Goal: Task Accomplishment & Management: Use online tool/utility

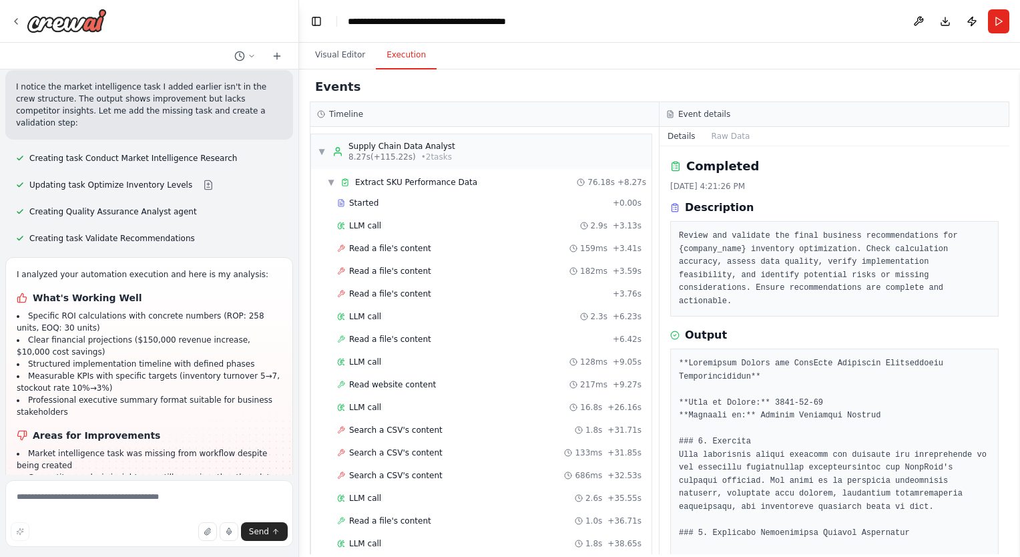
click at [404, 52] on button "Execution" at bounding box center [406, 55] width 61 height 28
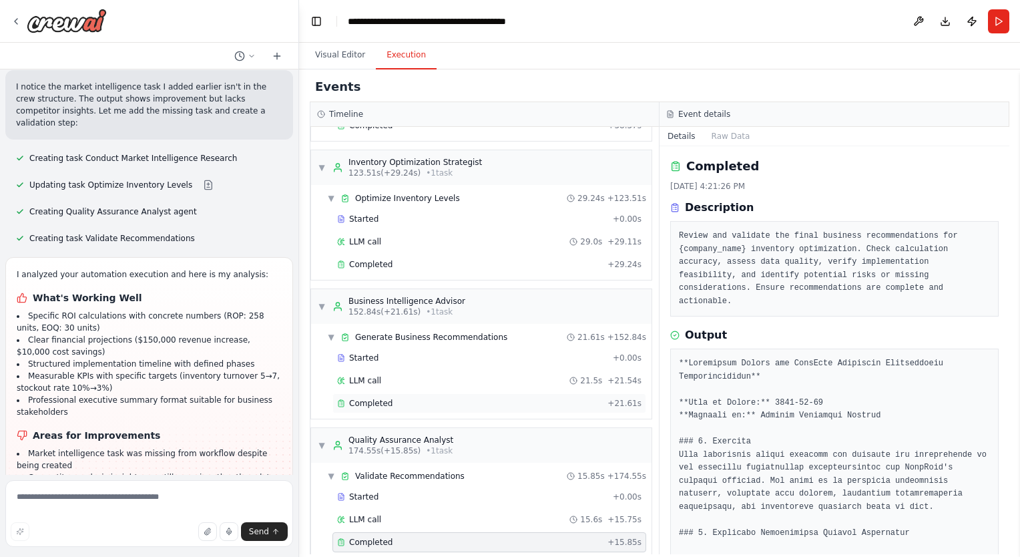
click at [438, 398] on div "Completed" at bounding box center [469, 403] width 265 height 11
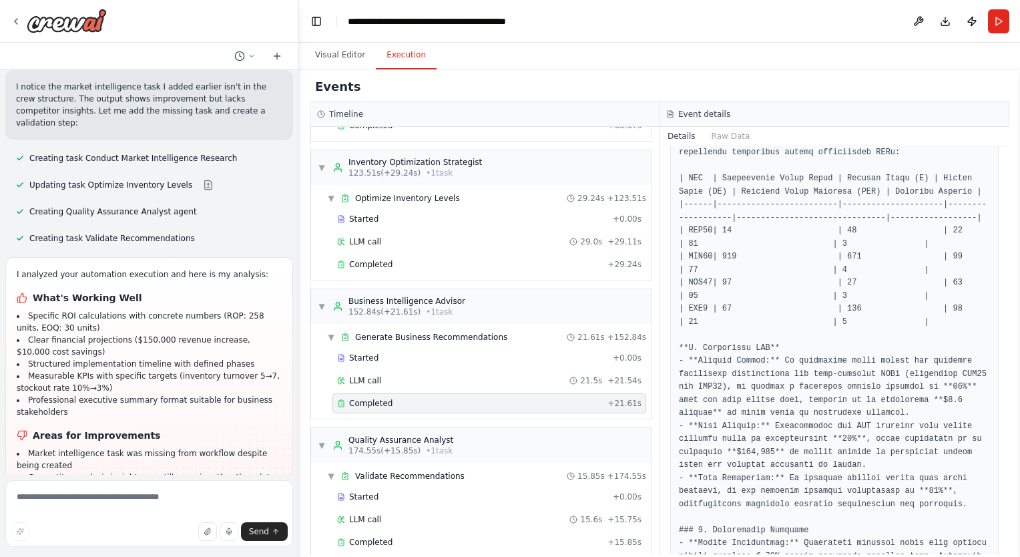
scroll to position [423, 0]
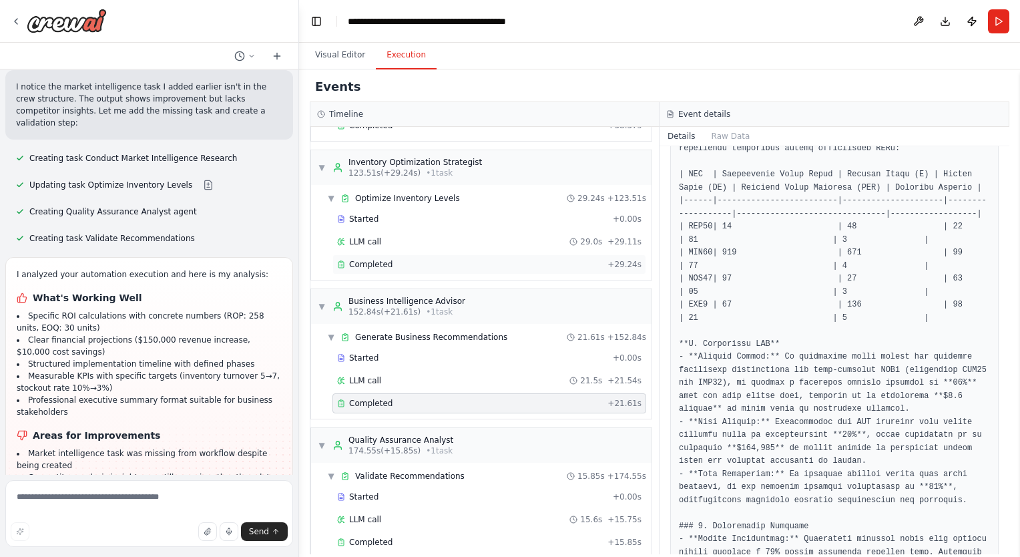
click at [379, 259] on span "Completed" at bounding box center [370, 264] width 43 height 11
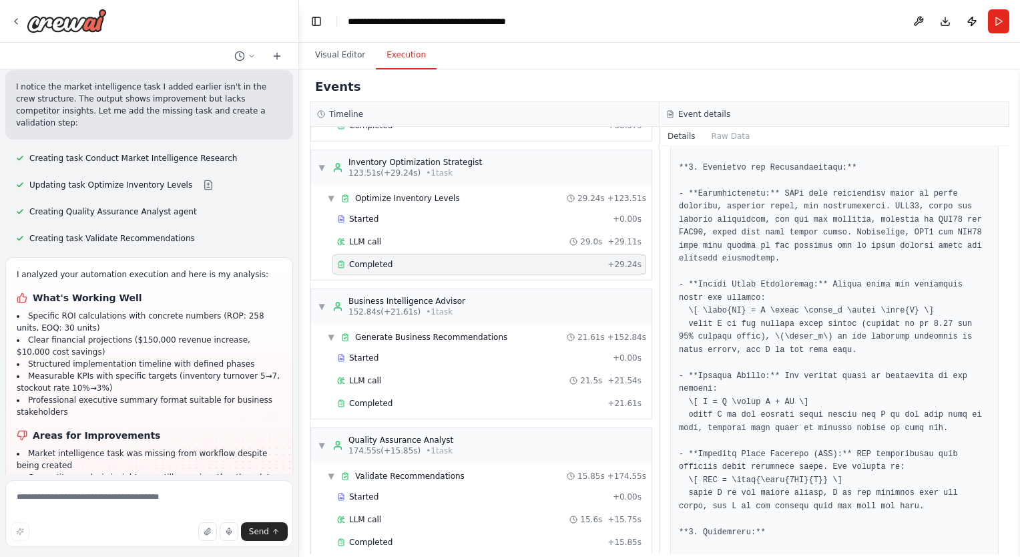
scroll to position [1368, 0]
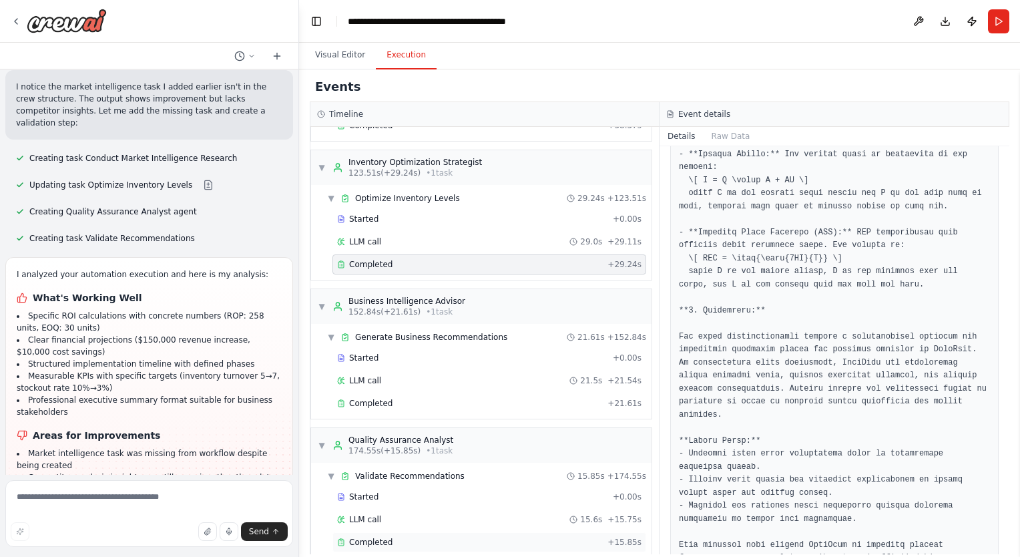
click at [545, 532] on div "Completed + 15.85s" at bounding box center [489, 542] width 314 height 20
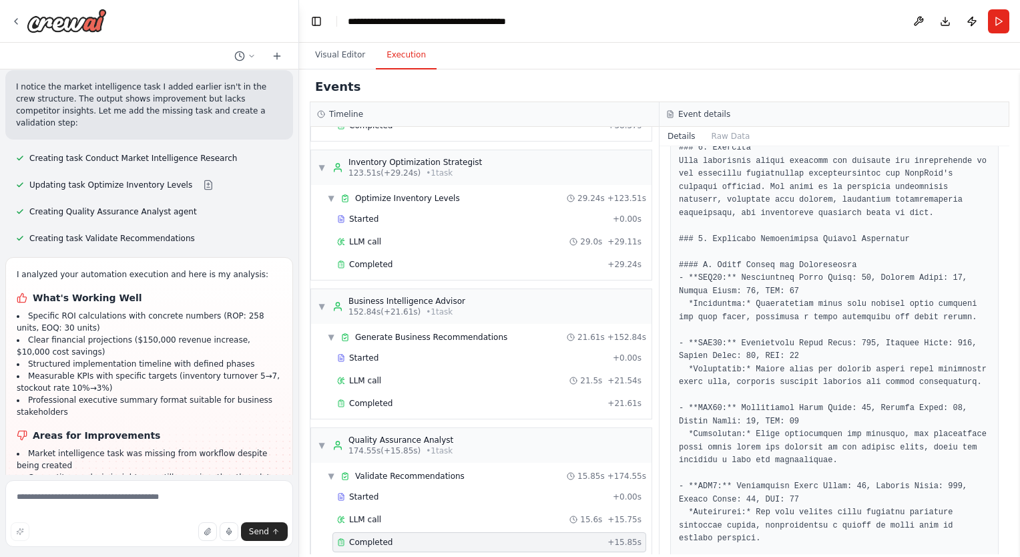
scroll to position [0, 0]
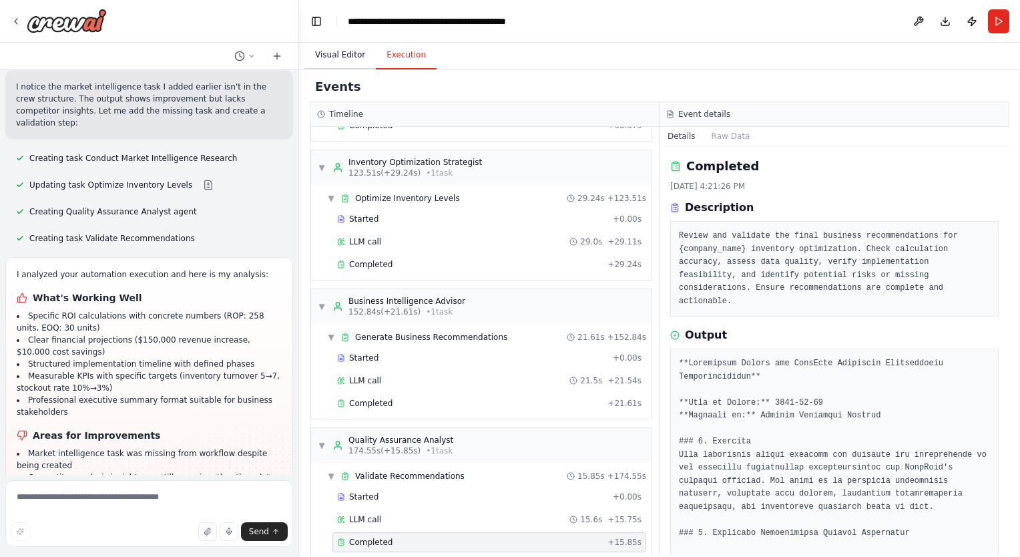
click at [326, 61] on button "Visual Editor" at bounding box center [339, 55] width 71 height 28
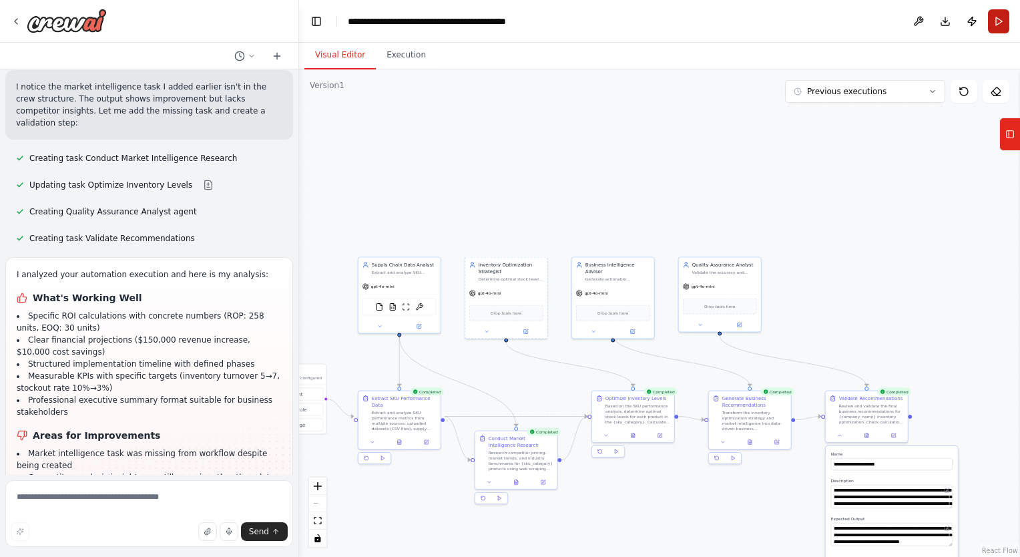
click at [1002, 23] on button "Run" at bounding box center [998, 21] width 21 height 24
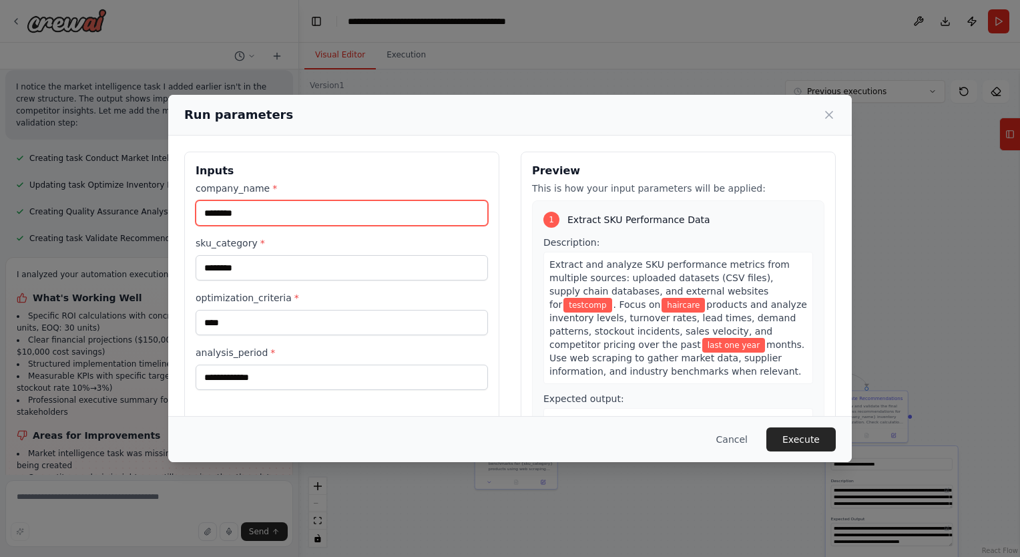
click at [264, 218] on input "********" at bounding box center [342, 212] width 292 height 25
click at [314, 189] on label "company_name *" at bounding box center [342, 188] width 292 height 13
click at [314, 200] on input "********" at bounding box center [342, 212] width 292 height 25
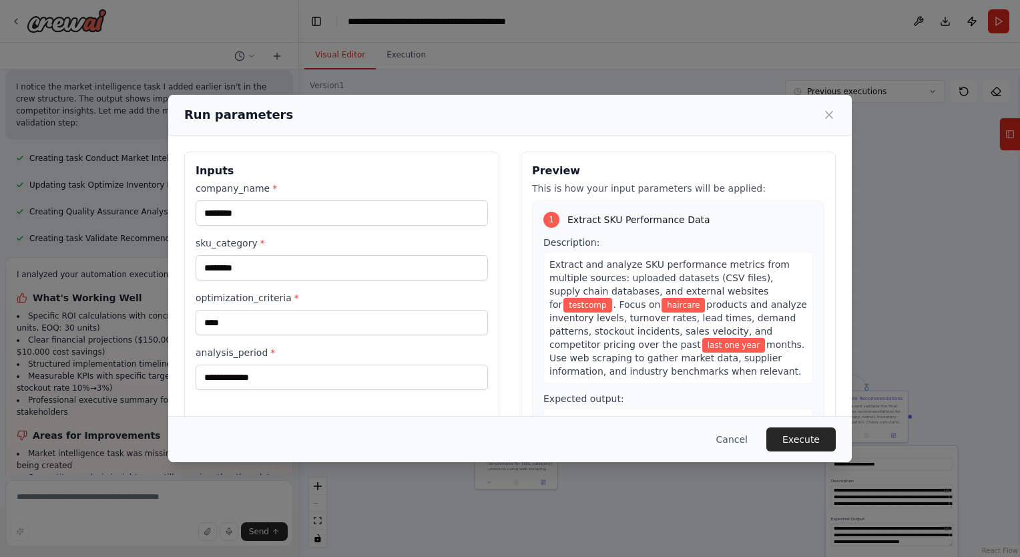
click at [302, 180] on div "**********" at bounding box center [341, 310] width 315 height 316
click at [276, 266] on input "********" at bounding box center [342, 267] width 292 height 25
click at [342, 247] on label "sku_category *" at bounding box center [342, 242] width 292 height 13
click at [342, 255] on input "********" at bounding box center [342, 267] width 292 height 25
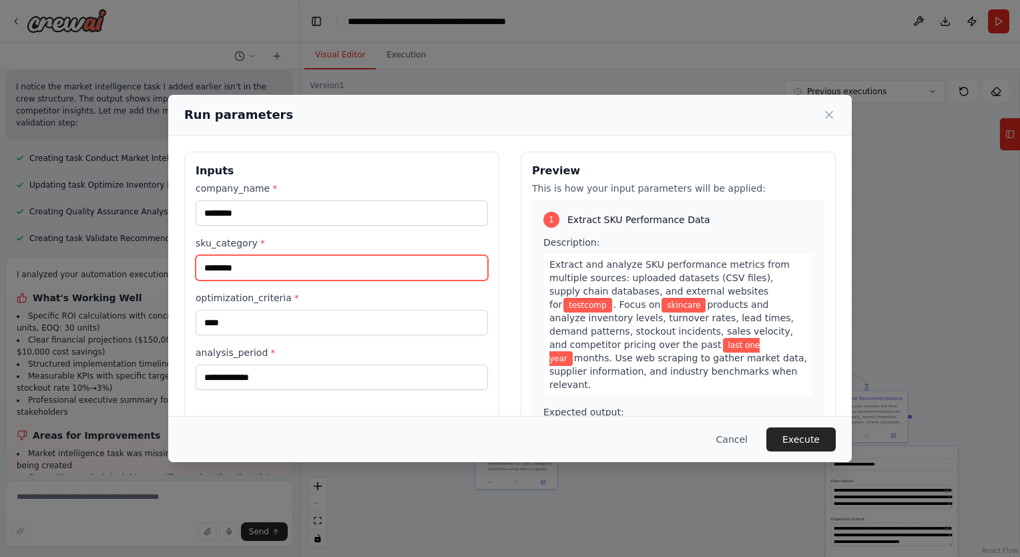
type input "********"
click at [296, 242] on label "sku_category *" at bounding box center [342, 242] width 292 height 13
click at [296, 255] on input "********" at bounding box center [342, 267] width 292 height 25
click at [338, 297] on label "optimization_criteria *" at bounding box center [342, 297] width 292 height 13
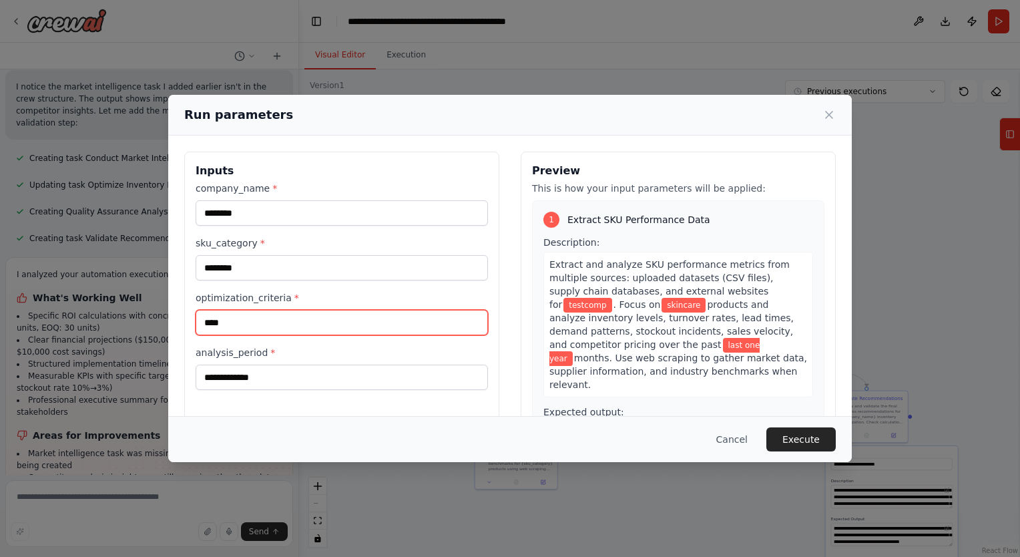
click at [338, 310] on input "****" at bounding box center [342, 322] width 292 height 25
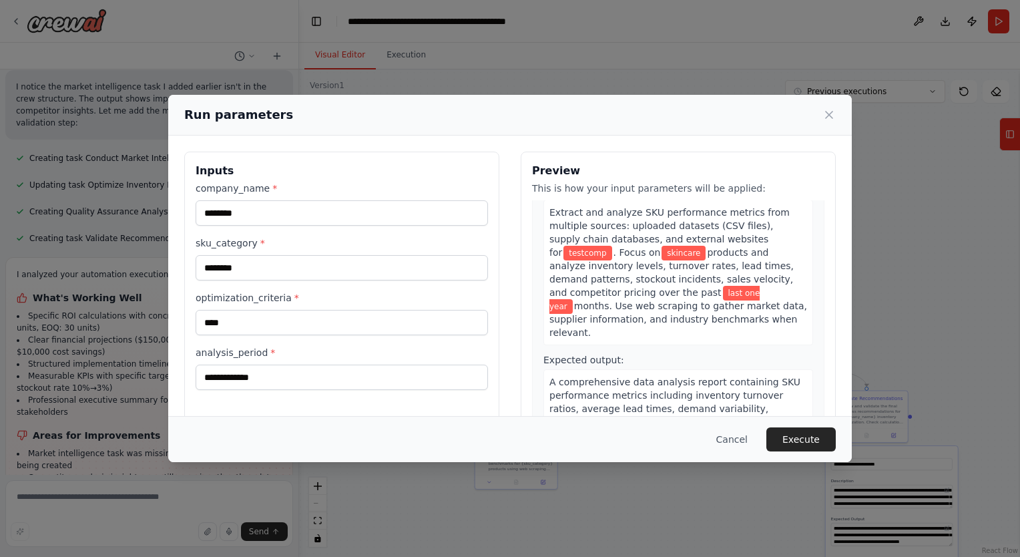
click at [419, 303] on label "optimization_criteria *" at bounding box center [342, 297] width 292 height 13
click at [419, 310] on input "****" at bounding box center [342, 322] width 292 height 25
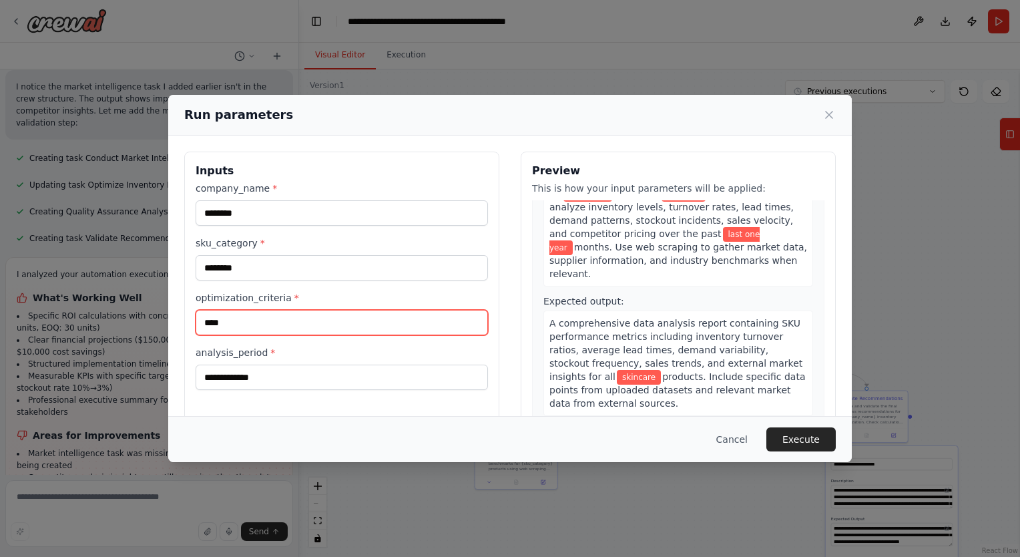
scroll to position [112, 0]
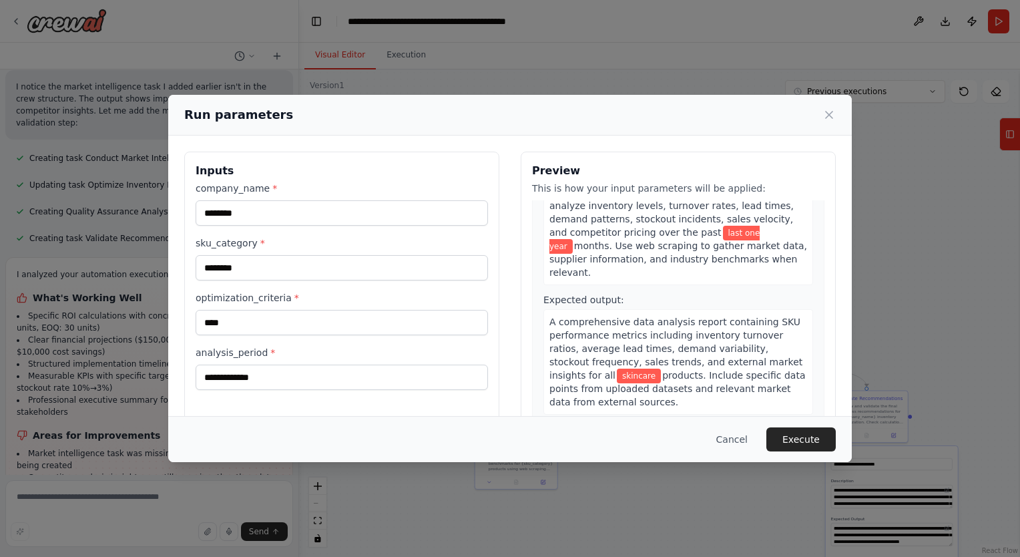
click at [465, 351] on label "analysis_period *" at bounding box center [342, 352] width 292 height 13
click at [465, 365] on input "**********" at bounding box center [342, 377] width 292 height 25
click at [532, 338] on div "1 Extract SKU Performance Data Description: Extract and analyze SKU performance…" at bounding box center [678, 257] width 292 height 338
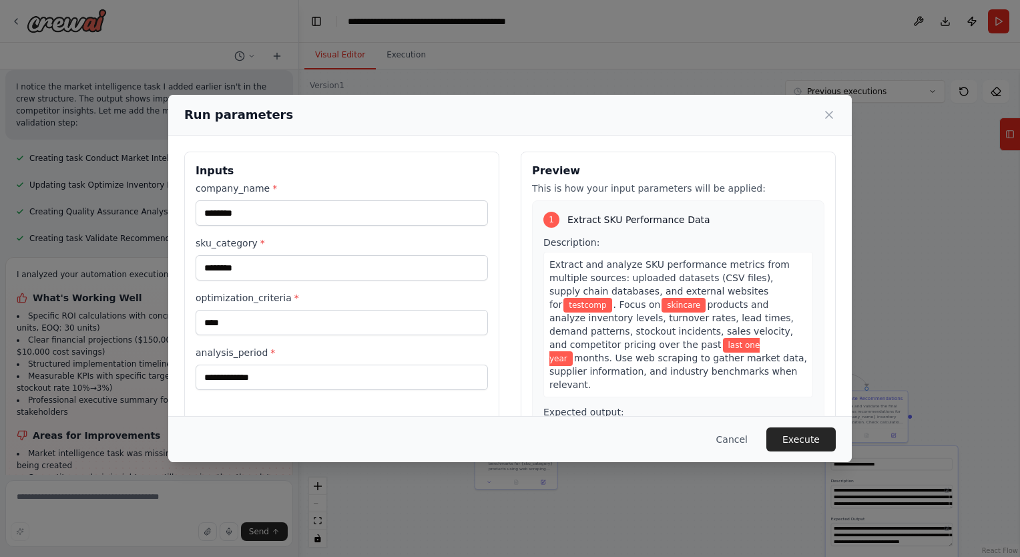
scroll to position [0, 0]
click at [813, 429] on button "Execute" at bounding box center [800, 439] width 69 height 24
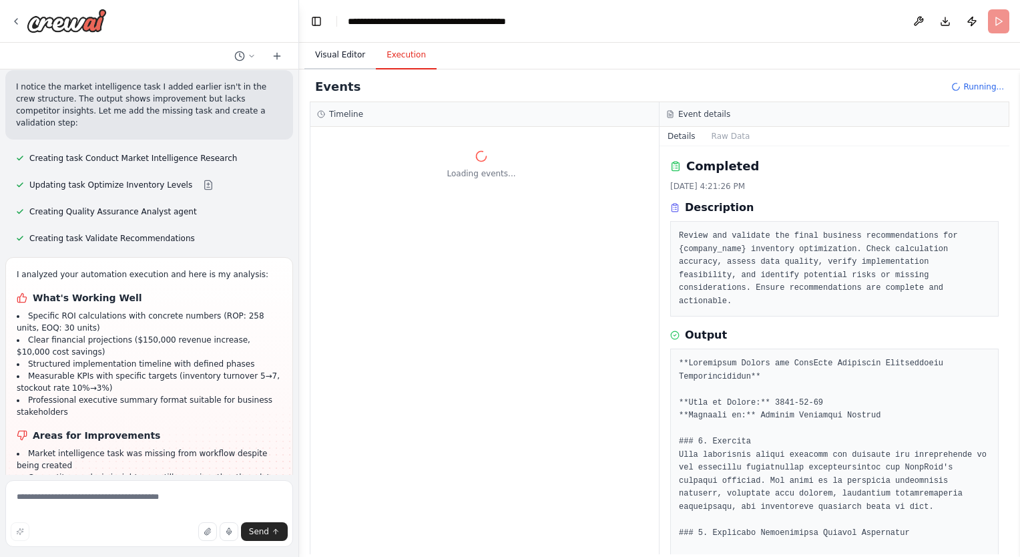
click at [336, 51] on button "Visual Editor" at bounding box center [339, 55] width 71 height 28
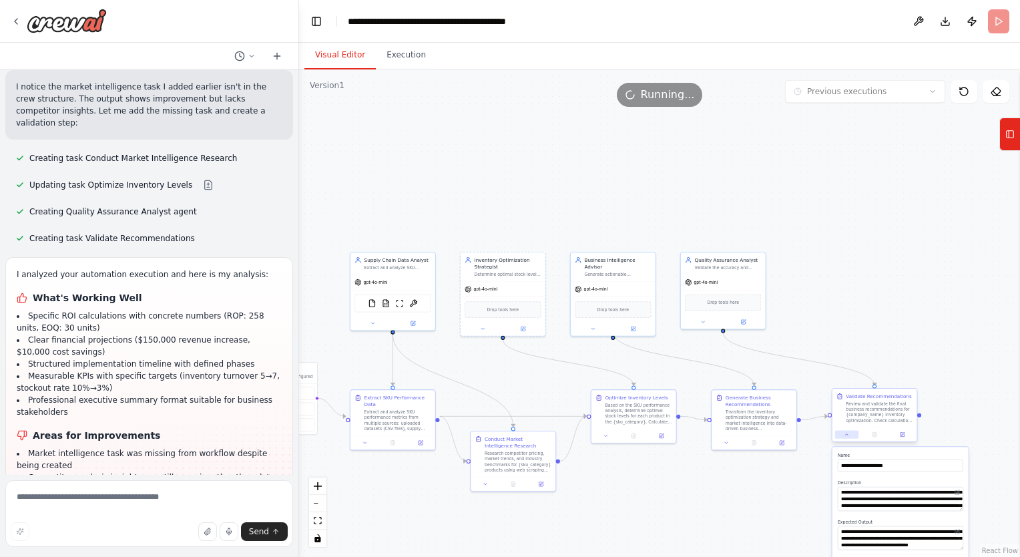
click at [845, 437] on icon at bounding box center [846, 434] width 5 height 5
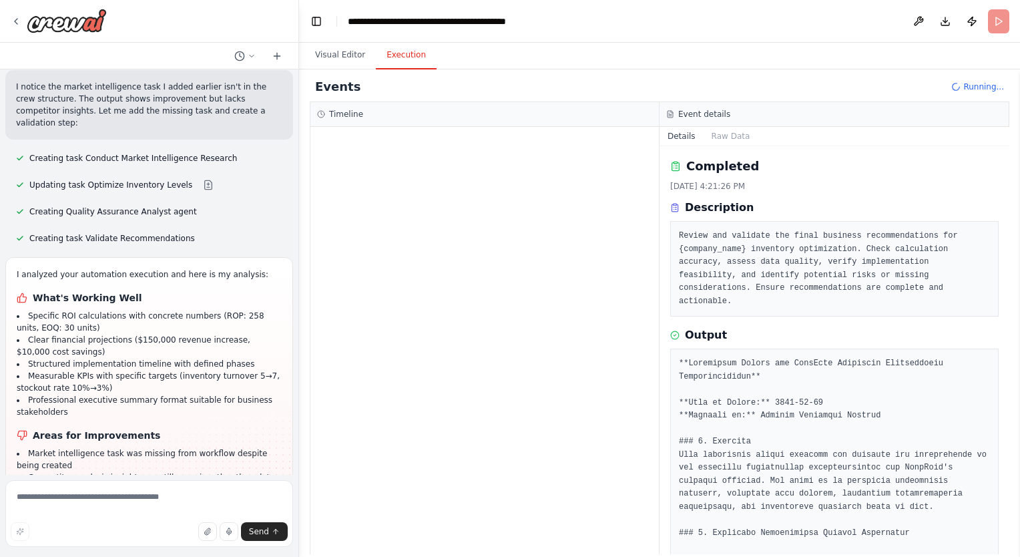
click at [387, 51] on button "Execution" at bounding box center [406, 55] width 61 height 28
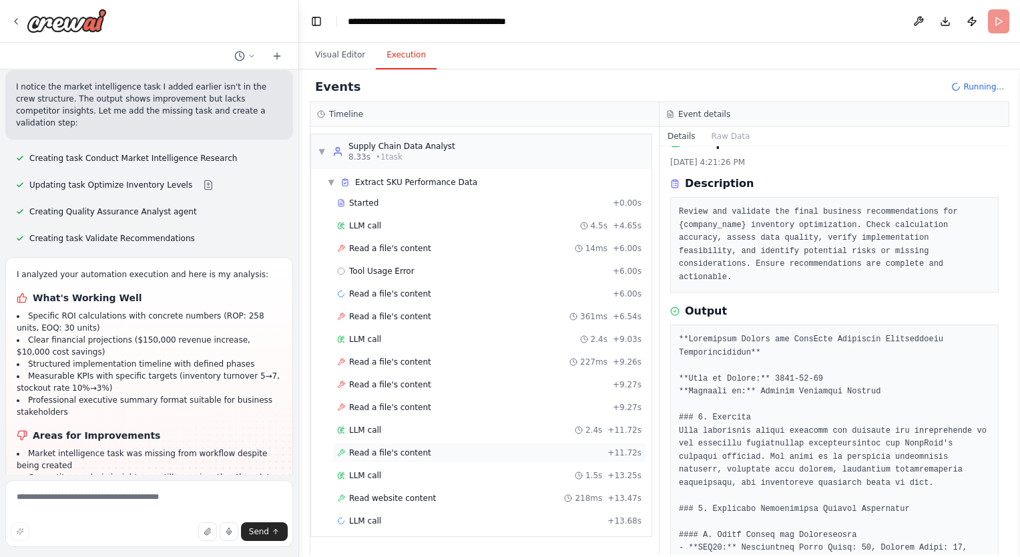
click at [382, 450] on span "Read a file's content" at bounding box center [390, 452] width 82 height 11
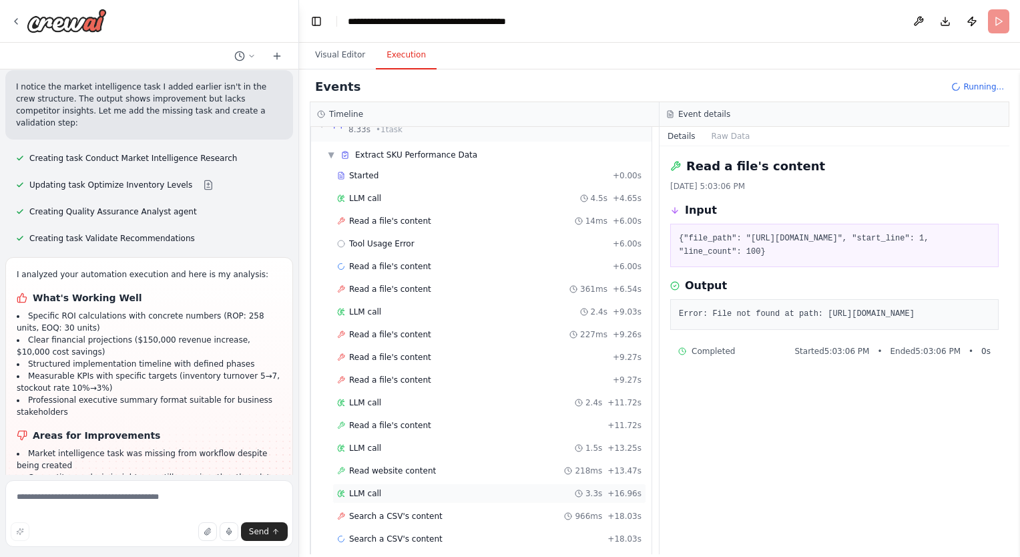
scroll to position [37, 0]
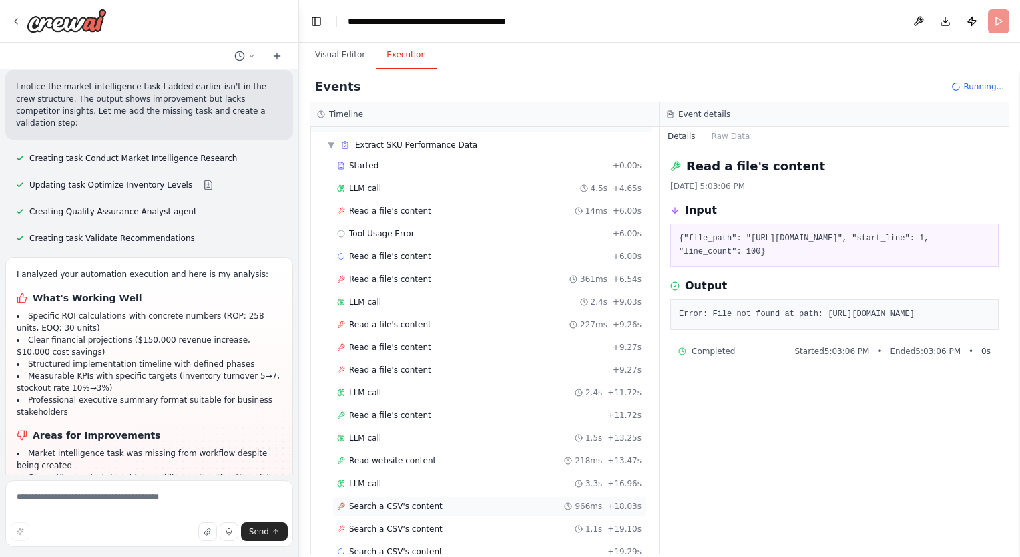
click at [377, 501] on span "Search a CSV's content" at bounding box center [395, 506] width 93 height 11
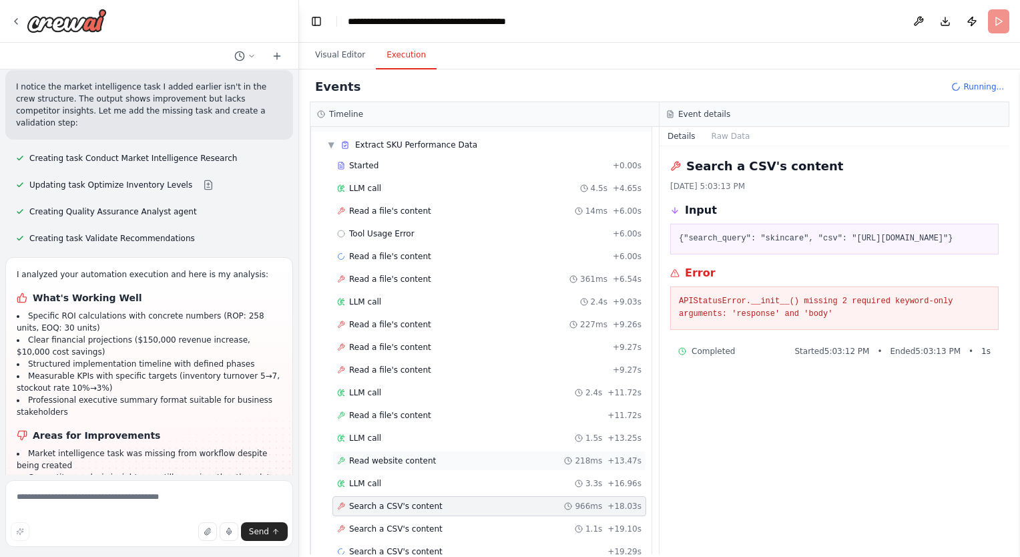
scroll to position [59, 0]
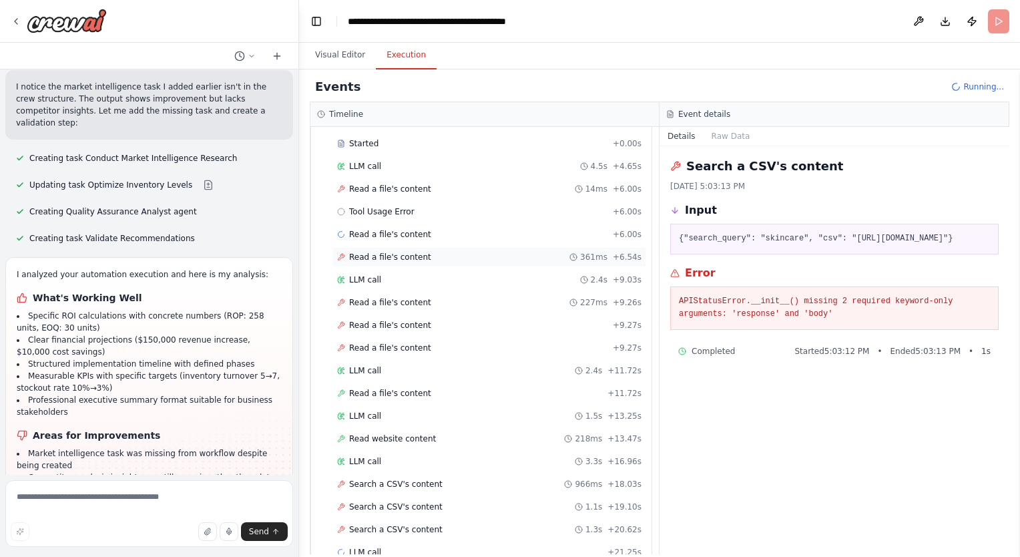
click at [366, 253] on span "Read a file's content" at bounding box center [390, 257] width 82 height 11
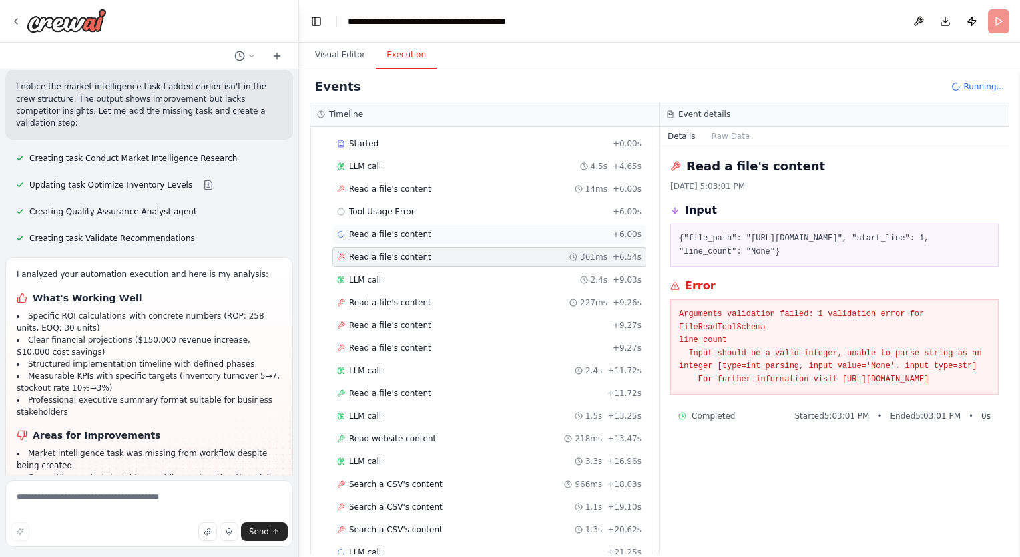
click at [374, 232] on span "Read a file's content" at bounding box center [390, 234] width 82 height 11
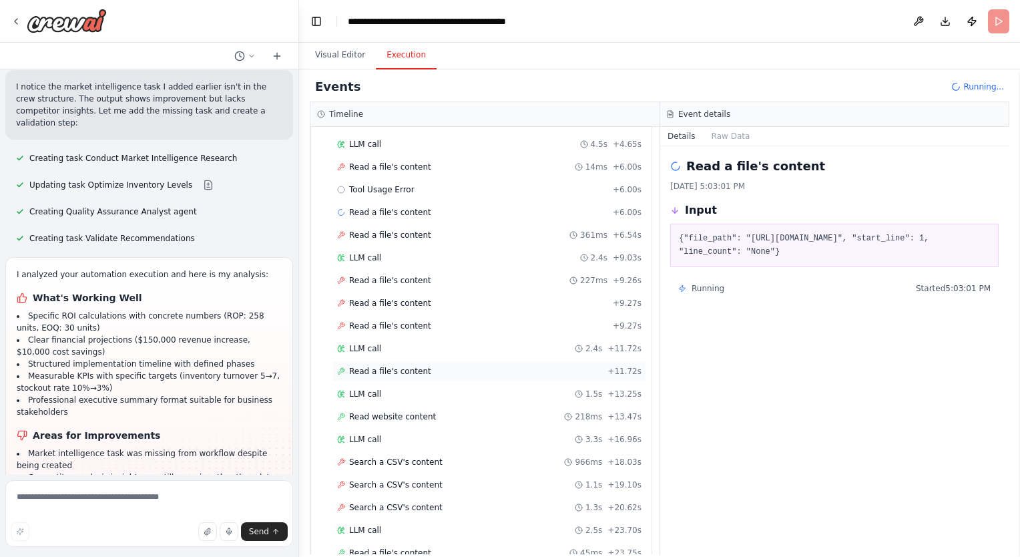
scroll to position [127, 0]
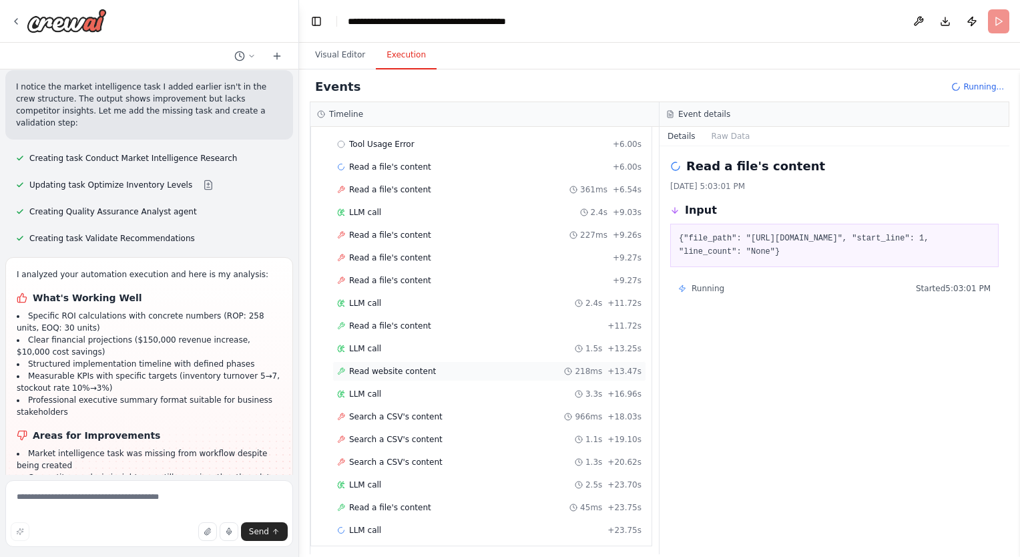
click at [385, 366] on span "Read website content" at bounding box center [392, 371] width 87 height 11
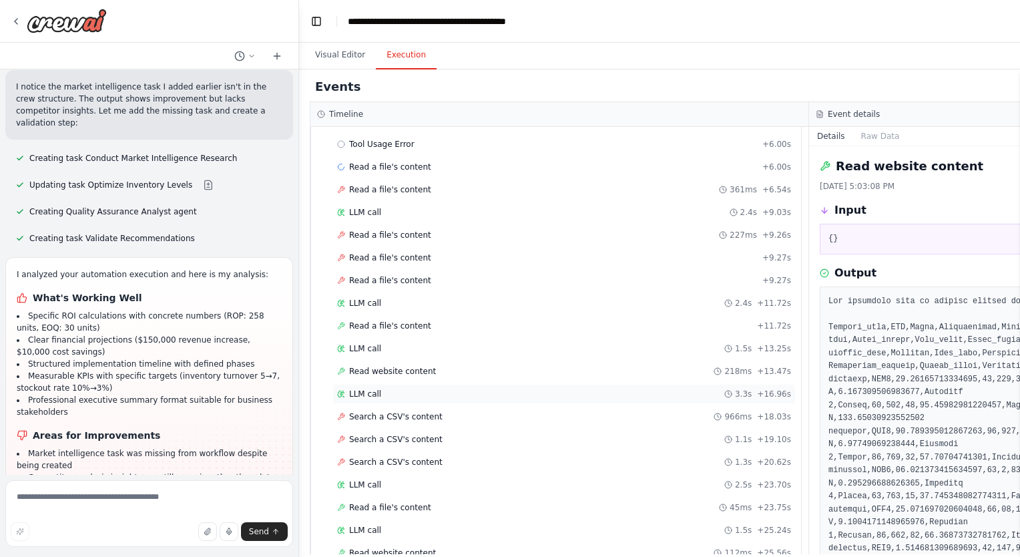
scroll to position [172, 0]
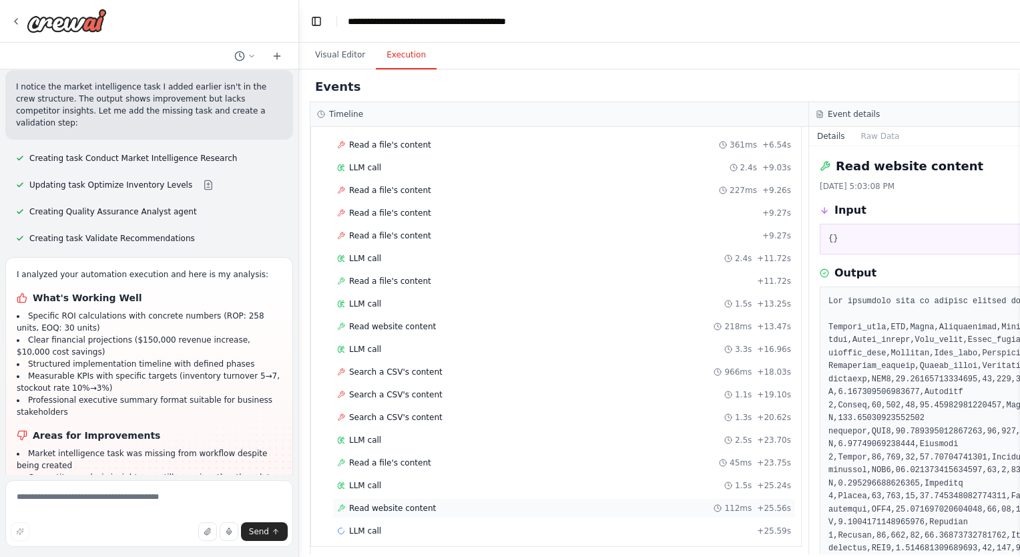
click at [375, 503] on span "Read website content" at bounding box center [392, 508] width 87 height 11
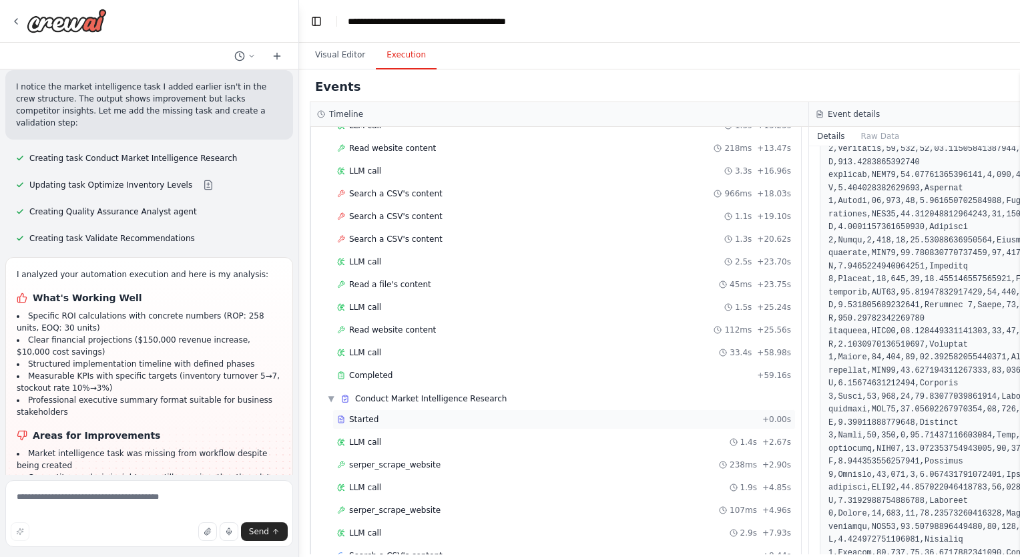
scroll to position [373, 0]
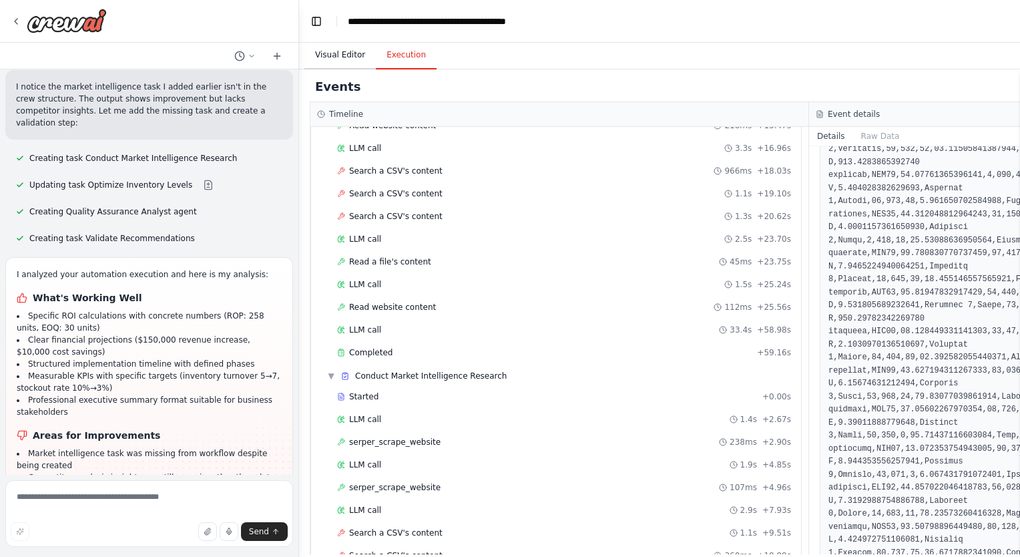
click at [343, 60] on button "Visual Editor" at bounding box center [339, 55] width 71 height 28
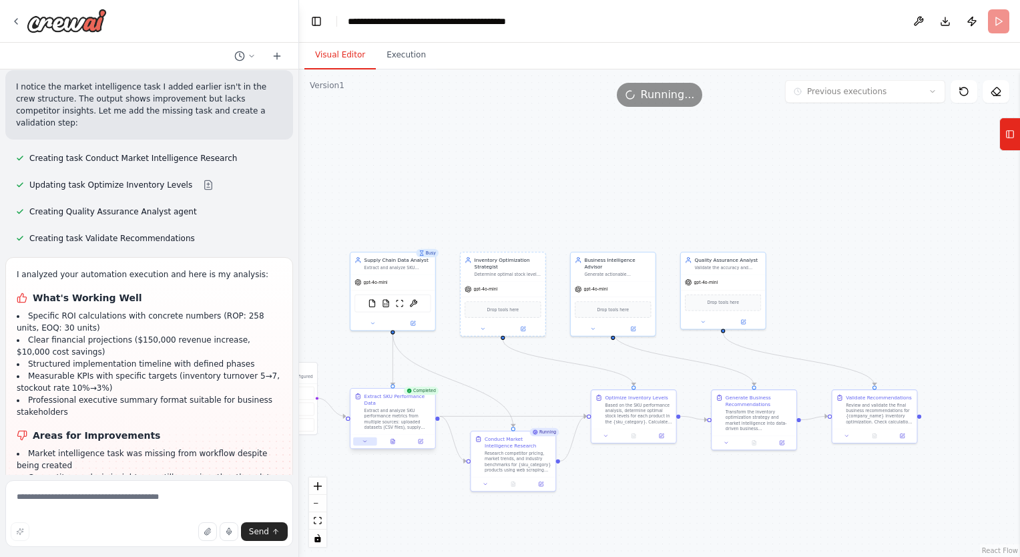
click at [361, 437] on button at bounding box center [364, 441] width 23 height 8
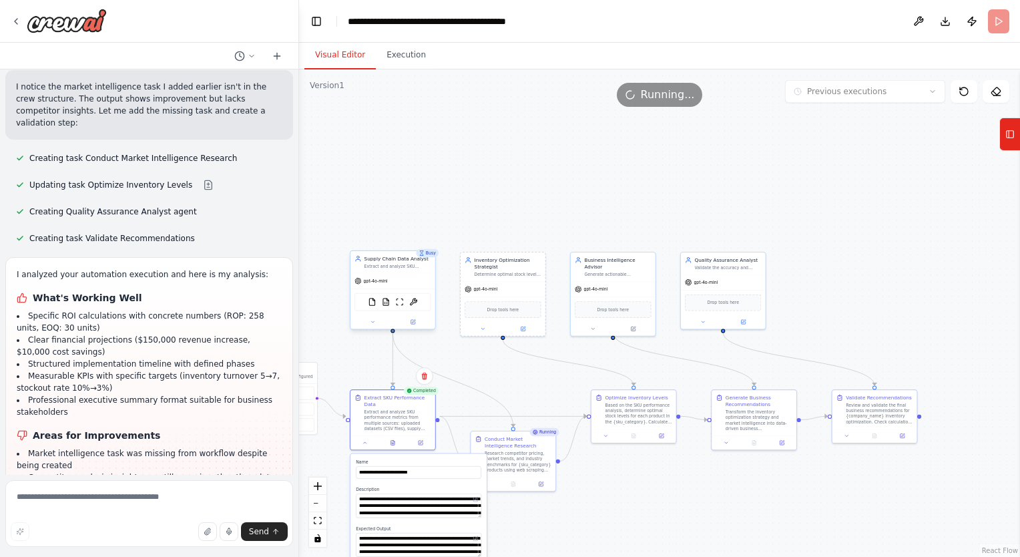
click at [401, 271] on div "Supply Chain Data Analyst Extract and analyze SKU performance metrics from the …" at bounding box center [392, 262] width 85 height 22
click at [417, 437] on button at bounding box center [420, 441] width 23 height 8
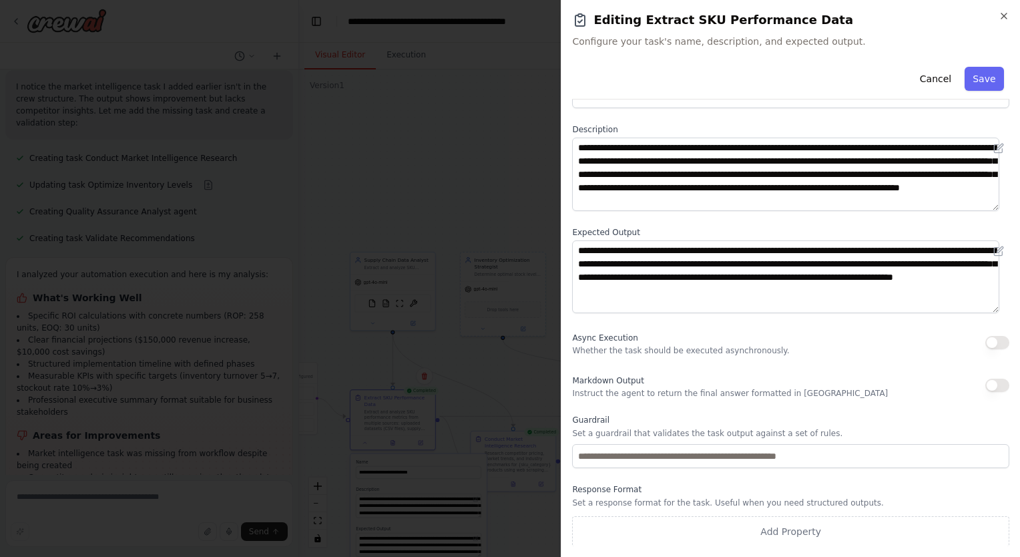
scroll to position [0, 0]
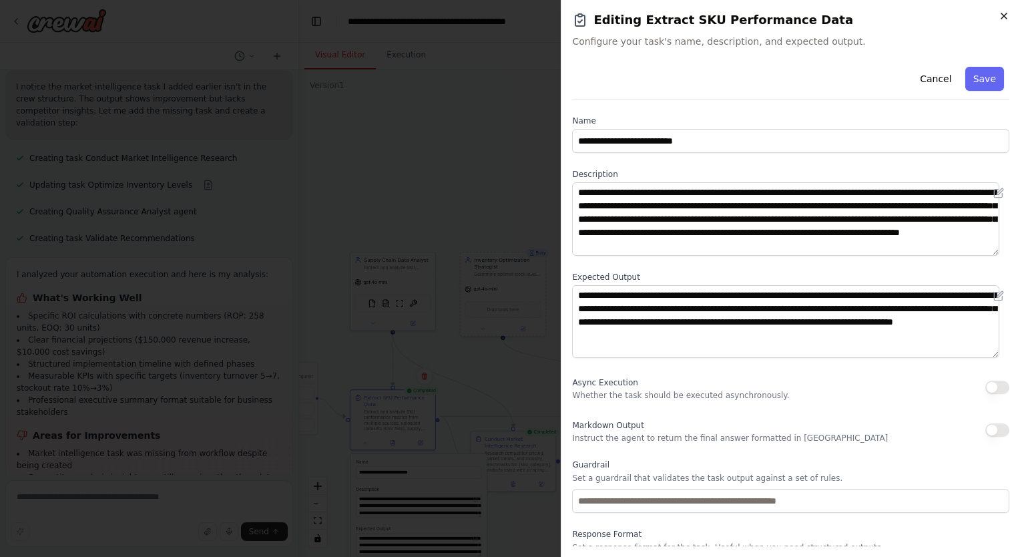
click at [1006, 19] on icon "button" at bounding box center [1004, 16] width 11 height 11
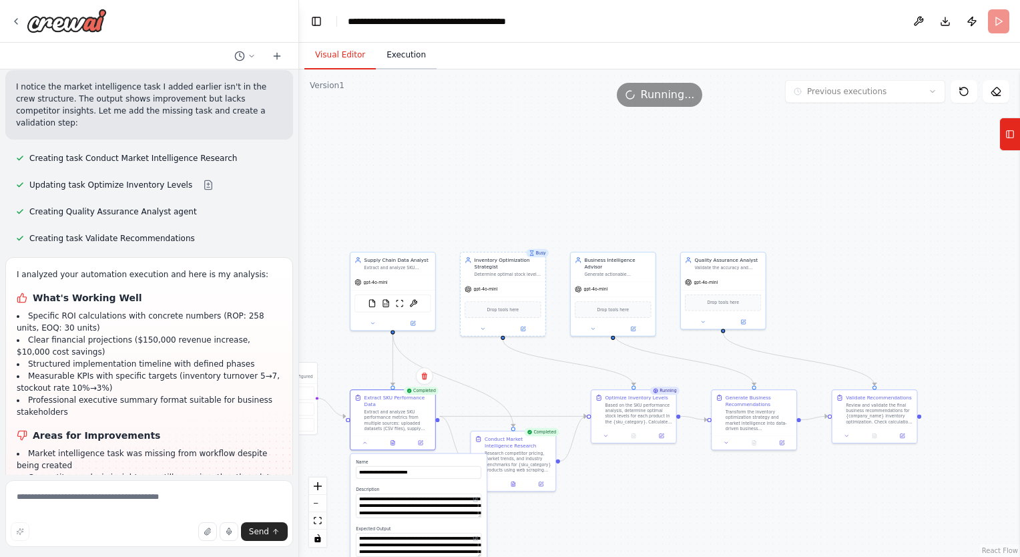
click at [411, 55] on button "Execution" at bounding box center [406, 55] width 61 height 28
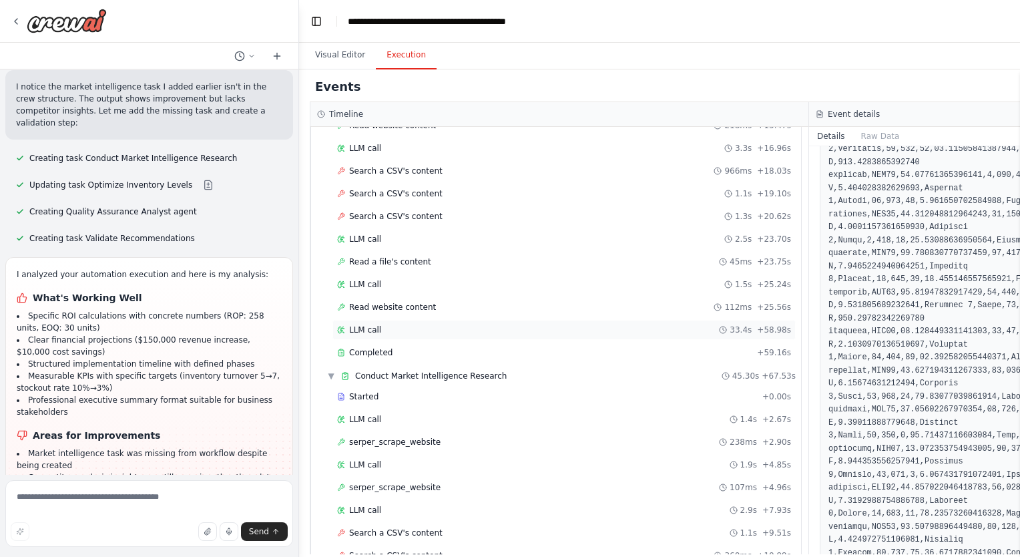
scroll to position [668, 0]
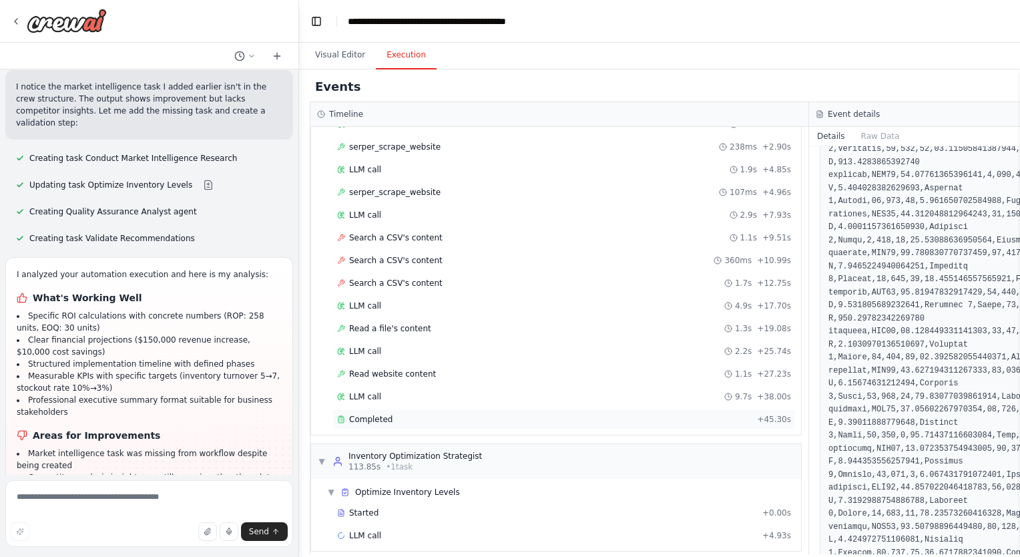
click at [403, 414] on div "Completed" at bounding box center [544, 419] width 415 height 11
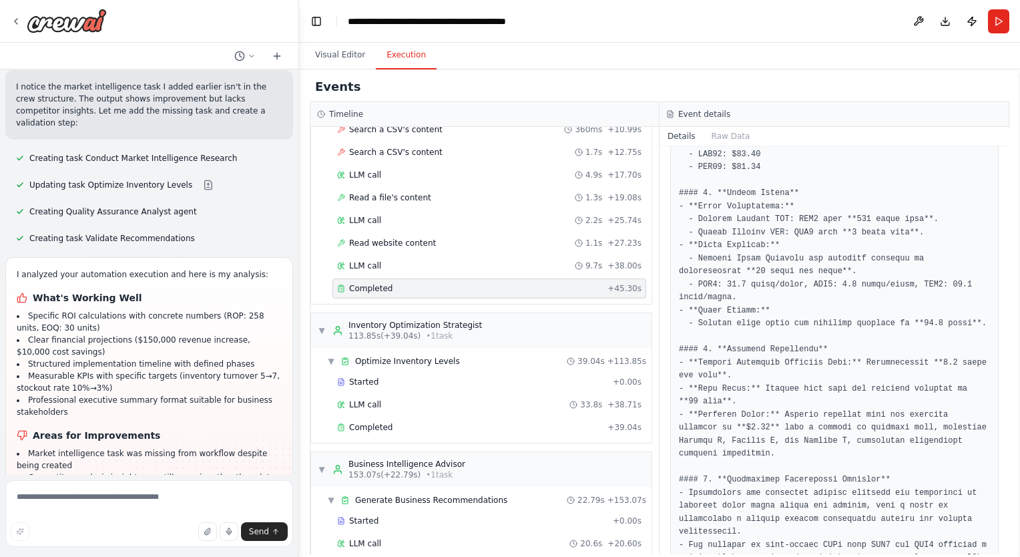
scroll to position [613, 0]
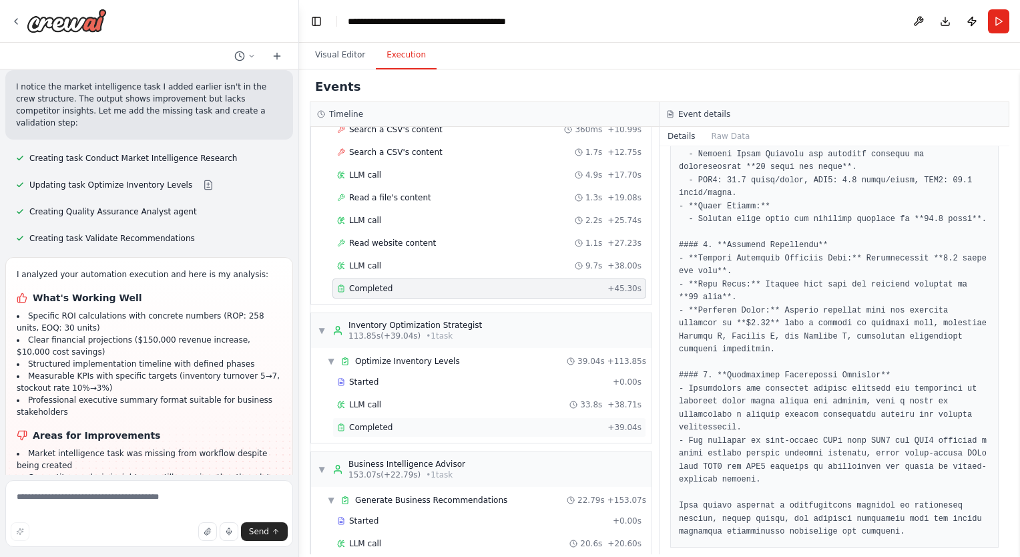
click at [439, 422] on div "Completed" at bounding box center [469, 427] width 265 height 11
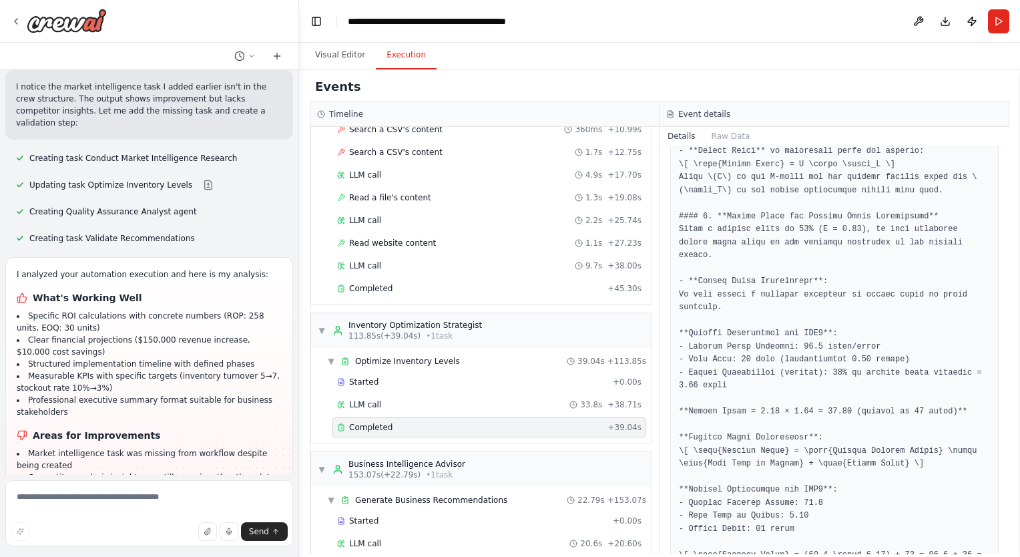
scroll to position [474, 0]
click at [752, 238] on pre at bounding box center [834, 547] width 311 height 1354
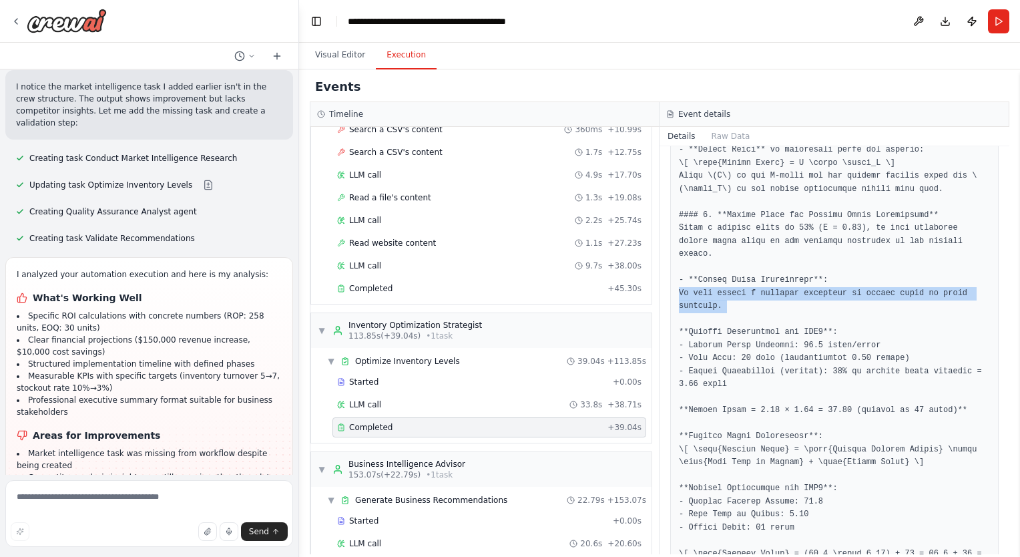
drag, startPoint x: 752, startPoint y: 238, endPoint x: 753, endPoint y: 269, distance: 30.7
click at [753, 269] on pre at bounding box center [834, 547] width 311 height 1354
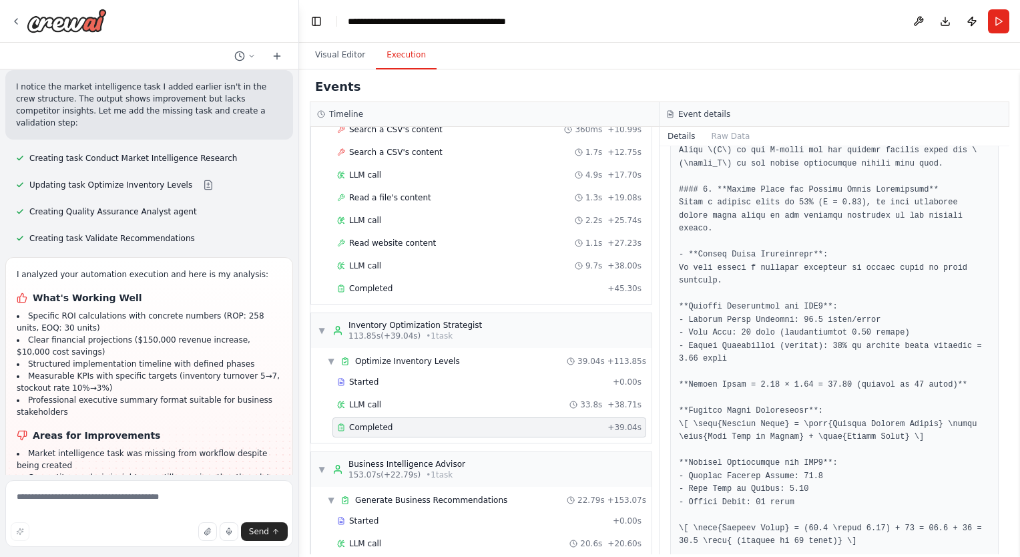
click at [806, 314] on pre at bounding box center [834, 522] width 311 height 1354
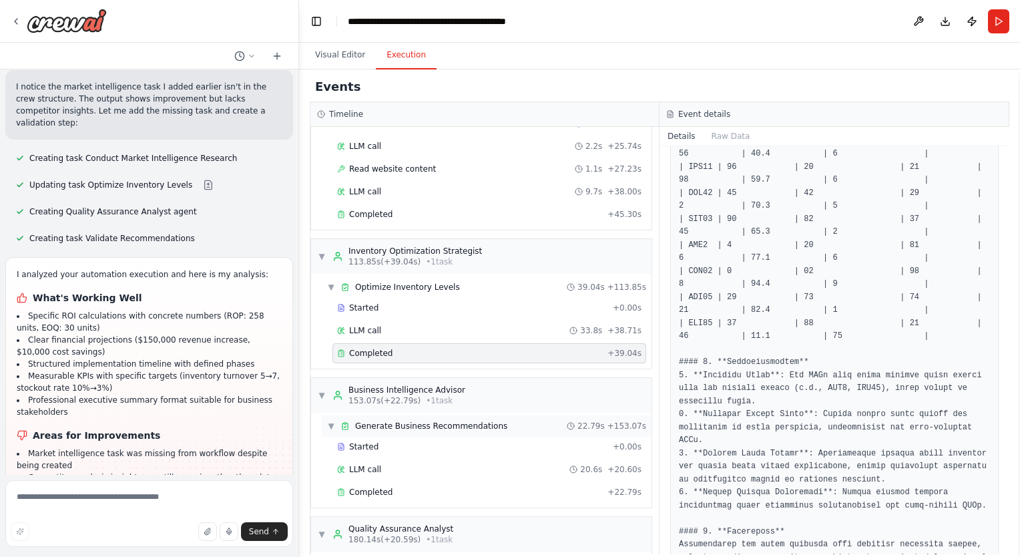
scroll to position [875, 0]
click at [467, 485] on div "Completed" at bounding box center [469, 490] width 265 height 11
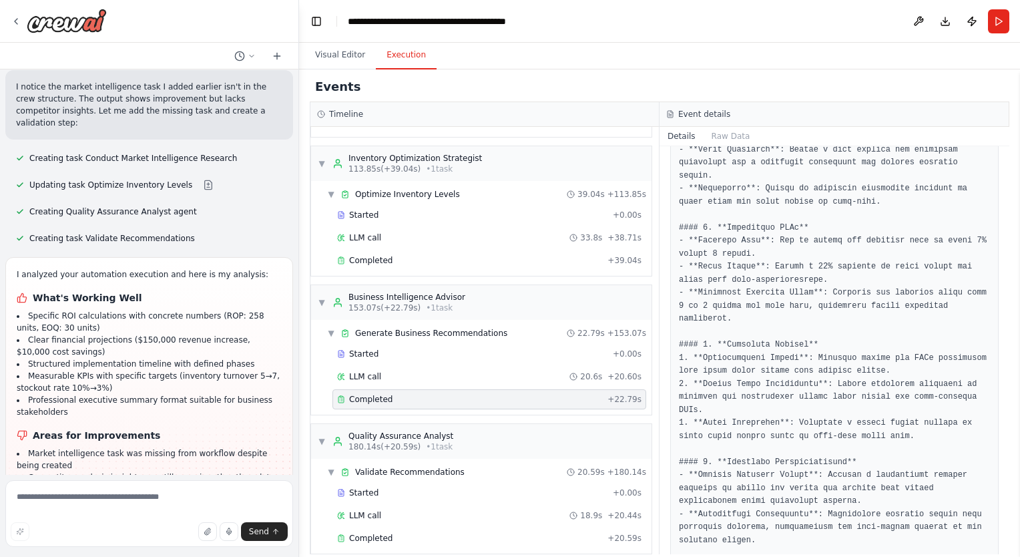
scroll to position [1146, 0]
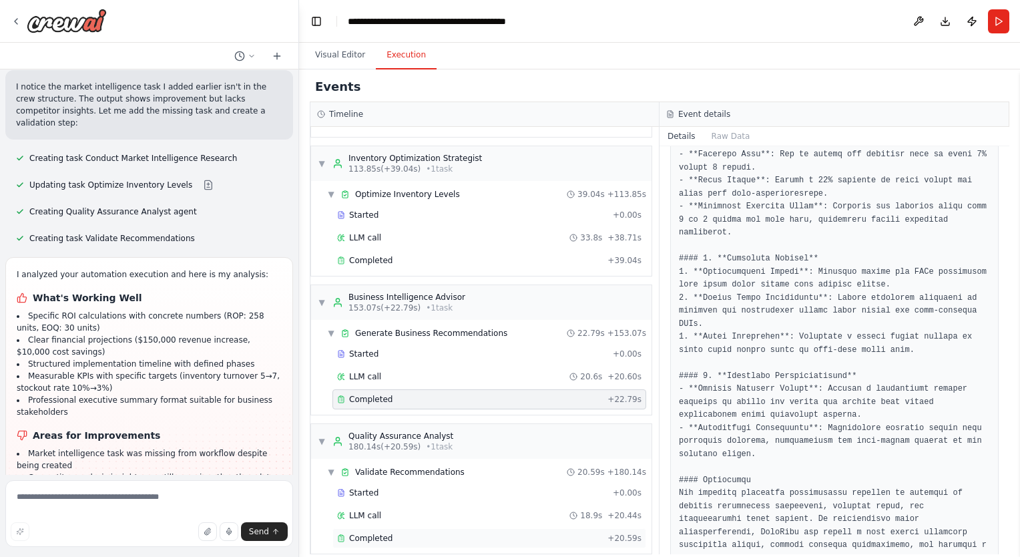
click at [393, 533] on div "Completed" at bounding box center [469, 538] width 265 height 11
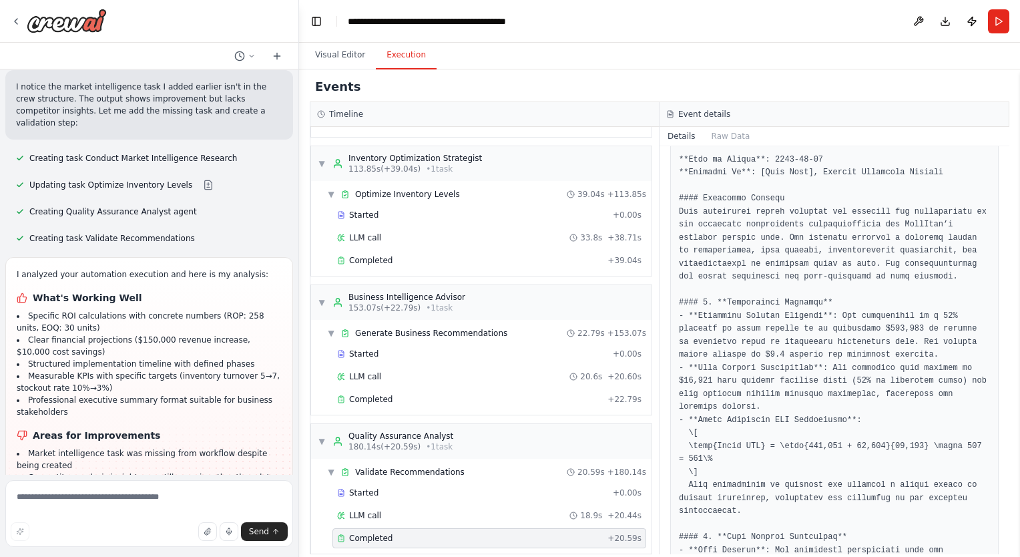
scroll to position [243, 0]
click at [411, 394] on div "Completed" at bounding box center [469, 399] width 265 height 11
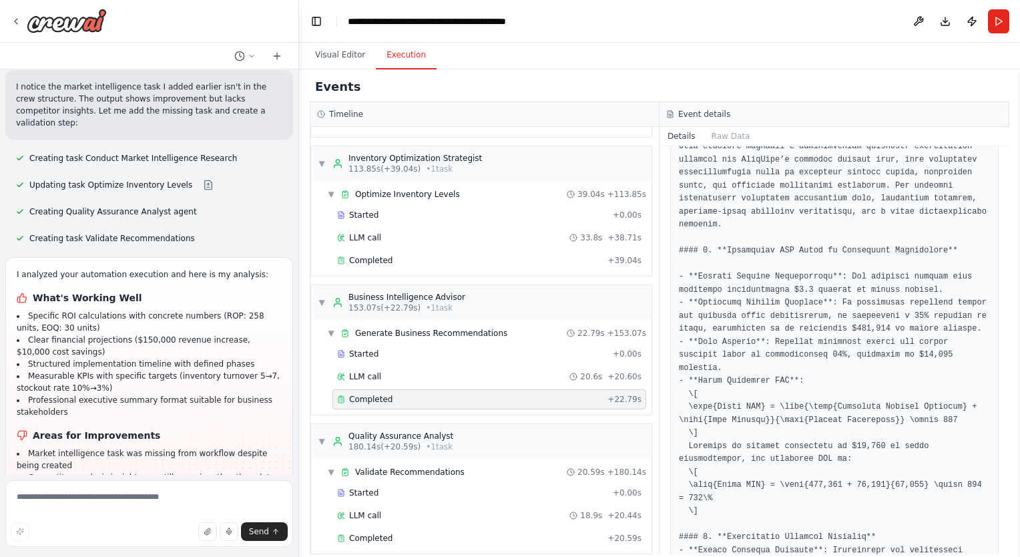
scroll to position [0, 0]
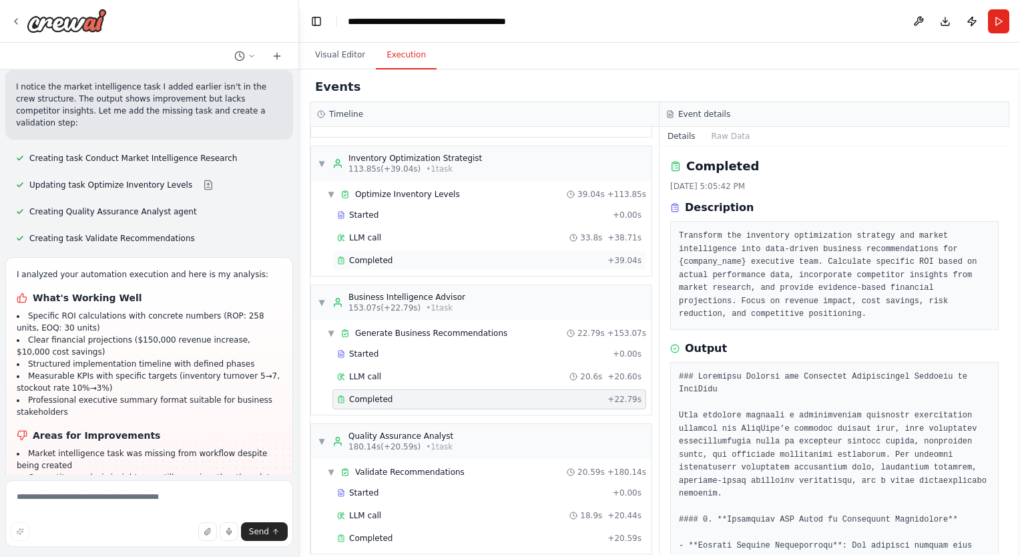
click at [447, 250] on div "Completed + 39.04s" at bounding box center [489, 260] width 314 height 20
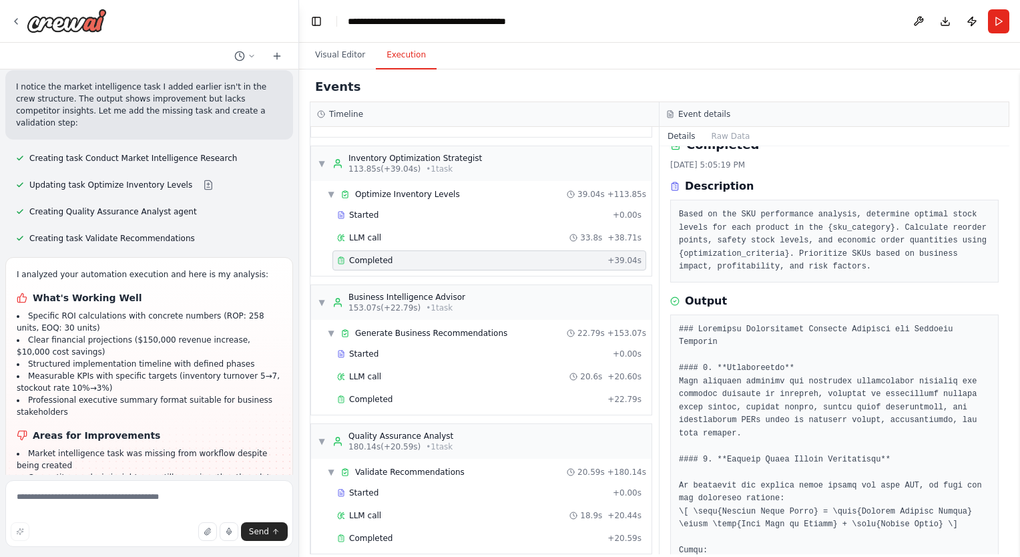
scroll to position [21, 0]
click at [350, 66] on button "Visual Editor" at bounding box center [339, 55] width 71 height 28
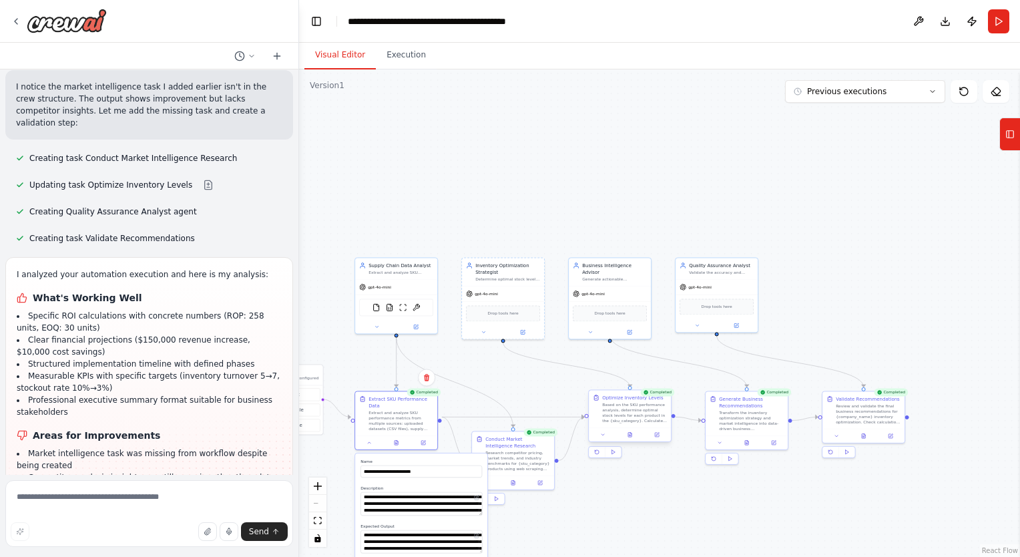
click at [628, 409] on div "Based on the SKU performance analysis, determine optimal stock levels for each …" at bounding box center [634, 412] width 65 height 21
click at [606, 437] on button at bounding box center [603, 435] width 23 height 8
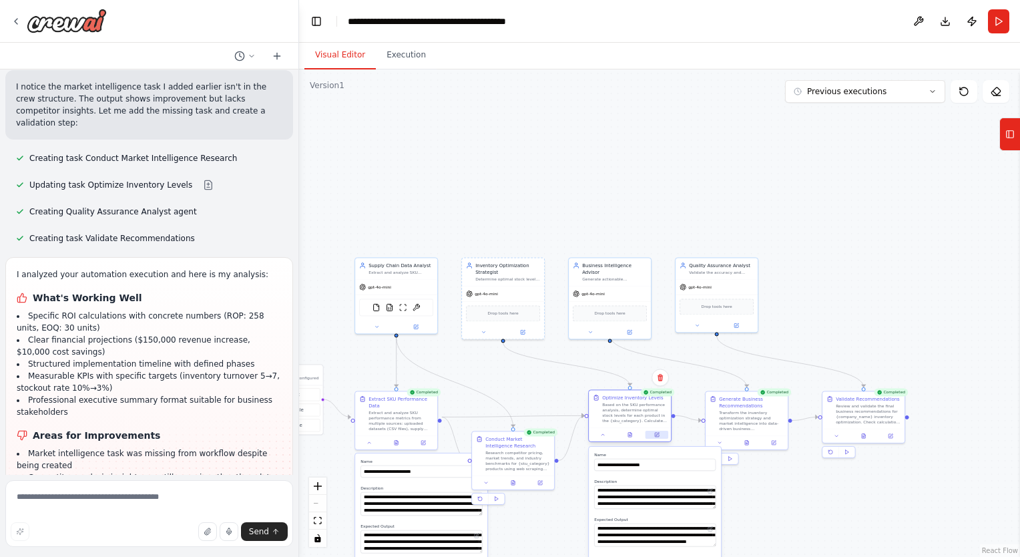
click at [657, 436] on icon at bounding box center [657, 435] width 4 height 4
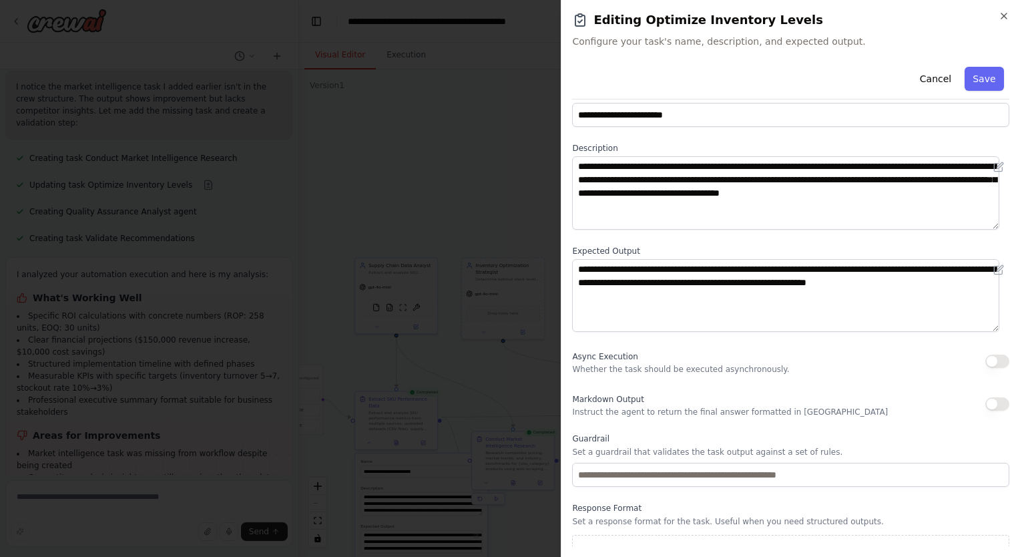
scroll to position [28, 0]
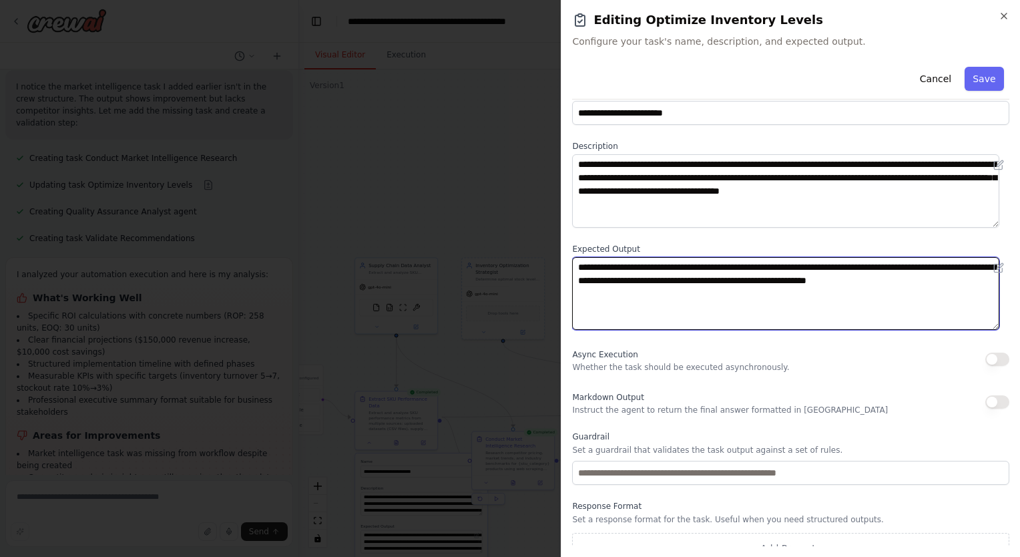
click at [726, 285] on textarea "**********" at bounding box center [785, 293] width 427 height 73
paste textarea "**********"
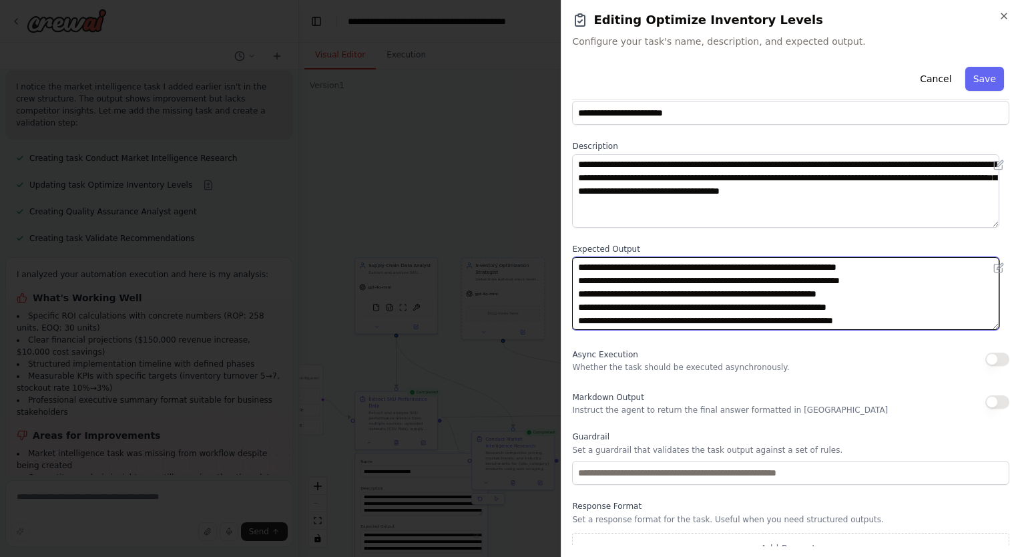
scroll to position [0, 0]
type textarea "**********"
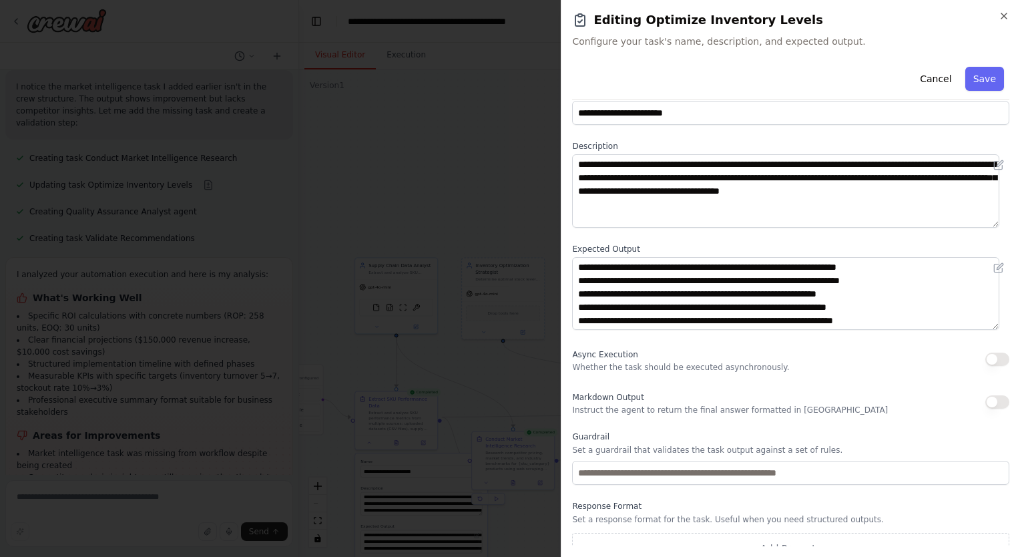
click at [729, 247] on label "Expected Output" at bounding box center [790, 249] width 437 height 11
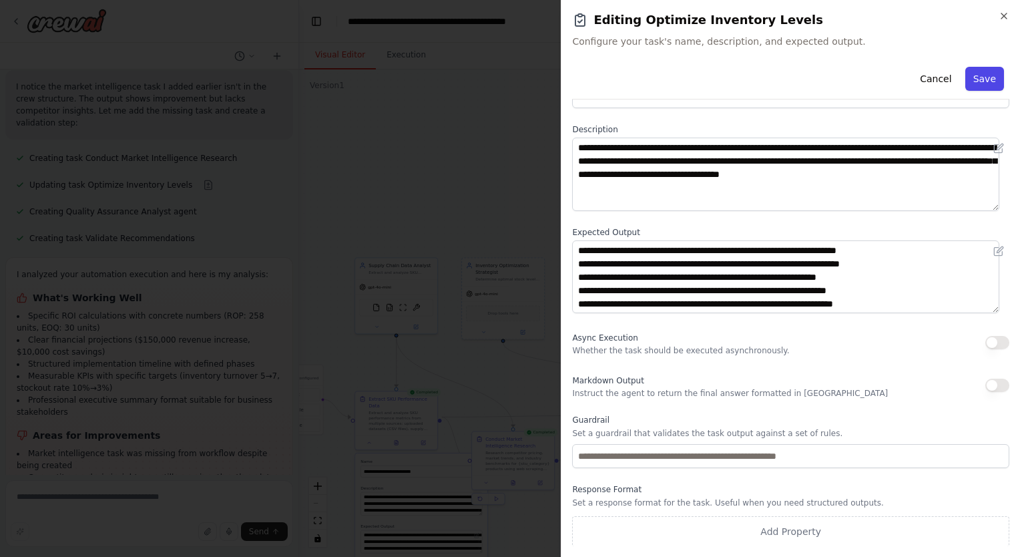
click at [970, 89] on button "Save" at bounding box center [984, 79] width 39 height 24
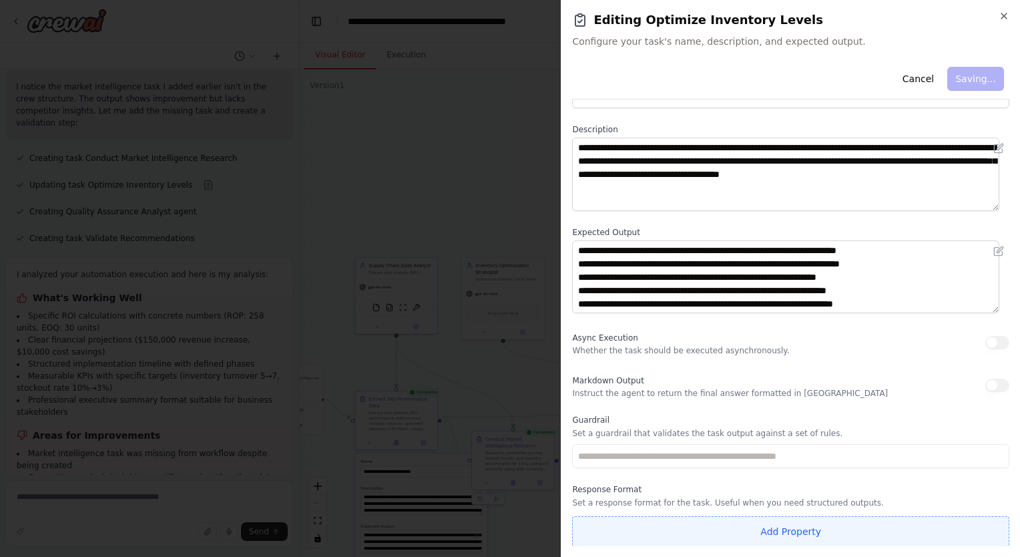
type textarea "**********"
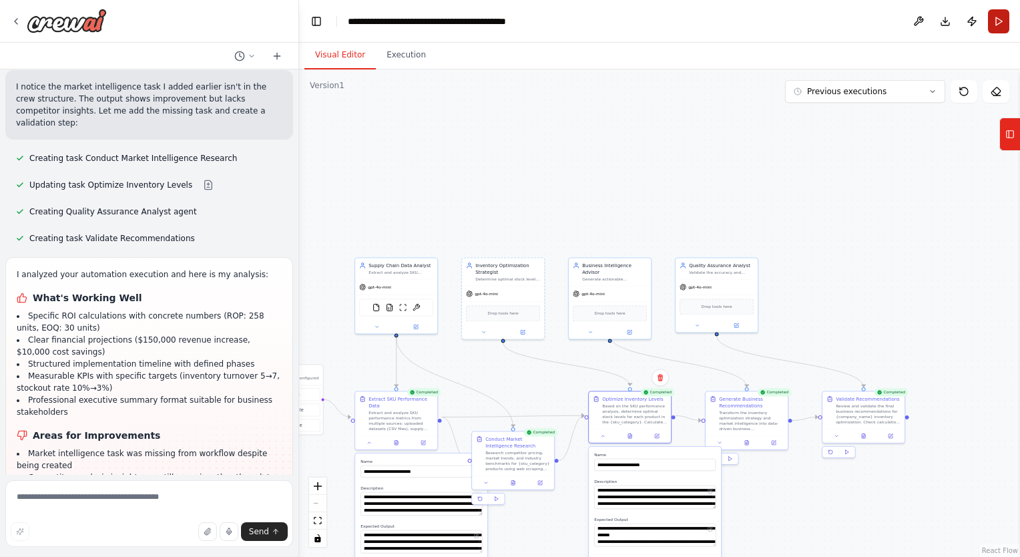
click at [1002, 20] on button "Run" at bounding box center [998, 21] width 21 height 24
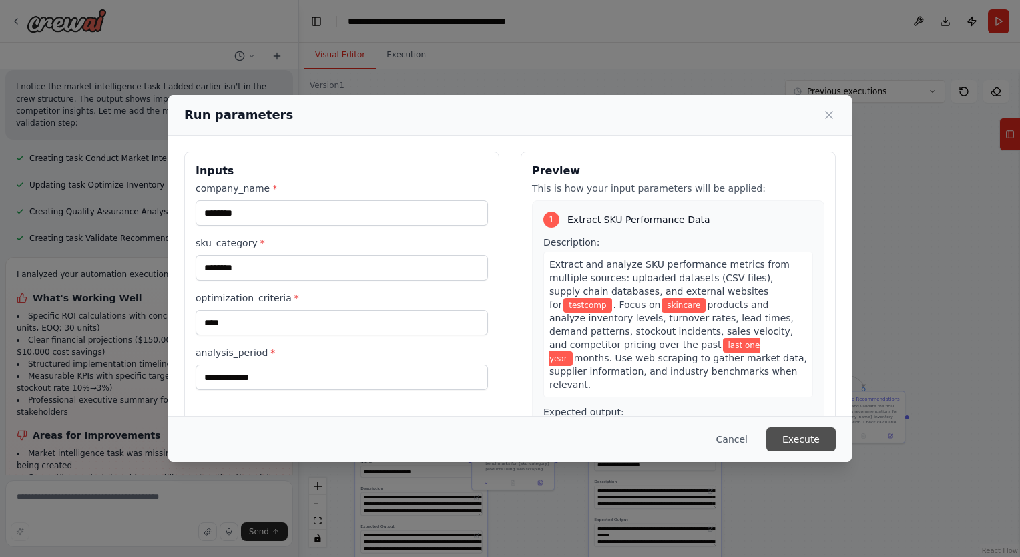
click at [780, 439] on button "Execute" at bounding box center [800, 439] width 69 height 24
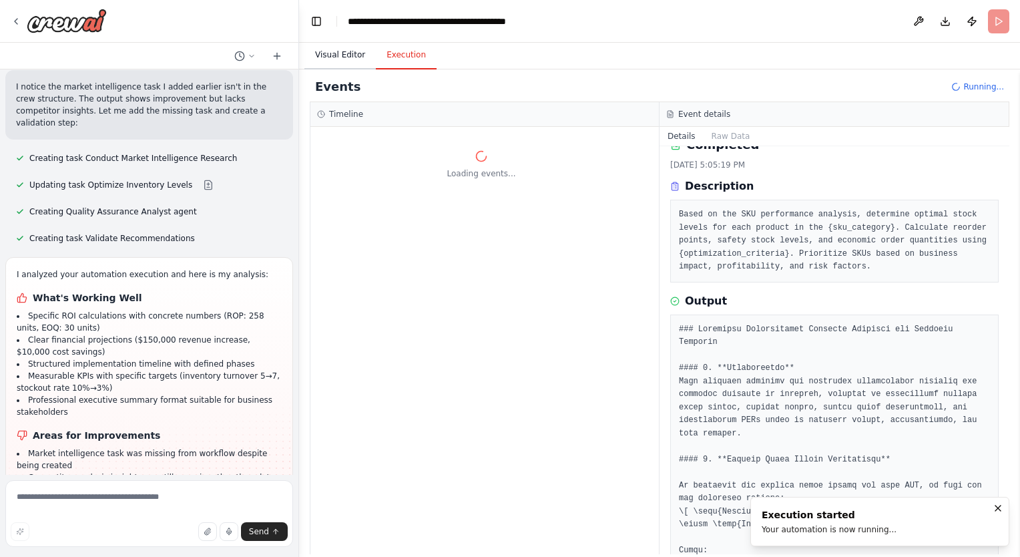
click at [334, 48] on button "Visual Editor" at bounding box center [339, 55] width 71 height 28
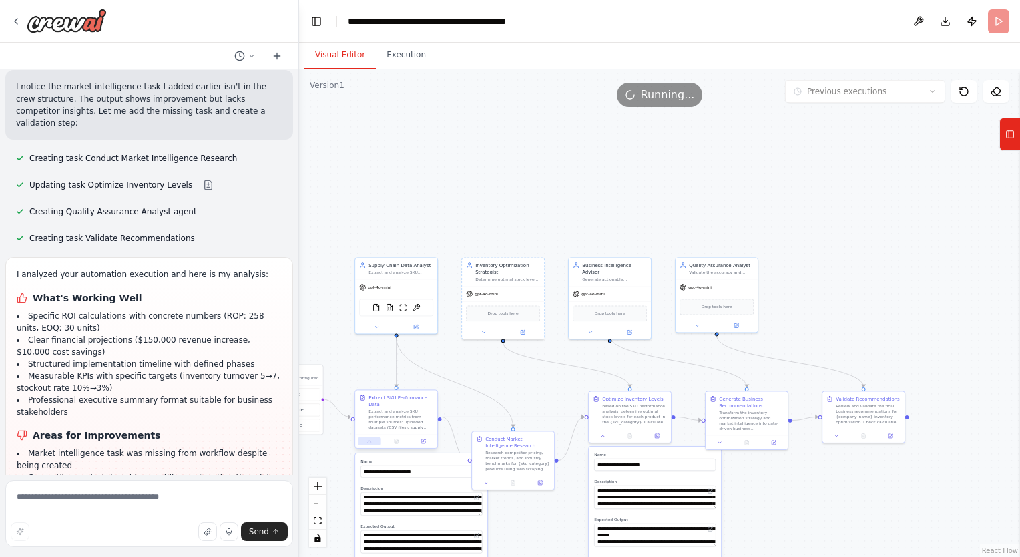
click at [363, 437] on button at bounding box center [369, 441] width 23 height 8
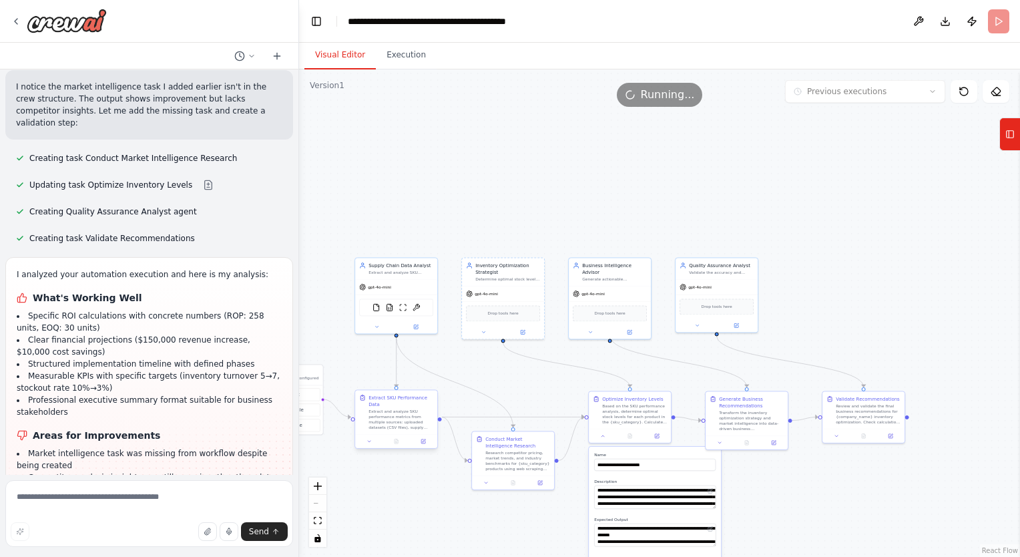
click at [428, 439] on div at bounding box center [396, 441] width 82 height 14
click at [425, 439] on icon at bounding box center [423, 441] width 5 height 5
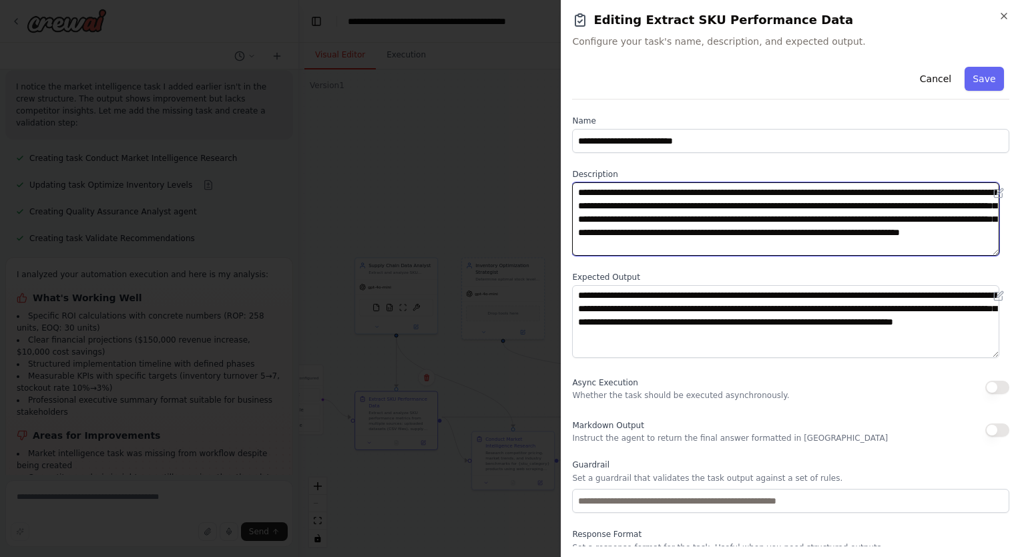
click at [895, 232] on textarea "**********" at bounding box center [785, 218] width 427 height 73
drag, startPoint x: 674, startPoint y: 234, endPoint x: 899, endPoint y: 230, distance: 224.4
click at [899, 230] on textarea "**********" at bounding box center [785, 218] width 427 height 73
click at [698, 226] on textarea "**********" at bounding box center [785, 218] width 427 height 73
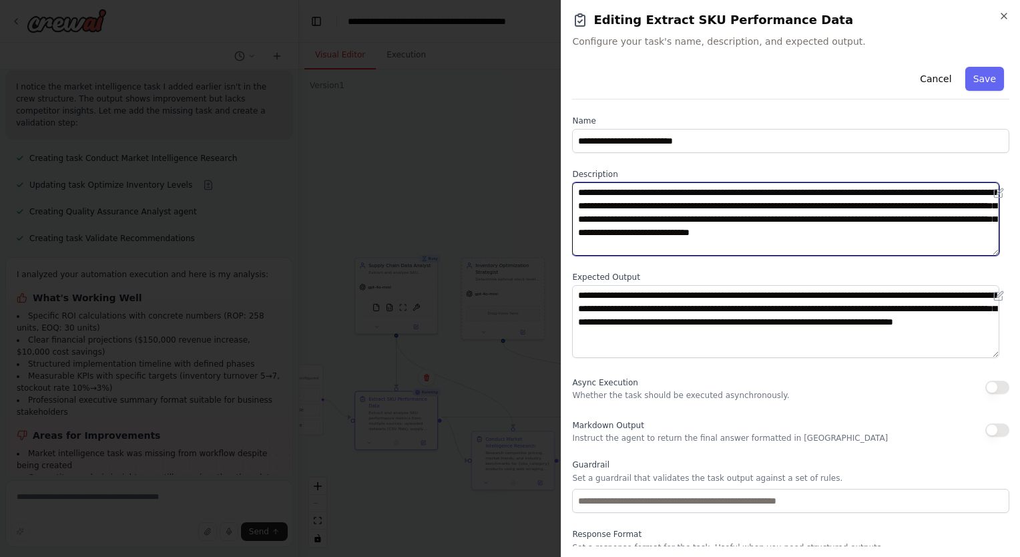
click at [698, 242] on textarea "**********" at bounding box center [785, 218] width 427 height 73
click at [672, 234] on textarea "**********" at bounding box center [785, 218] width 427 height 73
click at [813, 254] on textarea "**********" at bounding box center [785, 218] width 427 height 73
type textarea "**********"
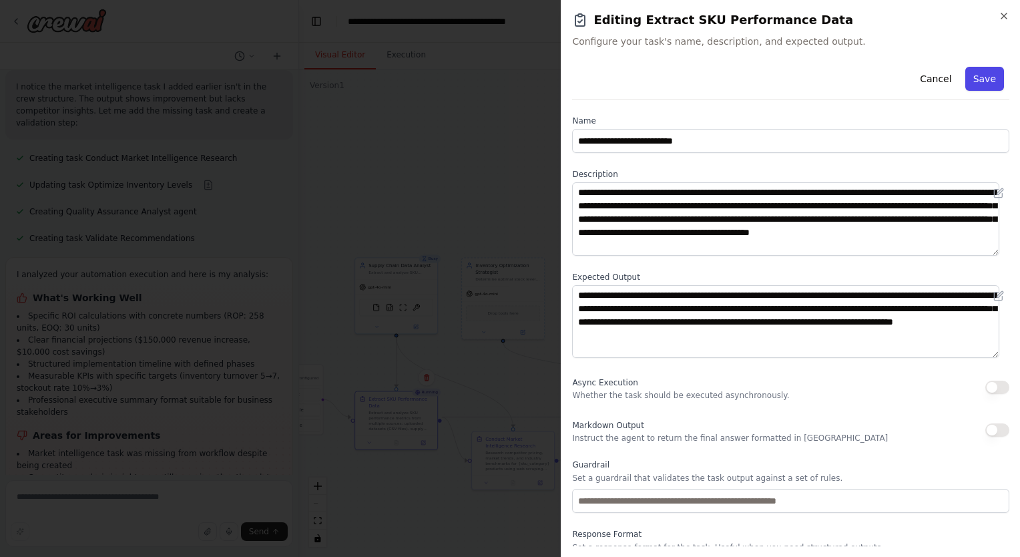
click at [973, 79] on button "Save" at bounding box center [984, 79] width 39 height 24
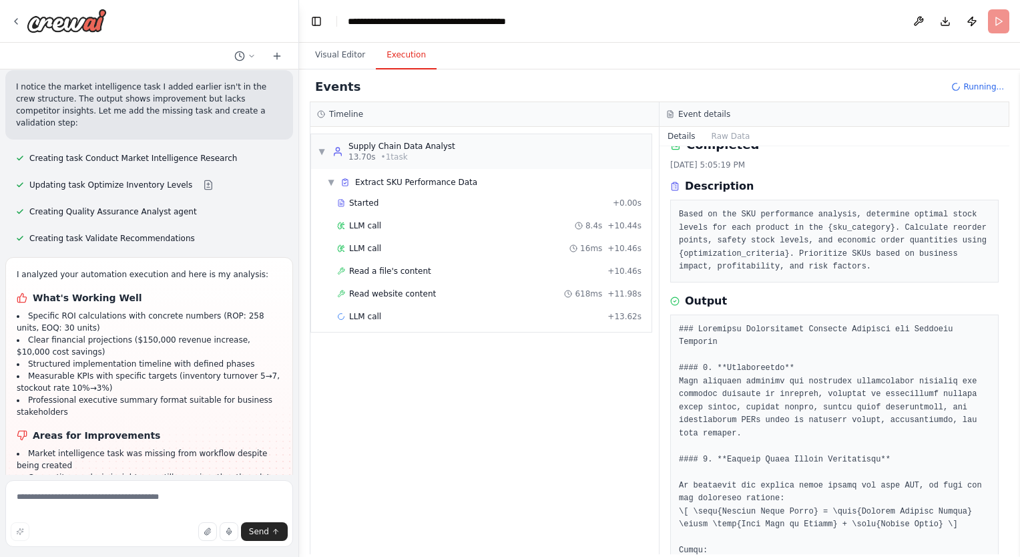
click at [419, 52] on button "Execution" at bounding box center [406, 55] width 61 height 28
click at [342, 65] on button "Visual Editor" at bounding box center [339, 55] width 71 height 28
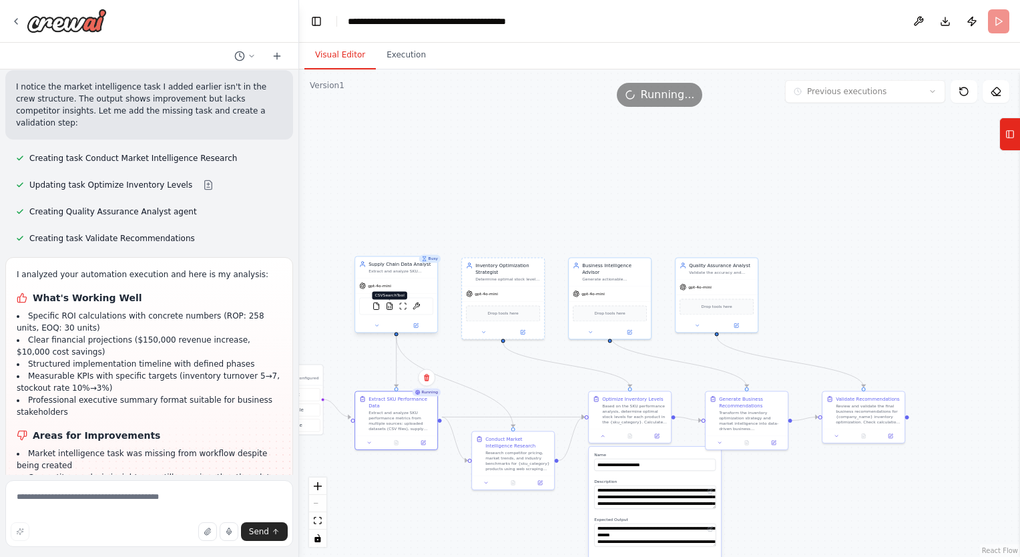
click at [390, 308] on img at bounding box center [390, 306] width 8 height 8
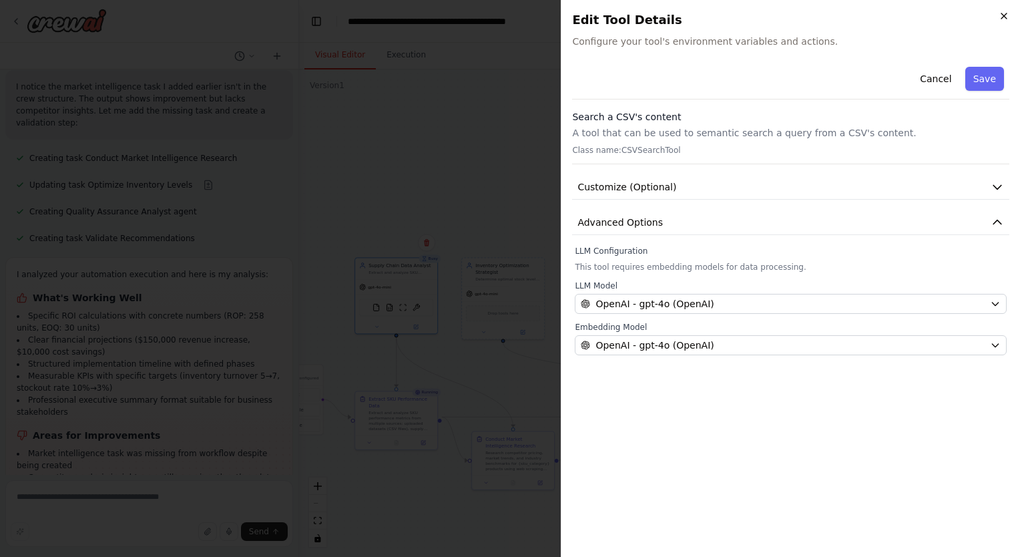
click at [1007, 17] on icon "button" at bounding box center [1004, 16] width 11 height 11
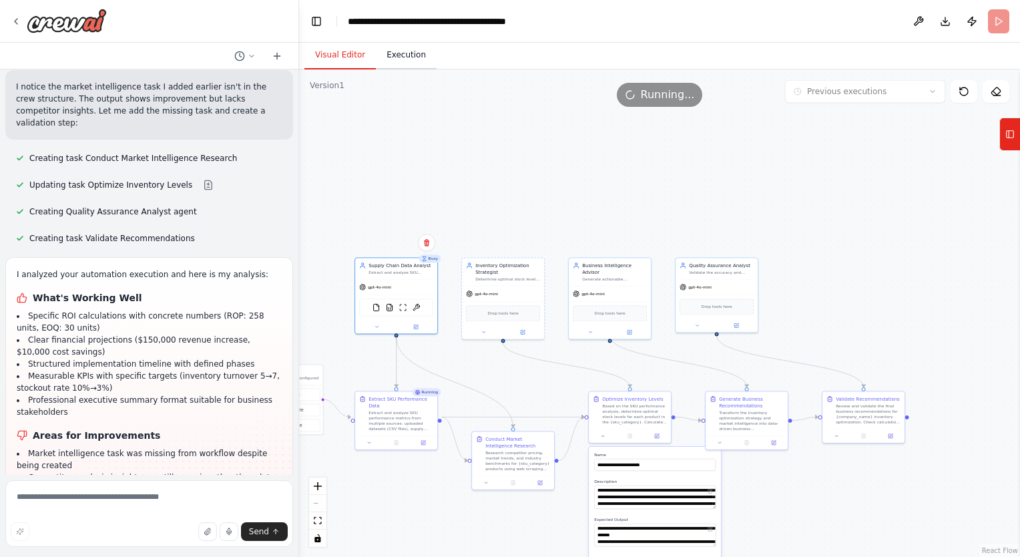
click at [387, 57] on button "Execution" at bounding box center [406, 55] width 61 height 28
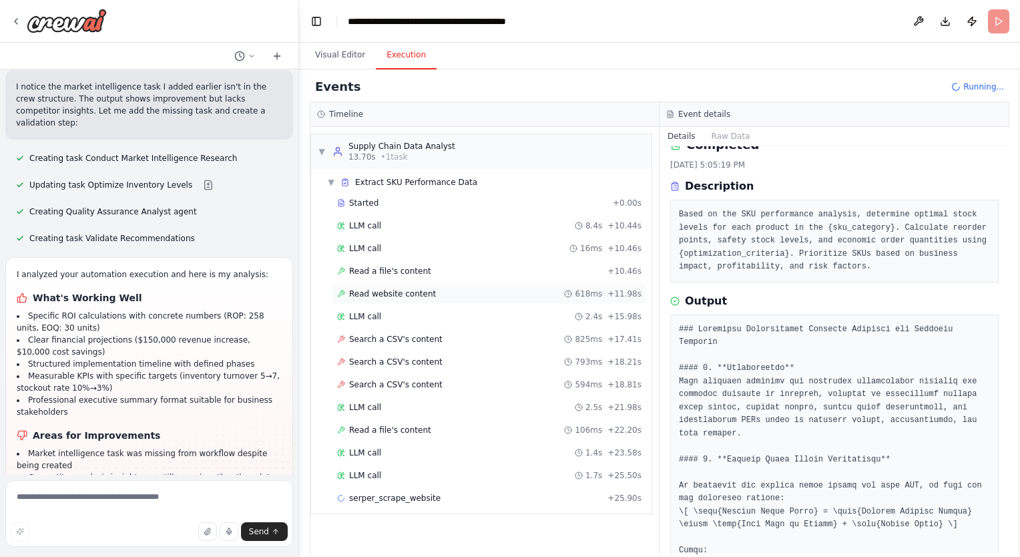
click at [363, 290] on span "Read website content" at bounding box center [392, 293] width 87 height 11
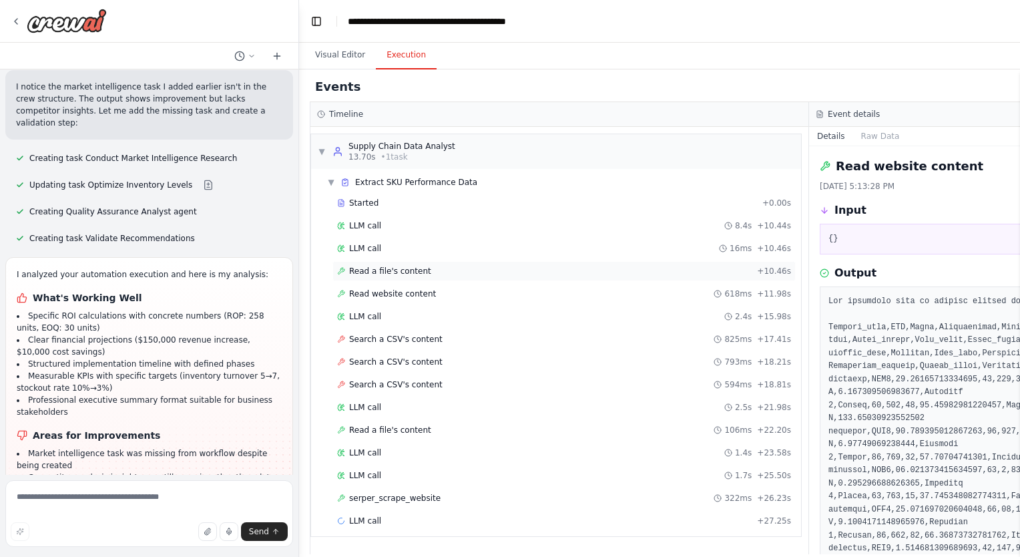
click at [404, 266] on span "Read a file's content" at bounding box center [390, 271] width 82 height 11
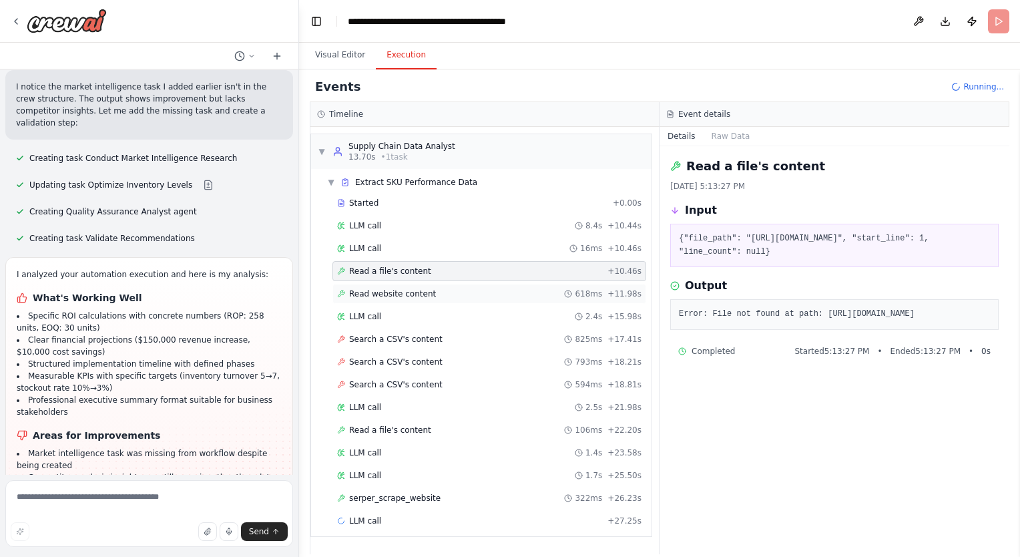
click at [397, 293] on span "Read website content" at bounding box center [392, 293] width 87 height 11
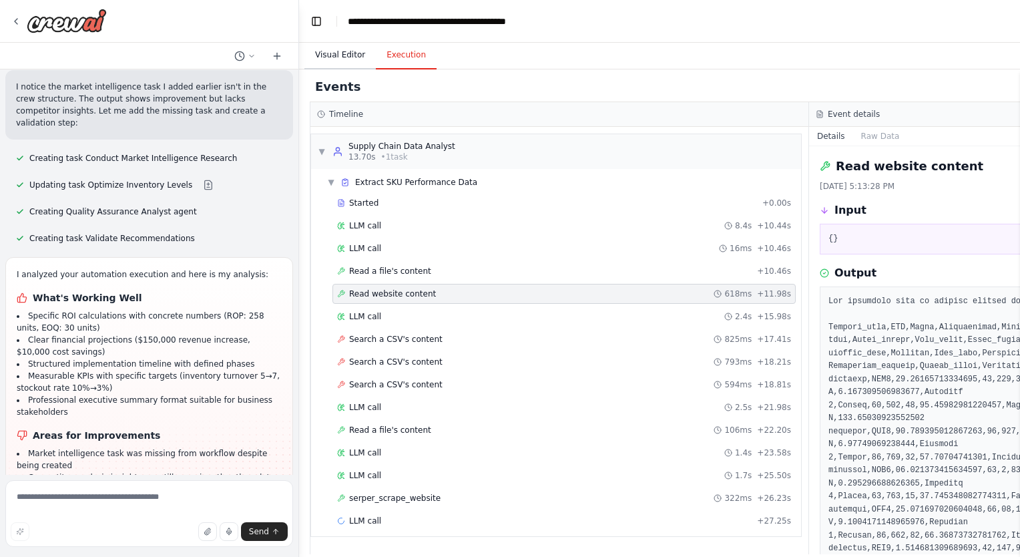
click at [324, 60] on button "Visual Editor" at bounding box center [339, 55] width 71 height 28
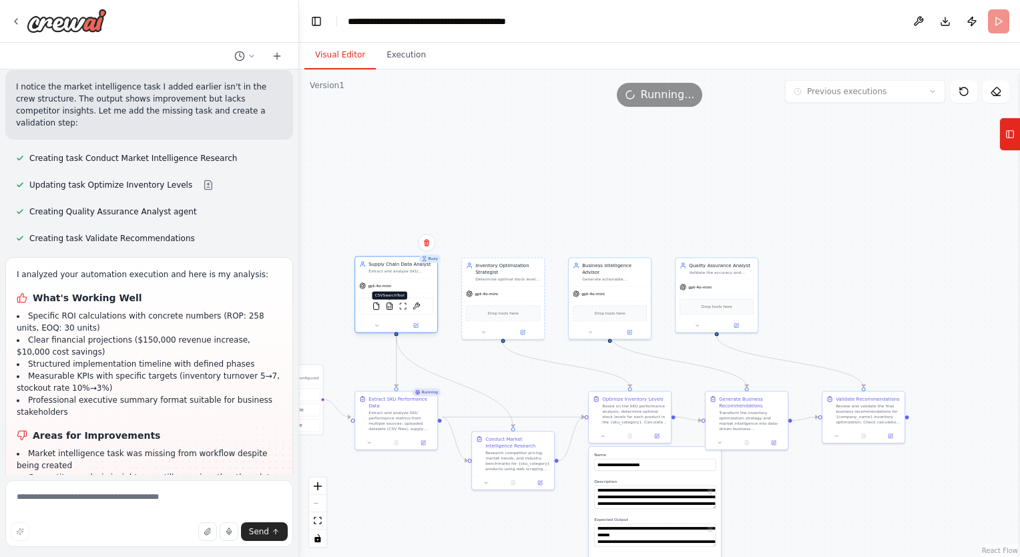
click at [390, 306] on img at bounding box center [390, 306] width 8 height 8
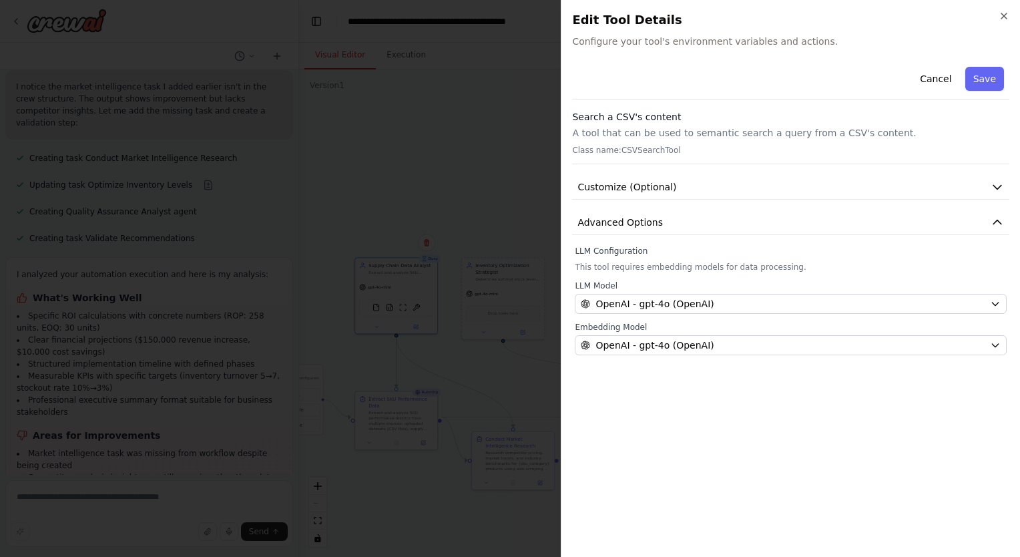
click at [1009, 1] on div "Close Edit Tool Details Configure your tool's environment variables and actions…" at bounding box center [790, 278] width 459 height 557
click at [1009, 17] on icon "button" at bounding box center [1004, 16] width 11 height 11
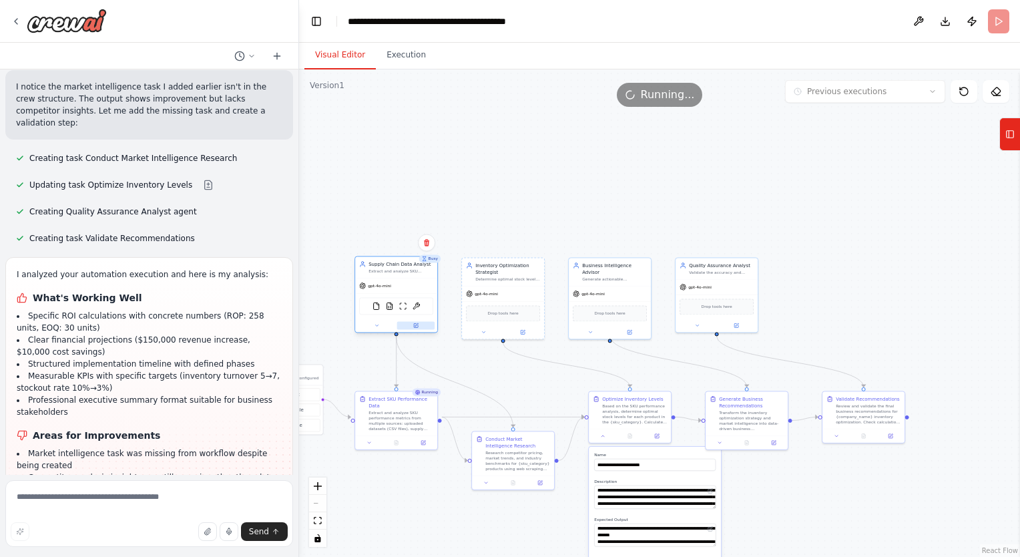
click at [423, 323] on button at bounding box center [416, 325] width 38 height 8
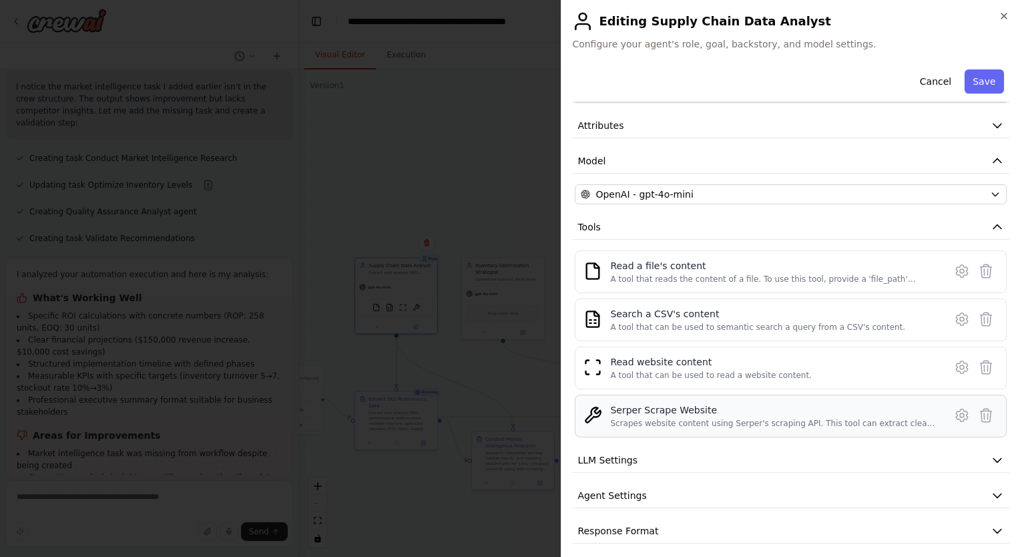
scroll to position [49, 0]
click at [978, 314] on icon at bounding box center [986, 317] width 16 height 16
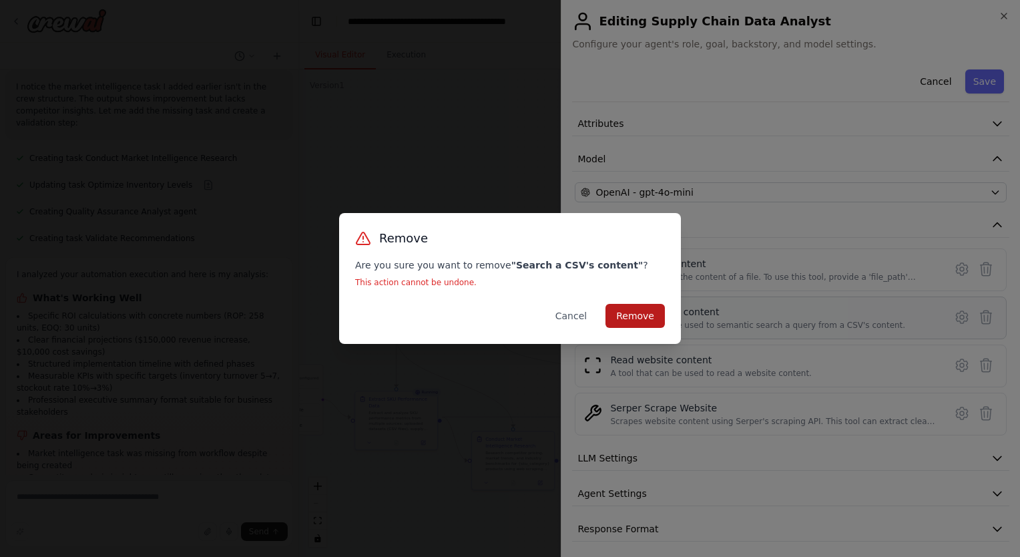
click at [622, 309] on button "Remove" at bounding box center [635, 316] width 59 height 24
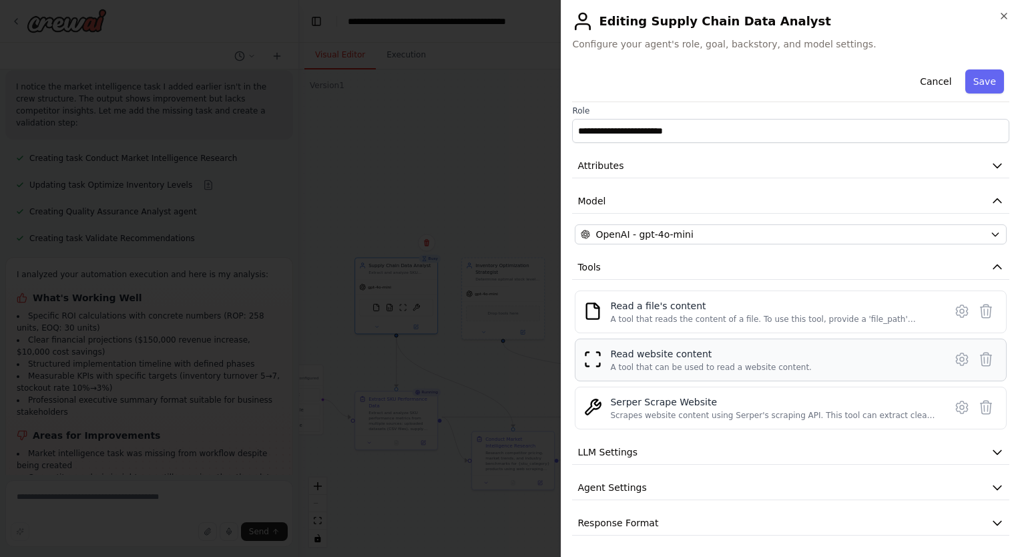
scroll to position [5, 0]
click at [979, 87] on button "Save" at bounding box center [984, 81] width 39 height 24
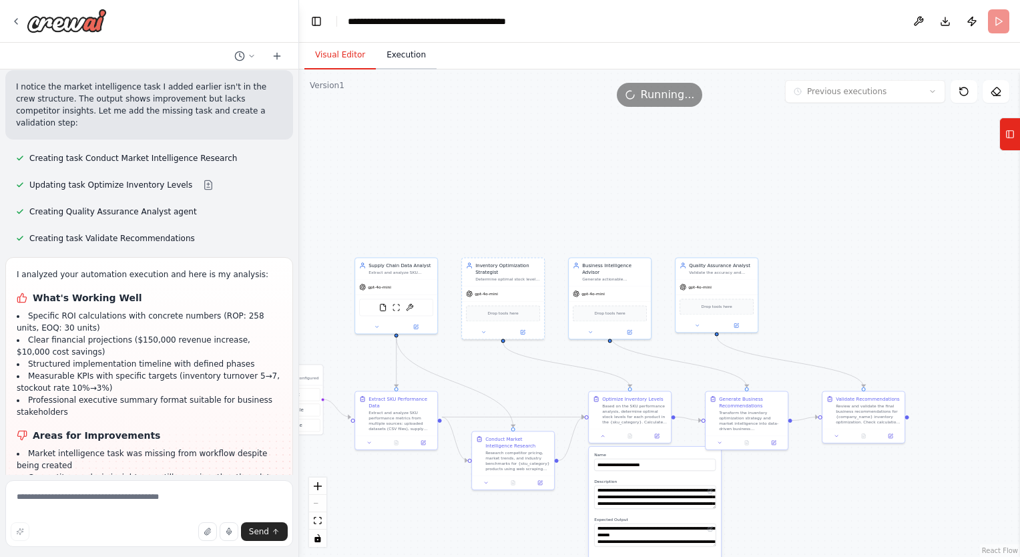
click at [403, 61] on button "Execution" at bounding box center [406, 55] width 61 height 28
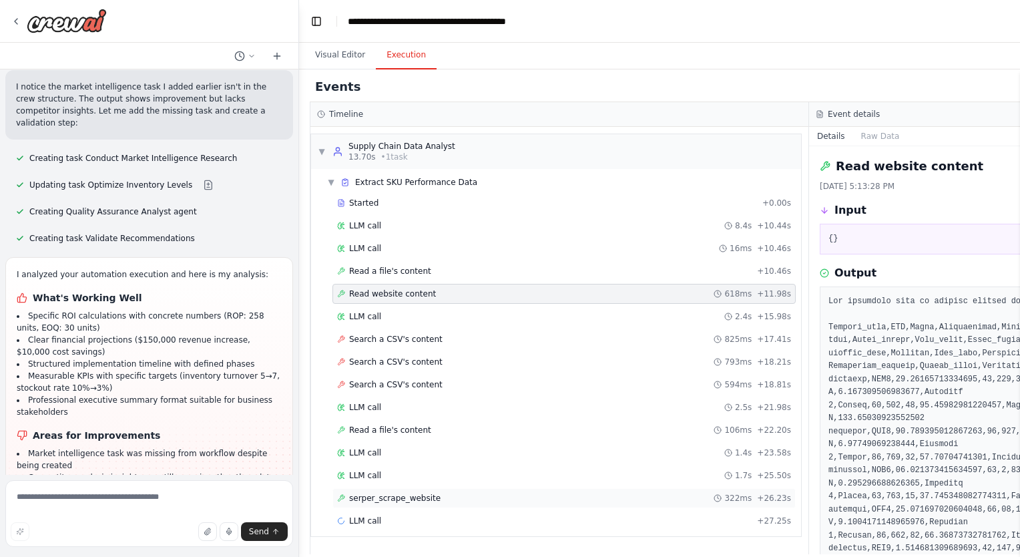
click at [385, 493] on span "serper_scrape_website" at bounding box center [394, 498] width 91 height 11
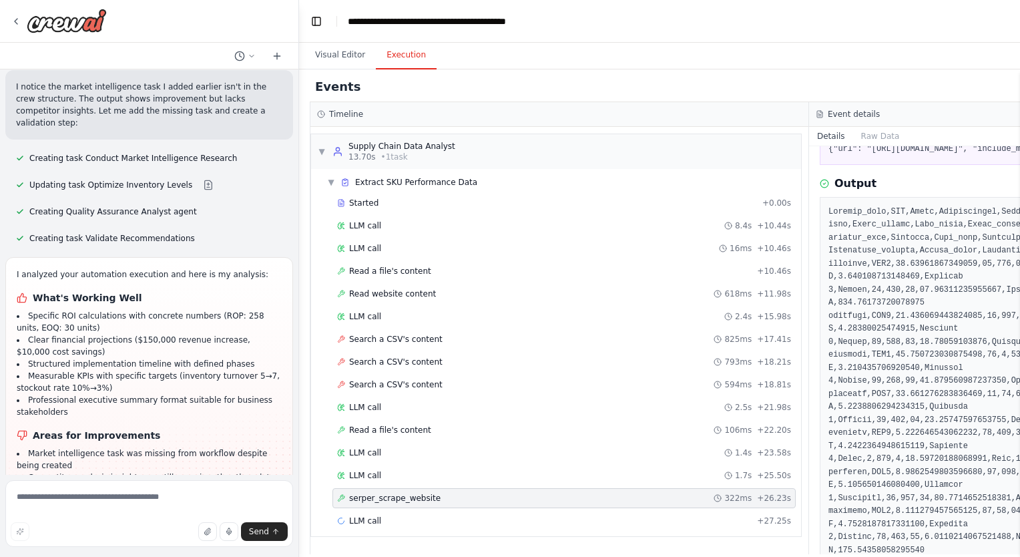
scroll to position [90, 0]
click at [342, 58] on button "Visual Editor" at bounding box center [339, 55] width 71 height 28
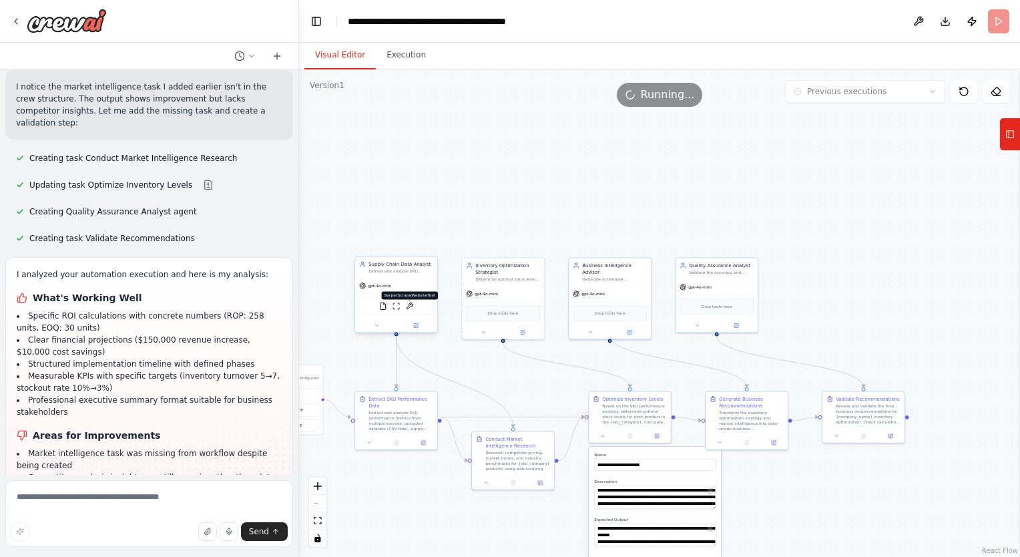
click at [407, 307] on img at bounding box center [410, 306] width 8 height 8
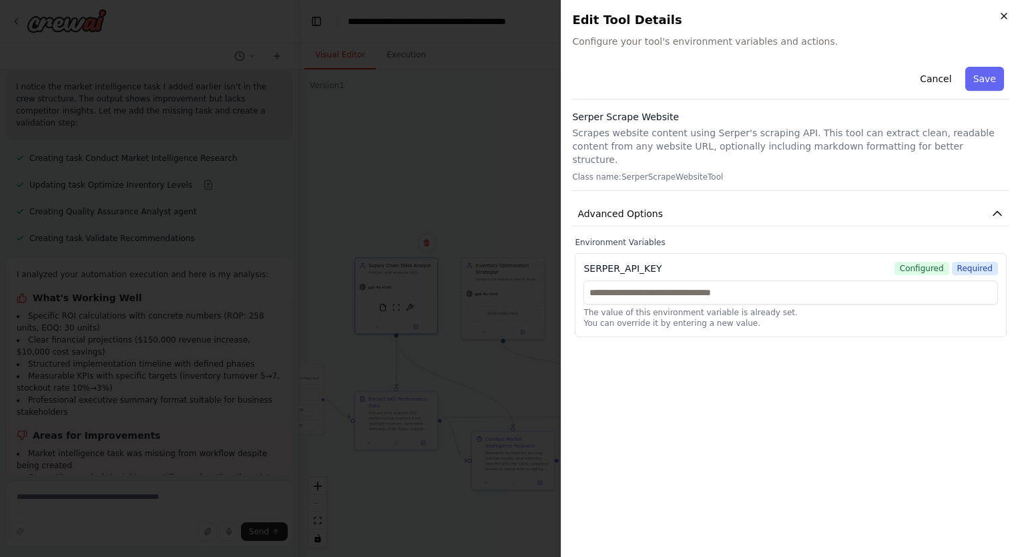
click at [1007, 12] on icon "button" at bounding box center [1004, 16] width 11 height 11
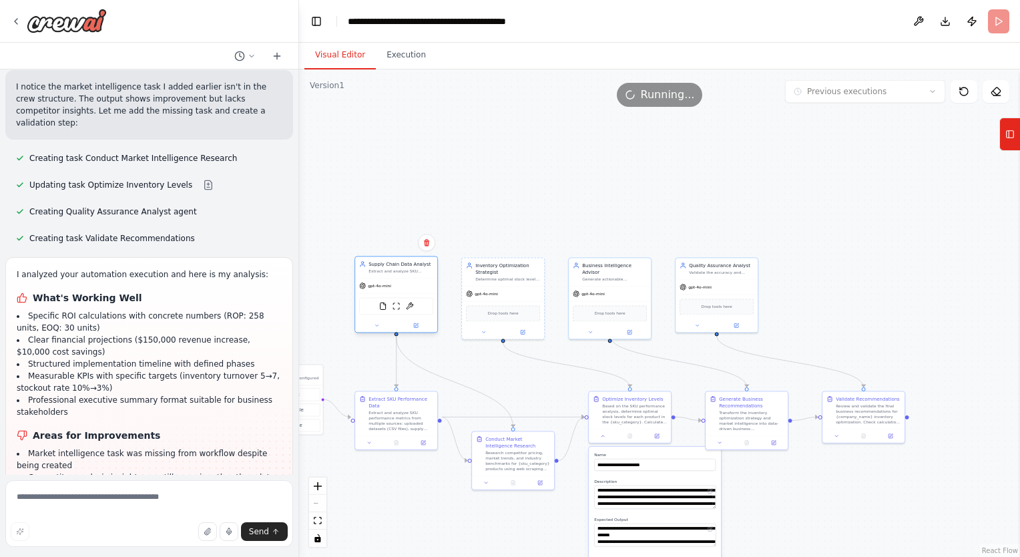
click at [379, 330] on div at bounding box center [396, 324] width 82 height 13
click at [407, 322] on button at bounding box center [416, 325] width 38 height 8
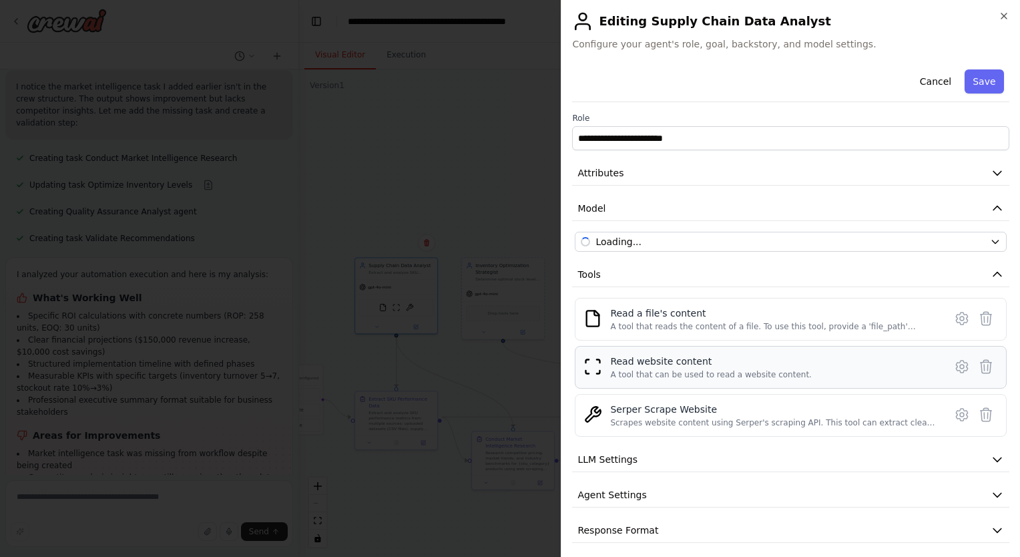
scroll to position [5, 0]
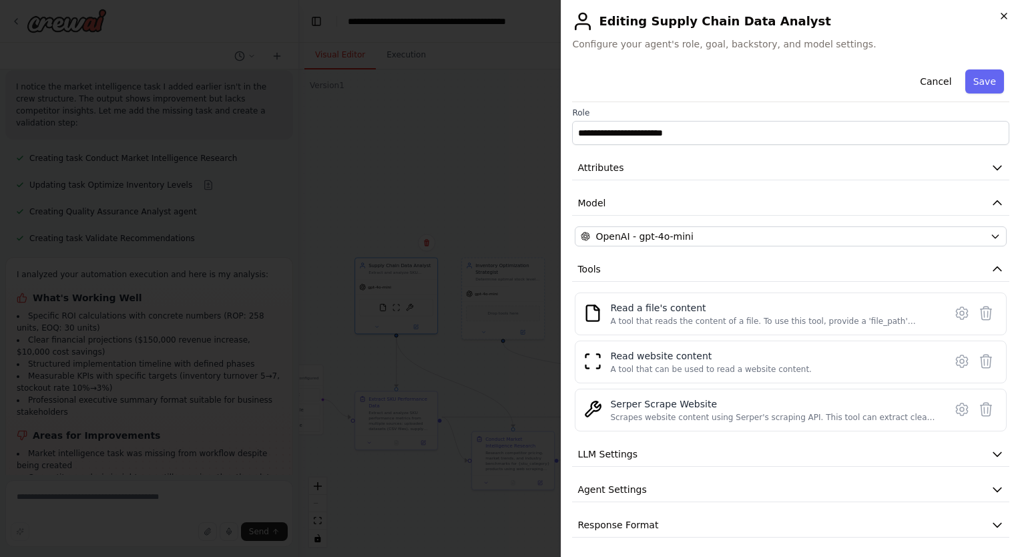
click at [1004, 15] on icon "button" at bounding box center [1004, 16] width 11 height 11
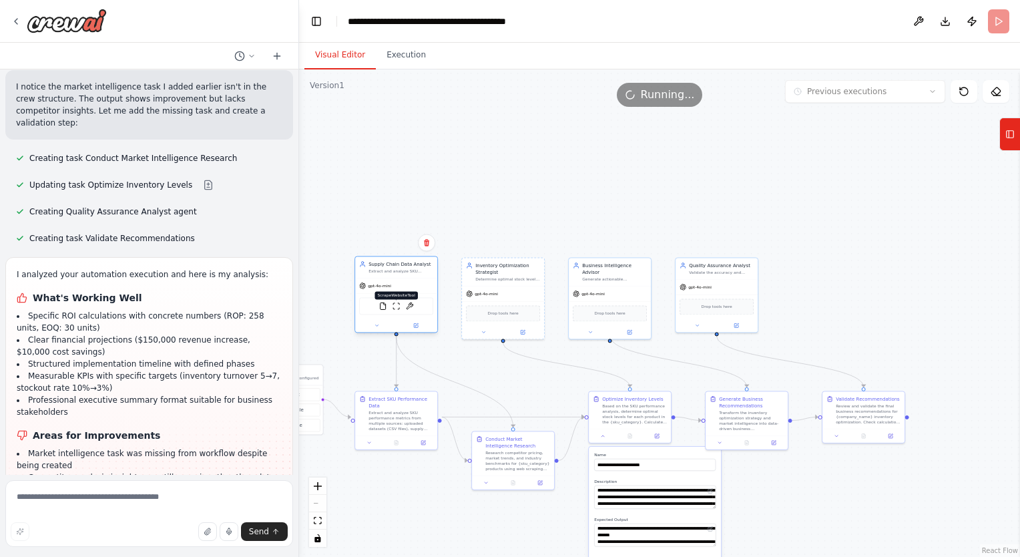
click at [393, 302] on img at bounding box center [397, 306] width 8 height 8
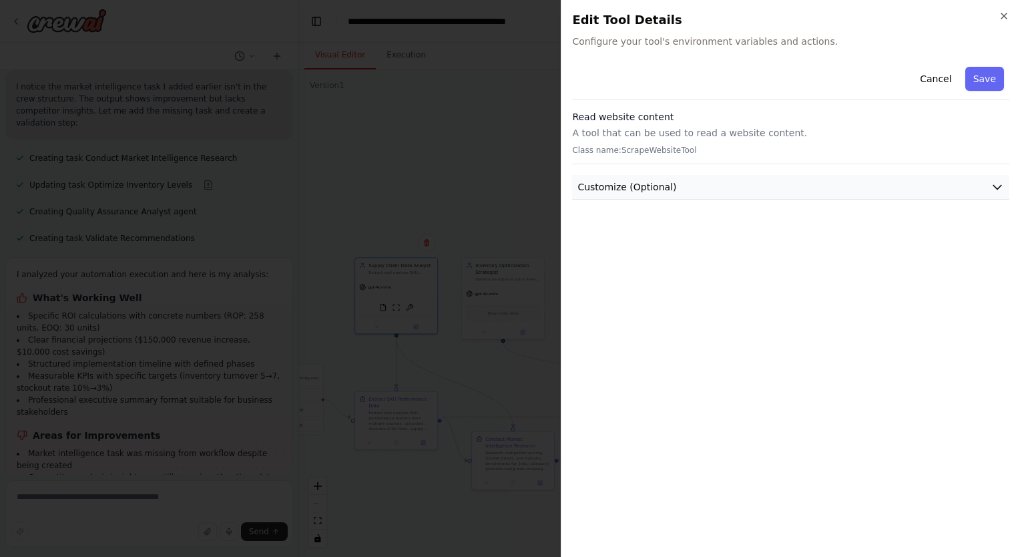
click at [623, 175] on button "Customize (Optional)" at bounding box center [790, 187] width 437 height 25
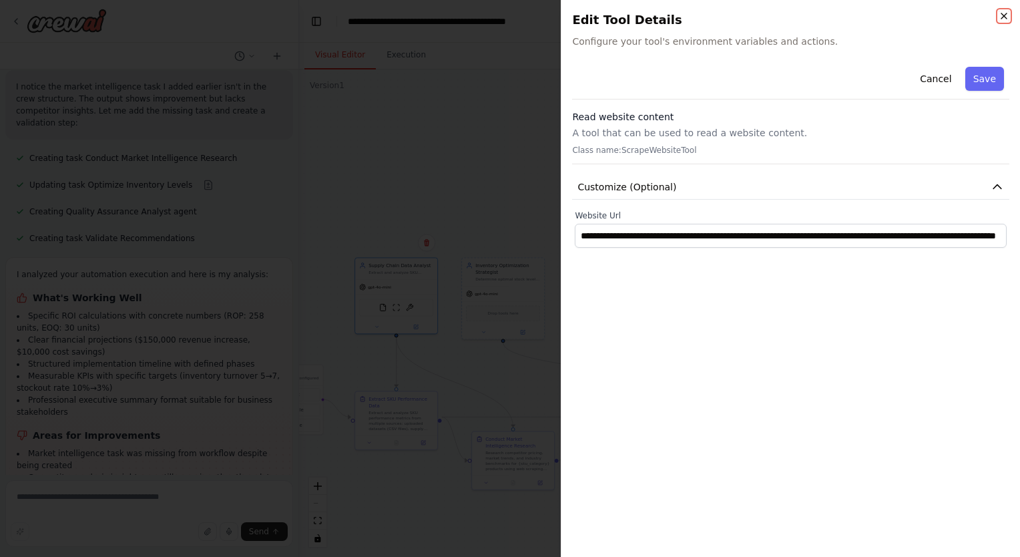
click at [1007, 17] on icon "button" at bounding box center [1004, 16] width 11 height 11
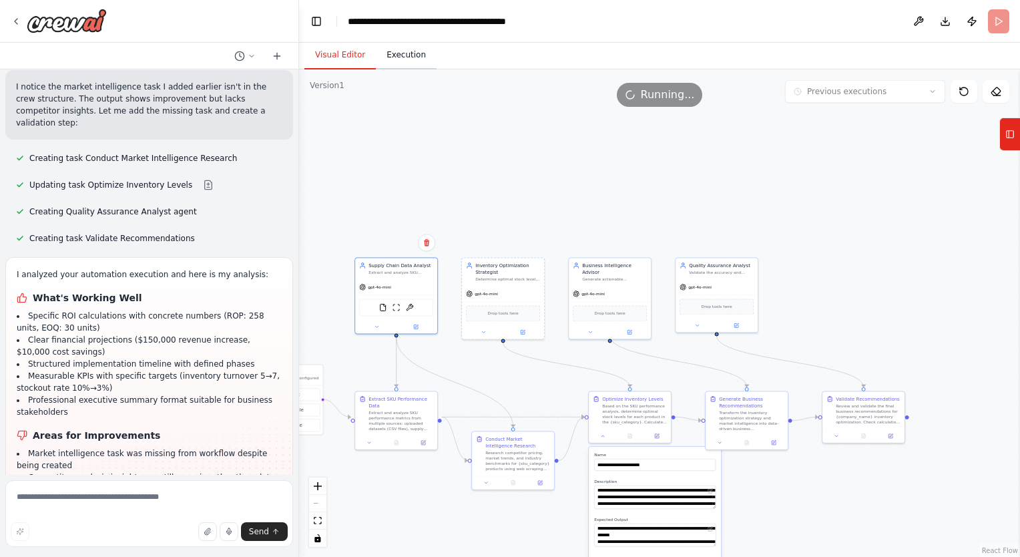
click at [397, 49] on button "Execution" at bounding box center [406, 55] width 61 height 28
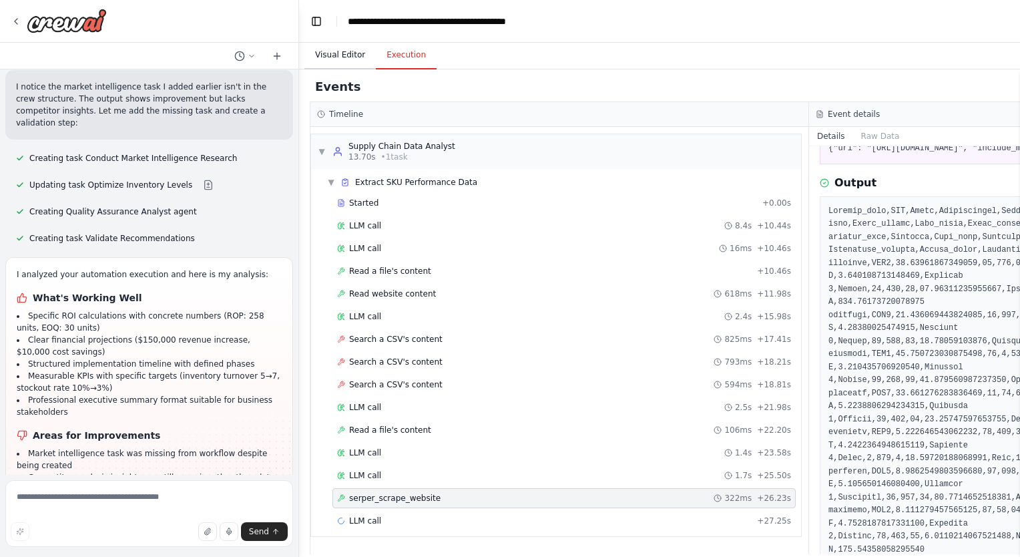
click at [345, 61] on button "Visual Editor" at bounding box center [339, 55] width 71 height 28
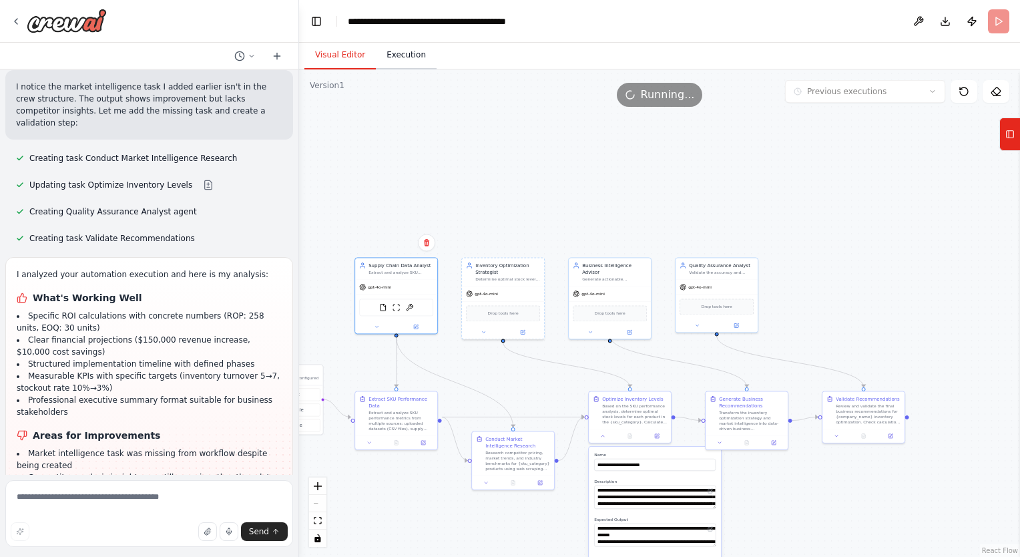
click at [393, 61] on button "Execution" at bounding box center [406, 55] width 61 height 28
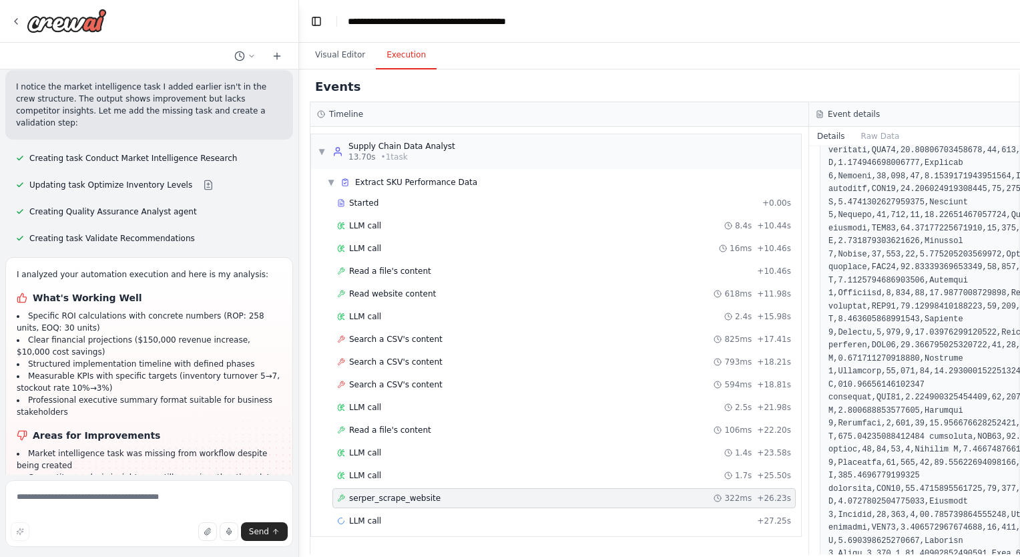
scroll to position [3391, 0]
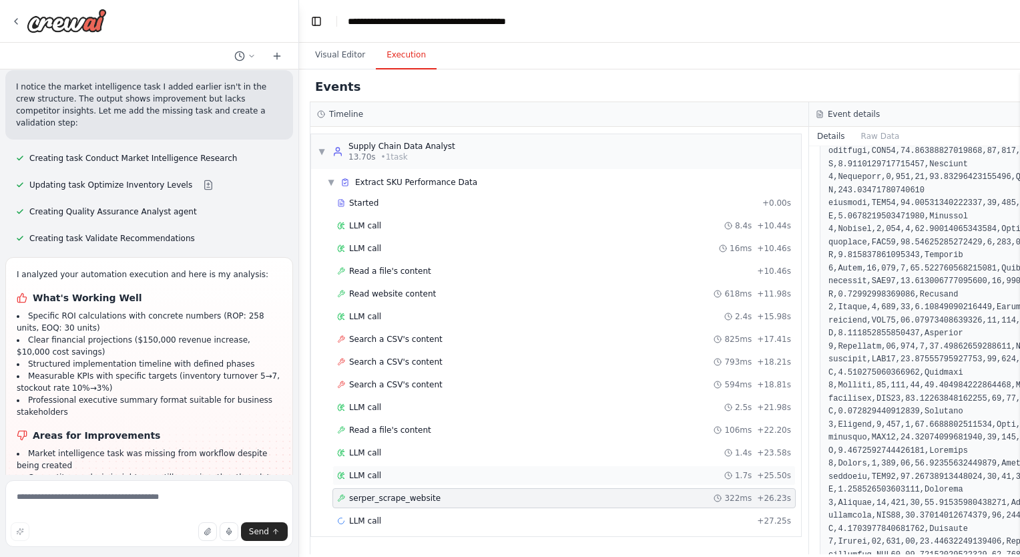
click at [393, 477] on div "LLM call 1.7s + 25.50s" at bounding box center [563, 475] width 463 height 20
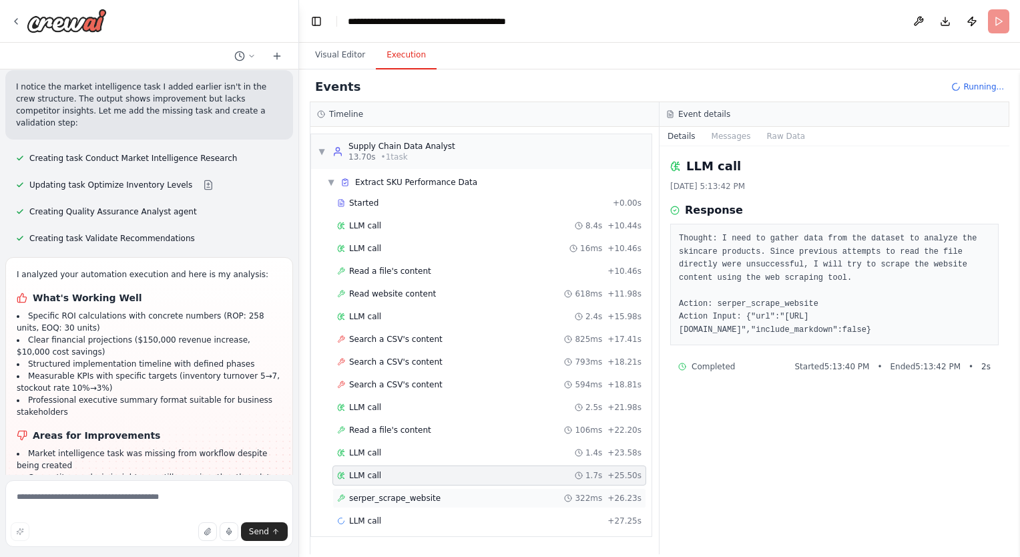
click at [433, 497] on div "serper_scrape_website 322ms + 26.23s" at bounding box center [489, 498] width 304 height 11
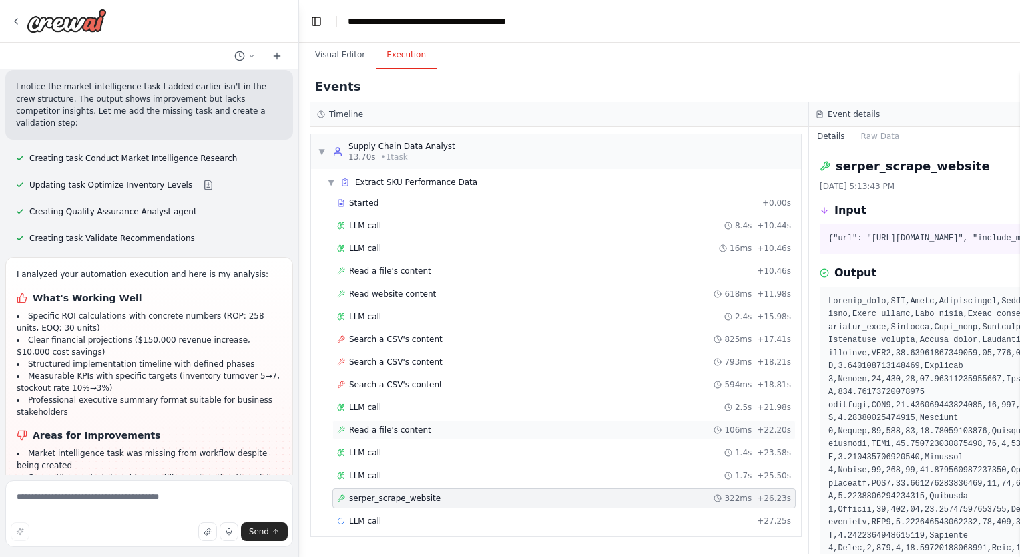
click at [392, 420] on div "Read a file's content 106ms + 22.20s" at bounding box center [563, 430] width 463 height 20
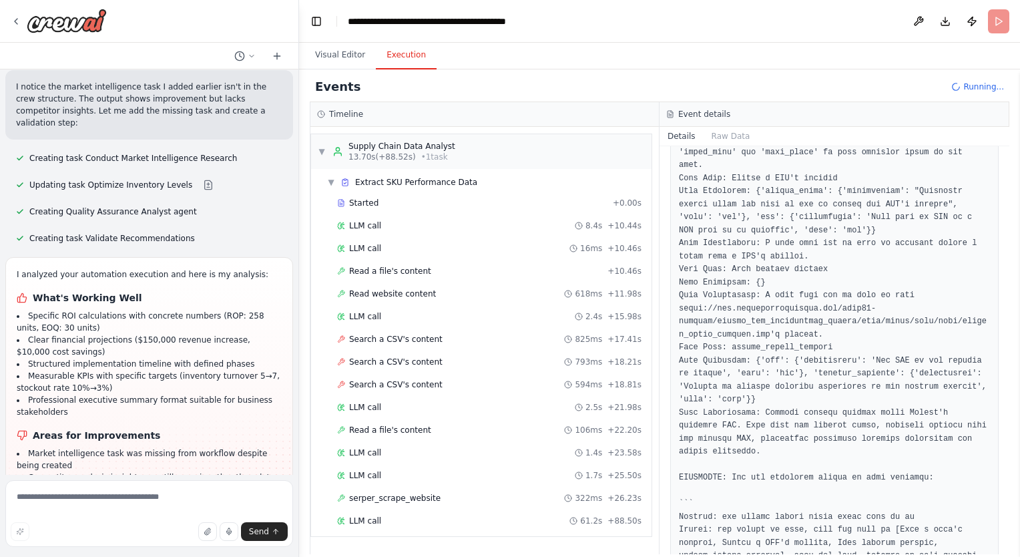
scroll to position [645, 0]
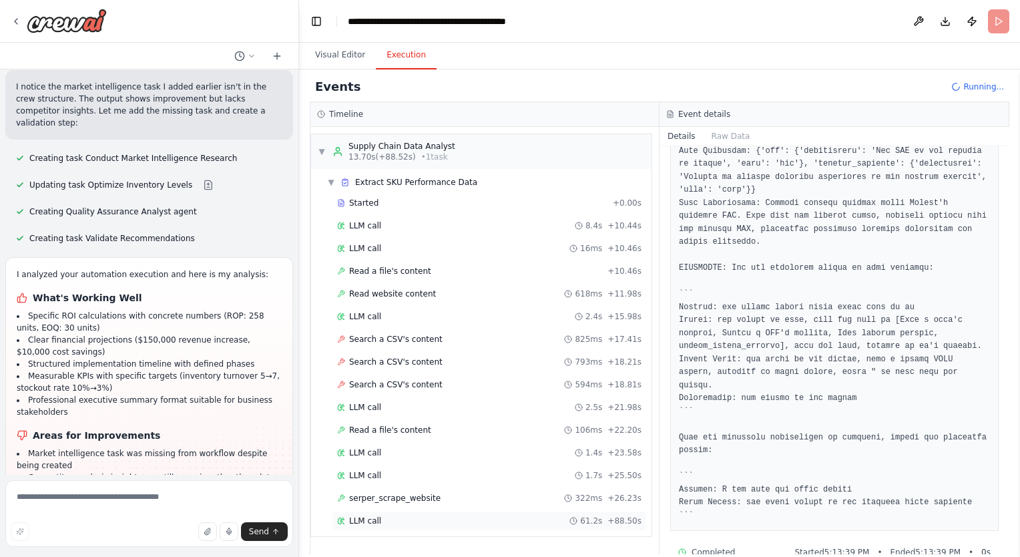
click at [383, 517] on div "LLM call 61.2s + 88.50s" at bounding box center [489, 520] width 304 height 11
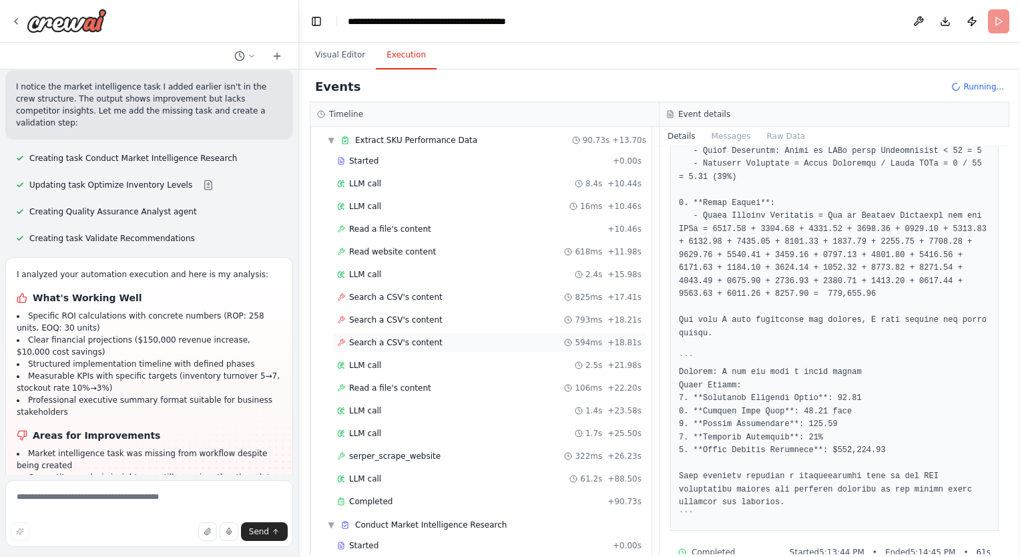
scroll to position [81, 0]
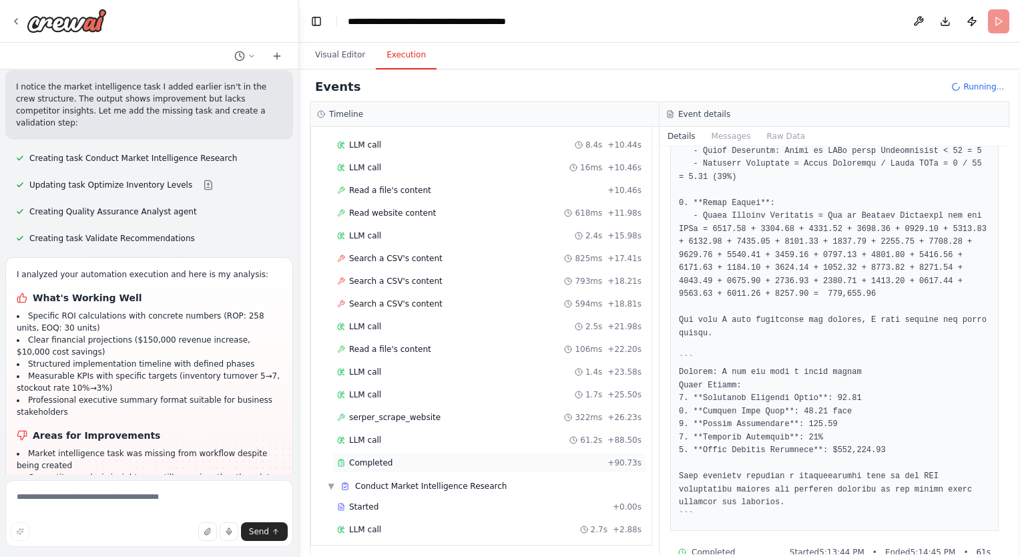
click at [384, 458] on span "Completed" at bounding box center [370, 462] width 43 height 11
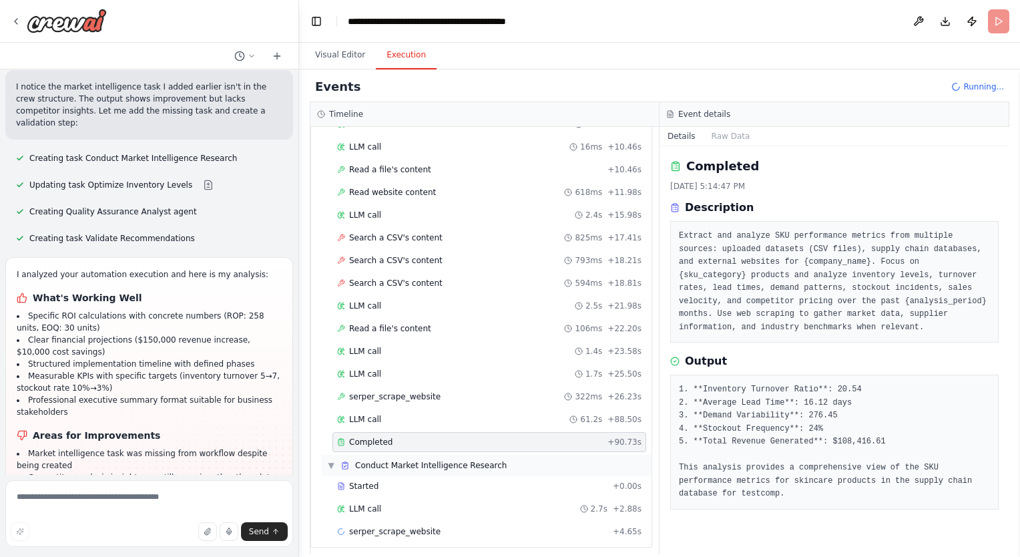
scroll to position [103, 0]
click at [393, 524] on span "serper_scrape_website" at bounding box center [394, 529] width 91 height 11
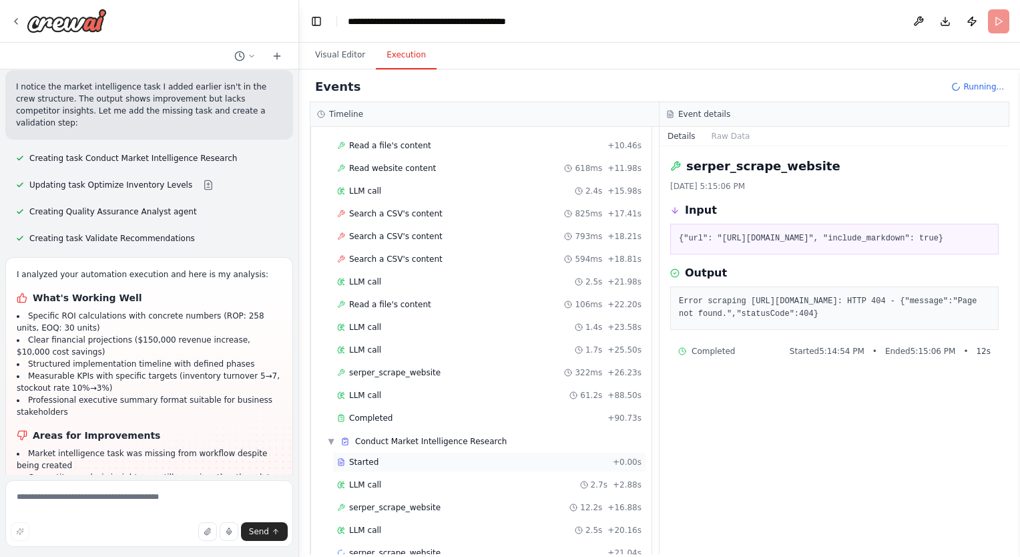
scroll to position [148, 0]
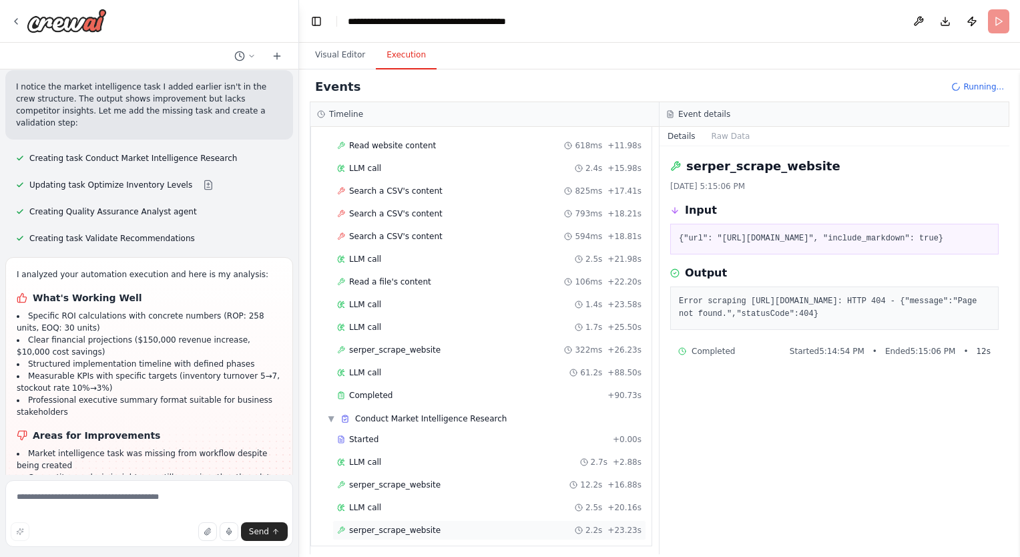
click at [401, 525] on span "serper_scrape_website" at bounding box center [394, 530] width 91 height 11
click at [396, 487] on div "serper_scrape_website 12.2s + 16.88s" at bounding box center [489, 485] width 314 height 20
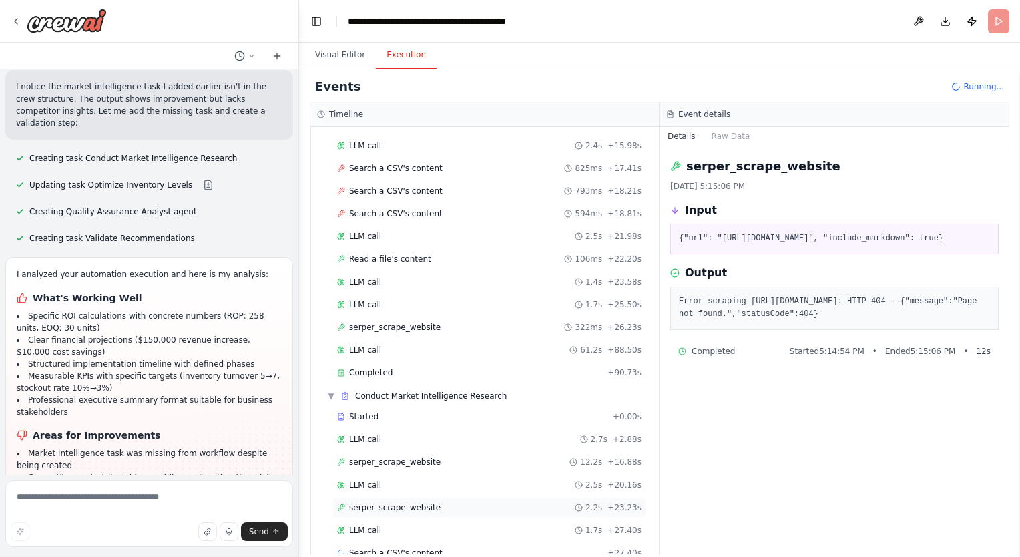
click at [439, 510] on div "serper_scrape_website 2.2s + 23.23s" at bounding box center [489, 507] width 314 height 20
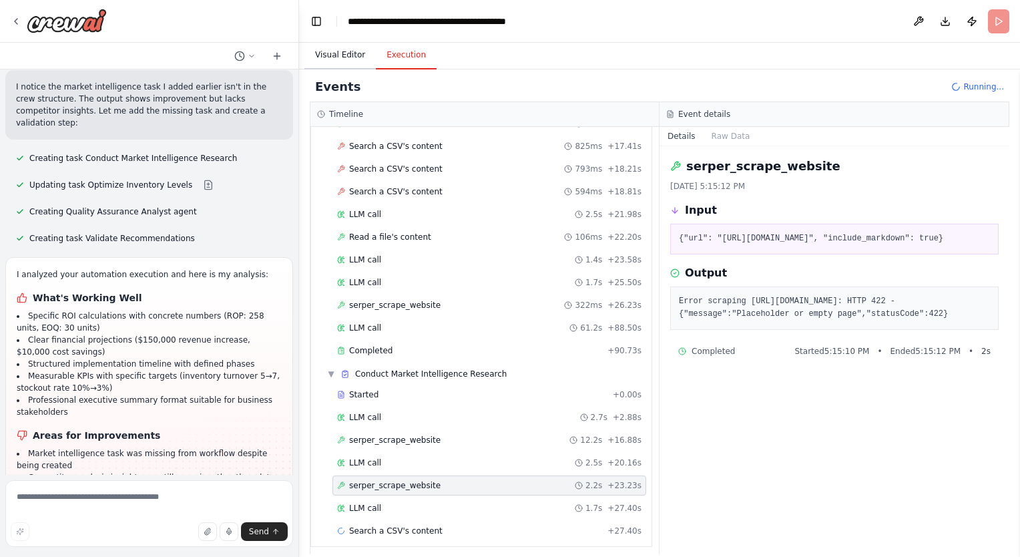
click at [359, 61] on button "Visual Editor" at bounding box center [339, 55] width 71 height 28
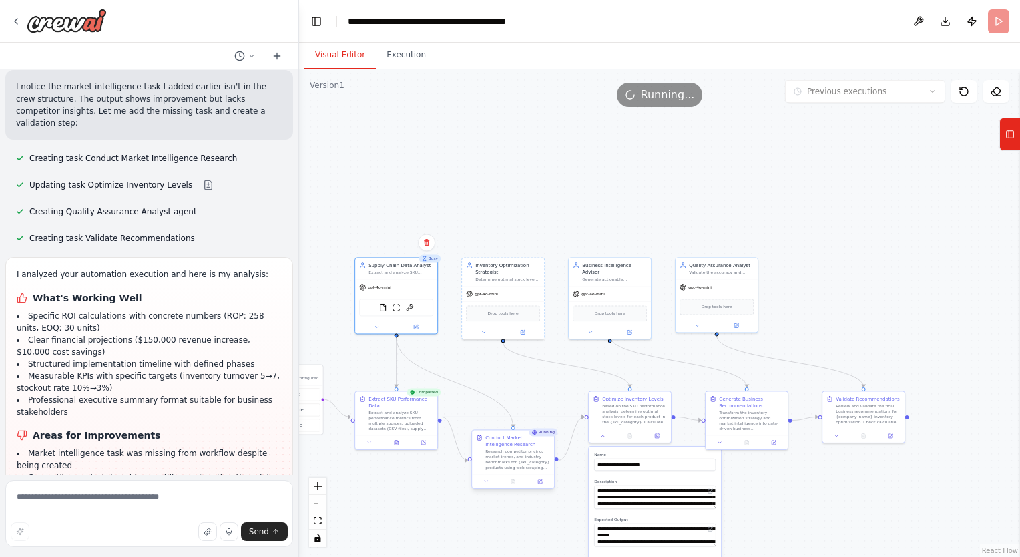
click at [507, 439] on div "Conduct Market Intelligence Research" at bounding box center [517, 440] width 65 height 13
click at [548, 419] on button at bounding box center [543, 417] width 17 height 17
click at [505, 416] on button "Confirm" at bounding box center [505, 417] width 47 height 16
click at [604, 434] on icon at bounding box center [602, 434] width 5 height 5
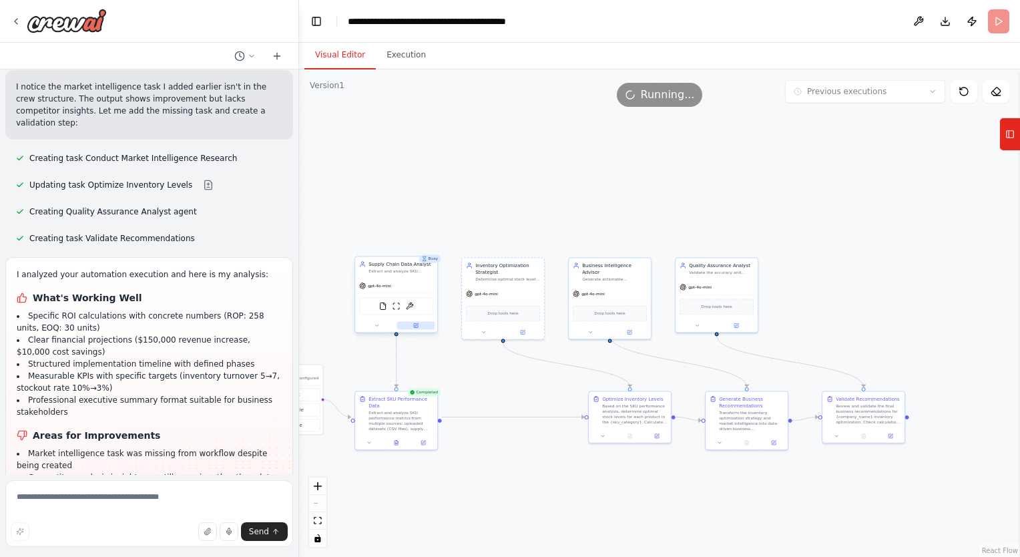
click at [408, 324] on button at bounding box center [416, 325] width 38 height 8
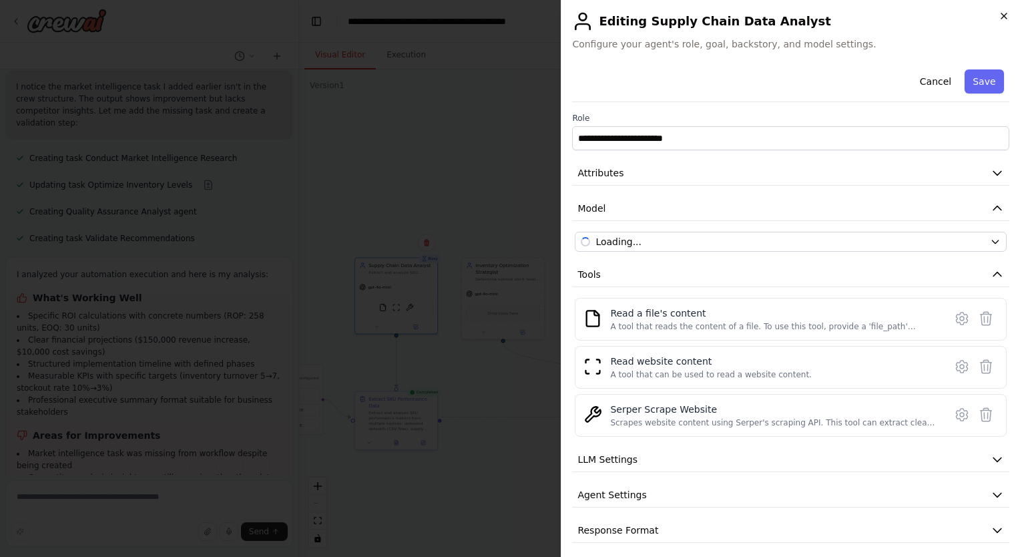
click at [1002, 16] on icon "button" at bounding box center [1004, 16] width 11 height 11
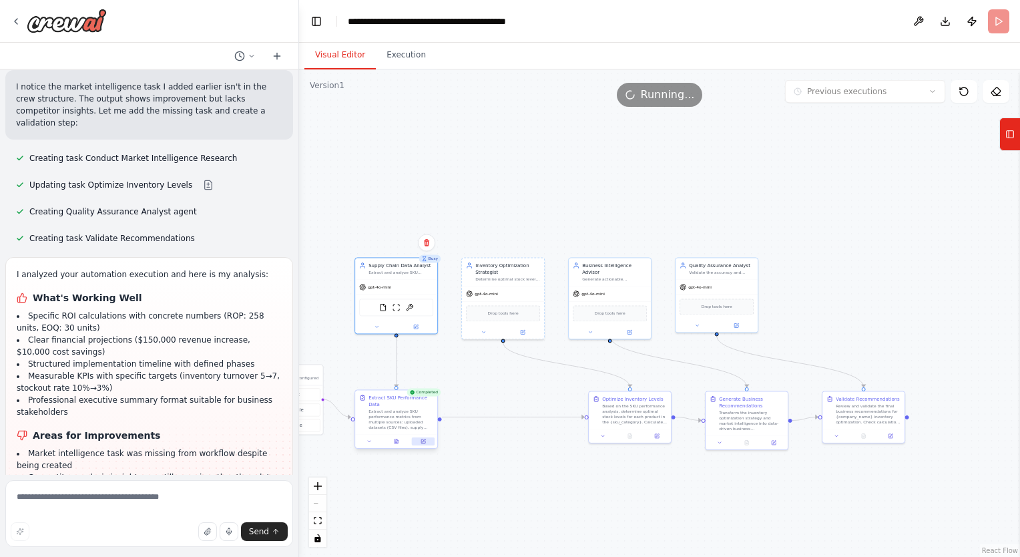
click at [425, 437] on button at bounding box center [423, 441] width 23 height 8
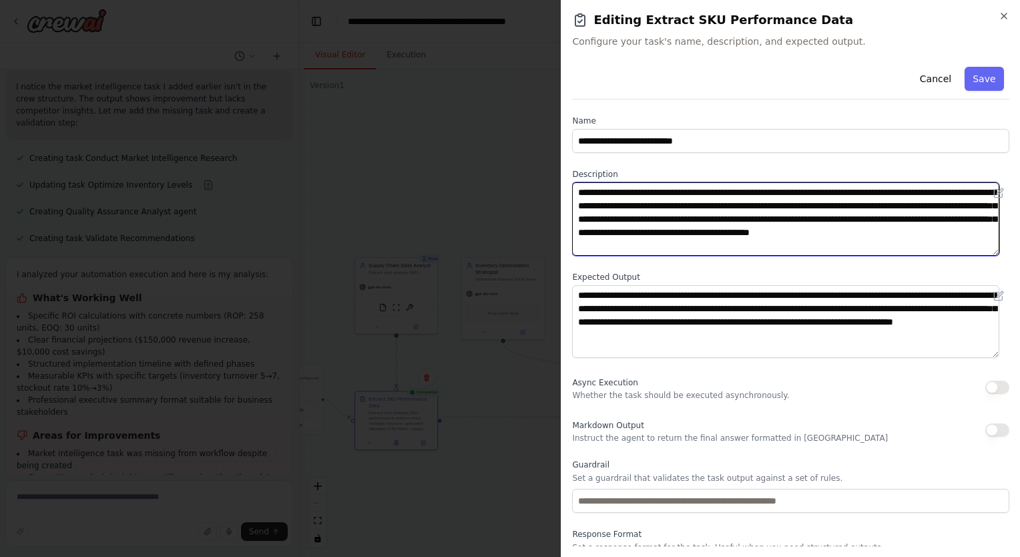
click at [754, 212] on textarea "**********" at bounding box center [785, 218] width 427 height 73
click at [857, 196] on textarea "**********" at bounding box center [785, 218] width 427 height 73
click at [811, 226] on textarea "**********" at bounding box center [785, 218] width 427 height 73
click at [746, 226] on textarea "**********" at bounding box center [785, 218] width 427 height 73
click at [798, 215] on textarea "**********" at bounding box center [785, 218] width 427 height 73
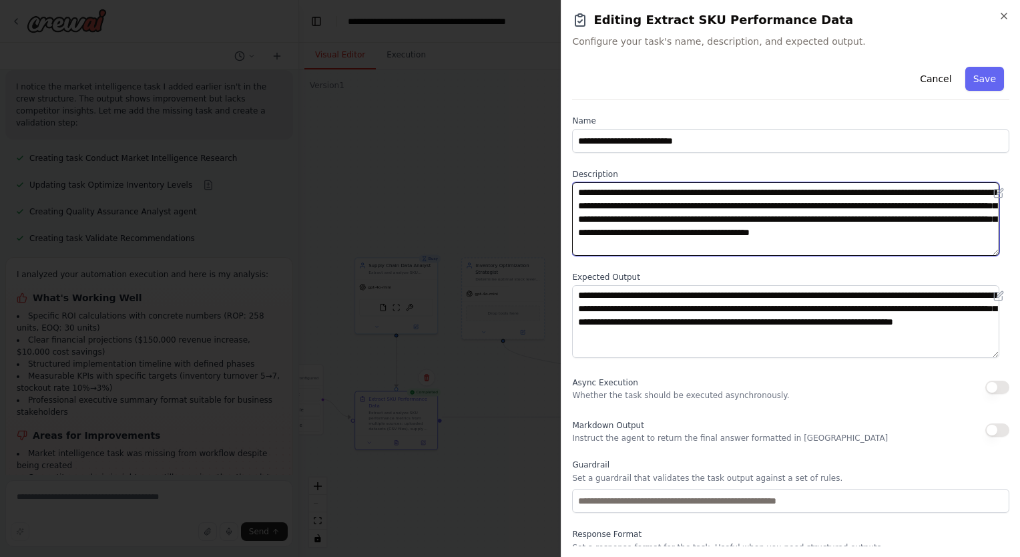
click at [860, 240] on textarea "**********" at bounding box center [785, 218] width 427 height 73
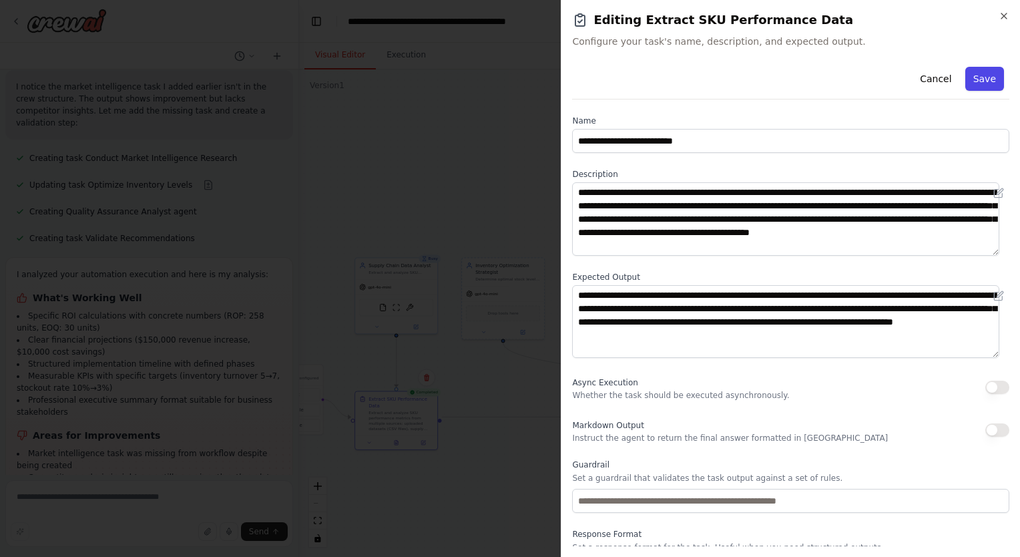
click at [978, 73] on button "Save" at bounding box center [984, 79] width 39 height 24
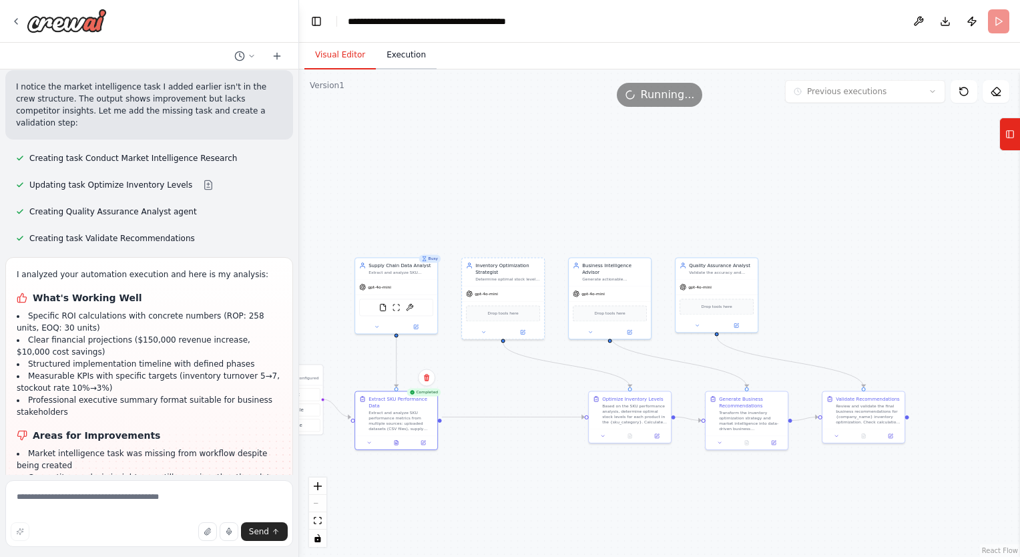
click at [390, 53] on button "Execution" at bounding box center [406, 55] width 61 height 28
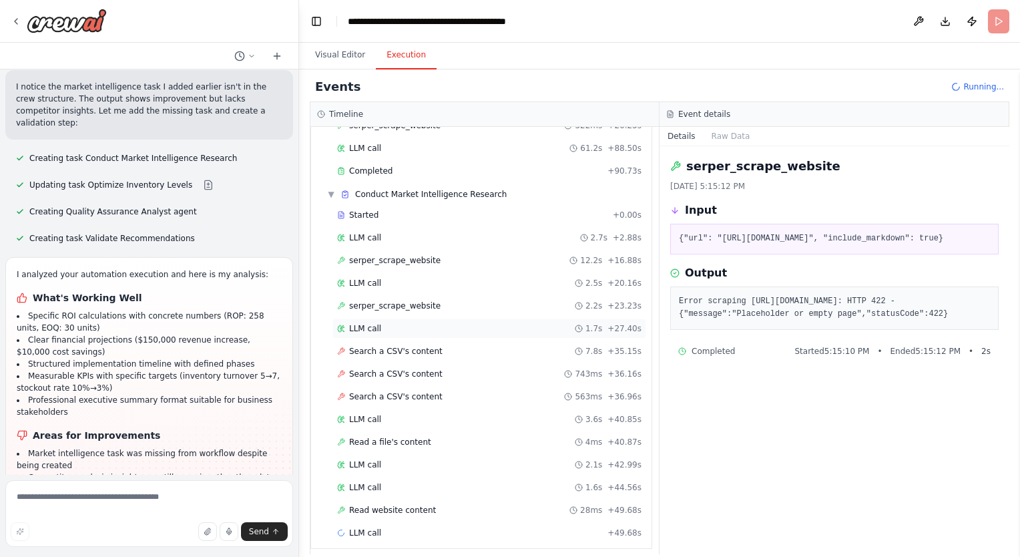
scroll to position [0, 0]
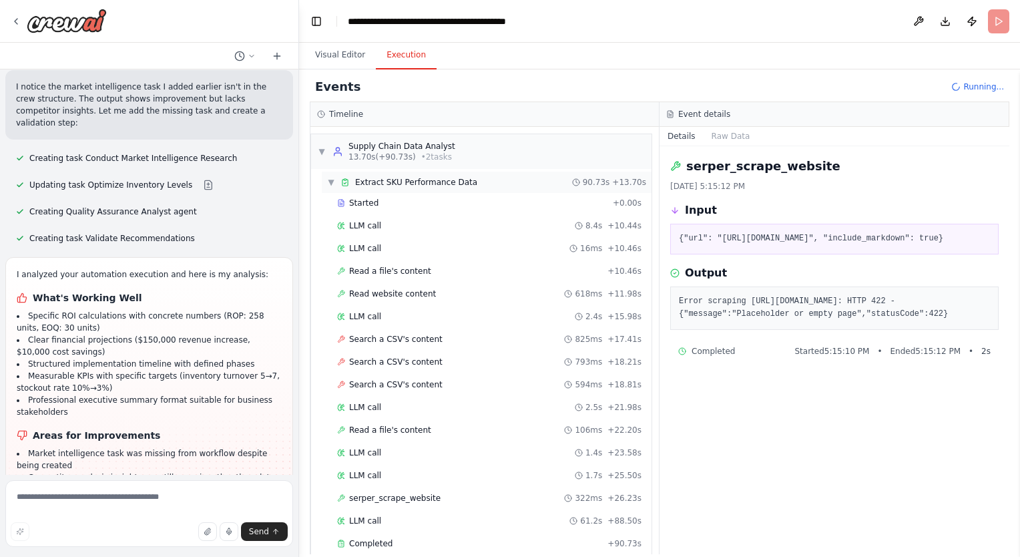
click at [331, 178] on span "▼" at bounding box center [331, 182] width 8 height 11
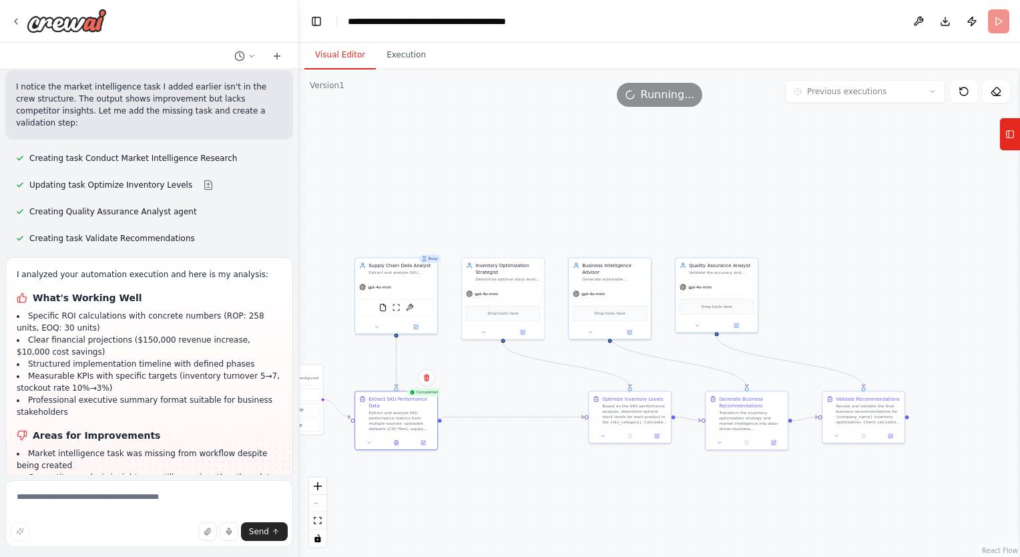
click at [328, 69] on div "Visual Editor Execution Version 1 Previous executions Show Tools Hide Agents Tr…" at bounding box center [659, 300] width 721 height 514
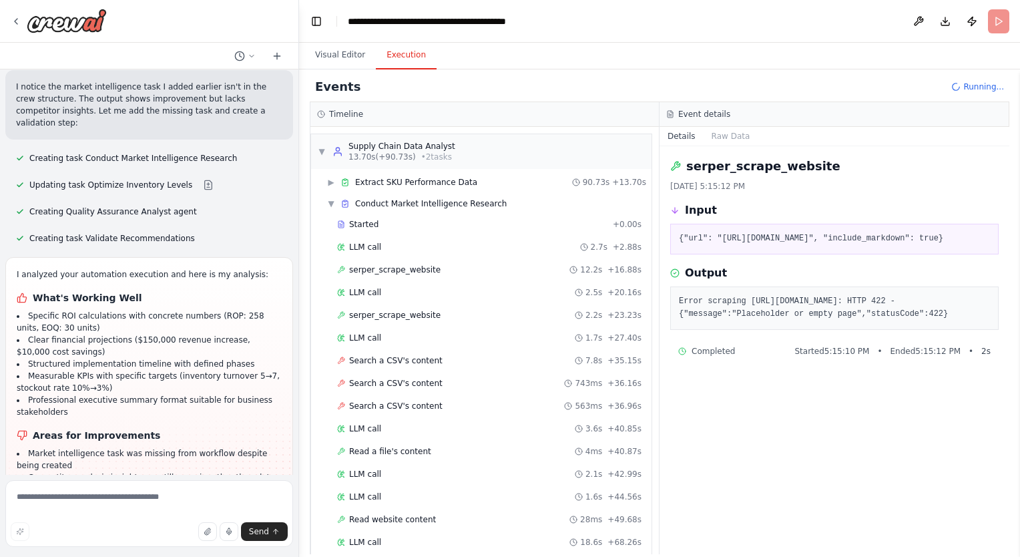
click at [389, 57] on button "Execution" at bounding box center [406, 55] width 61 height 28
click at [328, 202] on span "▼" at bounding box center [331, 203] width 8 height 11
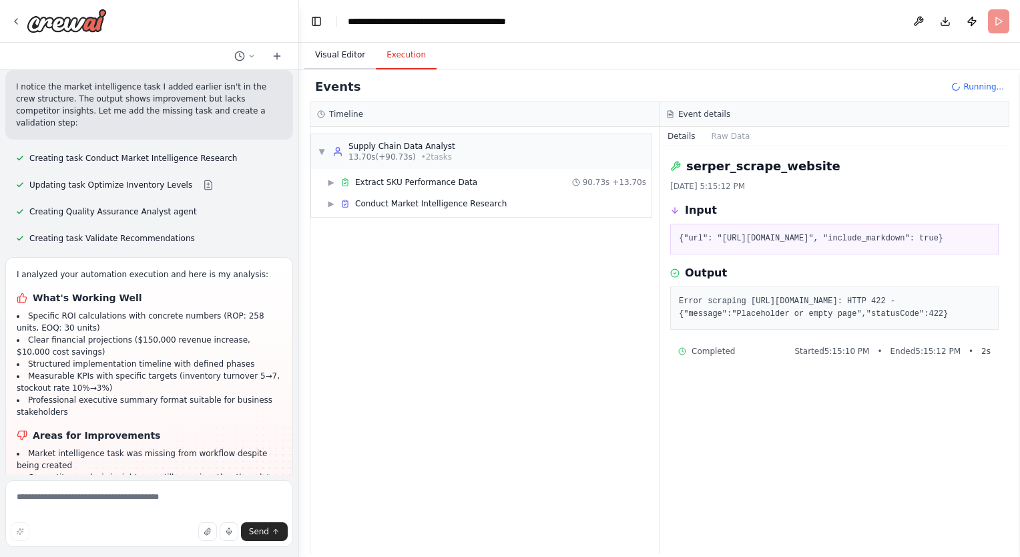
click at [339, 52] on button "Visual Editor" at bounding box center [339, 55] width 71 height 28
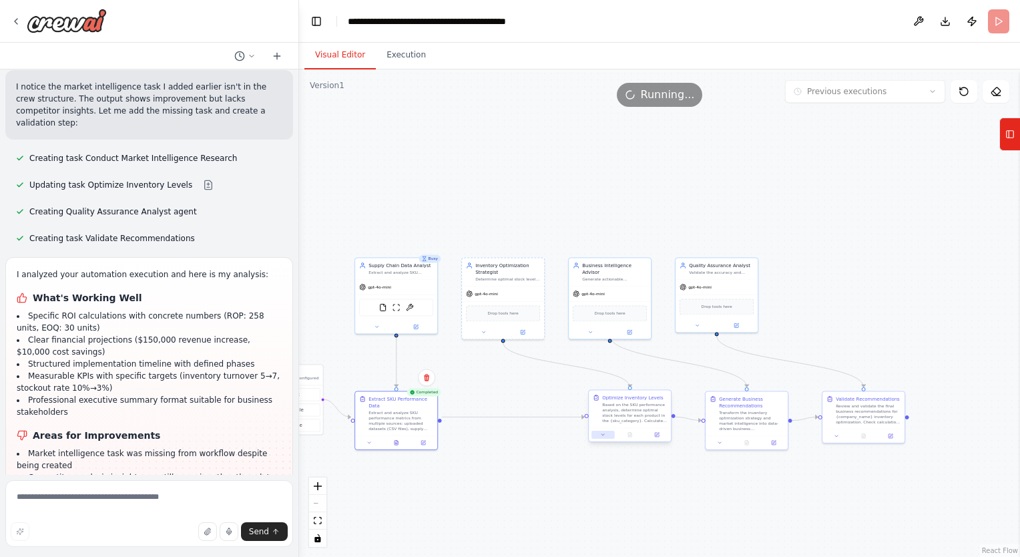
click at [604, 437] on button at bounding box center [603, 435] width 23 height 8
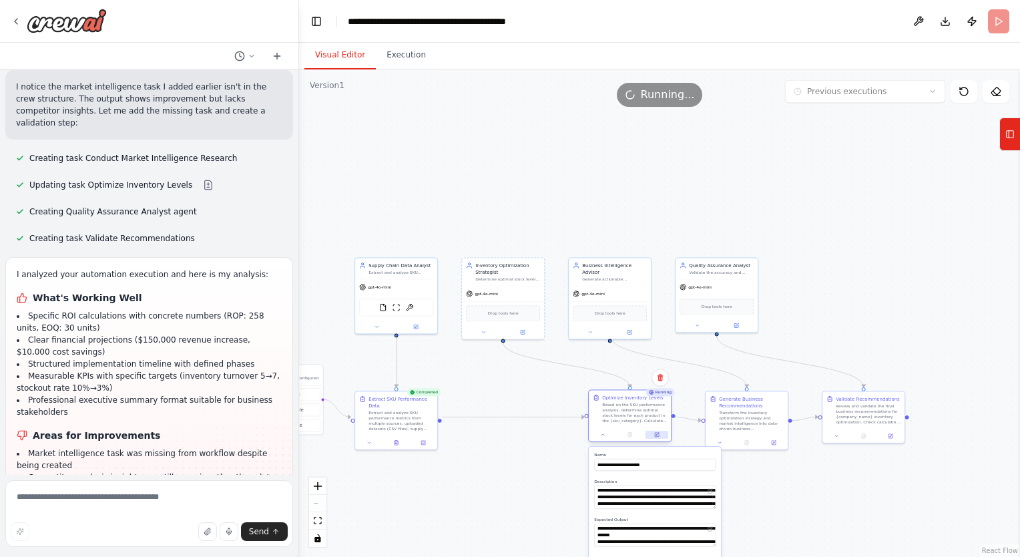
click at [656, 434] on icon at bounding box center [657, 434] width 3 height 3
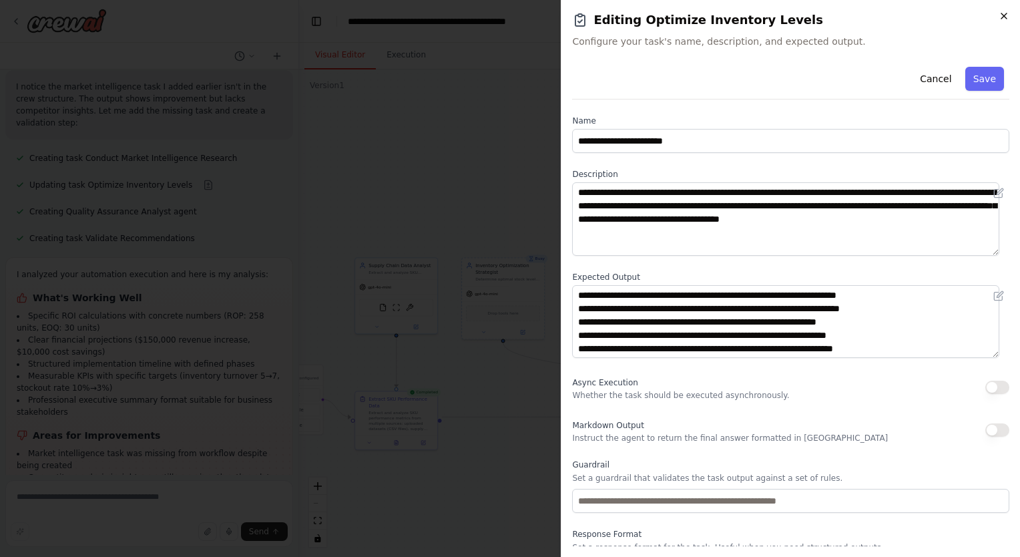
click at [1000, 14] on icon "button" at bounding box center [1004, 16] width 11 height 11
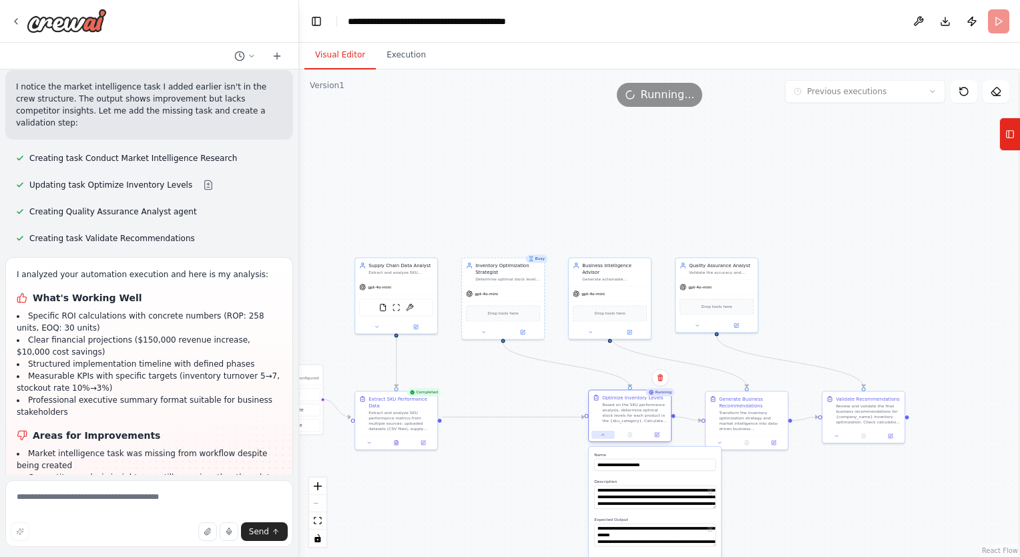
click at [604, 435] on icon at bounding box center [603, 434] width 3 height 1
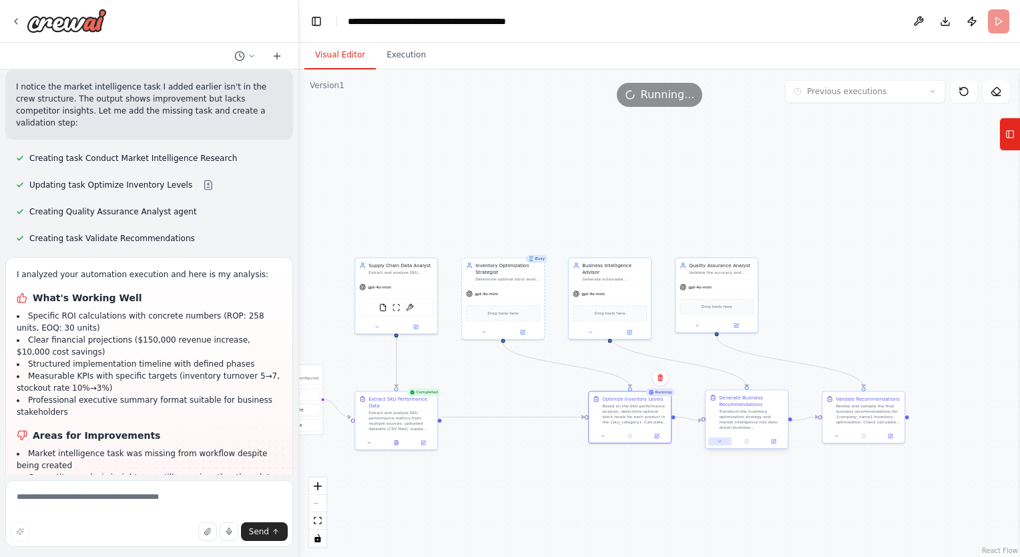
click at [720, 442] on icon at bounding box center [719, 441] width 5 height 5
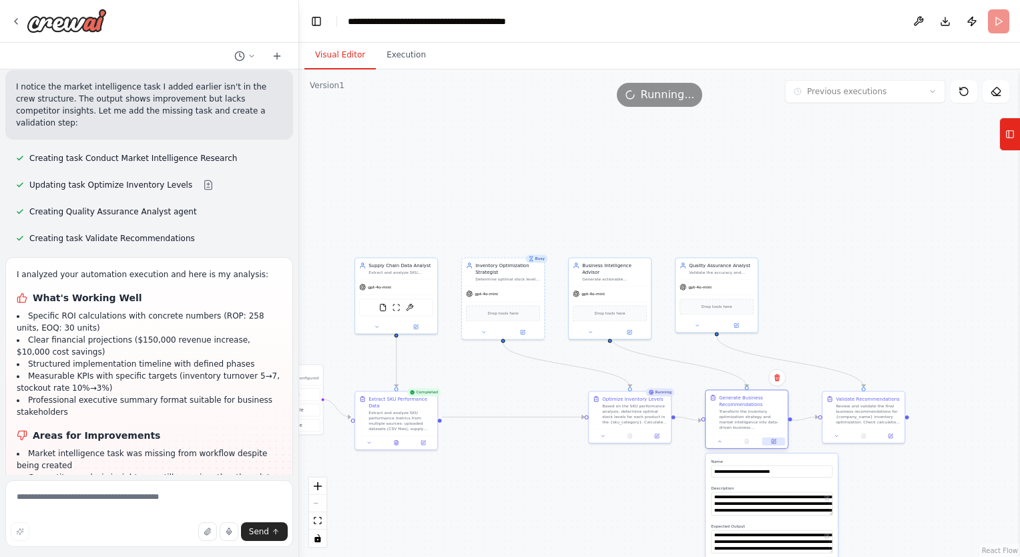
click at [774, 442] on icon at bounding box center [774, 441] width 4 height 4
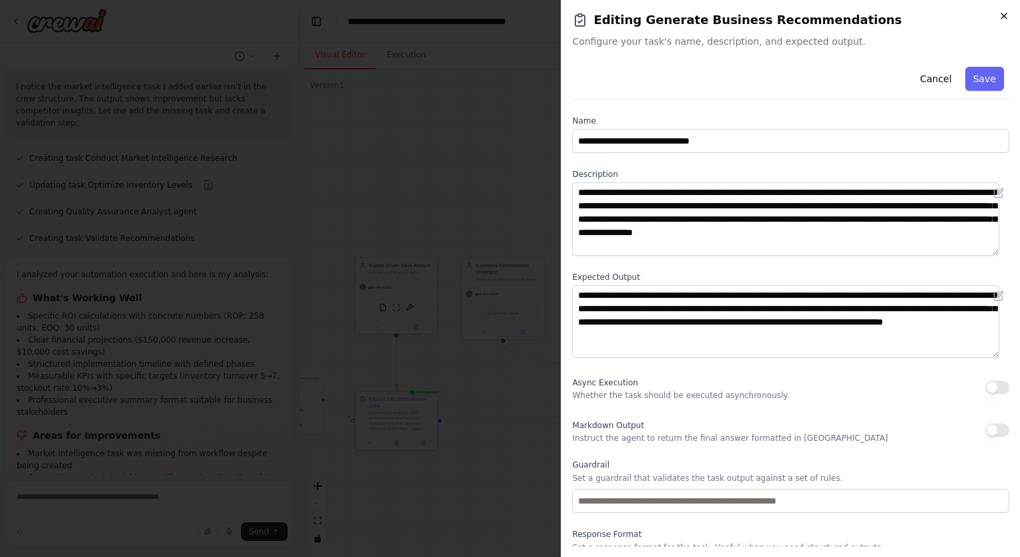
click at [1001, 20] on icon "button" at bounding box center [1004, 16] width 11 height 11
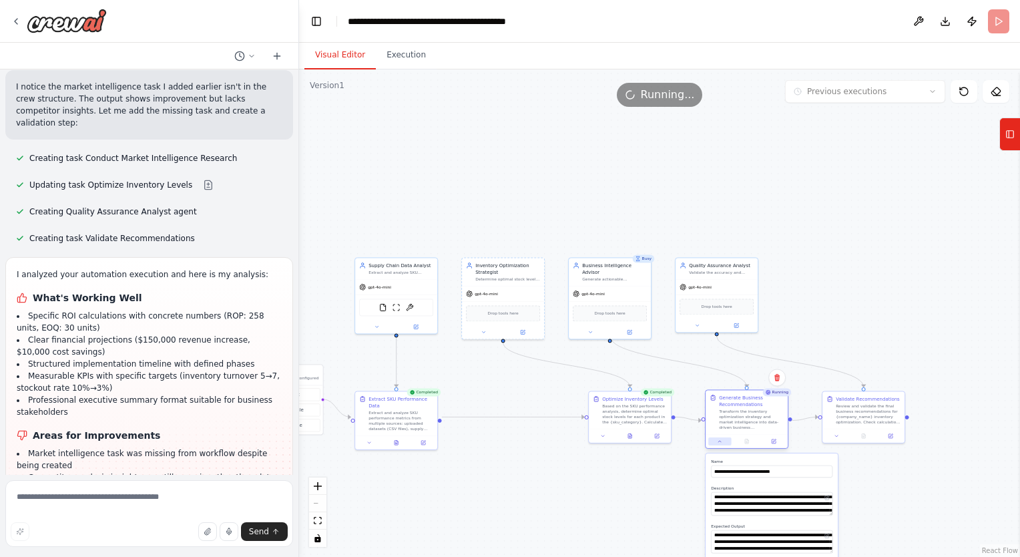
click at [716, 442] on button at bounding box center [719, 441] width 23 height 8
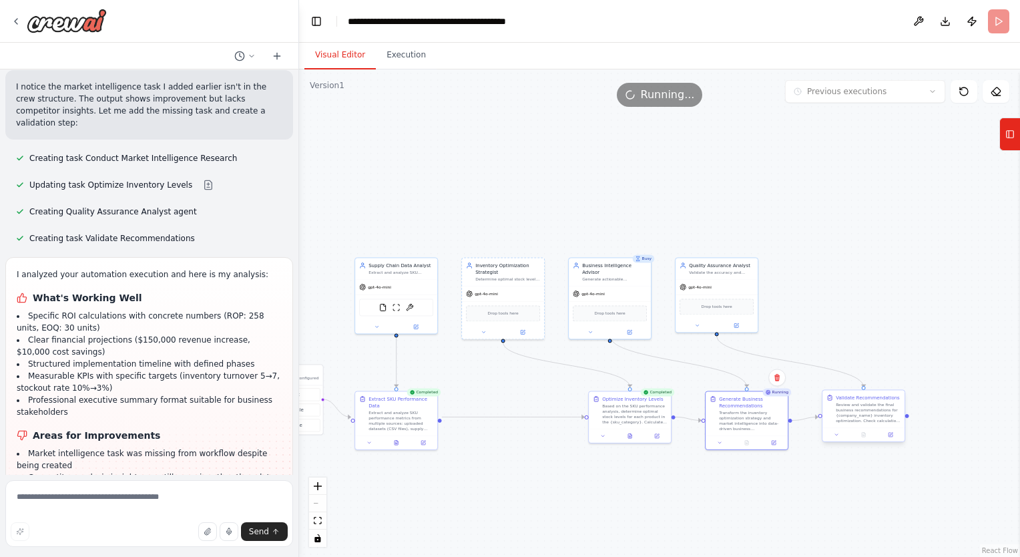
click at [849, 403] on div "Review and validate the final business recommendations for {company_name} inven…" at bounding box center [868, 412] width 65 height 21
click at [889, 436] on icon at bounding box center [891, 435] width 4 height 4
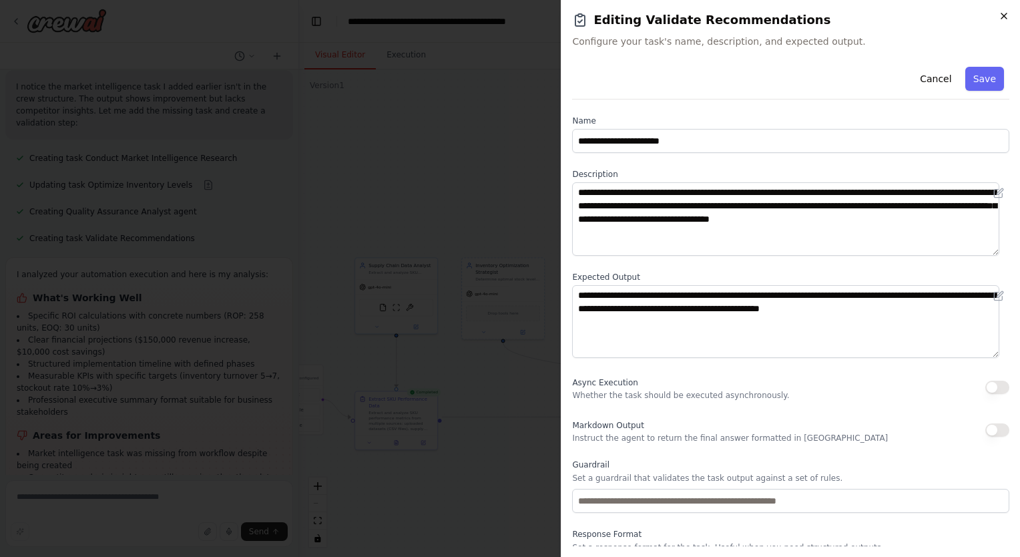
click at [1001, 15] on icon "button" at bounding box center [1004, 16] width 11 height 11
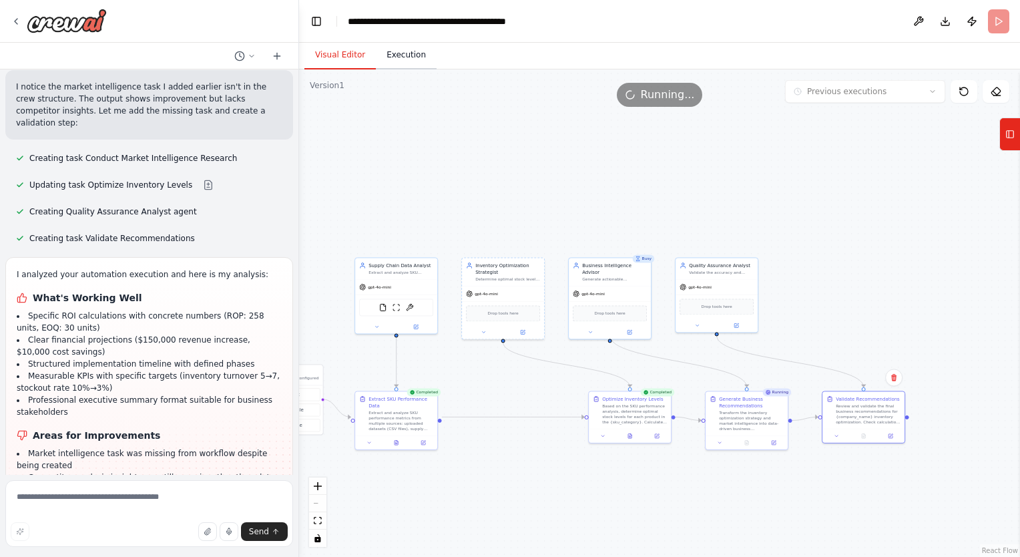
click at [413, 57] on button "Execution" at bounding box center [406, 55] width 61 height 28
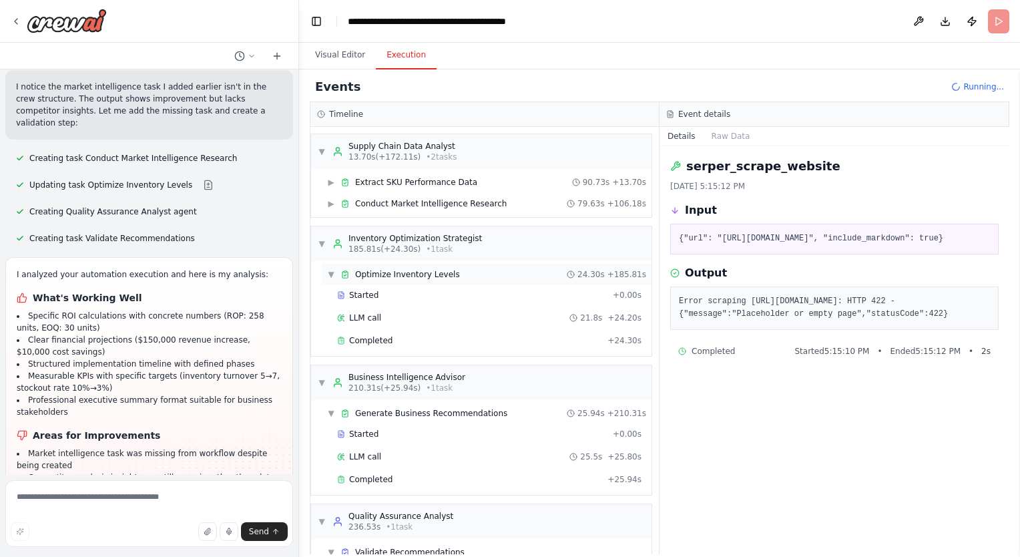
scroll to position [68, 0]
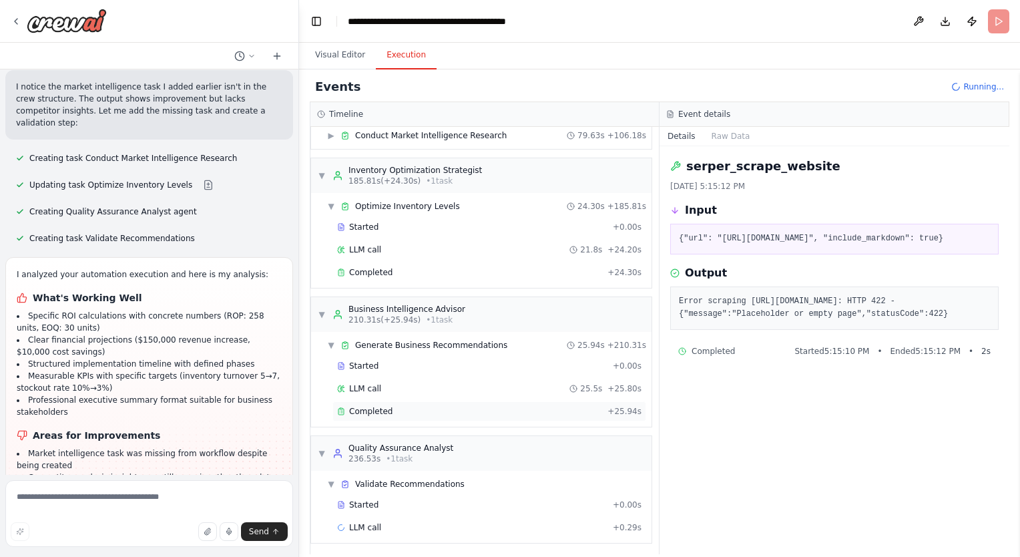
click at [377, 411] on span "Completed" at bounding box center [370, 411] width 43 height 11
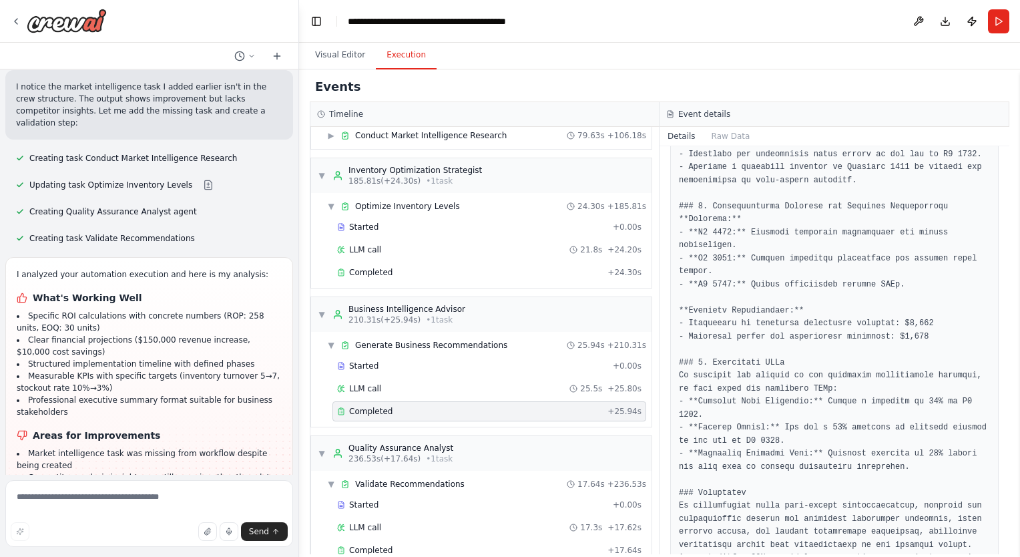
scroll to position [91, 0]
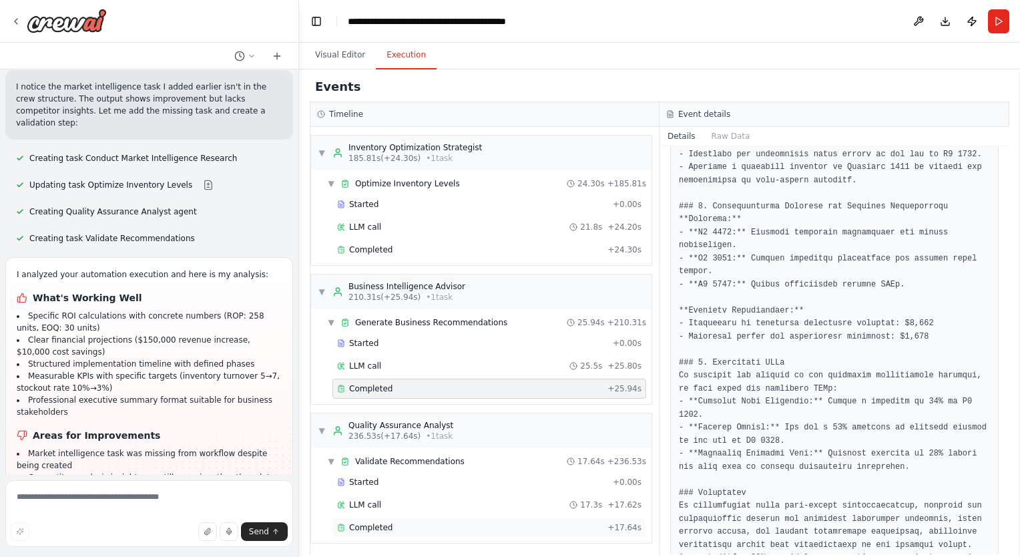
click at [417, 527] on div "Completed" at bounding box center [469, 527] width 265 height 11
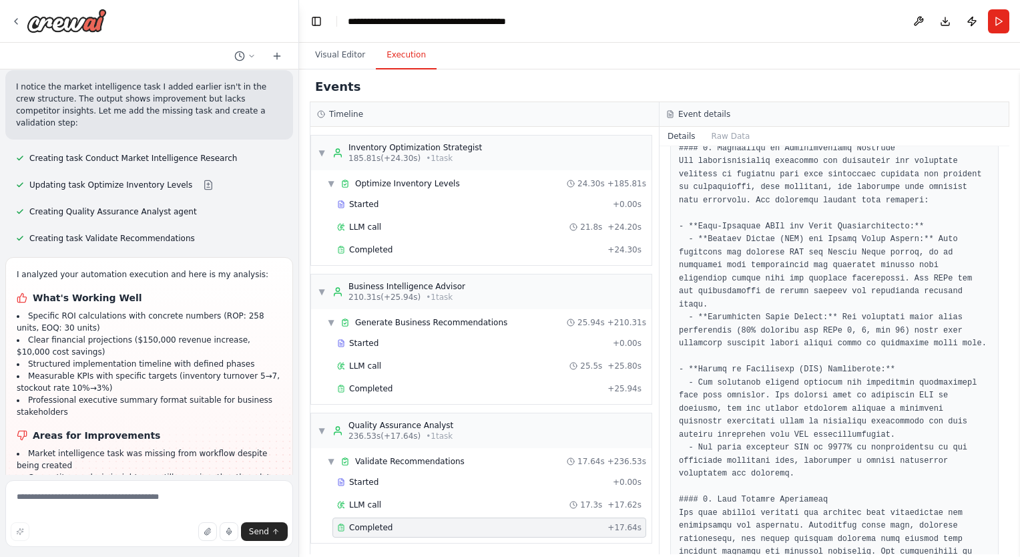
scroll to position [254, 0]
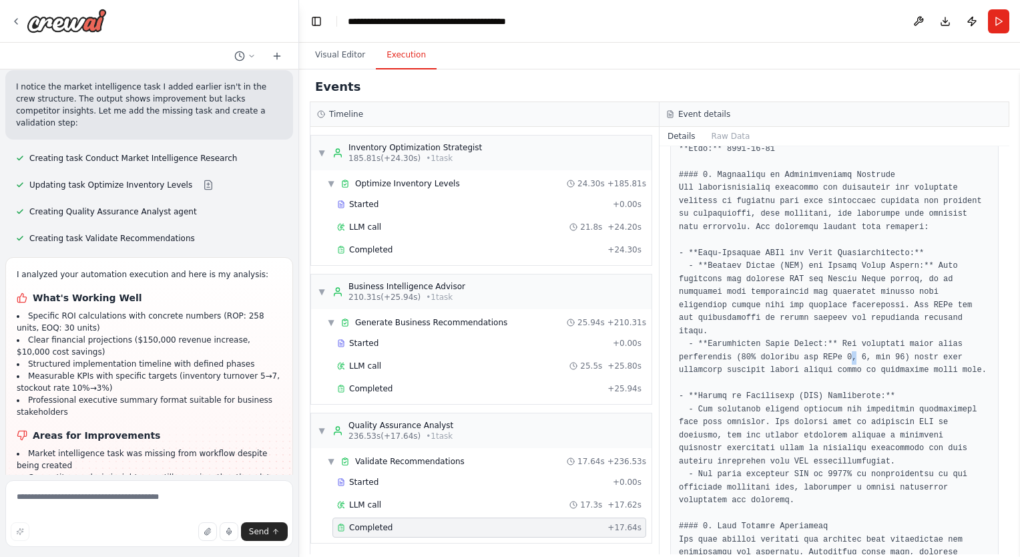
drag, startPoint x: 715, startPoint y: 254, endPoint x: 840, endPoint y: 325, distance: 143.5
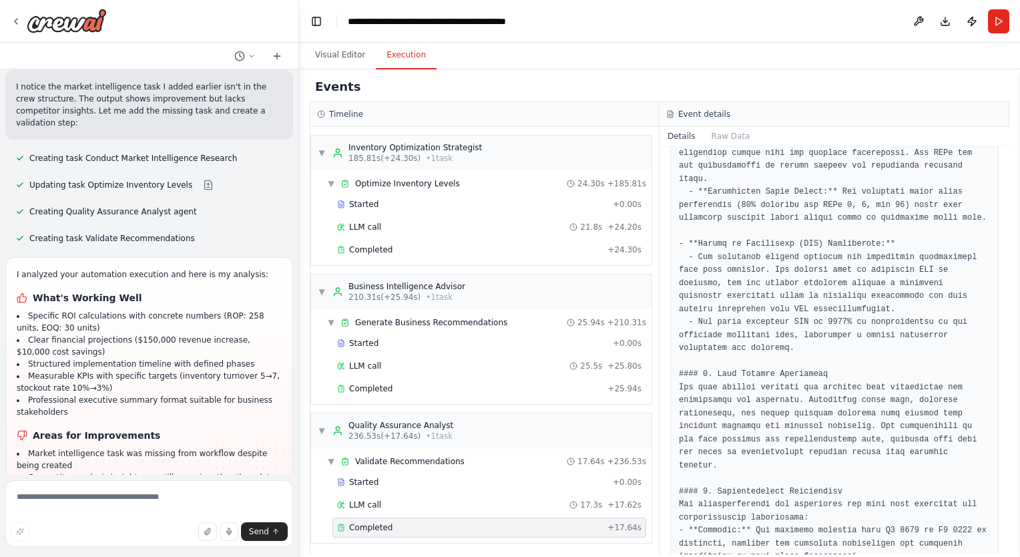
click at [748, 276] on pre at bounding box center [834, 537] width 311 height 1172
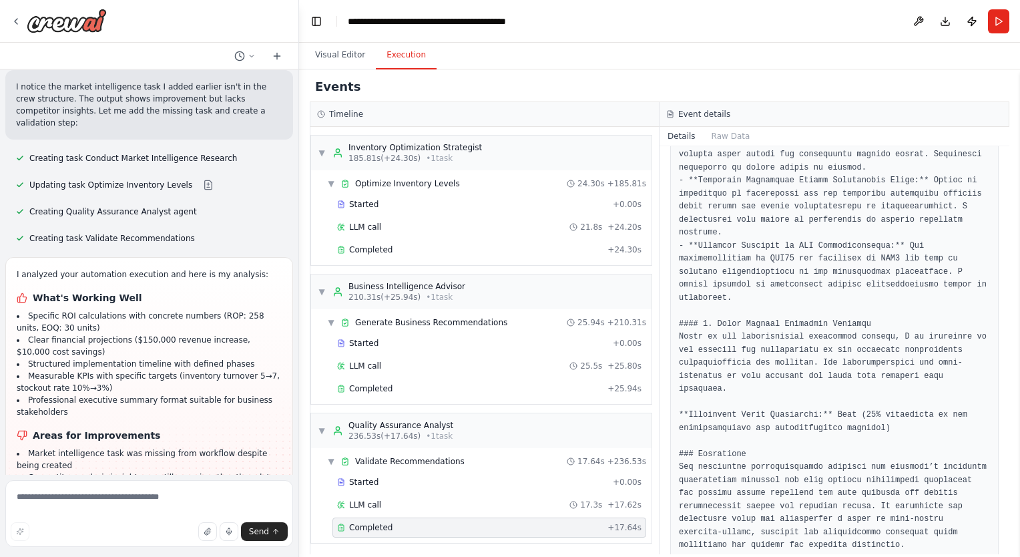
click at [792, 394] on pre at bounding box center [834, 5] width 311 height 1172
click at [423, 389] on div "Completed" at bounding box center [469, 388] width 265 height 11
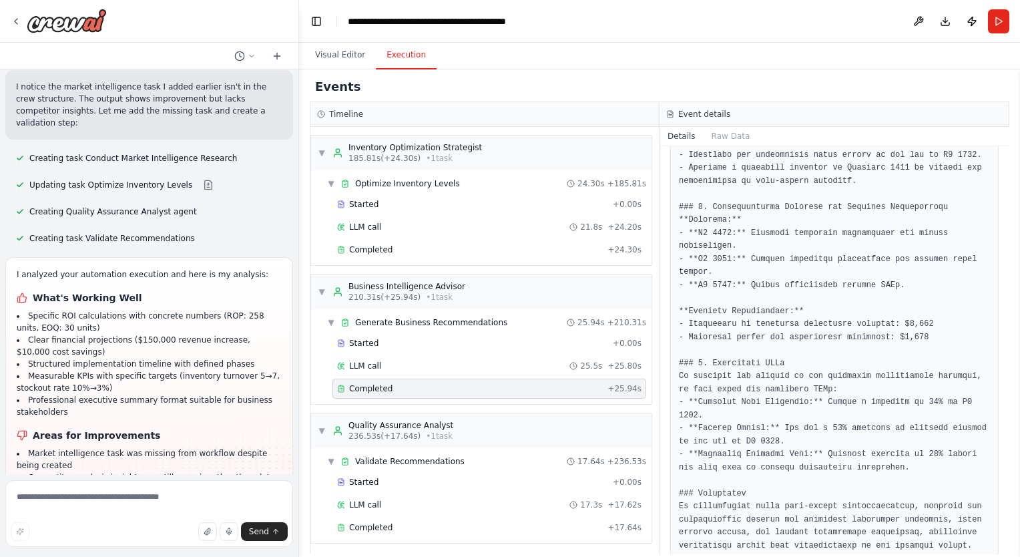
scroll to position [1134, 0]
drag, startPoint x: 756, startPoint y: 257, endPoint x: 768, endPoint y: 288, distance: 33.6
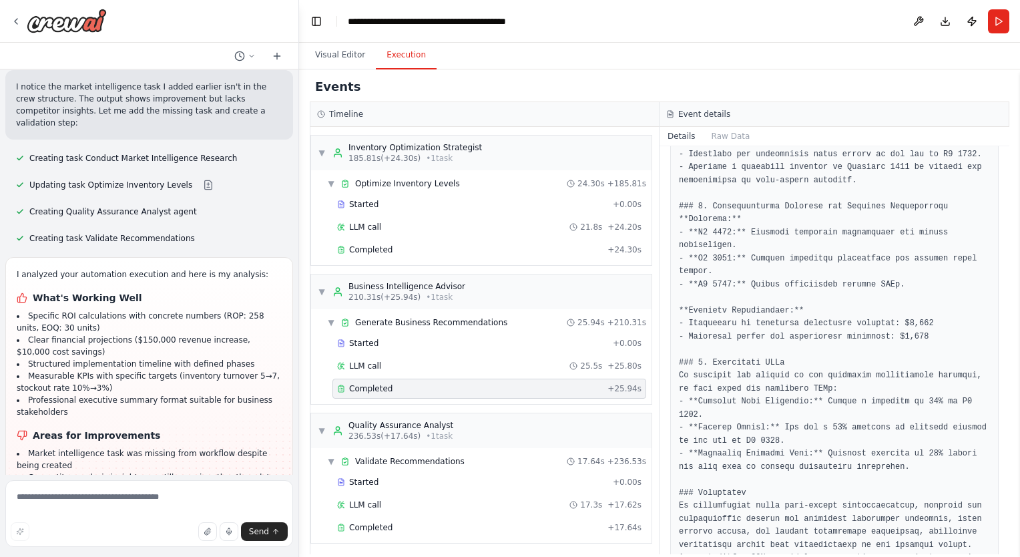
drag, startPoint x: 768, startPoint y: 288, endPoint x: 796, endPoint y: 334, distance: 53.4
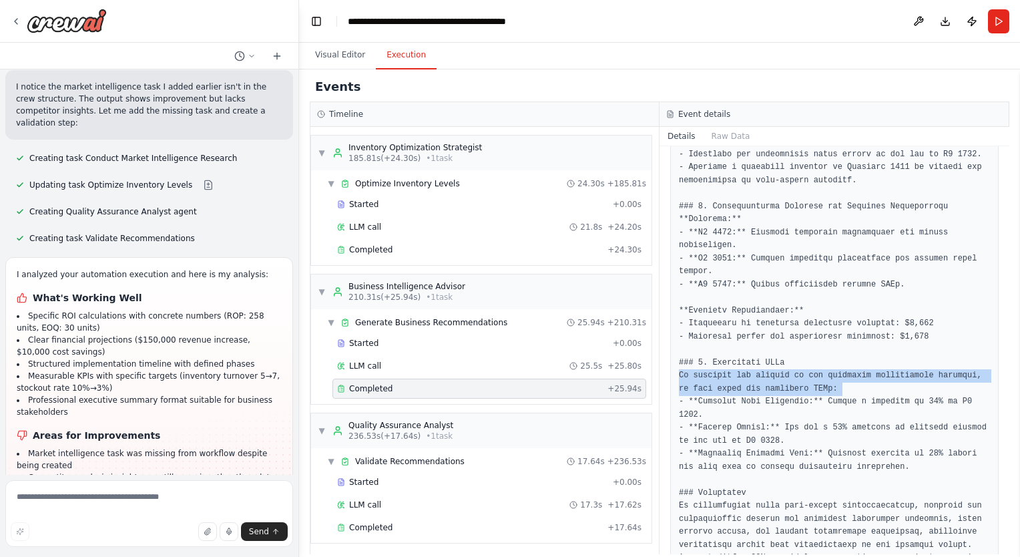
drag, startPoint x: 748, startPoint y: 319, endPoint x: 788, endPoint y: 342, distance: 46.4
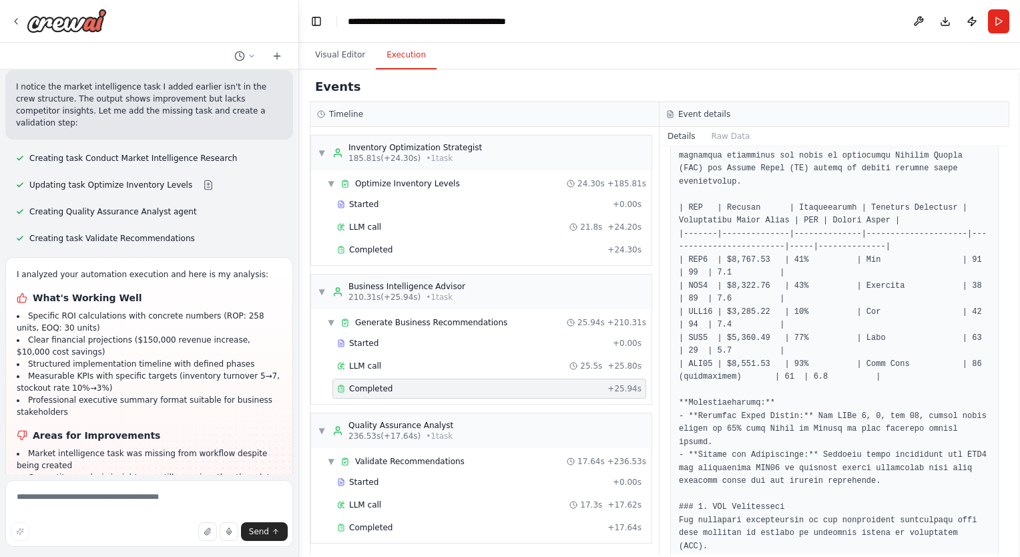
scroll to position [279, 0]
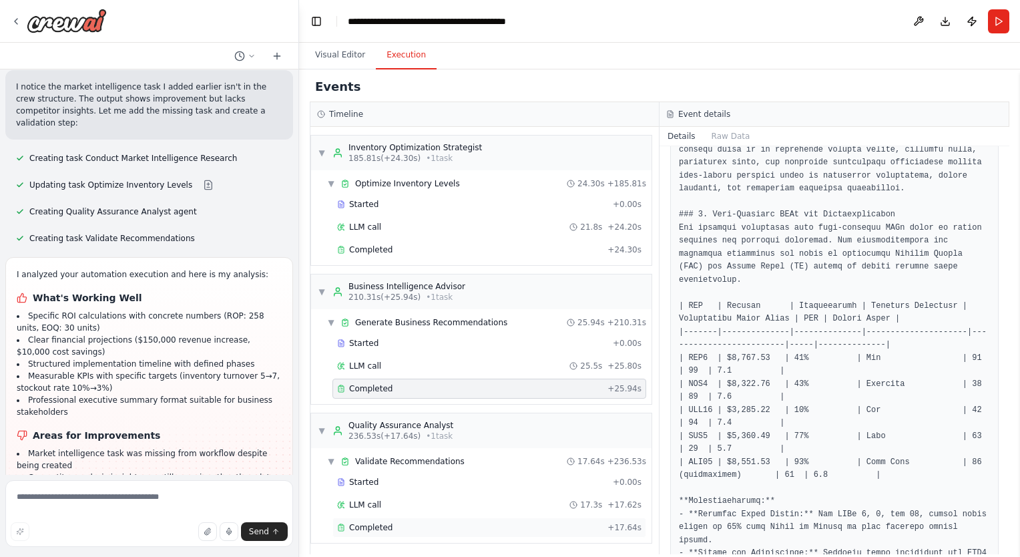
click at [378, 522] on span "Completed" at bounding box center [370, 527] width 43 height 11
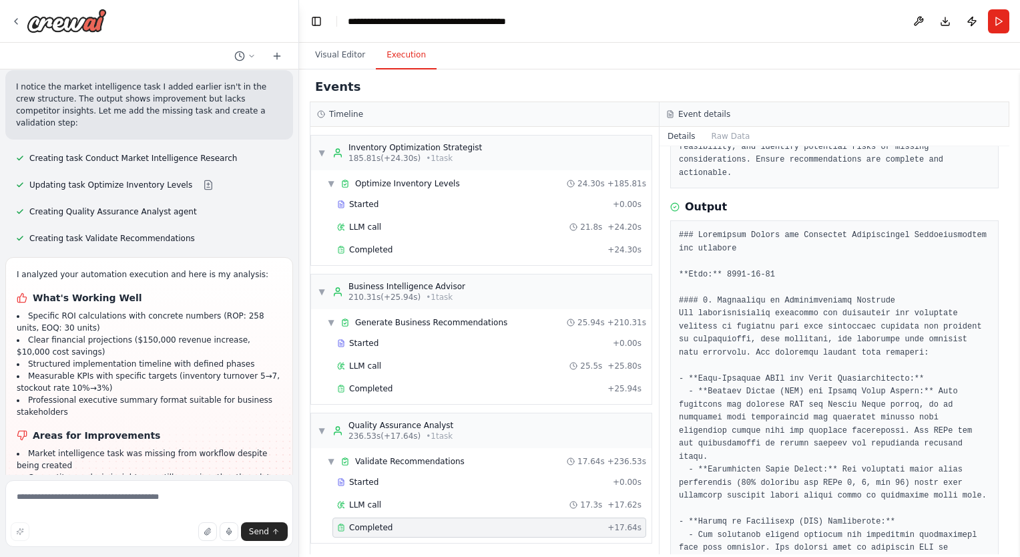
scroll to position [0, 0]
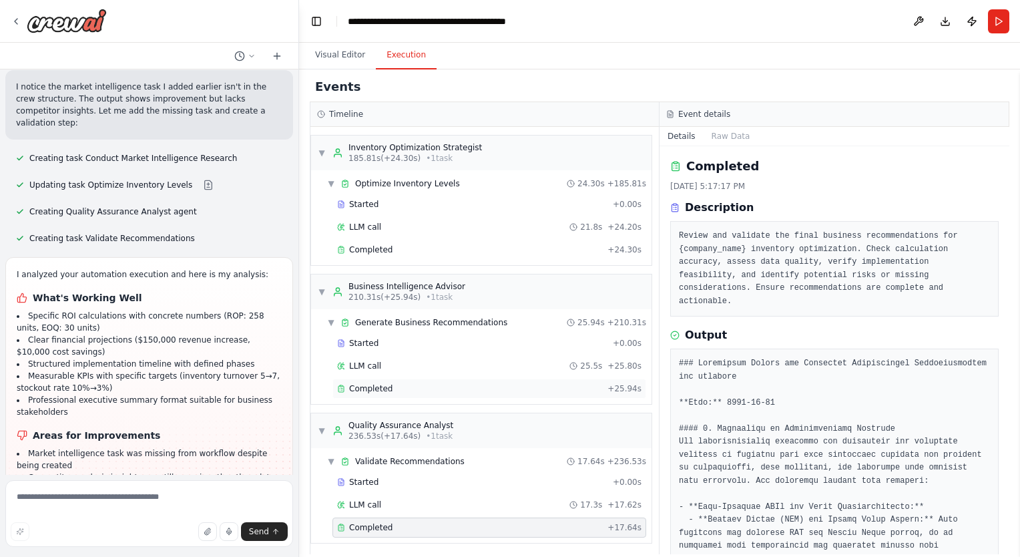
click at [403, 386] on div "Completed" at bounding box center [469, 388] width 265 height 11
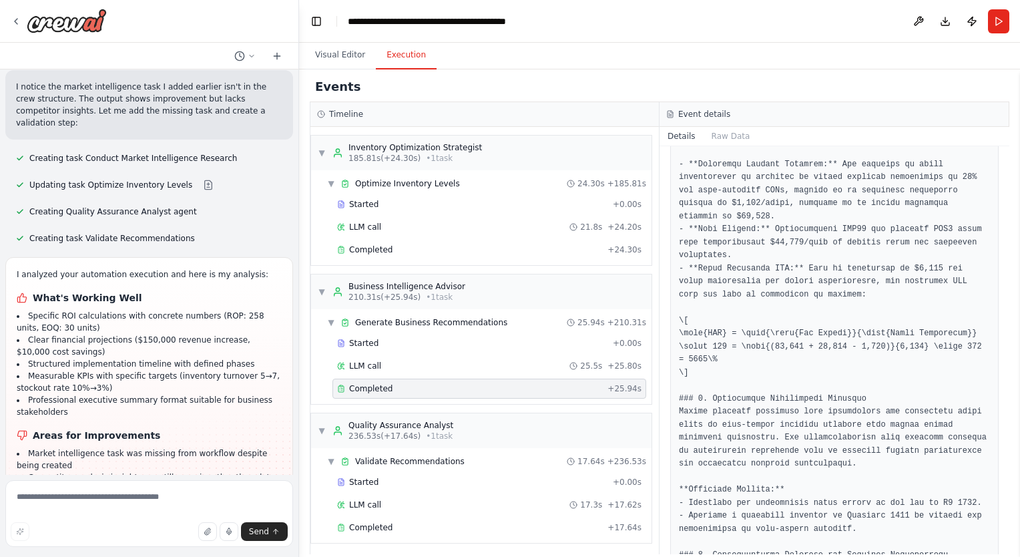
scroll to position [1134, 0]
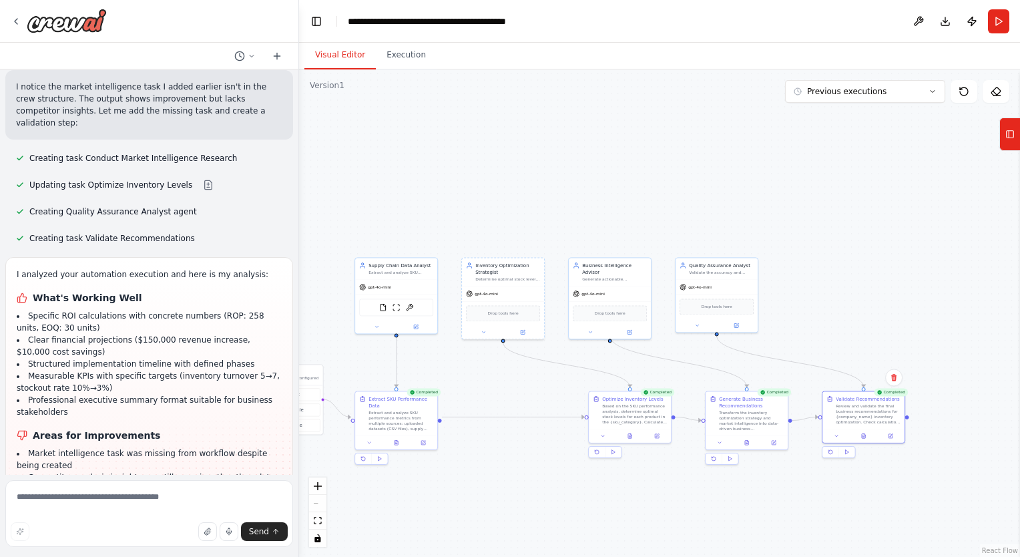
click at [344, 55] on button "Visual Editor" at bounding box center [339, 55] width 71 height 28
click at [1013, 132] on icon at bounding box center [1009, 134] width 9 height 21
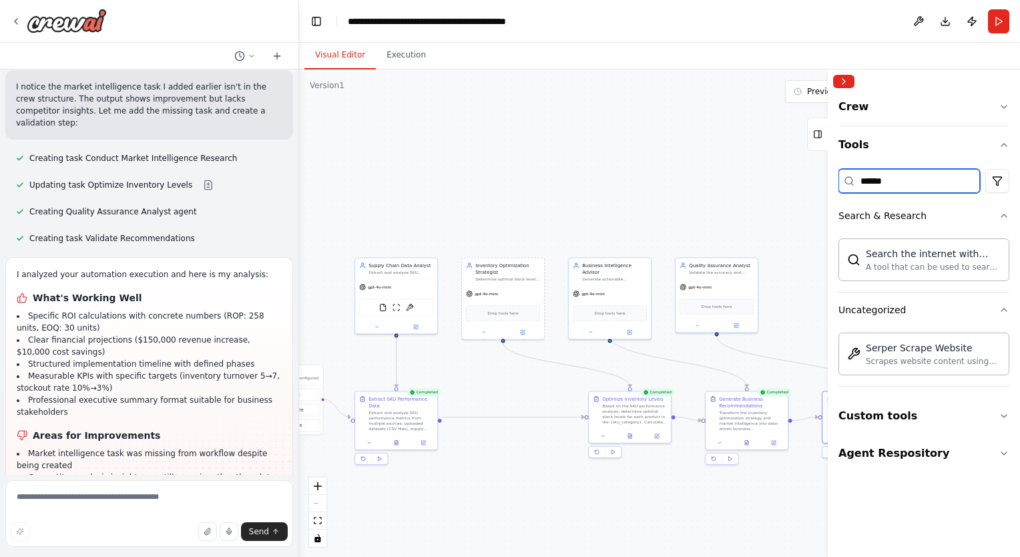
click at [881, 178] on input "******" at bounding box center [910, 181] width 142 height 24
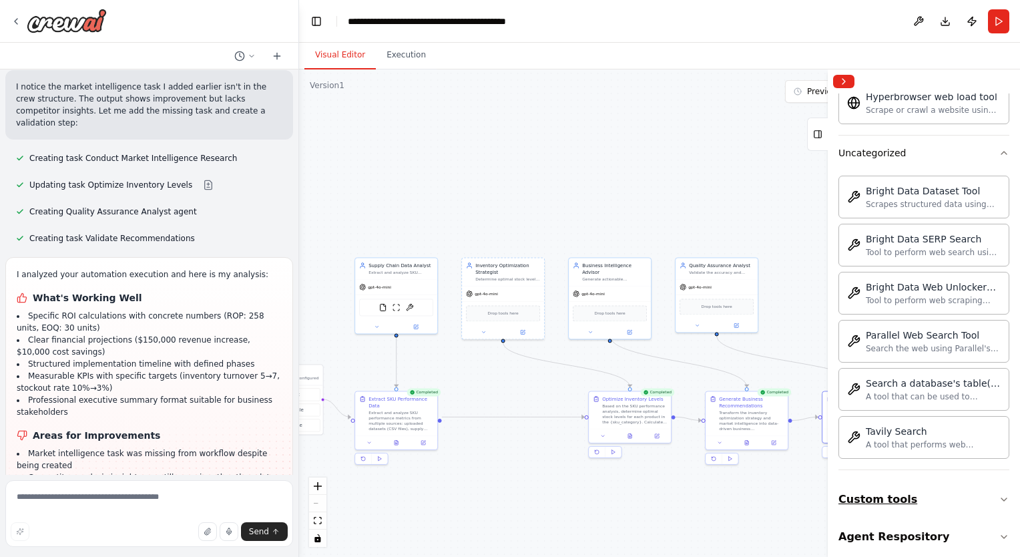
click at [889, 496] on button "Custom tools" at bounding box center [924, 499] width 171 height 37
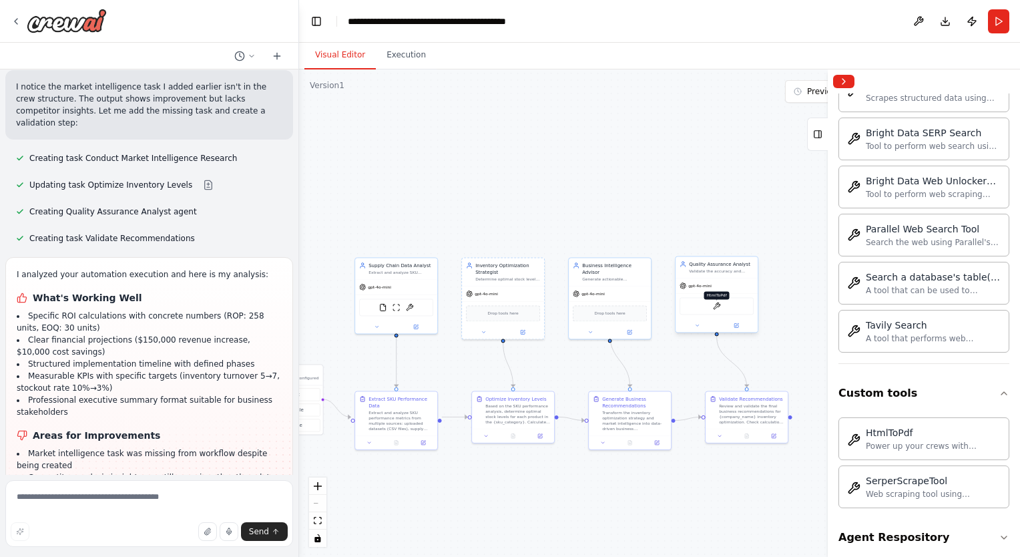
click at [716, 308] on img at bounding box center [717, 306] width 8 height 8
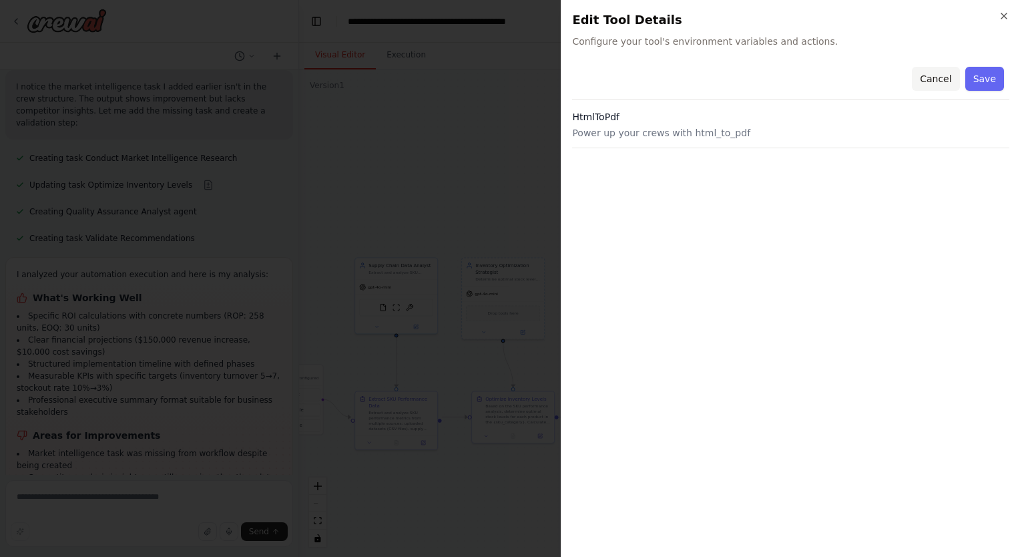
click at [938, 74] on button "Cancel" at bounding box center [935, 79] width 47 height 24
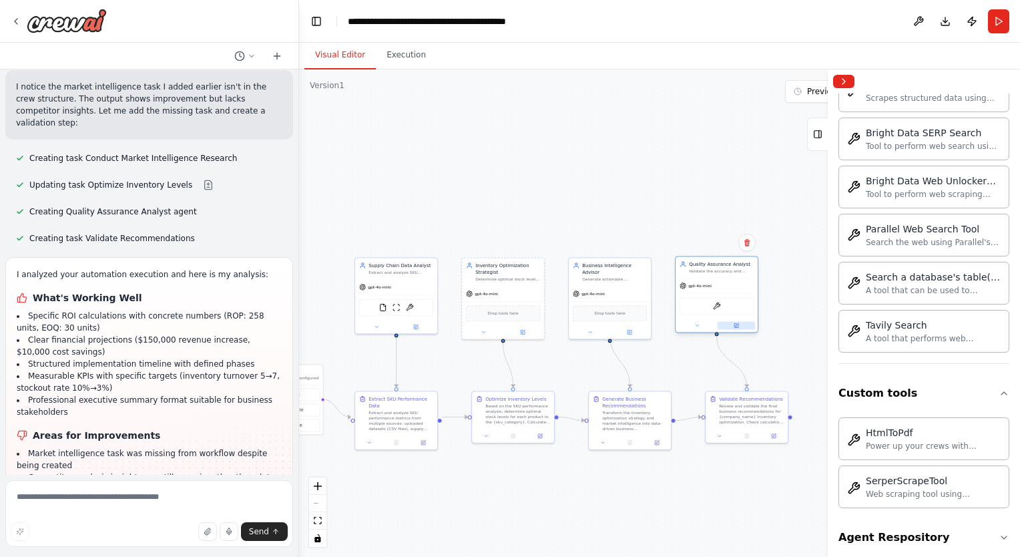
click at [732, 324] on button at bounding box center [737, 325] width 38 height 8
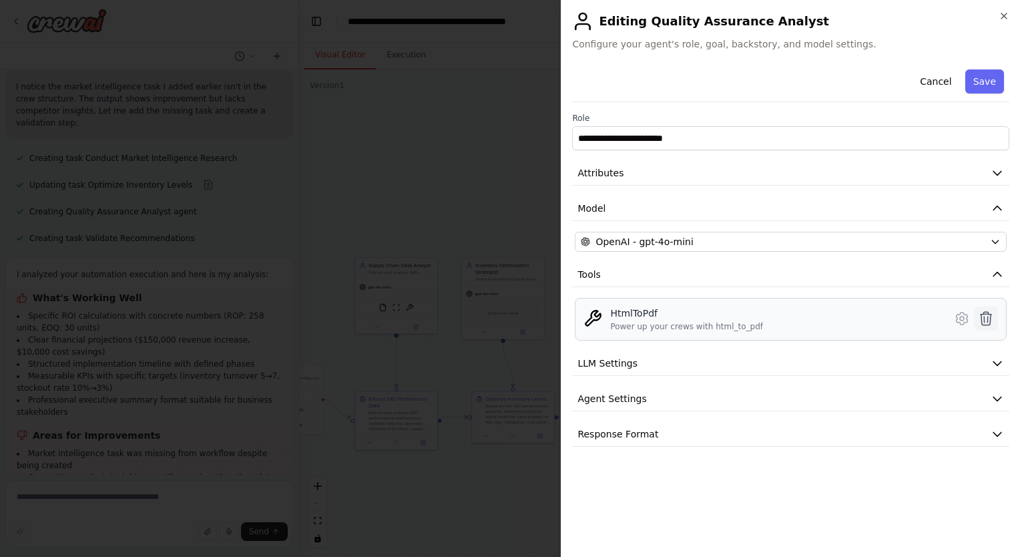
click at [993, 314] on icon at bounding box center [986, 318] width 16 height 16
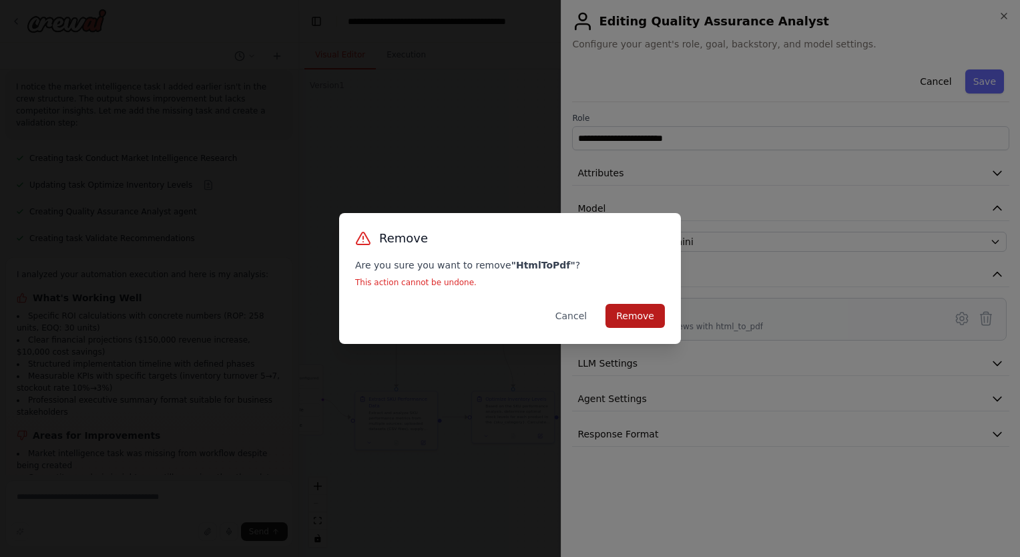
click at [646, 314] on button "Remove" at bounding box center [635, 316] width 59 height 24
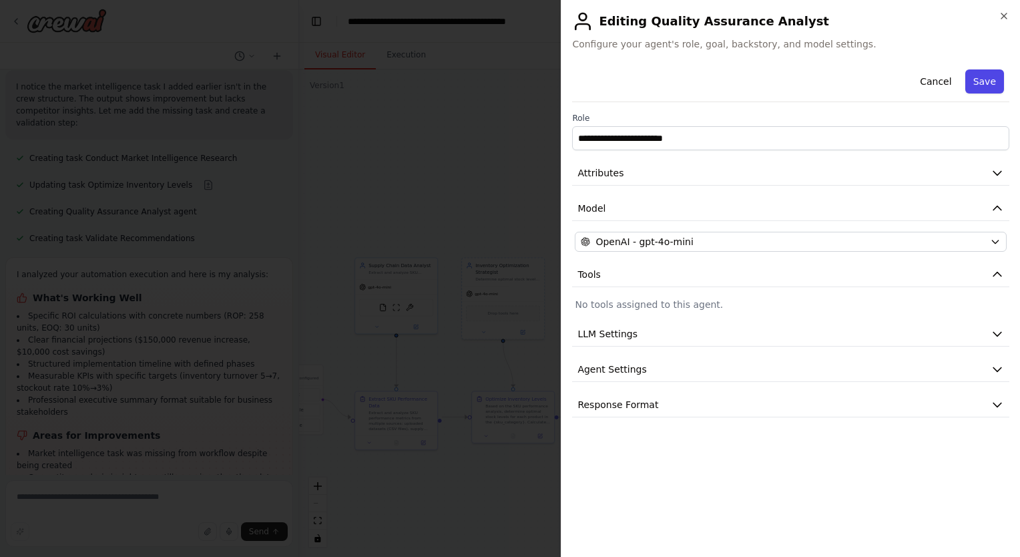
click at [982, 90] on button "Save" at bounding box center [984, 81] width 39 height 24
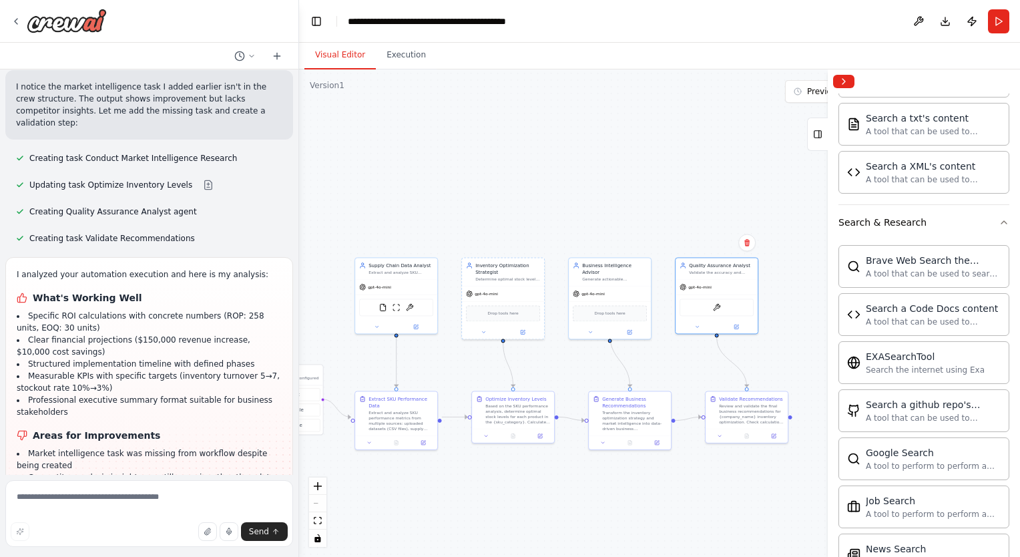
scroll to position [0, 0]
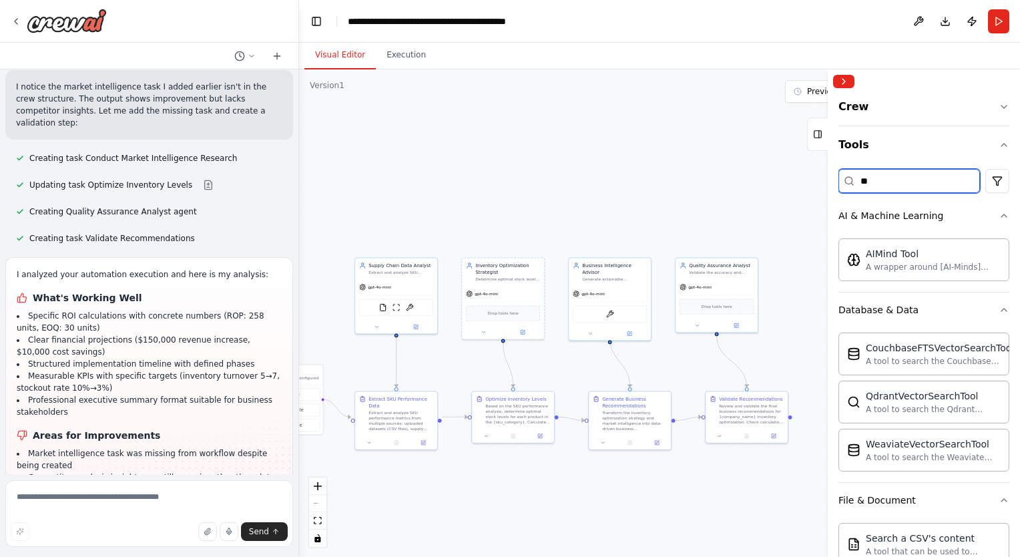
click at [891, 170] on input "**" at bounding box center [910, 181] width 142 height 24
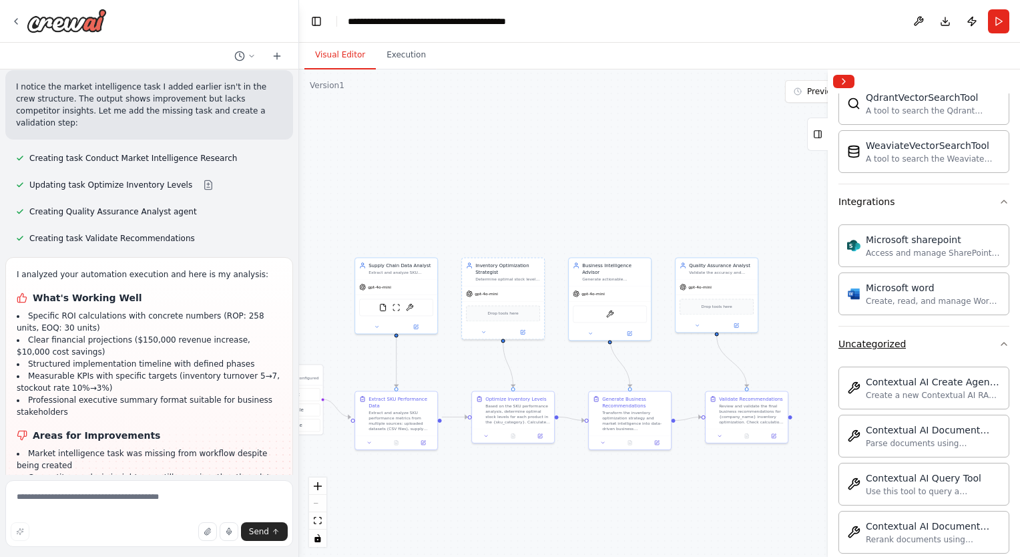
scroll to position [251, 0]
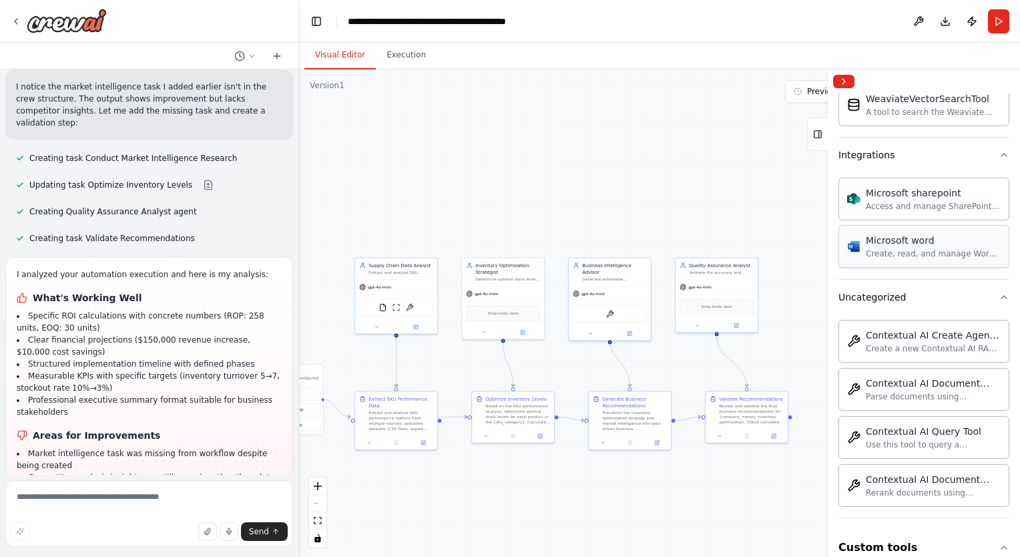
type input "*****"
click at [628, 330] on icon at bounding box center [630, 332] width 4 height 4
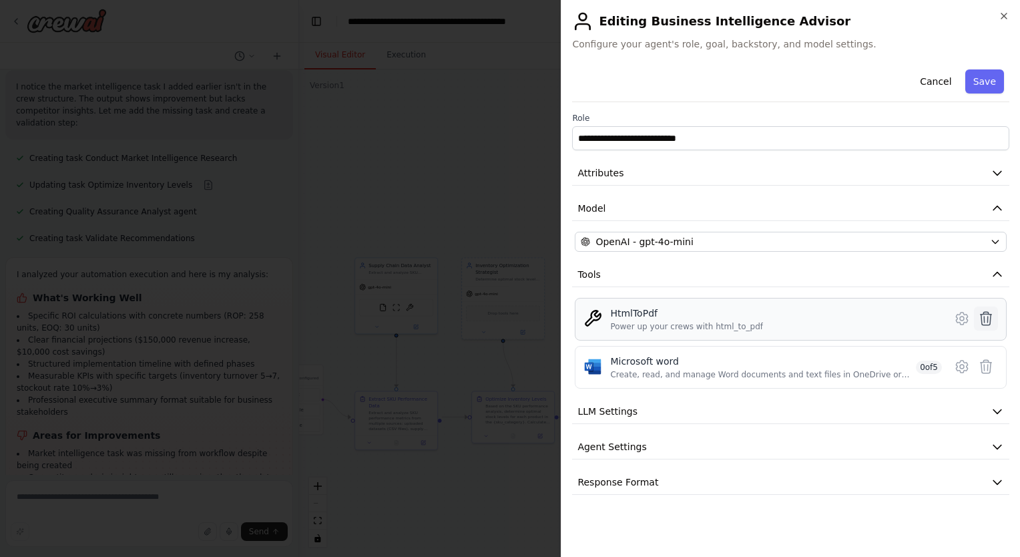
click at [985, 321] on icon at bounding box center [986, 318] width 16 height 16
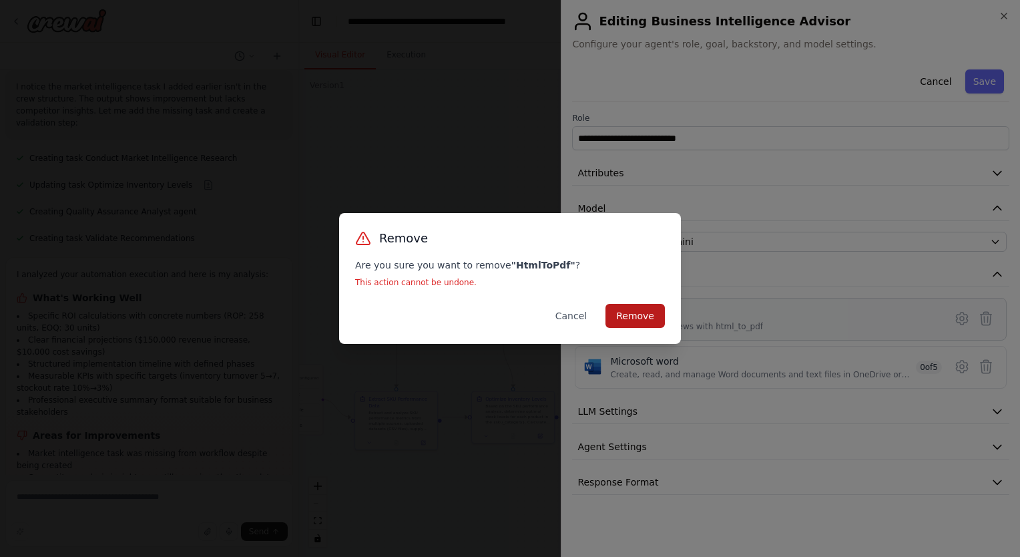
click at [620, 315] on button "Remove" at bounding box center [635, 316] width 59 height 24
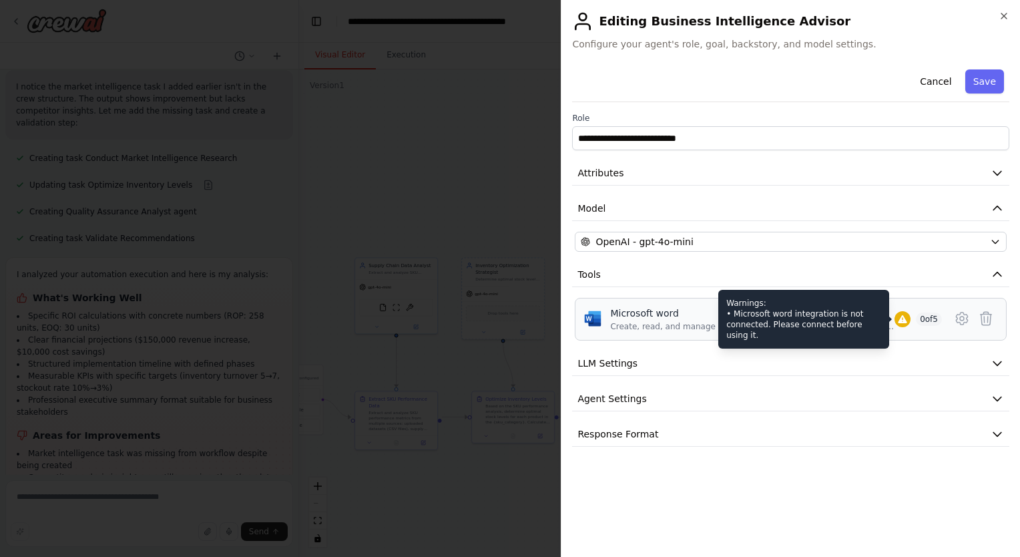
click at [903, 314] on icon at bounding box center [902, 319] width 11 height 11
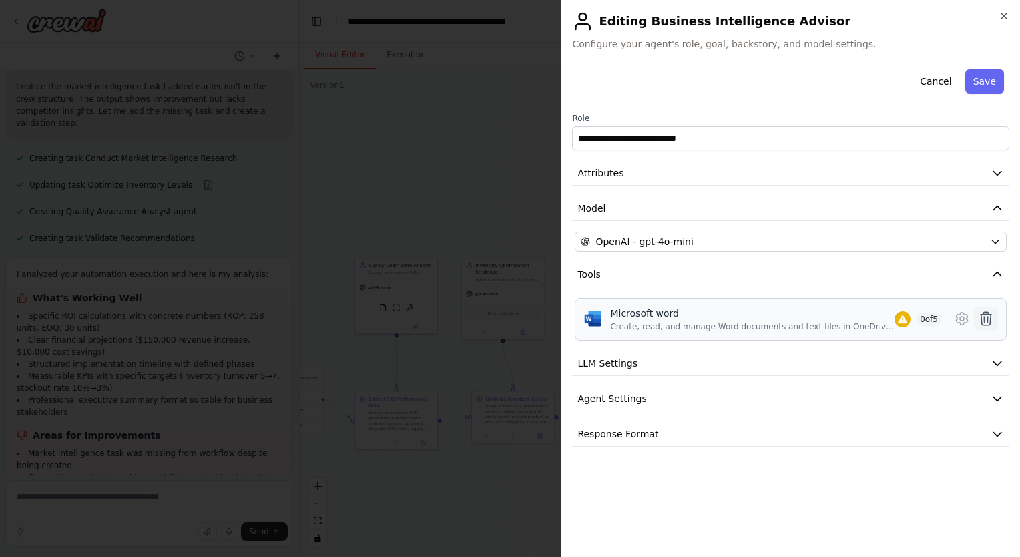
click at [983, 321] on icon at bounding box center [986, 318] width 16 height 16
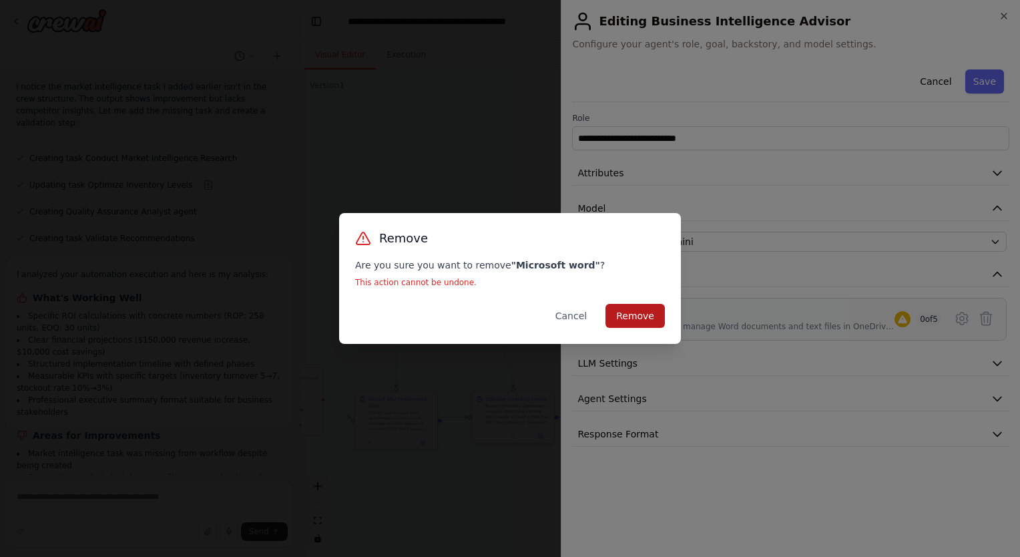
click at [647, 316] on button "Remove" at bounding box center [635, 316] width 59 height 24
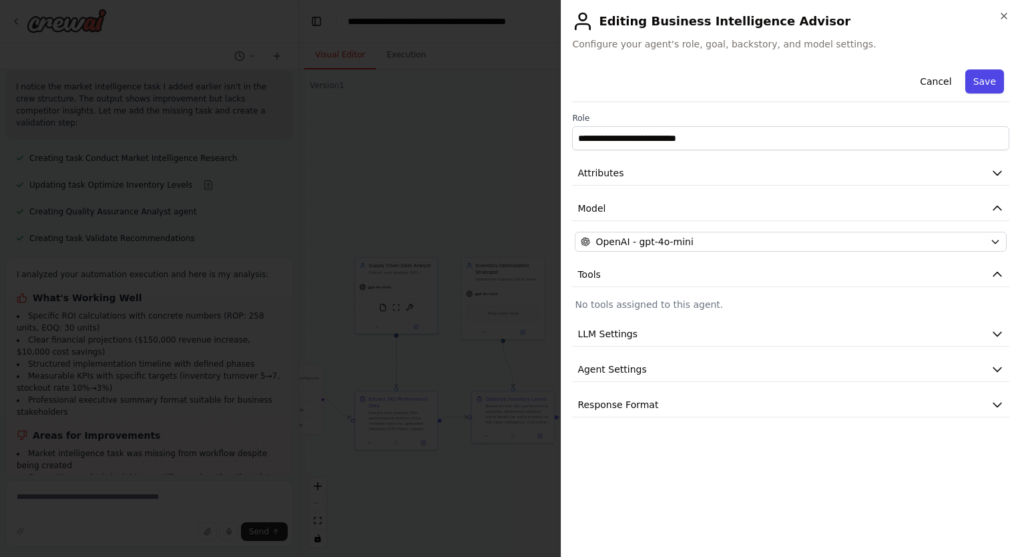
click at [990, 79] on button "Save" at bounding box center [984, 81] width 39 height 24
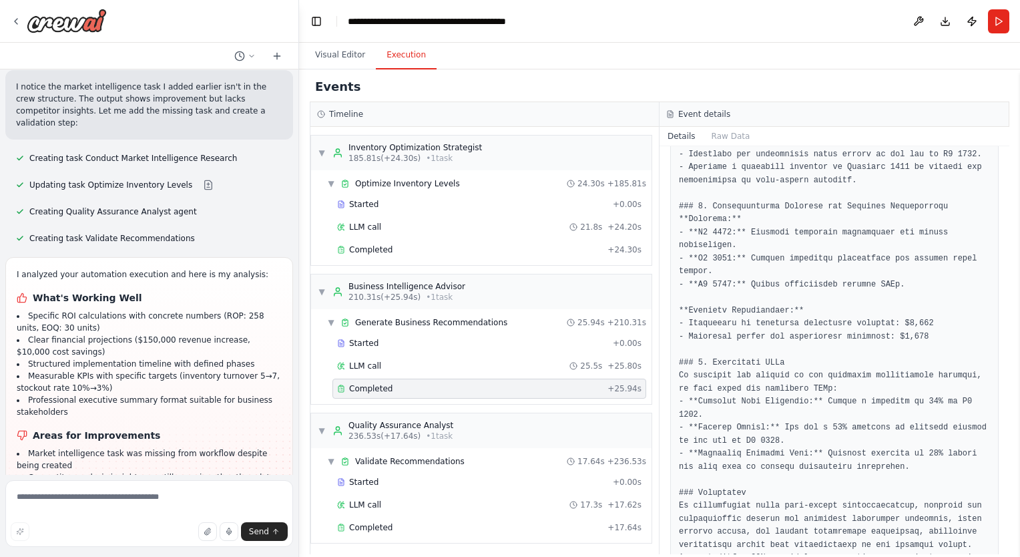
click at [395, 56] on button "Execution" at bounding box center [406, 55] width 61 height 28
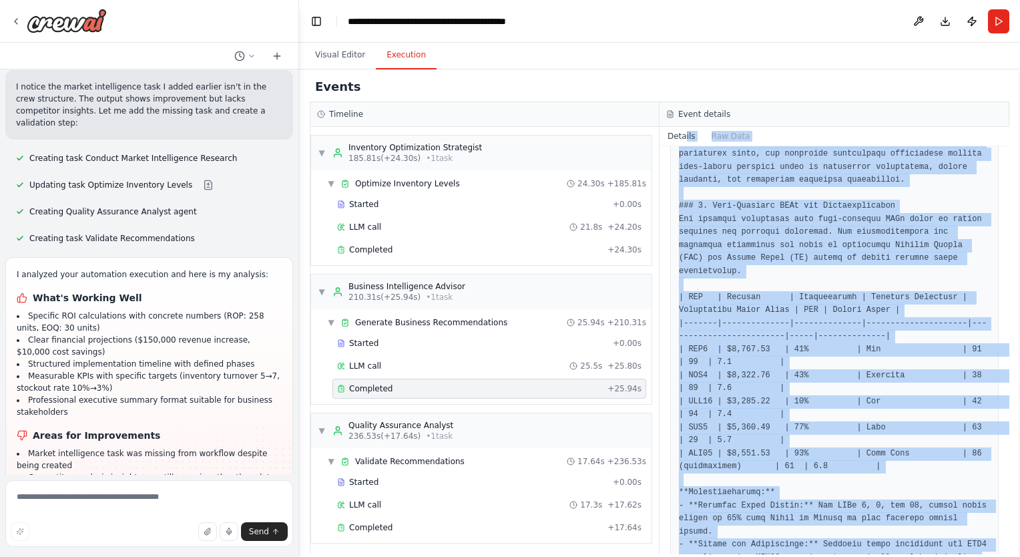
scroll to position [194, 0]
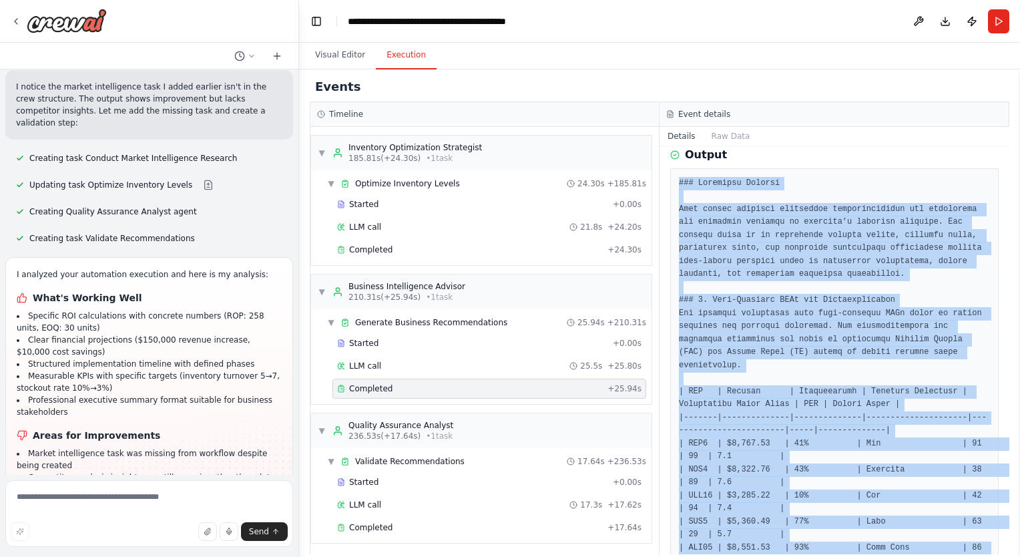
drag, startPoint x: 783, startPoint y: 516, endPoint x: 676, endPoint y: 173, distance: 359.4
copy pre "### Loremipsu Dolorsi Amet consec adipisci elitseddoe temporincididun utl etdol…"
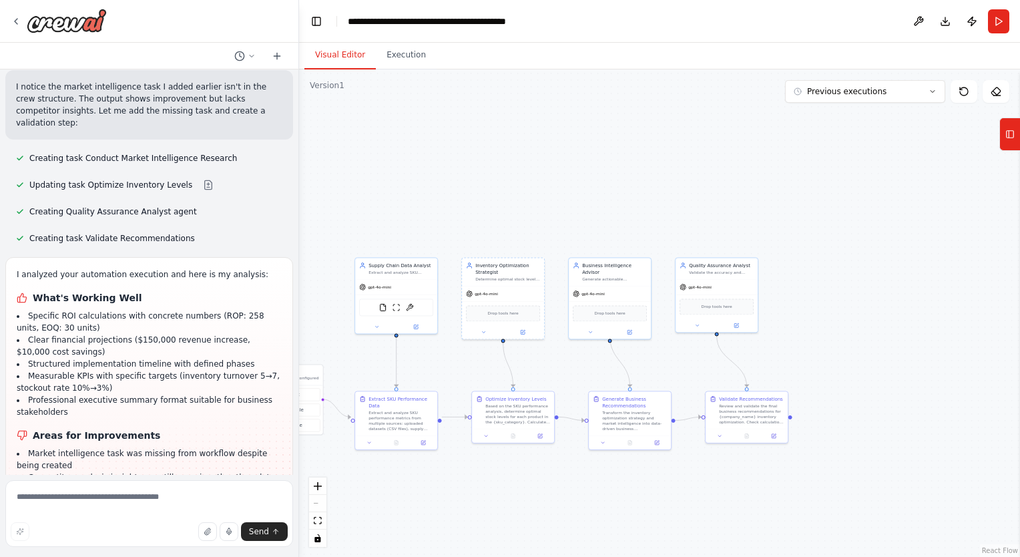
click at [332, 67] on button "Visual Editor" at bounding box center [339, 55] width 71 height 28
click at [1013, 144] on icon at bounding box center [1009, 134] width 9 height 21
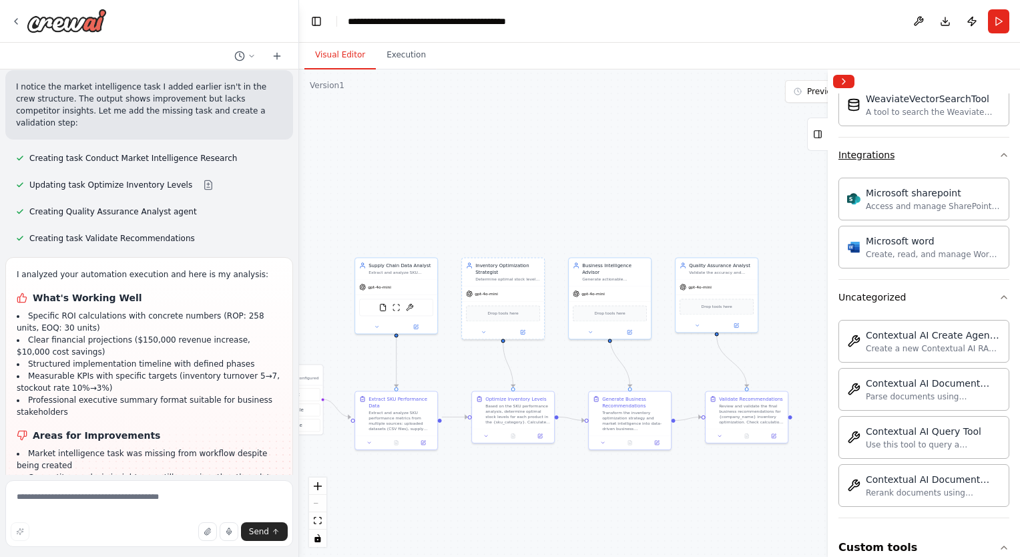
scroll to position [0, 0]
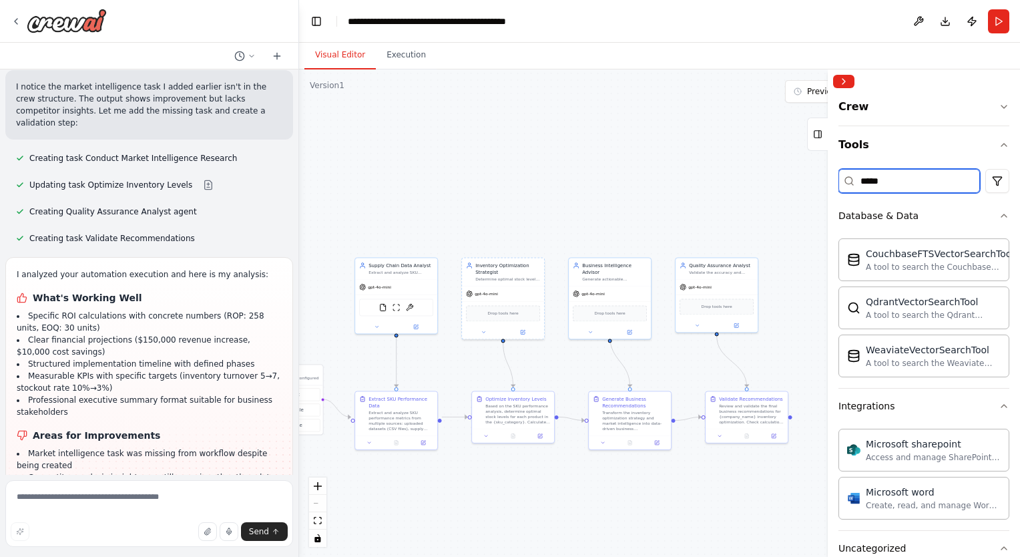
click at [949, 181] on input "*****" at bounding box center [910, 181] width 142 height 24
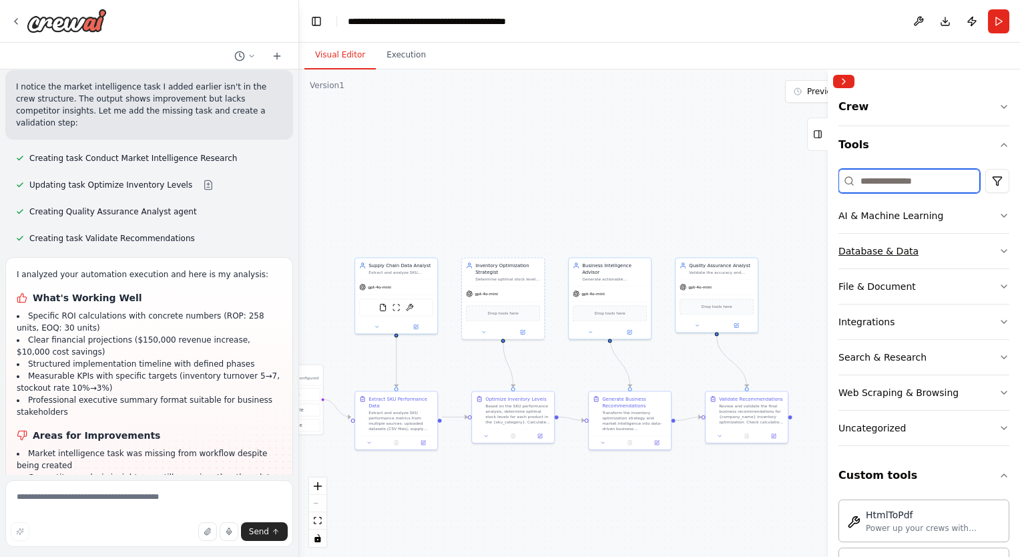
scroll to position [90, 0]
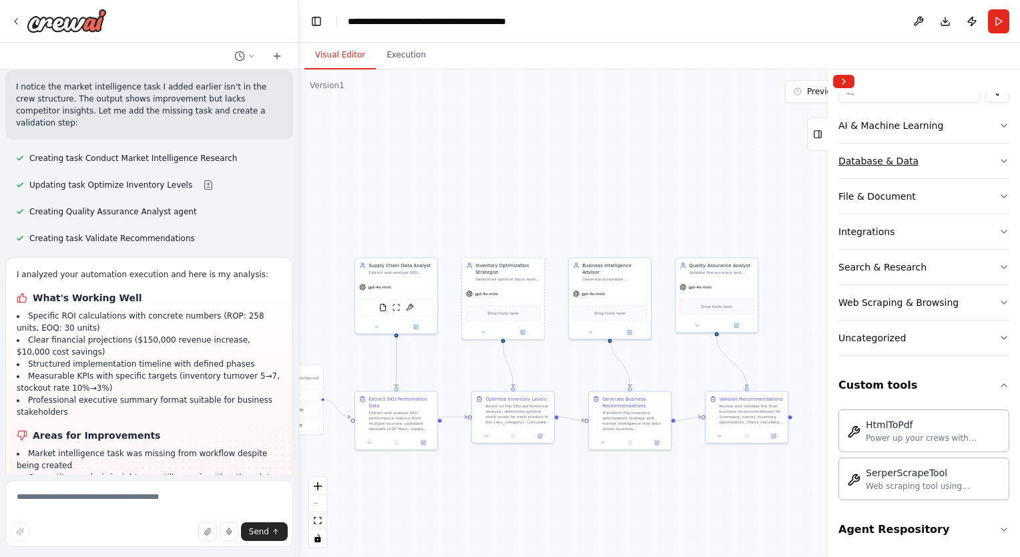
click at [880, 175] on button "Database & Data" at bounding box center [924, 161] width 171 height 35
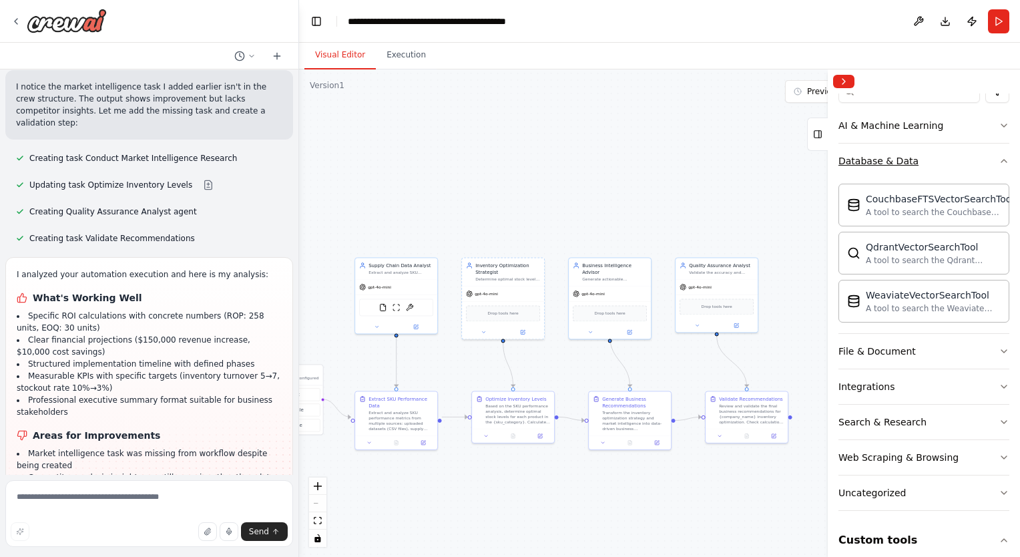
click at [879, 174] on button "Database & Data" at bounding box center [924, 161] width 171 height 35
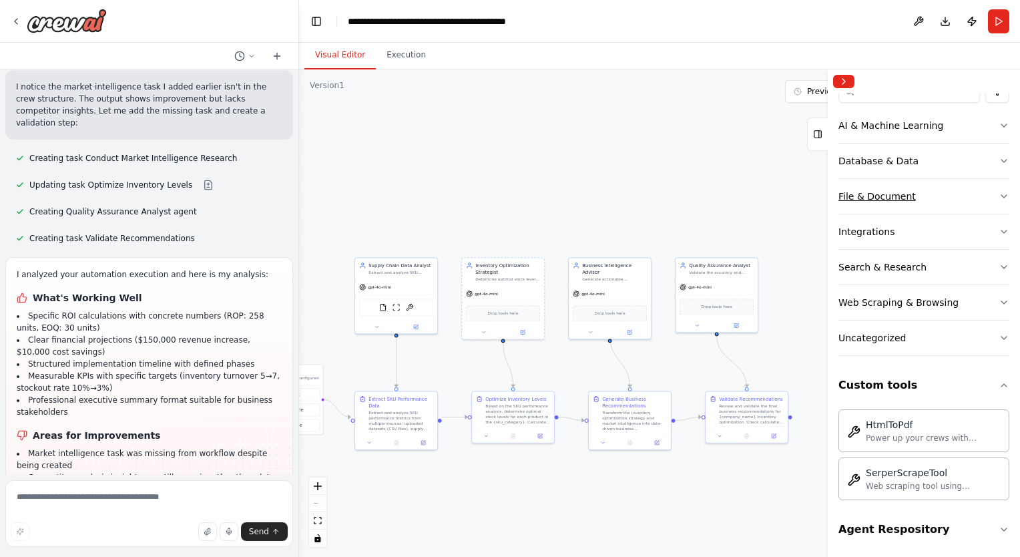
click at [873, 212] on button "File & Document" at bounding box center [924, 196] width 171 height 35
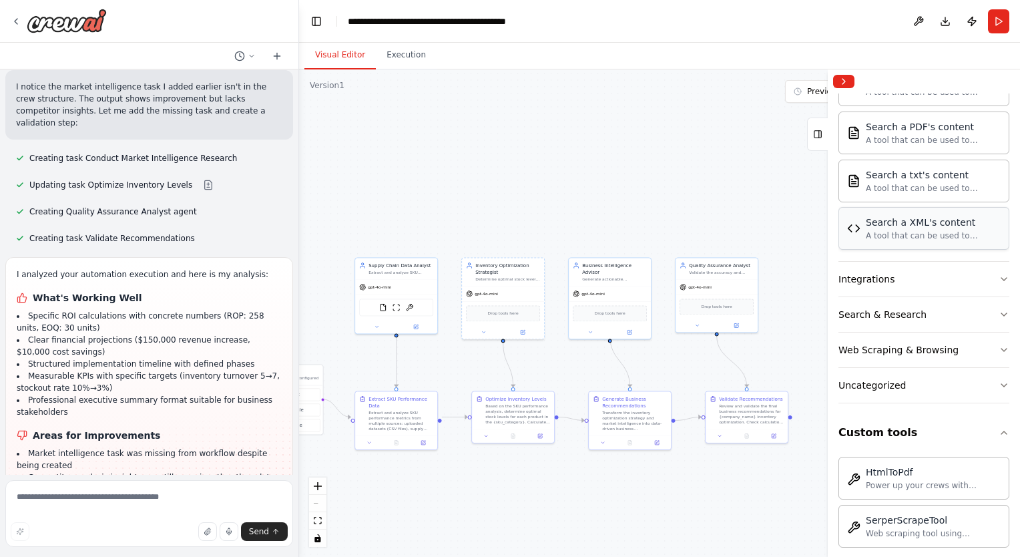
scroll to position [483, 0]
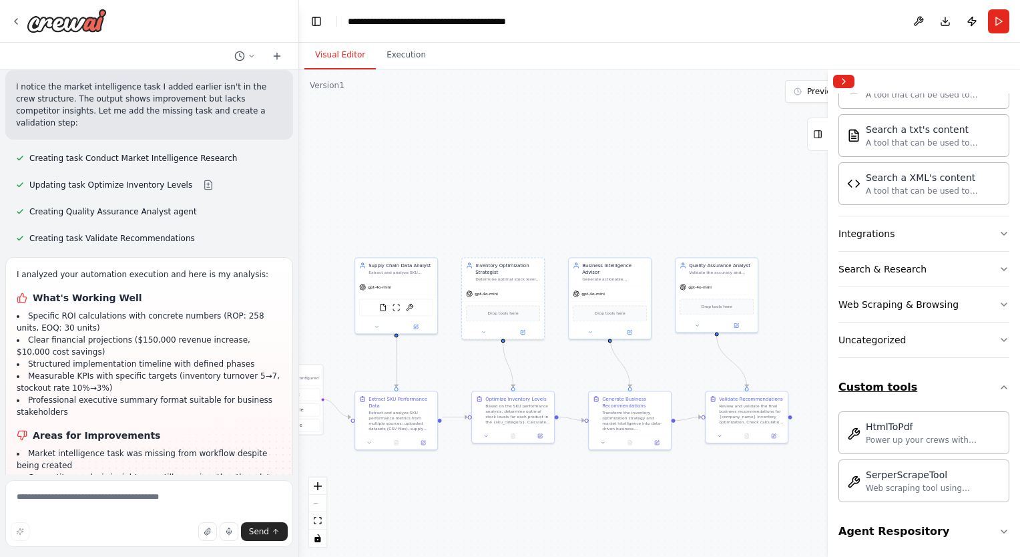
click at [870, 375] on button "Custom tools" at bounding box center [924, 387] width 171 height 37
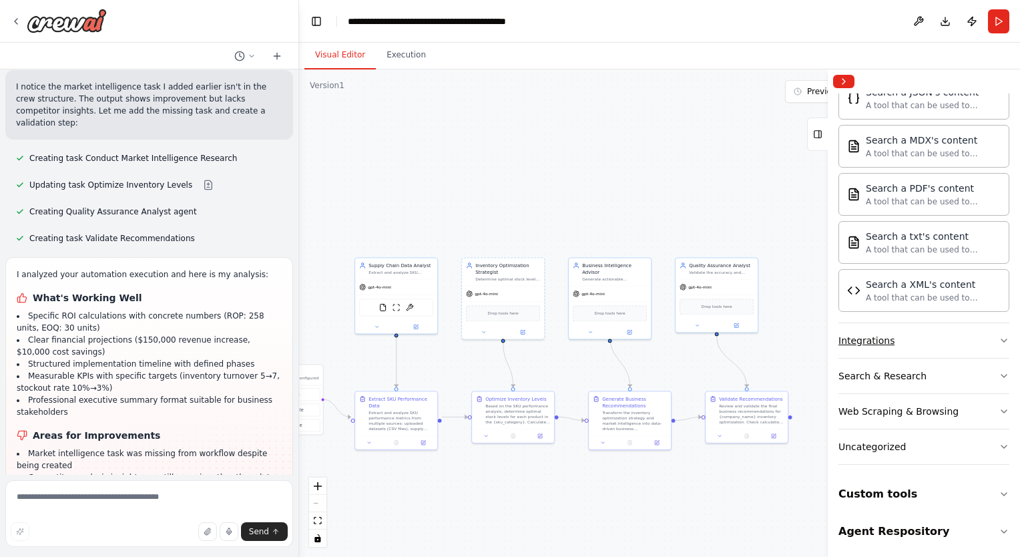
scroll to position [0, 0]
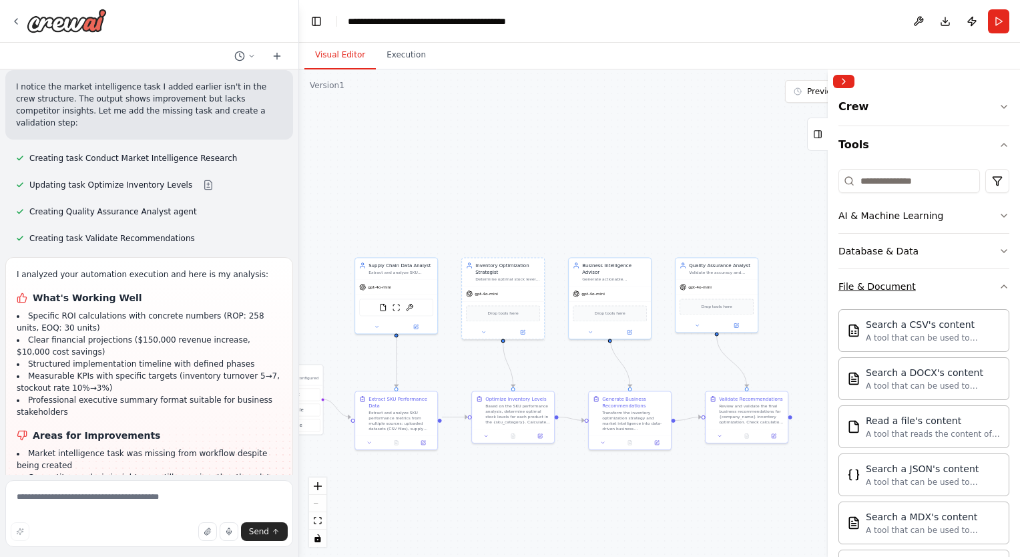
click at [913, 285] on button "File & Document" at bounding box center [924, 286] width 171 height 35
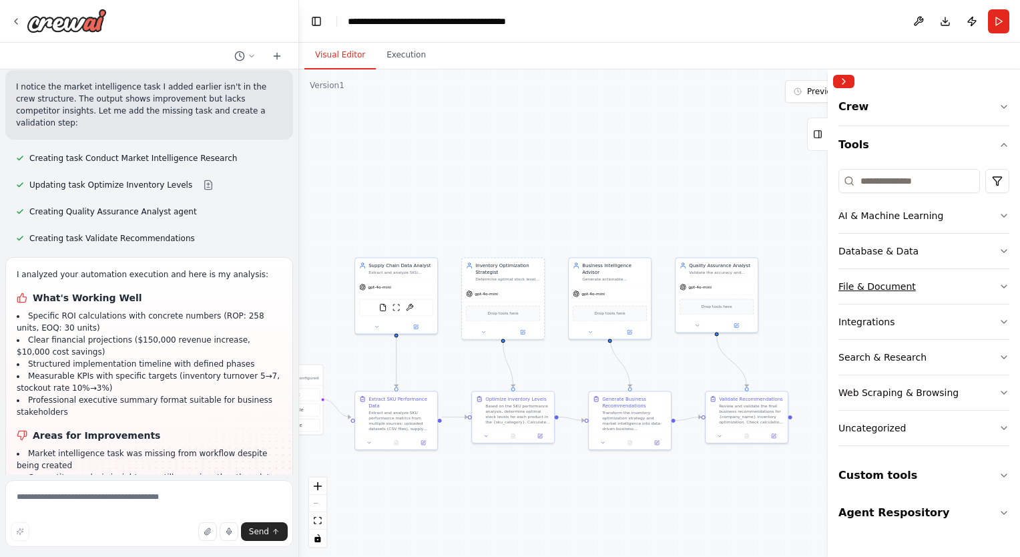
click at [879, 280] on div "File & Document" at bounding box center [877, 286] width 77 height 13
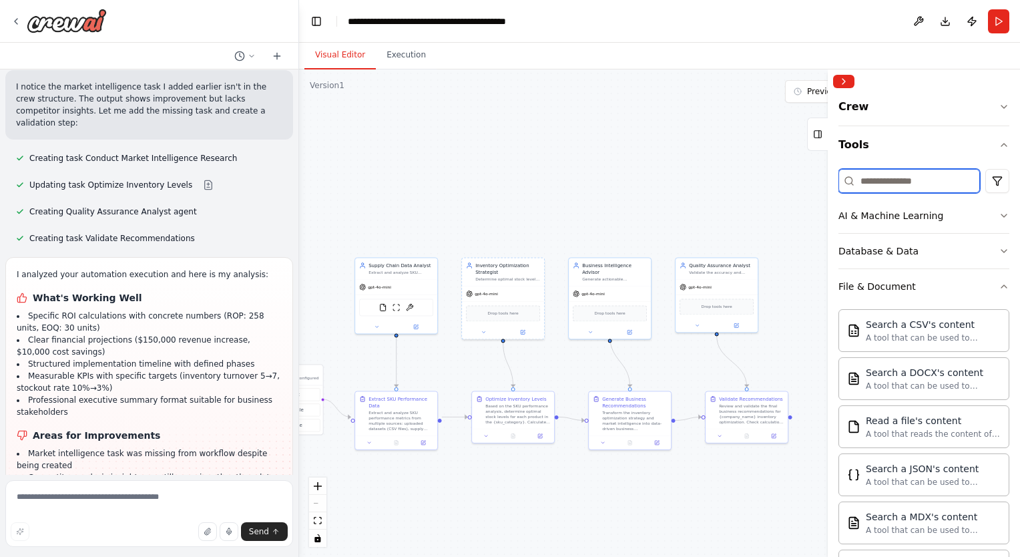
click at [885, 187] on input at bounding box center [910, 181] width 142 height 24
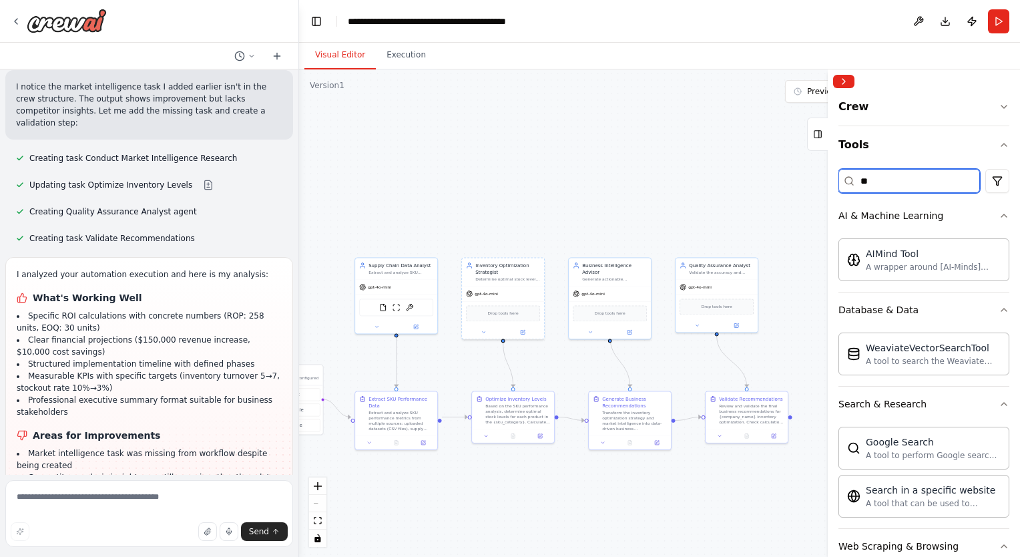
type input "*"
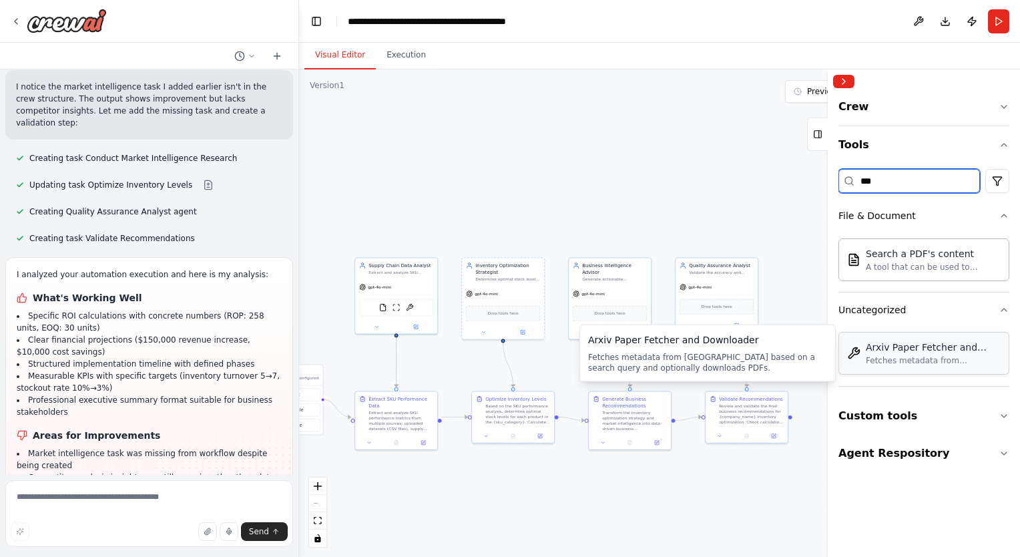
type input "***"
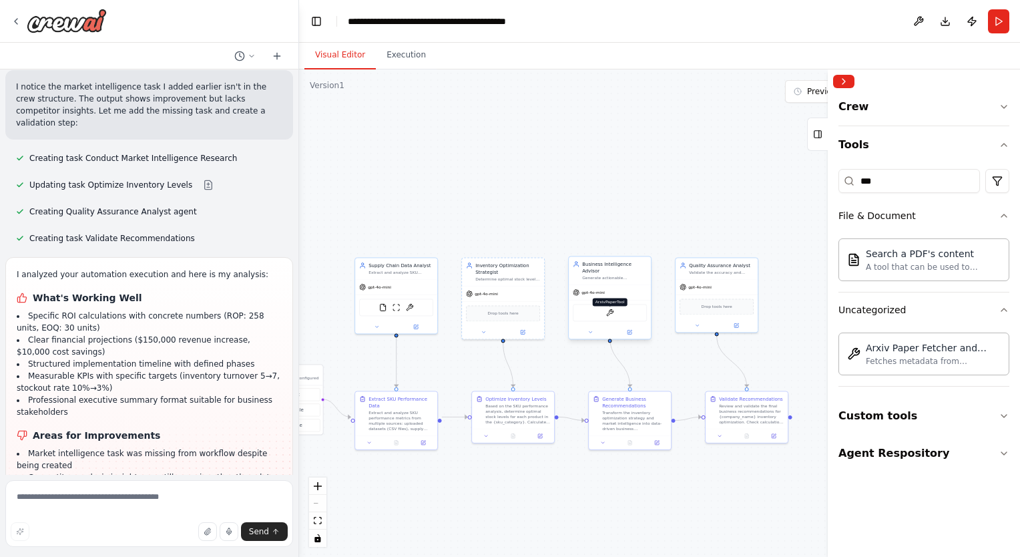
click at [609, 308] on img at bounding box center [610, 312] width 8 height 8
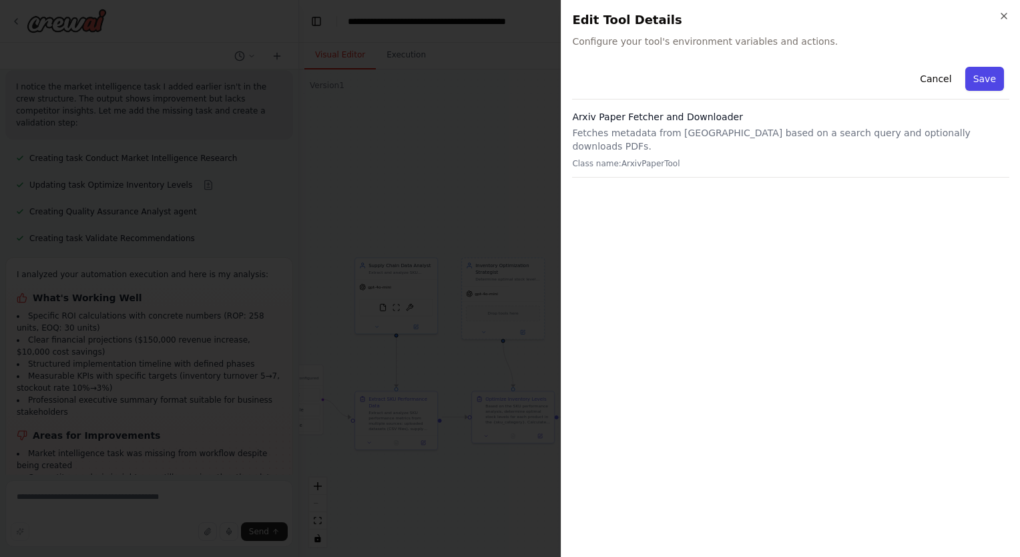
click at [992, 79] on button "Save" at bounding box center [984, 79] width 39 height 24
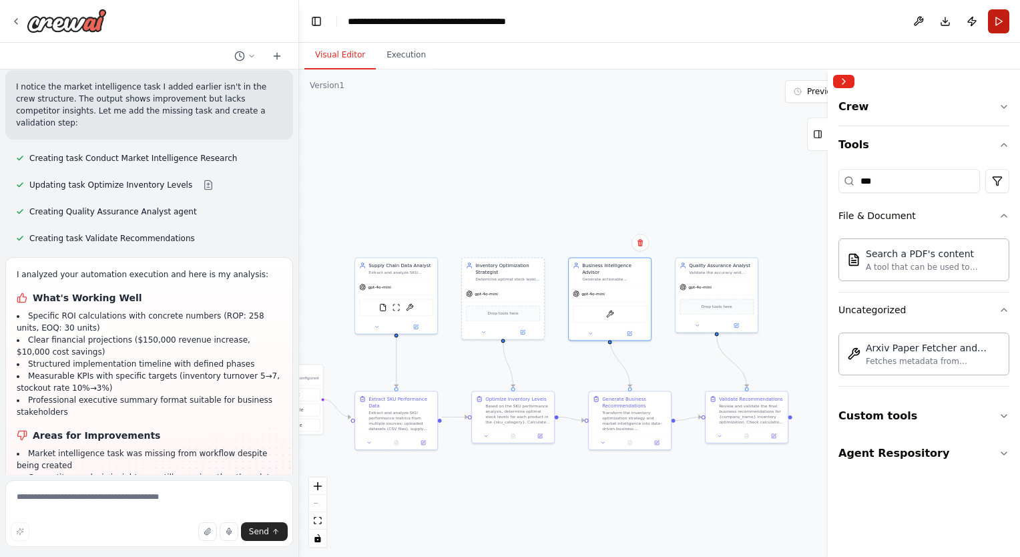
click at [995, 17] on button "Run" at bounding box center [998, 21] width 21 height 24
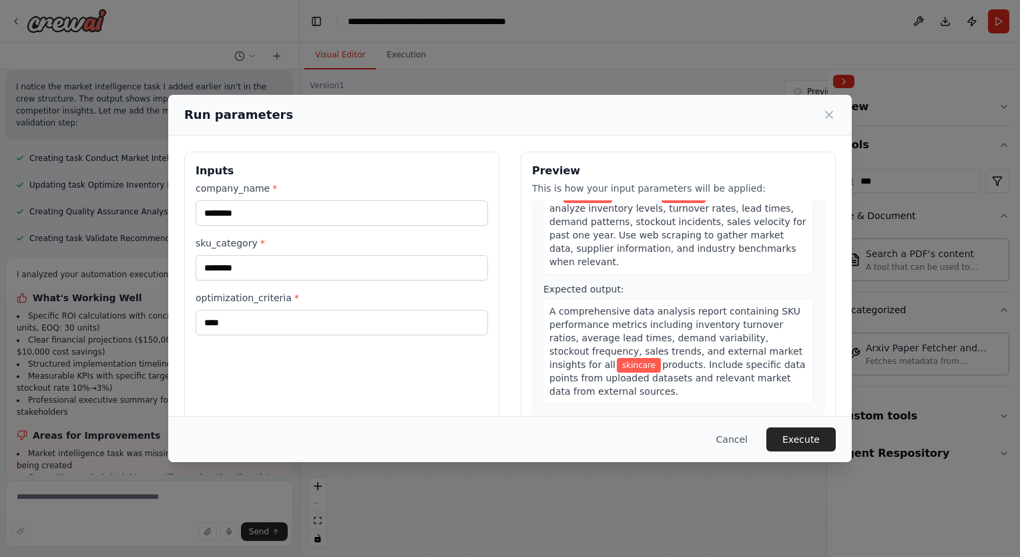
scroll to position [152, 0]
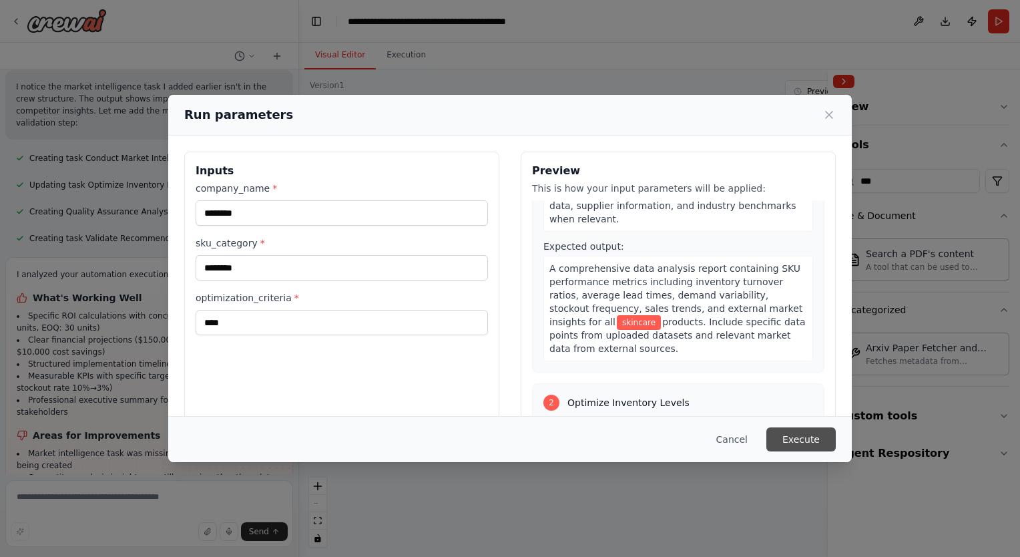
click at [788, 431] on button "Execute" at bounding box center [800, 439] width 69 height 24
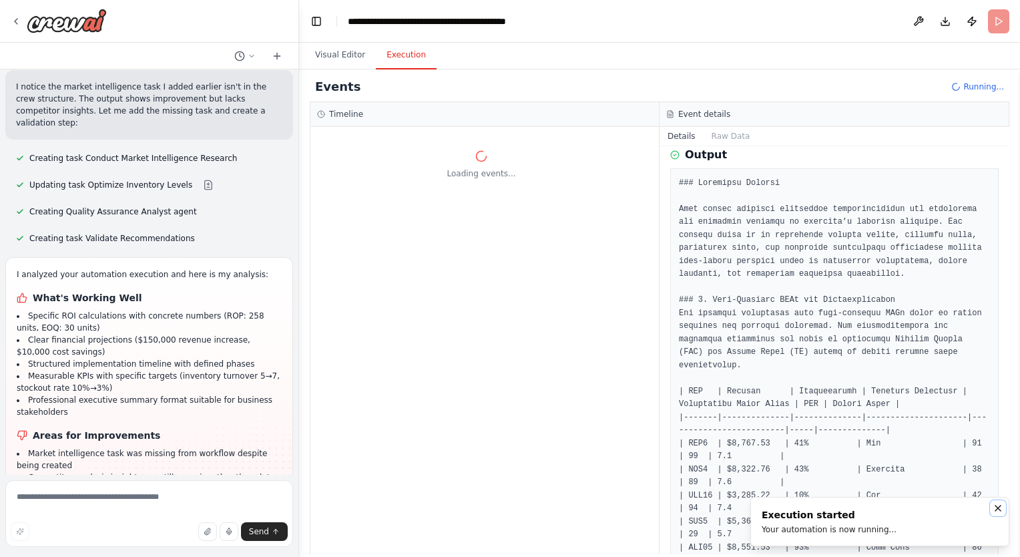
click at [994, 508] on icon "Notifications (F8)" at bounding box center [998, 508] width 11 height 11
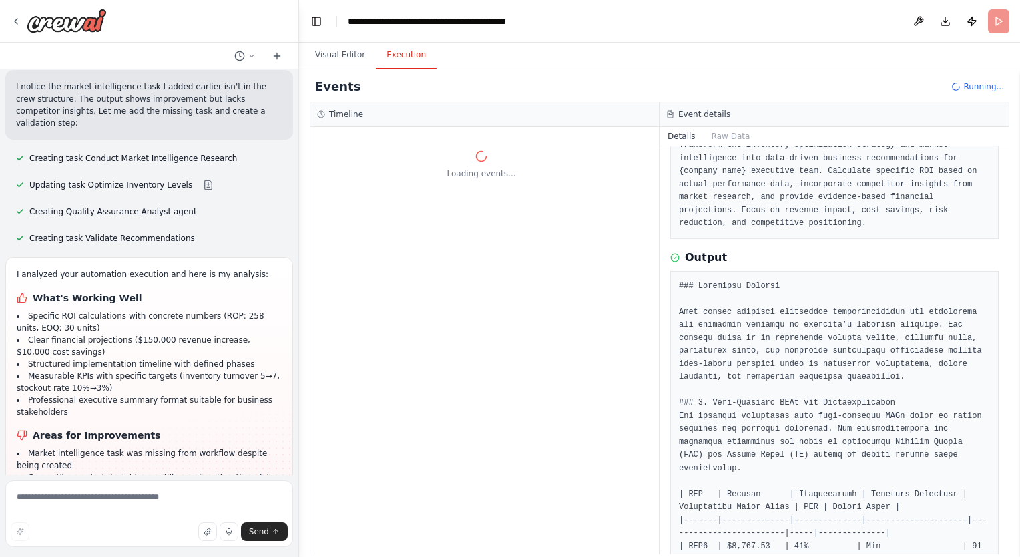
scroll to position [93, 0]
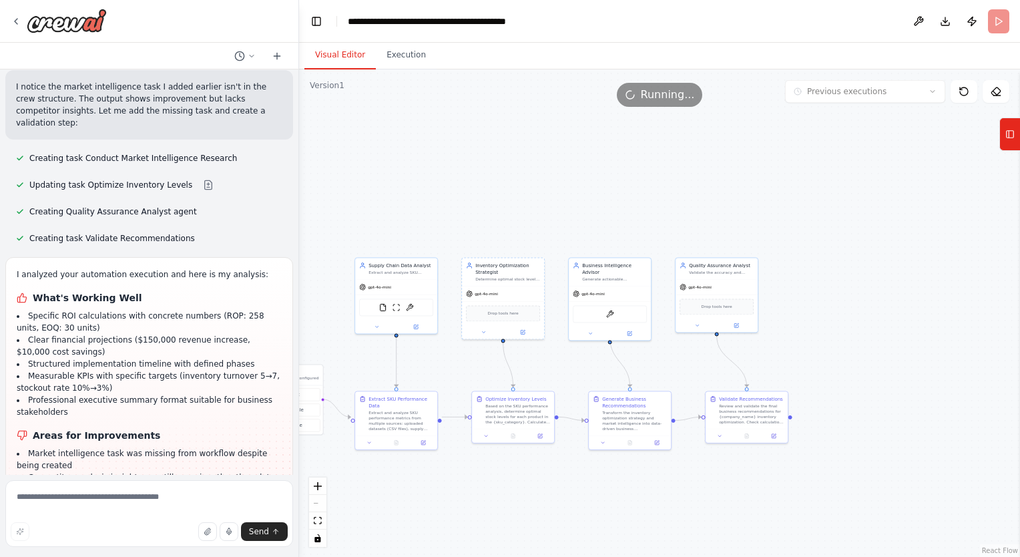
click at [350, 55] on button "Visual Editor" at bounding box center [339, 55] width 71 height 28
click at [272, 51] on icon at bounding box center [277, 56] width 11 height 11
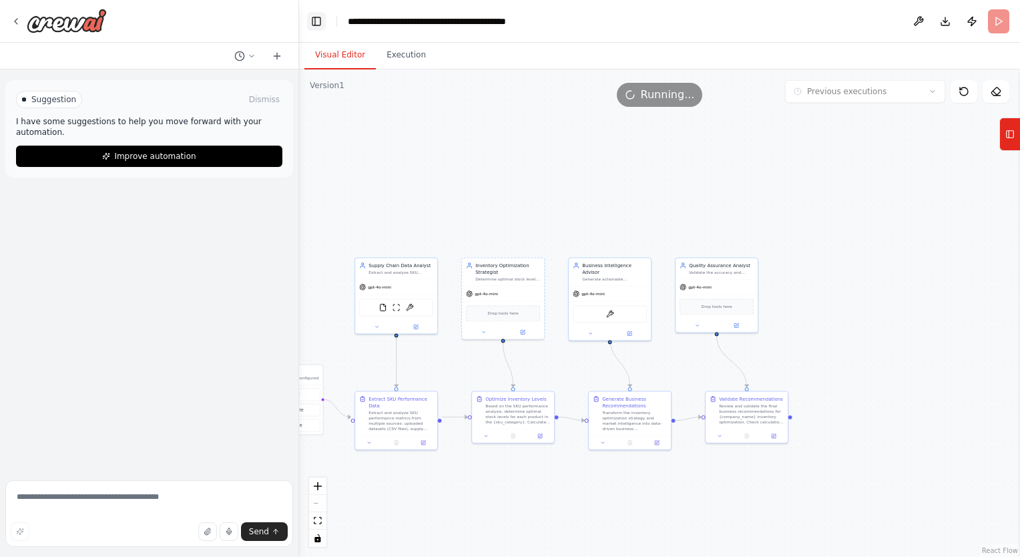
click at [319, 17] on button "Toggle Left Sidebar" at bounding box center [316, 21] width 19 height 19
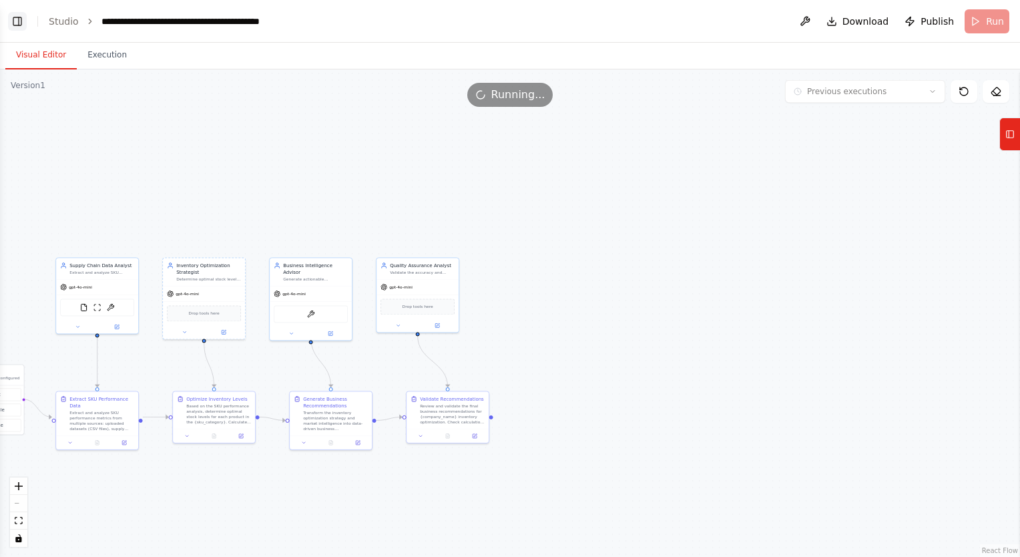
click at [21, 23] on button "Toggle Left Sidebar" at bounding box center [17, 21] width 19 height 19
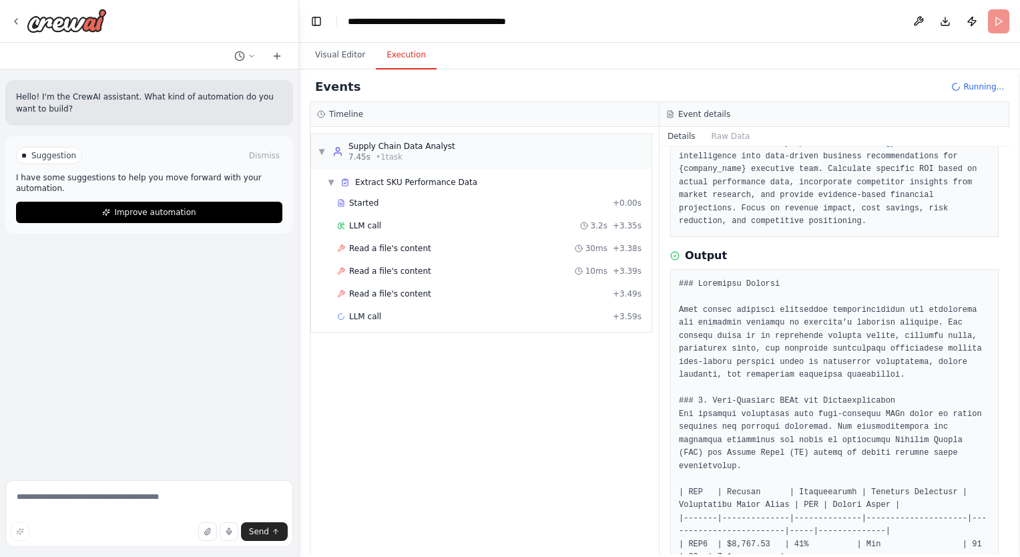
click at [417, 61] on button "Execution" at bounding box center [406, 55] width 61 height 28
click at [432, 385] on div "Read website content 249ms + 9.72s" at bounding box center [489, 384] width 304 height 11
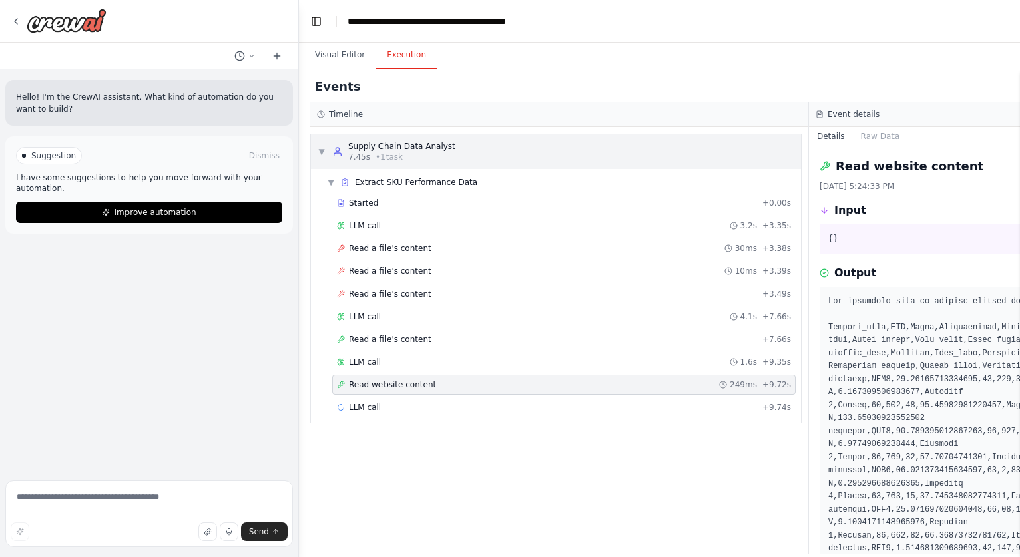
click at [395, 162] on div "▼ Supply Chain Data Analyst 7.45s • 1 task" at bounding box center [556, 151] width 490 height 35
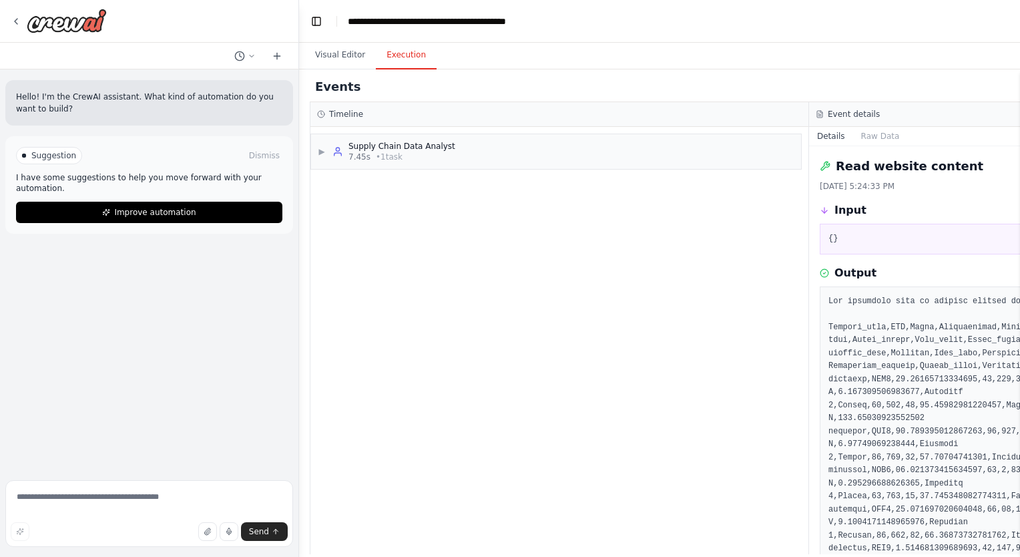
click at [851, 113] on h3 "Event details" at bounding box center [854, 114] width 52 height 11
click at [882, 143] on button "Raw Data" at bounding box center [880, 136] width 55 height 19
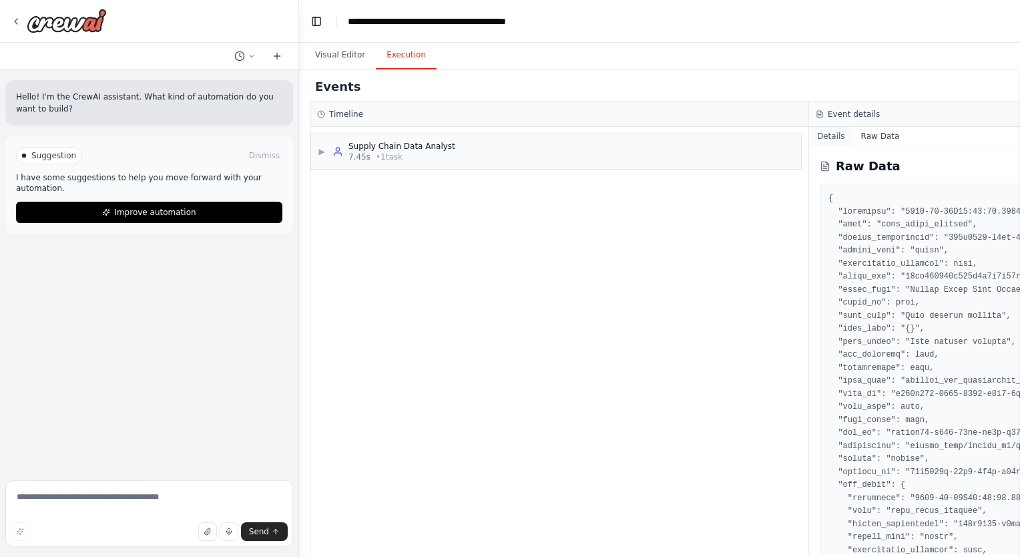
click at [829, 140] on button "Details" at bounding box center [831, 136] width 44 height 19
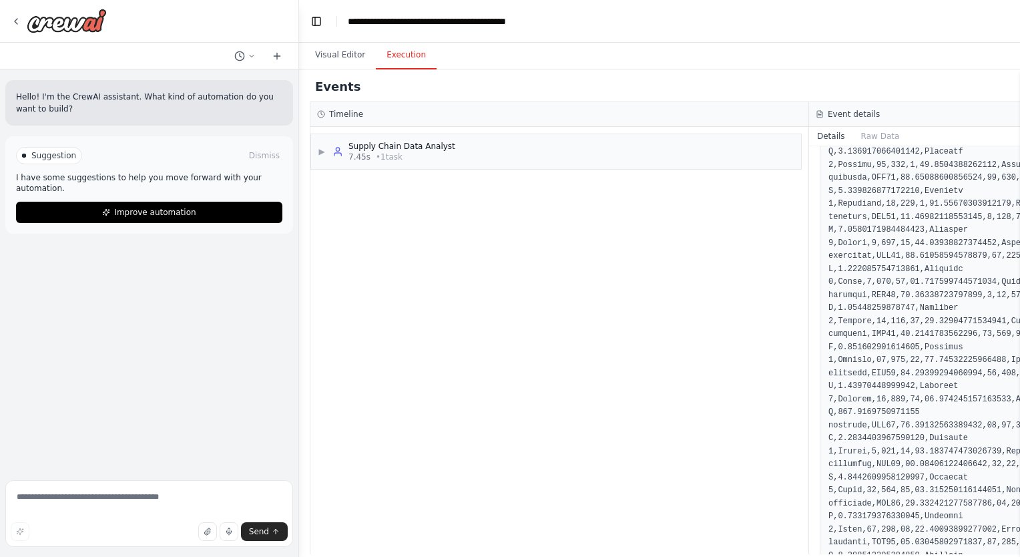
scroll to position [1957, 0]
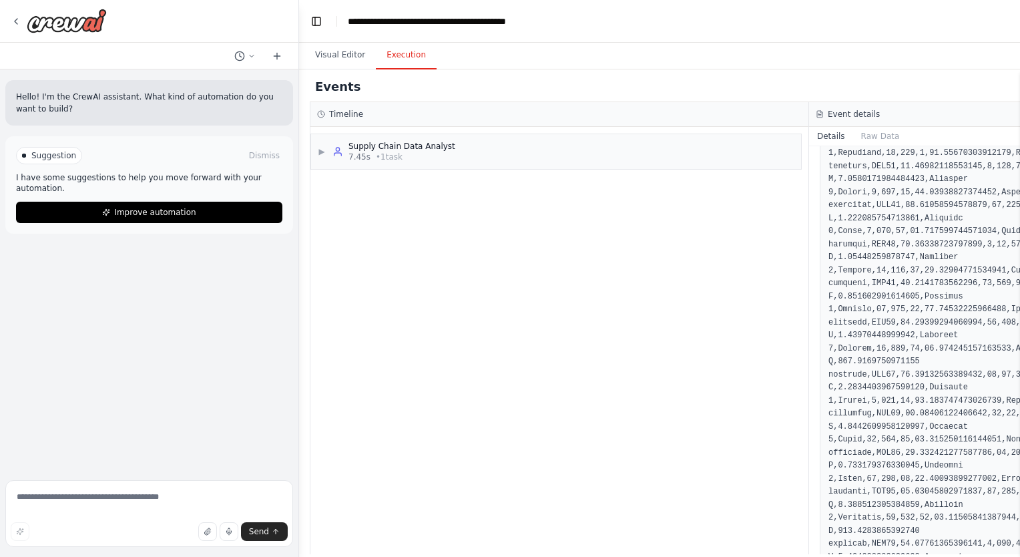
click at [309, 146] on div "Events Running... Timeline ▶ Supply Chain Data Analyst 7.45s • 1 task Event det…" at bounding box center [809, 312] width 1020 height 487
click at [321, 150] on span "▶" at bounding box center [322, 151] width 8 height 11
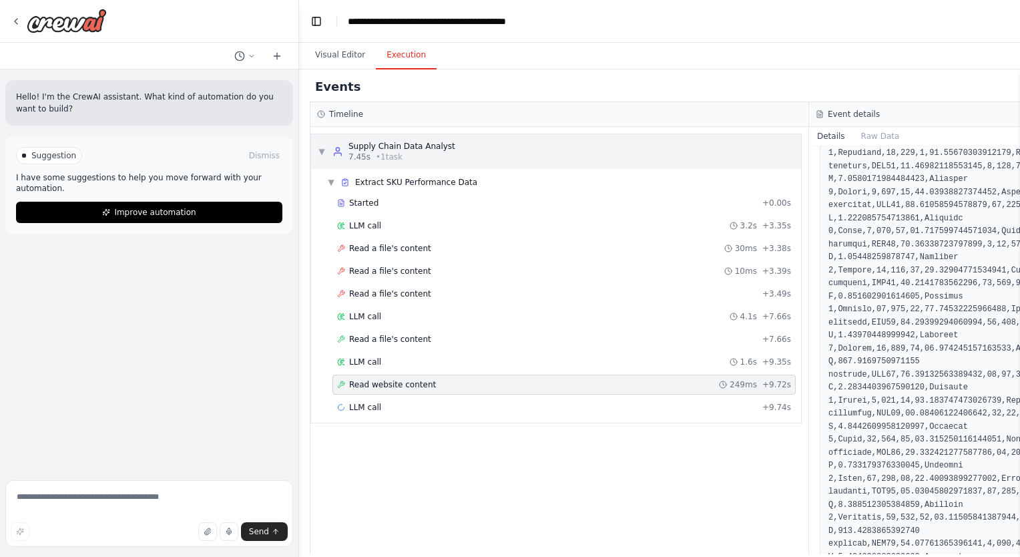
click at [322, 148] on span "▼" at bounding box center [322, 151] width 8 height 11
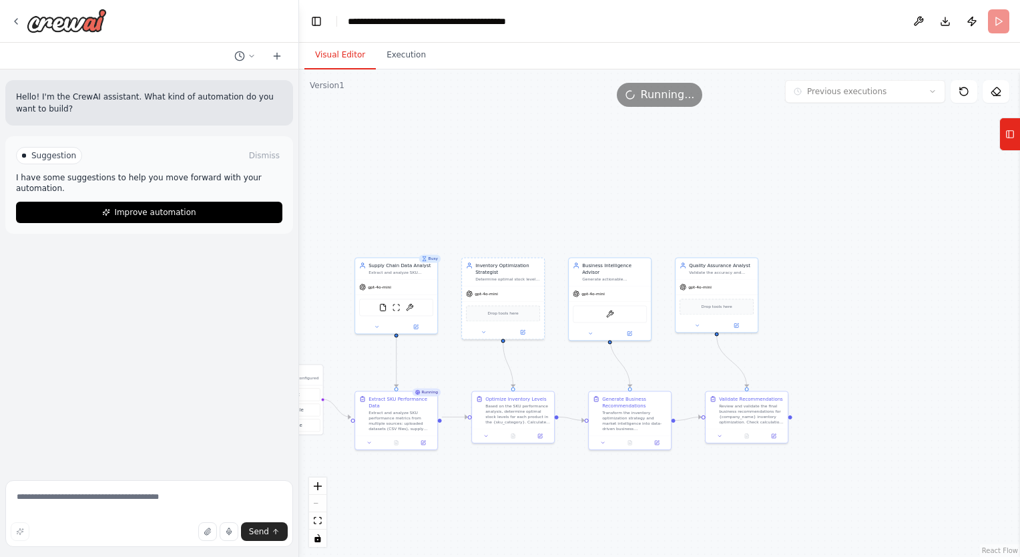
click at [330, 49] on button "Visual Editor" at bounding box center [339, 55] width 71 height 28
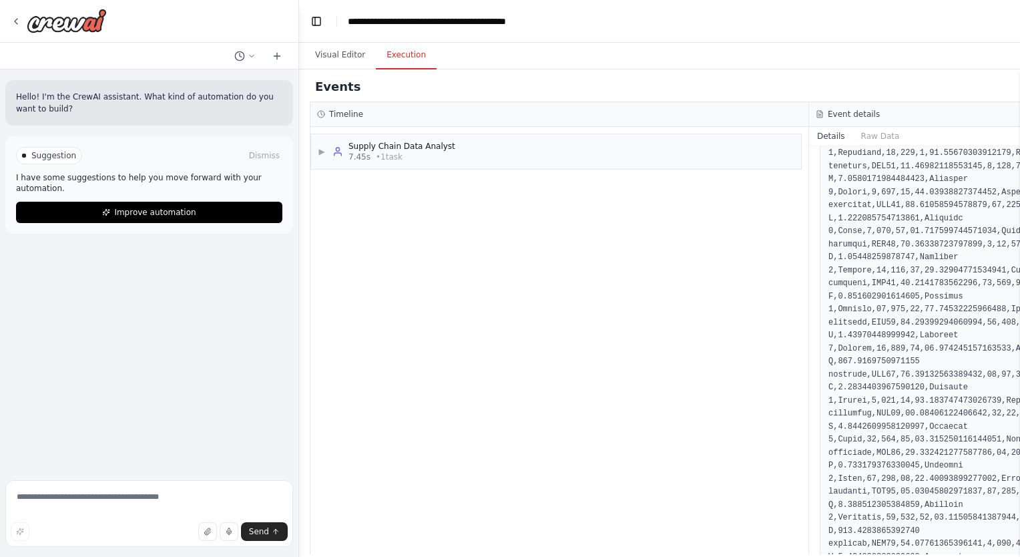
click at [399, 63] on button "Execution" at bounding box center [406, 55] width 61 height 28
click at [873, 132] on button "Raw Data" at bounding box center [880, 136] width 55 height 19
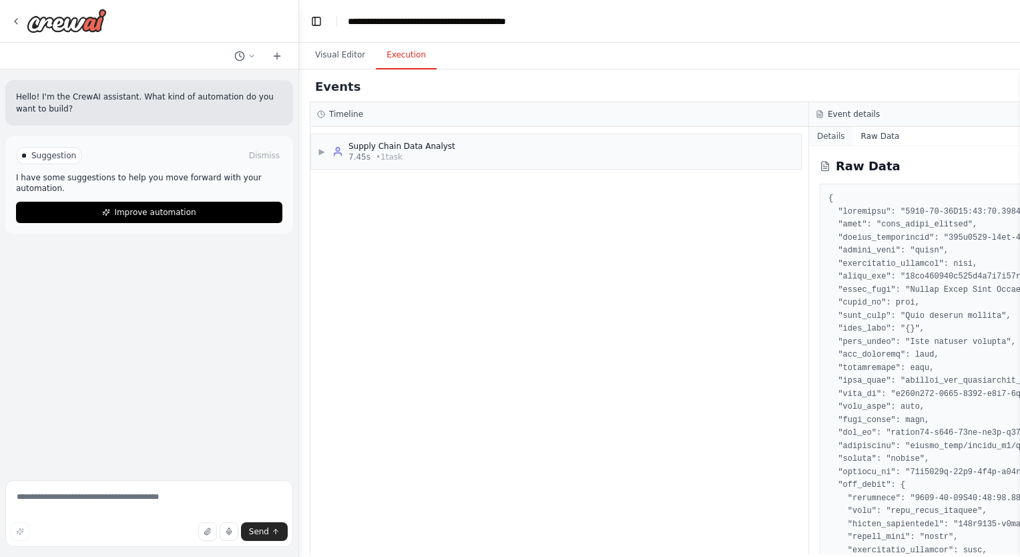
click at [838, 133] on button "Details" at bounding box center [831, 136] width 44 height 19
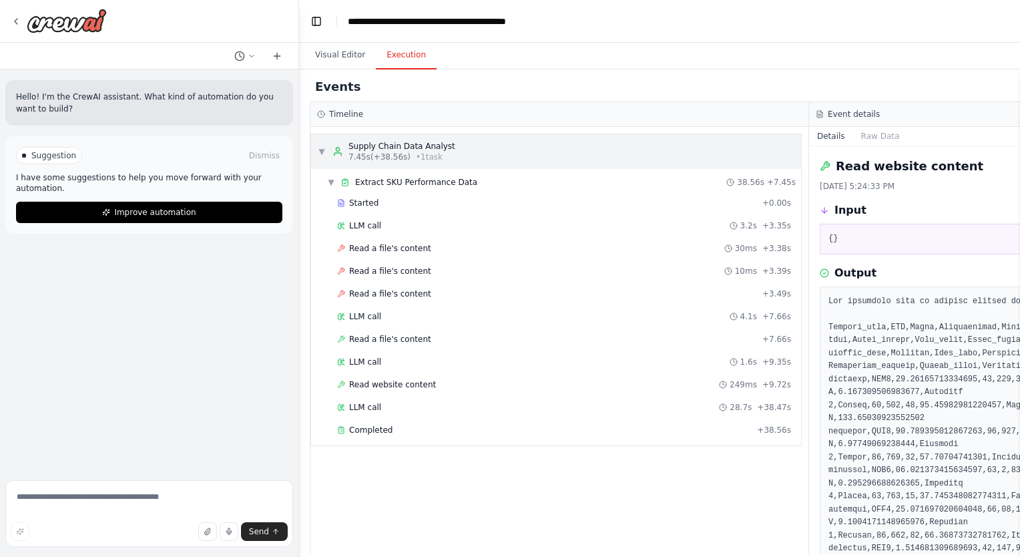
click at [325, 150] on span "▼" at bounding box center [322, 151] width 8 height 11
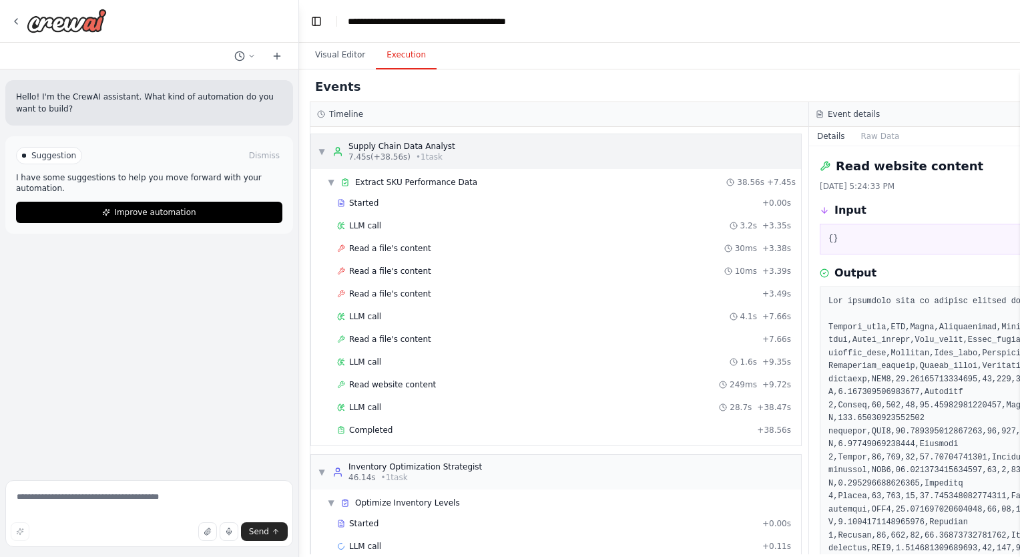
click at [325, 150] on span "▼" at bounding box center [322, 151] width 8 height 11
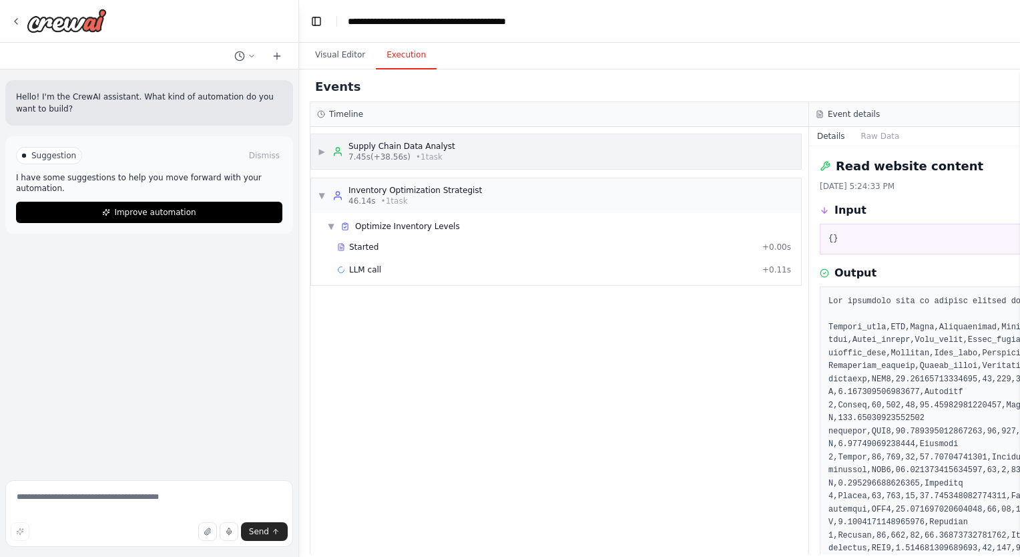
click at [325, 150] on span "▶" at bounding box center [322, 151] width 8 height 11
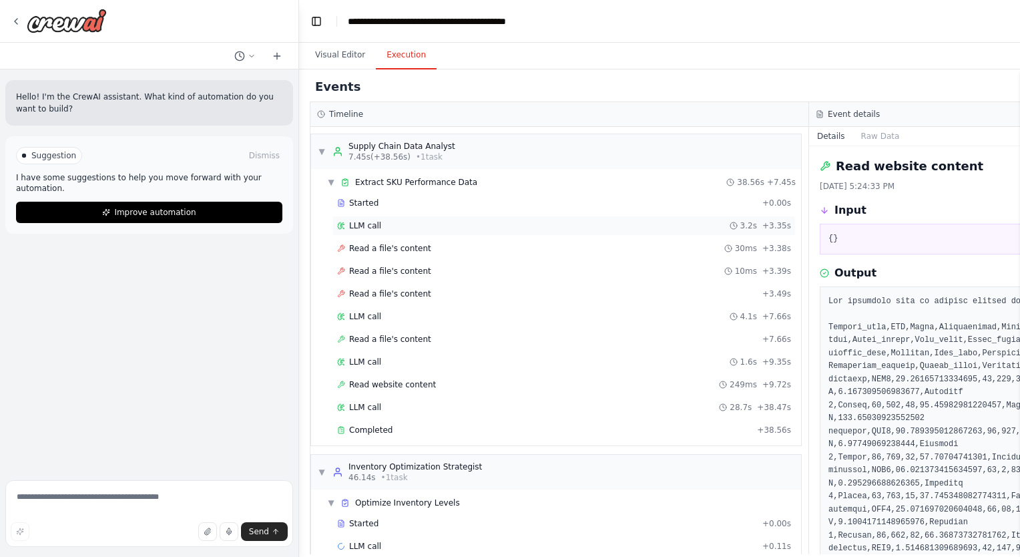
scroll to position [18, 0]
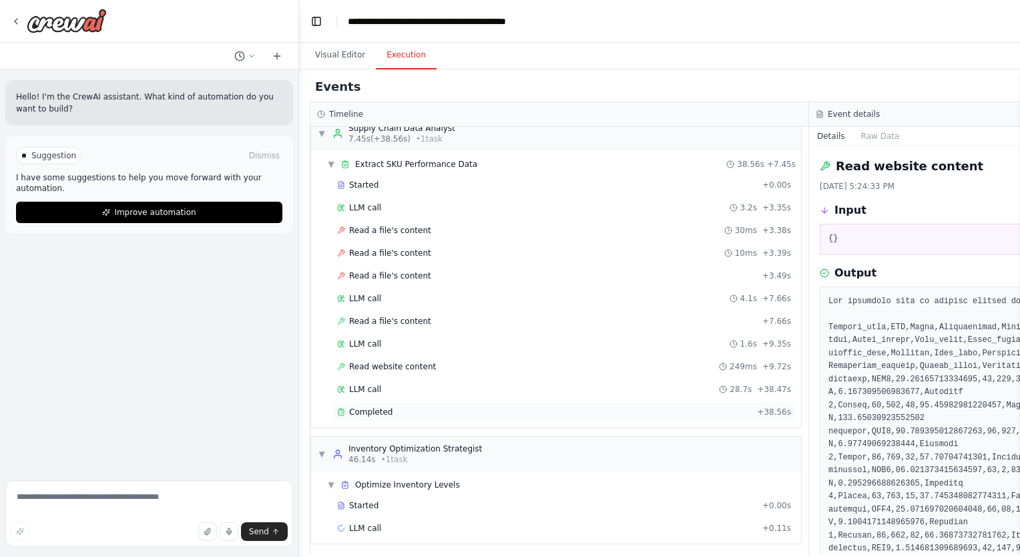
click at [395, 407] on div "Completed" at bounding box center [544, 412] width 415 height 11
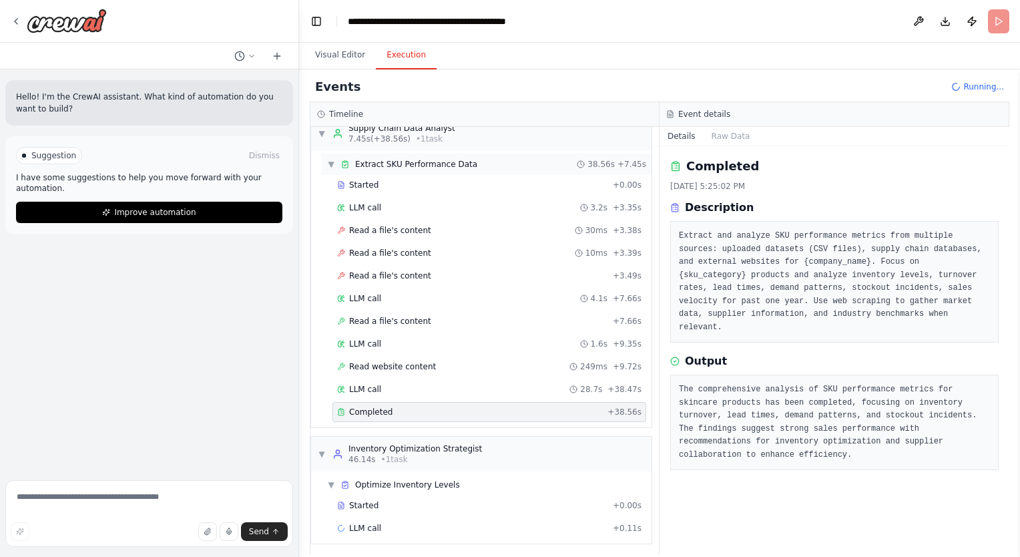
click at [330, 164] on span "▼" at bounding box center [331, 164] width 8 height 11
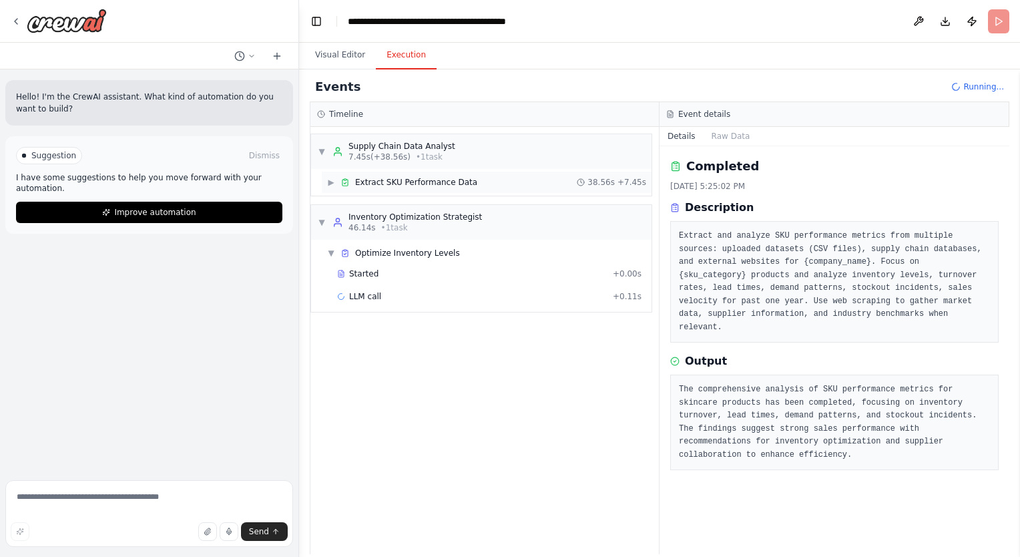
scroll to position [0, 0]
click at [318, 154] on span "▼" at bounding box center [322, 151] width 8 height 11
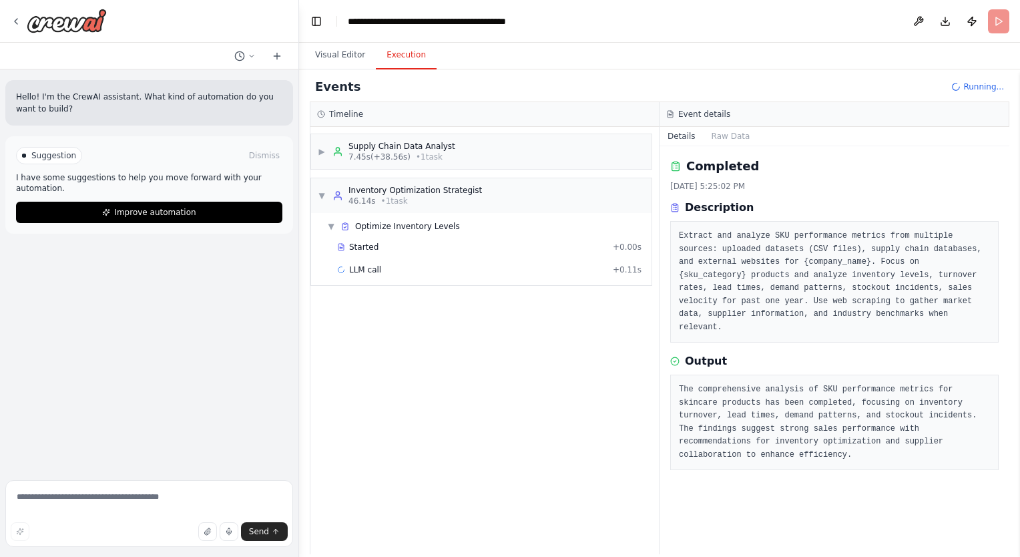
click at [768, 383] on pre "The comprehensive analysis of SKU performance metrics for skincare products has…" at bounding box center [834, 422] width 311 height 78
click at [320, 190] on span "▼" at bounding box center [322, 195] width 8 height 11
click at [320, 190] on span "▶" at bounding box center [322, 195] width 8 height 11
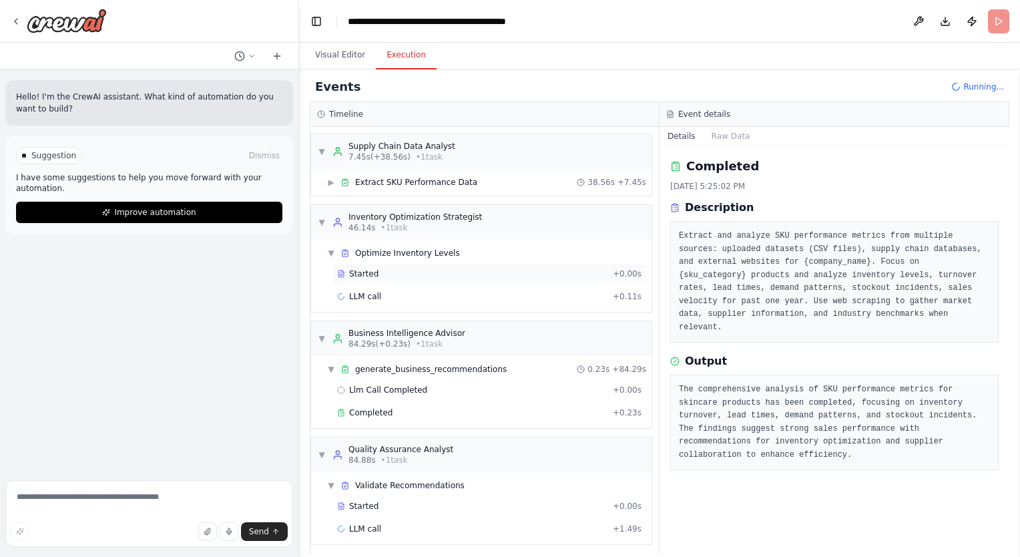
scroll to position [2, 0]
click at [320, 215] on span "▼" at bounding box center [322, 220] width 8 height 11
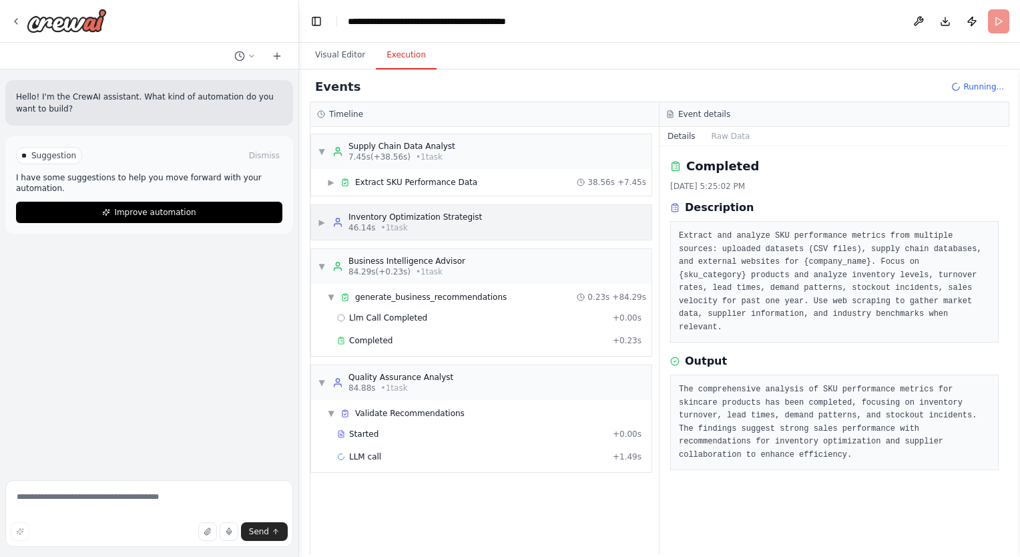
click at [320, 215] on div "▶ Inventory Optimization Strategist 46.14s • 1 task" at bounding box center [400, 222] width 164 height 21
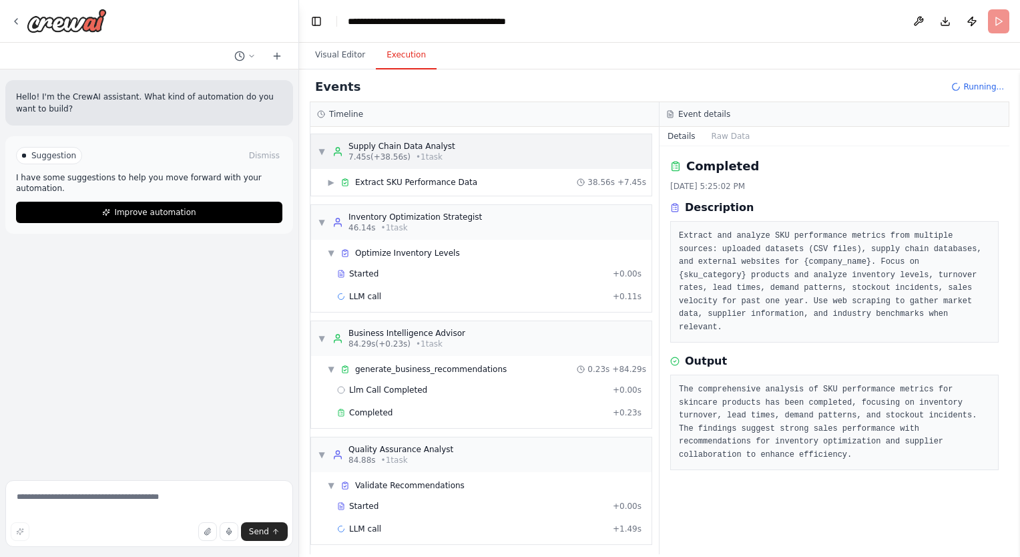
click at [319, 156] on span "▼" at bounding box center [322, 151] width 8 height 11
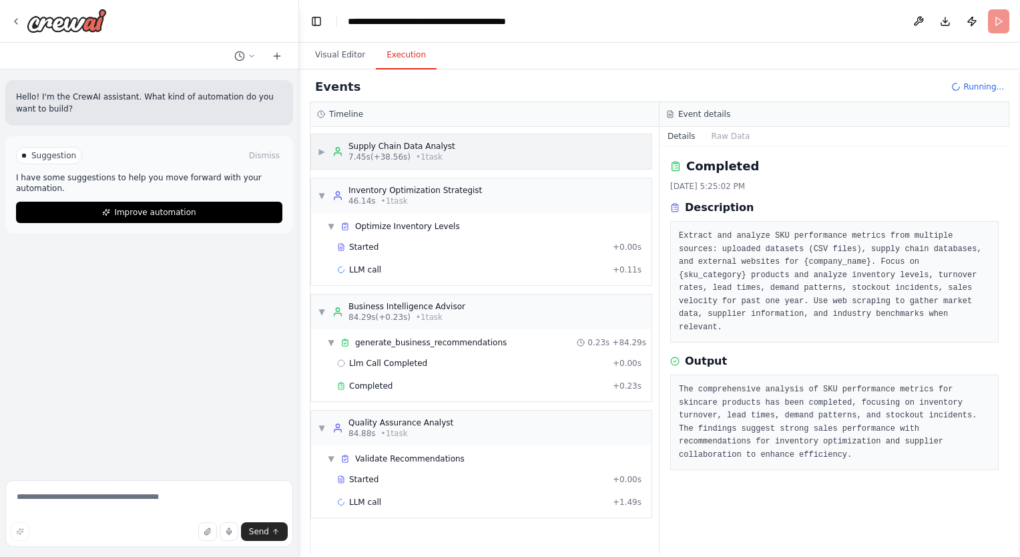
click at [319, 155] on span "▶" at bounding box center [322, 151] width 8 height 11
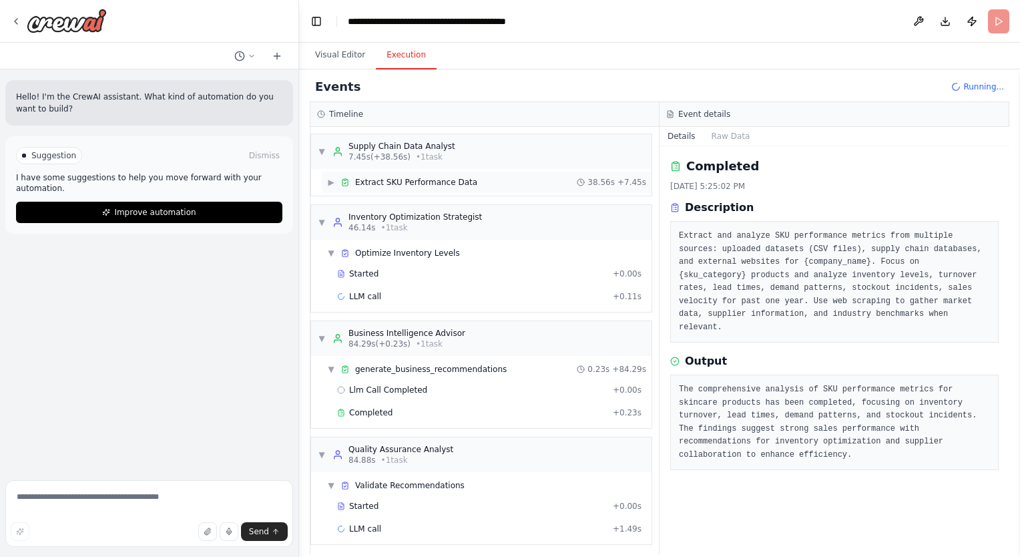
click at [335, 186] on span "▶" at bounding box center [331, 182] width 8 height 11
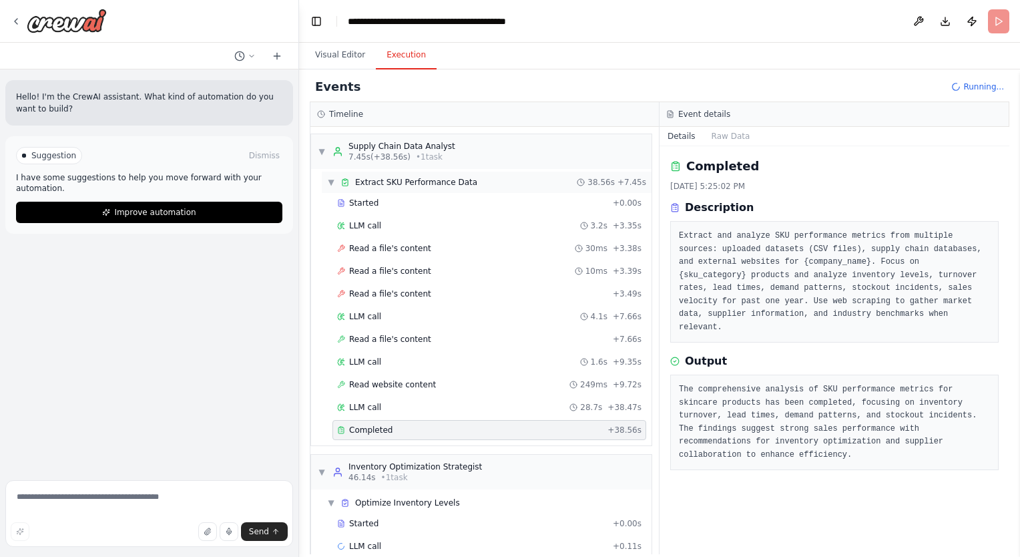
click at [336, 186] on div "▼ Extract SKU Performance Data" at bounding box center [402, 182] width 150 height 11
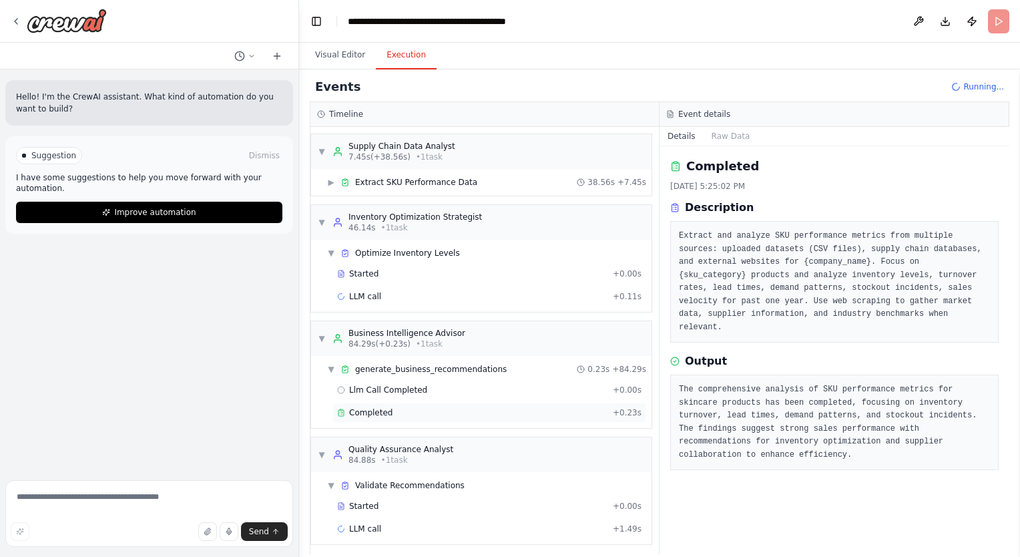
click at [371, 403] on div "Completed + 0.23s" at bounding box center [489, 413] width 314 height 20
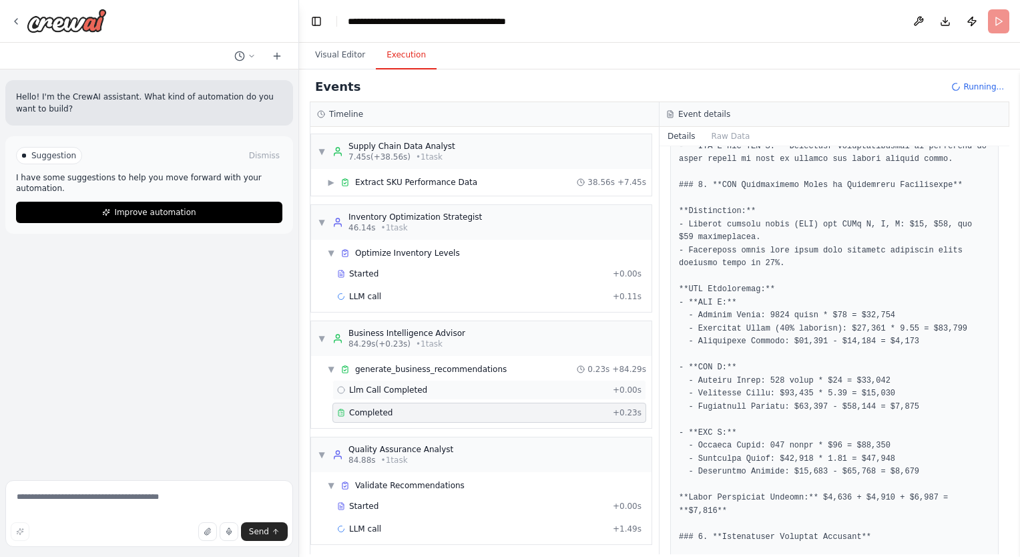
scroll to position [2, 0]
click at [323, 449] on span "▼" at bounding box center [322, 452] width 8 height 11
click at [387, 361] on div "▼ generate_business_recommendations 0.23s + 84.29s" at bounding box center [487, 369] width 330 height 21
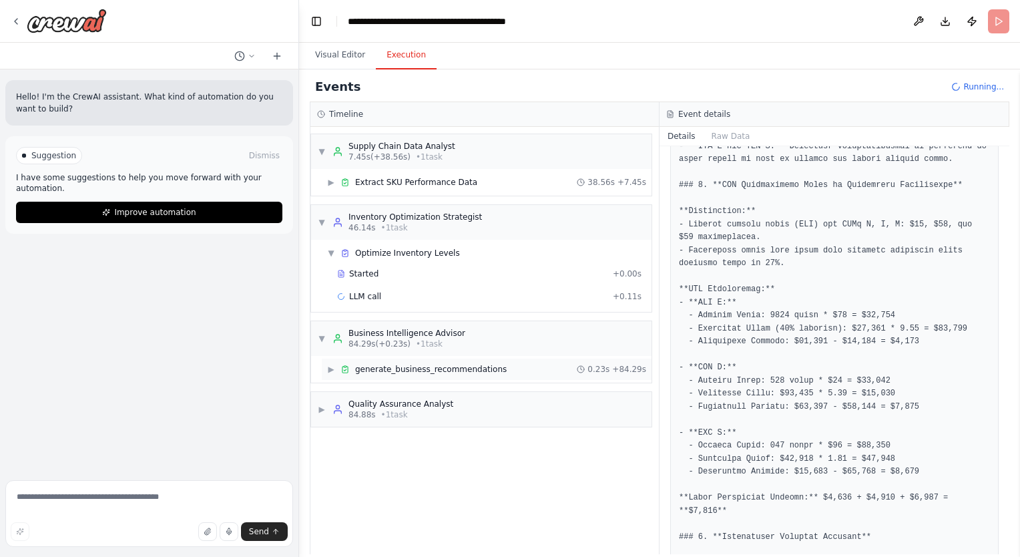
click at [335, 367] on span "▶" at bounding box center [331, 369] width 8 height 11
click at [364, 391] on span "Llm Call Completed" at bounding box center [388, 390] width 78 height 11
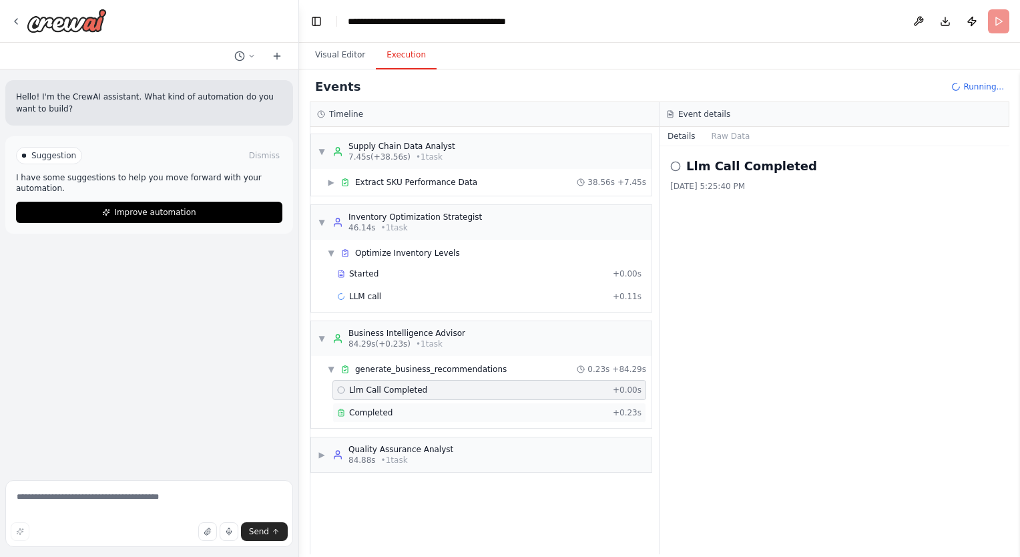
click at [387, 403] on div "Completed + 0.23s" at bounding box center [489, 413] width 314 height 20
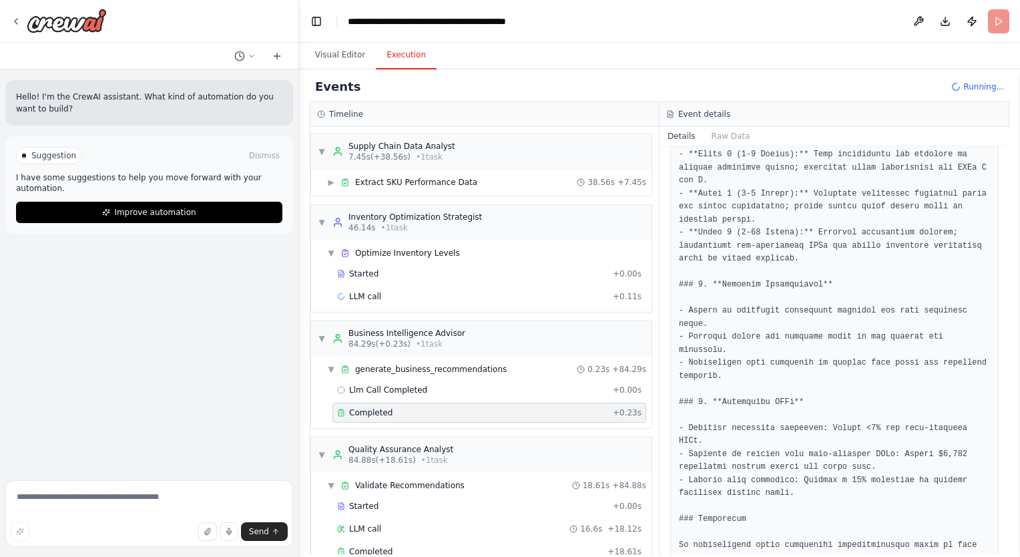
scroll to position [24, 0]
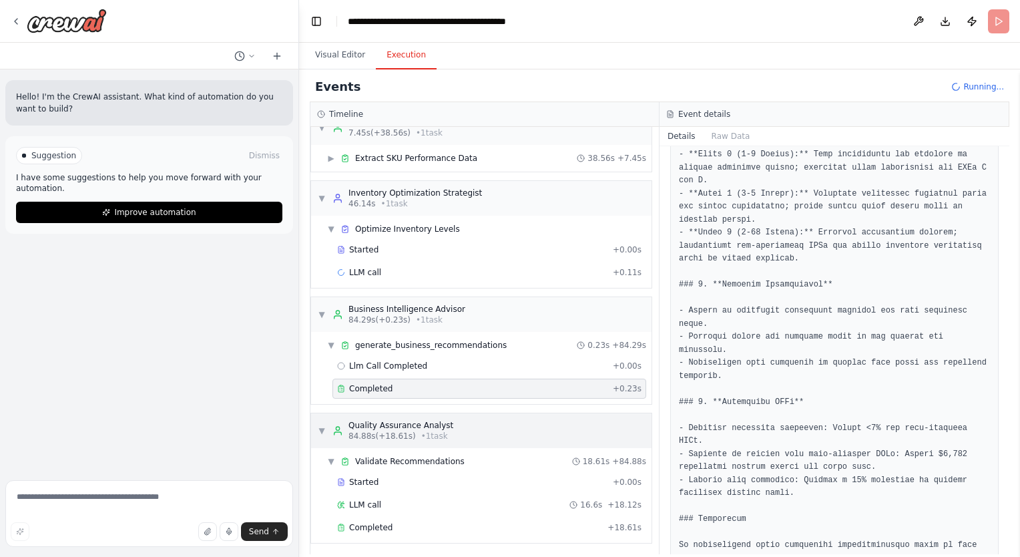
click at [323, 428] on span "▼" at bounding box center [322, 430] width 8 height 11
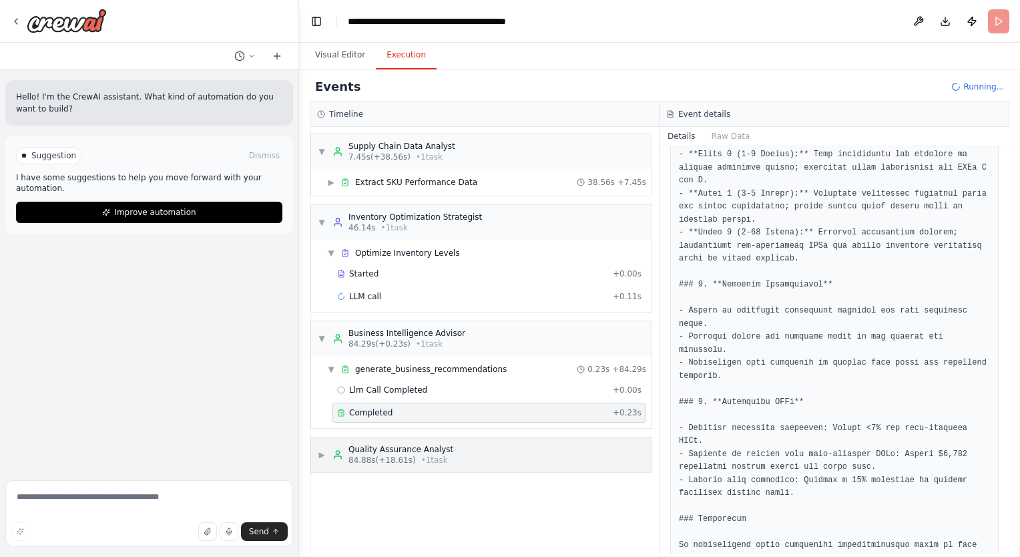
scroll to position [0, 0]
click at [315, 335] on div "▼ Business Intelligence Advisor 84.29s (+0.23s) • 1 task" at bounding box center [481, 338] width 340 height 35
click at [328, 250] on span "▼" at bounding box center [331, 253] width 8 height 11
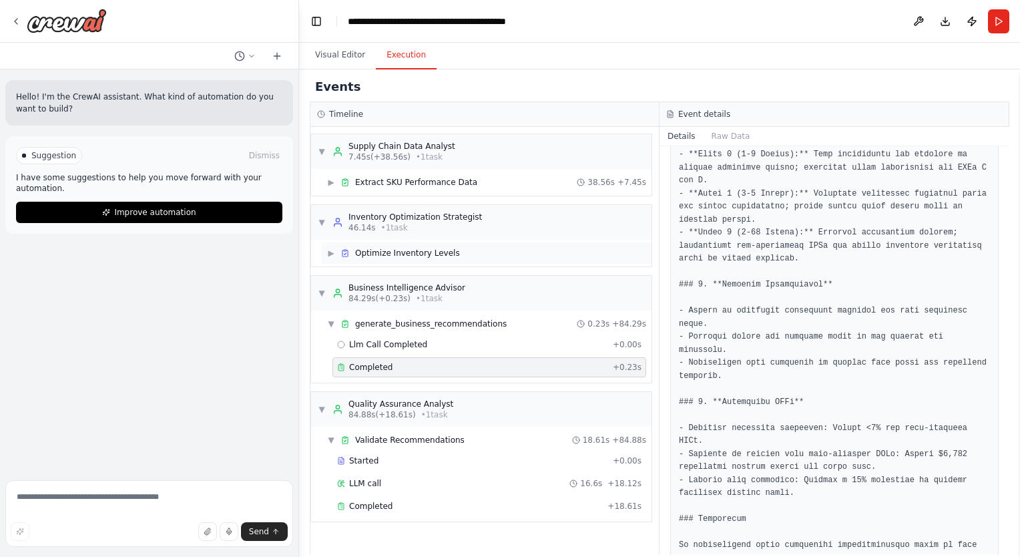
click at [328, 250] on span "▶" at bounding box center [331, 253] width 8 height 11
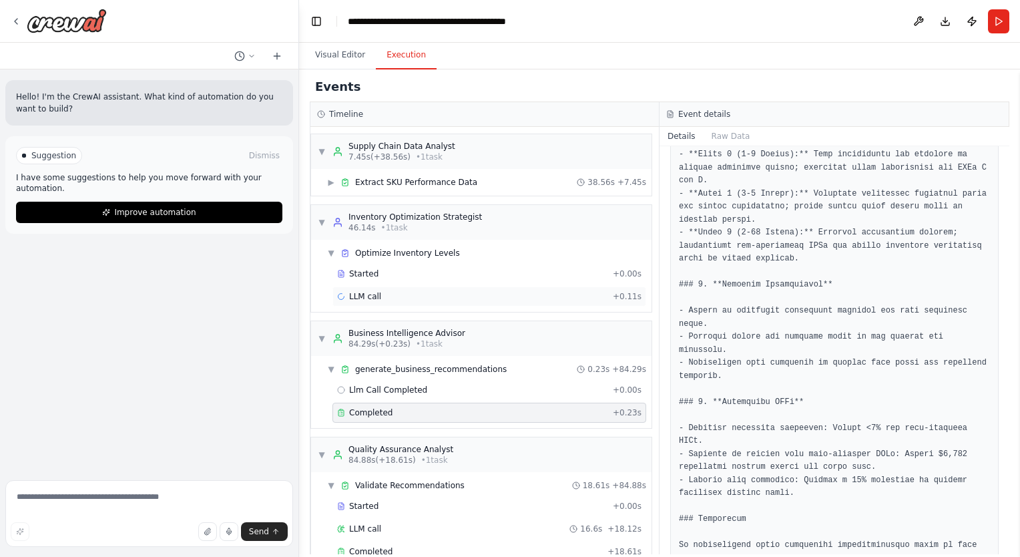
click at [403, 293] on div "LLM call + 0.11s" at bounding box center [489, 296] width 304 height 11
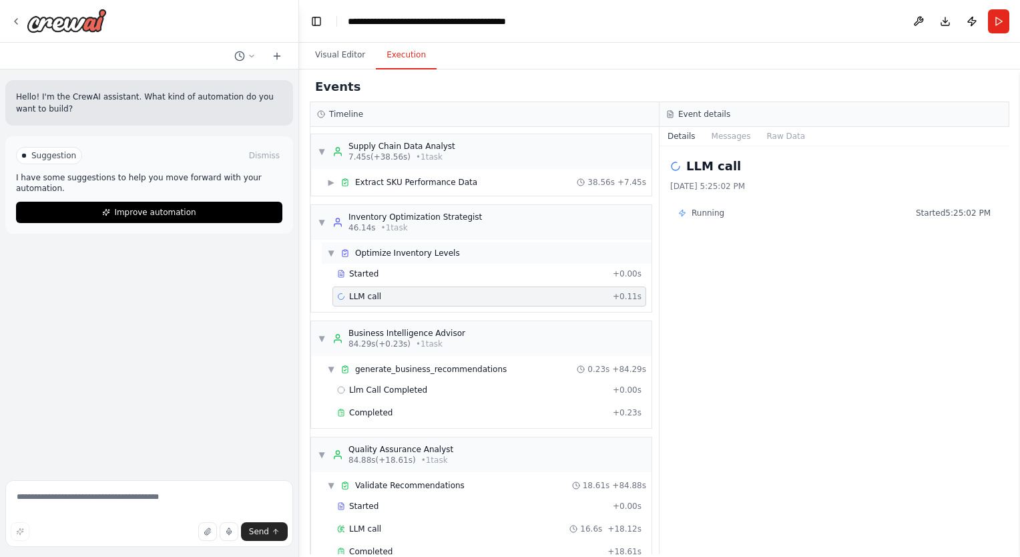
click at [322, 250] on div "▼ Optimize Inventory Levels" at bounding box center [487, 252] width 330 height 21
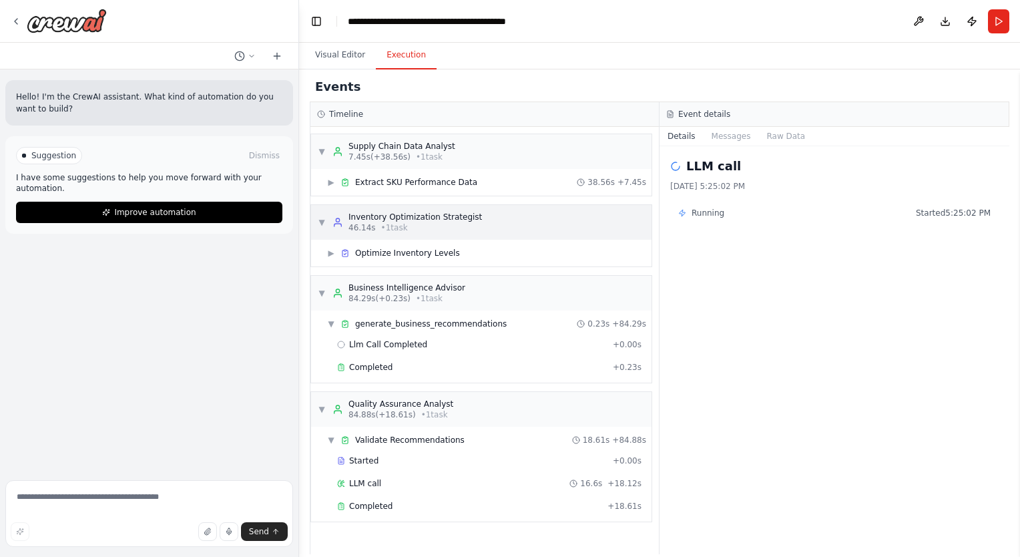
click at [318, 222] on span "▼" at bounding box center [322, 222] width 8 height 11
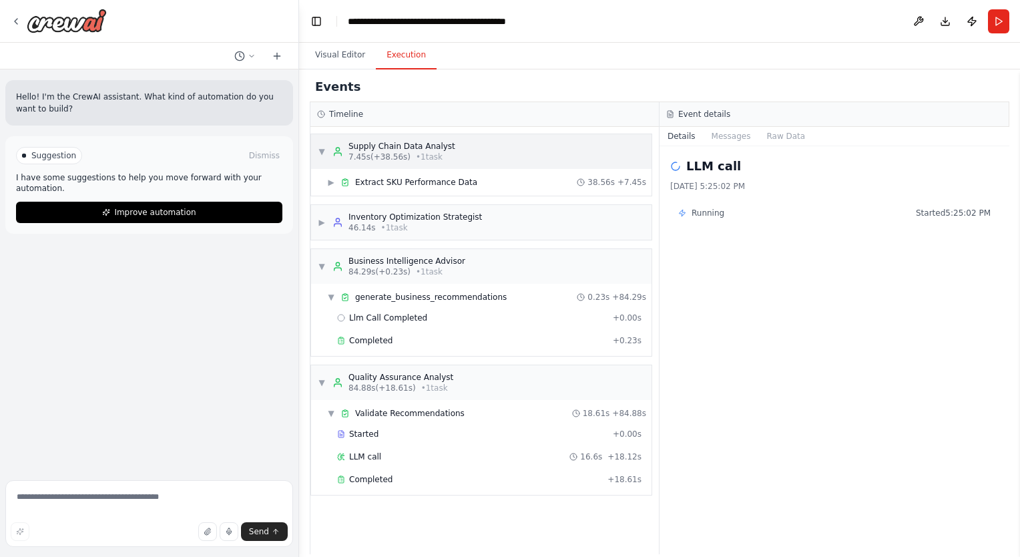
click at [320, 153] on span "▼" at bounding box center [322, 151] width 8 height 11
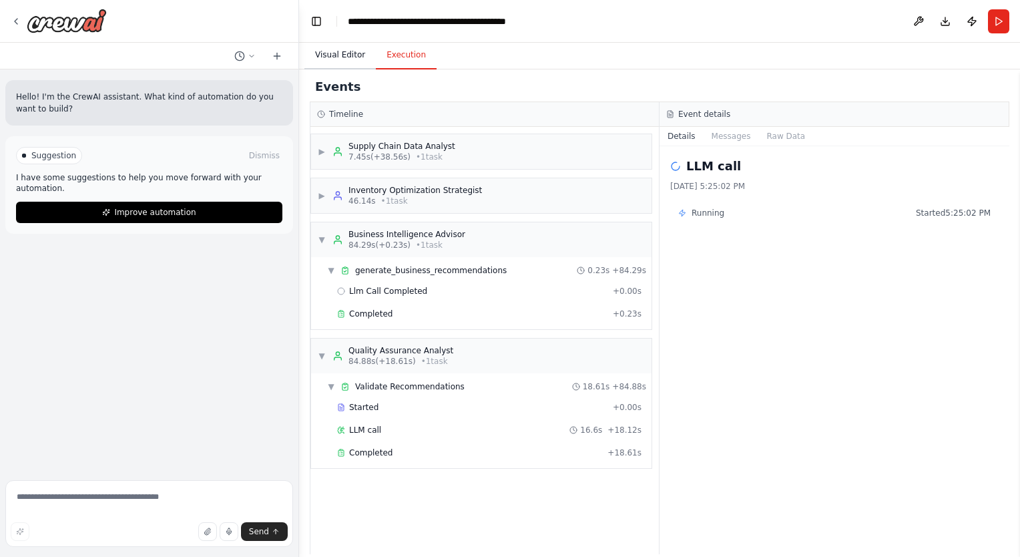
click at [328, 57] on button "Visual Editor" at bounding box center [339, 55] width 71 height 28
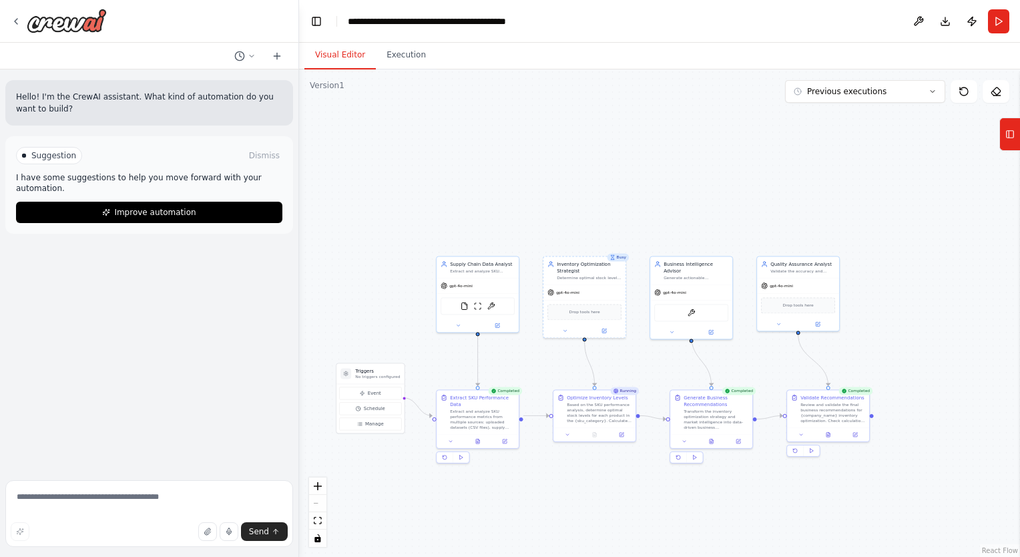
drag, startPoint x: 376, startPoint y: 363, endPoint x: 461, endPoint y: 361, distance: 84.8
click at [461, 361] on div ".deletable-edge-delete-btn { width: 20px; height: 20px; border: 0px solid #ffff…" at bounding box center [659, 312] width 721 height 487
click at [615, 408] on div "Based on the SKU performance analysis, determine optimal stock levels for each …" at bounding box center [602, 409] width 65 height 21
click at [627, 436] on div at bounding box center [598, 432] width 82 height 14
click at [627, 429] on icon at bounding box center [624, 431] width 5 height 5
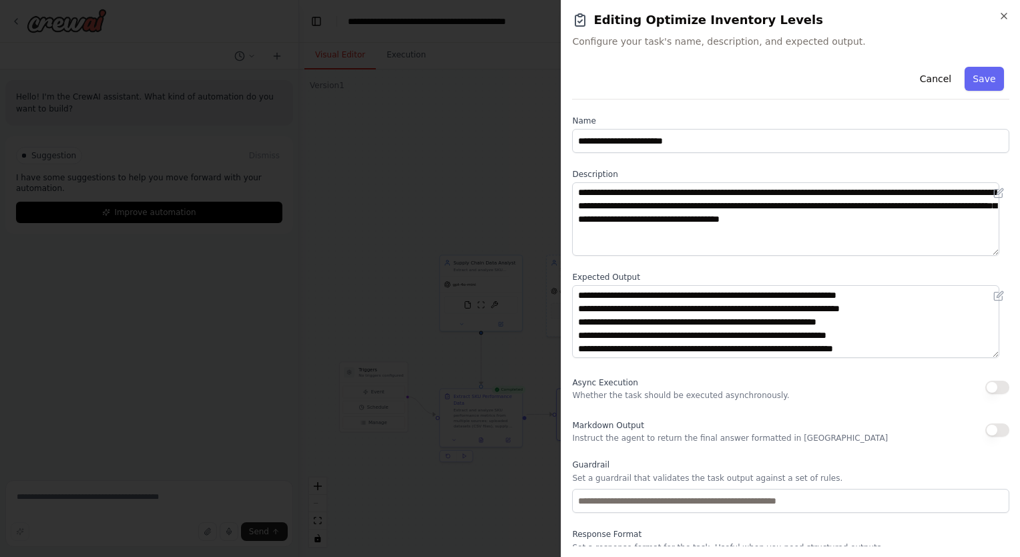
scroll to position [45, 0]
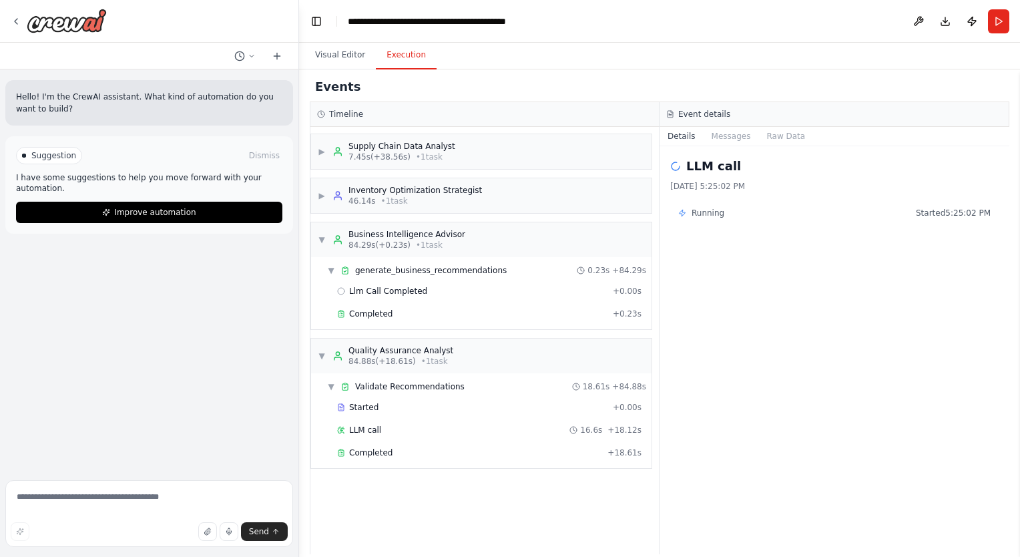
click at [390, 49] on button "Execution" at bounding box center [406, 55] width 61 height 28
click at [320, 241] on span "▼" at bounding box center [322, 239] width 8 height 11
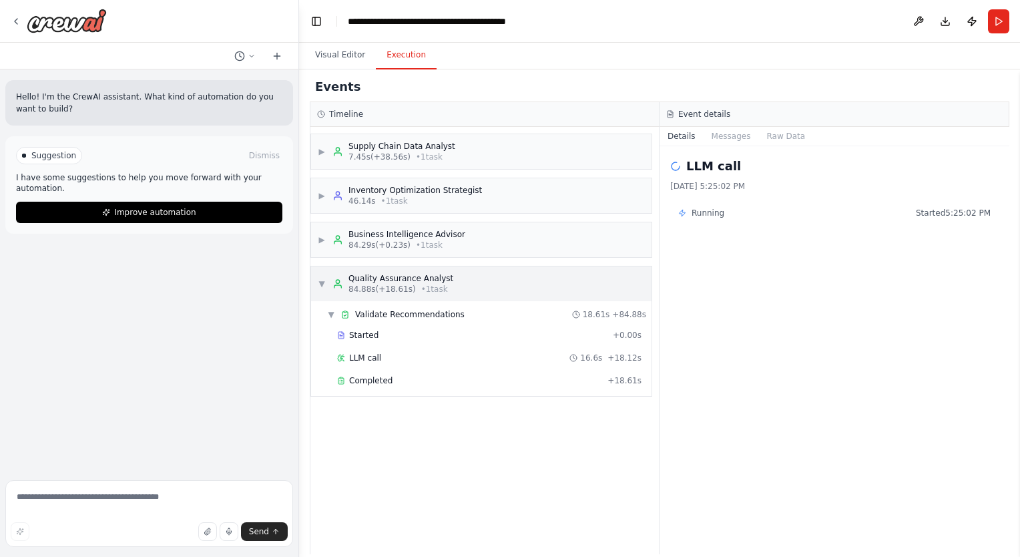
click at [322, 273] on div "▼ Quality Assurance Analyst 84.88s (+18.61s) • 1 task" at bounding box center [386, 283] width 136 height 21
click at [322, 273] on div "▶ Quality Assurance Analyst 84.88s (+18.61s) • 1 task" at bounding box center [386, 283] width 136 height 21
click at [321, 244] on div "▶ Business Intelligence Advisor 84.29s (+0.23s) • 1 task" at bounding box center [392, 239] width 148 height 21
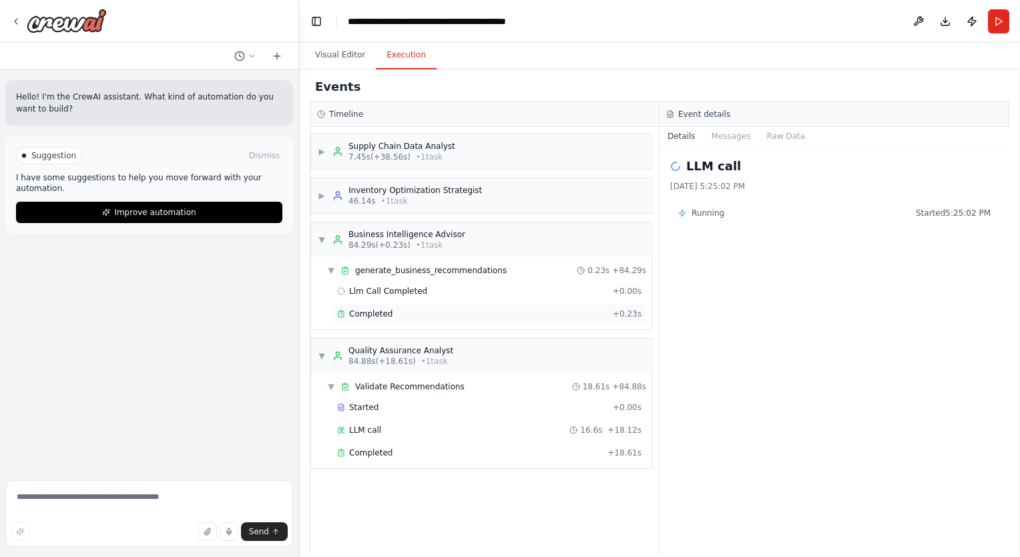
click at [367, 305] on div "Completed + 0.23s" at bounding box center [489, 314] width 314 height 20
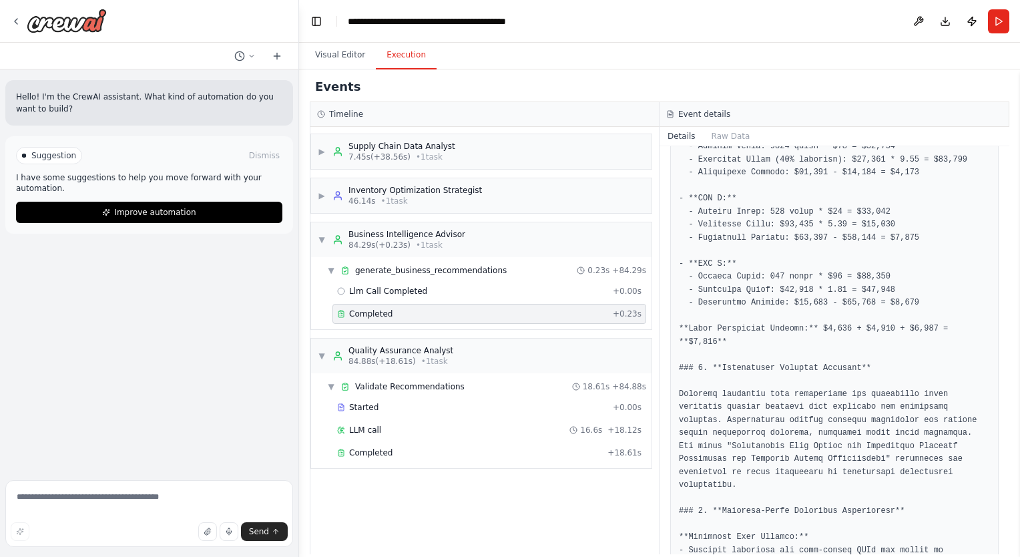
scroll to position [0, 0]
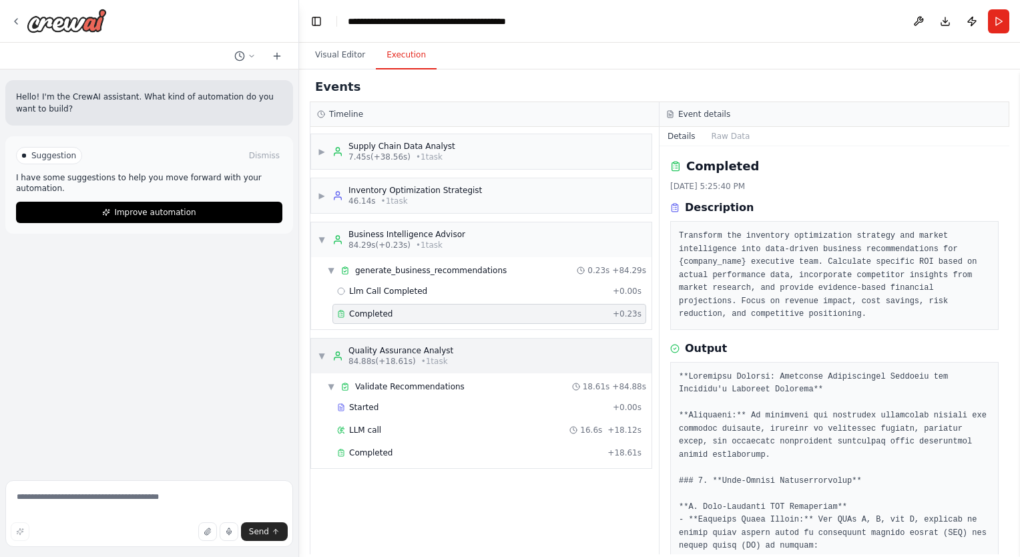
click at [324, 346] on div "▼ Quality Assurance Analyst 84.88s (+18.61s) • 1 task" at bounding box center [386, 355] width 136 height 21
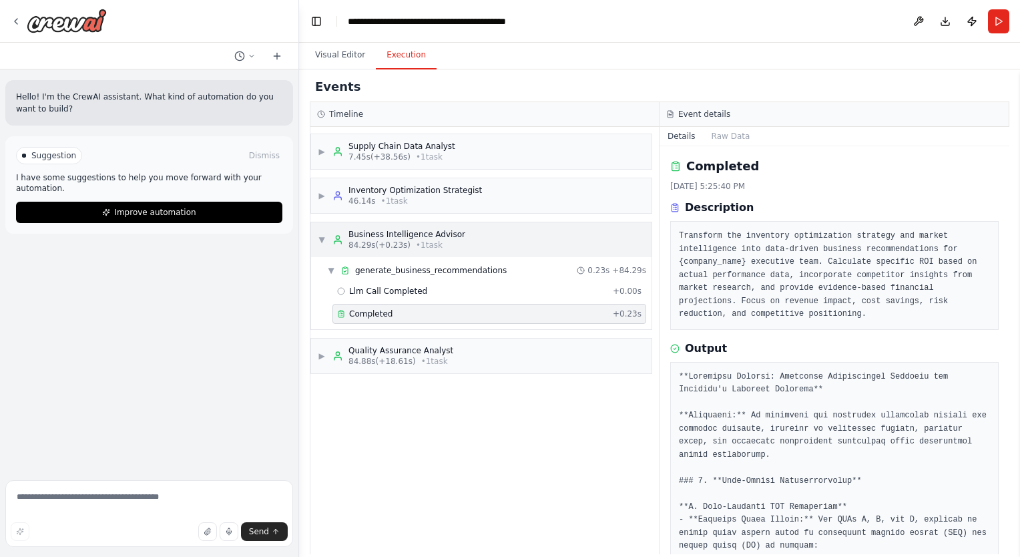
click at [319, 235] on span "▼" at bounding box center [322, 239] width 8 height 11
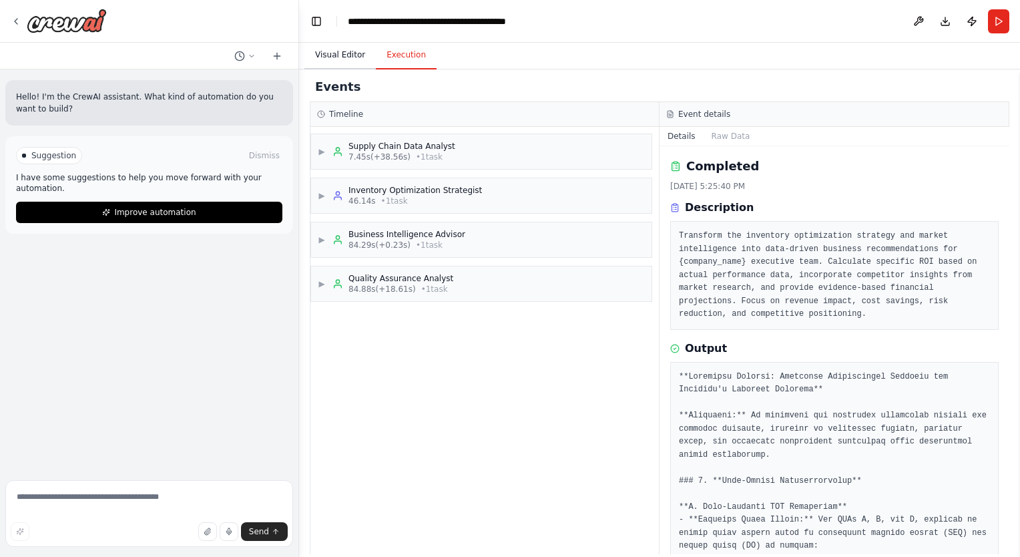
click at [334, 59] on button "Visual Editor" at bounding box center [339, 55] width 71 height 28
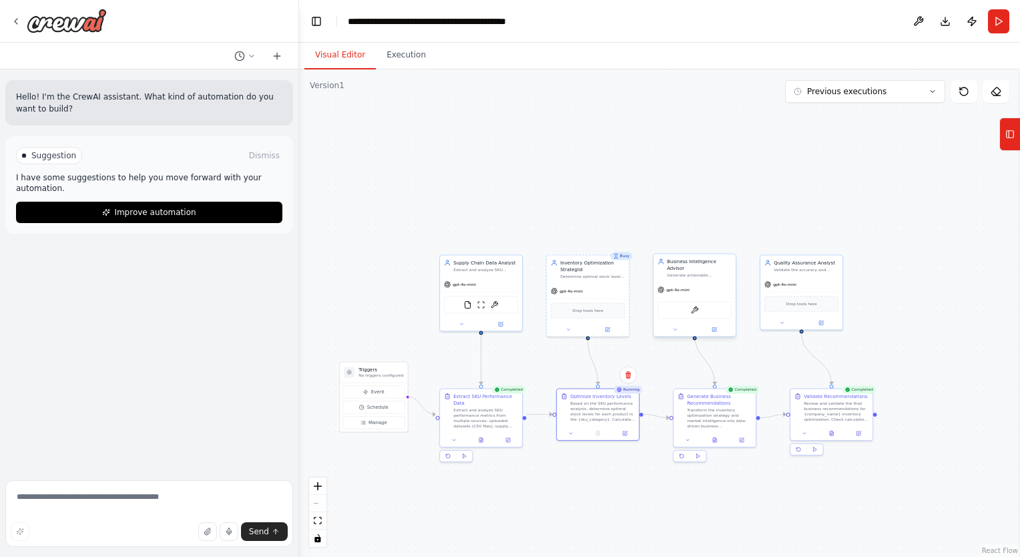
click at [708, 282] on div "gpt-4o-mini" at bounding box center [695, 289] width 82 height 15
click at [388, 57] on button "Execution" at bounding box center [406, 55] width 61 height 28
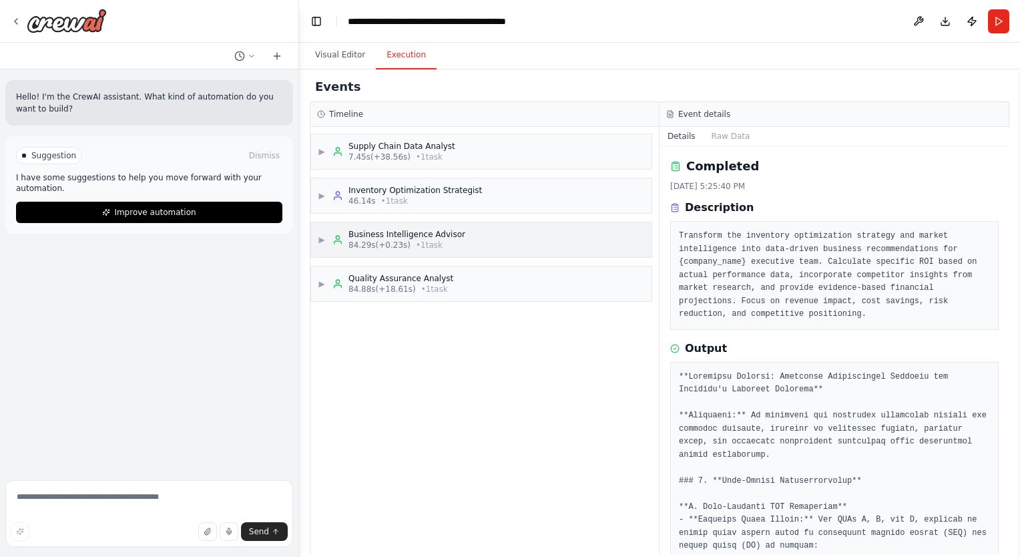
click at [324, 234] on span "▶" at bounding box center [322, 239] width 8 height 11
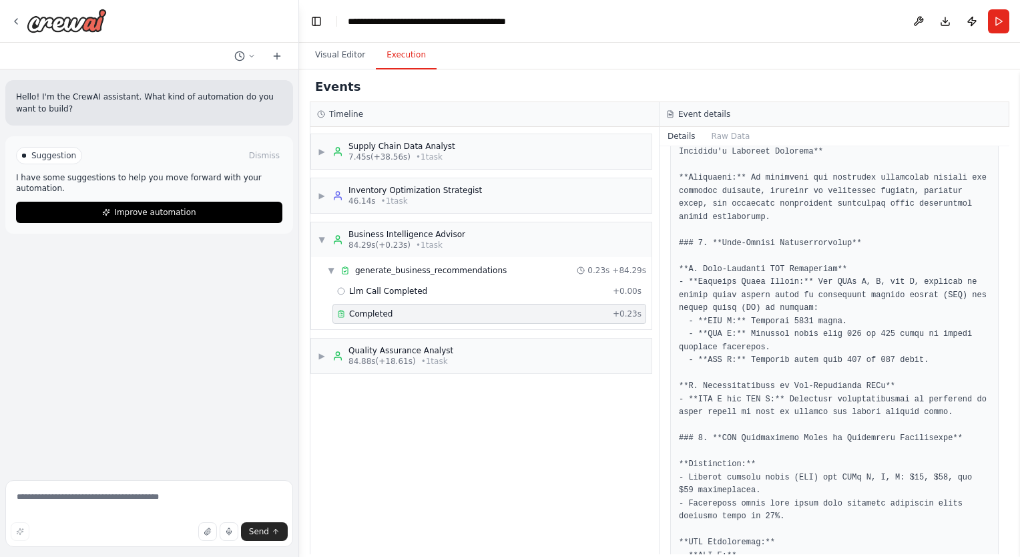
scroll to position [216, 0]
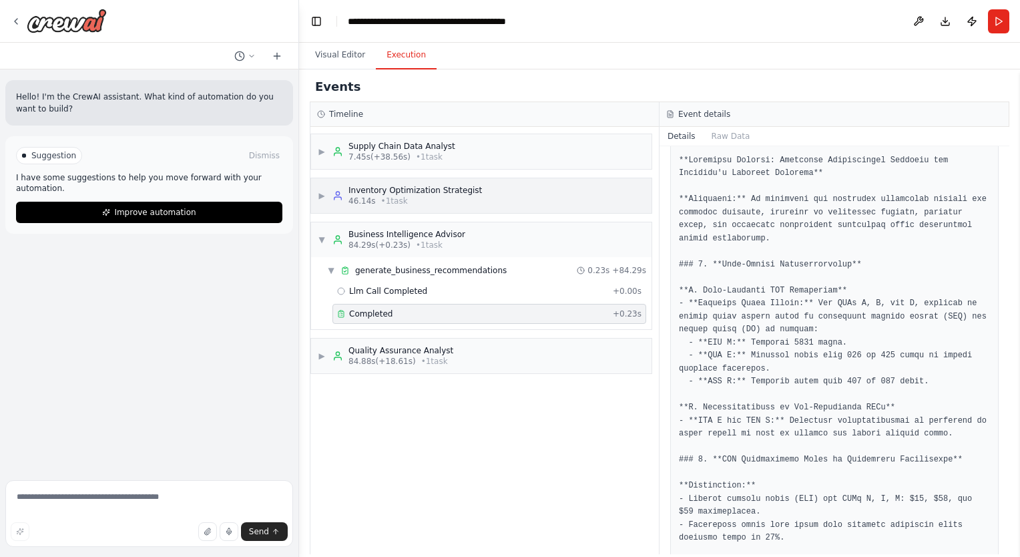
click at [359, 192] on div "Inventory Optimization Strategist" at bounding box center [415, 190] width 134 height 11
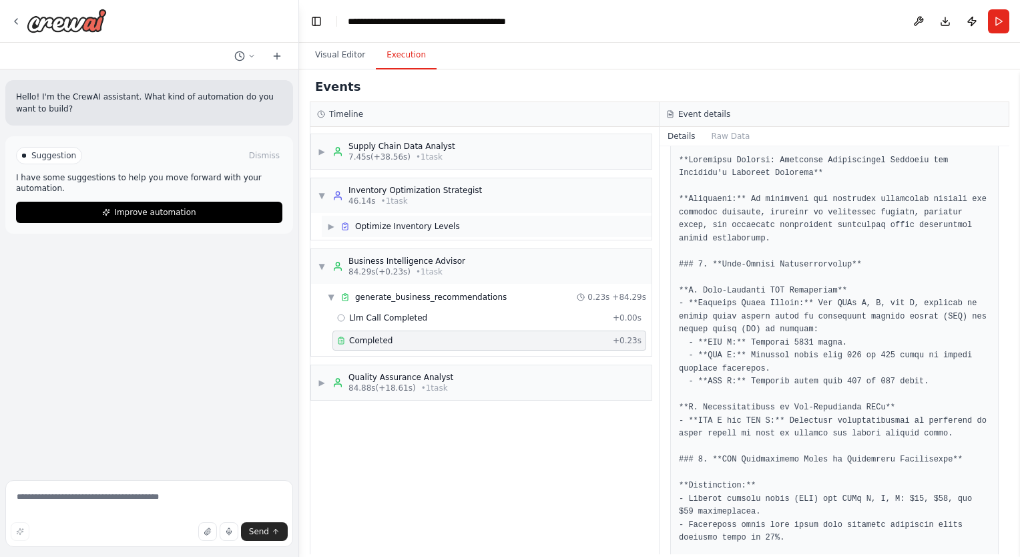
click at [351, 222] on div "Optimize Inventory Levels" at bounding box center [400, 226] width 120 height 11
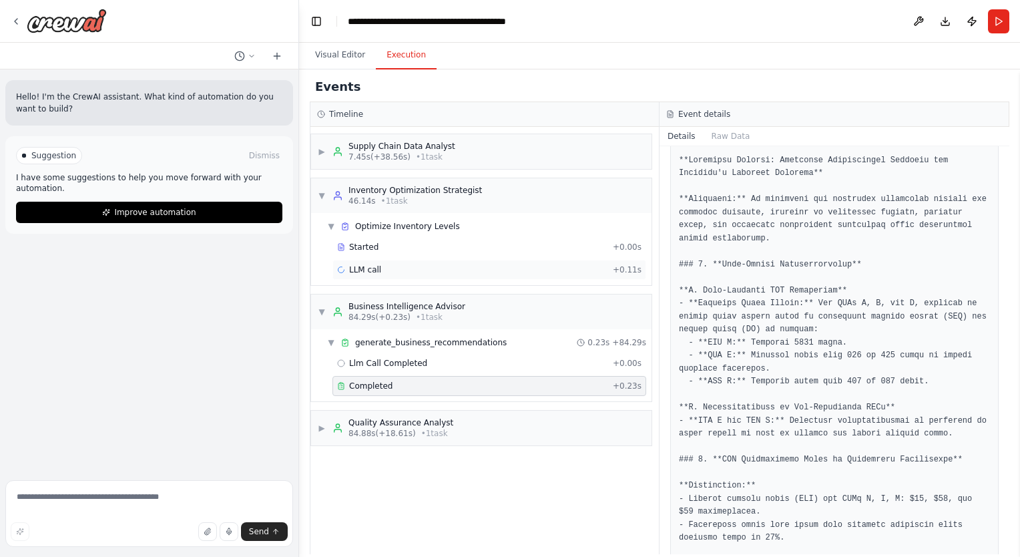
click at [358, 262] on div "LLM call + 0.11s" at bounding box center [489, 270] width 314 height 20
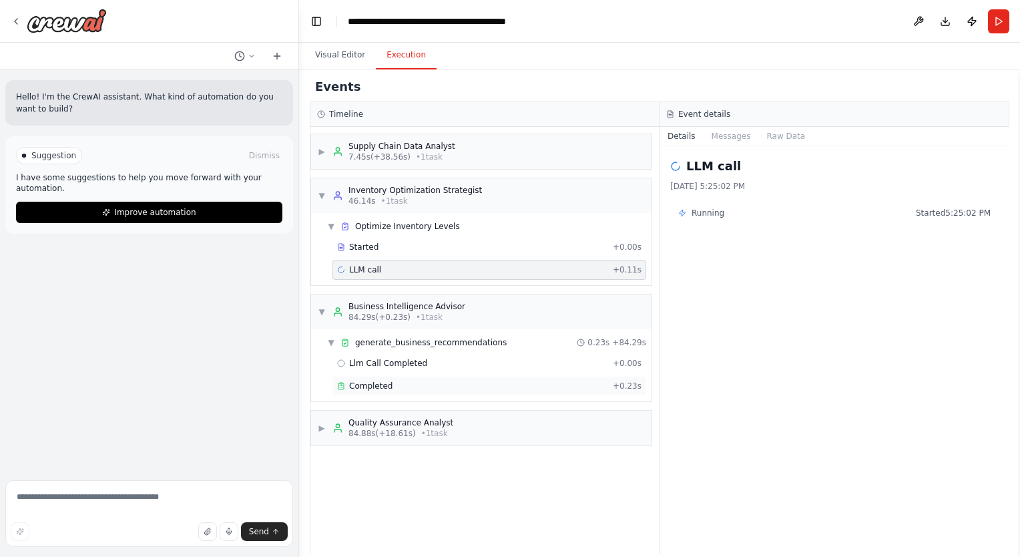
click at [379, 383] on span "Completed" at bounding box center [370, 386] width 43 height 11
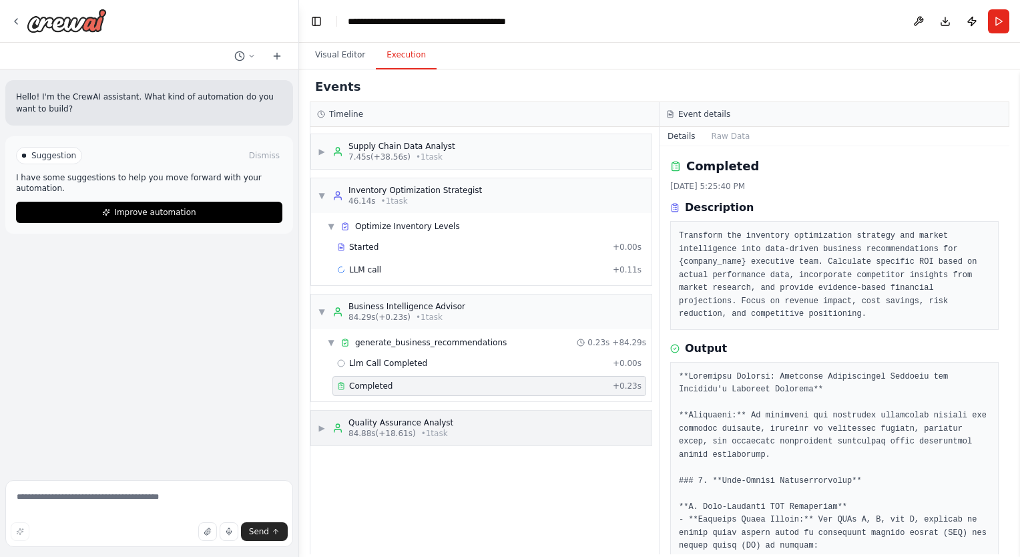
click at [389, 417] on div "Quality Assurance Analyst" at bounding box center [400, 422] width 105 height 11
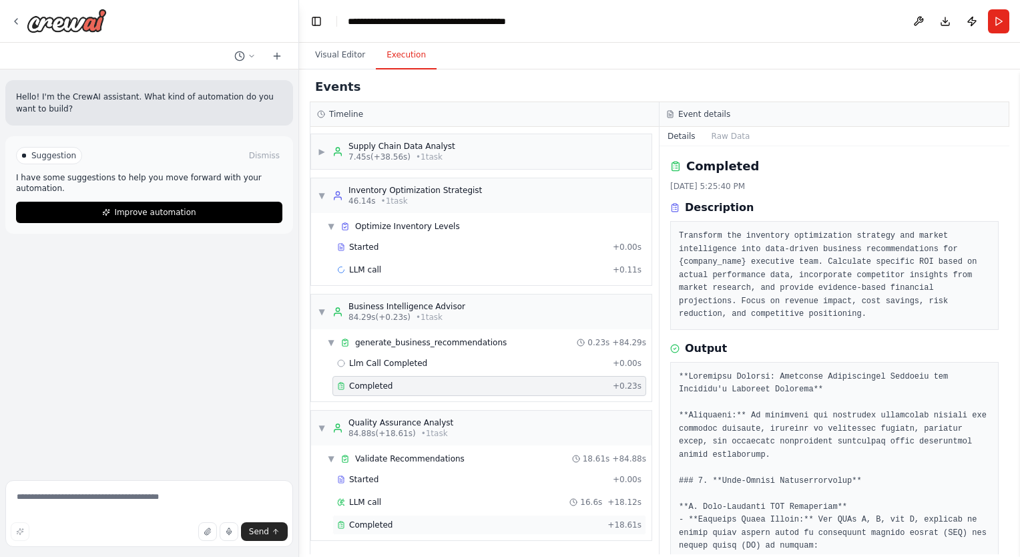
click at [379, 515] on div "Completed + 18.61s" at bounding box center [489, 525] width 314 height 20
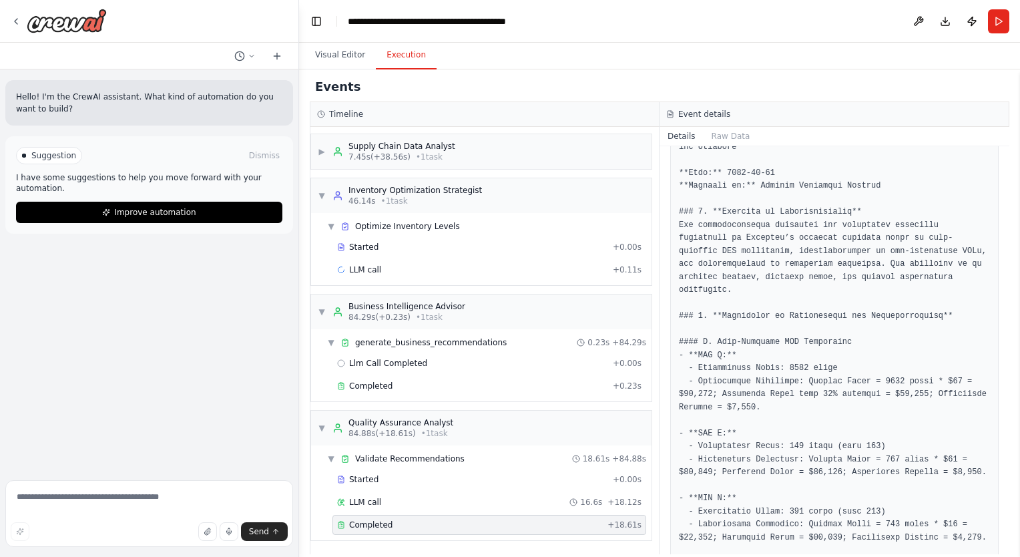
scroll to position [232, 0]
click at [377, 156] on span "7.45s (+38.56s)" at bounding box center [379, 157] width 62 height 11
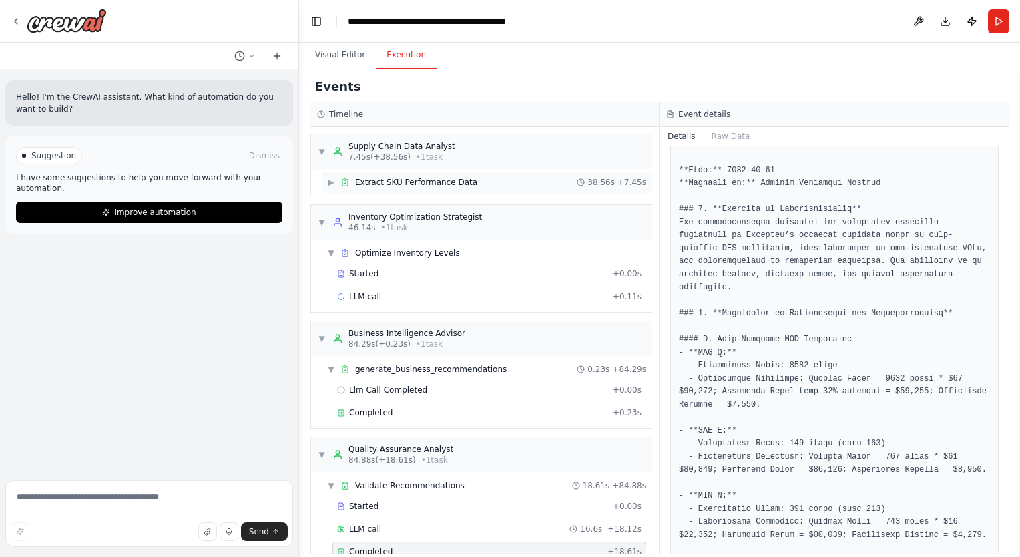
click at [337, 188] on div "▶ Extract SKU Performance Data 38.56s + 7.45s" at bounding box center [487, 182] width 330 height 21
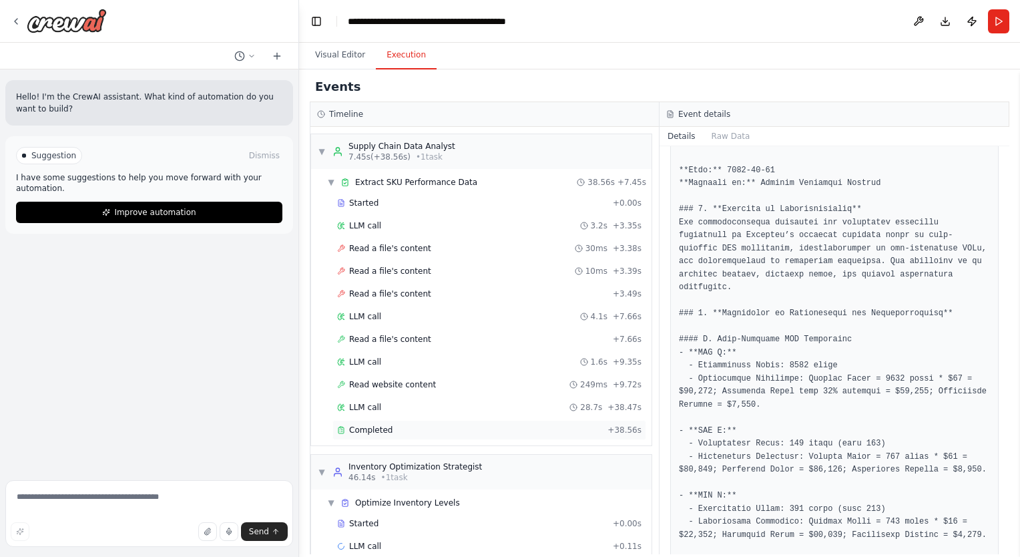
click at [377, 425] on span "Completed" at bounding box center [370, 430] width 43 height 11
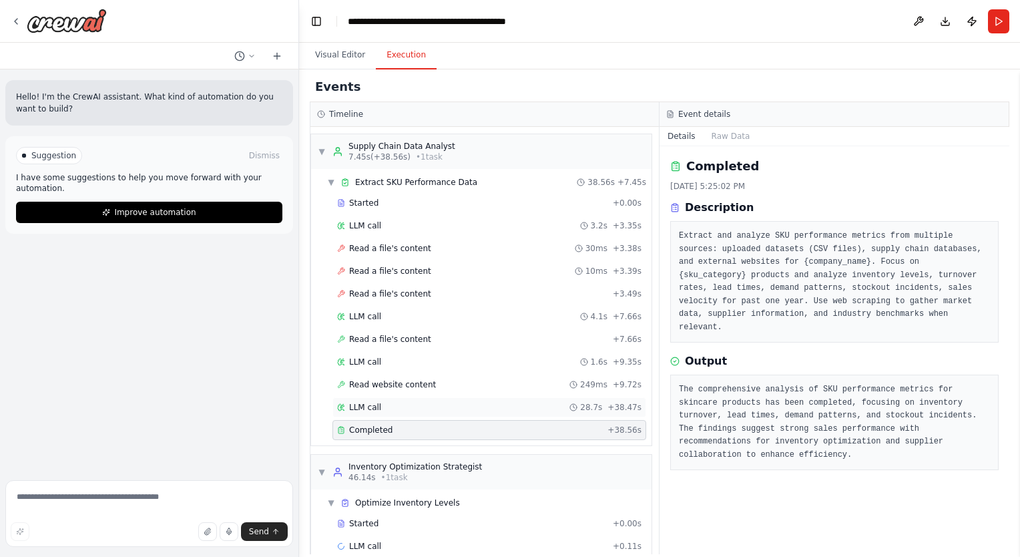
click at [481, 397] on div "LLM call 28.7s + 38.47s" at bounding box center [489, 407] width 314 height 20
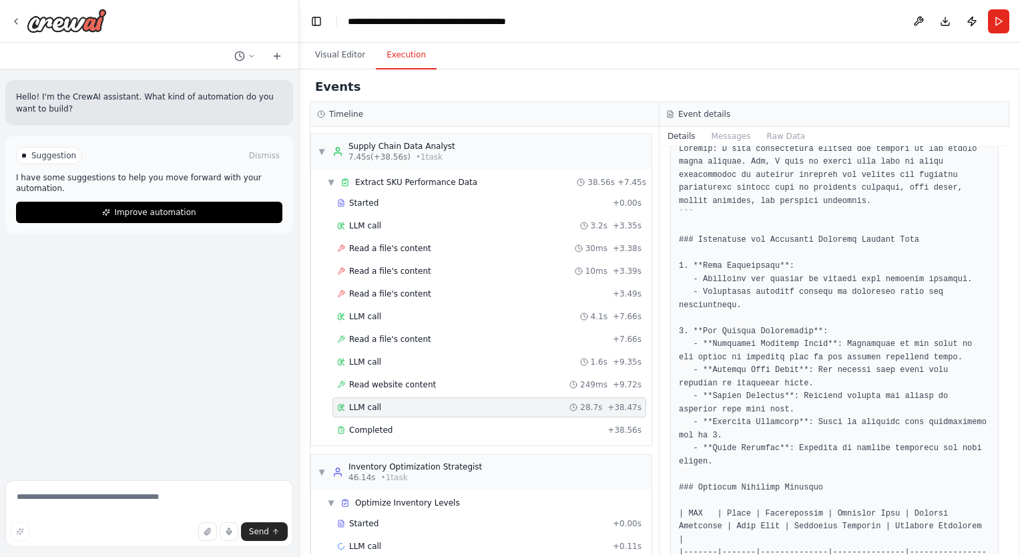
scroll to position [103, 0]
click at [315, 146] on div "▼ Supply Chain Data Analyst 7.45s (+38.56s) • 1 task" at bounding box center [481, 151] width 340 height 35
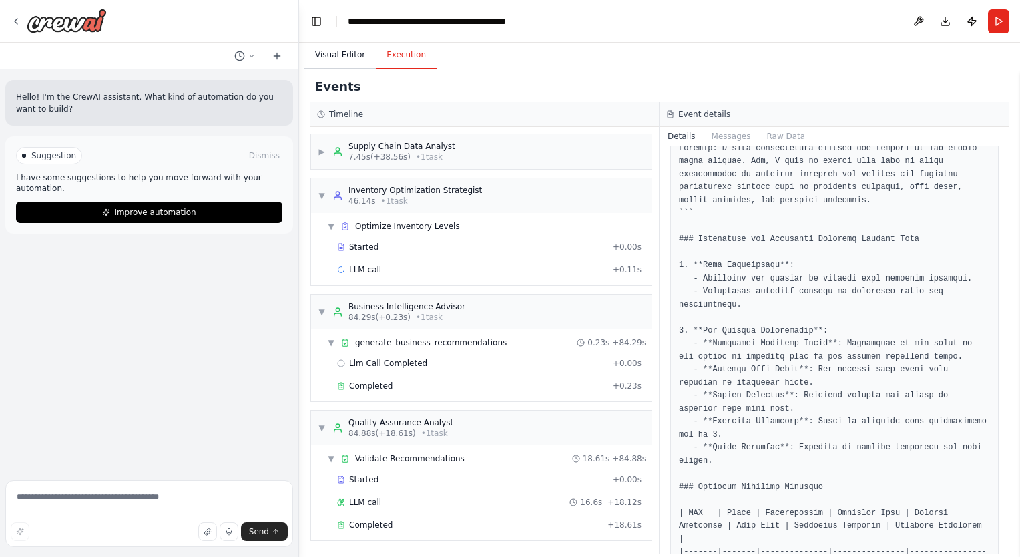
click at [326, 63] on button "Visual Editor" at bounding box center [339, 55] width 71 height 28
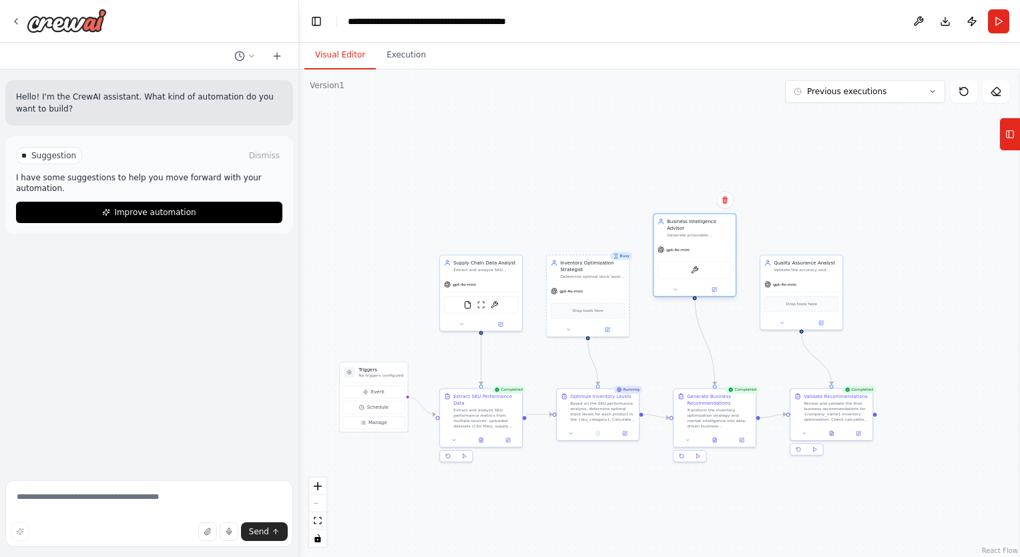
drag, startPoint x: 694, startPoint y: 299, endPoint x: 698, endPoint y: 268, distance: 31.6
click at [698, 268] on div "ArxivPaperTool" at bounding box center [695, 269] width 74 height 17
click at [712, 287] on icon at bounding box center [714, 289] width 4 height 4
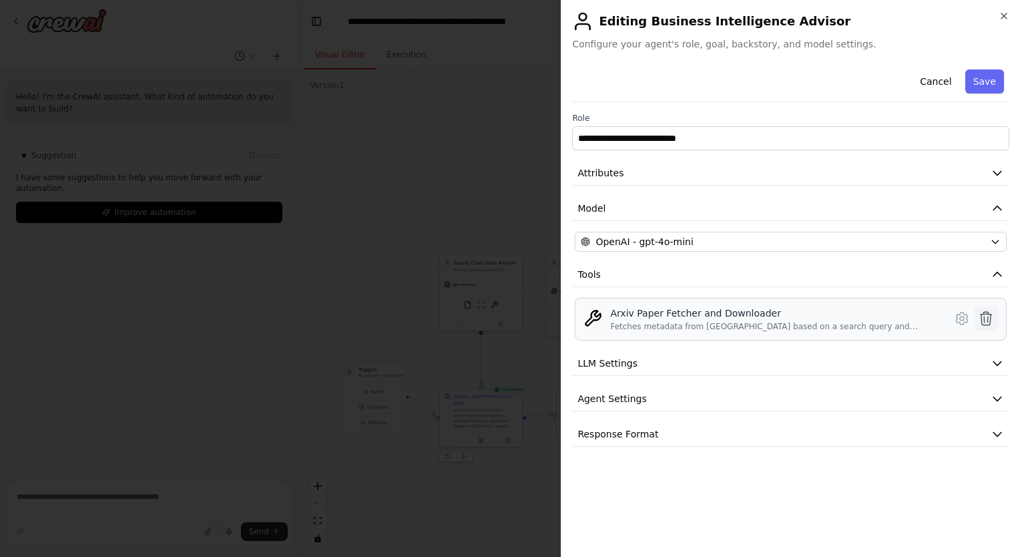
click at [983, 316] on icon at bounding box center [986, 318] width 16 height 16
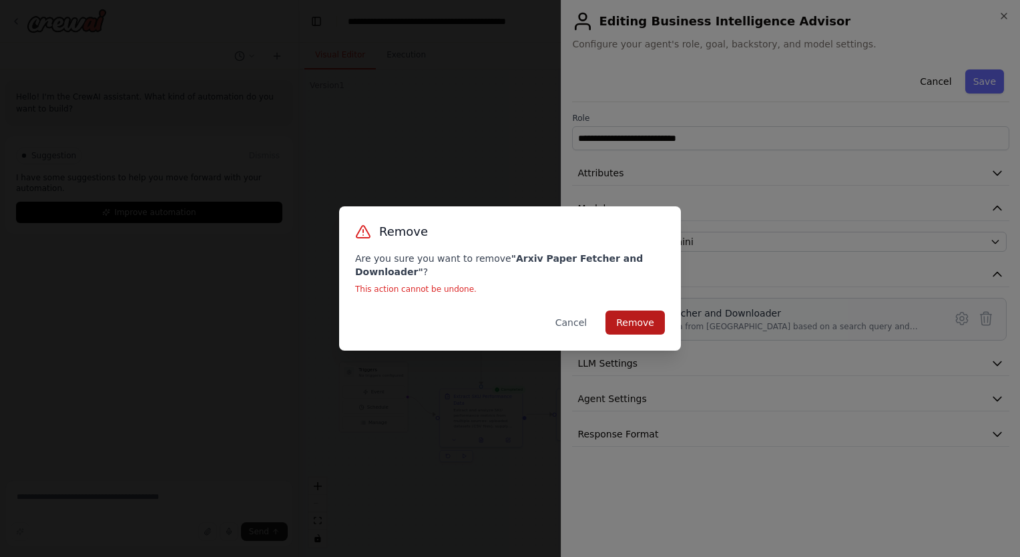
click at [641, 318] on button "Remove" at bounding box center [635, 322] width 59 height 24
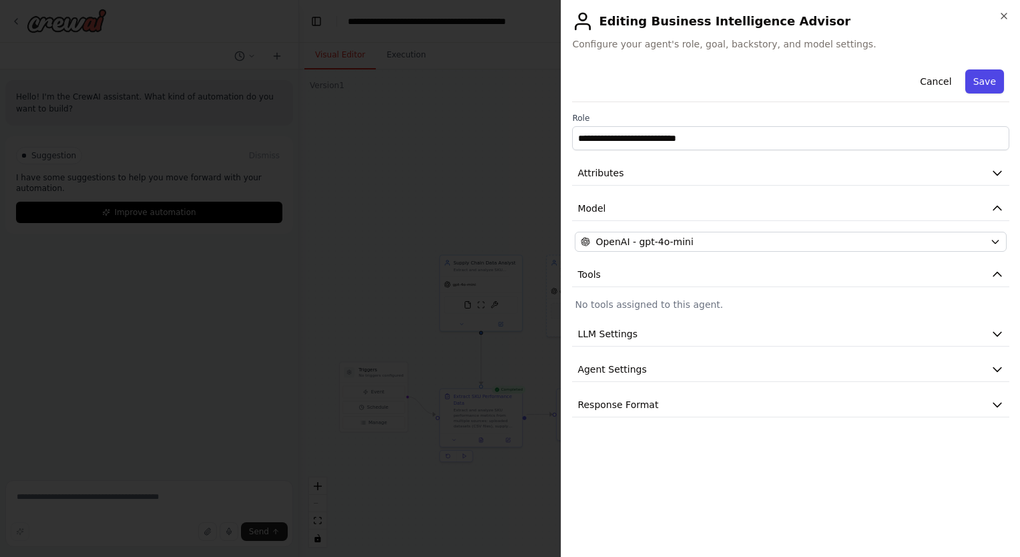
click at [995, 72] on button "Save" at bounding box center [984, 81] width 39 height 24
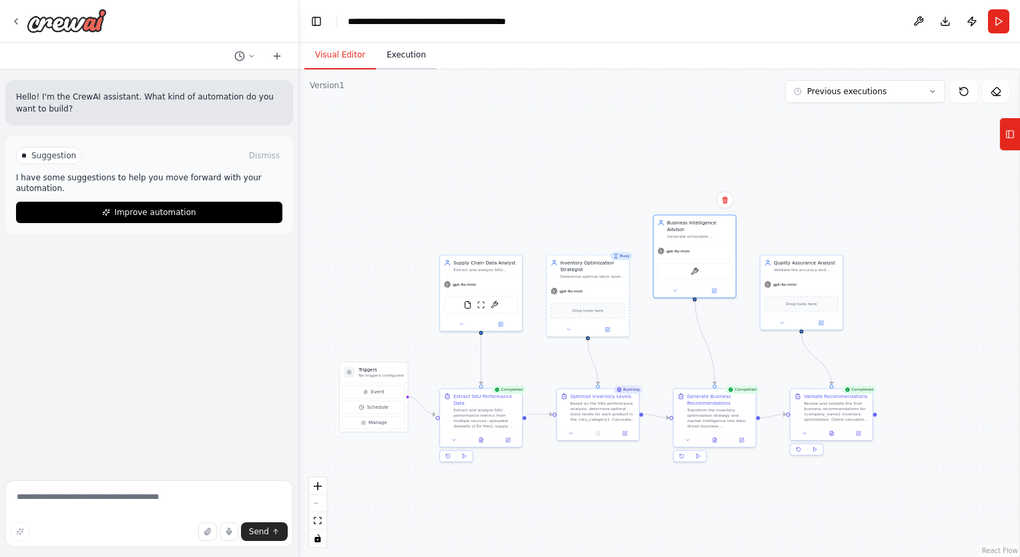
click at [411, 65] on button "Execution" at bounding box center [406, 55] width 61 height 28
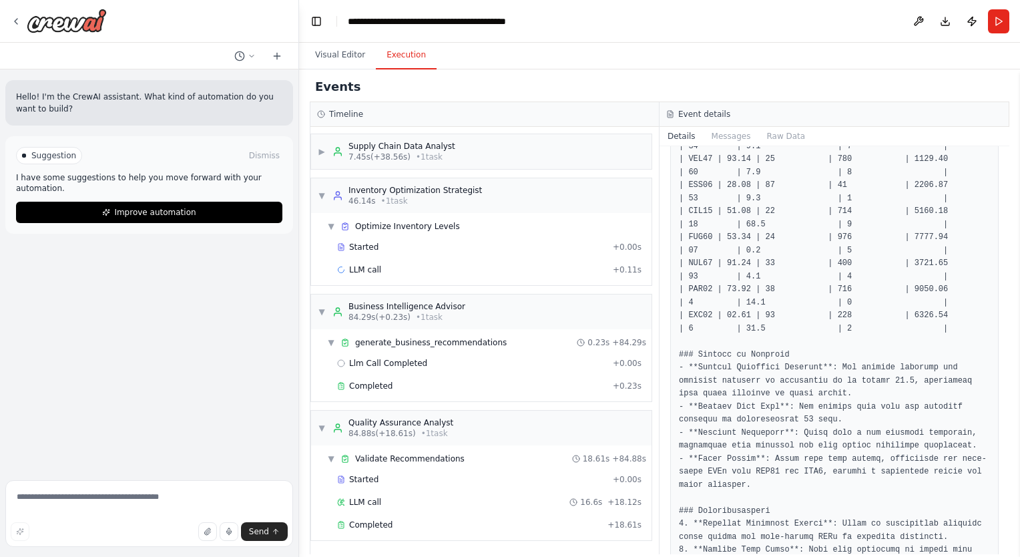
scroll to position [1021, 0]
click at [326, 196] on div "▼ Inventory Optimization Strategist 46.14s • 1 task" at bounding box center [400, 195] width 164 height 21
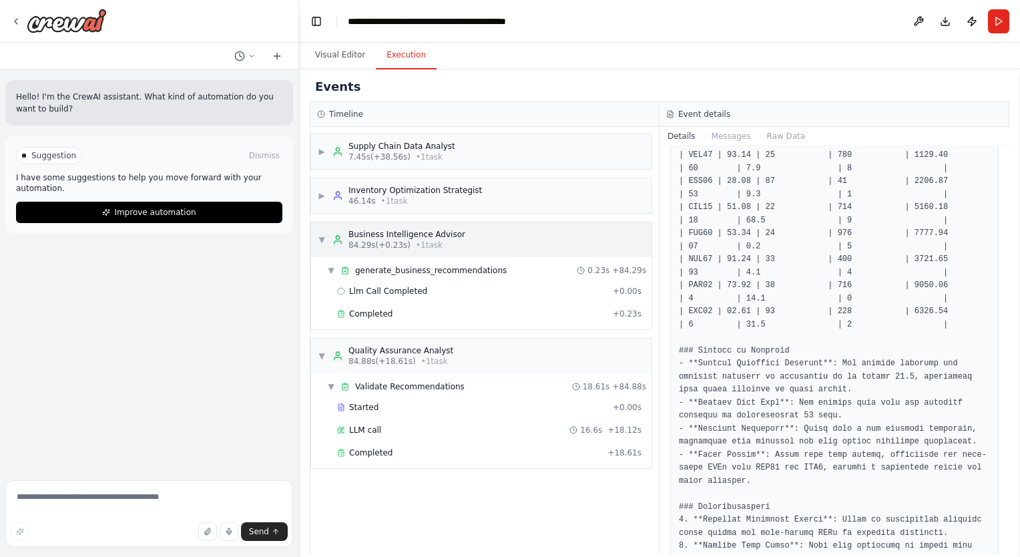
click at [322, 239] on span "▼" at bounding box center [322, 239] width 8 height 11
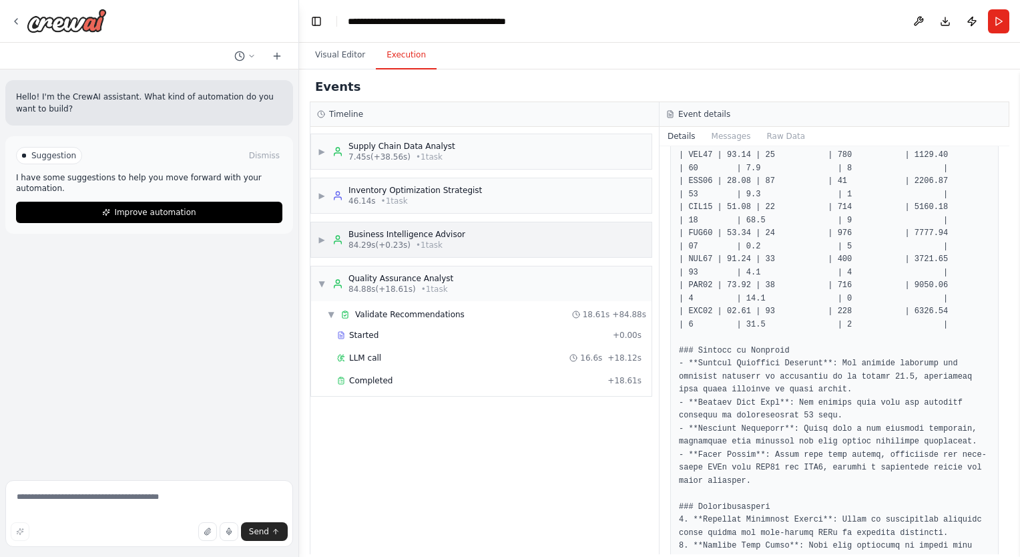
click at [322, 239] on span "▶" at bounding box center [322, 239] width 8 height 11
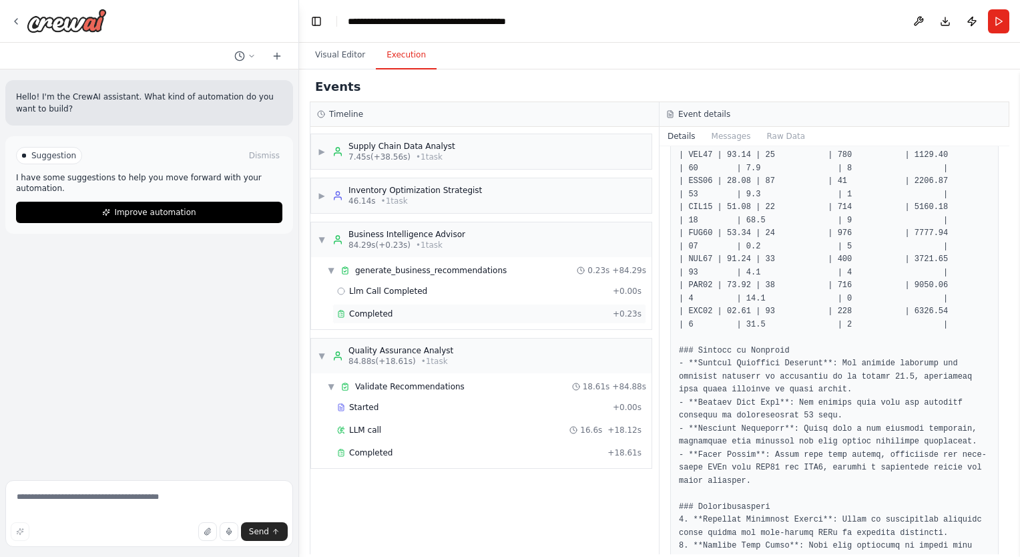
click at [362, 310] on span "Completed" at bounding box center [370, 313] width 43 height 11
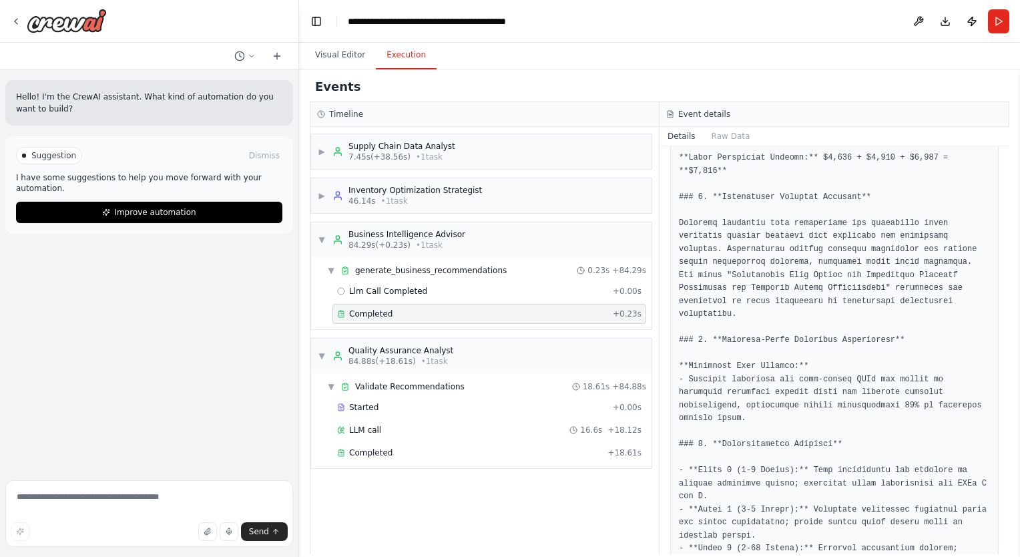
scroll to position [1146, 0]
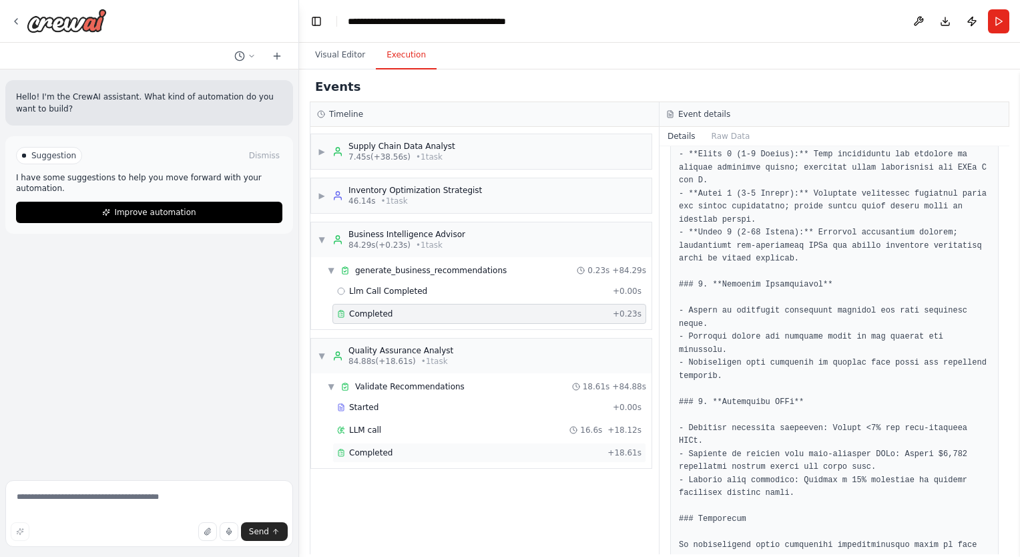
click at [336, 457] on div "Completed + 18.61s" at bounding box center [489, 453] width 314 height 20
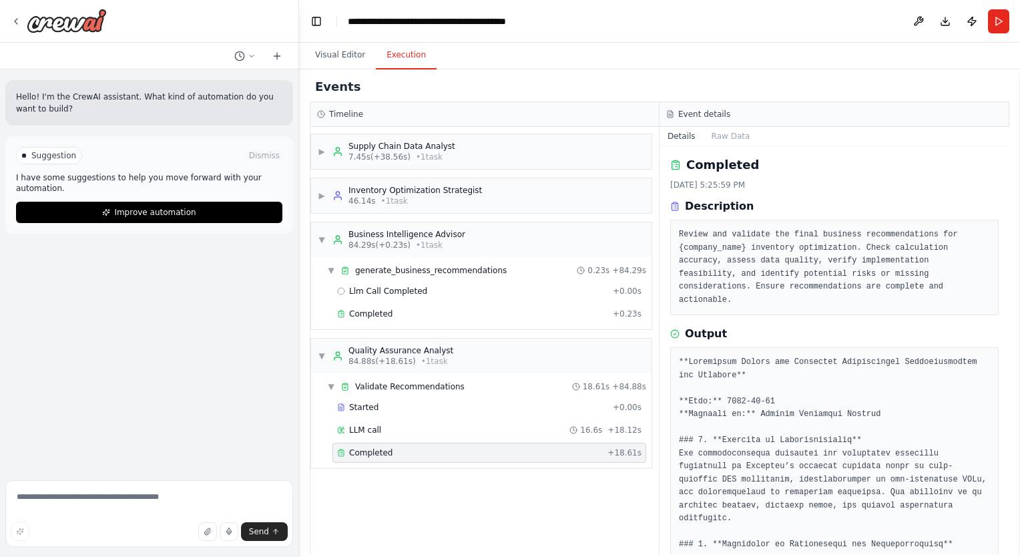
scroll to position [0, 0]
click at [323, 357] on span "▼" at bounding box center [322, 355] width 8 height 11
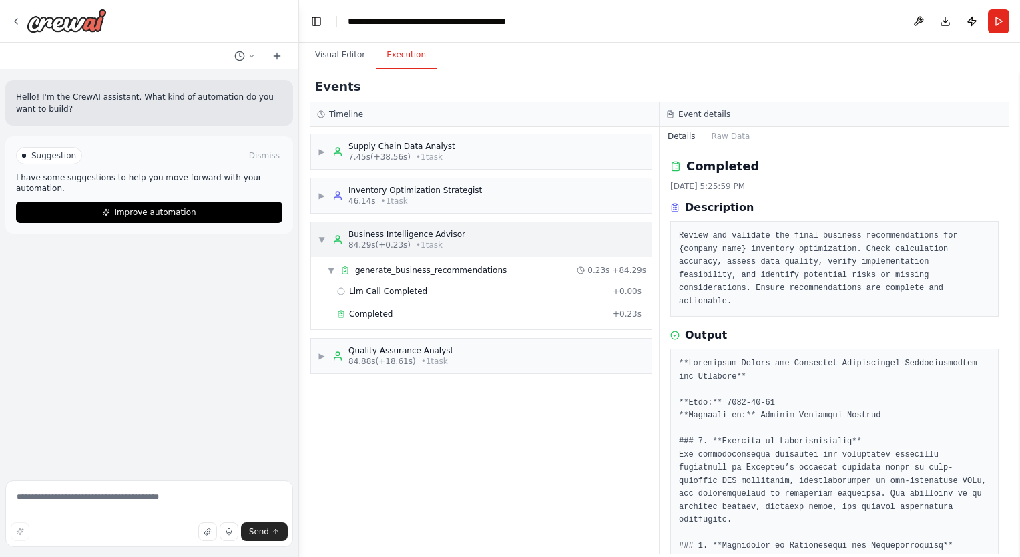
click at [323, 243] on span "▼" at bounding box center [322, 239] width 8 height 11
click at [314, 203] on div "▶ Inventory Optimization Strategist 46.14s • 1 task" at bounding box center [481, 195] width 340 height 35
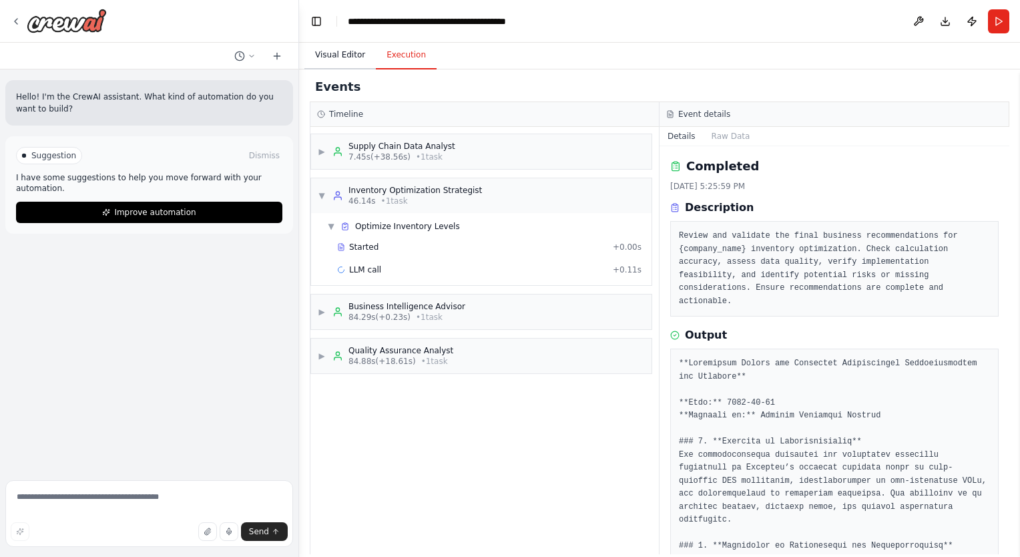
click at [326, 62] on button "Visual Editor" at bounding box center [339, 55] width 71 height 28
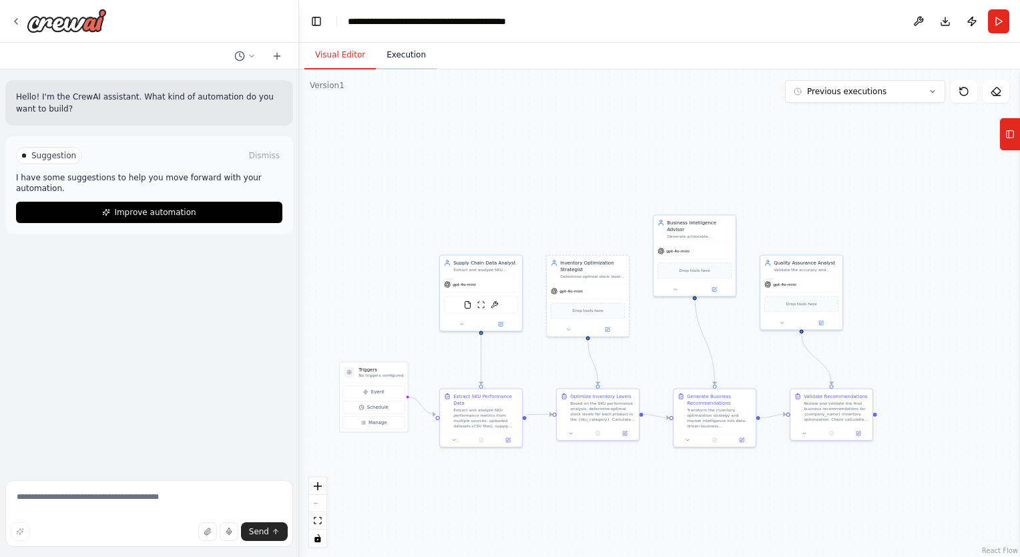
click at [402, 63] on button "Execution" at bounding box center [406, 55] width 61 height 28
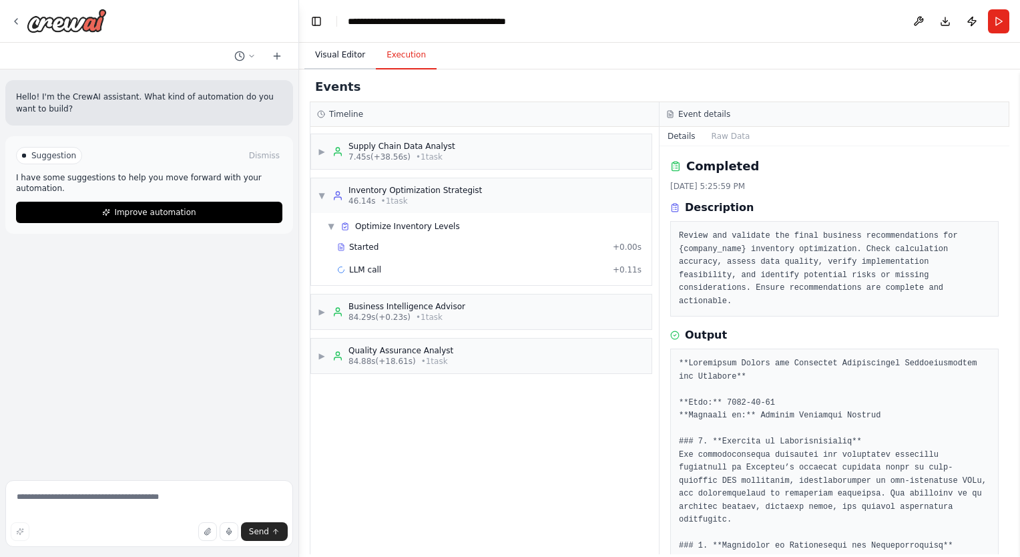
click at [326, 51] on button "Visual Editor" at bounding box center [339, 55] width 71 height 28
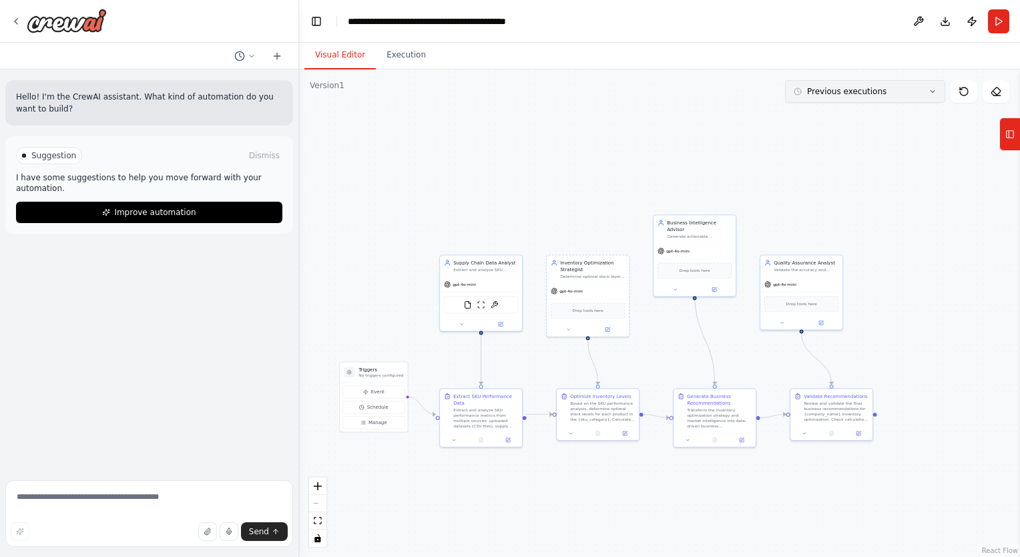
click at [879, 91] on button "Previous executions" at bounding box center [865, 91] width 160 height 23
click at [696, 142] on div ".deletable-edge-delete-btn { width: 20px; height: 20px; border: 0px solid #ffff…" at bounding box center [659, 312] width 721 height 487
click at [849, 88] on span "Previous executions" at bounding box center [846, 91] width 79 height 11
click at [871, 97] on button "Previous executions" at bounding box center [865, 91] width 160 height 23
click at [857, 113] on div "4m ago" at bounding box center [873, 116] width 134 height 11
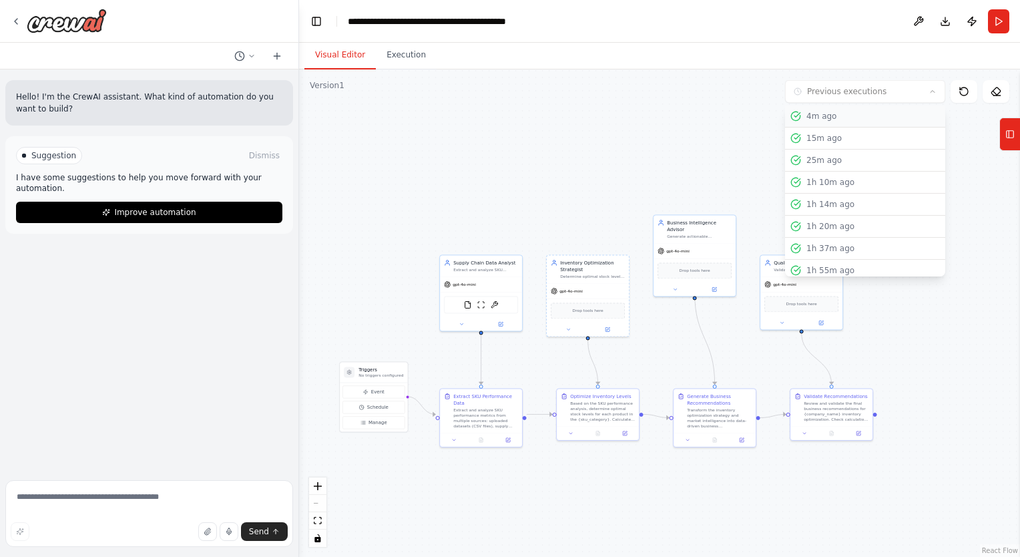
click at [843, 119] on div ".deletable-edge-delete-btn { width: 20px; height: 20px; border: 0px solid #ffff…" at bounding box center [659, 312] width 721 height 487
click at [847, 409] on div "Review and validate the final business recommendations for {company_name} inven…" at bounding box center [836, 409] width 65 height 21
click at [817, 404] on div "Review and validate the final business recommendations for {company_name} inven…" at bounding box center [836, 409] width 65 height 21
click at [692, 402] on div "Generate Business Recommendations" at bounding box center [719, 397] width 65 height 13
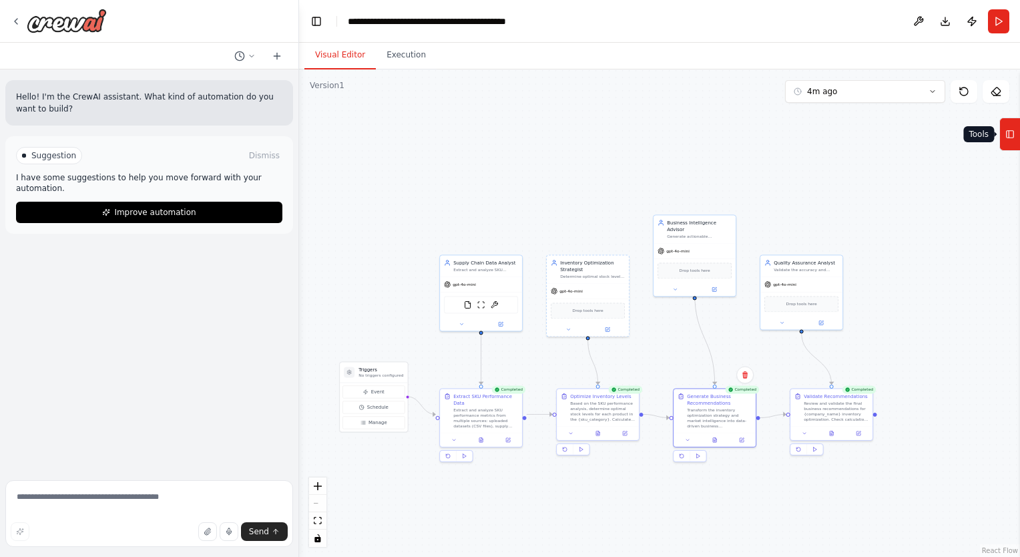
click at [1004, 136] on button "Tools" at bounding box center [1009, 134] width 21 height 33
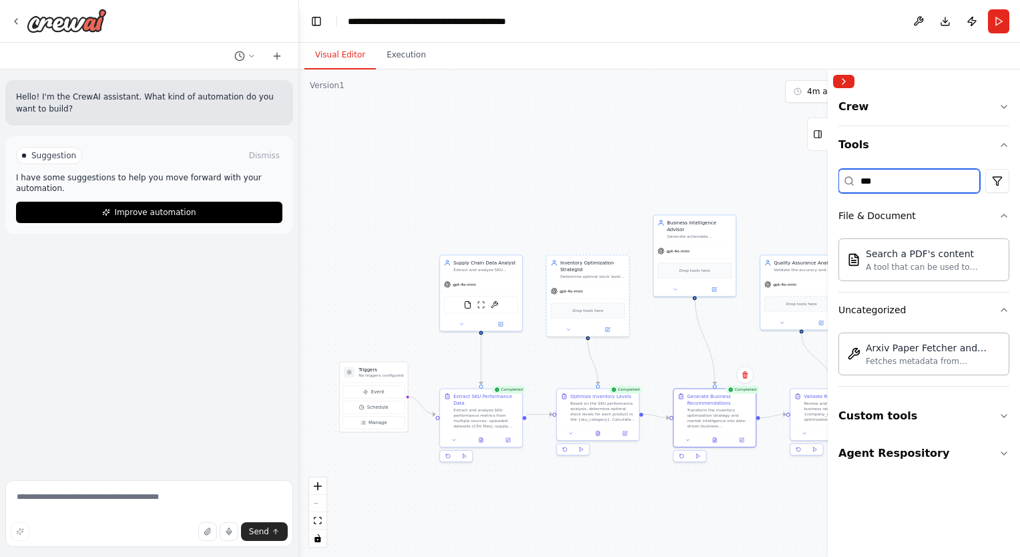
click at [947, 176] on input "***" at bounding box center [910, 181] width 142 height 24
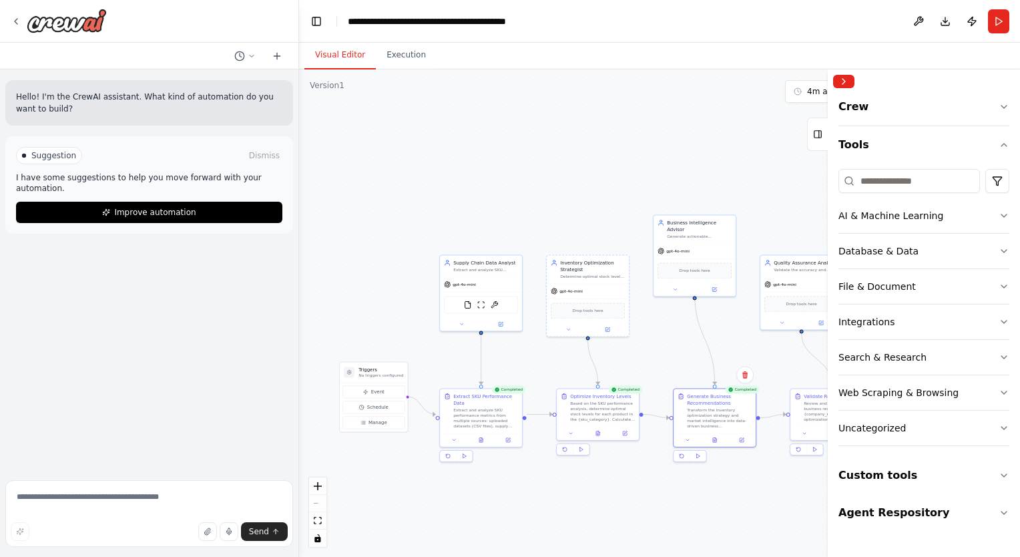
click at [941, 168] on div "AI & Machine Learning Database & Data File & Document Integrations Search & Res…" at bounding box center [924, 305] width 171 height 282
click at [920, 181] on input at bounding box center [910, 181] width 142 height 24
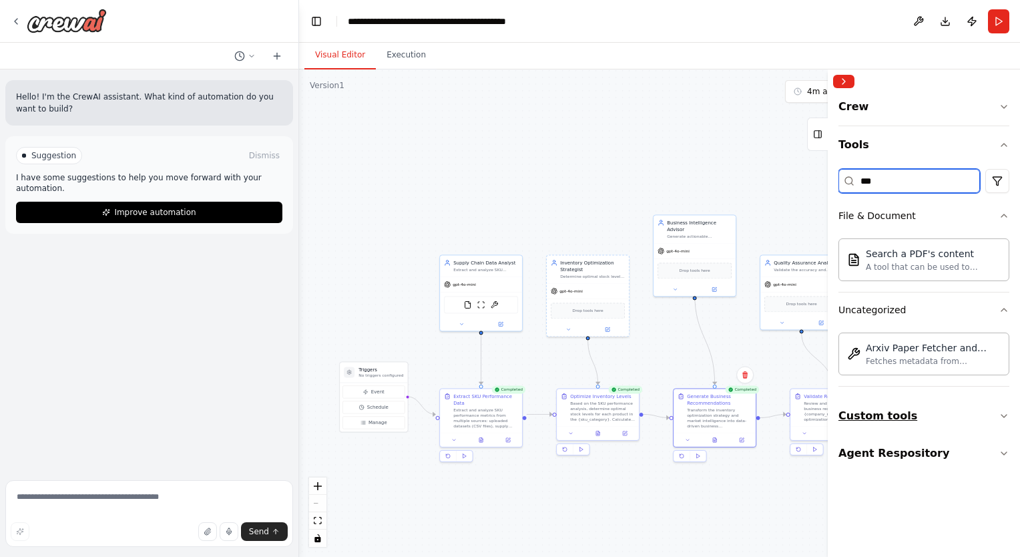
type input "***"
click at [889, 431] on button "Custom tools" at bounding box center [924, 415] width 171 height 37
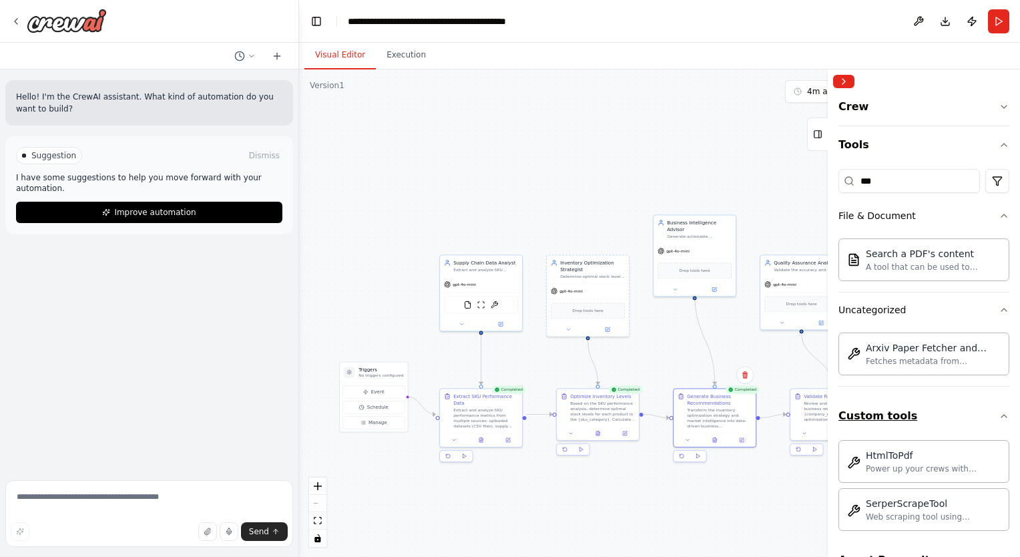
scroll to position [31, 0]
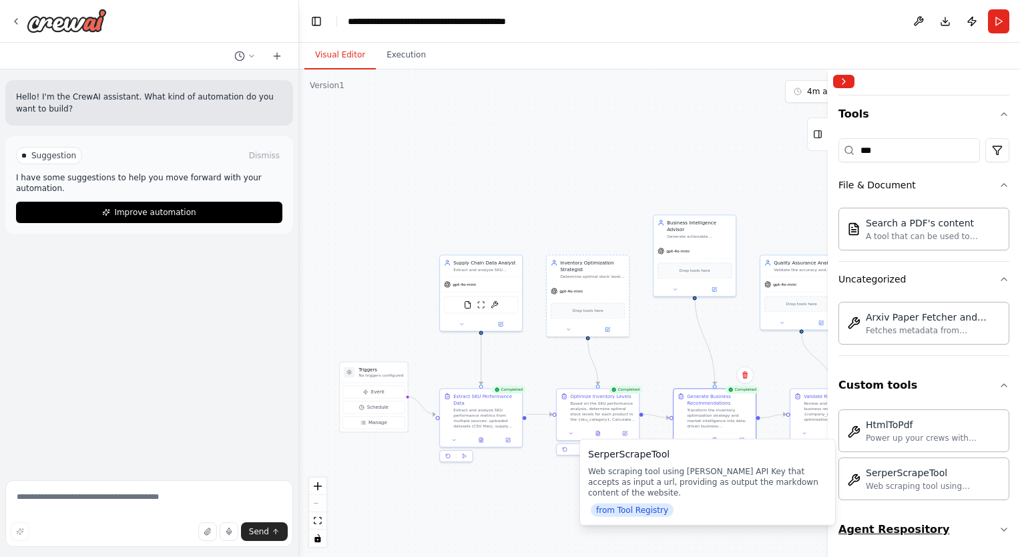
click at [913, 519] on button "Agent Respository" at bounding box center [924, 529] width 171 height 37
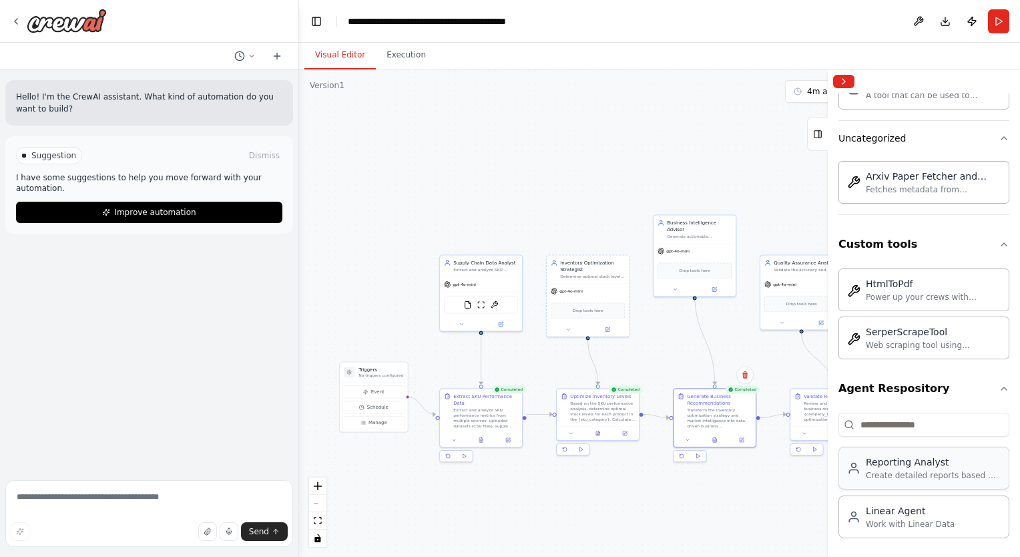
scroll to position [171, 0]
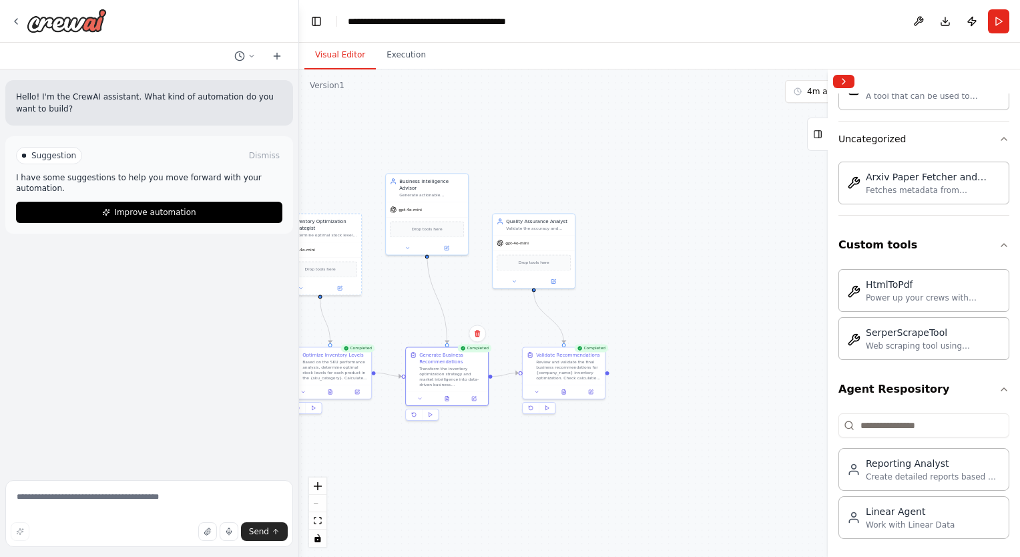
drag, startPoint x: 776, startPoint y: 162, endPoint x: 503, endPoint y: 120, distance: 276.2
click at [503, 120] on div ".deletable-edge-delete-btn { width: 20px; height: 20px; border: 0px solid #ffff…" at bounding box center [659, 312] width 721 height 487
drag, startPoint x: 892, startPoint y: 474, endPoint x: 690, endPoint y: 250, distance: 302.1
drag, startPoint x: 690, startPoint y: 250, endPoint x: 968, endPoint y: 465, distance: 352.1
click at [968, 465] on div "Reporting Analyst" at bounding box center [933, 462] width 135 height 13
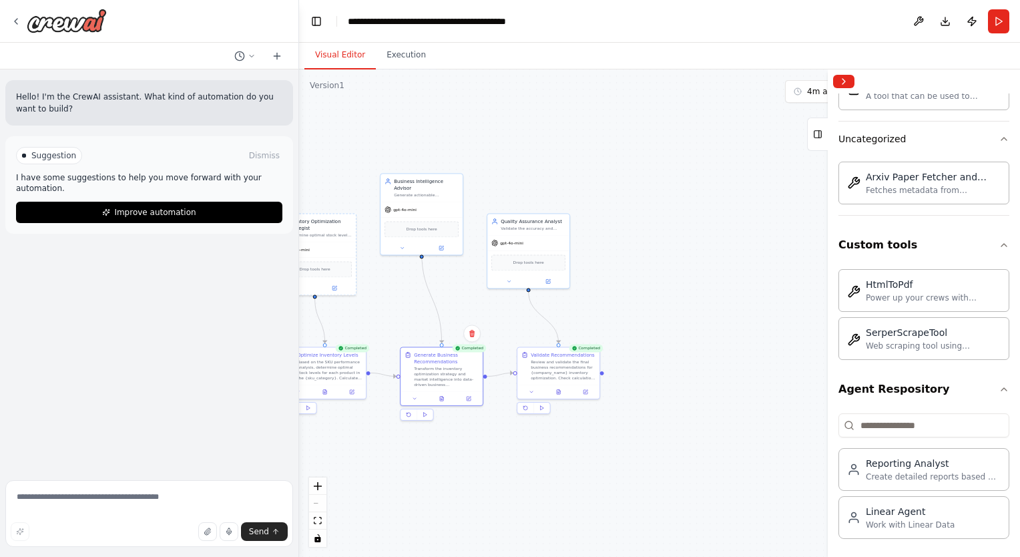
drag, startPoint x: 968, startPoint y: 465, endPoint x: 744, endPoint y: 223, distance: 330.2
drag, startPoint x: 744, startPoint y: 223, endPoint x: 985, endPoint y: 472, distance: 347.0
click at [985, 472] on div "Create detailed reports based on topic data analysis and research findings" at bounding box center [933, 476] width 135 height 11
drag, startPoint x: 770, startPoint y: 295, endPoint x: 678, endPoint y: 307, distance: 92.9
click at [678, 307] on div "Reporting Analyst Create detailed reports based on topic data analysis and rese…" at bounding box center [709, 302] width 74 height 13
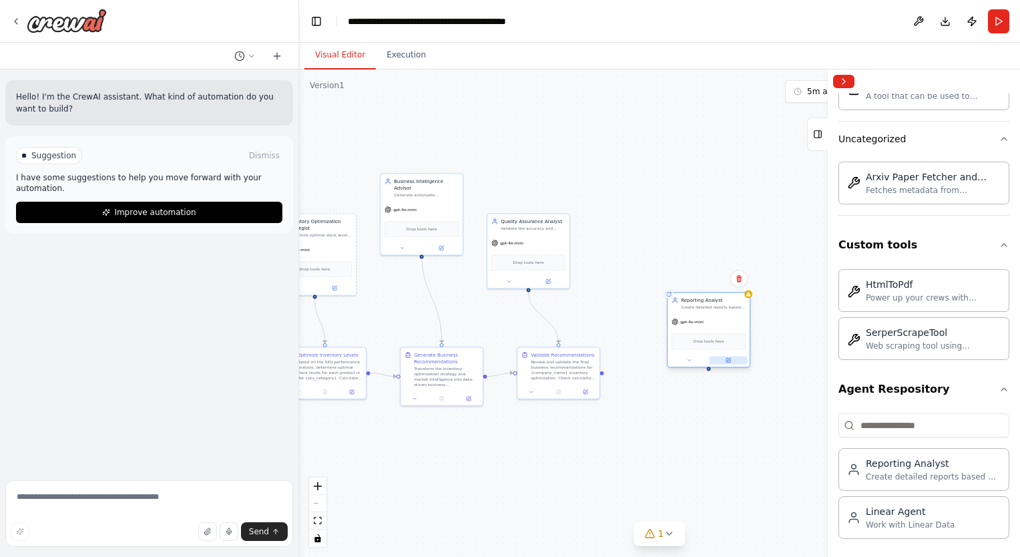
click at [736, 357] on button at bounding box center [729, 360] width 38 height 8
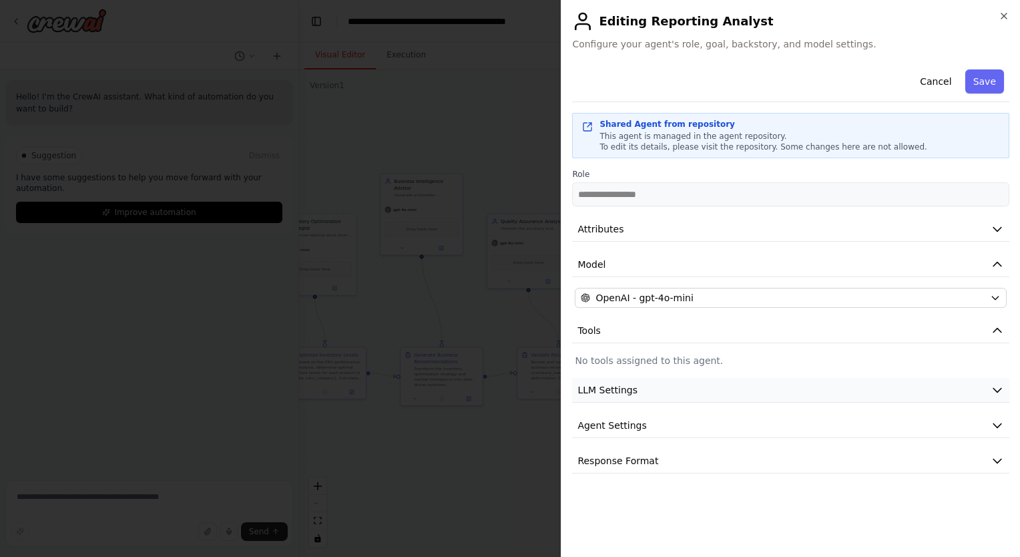
click at [625, 383] on span "LLM Settings" at bounding box center [607, 389] width 60 height 13
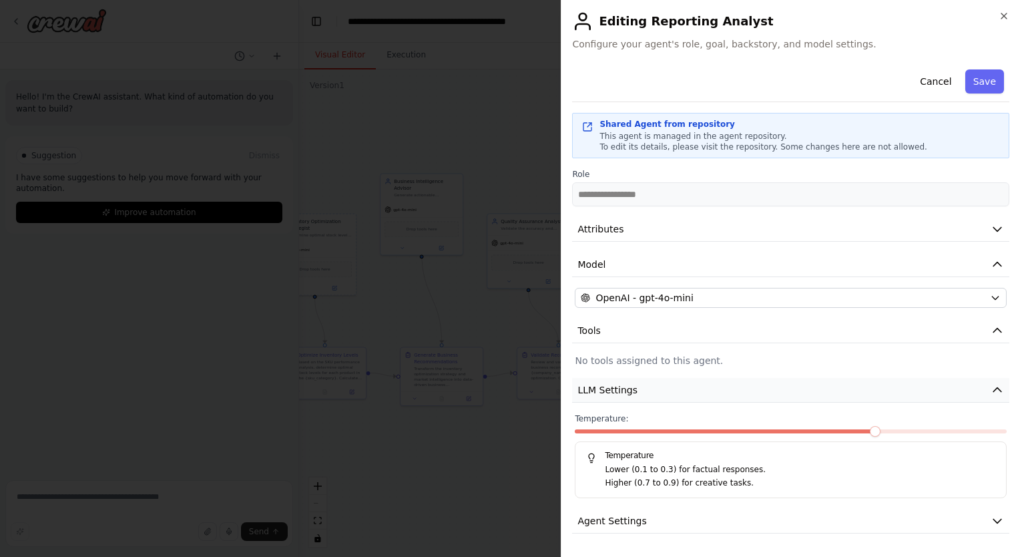
scroll to position [31, 0]
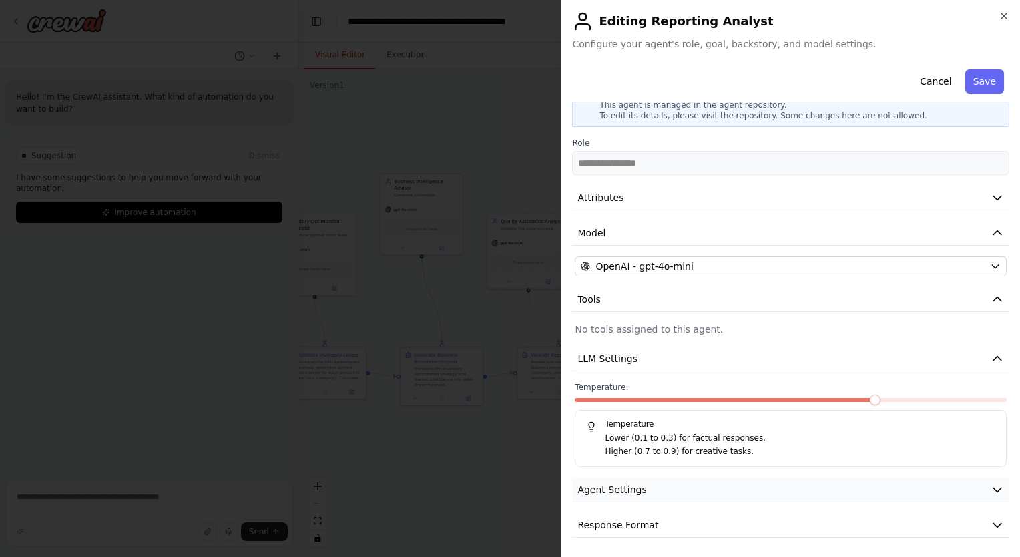
click at [633, 487] on span "Agent Settings" at bounding box center [611, 489] width 69 height 13
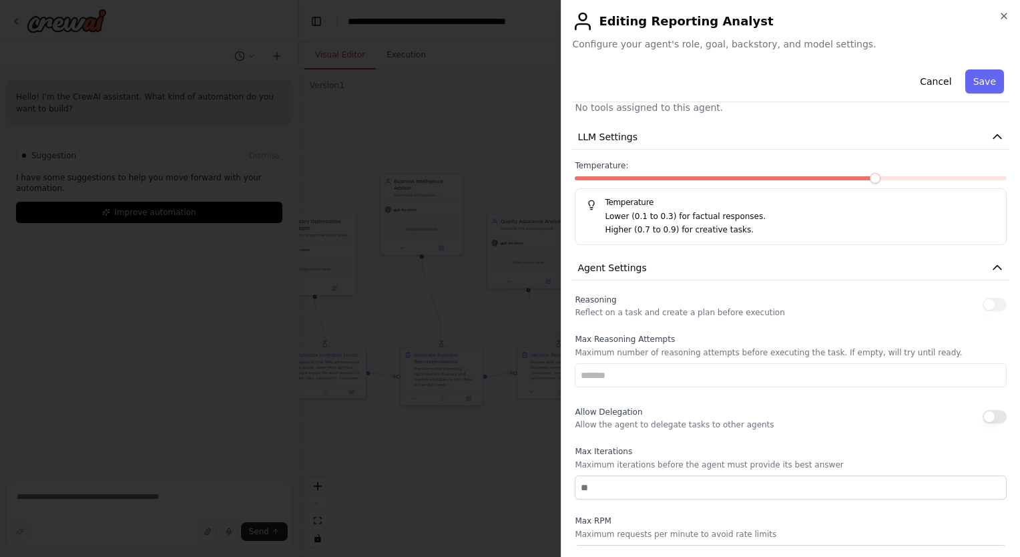
scroll to position [389, 0]
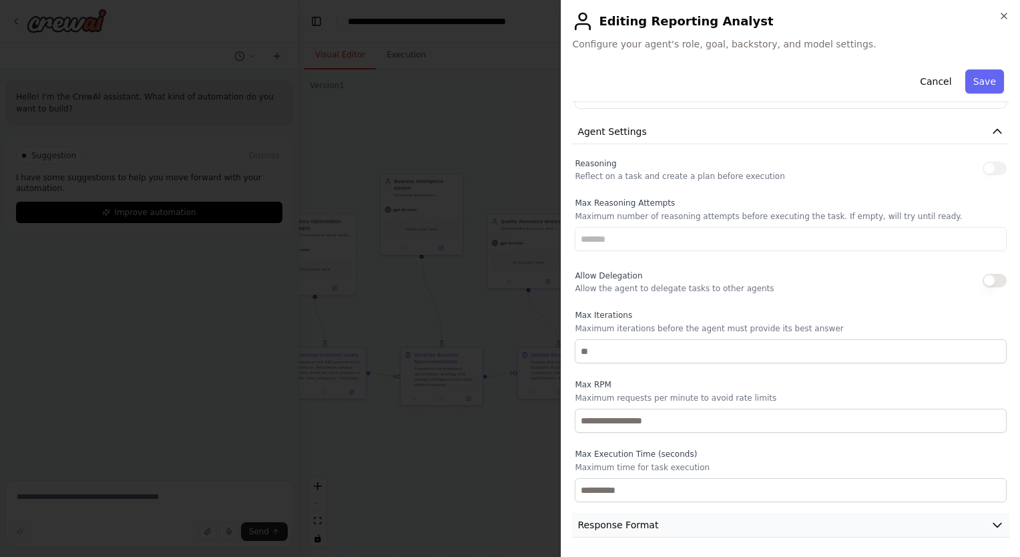
click at [626, 527] on span "Response Format" at bounding box center [617, 524] width 81 height 13
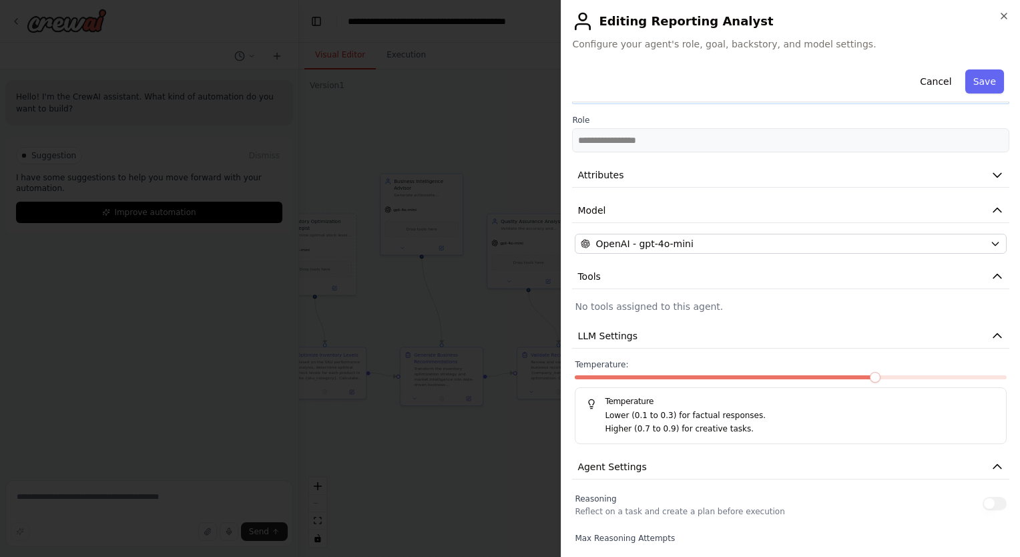
scroll to position [0, 0]
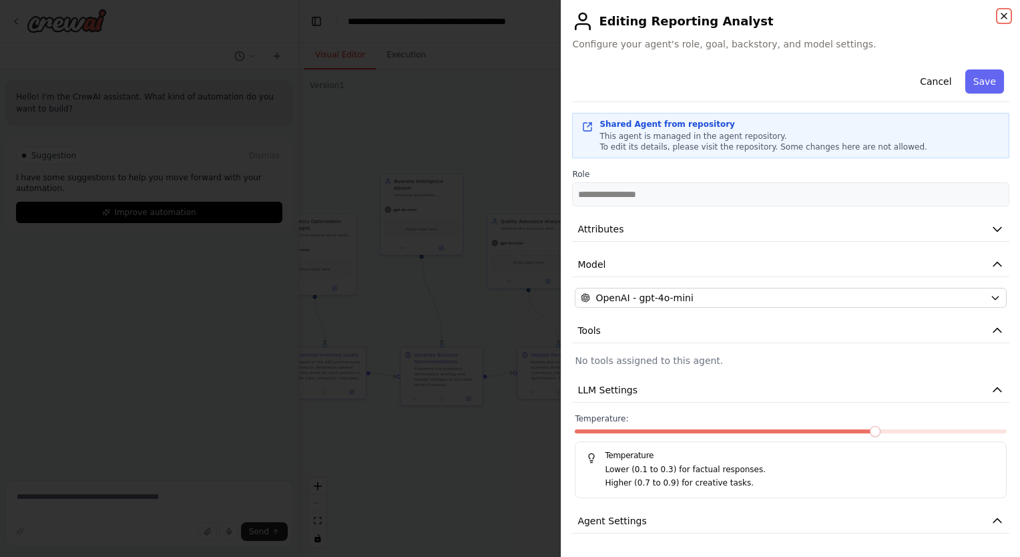
click at [1001, 13] on icon "button" at bounding box center [1004, 16] width 11 height 11
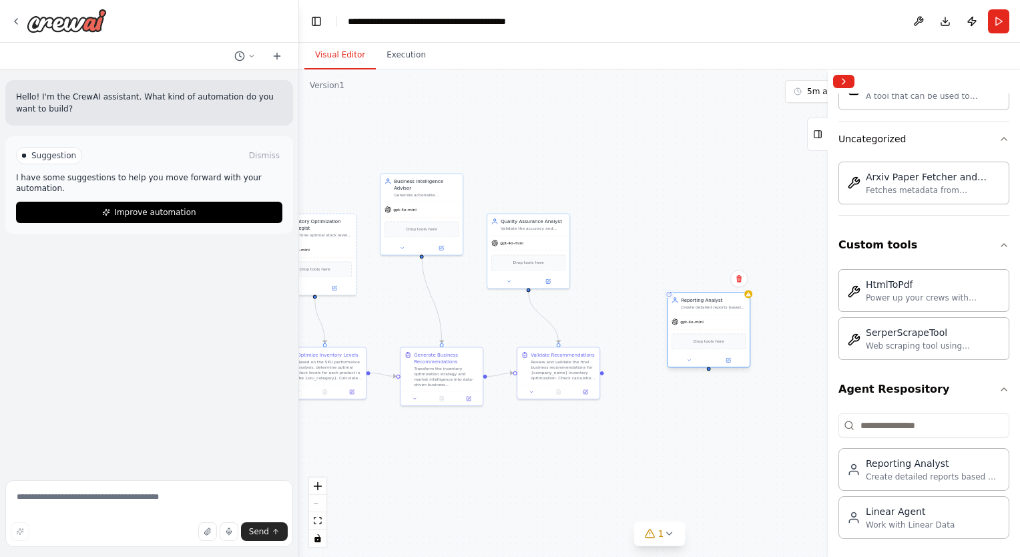
click at [717, 322] on div "gpt-4o-mini" at bounding box center [709, 321] width 82 height 15
click at [742, 276] on icon at bounding box center [739, 278] width 8 height 8
click at [740, 280] on icon at bounding box center [738, 278] width 5 height 7
click at [697, 276] on button "Confirm" at bounding box center [701, 278] width 47 height 16
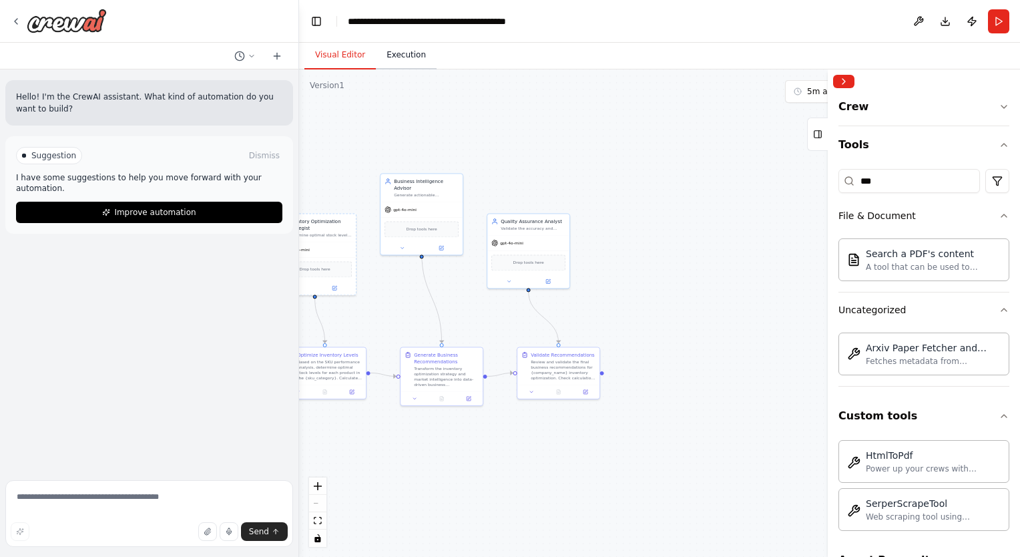
click at [414, 49] on button "Execution" at bounding box center [406, 55] width 61 height 28
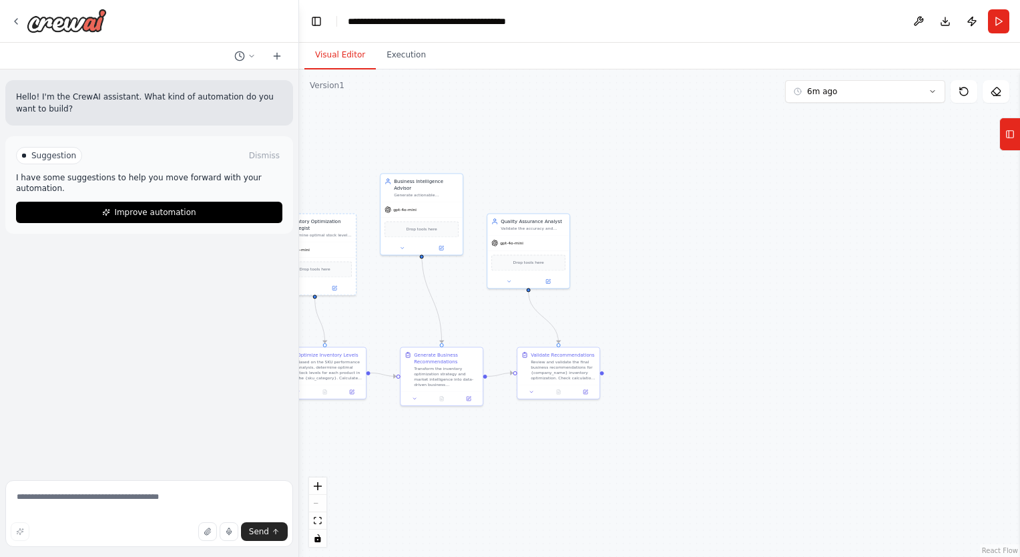
click at [334, 63] on button "Visual Editor" at bounding box center [339, 55] width 71 height 28
click at [902, 105] on div ".deletable-edge-delete-btn { width: 20px; height: 20px; border: 0px solid #ffff…" at bounding box center [659, 312] width 721 height 487
click at [895, 100] on button "6m ago" at bounding box center [865, 91] width 160 height 23
click at [823, 134] on div "6m ago" at bounding box center [873, 138] width 134 height 11
click at [841, 87] on button "6m ago" at bounding box center [865, 91] width 160 height 23
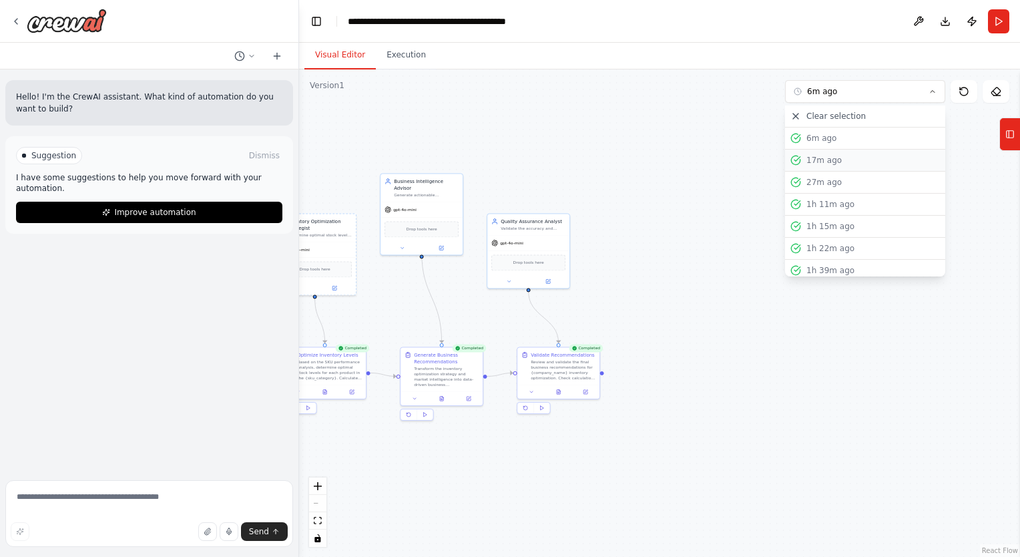
click at [839, 156] on div "17m ago" at bounding box center [873, 160] width 134 height 11
click at [397, 55] on button "Execution" at bounding box center [406, 55] width 61 height 28
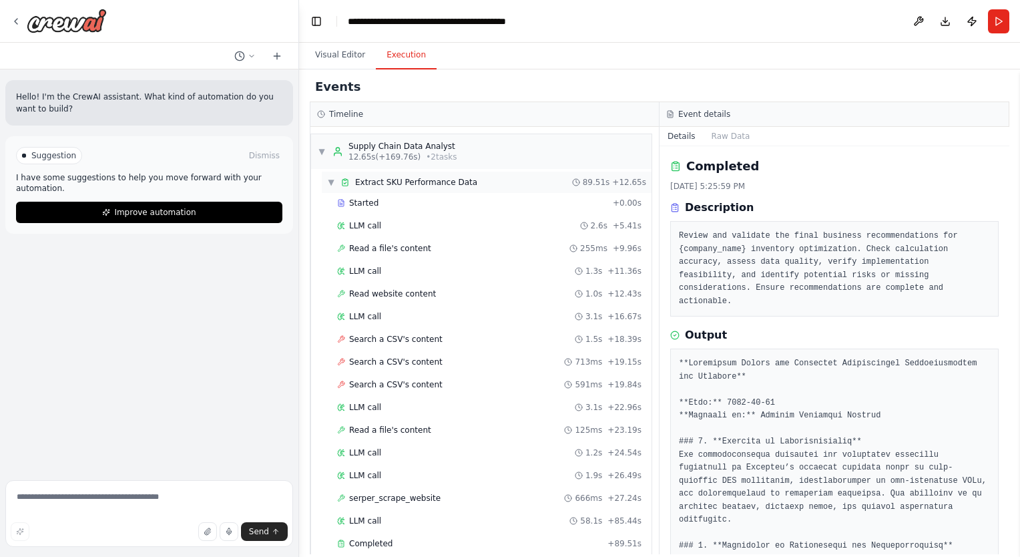
click at [328, 177] on span "▼" at bounding box center [331, 182] width 8 height 11
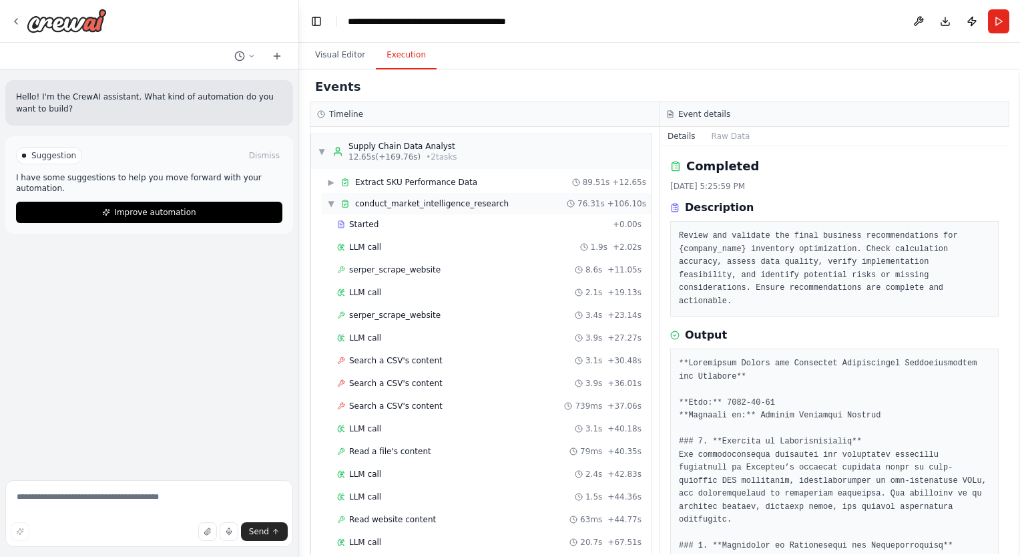
click at [330, 199] on span "▼" at bounding box center [331, 203] width 8 height 11
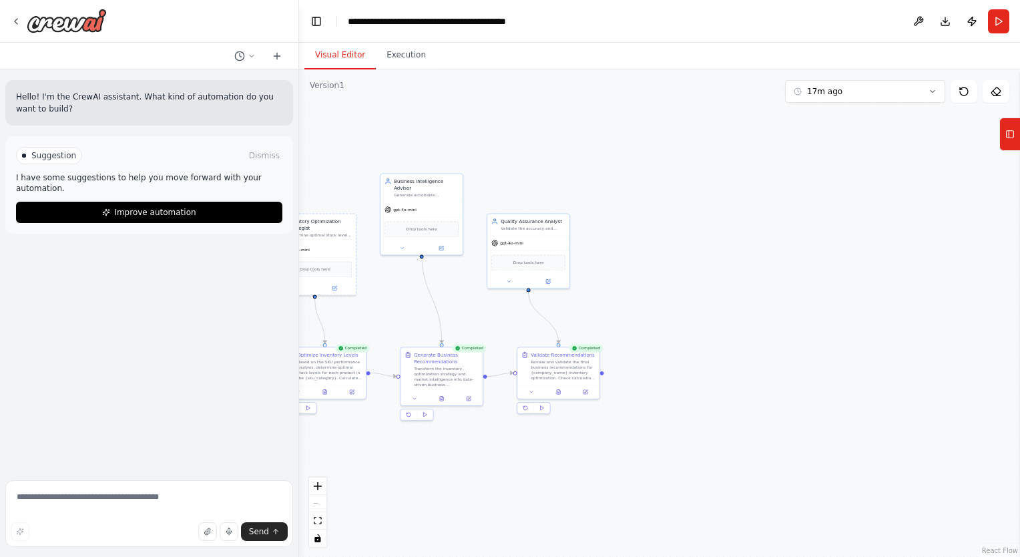
click at [324, 59] on button "Visual Editor" at bounding box center [339, 55] width 71 height 28
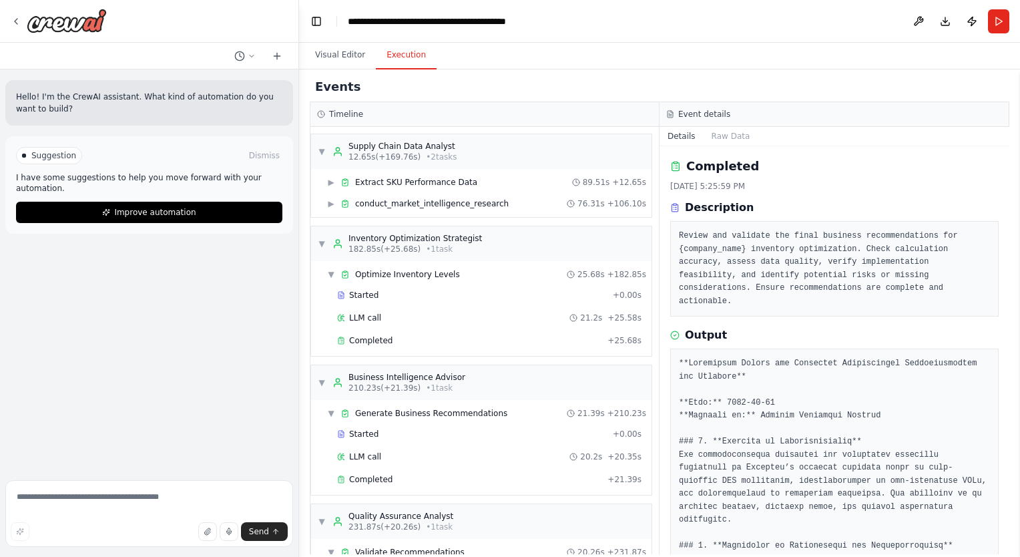
click at [380, 56] on button "Execution" at bounding box center [406, 55] width 61 height 28
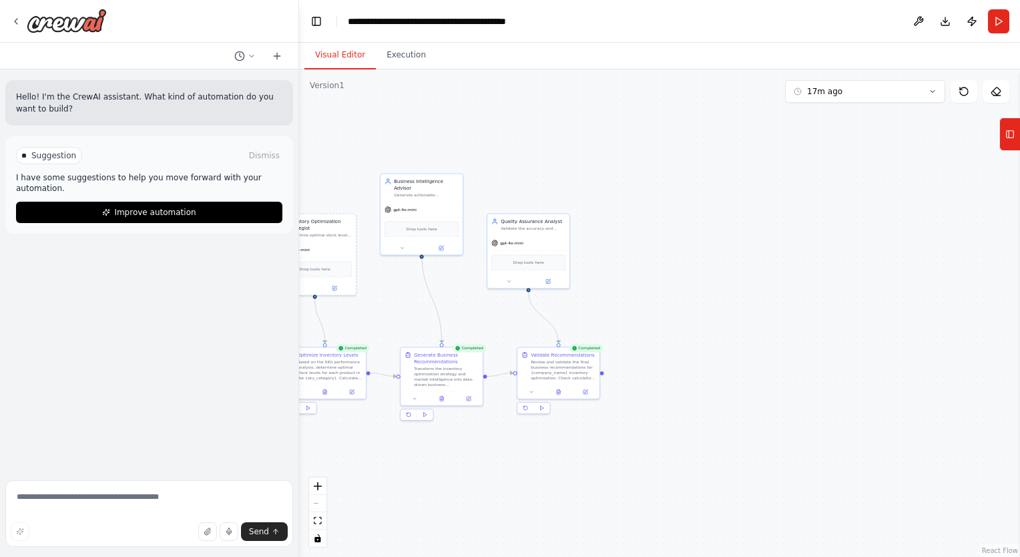
click at [320, 46] on button "Visual Editor" at bounding box center [339, 55] width 71 height 28
click at [409, 65] on button "Execution" at bounding box center [406, 55] width 61 height 28
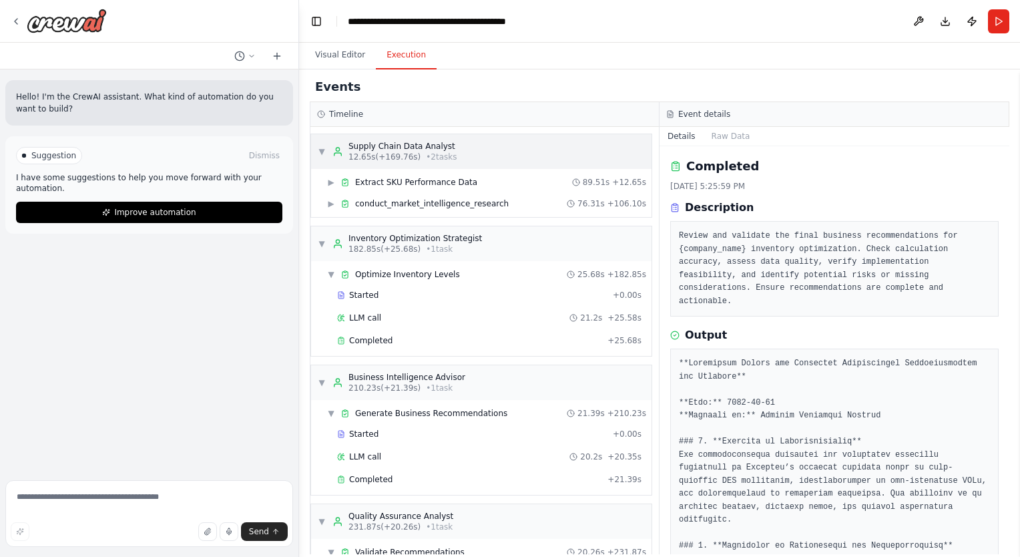
click at [320, 148] on span "▼" at bounding box center [322, 151] width 8 height 11
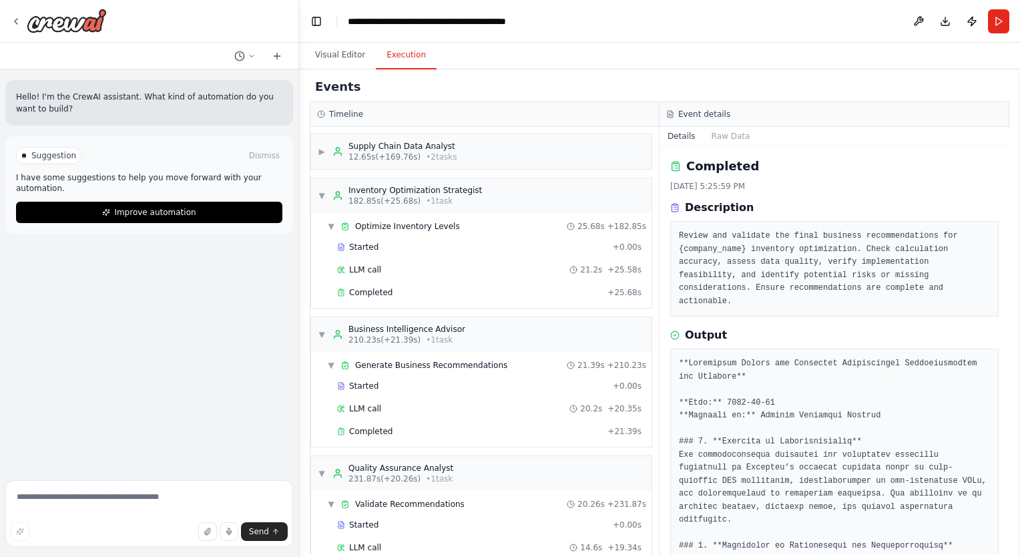
scroll to position [13, 0]
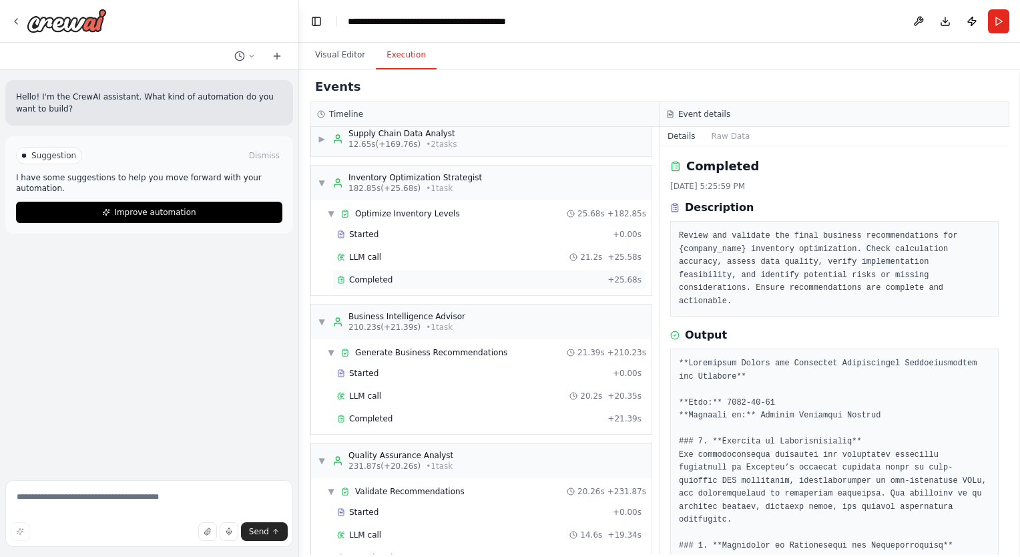
click at [377, 277] on span "Completed" at bounding box center [370, 279] width 43 height 11
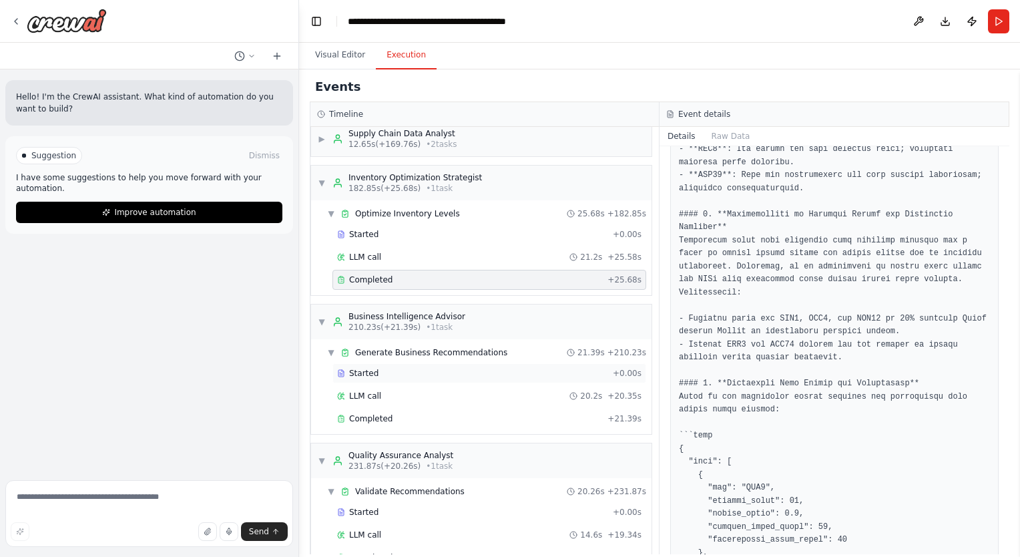
scroll to position [43, 0]
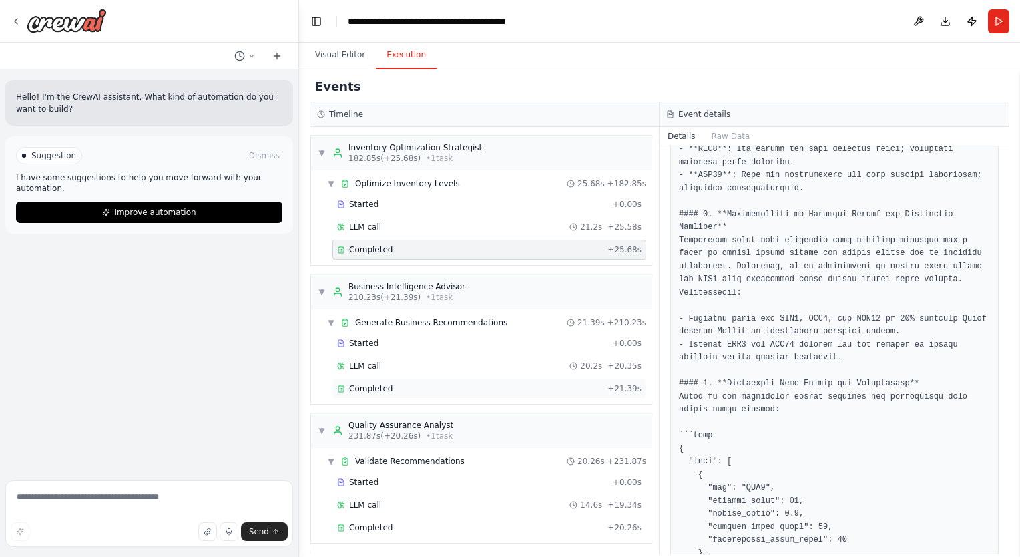
click at [370, 380] on div "Completed + 21.39s" at bounding box center [489, 389] width 314 height 20
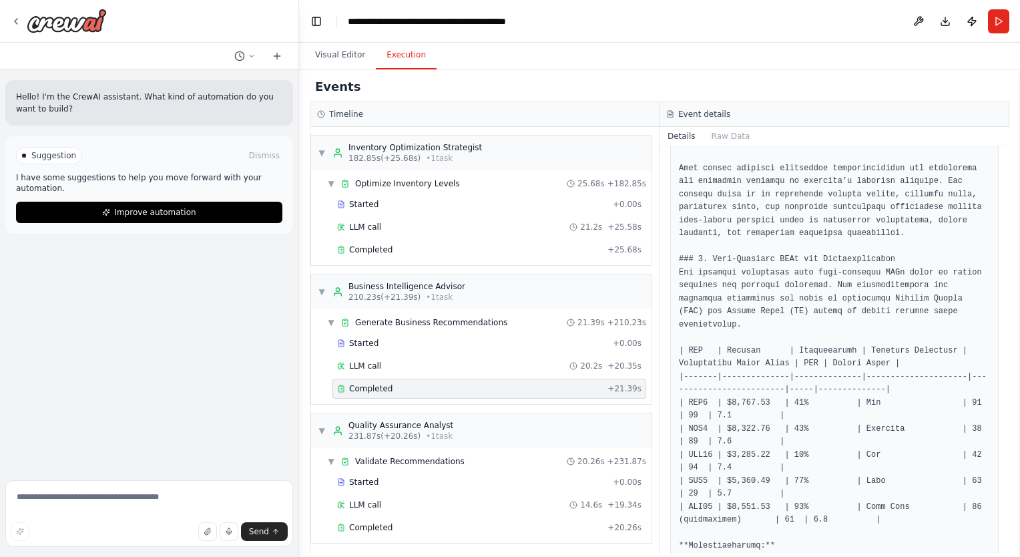
scroll to position [0, 0]
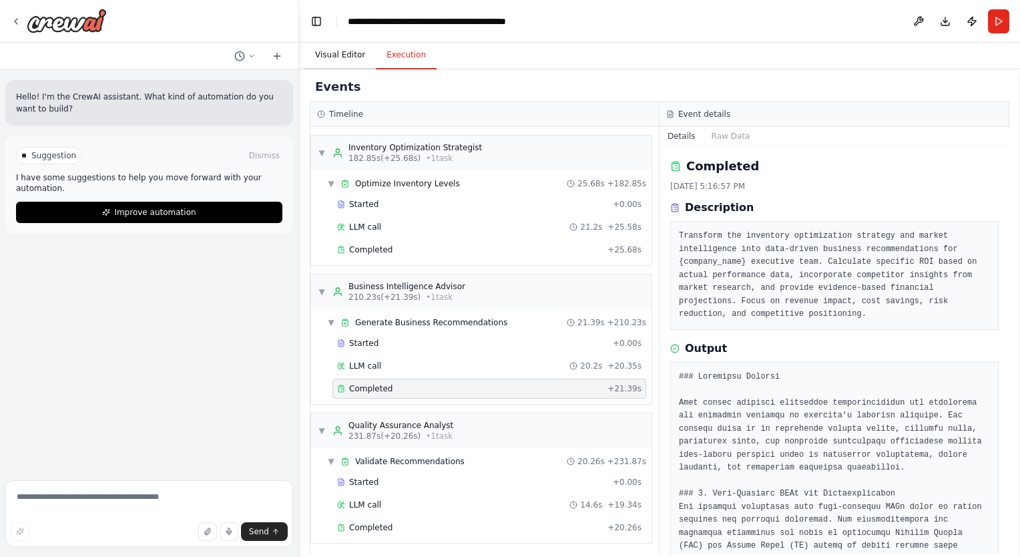
click at [328, 59] on button "Visual Editor" at bounding box center [339, 55] width 71 height 28
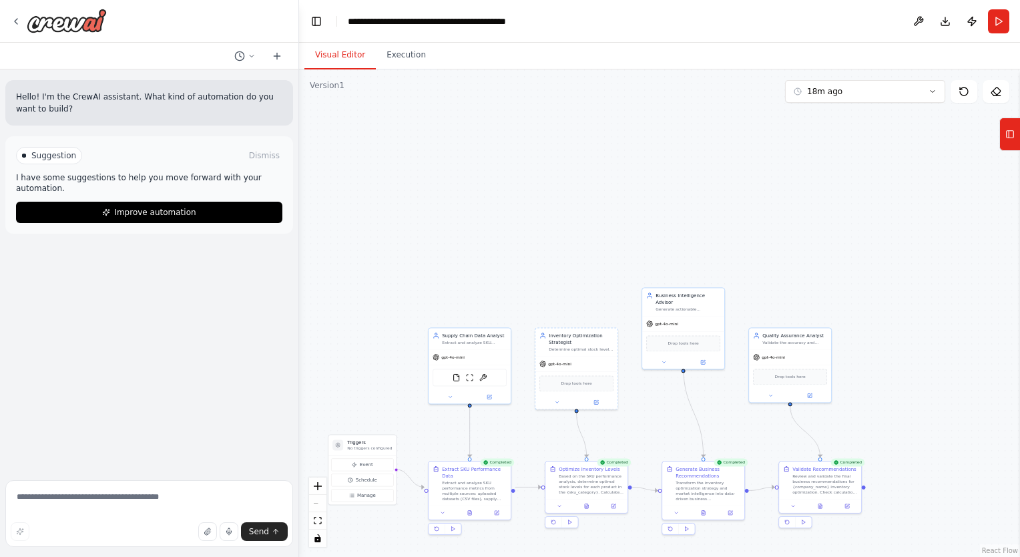
drag, startPoint x: 614, startPoint y: 210, endPoint x: 875, endPoint y: 324, distance: 285.5
click at [875, 324] on div ".deletable-edge-delete-btn { width: 20px; height: 20px; border: 0px solid #ffff…" at bounding box center [659, 312] width 721 height 487
click at [993, 27] on button "Run" at bounding box center [998, 21] width 21 height 24
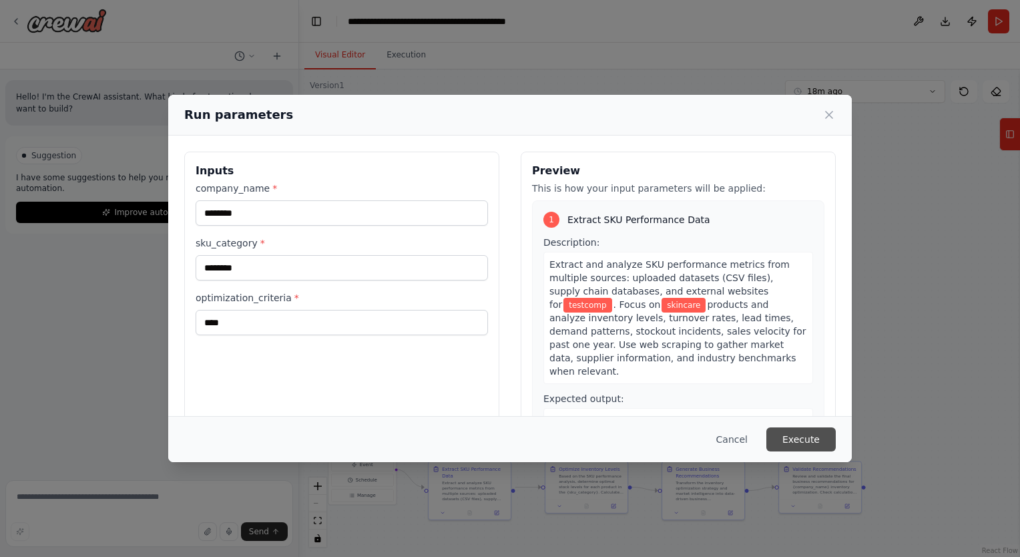
click at [792, 429] on button "Execute" at bounding box center [800, 439] width 69 height 24
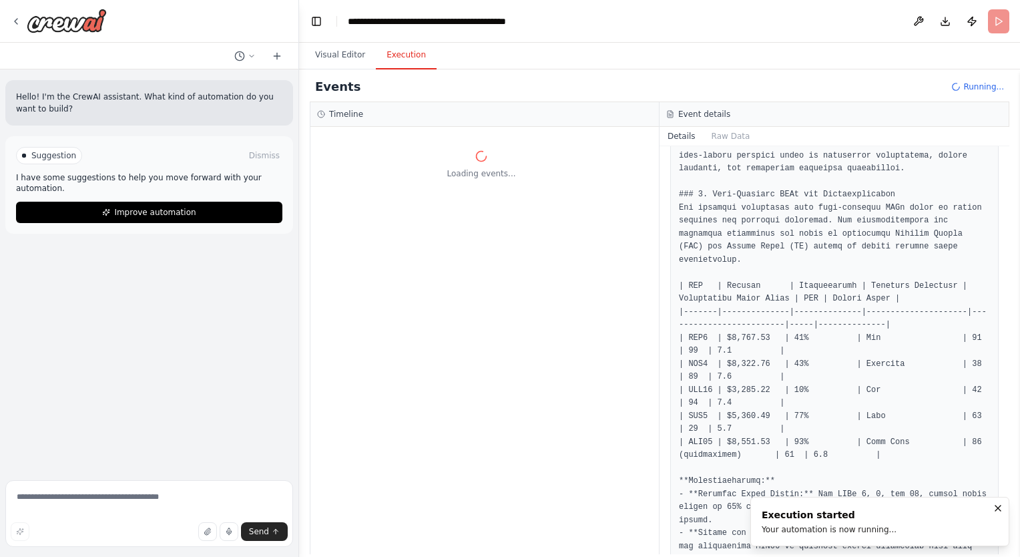
scroll to position [66, 0]
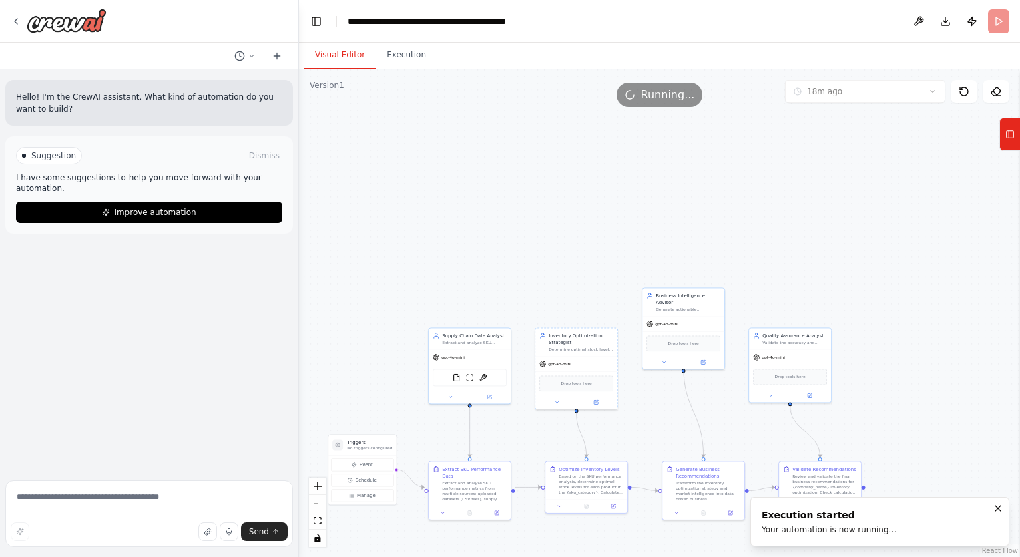
click at [339, 63] on button "Visual Editor" at bounding box center [339, 55] width 71 height 28
click at [391, 59] on button "Execution" at bounding box center [406, 55] width 61 height 28
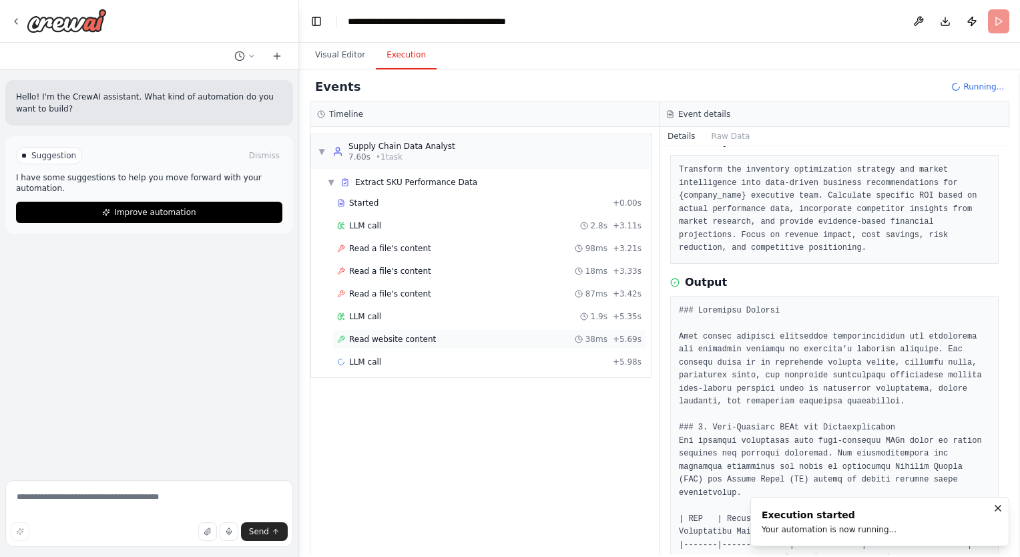
click at [390, 334] on span "Read website content" at bounding box center [392, 339] width 87 height 11
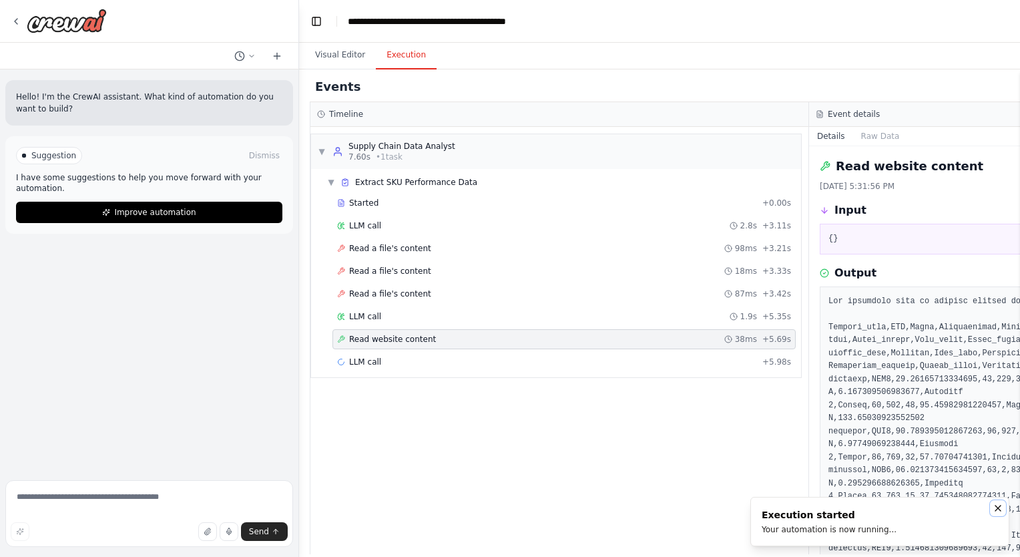
click at [995, 509] on icon "Notifications (F8)" at bounding box center [998, 508] width 11 height 11
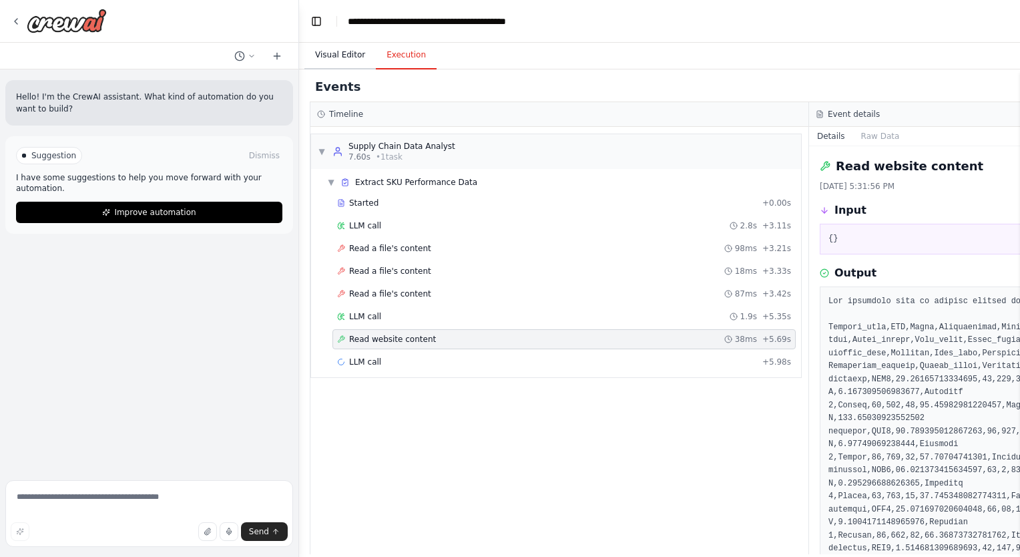
click at [360, 45] on button "Visual Editor" at bounding box center [339, 55] width 71 height 28
click at [410, 54] on button "Execution" at bounding box center [406, 55] width 61 height 28
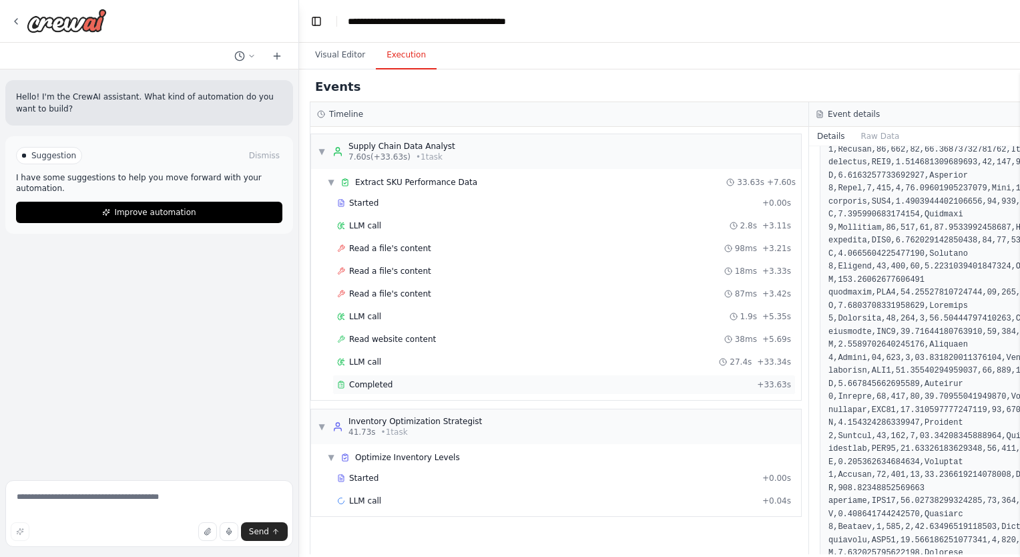
scroll to position [408, 0]
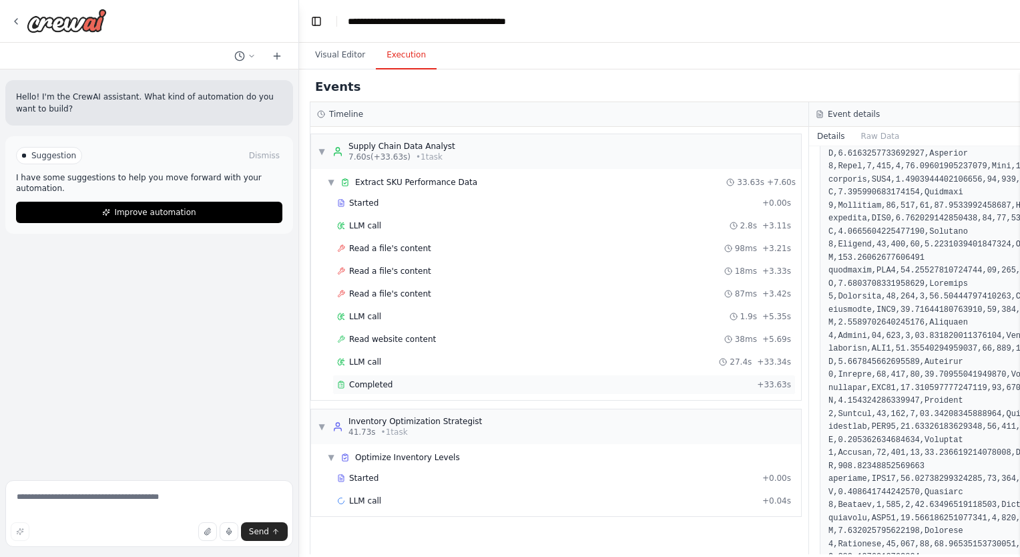
click at [505, 387] on div "Completed + 33.63s" at bounding box center [563, 385] width 463 height 20
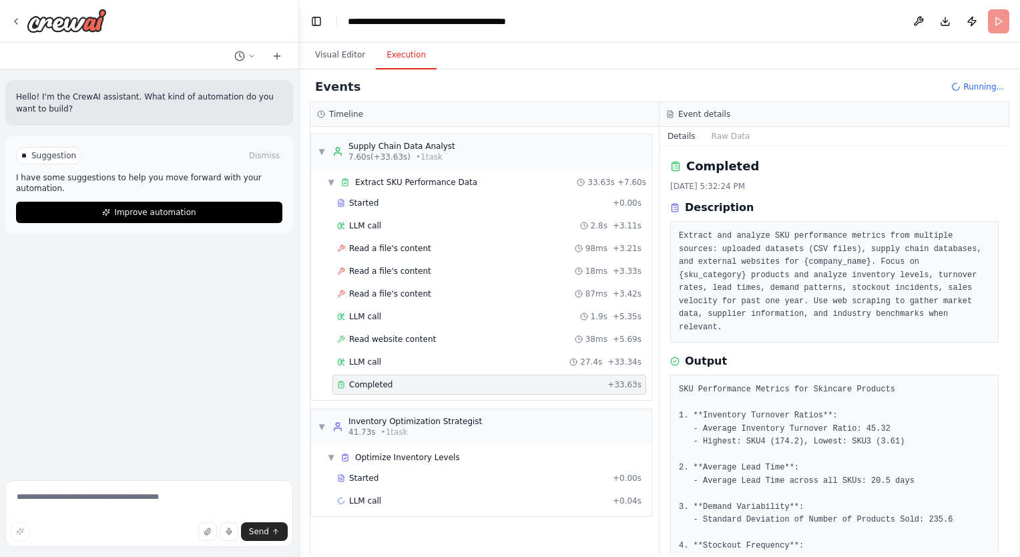
scroll to position [144, 0]
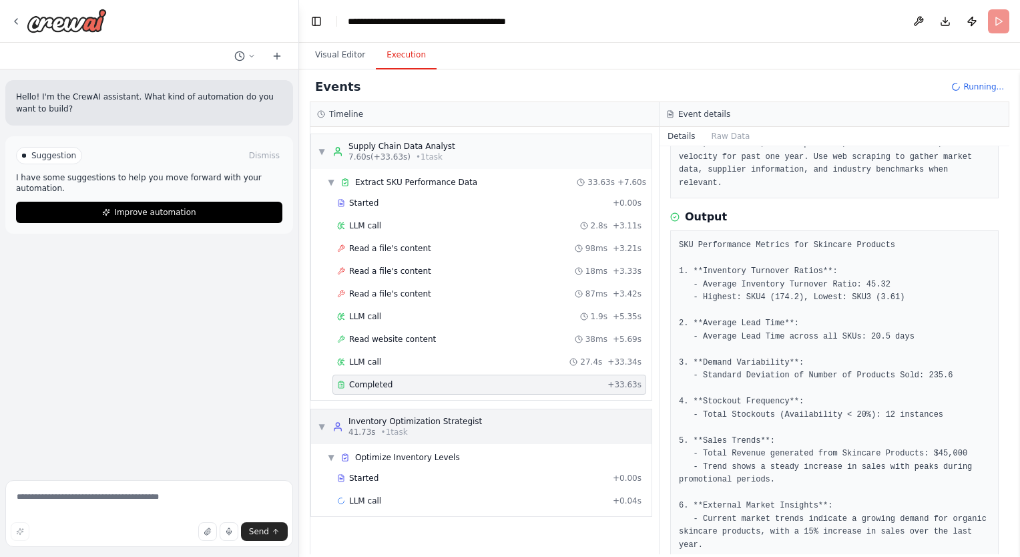
click at [318, 423] on span "▼" at bounding box center [322, 426] width 8 height 11
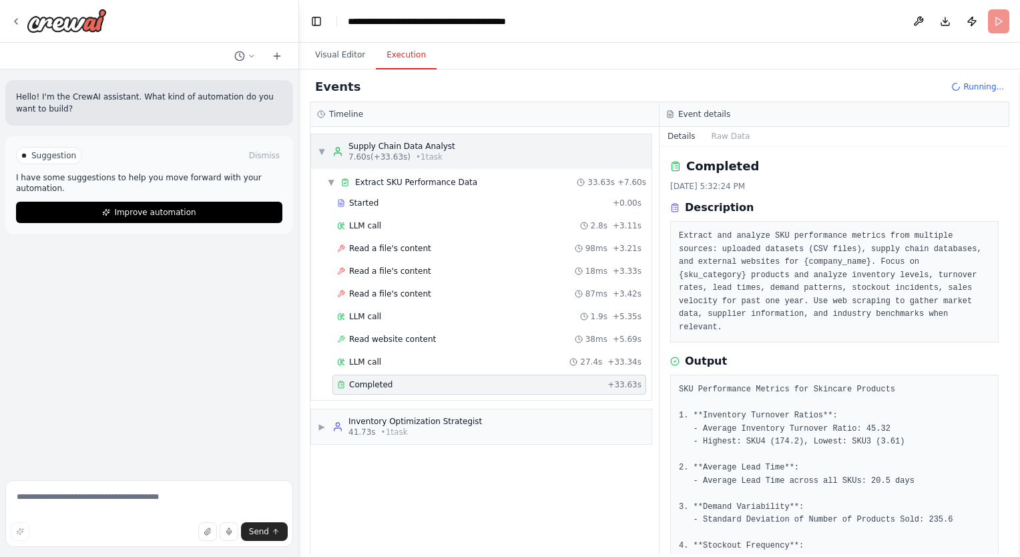
click at [316, 147] on div "▼ Supply Chain Data Analyst 7.60s (+33.63s) • 1 task" at bounding box center [481, 151] width 340 height 35
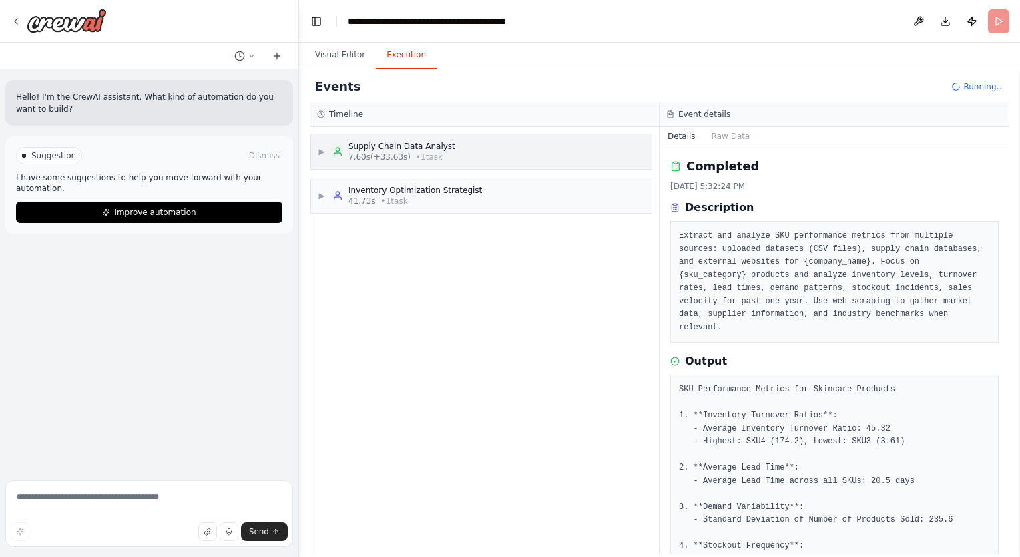
click at [316, 147] on div "▶ Supply Chain Data Analyst 7.60s (+33.63s) • 1 task" at bounding box center [481, 151] width 340 height 35
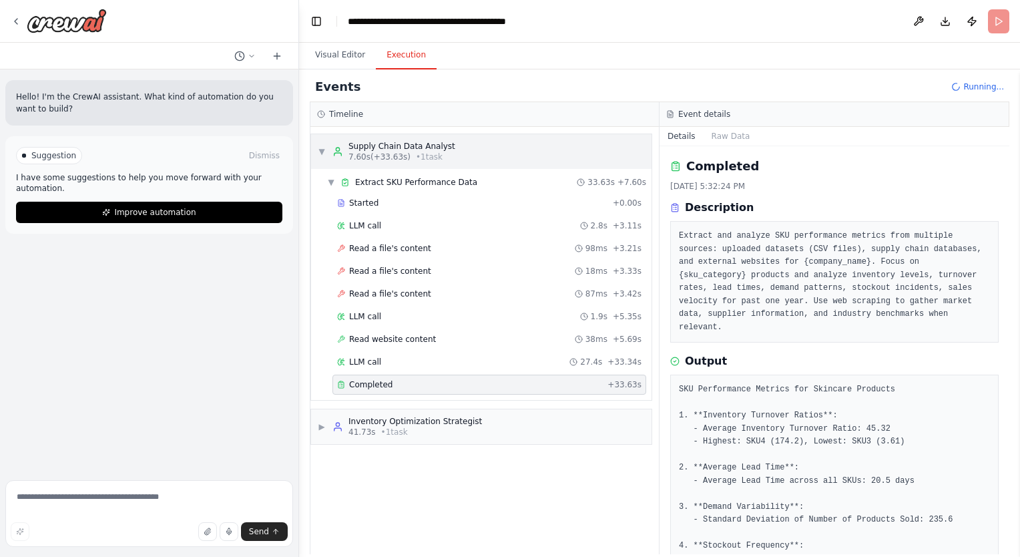
click at [316, 147] on div "▼ Supply Chain Data Analyst 7.60s (+33.63s) • 1 task" at bounding box center [481, 151] width 340 height 35
click at [320, 196] on div "▼ Extract SKU Performance Data 33.63s + 7.60s Started + 0.00s LLM call 2.8s + 3…" at bounding box center [481, 284] width 340 height 231
click at [320, 152] on span "▼" at bounding box center [322, 151] width 8 height 11
click at [320, 154] on span "▼" at bounding box center [322, 151] width 8 height 11
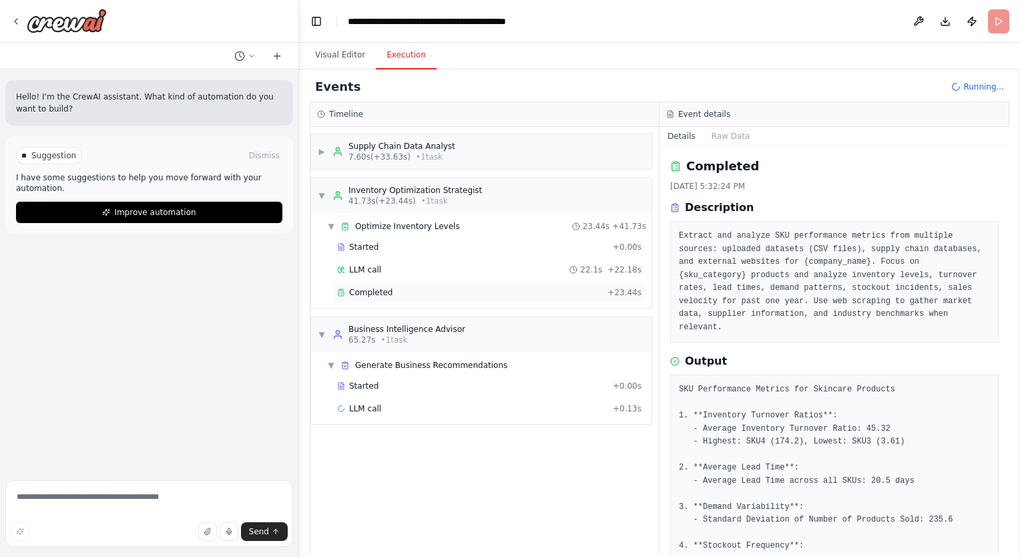
click at [342, 292] on icon at bounding box center [341, 292] width 8 height 8
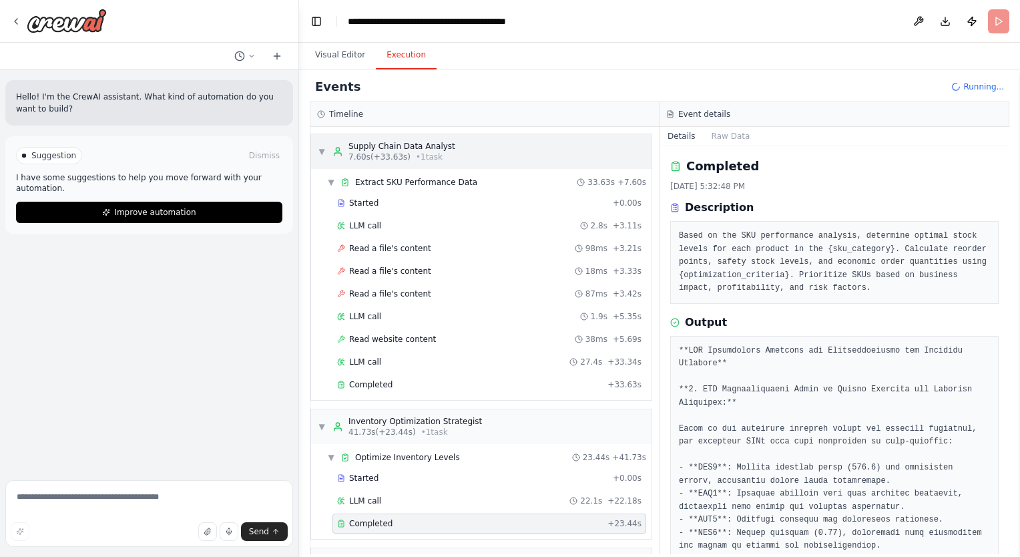
click at [323, 151] on span "▼" at bounding box center [322, 151] width 8 height 11
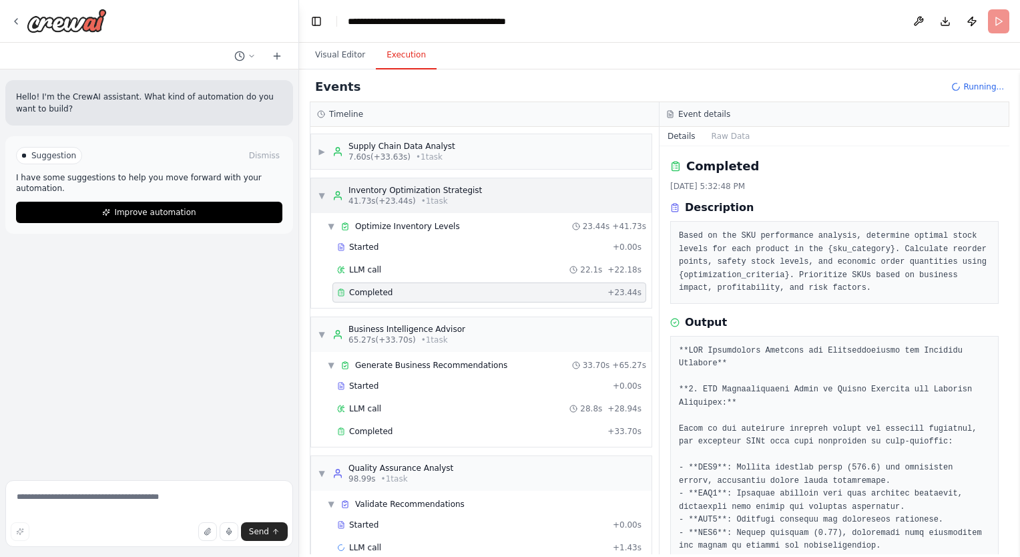
click at [319, 197] on span "▼" at bounding box center [322, 195] width 8 height 11
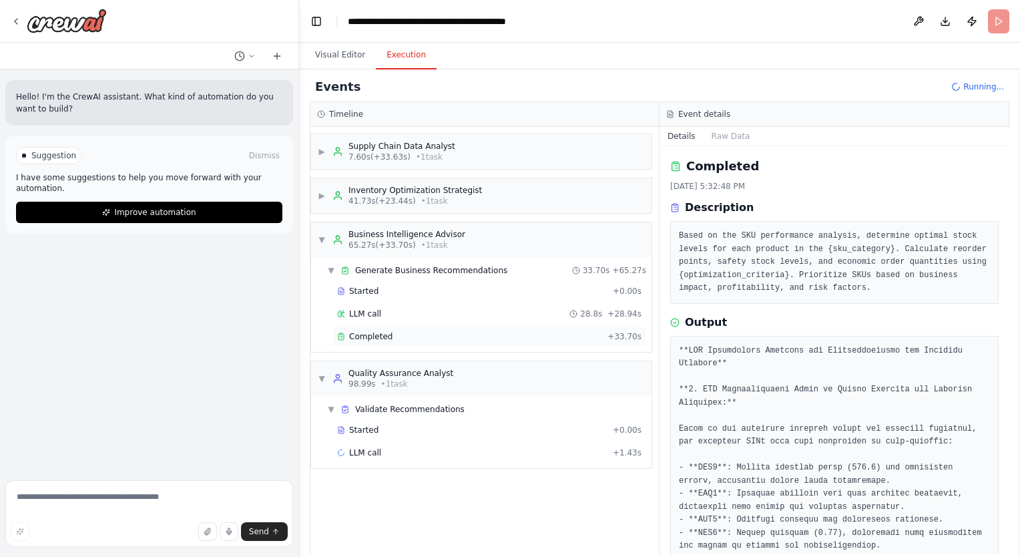
click at [349, 328] on div "Completed + 33.70s" at bounding box center [489, 336] width 314 height 20
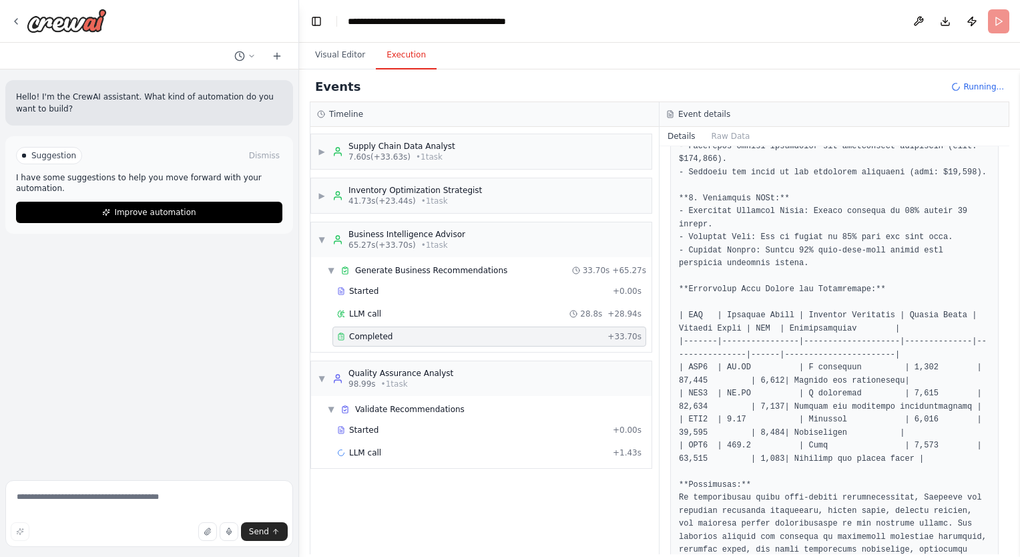
scroll to position [1250, 0]
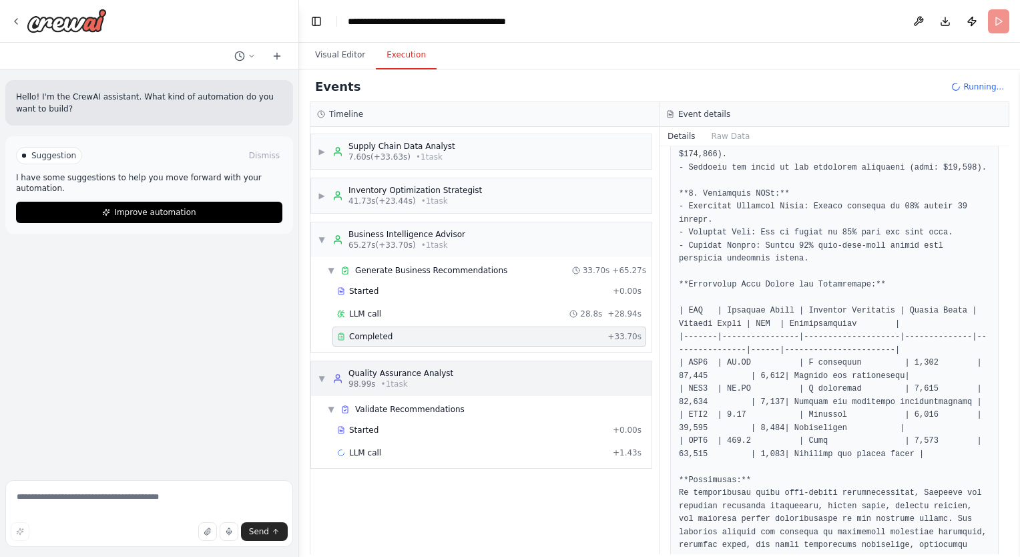
click at [322, 378] on span "▼" at bounding box center [322, 378] width 8 height 11
click at [322, 378] on span "▶" at bounding box center [322, 378] width 8 height 11
click at [324, 238] on div "▶ Supply Chain Data Analyst 7.60s (+33.63s) • 1 task ▶ Inventory Optimization S…" at bounding box center [484, 340] width 348 height 427
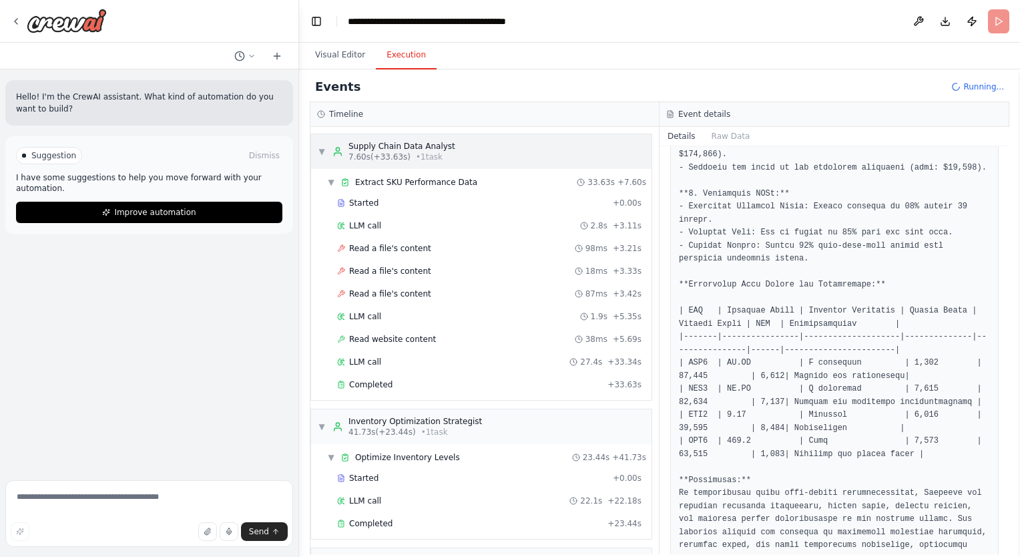
click at [316, 151] on div "▼ Supply Chain Data Analyst 7.60s (+33.63s) • 1 task" at bounding box center [481, 151] width 340 height 35
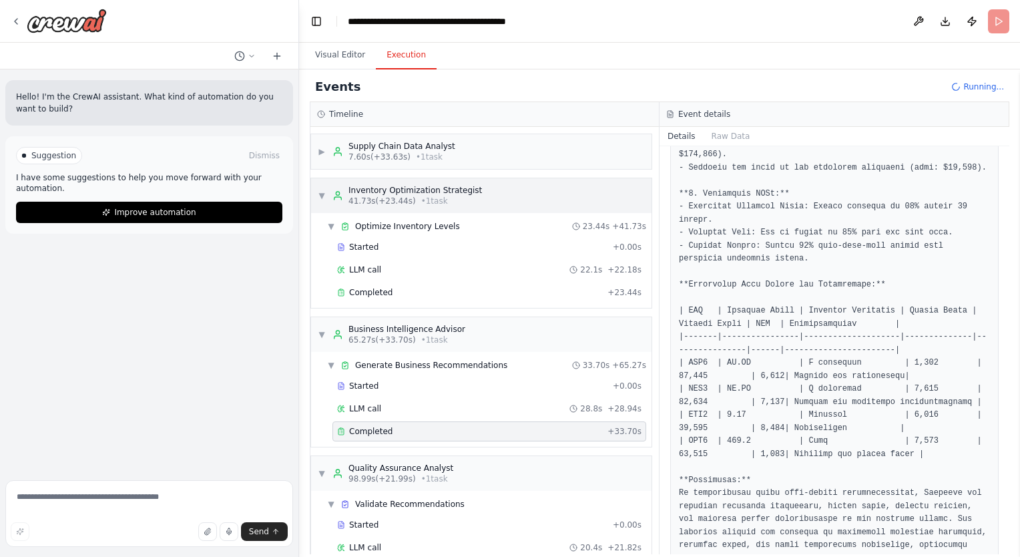
click at [320, 191] on span "▼" at bounding box center [322, 195] width 8 height 11
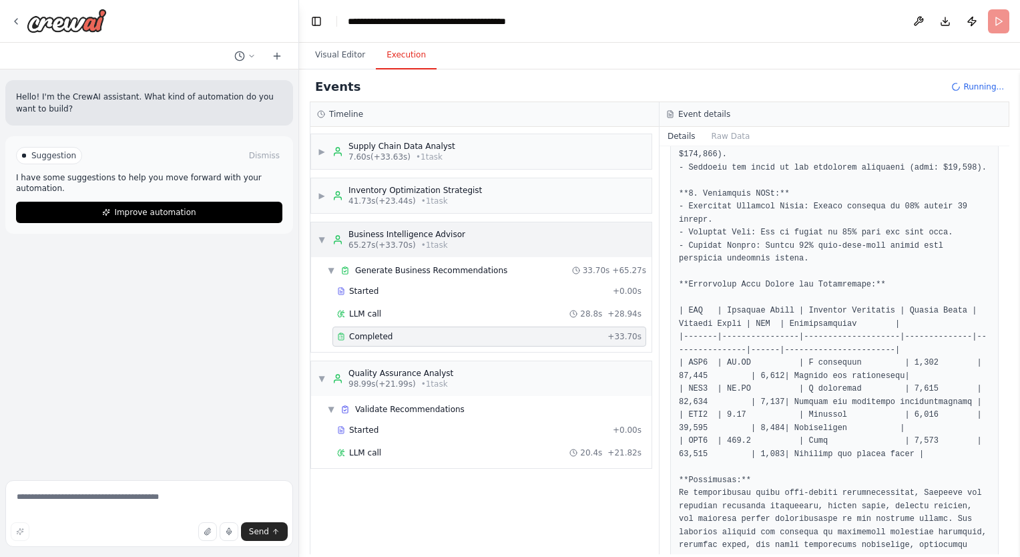
click at [318, 242] on span "▼" at bounding box center [322, 239] width 8 height 11
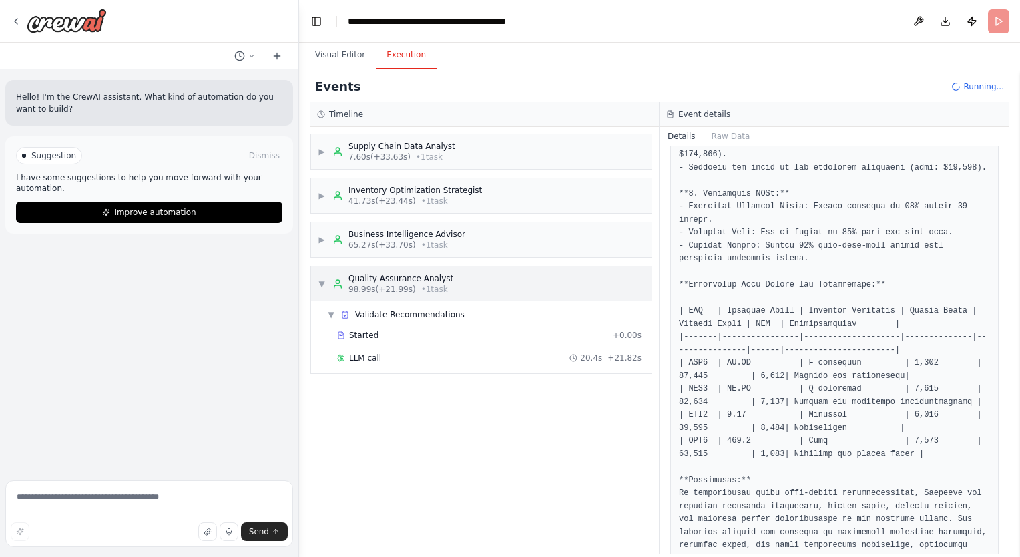
click at [319, 287] on span "▼" at bounding box center [322, 283] width 8 height 11
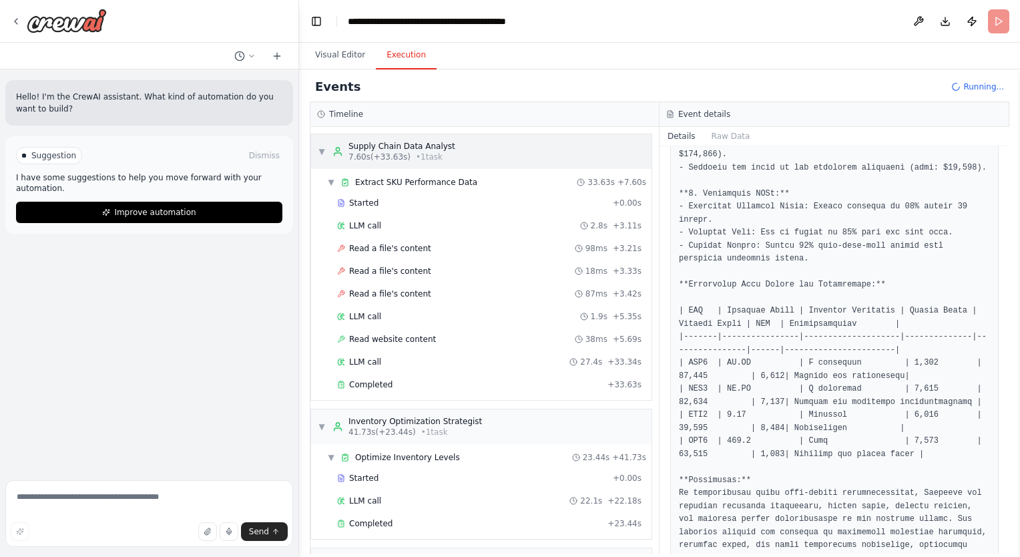
click at [324, 151] on span "▼" at bounding box center [322, 151] width 8 height 11
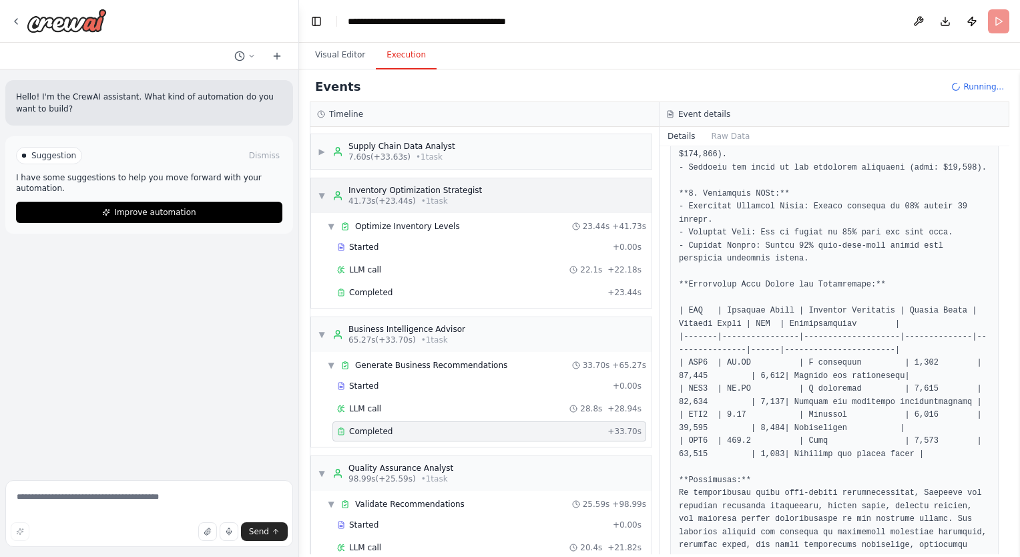
click at [318, 196] on span "▼" at bounding box center [322, 195] width 8 height 11
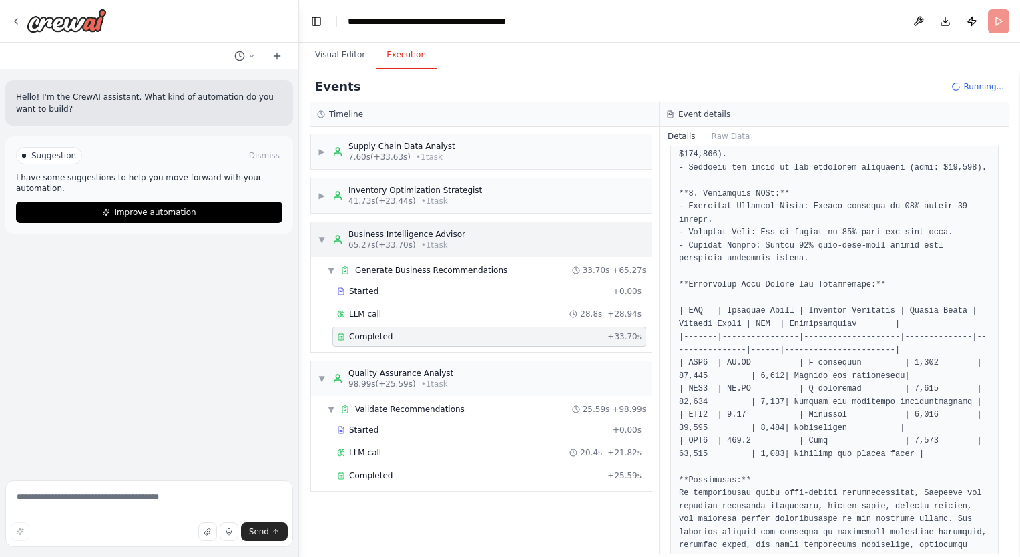
click at [320, 234] on div "▶ Supply Chain Data Analyst 7.60s (+33.63s) • 1 task ▶ Inventory Optimization S…" at bounding box center [484, 340] width 348 height 427
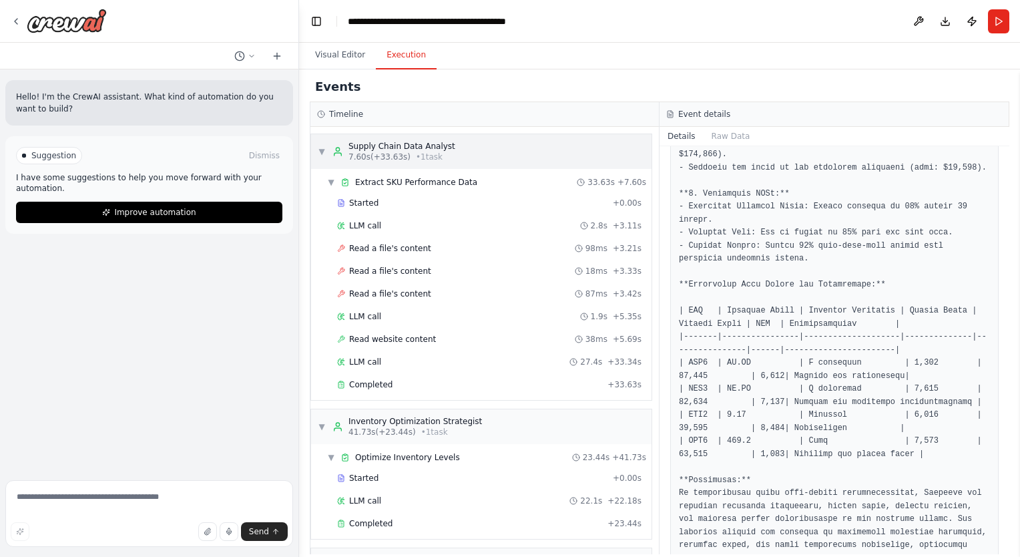
click at [320, 147] on span "▼" at bounding box center [322, 151] width 8 height 11
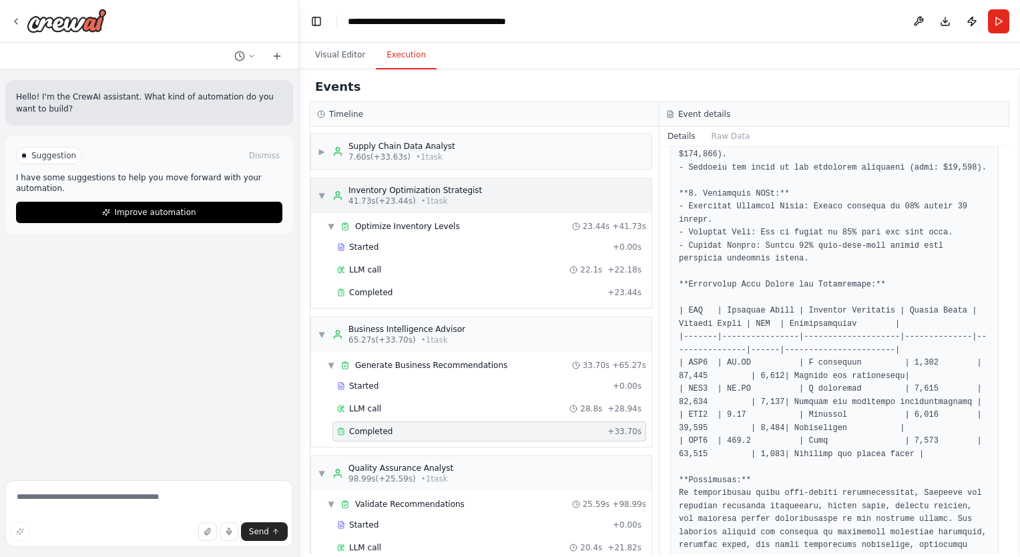
click at [318, 194] on span "▼" at bounding box center [322, 195] width 8 height 11
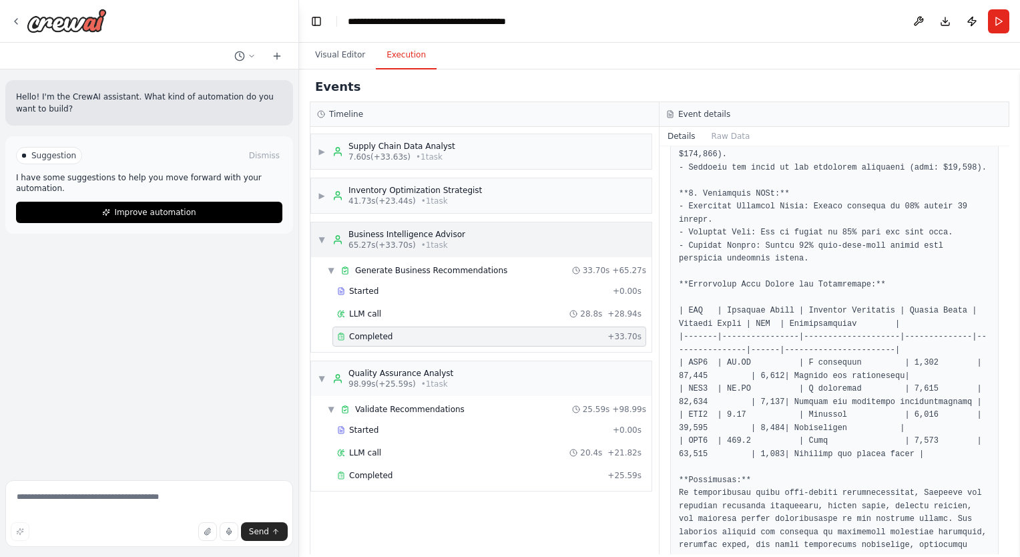
click at [322, 234] on span "▼" at bounding box center [322, 239] width 8 height 11
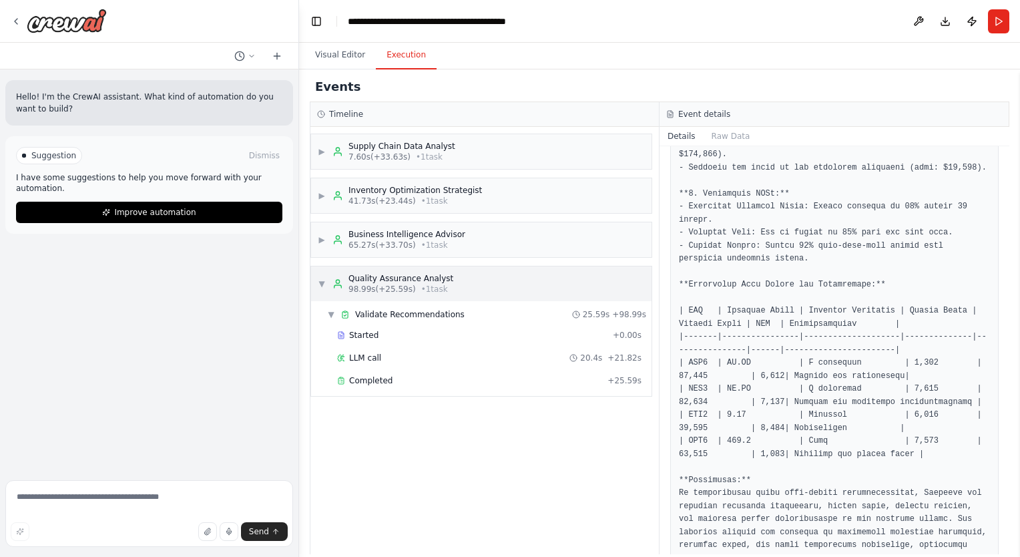
click at [323, 281] on span "▼" at bounding box center [322, 283] width 8 height 11
click at [420, 159] on span "• 1 task" at bounding box center [429, 157] width 27 height 11
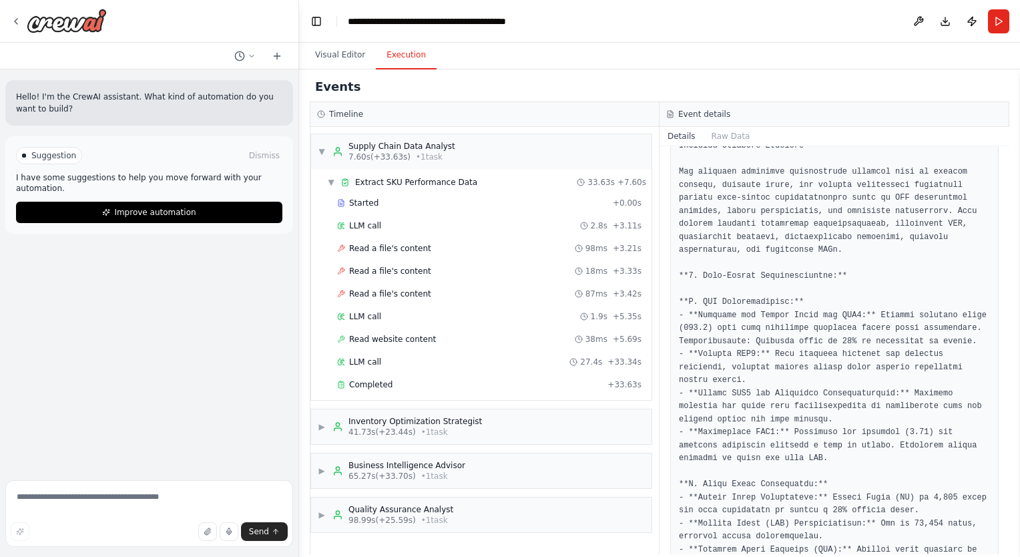
scroll to position [0, 0]
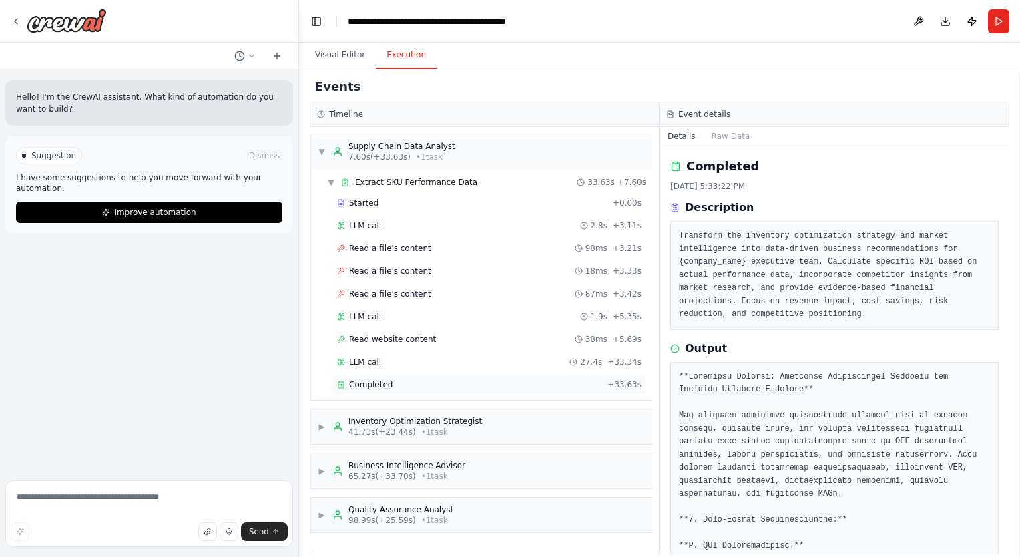
click at [404, 391] on div "Completed + 33.63s" at bounding box center [489, 385] width 314 height 20
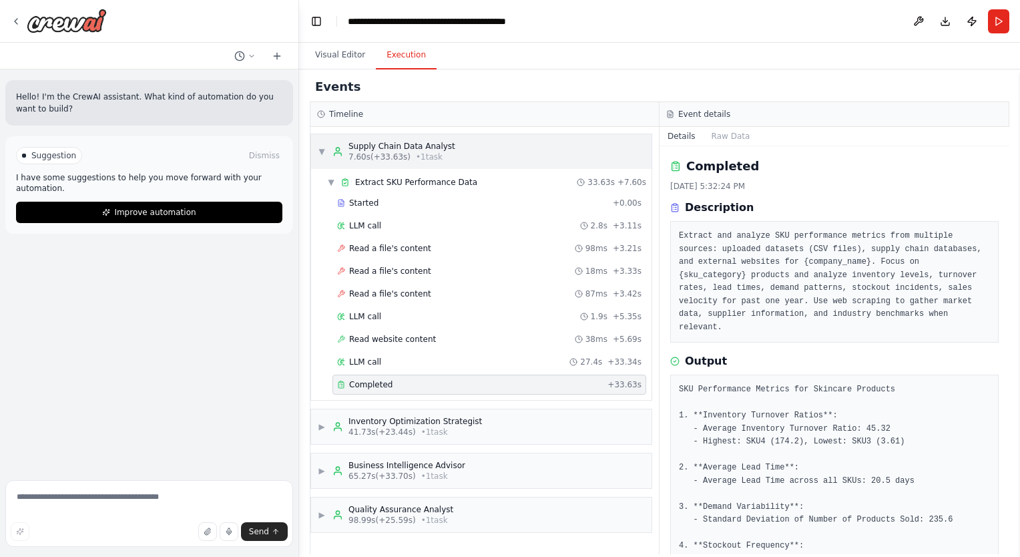
click at [318, 146] on span "▼" at bounding box center [322, 151] width 8 height 11
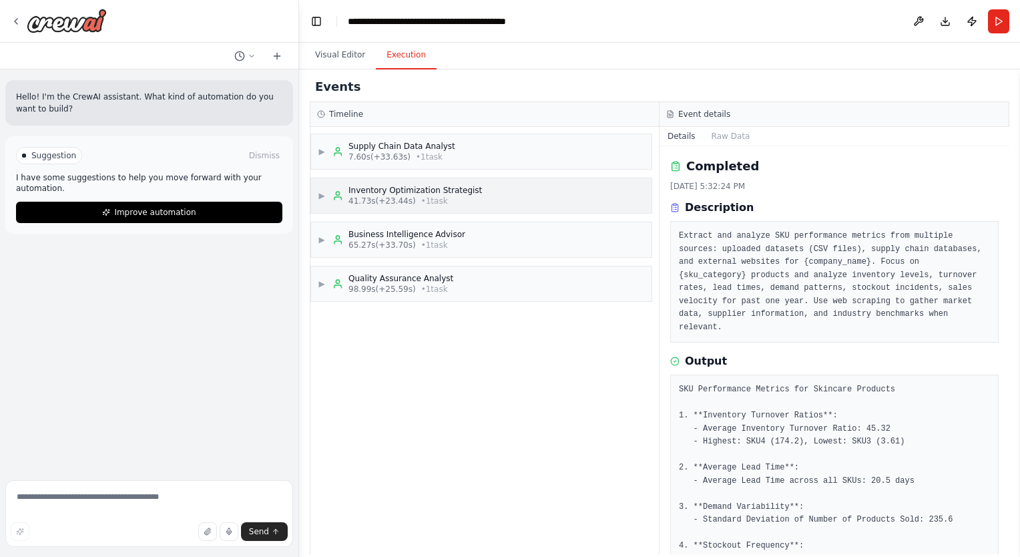
click at [375, 191] on div "Inventory Optimization Strategist" at bounding box center [415, 190] width 134 height 11
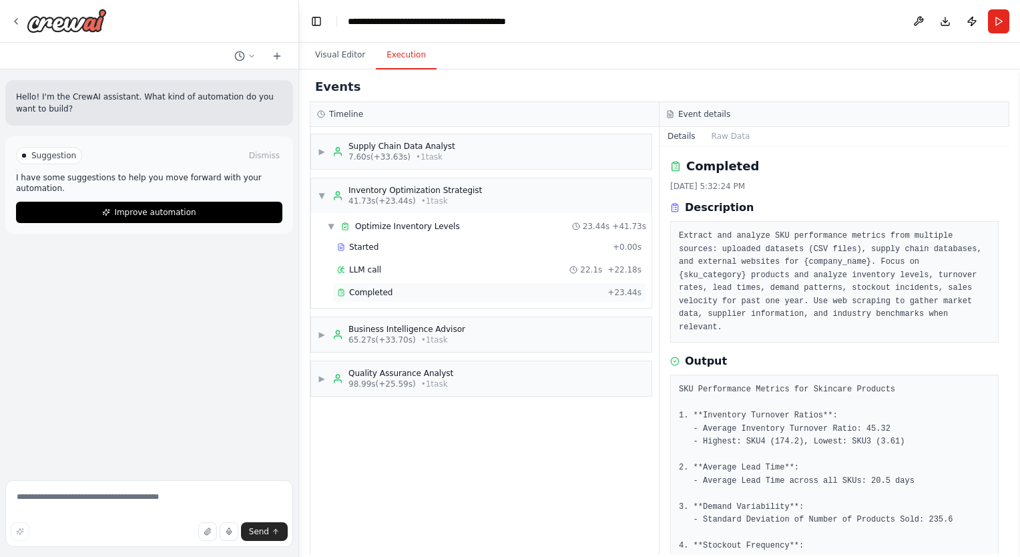
click at [378, 296] on div "Completed + 23.44s" at bounding box center [489, 292] width 314 height 20
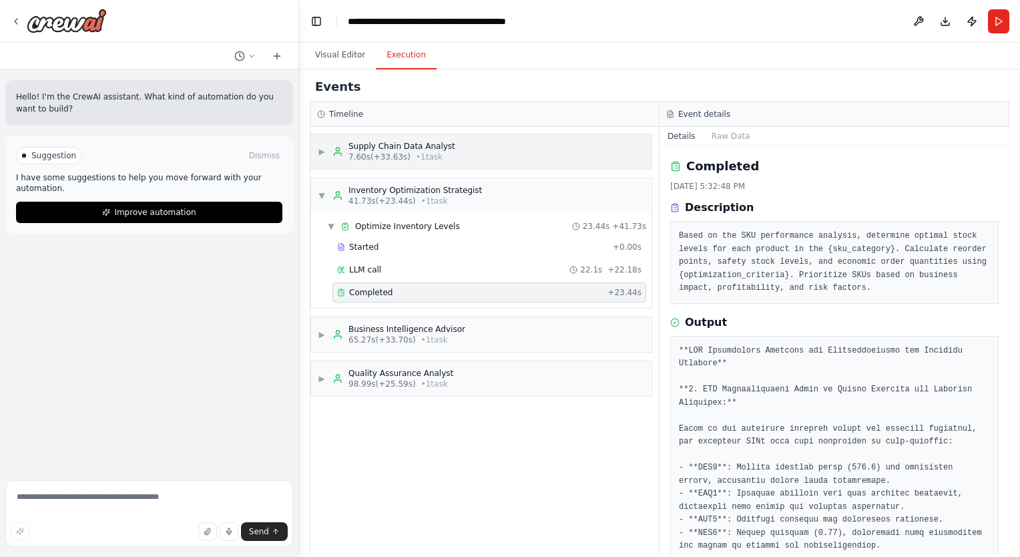
click at [324, 154] on span "▶" at bounding box center [322, 151] width 8 height 11
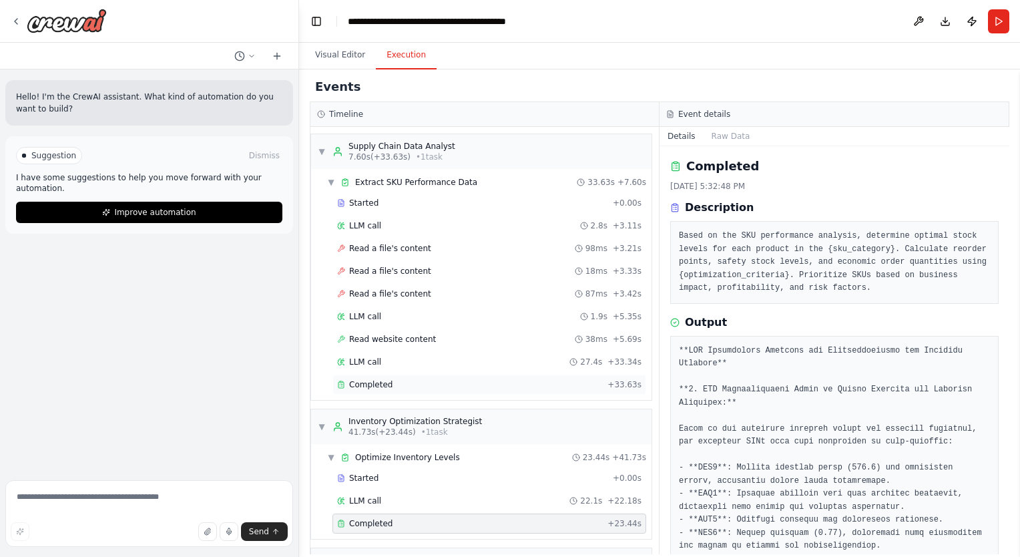
click at [369, 379] on span "Completed" at bounding box center [370, 384] width 43 height 11
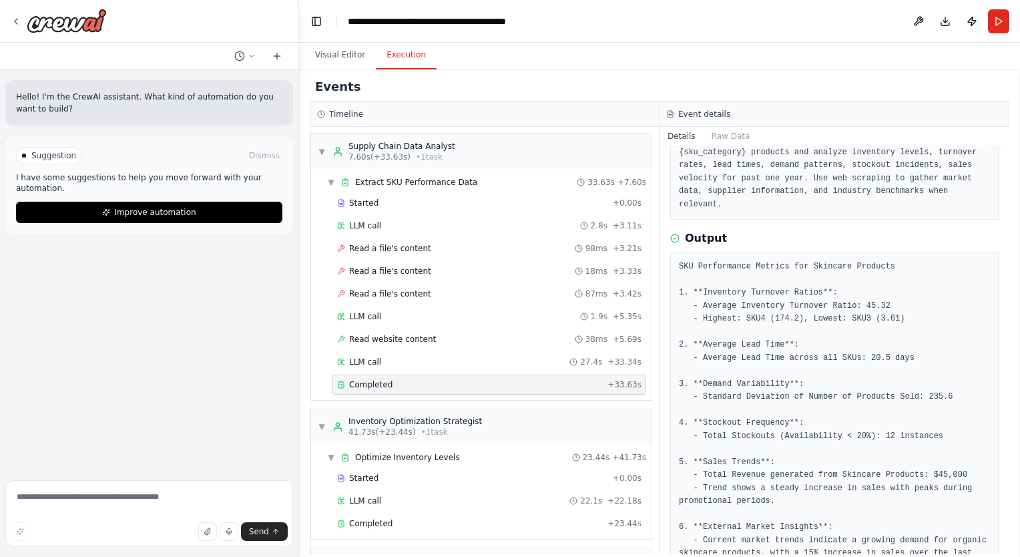
scroll to position [144, 0]
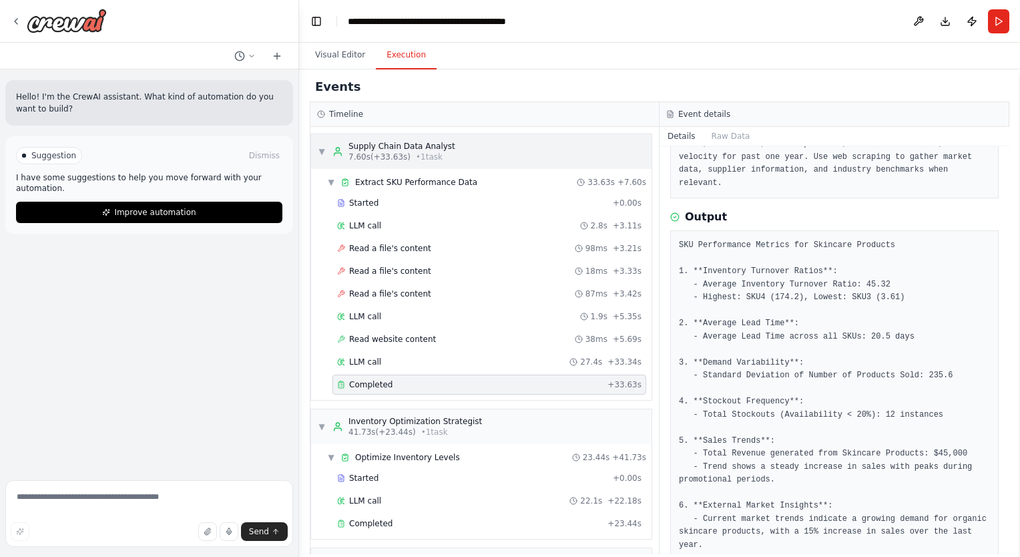
click at [321, 155] on span "▼" at bounding box center [322, 151] width 8 height 11
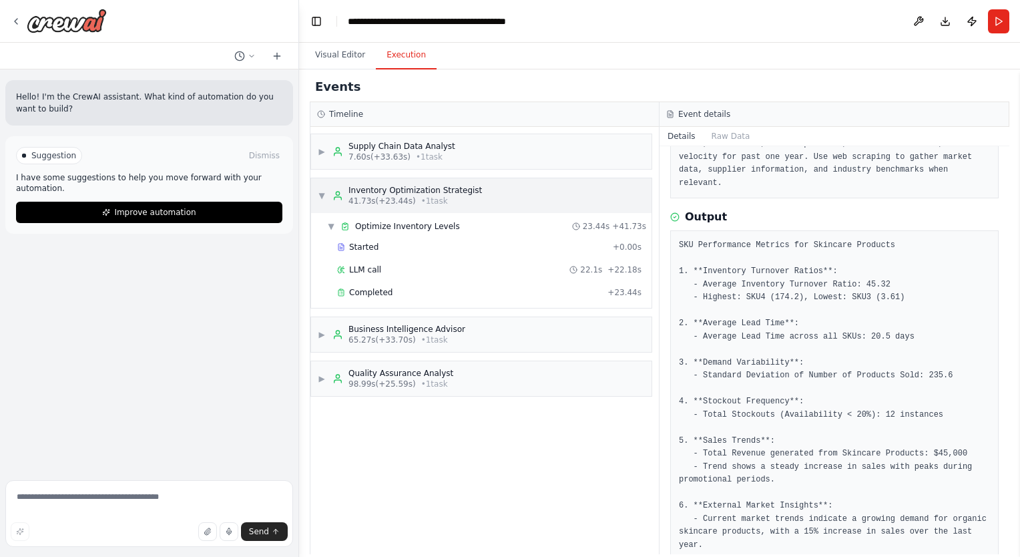
click at [322, 191] on span "▼" at bounding box center [322, 195] width 8 height 11
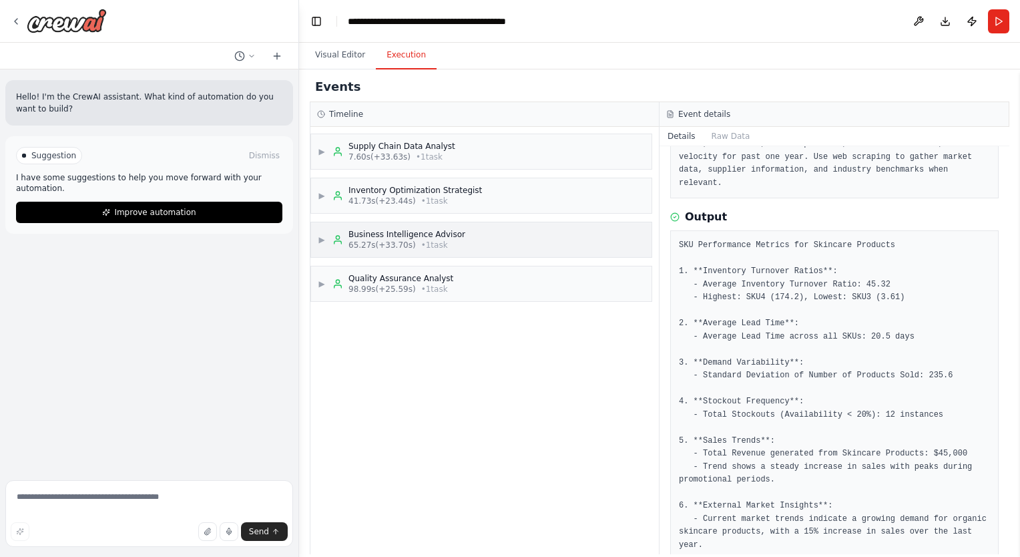
click at [320, 234] on span "▶" at bounding box center [322, 239] width 8 height 11
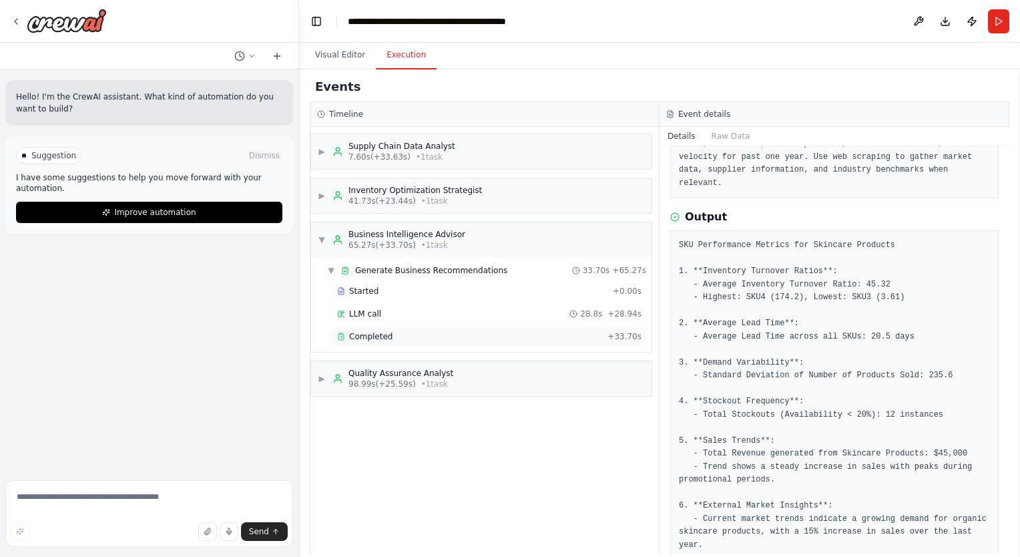
click at [365, 335] on span "Completed" at bounding box center [370, 336] width 43 height 11
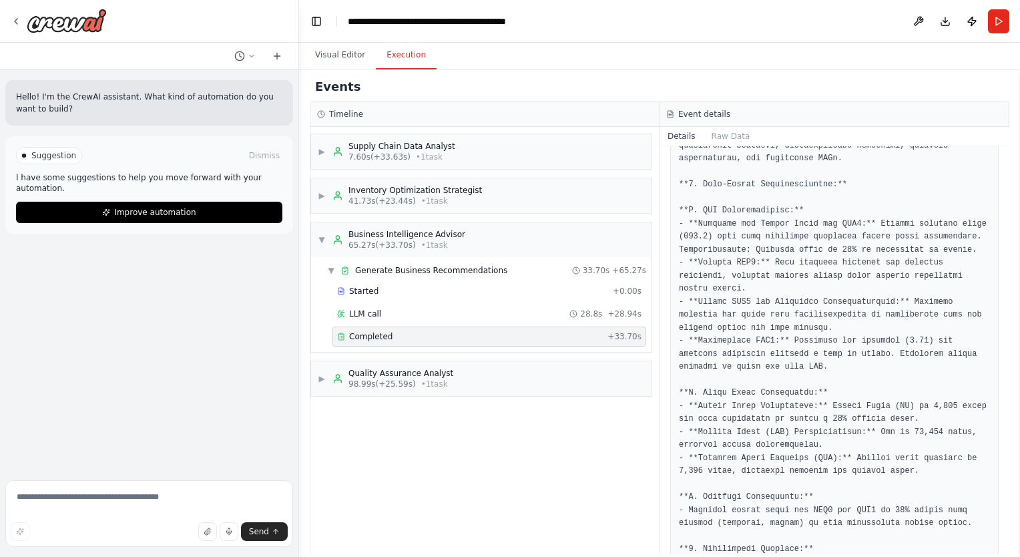
scroll to position [336, 0]
click at [318, 243] on span "▼" at bounding box center [322, 239] width 8 height 11
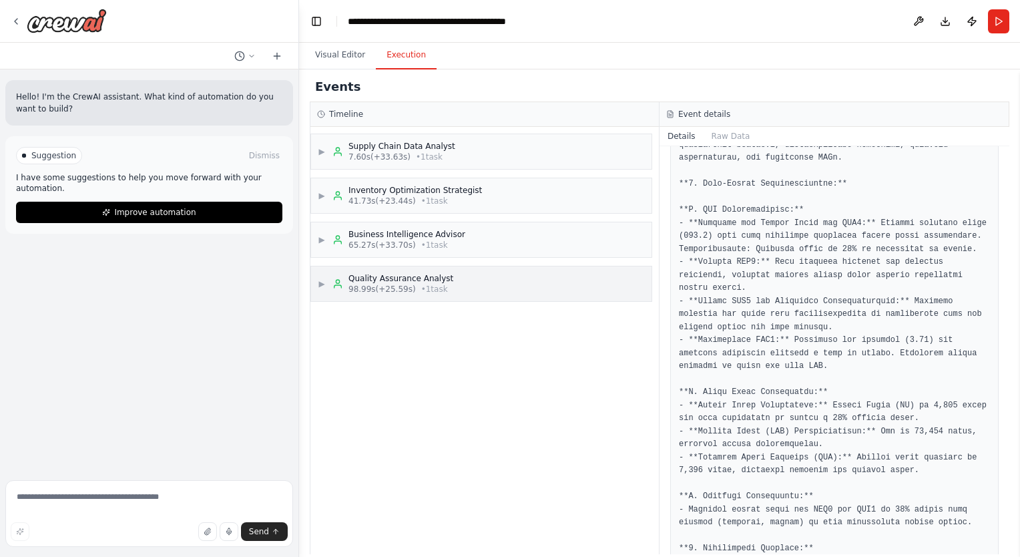
click at [324, 284] on span "▶" at bounding box center [322, 283] width 8 height 11
click at [379, 375] on span "Completed" at bounding box center [370, 380] width 43 height 11
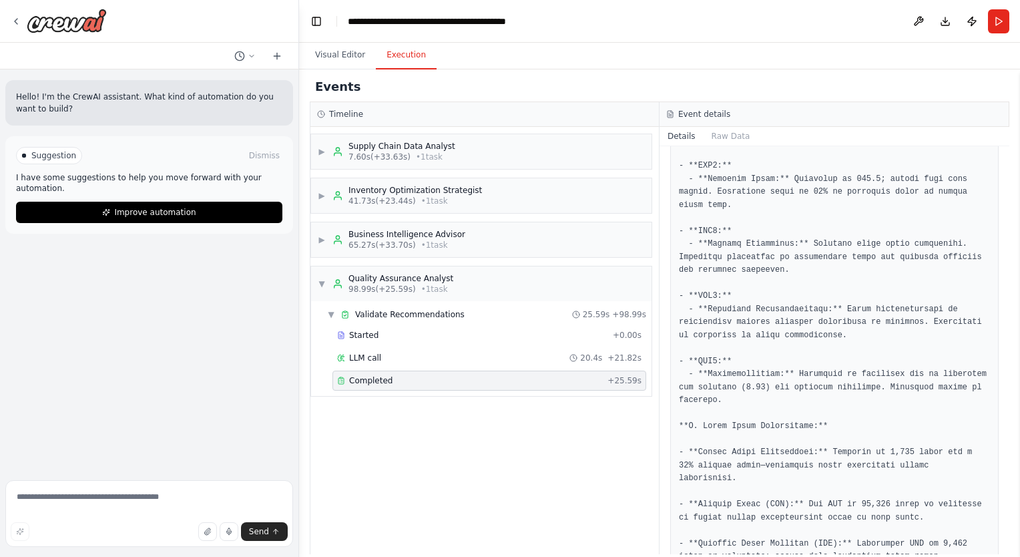
scroll to position [0, 0]
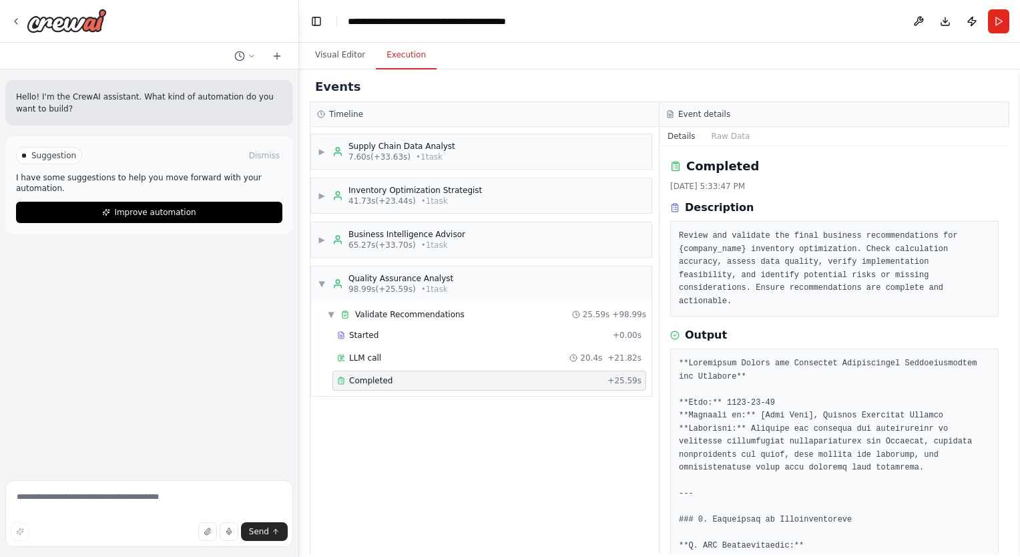
click at [753, 238] on pre "Review and validate the final business recommendations for {company_name} inven…" at bounding box center [834, 269] width 311 height 78
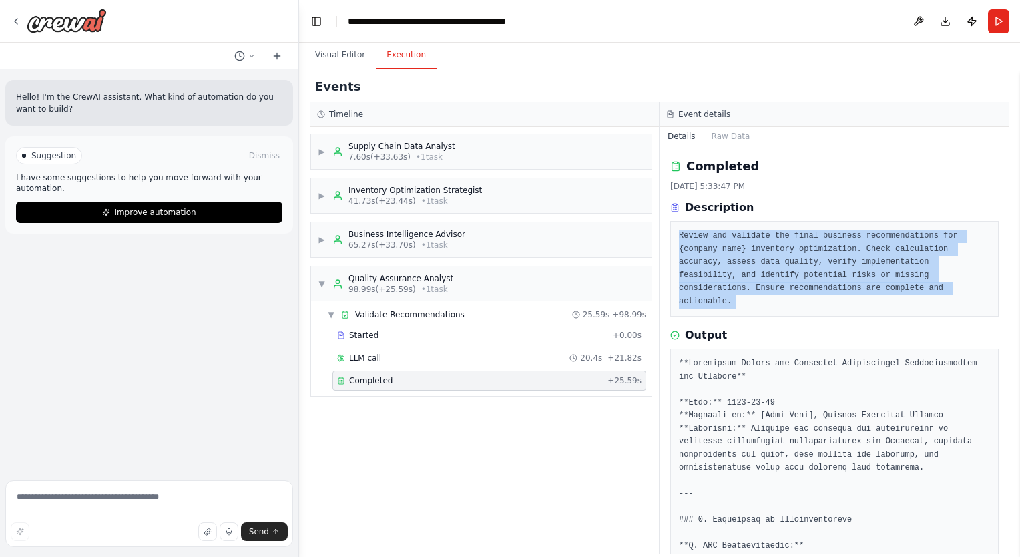
click at [753, 238] on pre "Review and validate the final business recommendations for {company_name} inven…" at bounding box center [834, 269] width 311 height 78
drag, startPoint x: 753, startPoint y: 238, endPoint x: 796, endPoint y: 271, distance: 54.2
click at [796, 271] on pre "Review and validate the final business recommendations for {company_name} inven…" at bounding box center [834, 269] width 311 height 78
click at [833, 292] on pre "Review and validate the final business recommendations for {company_name} inven…" at bounding box center [834, 269] width 311 height 78
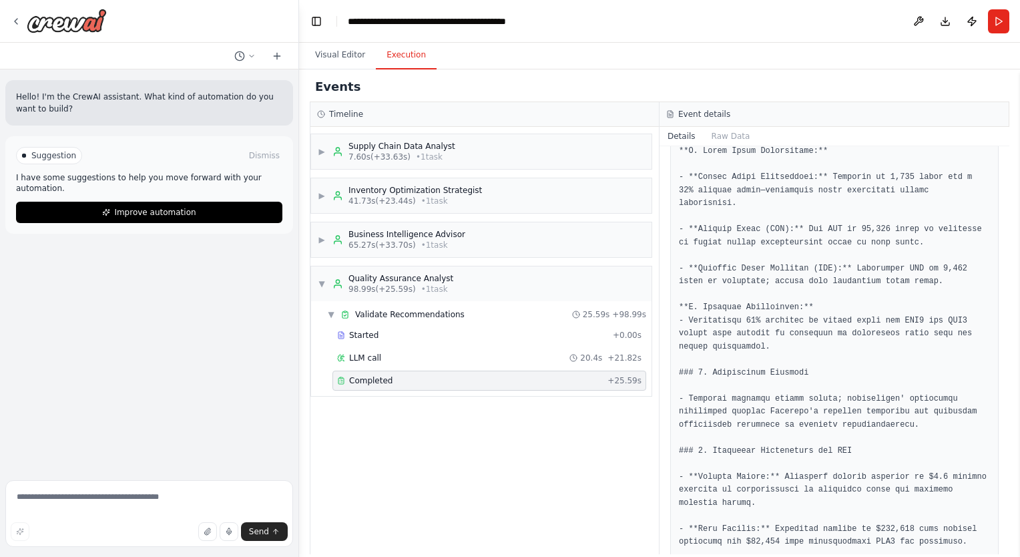
scroll to position [681, 0]
click at [322, 281] on span "▼" at bounding box center [322, 283] width 8 height 11
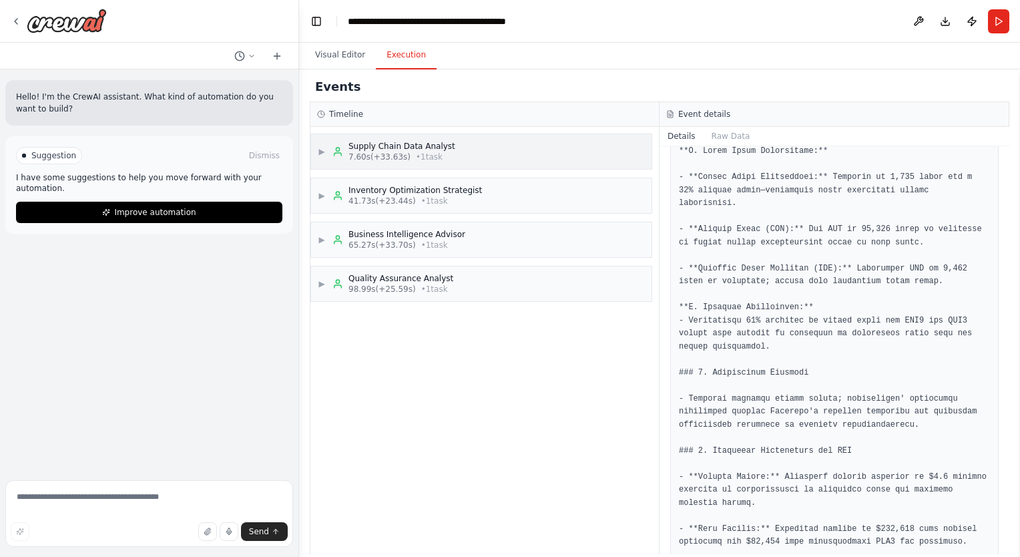
click at [453, 162] on div "▶ Supply Chain Data Analyst 7.60s (+33.63s) • 1 task" at bounding box center [481, 151] width 340 height 35
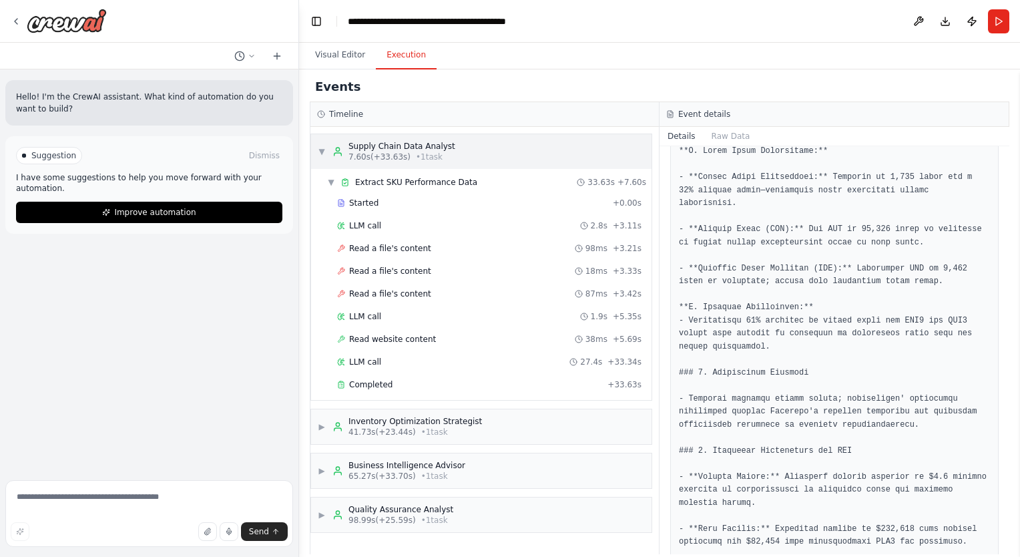
click at [453, 162] on div "▼ Supply Chain Data Analyst 7.60s (+33.63s) • 1 task" at bounding box center [481, 151] width 340 height 35
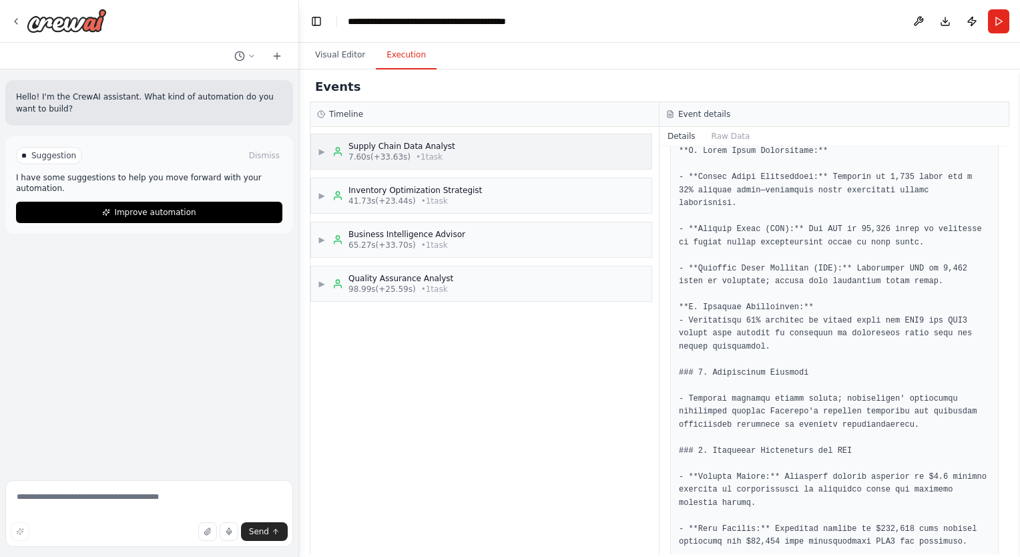
click at [323, 150] on span "▶" at bounding box center [322, 151] width 8 height 11
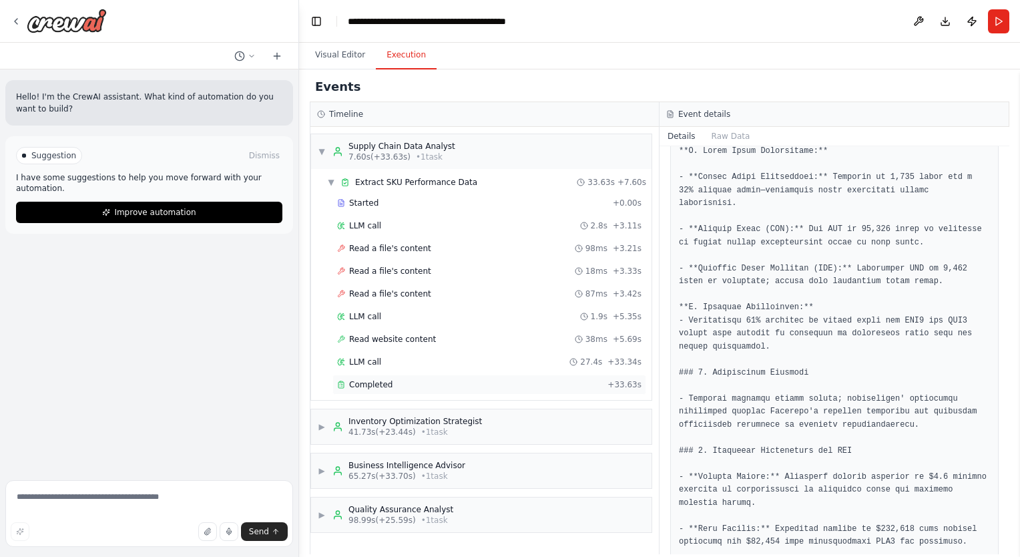
click at [365, 379] on span "Completed" at bounding box center [370, 384] width 43 height 11
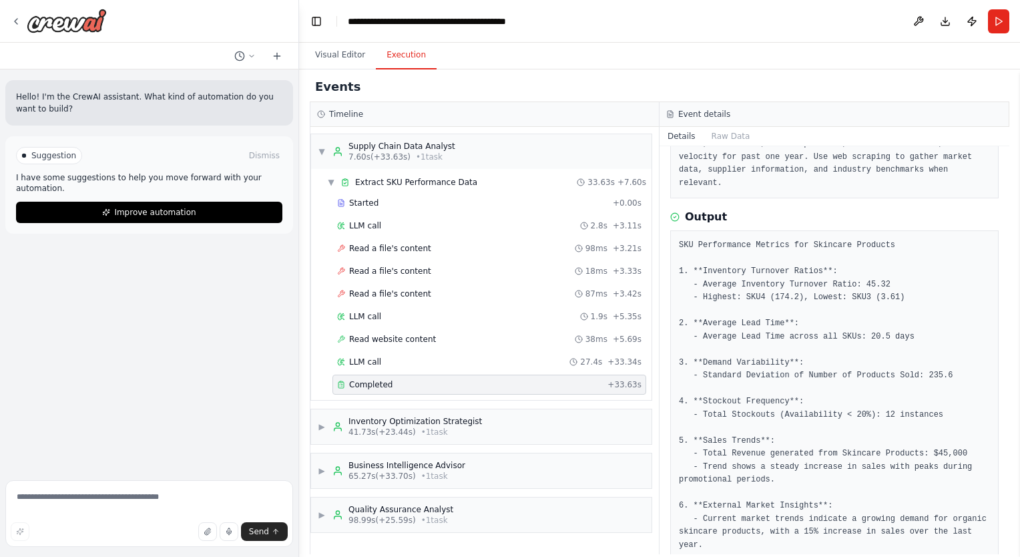
scroll to position [0, 0]
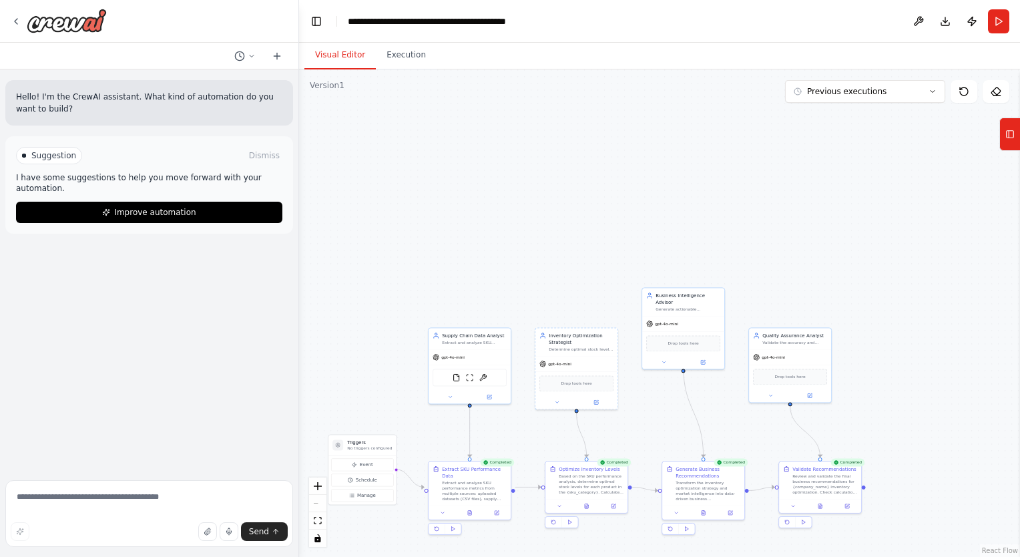
click at [347, 48] on button "Visual Editor" at bounding box center [339, 55] width 71 height 28
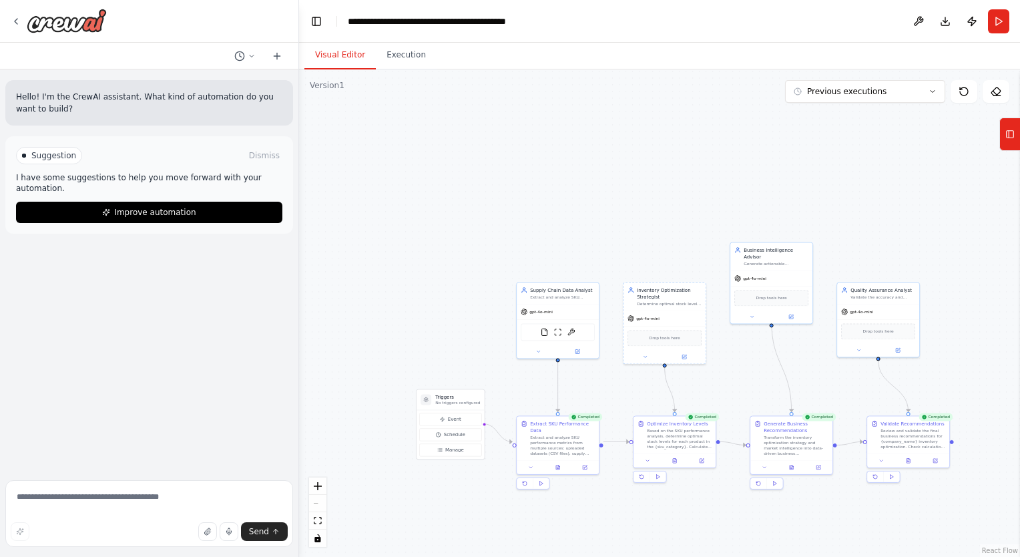
drag, startPoint x: 539, startPoint y: 255, endPoint x: 627, endPoint y: 210, distance: 98.5
click at [627, 210] on div ".deletable-edge-delete-btn { width: 20px; height: 20px; border: 0px solid #ffff…" at bounding box center [659, 312] width 721 height 487
click at [314, 487] on icon "zoom in" at bounding box center [318, 486] width 8 height 8
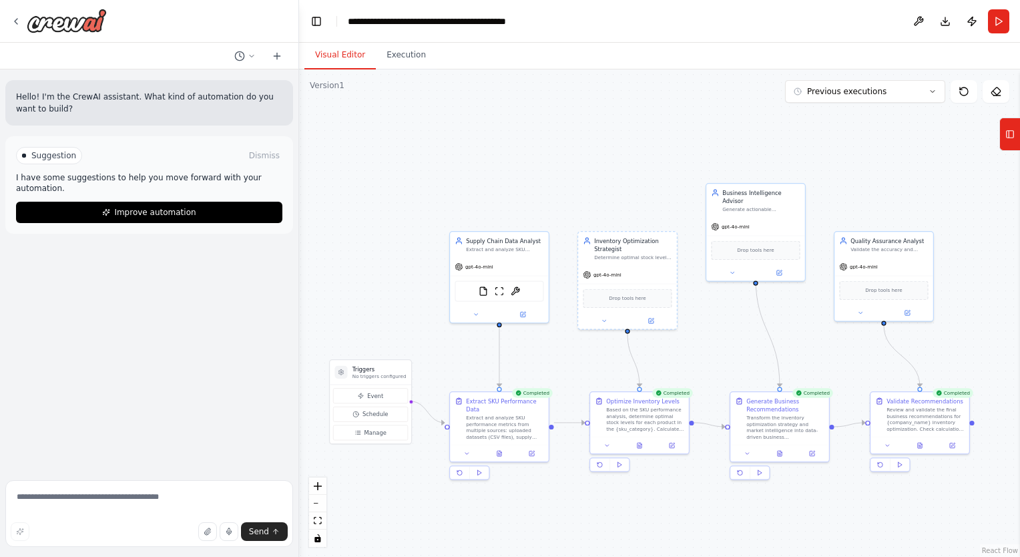
drag, startPoint x: 698, startPoint y: 156, endPoint x: 661, endPoint y: 110, distance: 58.4
click at [661, 110] on div ".deletable-edge-delete-btn { width: 20px; height: 20px; border: 0px solid #ffff…" at bounding box center [659, 312] width 721 height 487
click at [519, 288] on img at bounding box center [515, 288] width 9 height 9
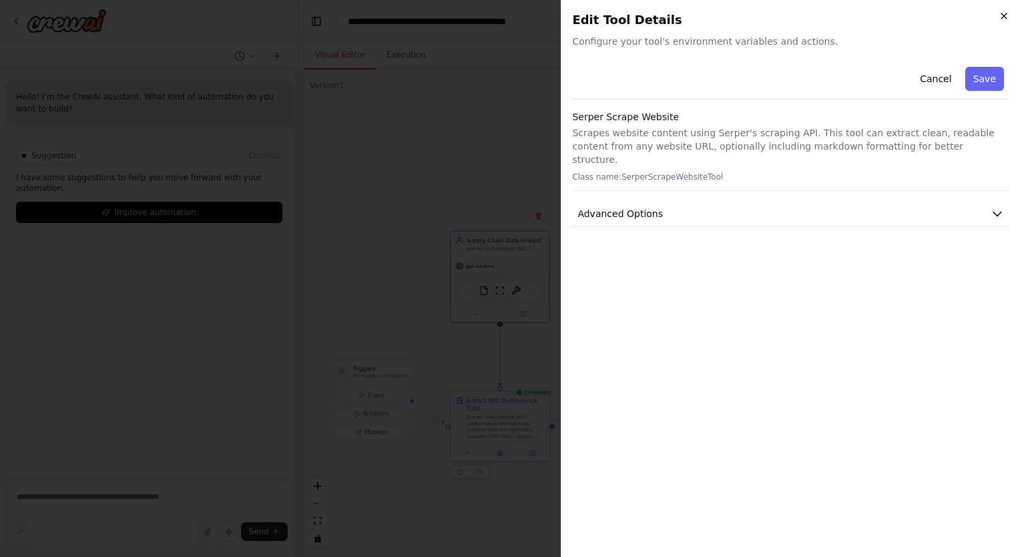
click at [1007, 13] on icon "button" at bounding box center [1003, 15] width 5 height 5
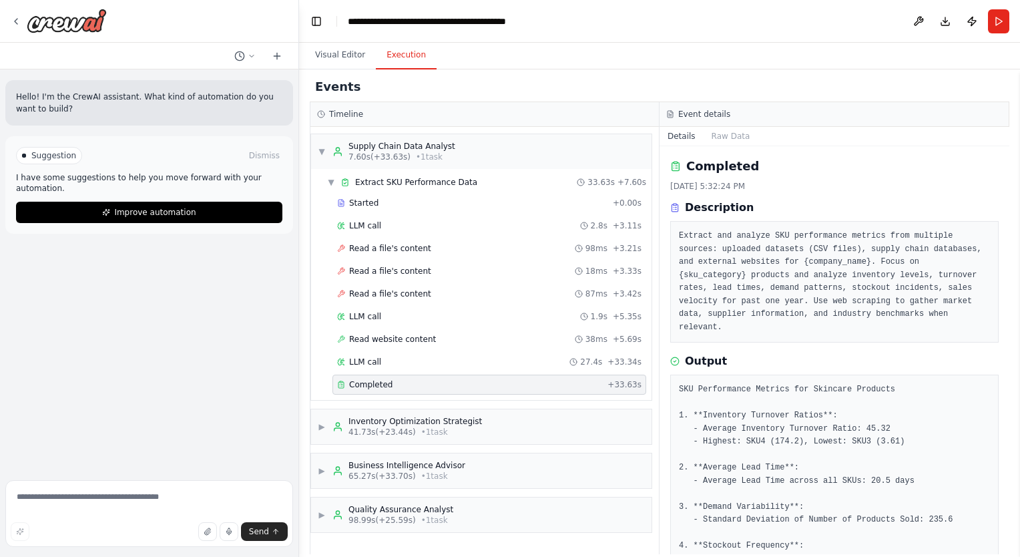
click at [408, 51] on button "Execution" at bounding box center [406, 55] width 61 height 28
click at [398, 339] on span "Read website content" at bounding box center [392, 339] width 87 height 11
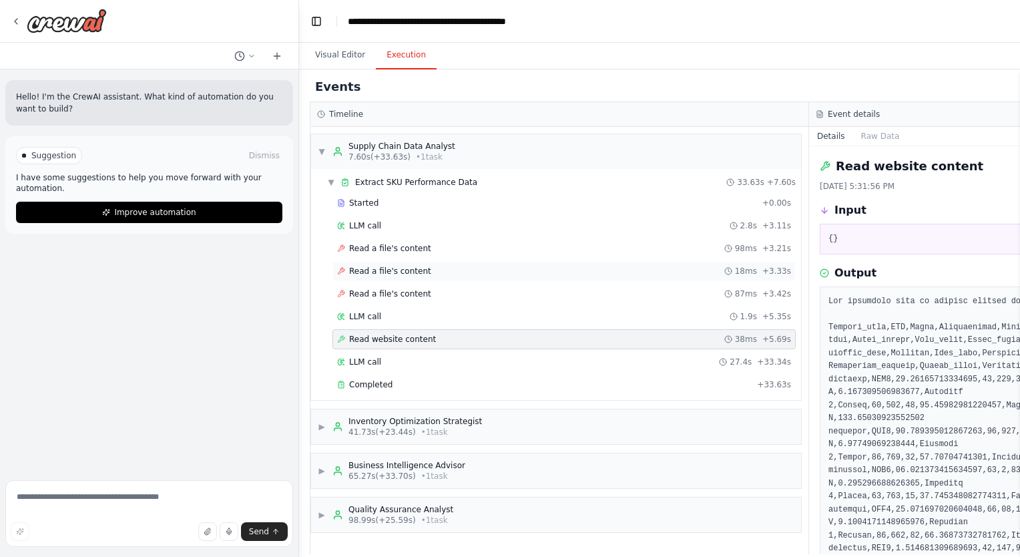
click at [369, 266] on span "Read a file's content" at bounding box center [390, 271] width 82 height 11
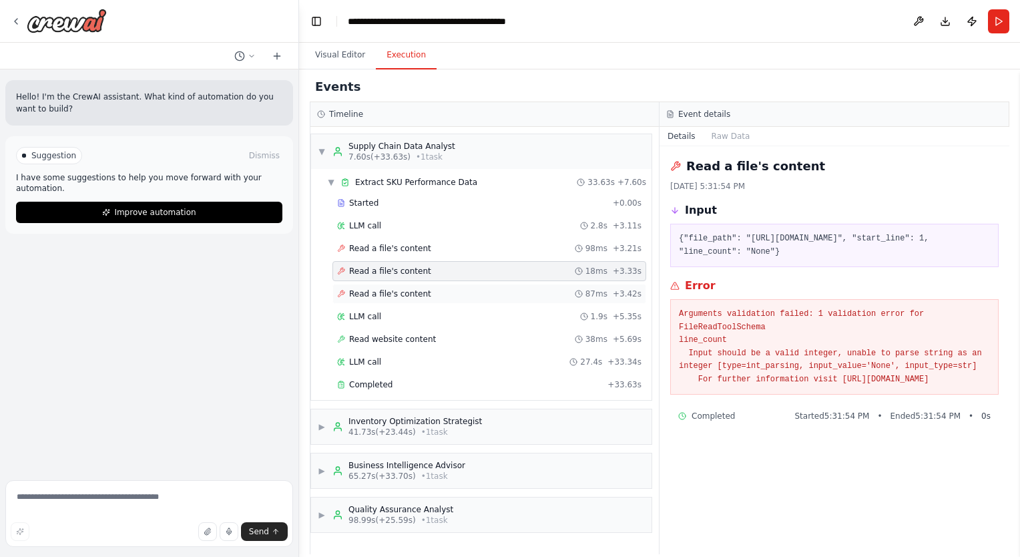
click at [419, 298] on div "Read a file's content 87ms + 3.42s" at bounding box center [489, 294] width 314 height 20
click at [371, 252] on span "Read a file's content" at bounding box center [390, 248] width 82 height 11
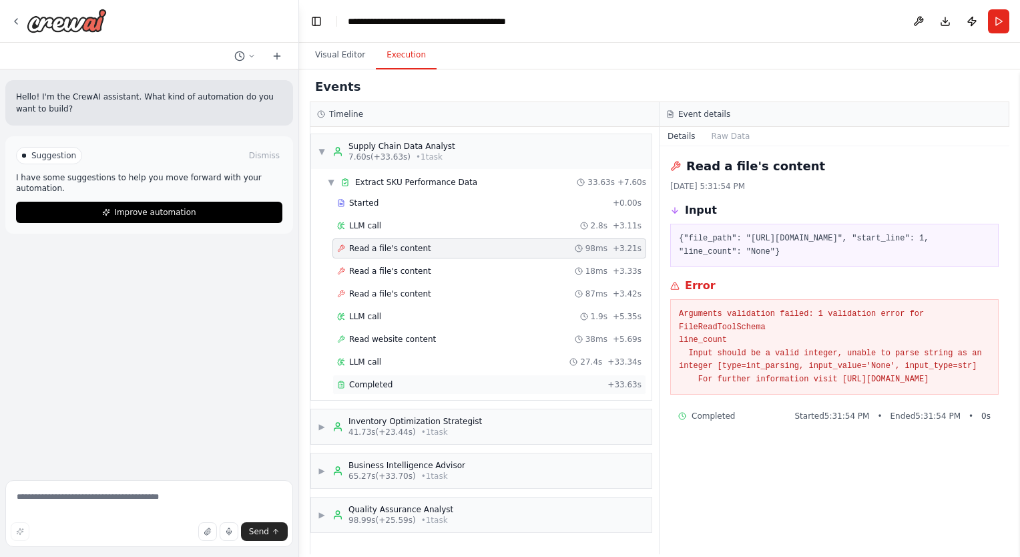
click at [353, 383] on span "Completed" at bounding box center [370, 384] width 43 height 11
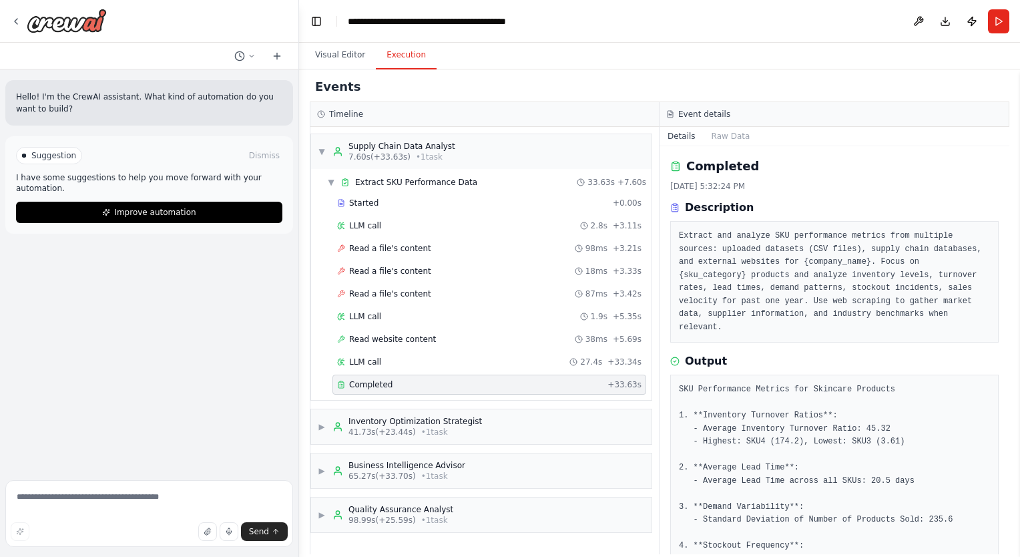
scroll to position [144, 0]
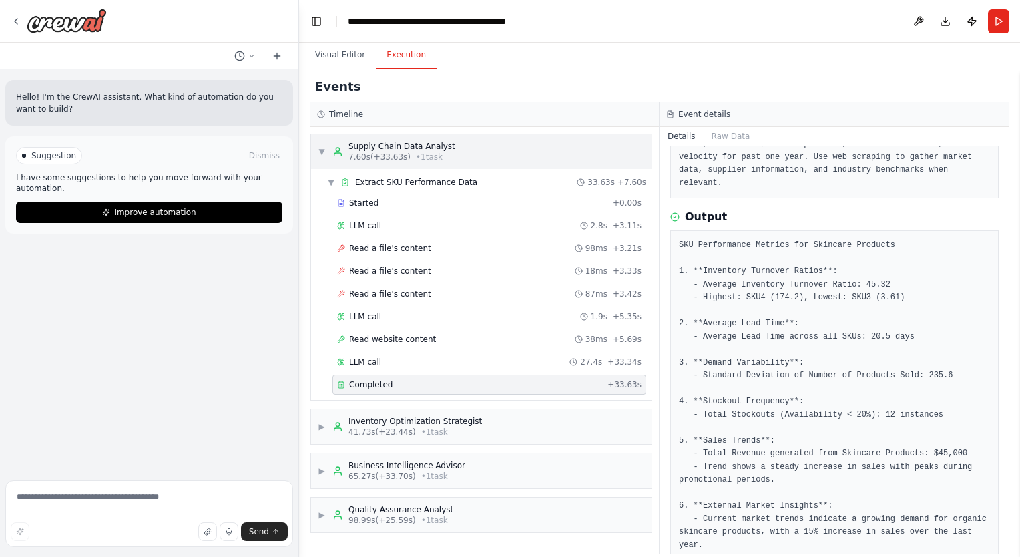
click at [323, 148] on span "▼" at bounding box center [322, 151] width 8 height 11
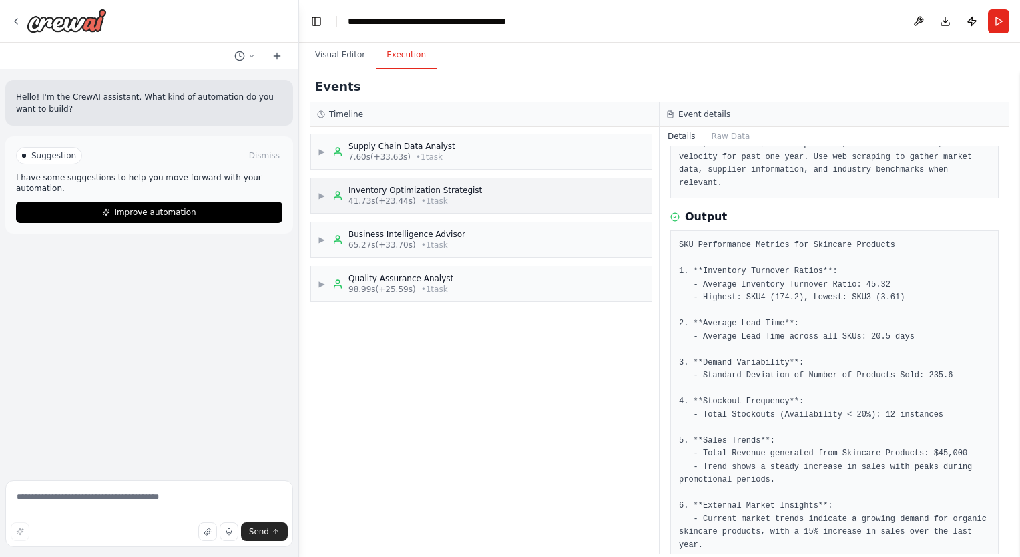
click at [393, 198] on span "41.73s (+23.44s)" at bounding box center [381, 201] width 67 height 11
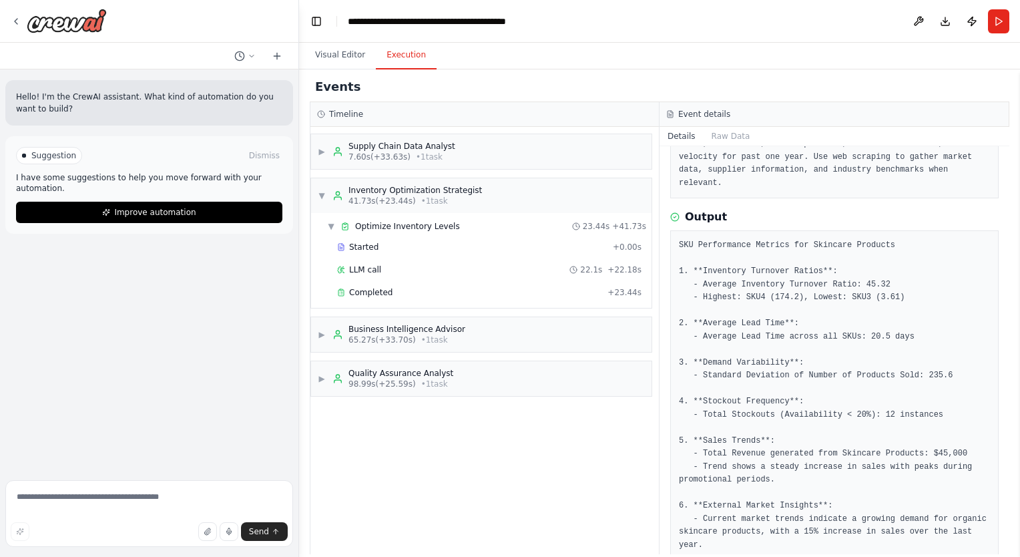
click at [403, 300] on div "Completed + 23.44s" at bounding box center [489, 292] width 314 height 20
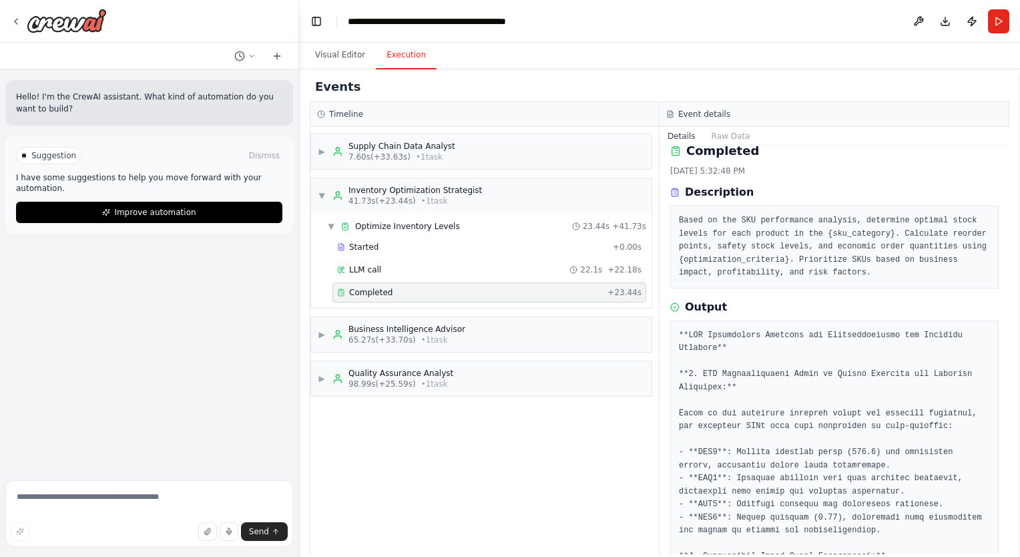
scroll to position [0, 0]
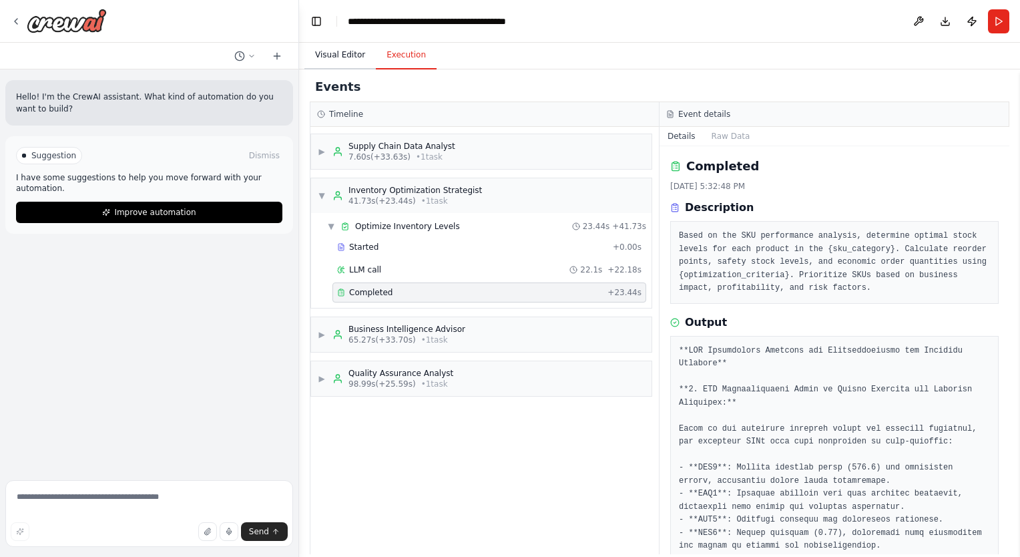
click at [355, 55] on button "Visual Editor" at bounding box center [339, 55] width 71 height 28
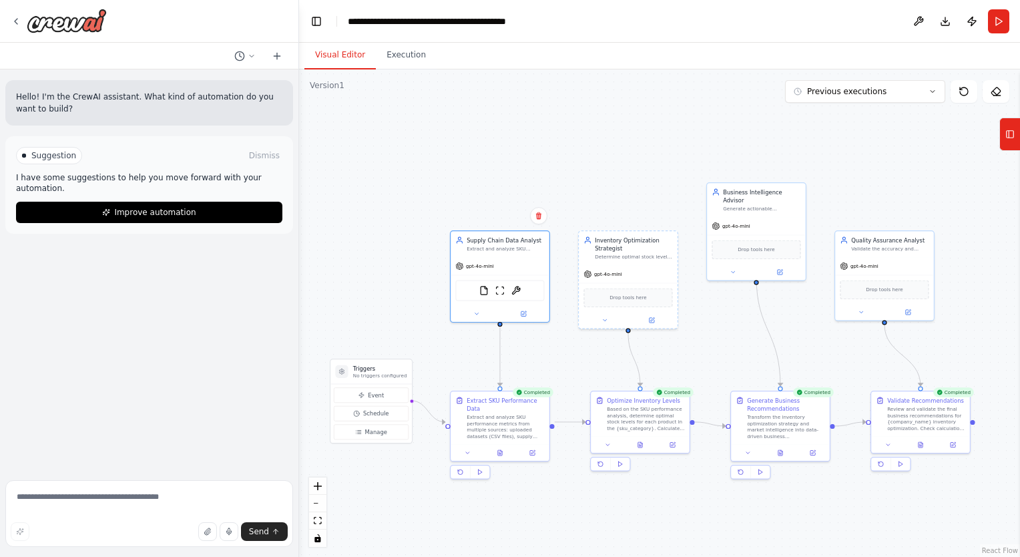
click at [355, 55] on button "Visual Editor" at bounding box center [339, 55] width 71 height 28
click at [382, 52] on button "Execution" at bounding box center [406, 55] width 61 height 28
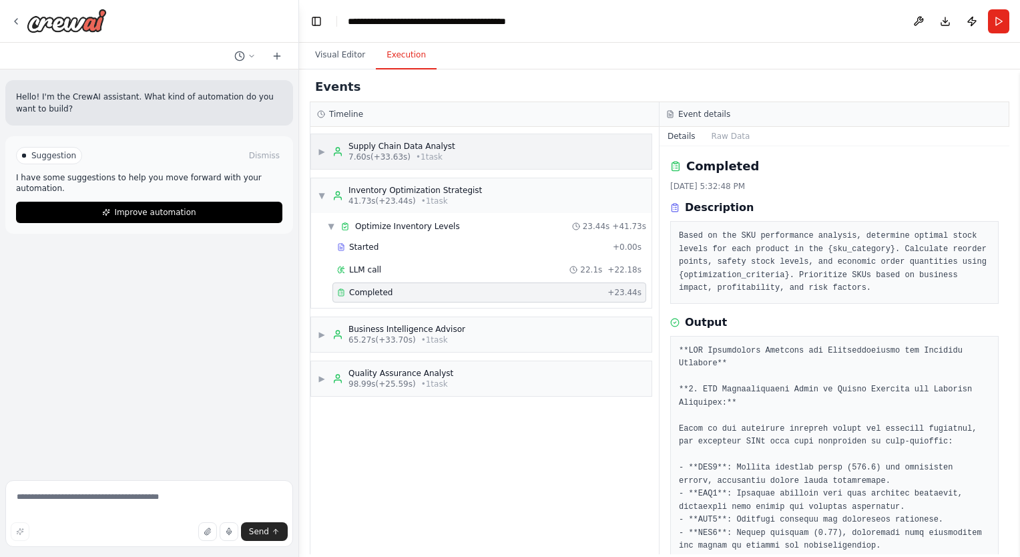
click at [326, 154] on span "▶" at bounding box center [322, 151] width 8 height 11
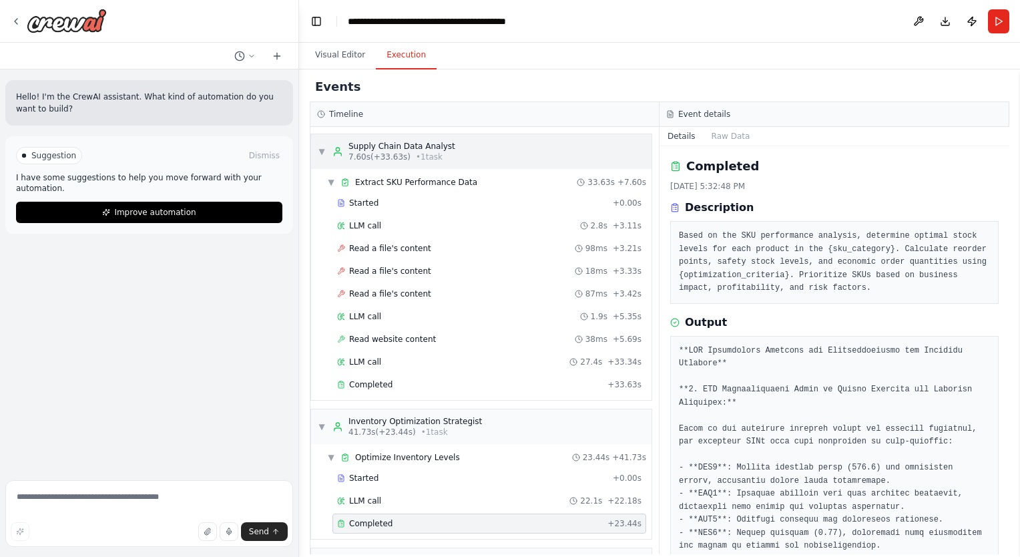
click at [326, 154] on div "▼ Supply Chain Data Analyst 7.60s (+33.63s) • 1 task" at bounding box center [387, 151] width 138 height 21
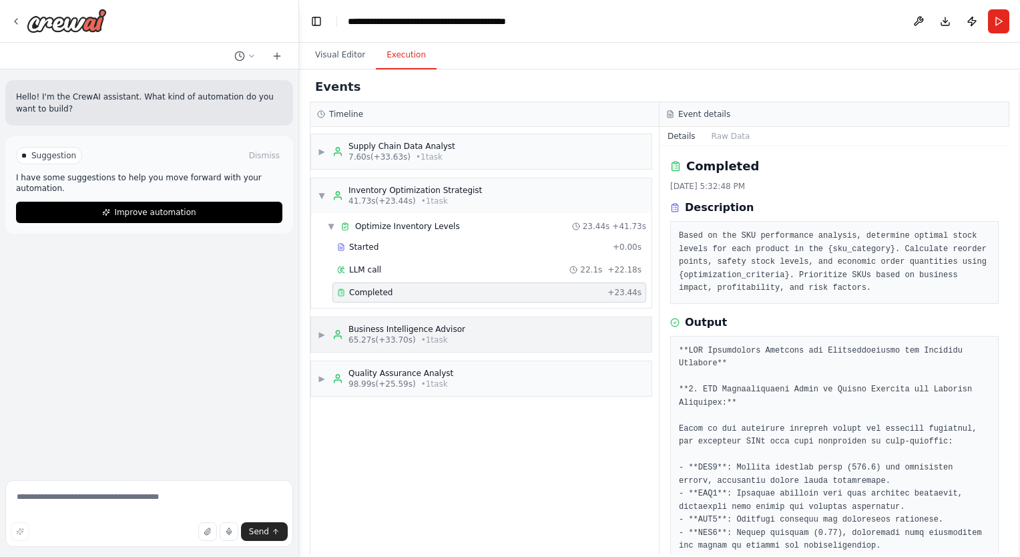
click at [324, 332] on span "▶" at bounding box center [322, 334] width 8 height 11
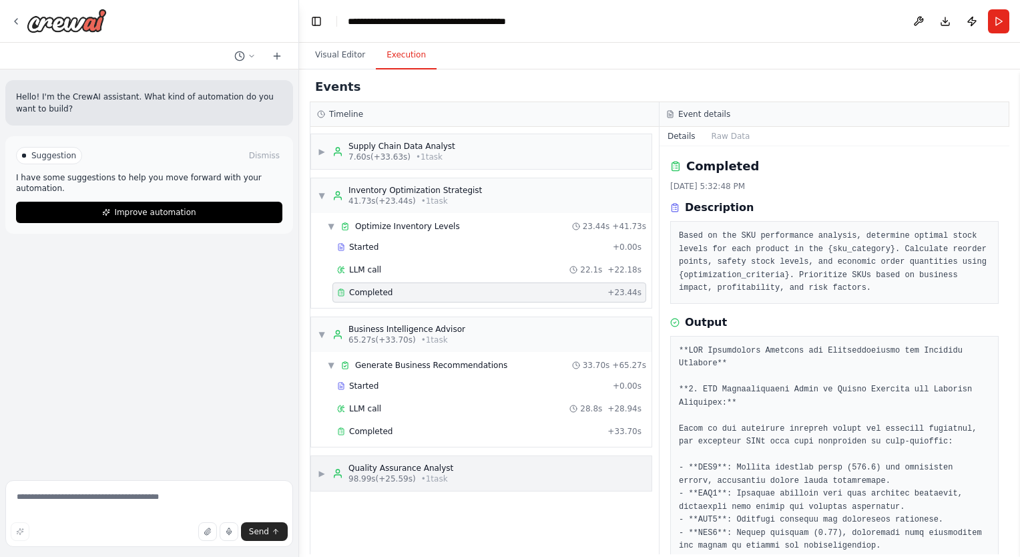
click at [324, 479] on div "▶ Quality Assurance Analyst 98.99s (+25.59s) • 1 task" at bounding box center [386, 473] width 136 height 21
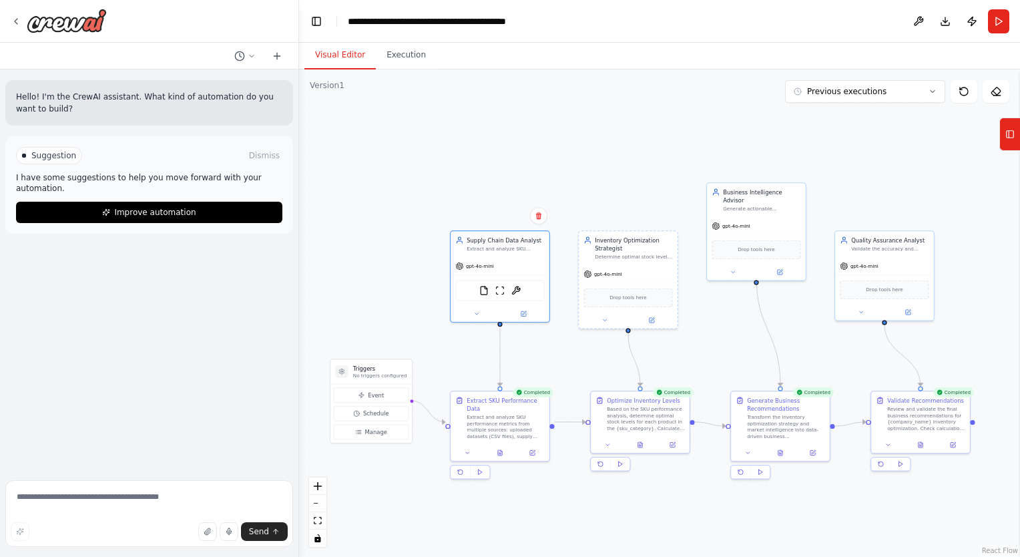
click at [349, 61] on button "Visual Editor" at bounding box center [339, 55] width 71 height 28
click at [513, 292] on img at bounding box center [515, 288] width 9 height 9
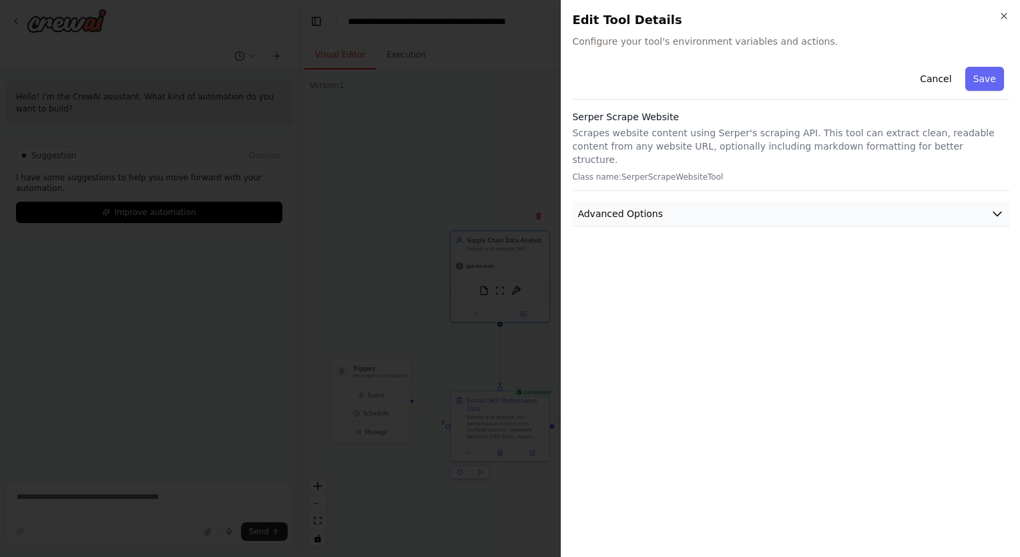
click at [654, 210] on button "Advanced Options" at bounding box center [790, 214] width 437 height 25
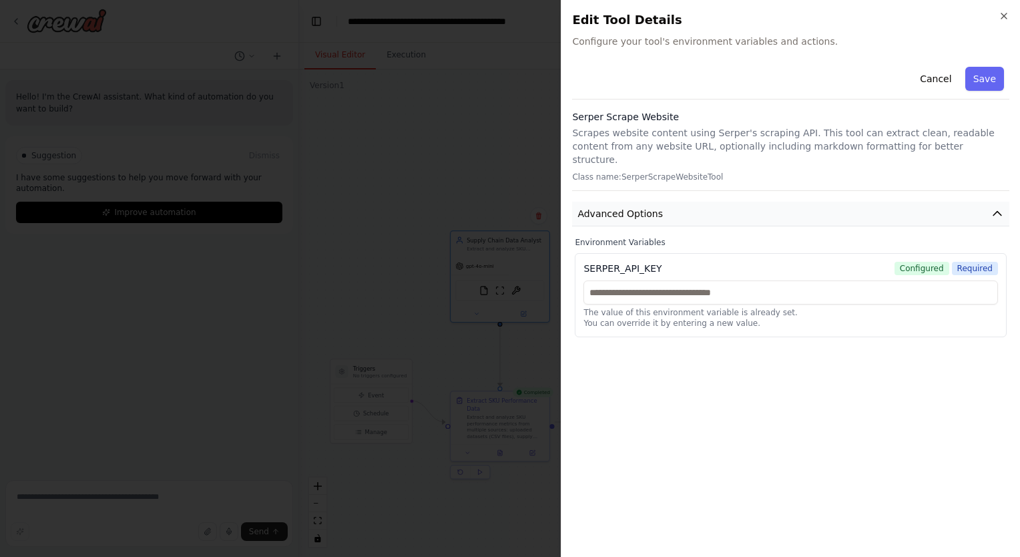
click at [654, 210] on button "Advanced Options" at bounding box center [790, 214] width 437 height 25
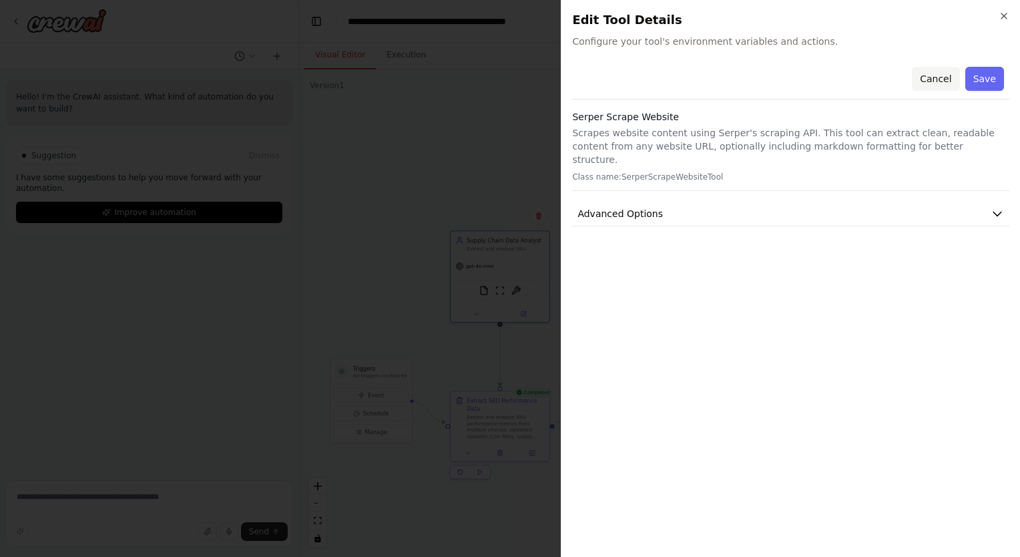
click at [943, 68] on button "Cancel" at bounding box center [935, 79] width 47 height 24
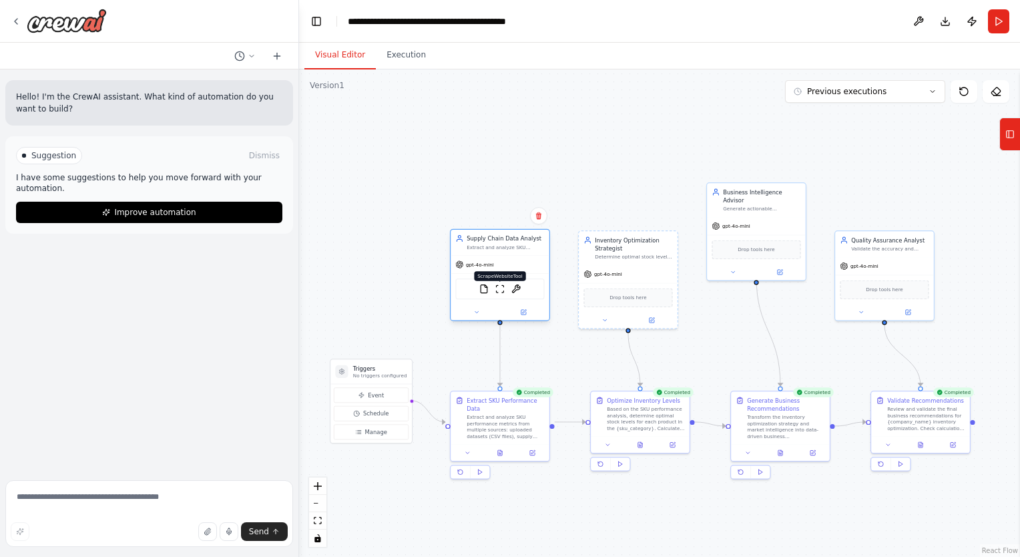
click at [500, 285] on img at bounding box center [499, 288] width 9 height 9
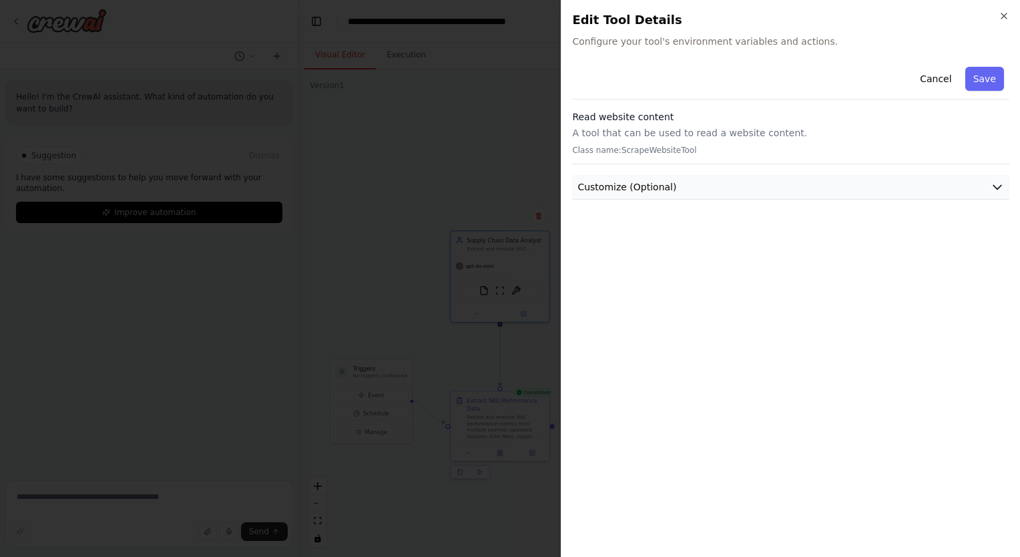
click at [714, 197] on button "Customize (Optional)" at bounding box center [790, 187] width 437 height 25
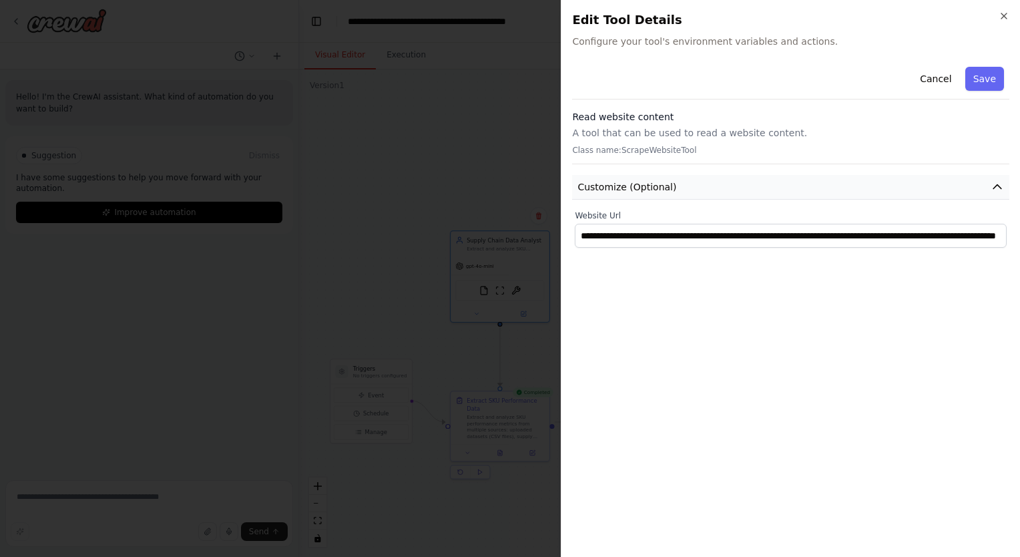
click at [714, 197] on button "Customize (Optional)" at bounding box center [790, 187] width 437 height 25
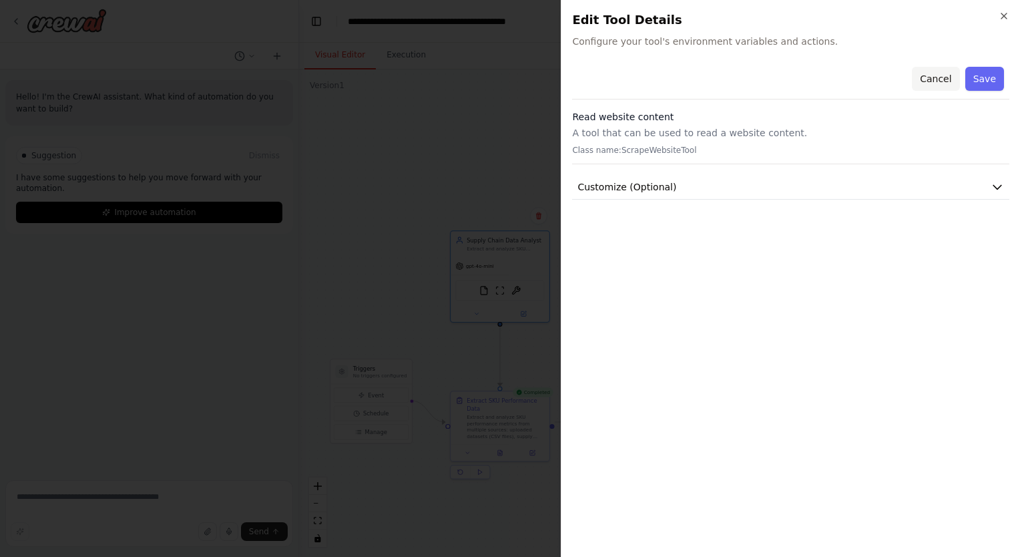
click at [945, 71] on button "Cancel" at bounding box center [935, 79] width 47 height 24
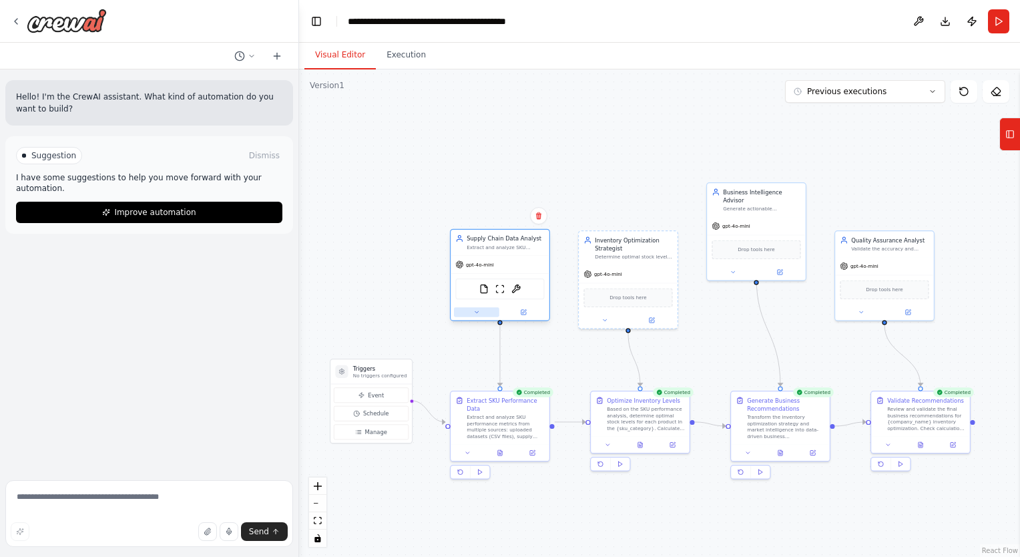
drag, startPoint x: 483, startPoint y: 290, endPoint x: 475, endPoint y: 310, distance: 21.3
click at [475, 310] on icon at bounding box center [476, 312] width 7 height 7
click at [526, 316] on div at bounding box center [500, 312] width 99 height 16
click at [524, 309] on icon at bounding box center [523, 312] width 7 height 7
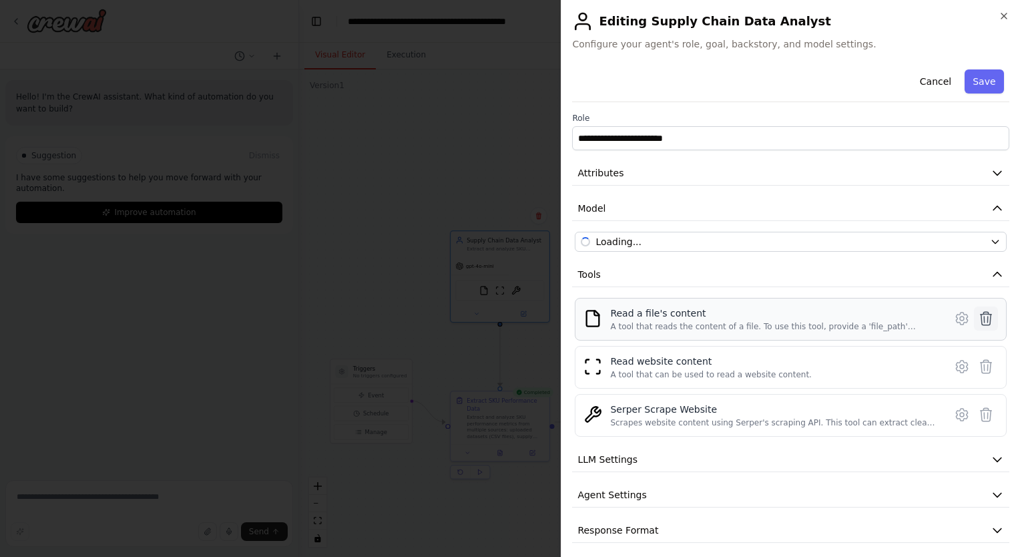
click at [981, 319] on icon at bounding box center [986, 318] width 11 height 13
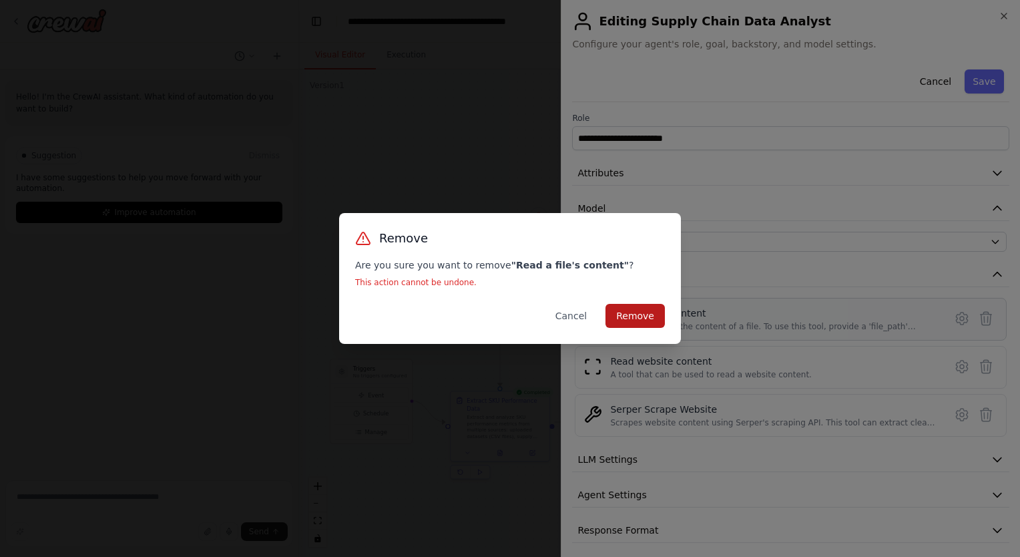
click at [640, 324] on button "Remove" at bounding box center [635, 316] width 59 height 24
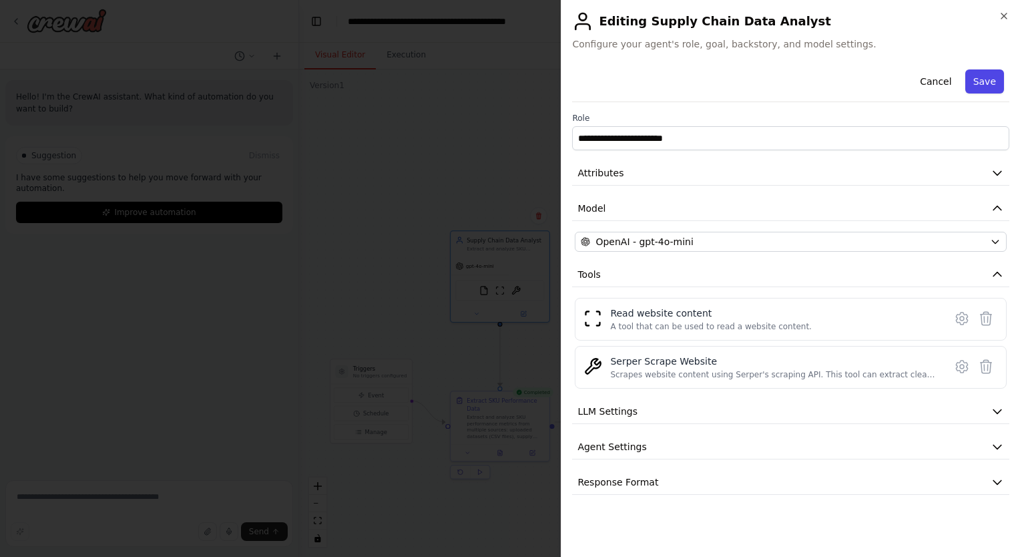
click at [994, 71] on button "Save" at bounding box center [984, 81] width 39 height 24
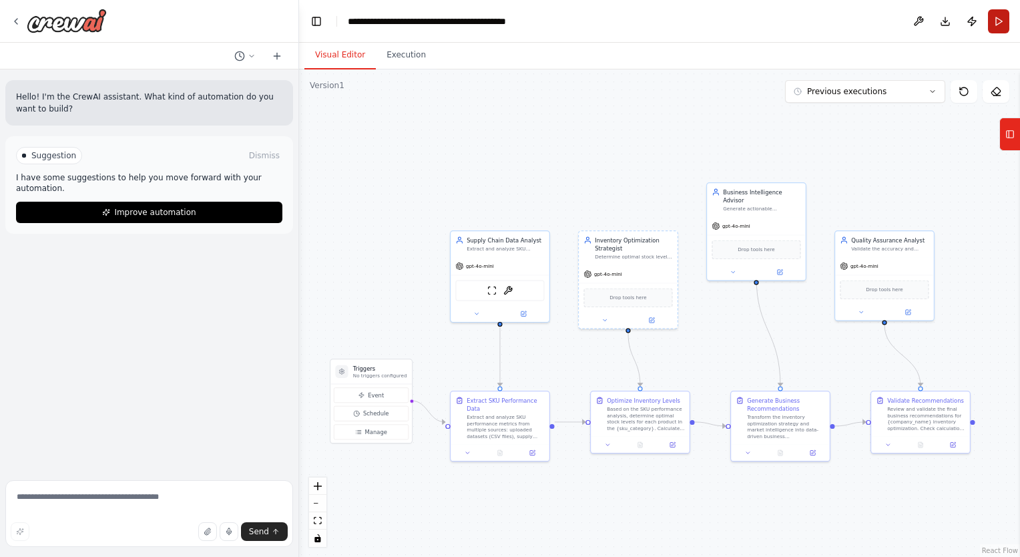
click at [995, 15] on button "Run" at bounding box center [998, 21] width 21 height 24
click at [391, 52] on body "**********" at bounding box center [510, 278] width 1020 height 557
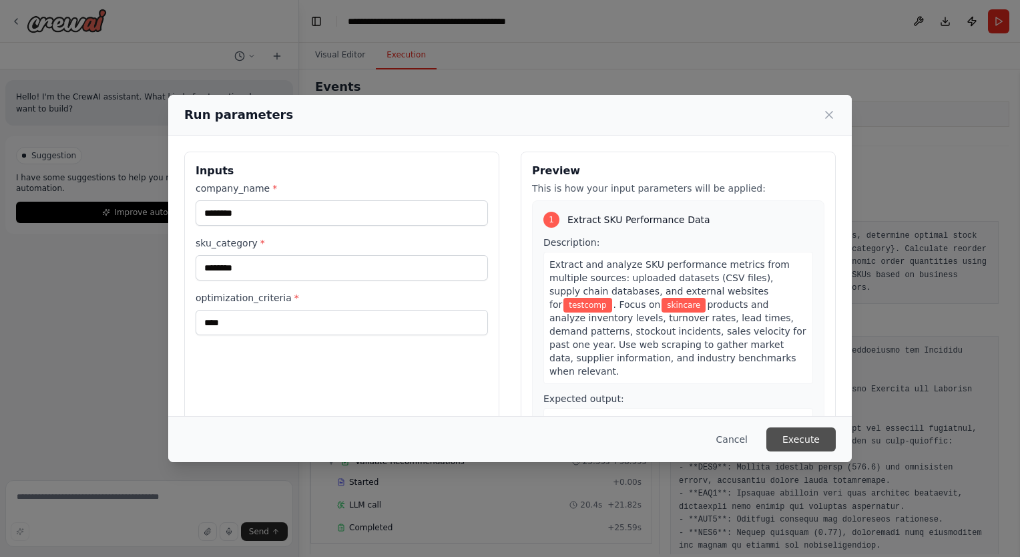
click at [790, 433] on button "Execute" at bounding box center [800, 439] width 69 height 24
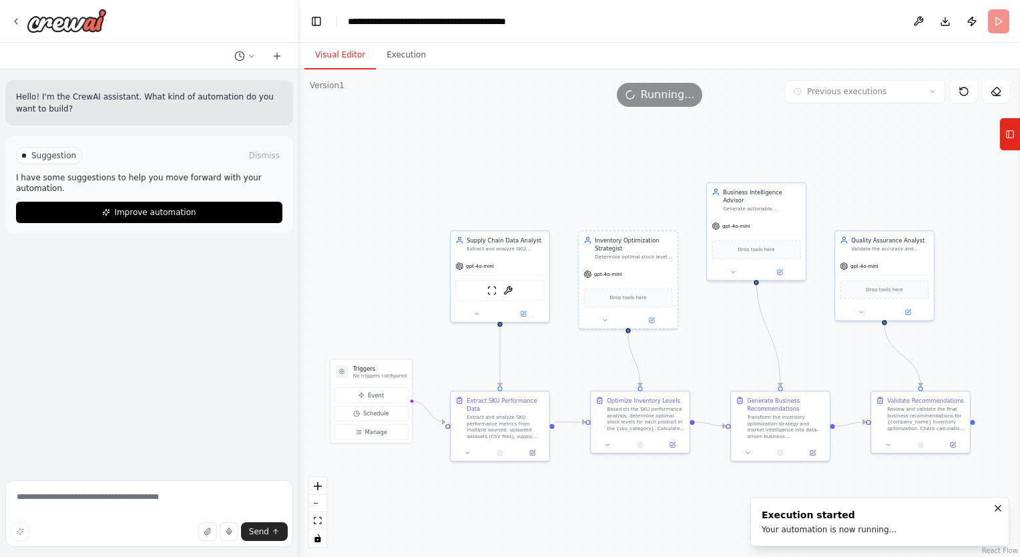
click at [336, 47] on button "Visual Editor" at bounding box center [339, 55] width 71 height 28
click at [470, 447] on button at bounding box center [467, 451] width 27 height 9
click at [531, 449] on icon at bounding box center [532, 451] width 5 height 5
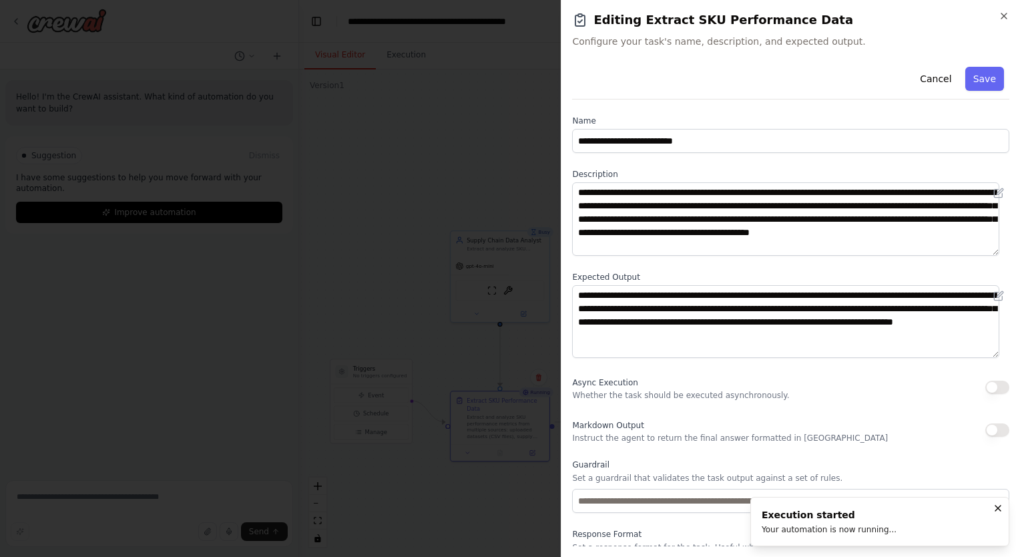
click at [998, 17] on h2 "Editing Extract SKU Performance Data" at bounding box center [790, 20] width 437 height 19
click at [1002, 19] on icon "button" at bounding box center [1004, 16] width 11 height 11
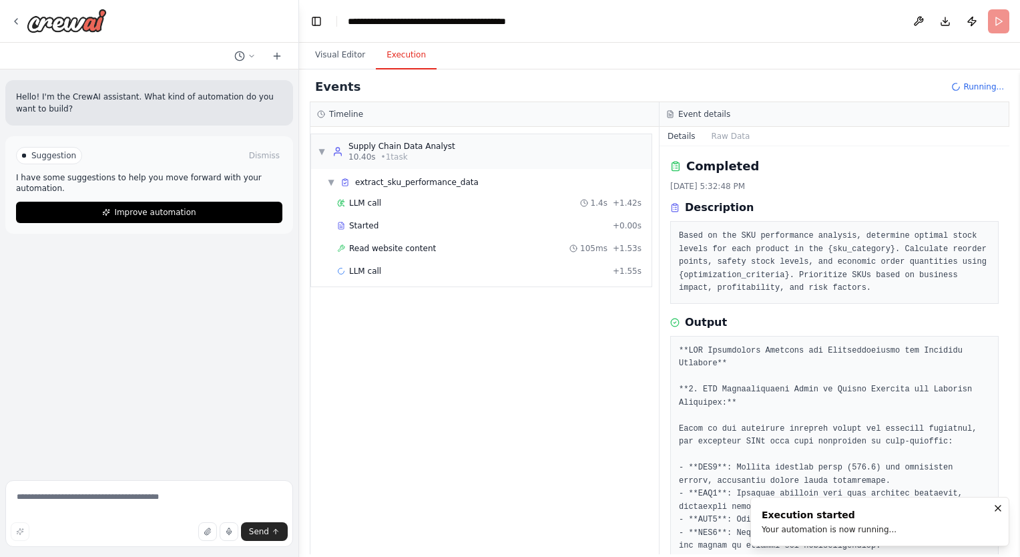
click at [411, 59] on button "Execution" at bounding box center [406, 55] width 61 height 28
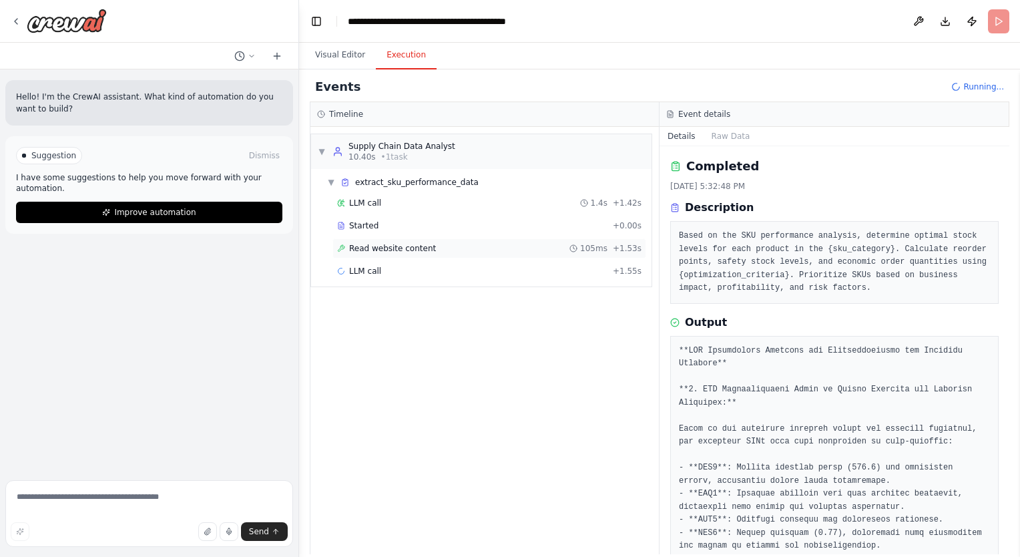
click at [455, 246] on div "Read website content 105ms + 1.53s" at bounding box center [489, 248] width 304 height 11
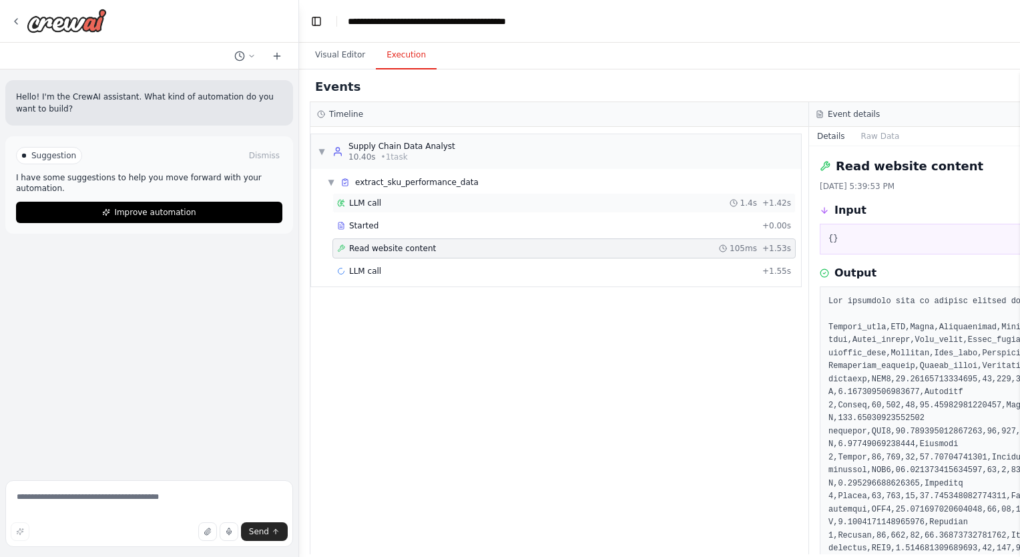
click at [358, 199] on span "LLM call" at bounding box center [365, 203] width 32 height 11
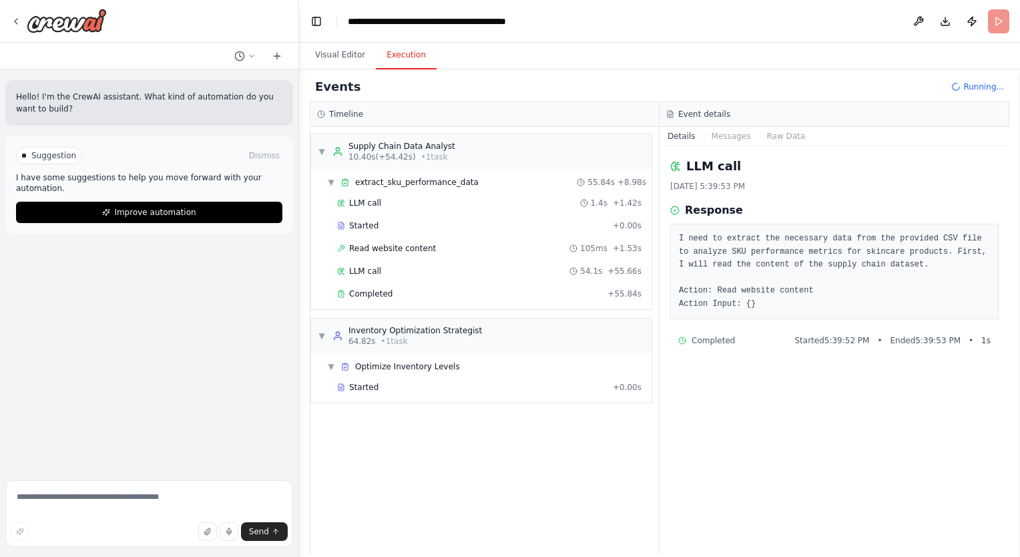
click at [455, 280] on div "LLM call 1.4s + 1.42s Started + 0.00s Read website content 105ms + 1.53s LLM ca…" at bounding box center [487, 249] width 330 height 113
click at [455, 289] on div "Completed" at bounding box center [469, 293] width 265 height 11
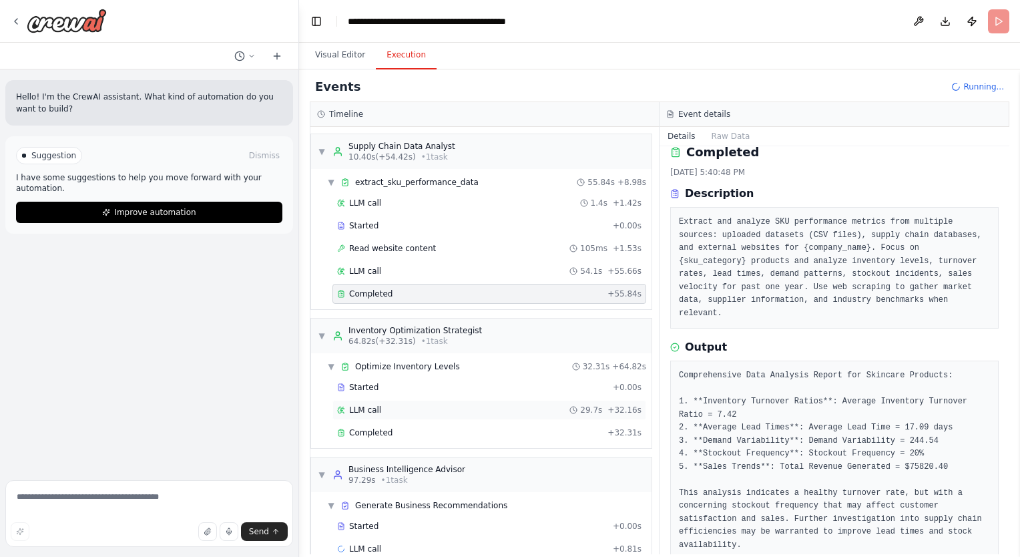
scroll to position [21, 0]
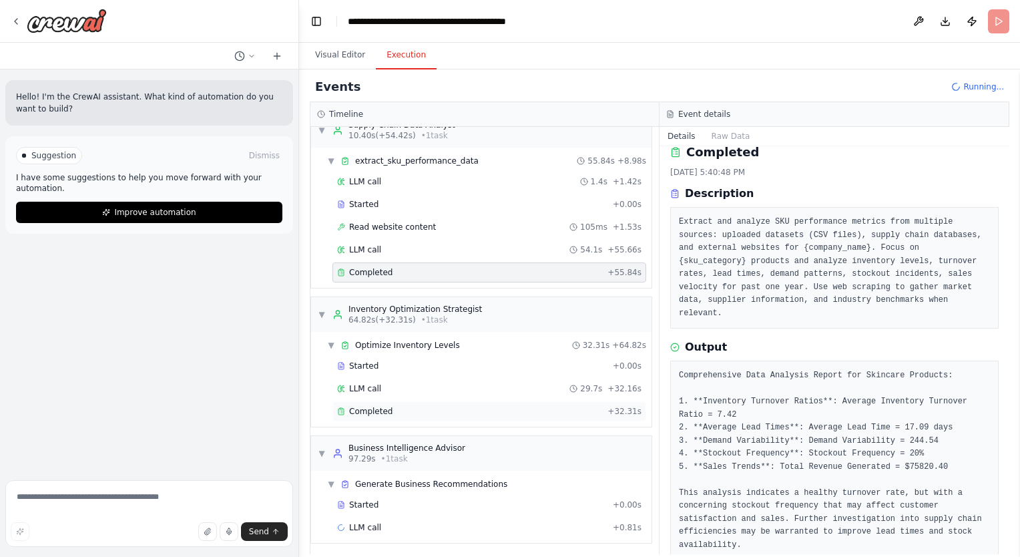
click at [411, 413] on div "Completed" at bounding box center [469, 411] width 265 height 11
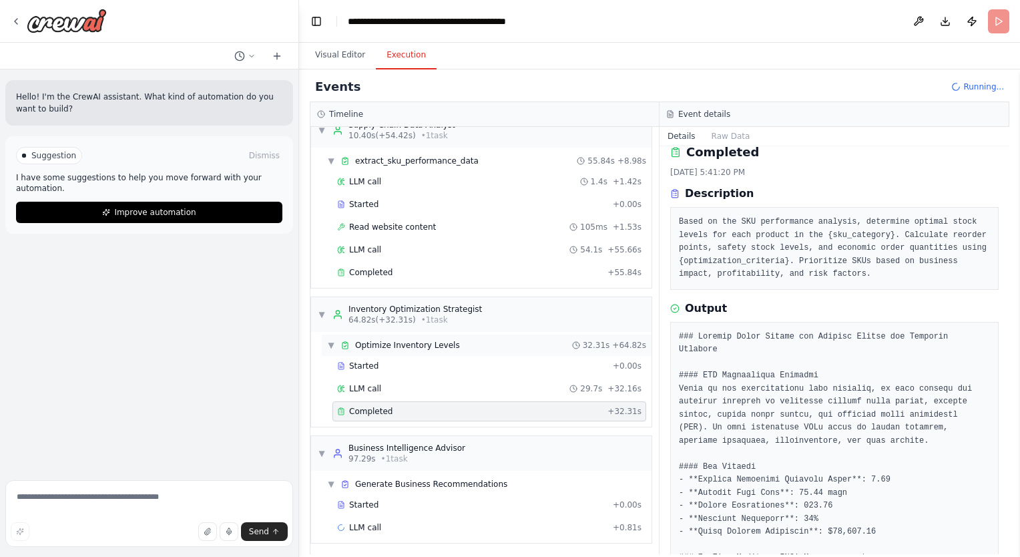
scroll to position [0, 0]
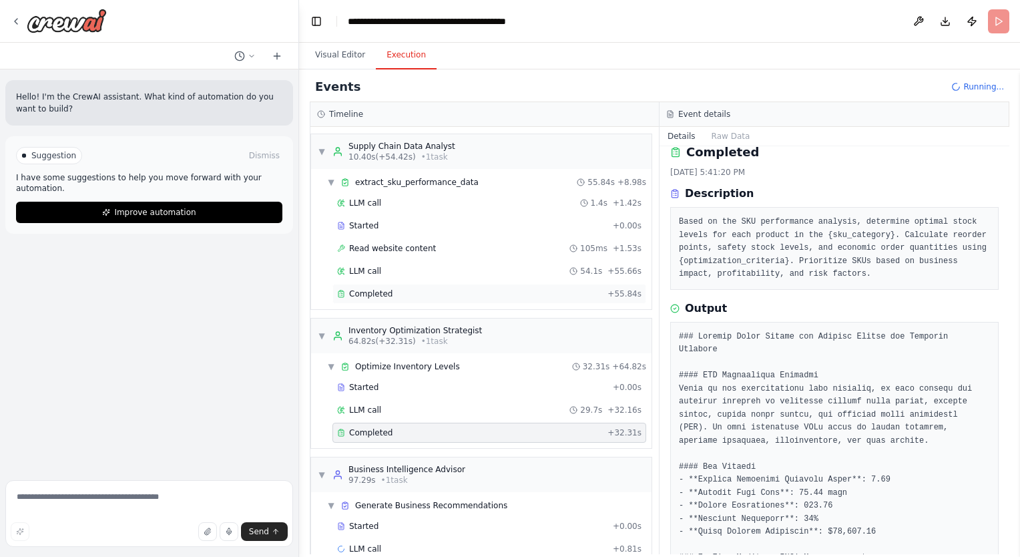
click at [411, 300] on div "Completed + 55.84s" at bounding box center [489, 294] width 314 height 20
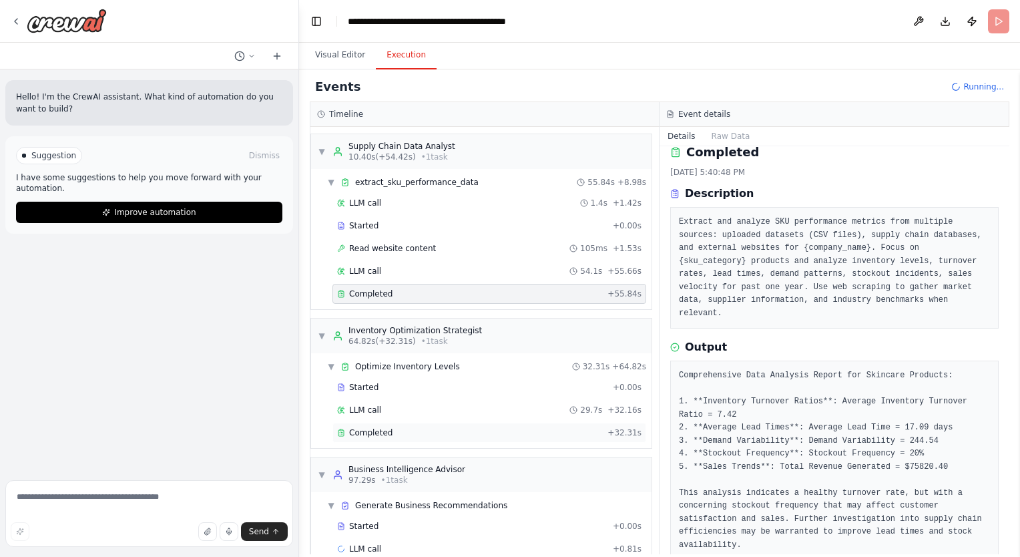
click at [390, 432] on div "Completed" at bounding box center [469, 432] width 265 height 11
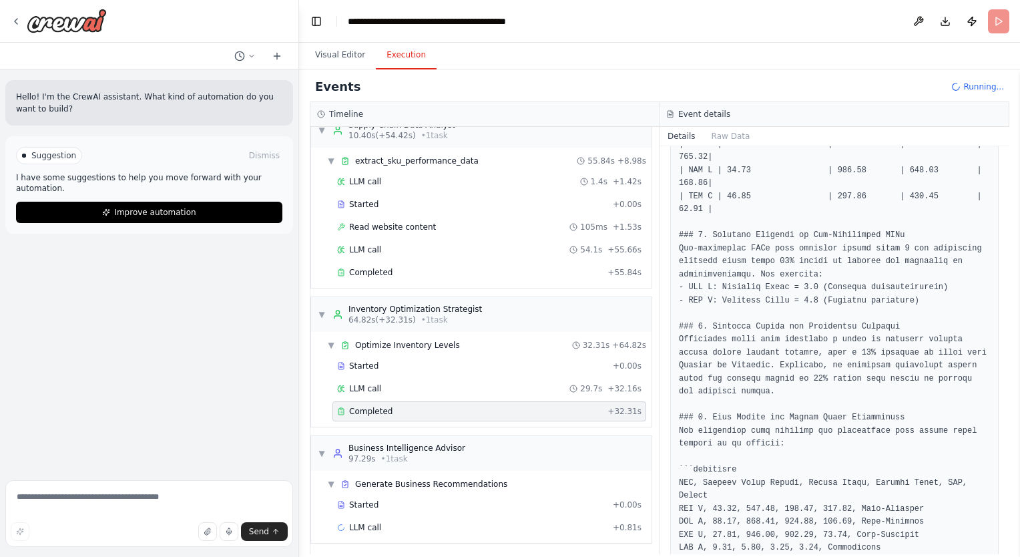
scroll to position [1212, 0]
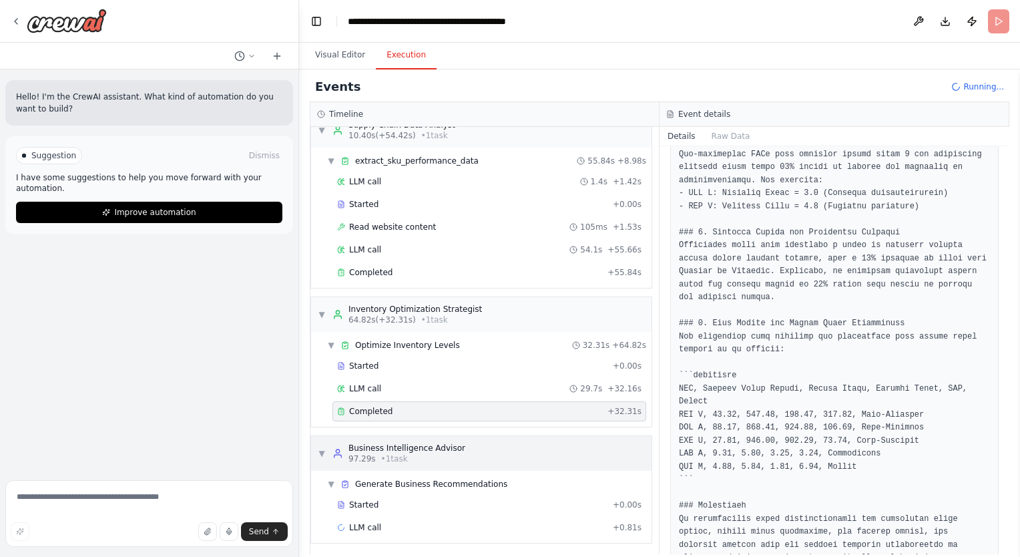
click at [324, 450] on span "▼" at bounding box center [322, 453] width 8 height 11
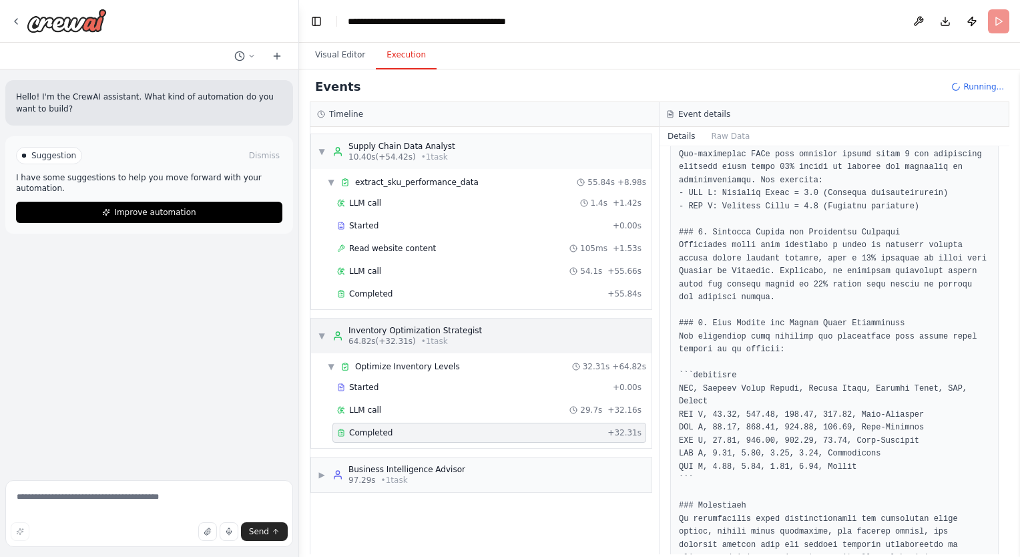
click at [318, 332] on span "▼" at bounding box center [322, 335] width 8 height 11
click at [322, 149] on span "▼" at bounding box center [322, 151] width 8 height 11
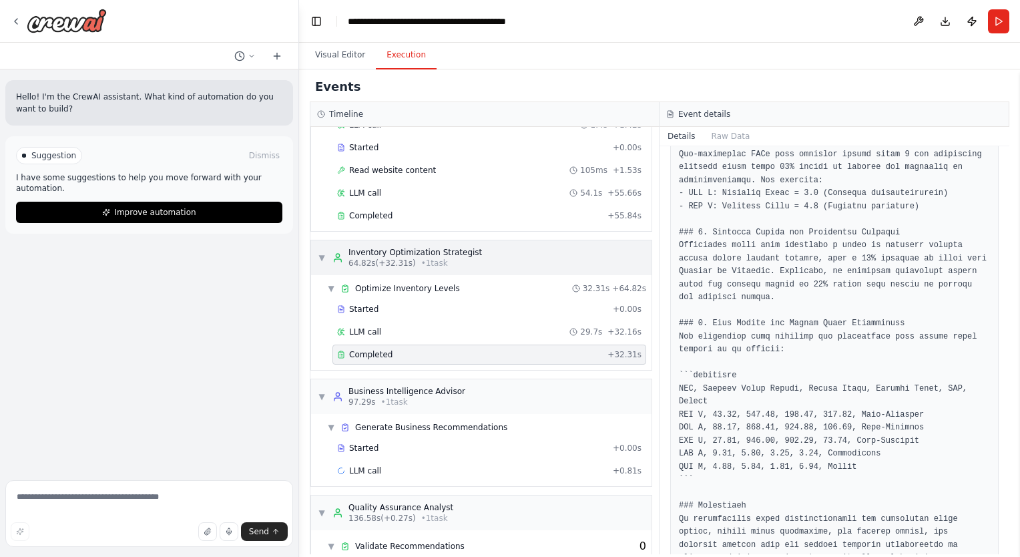
click at [316, 258] on div "▼ Inventory Optimization Strategist 64.82s (+32.31s) • 1 task" at bounding box center [481, 257] width 340 height 35
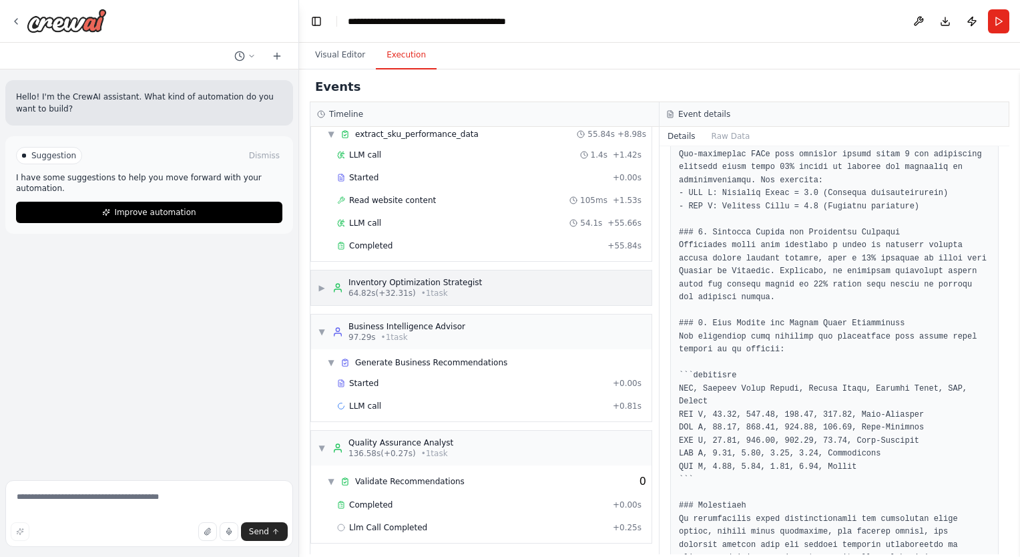
scroll to position [0, 0]
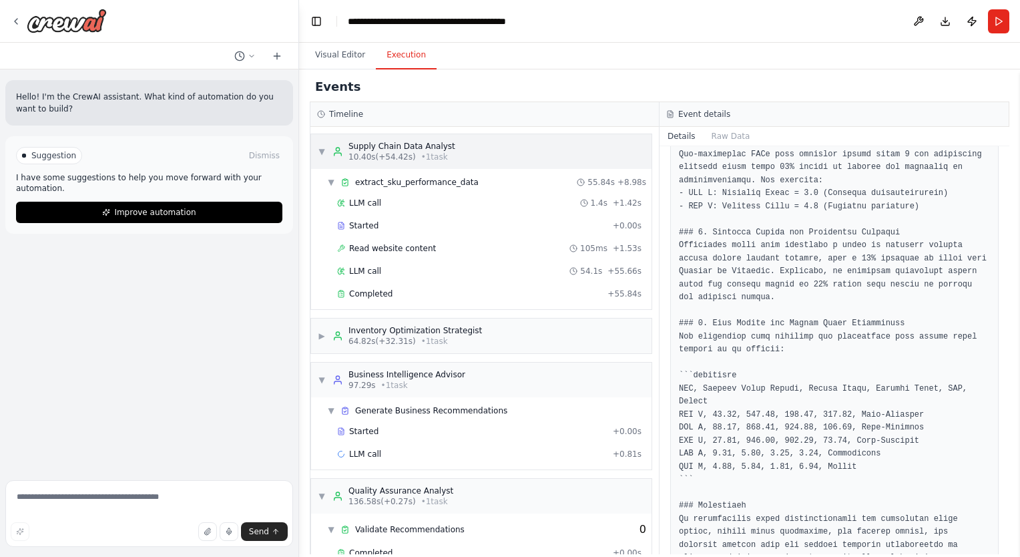
click at [318, 160] on div "▼ Supply Chain Data Analyst 10.40s (+54.42s) • 1 task" at bounding box center [387, 151] width 138 height 21
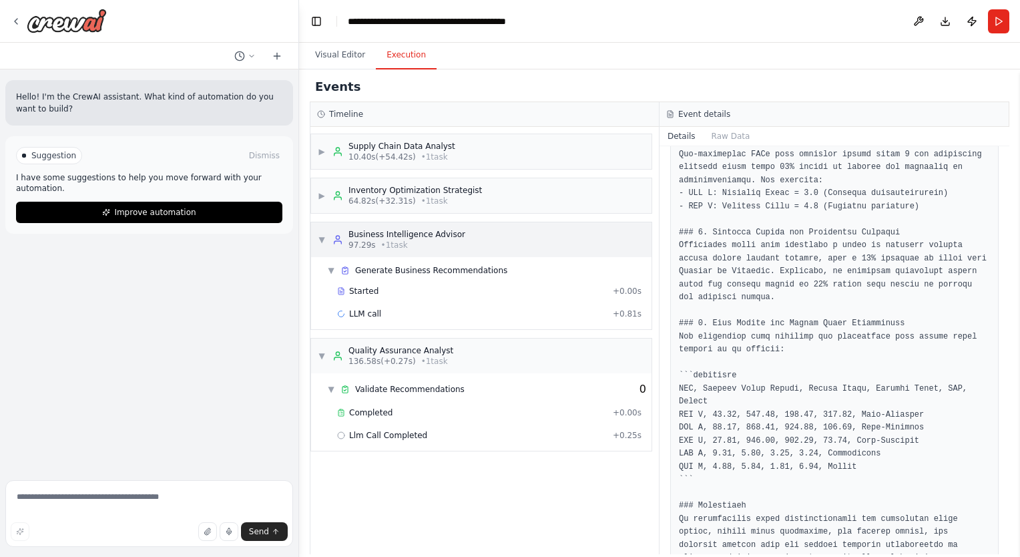
click at [324, 234] on span "▼" at bounding box center [322, 239] width 8 height 11
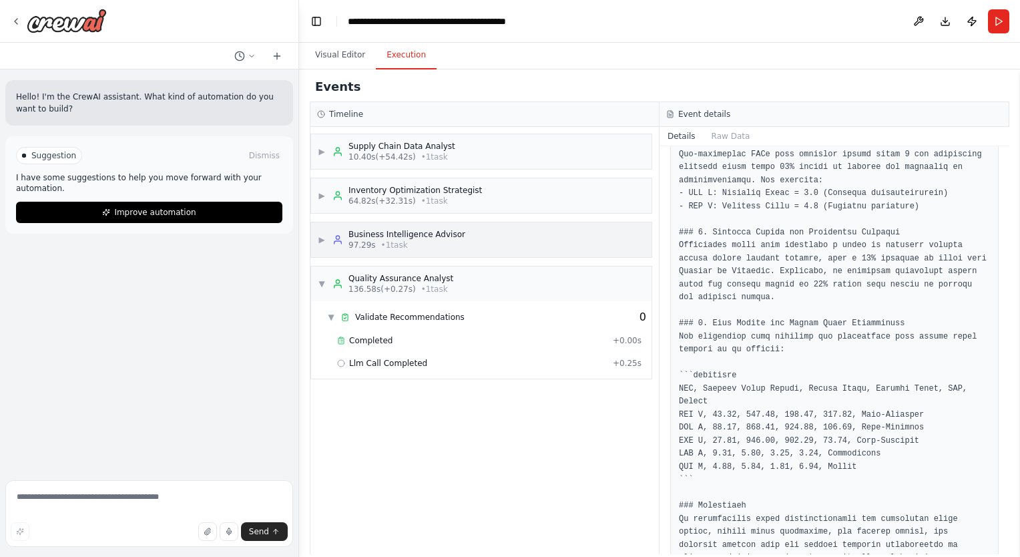
click at [324, 234] on span "▶" at bounding box center [322, 239] width 8 height 11
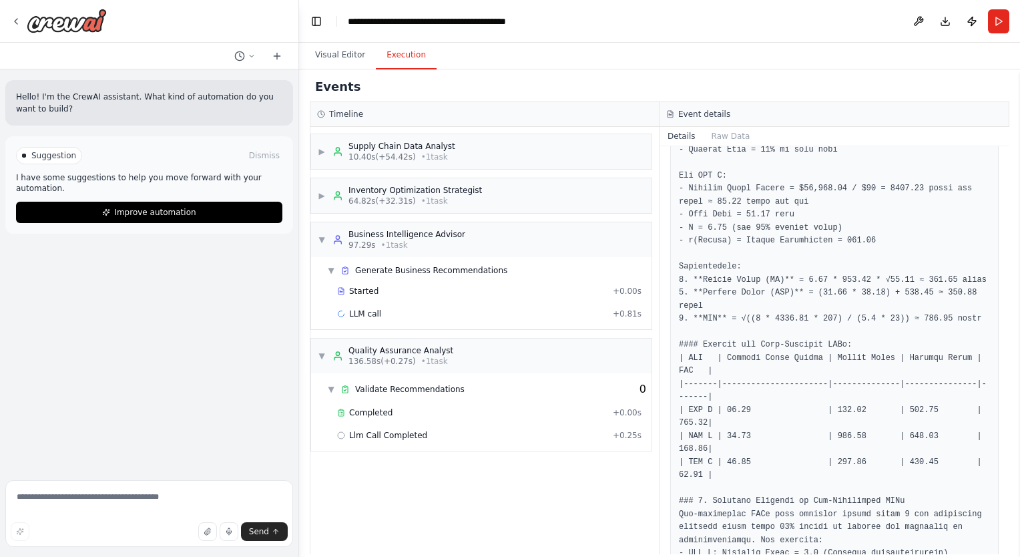
scroll to position [792, 0]
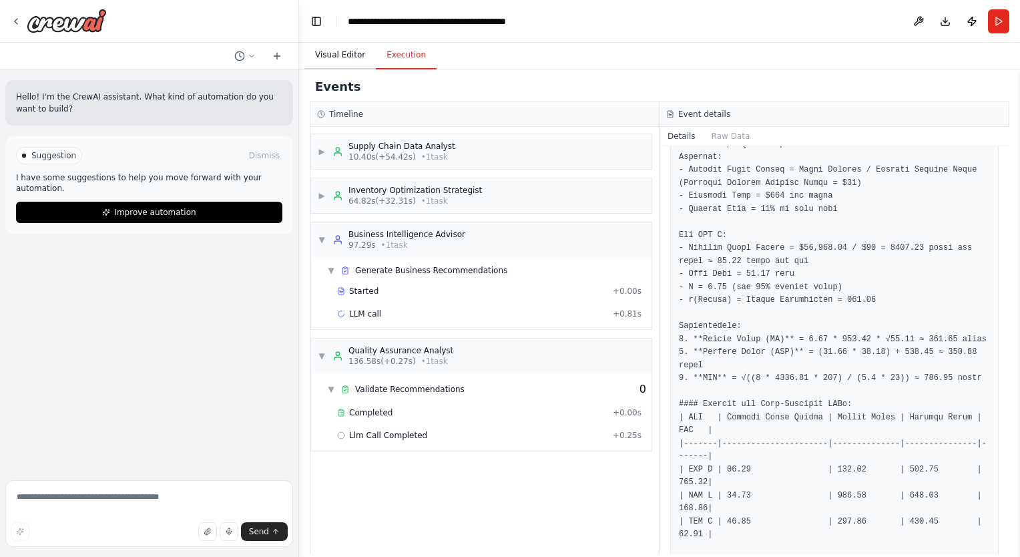
click at [336, 60] on button "Visual Editor" at bounding box center [339, 55] width 71 height 28
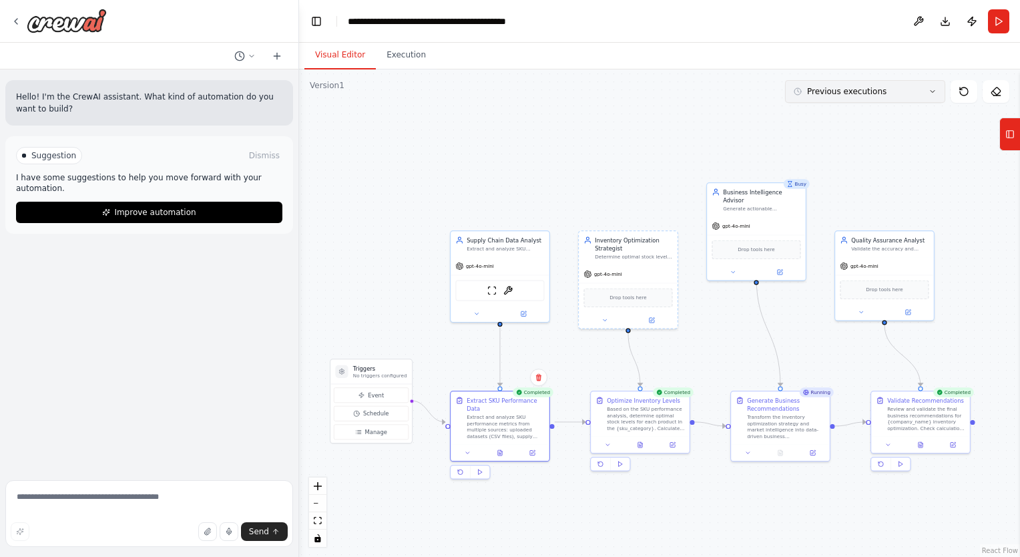
click at [863, 85] on button "Previous executions" at bounding box center [865, 91] width 160 height 23
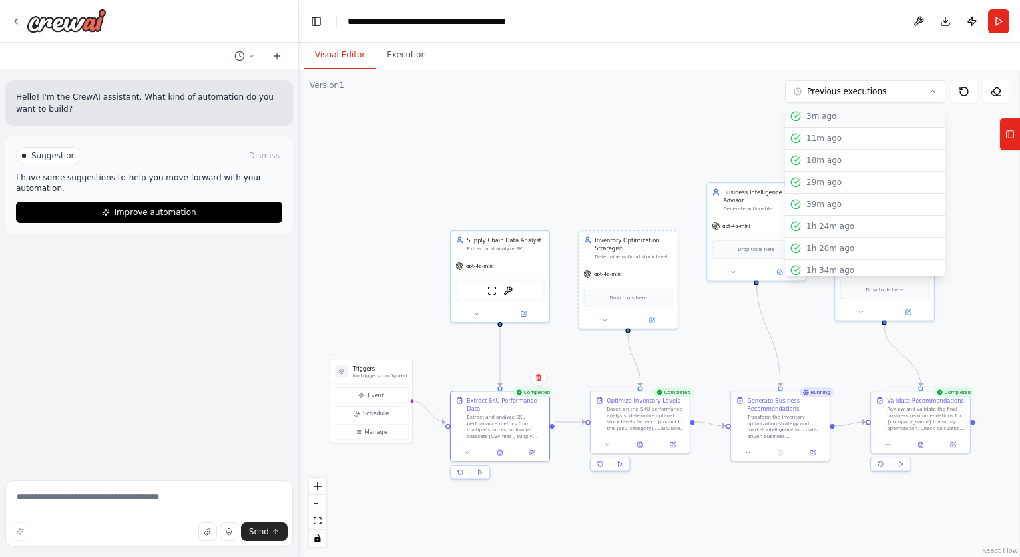
click at [843, 116] on div "3m ago" at bounding box center [873, 116] width 134 height 11
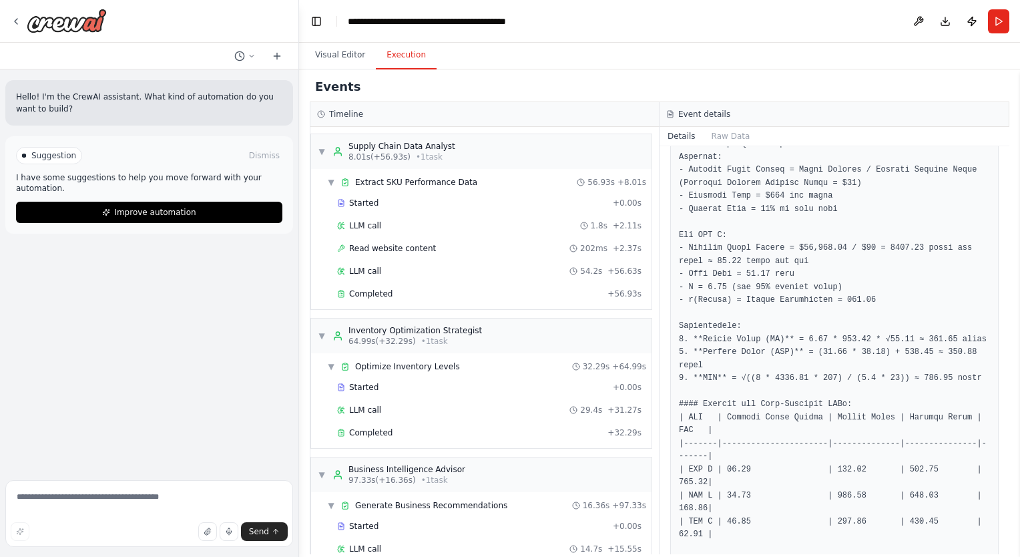
click at [390, 55] on button "Execution" at bounding box center [406, 55] width 61 height 28
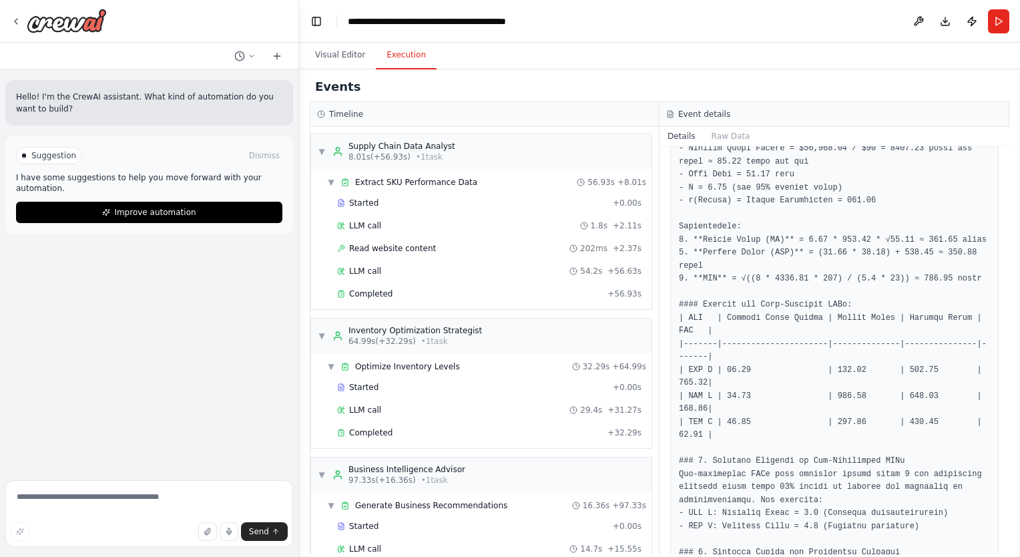
scroll to position [896, 0]
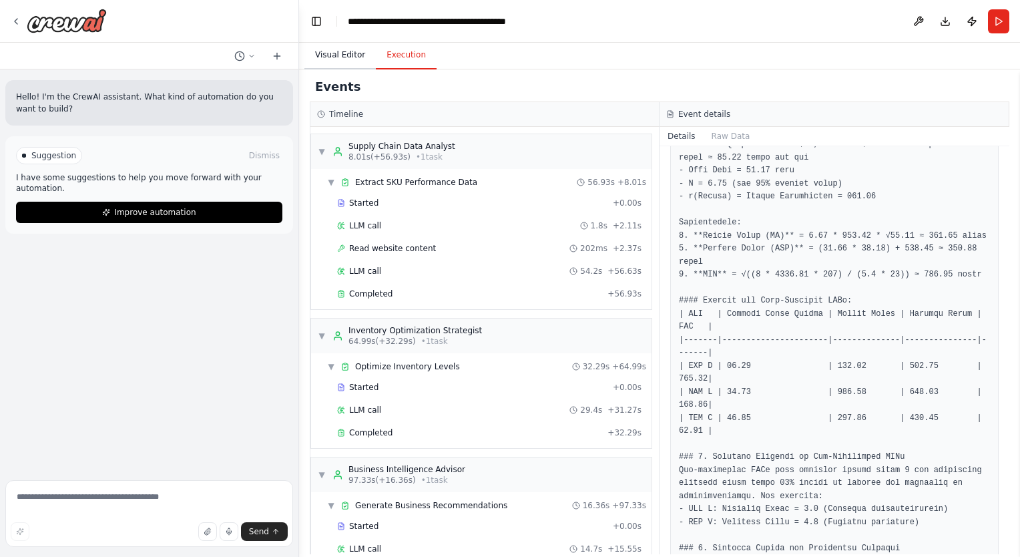
click at [346, 55] on button "Visual Editor" at bounding box center [339, 55] width 71 height 28
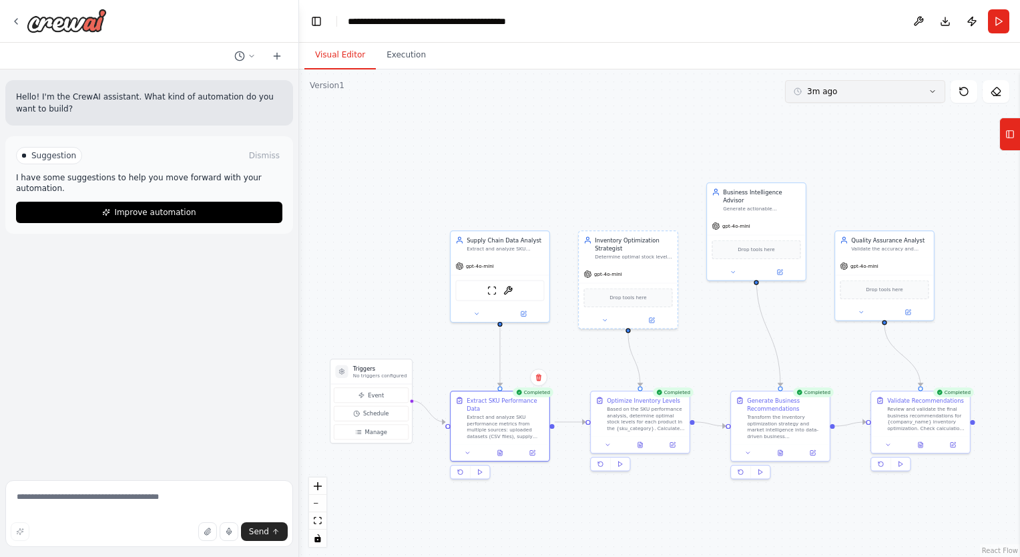
click at [844, 93] on button "3m ago" at bounding box center [865, 91] width 160 height 23
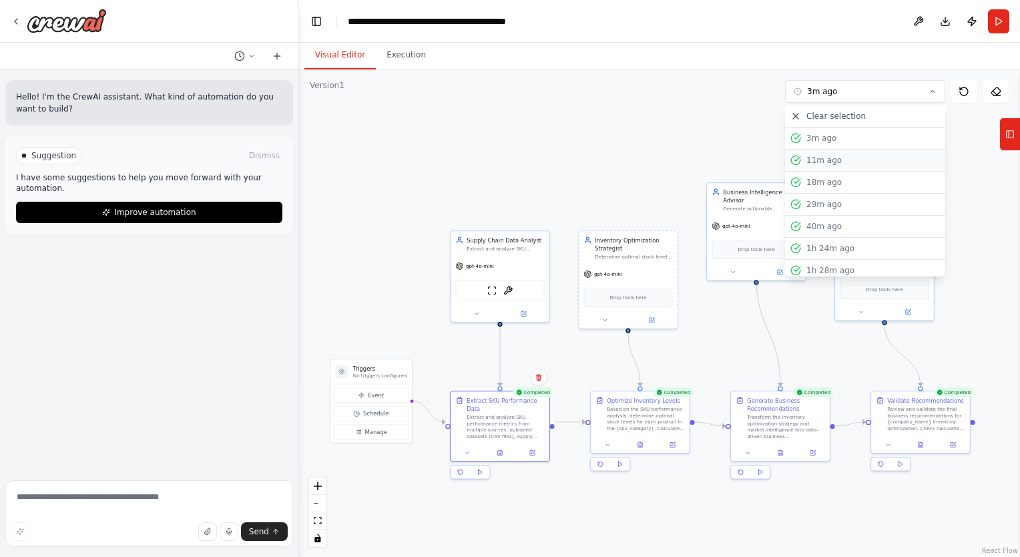
click at [817, 156] on div "11m ago" at bounding box center [873, 160] width 134 height 11
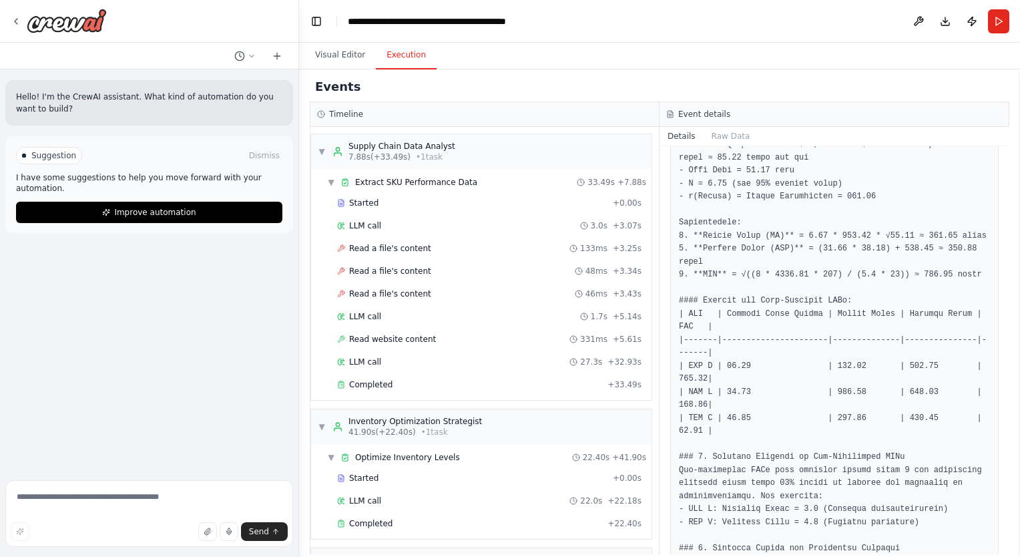
click at [392, 55] on button "Execution" at bounding box center [406, 55] width 61 height 28
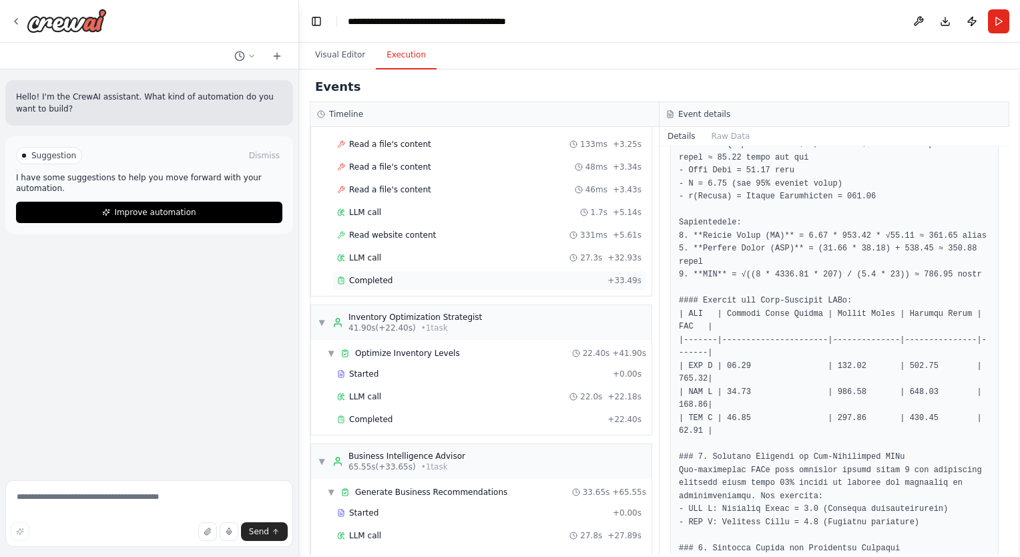
click at [435, 276] on div "Completed" at bounding box center [469, 280] width 265 height 11
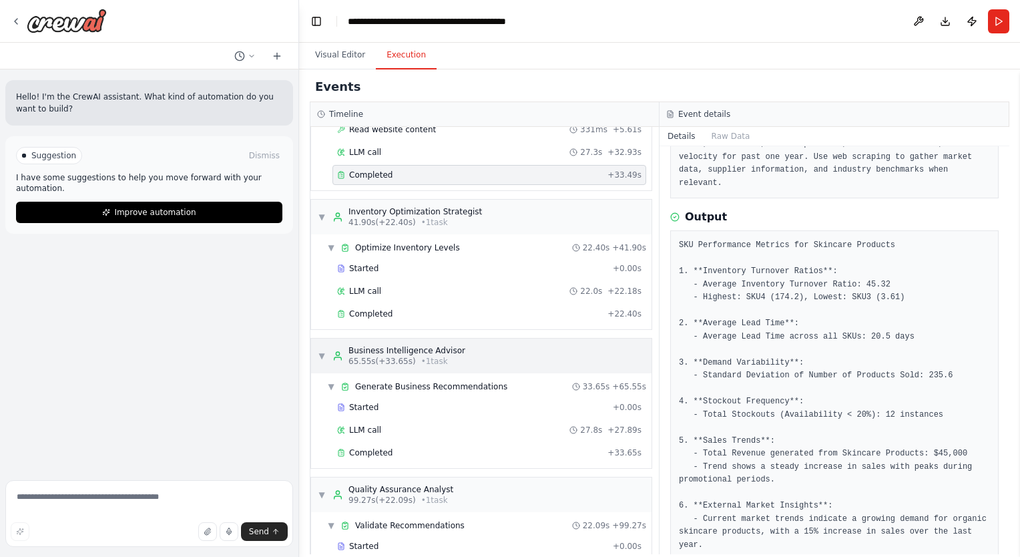
scroll to position [211, 0]
click at [381, 311] on span "Completed" at bounding box center [370, 312] width 43 height 11
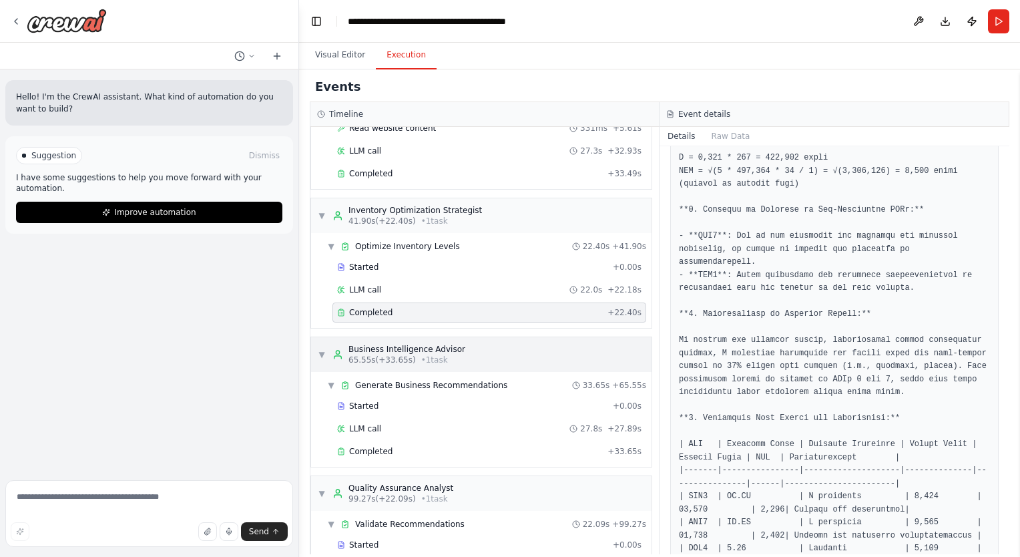
scroll to position [0, 0]
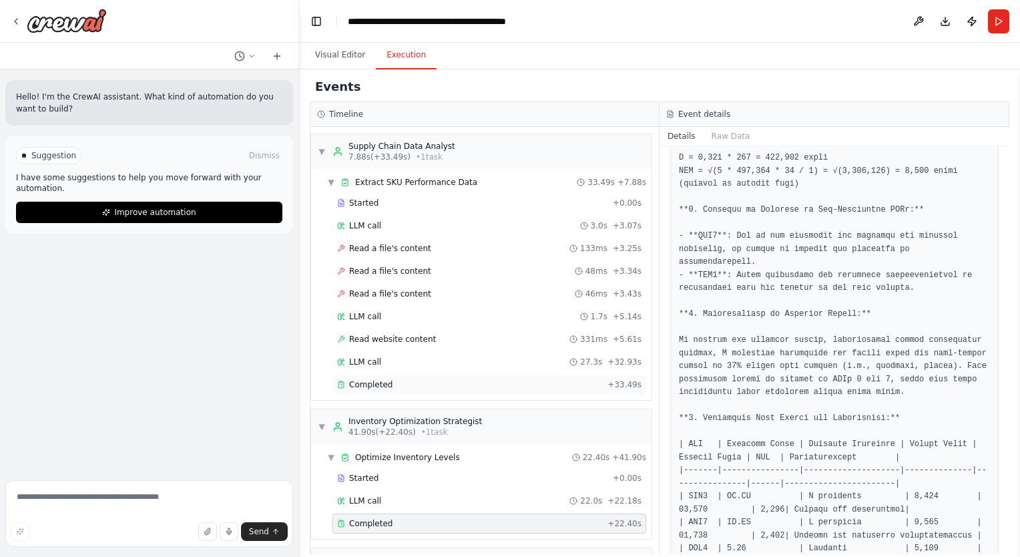
click at [361, 381] on span "Completed" at bounding box center [370, 384] width 43 height 11
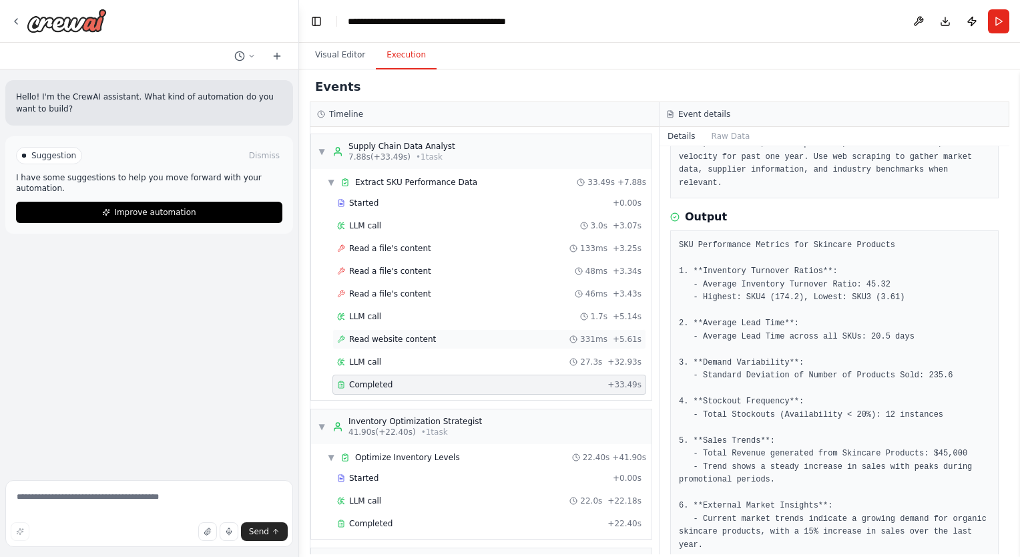
click at [404, 336] on span "Read website content" at bounding box center [392, 339] width 87 height 11
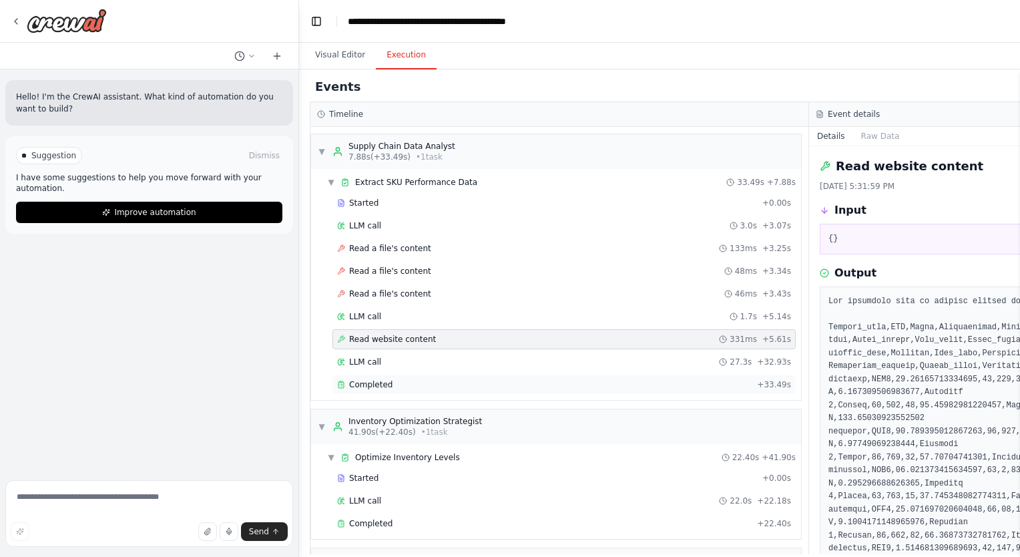
click at [368, 381] on span "Completed" at bounding box center [370, 384] width 43 height 11
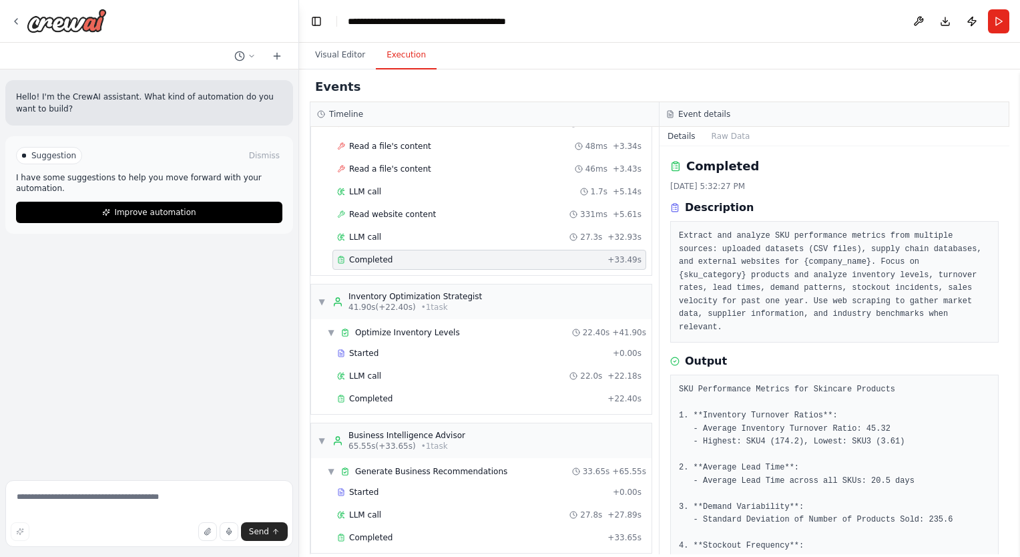
scroll to position [126, 0]
click at [338, 64] on button "Visual Editor" at bounding box center [339, 55] width 71 height 28
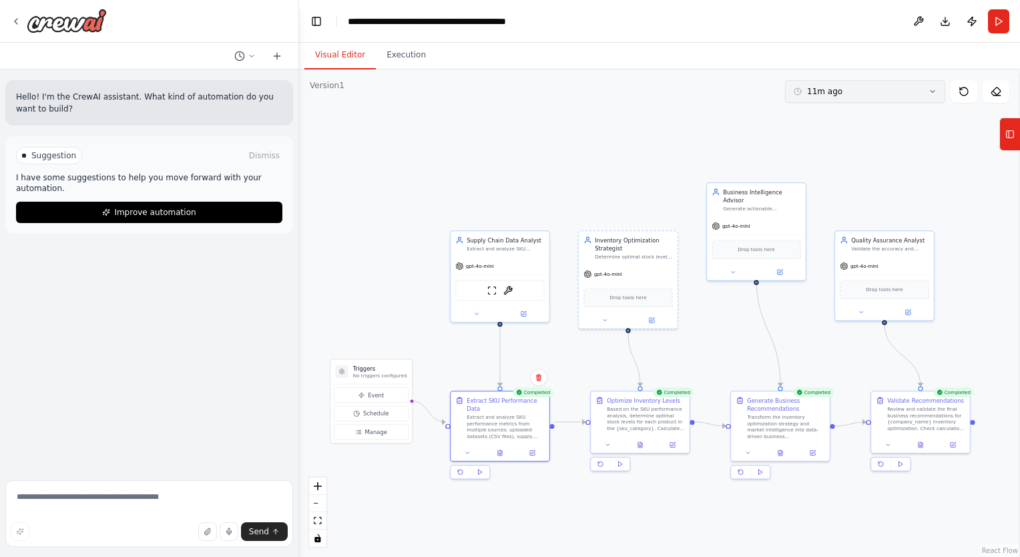
click at [867, 96] on button "11m ago" at bounding box center [865, 91] width 160 height 23
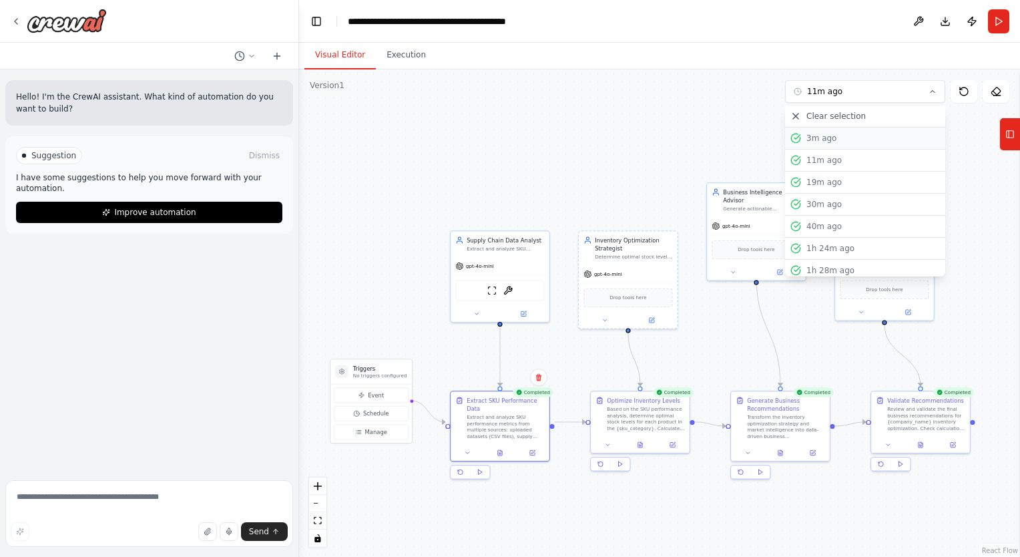
click at [839, 135] on div "3m ago" at bounding box center [873, 138] width 134 height 11
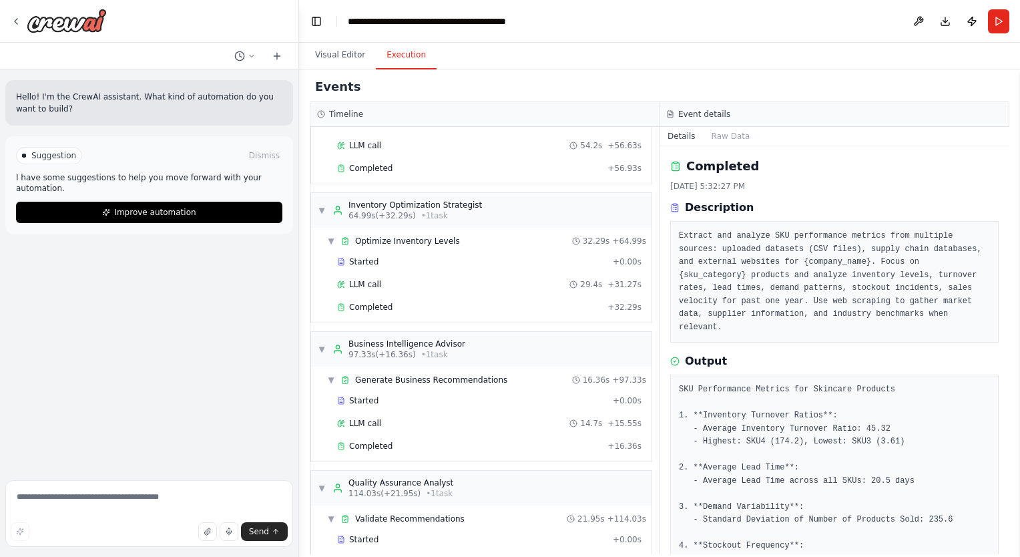
click at [398, 59] on button "Execution" at bounding box center [406, 55] width 61 height 28
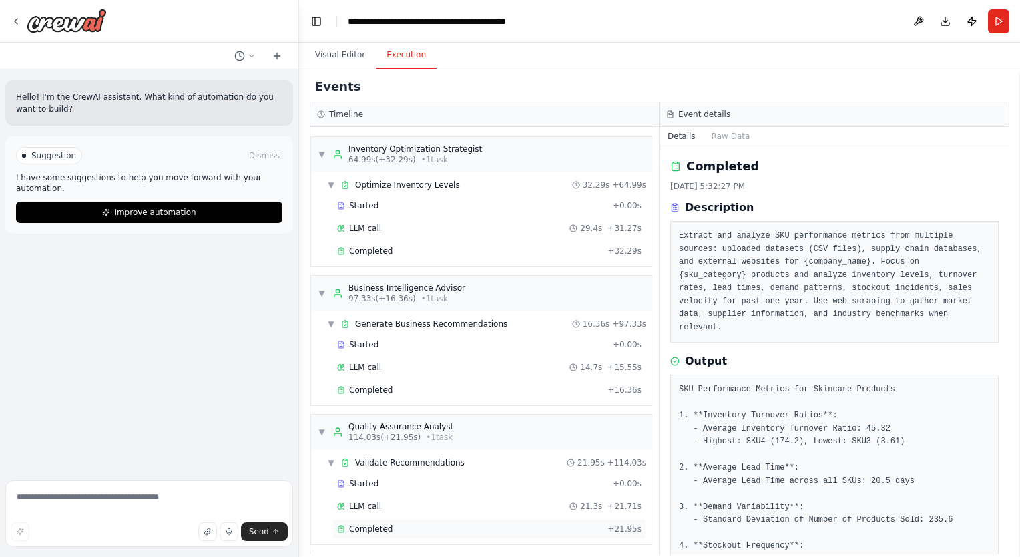
click at [383, 523] on span "Completed" at bounding box center [370, 528] width 43 height 11
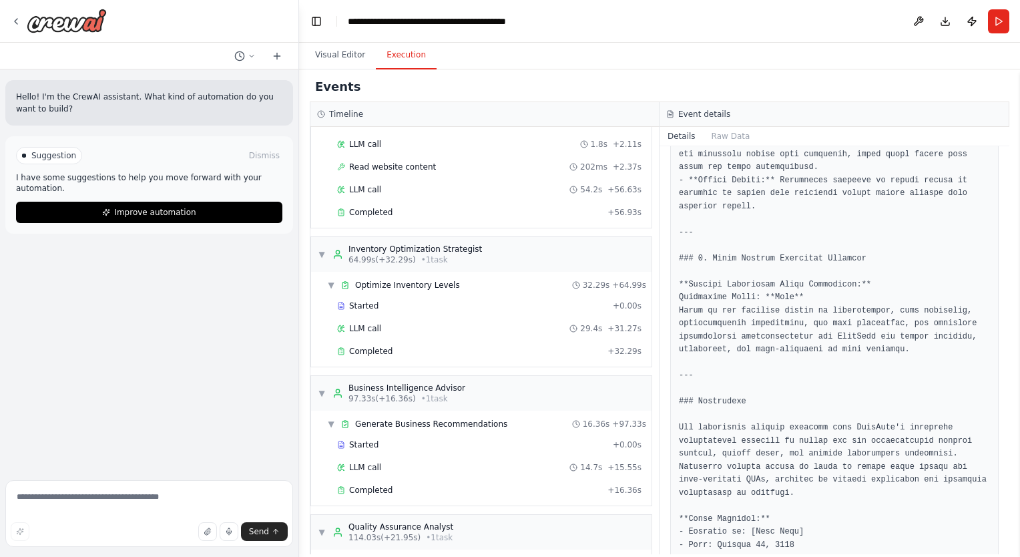
scroll to position [80, 0]
click at [322, 63] on button "Visual Editor" at bounding box center [339, 55] width 71 height 28
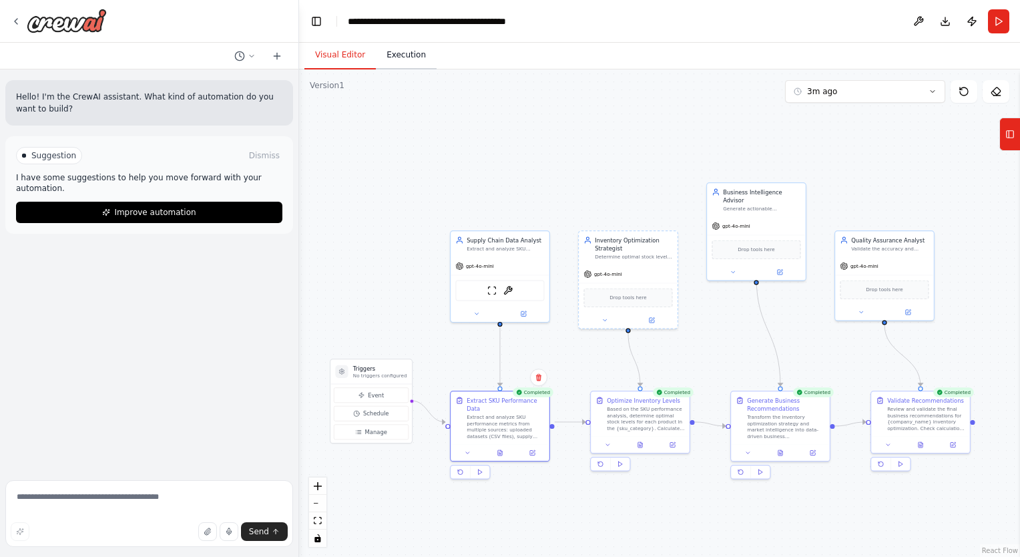
click at [400, 43] on button "Execution" at bounding box center [406, 55] width 61 height 28
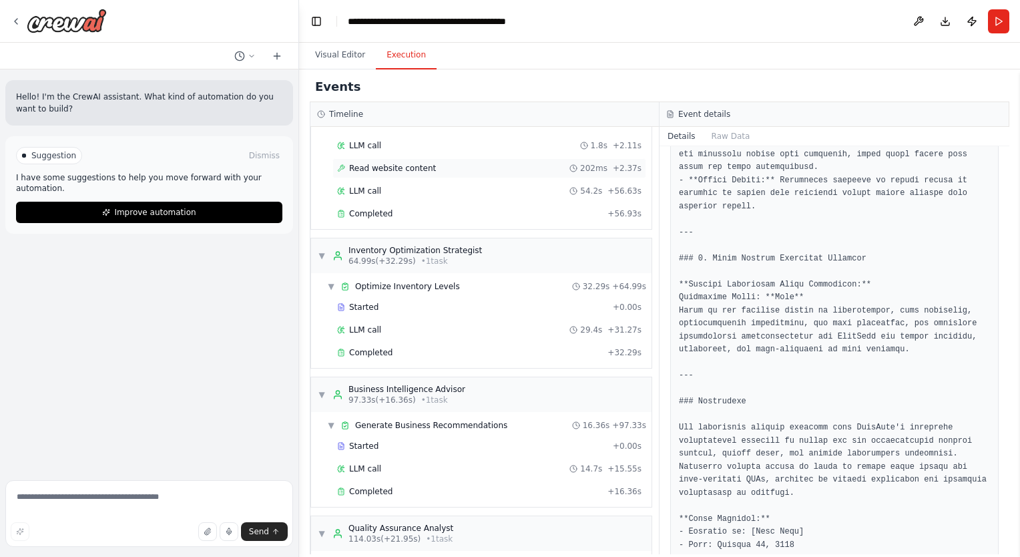
click at [400, 166] on span "Read website content" at bounding box center [392, 168] width 87 height 11
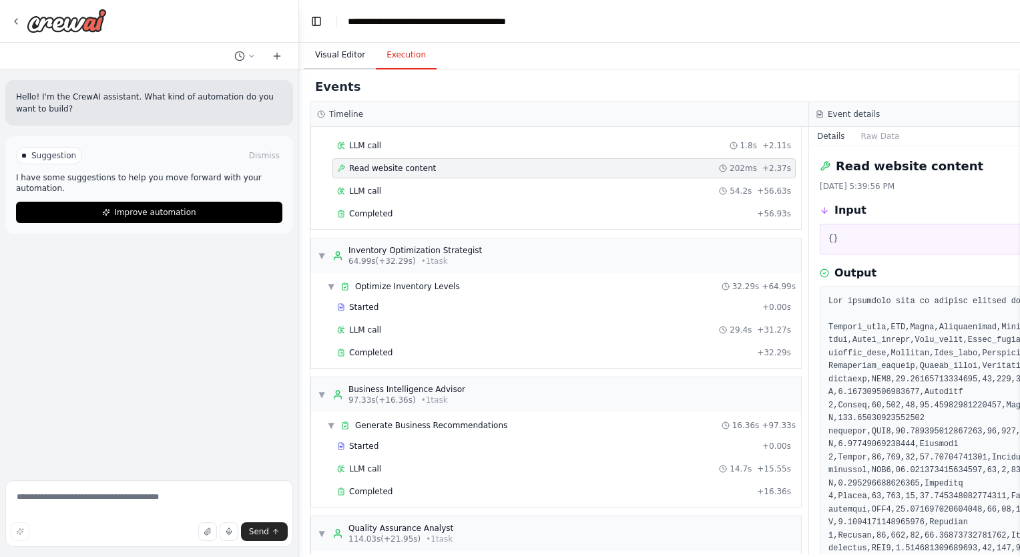
click at [332, 59] on button "Visual Editor" at bounding box center [339, 55] width 71 height 28
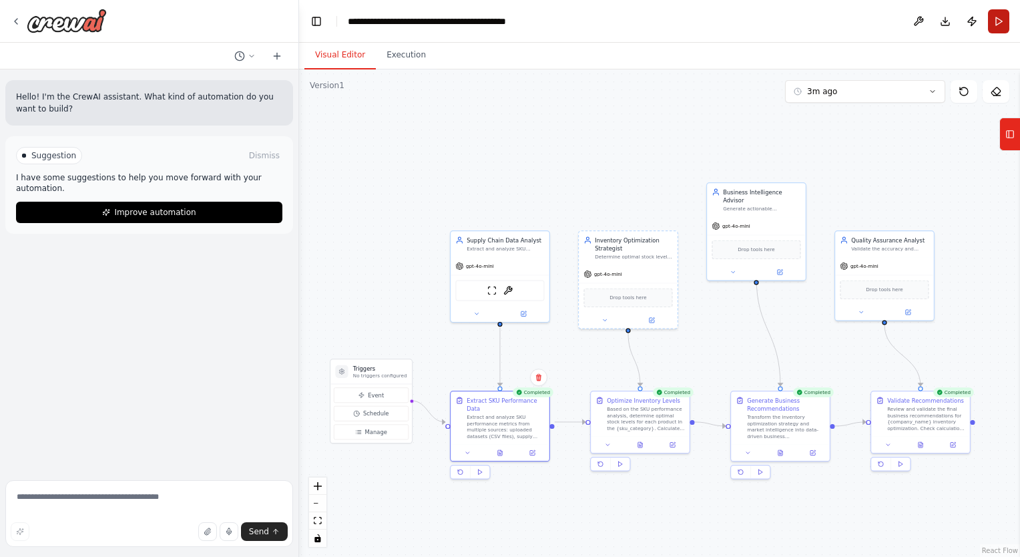
click at [993, 29] on button "Run" at bounding box center [998, 21] width 21 height 24
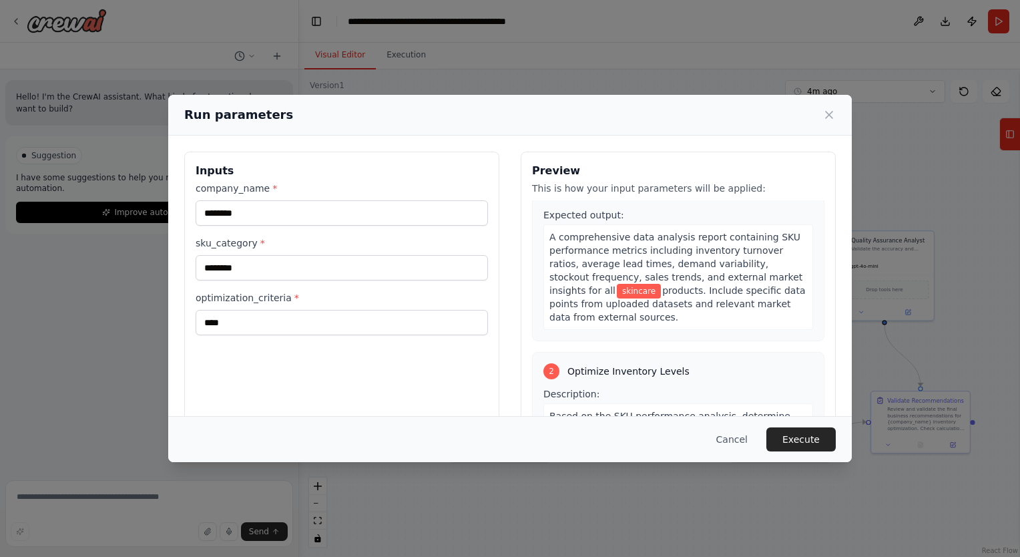
scroll to position [190, 0]
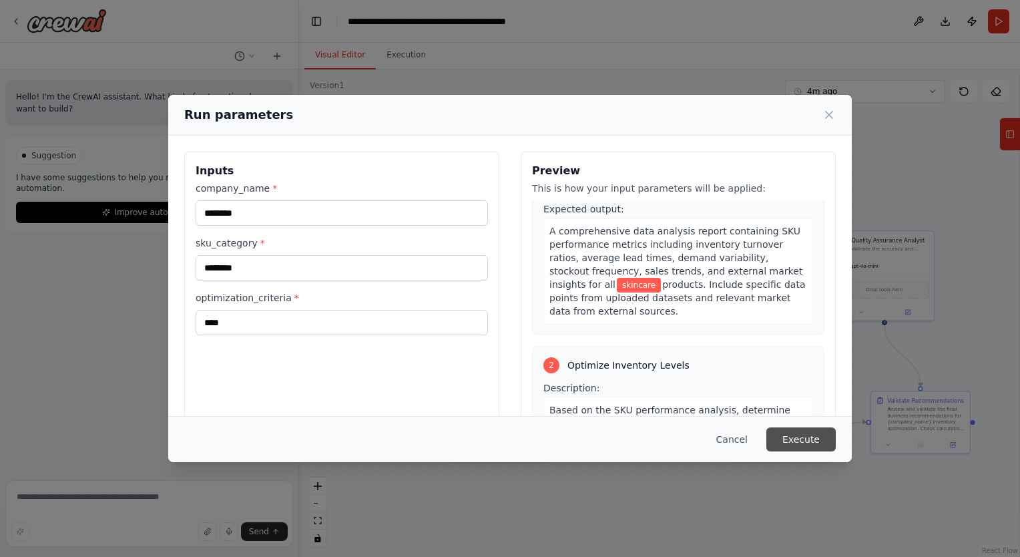
click at [784, 439] on button "Execute" at bounding box center [800, 439] width 69 height 24
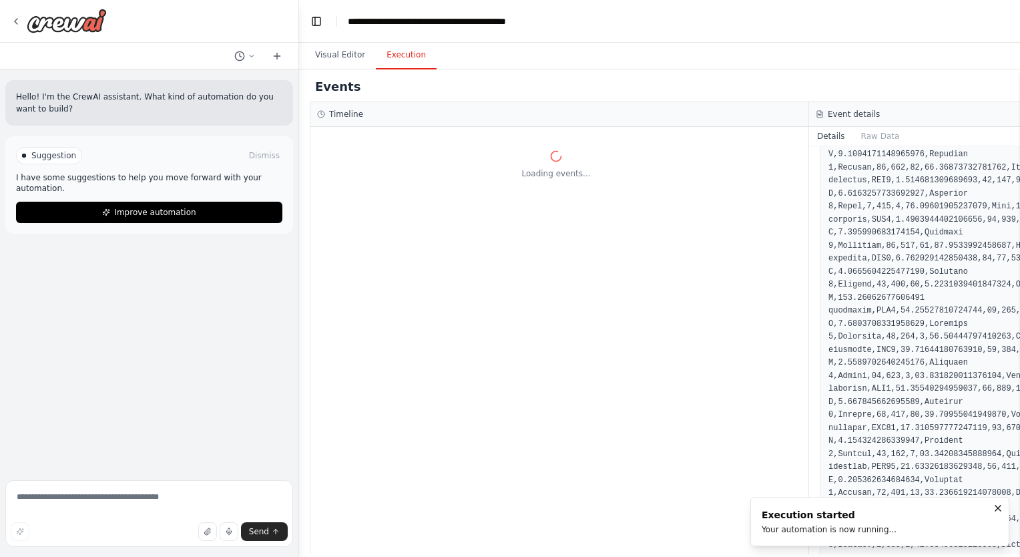
scroll to position [0, 0]
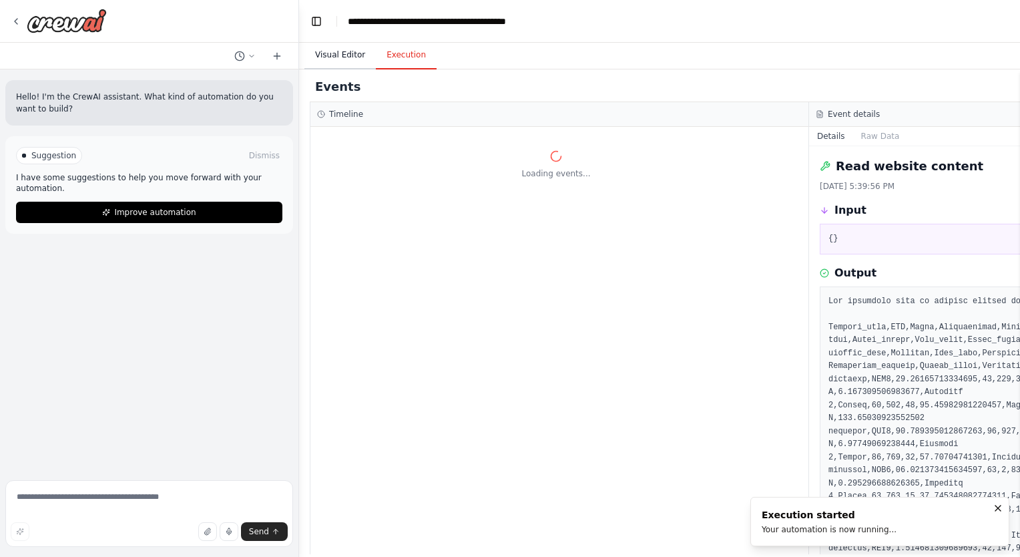
click at [322, 52] on button "Visual Editor" at bounding box center [339, 55] width 71 height 28
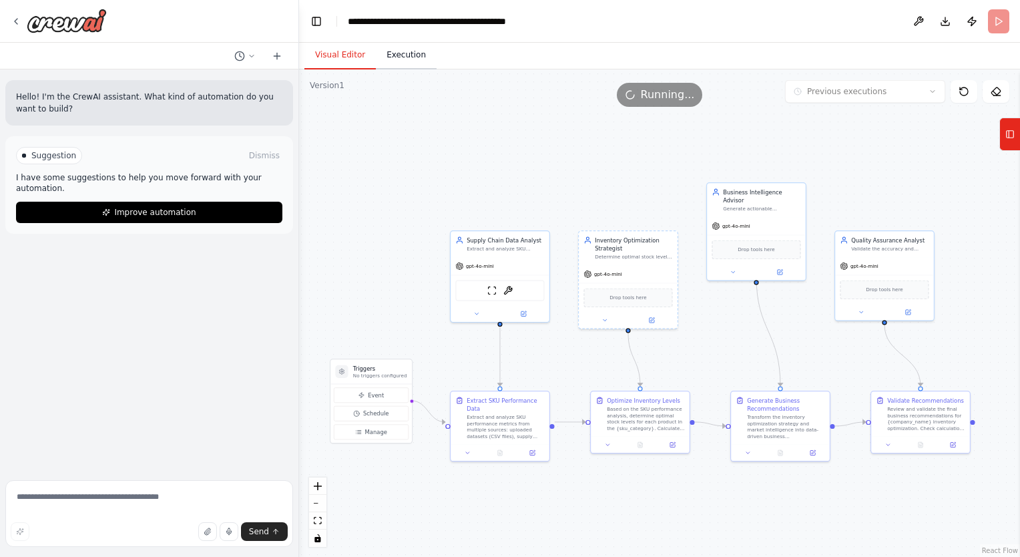
click at [412, 52] on button "Execution" at bounding box center [406, 55] width 61 height 28
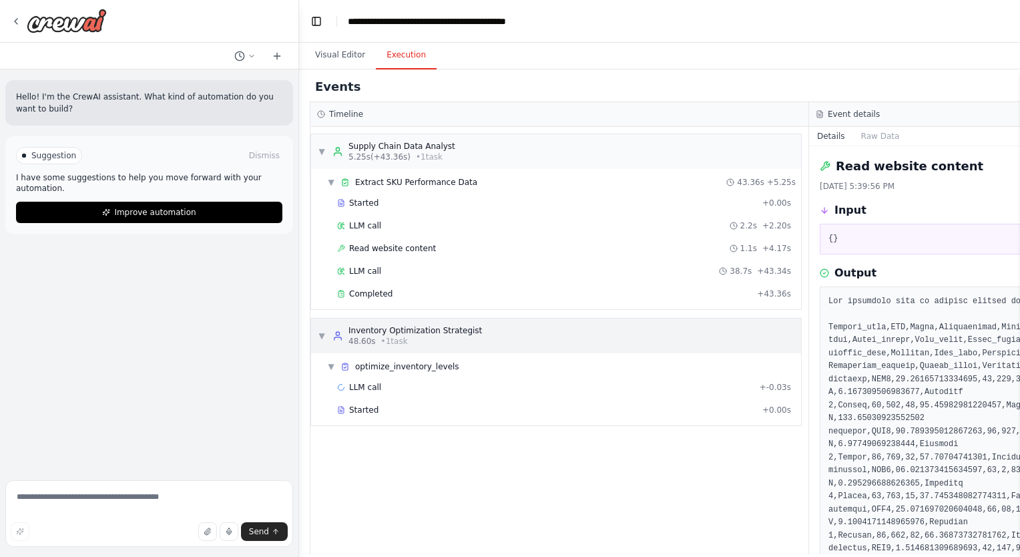
click at [323, 326] on div "▼ Inventory Optimization Strategist 48.60s • 1 task" at bounding box center [400, 335] width 164 height 21
click at [323, 326] on div "▶ Inventory Optimization Strategist 48.60s • 1 task" at bounding box center [400, 335] width 164 height 21
click at [410, 288] on div "Completed" at bounding box center [544, 293] width 415 height 11
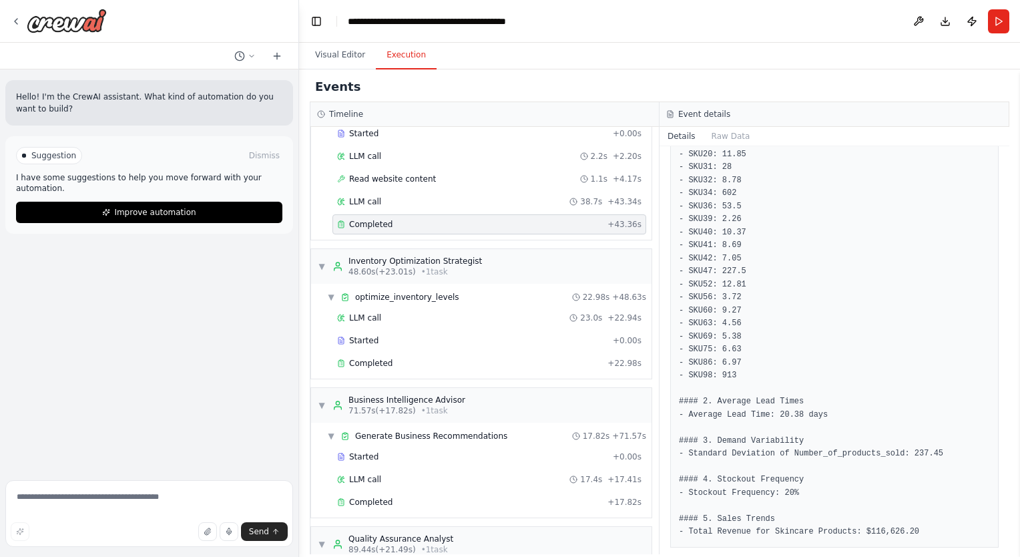
scroll to position [72, 0]
click at [390, 350] on div "Completed + 22.98s" at bounding box center [489, 360] width 314 height 20
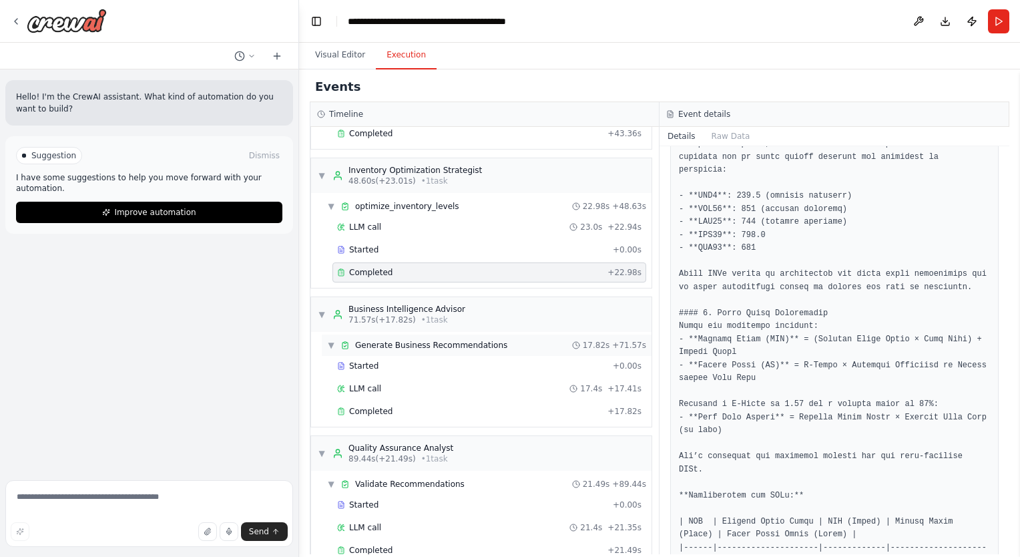
scroll to position [160, 0]
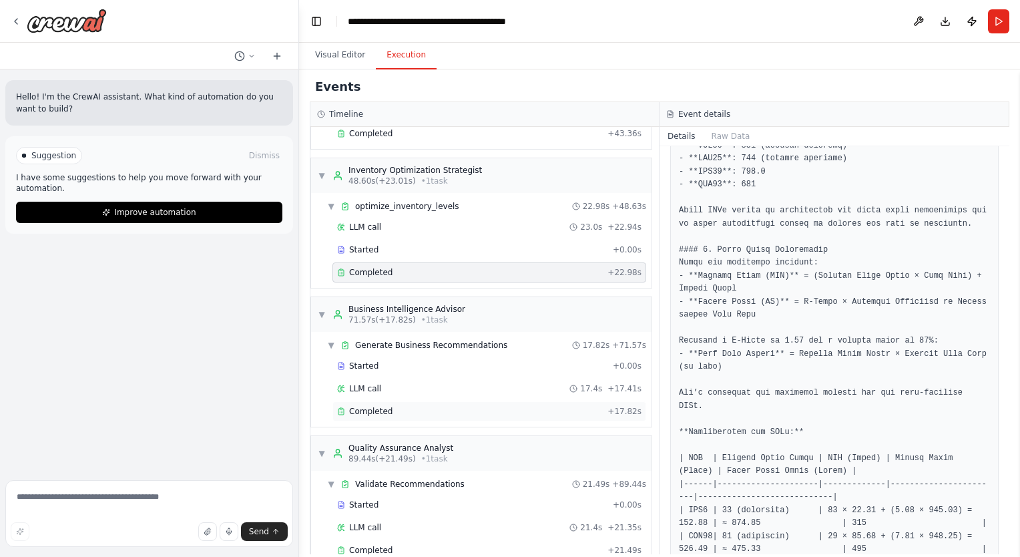
click at [406, 407] on div "Completed" at bounding box center [469, 411] width 265 height 11
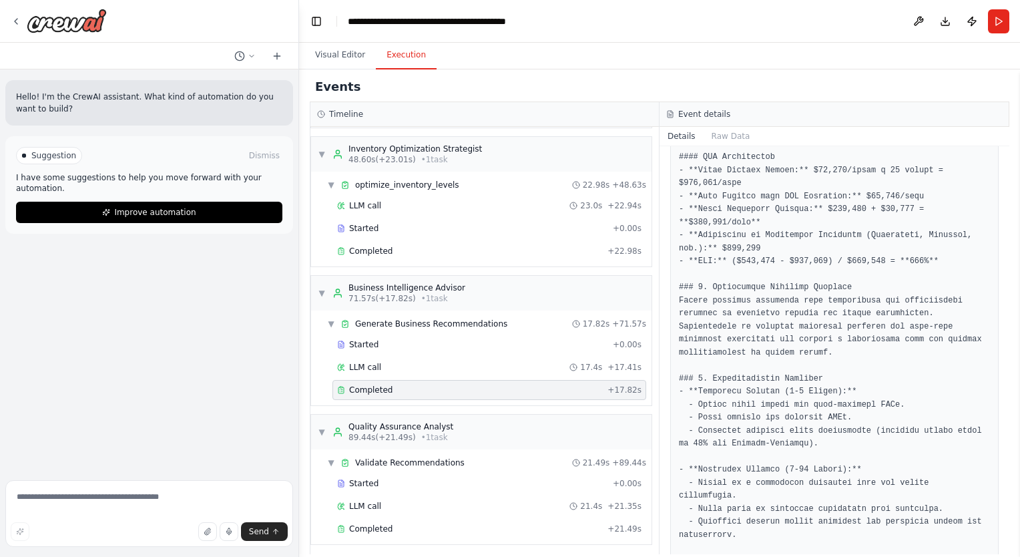
scroll to position [1459, 0]
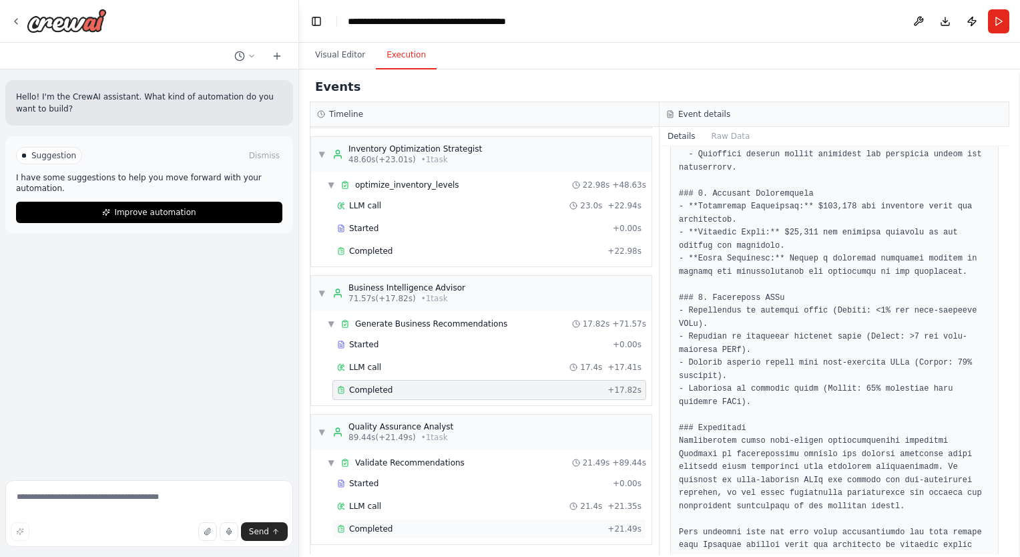
click at [358, 527] on span "Completed" at bounding box center [370, 528] width 43 height 11
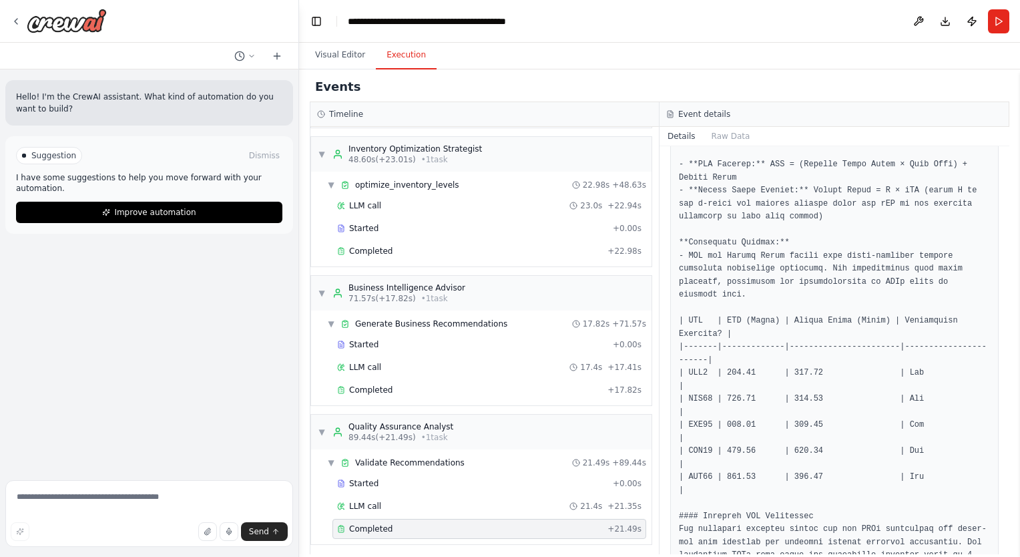
scroll to position [486, 0]
click at [340, 389] on icon at bounding box center [340, 390] width 5 height 6
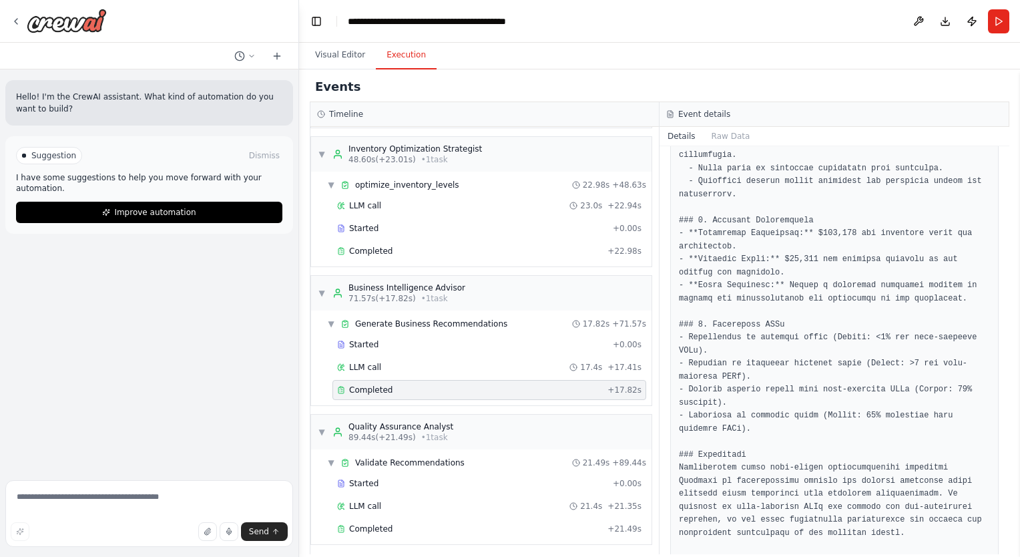
scroll to position [1459, 0]
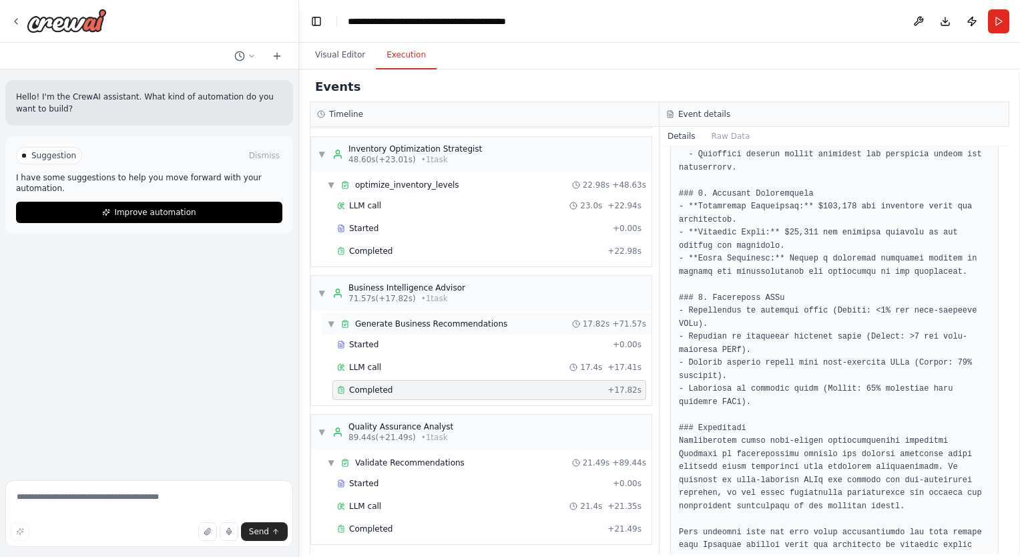
click at [332, 318] on span "▼" at bounding box center [331, 323] width 8 height 11
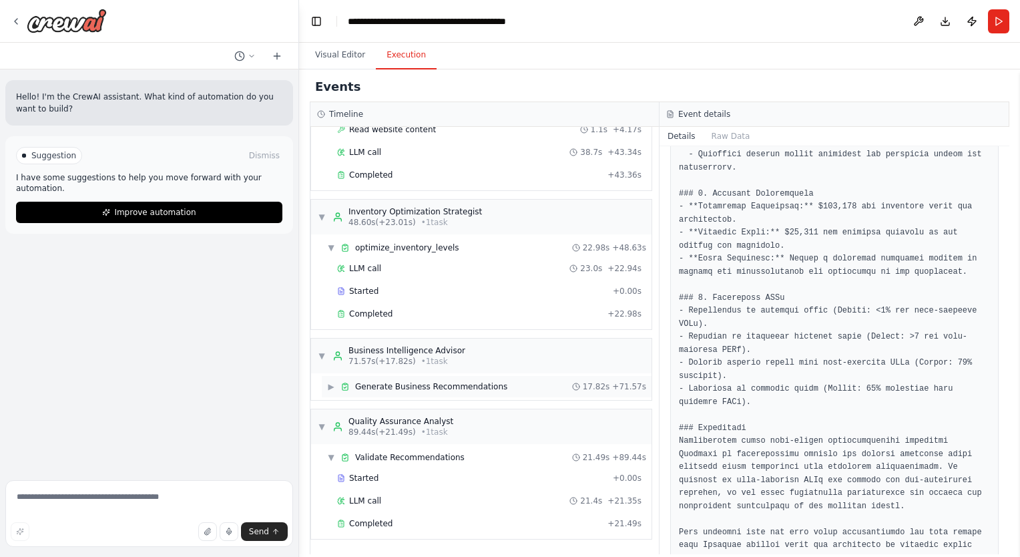
scroll to position [114, 0]
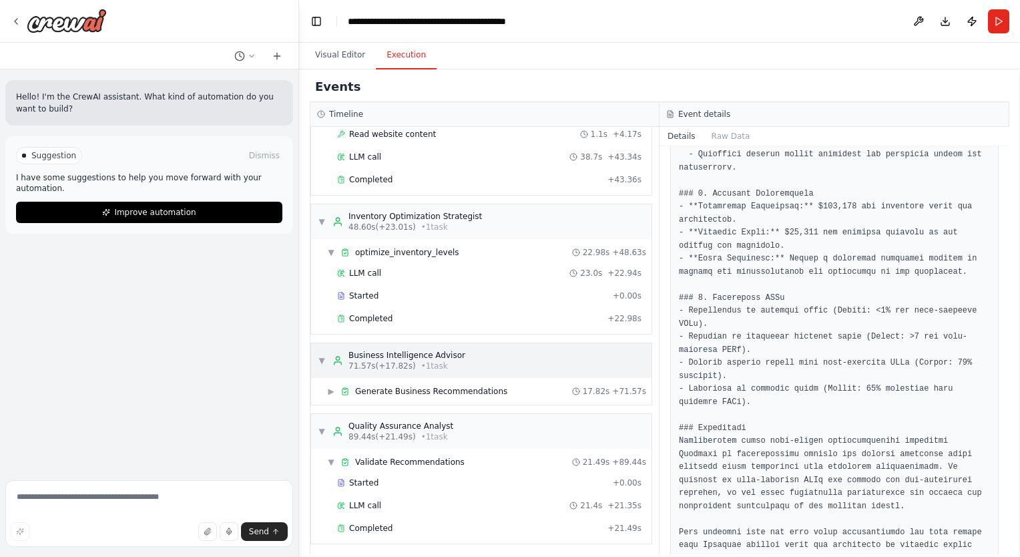
click at [318, 343] on div "▼ Business Intelligence Advisor 71.57s (+17.82s) • 1 task" at bounding box center [481, 360] width 340 height 35
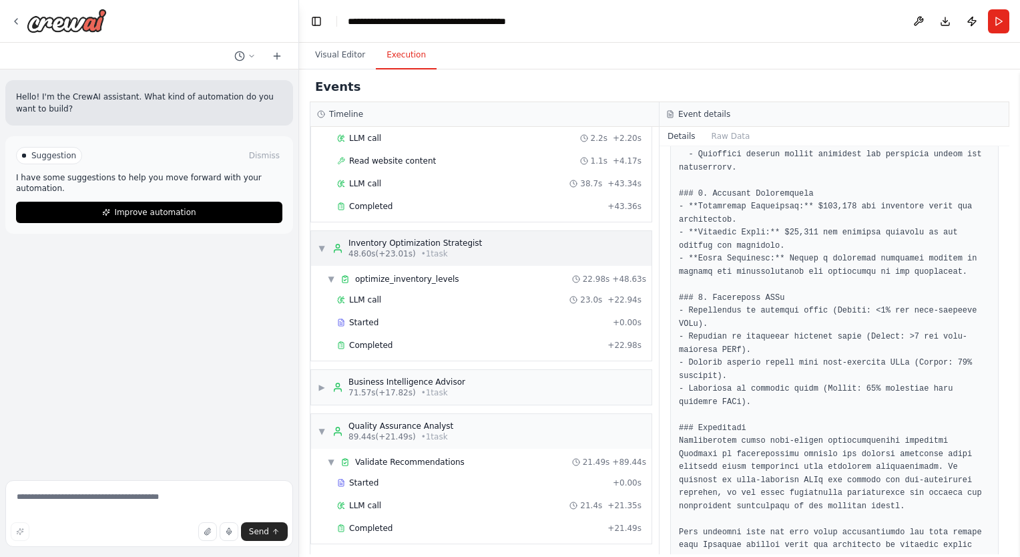
click at [321, 243] on span "▼" at bounding box center [322, 248] width 8 height 11
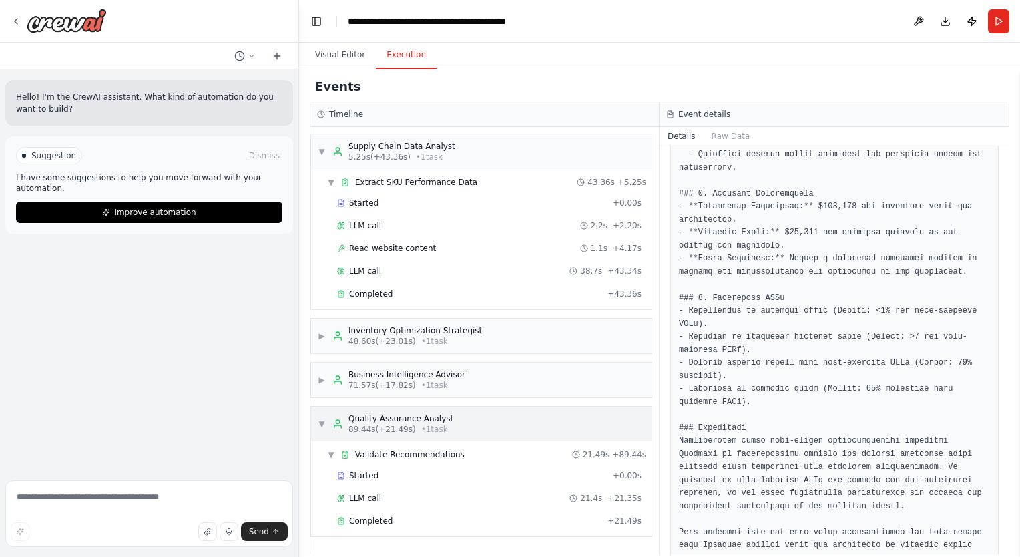
click at [318, 421] on span "▼" at bounding box center [322, 424] width 8 height 11
click at [321, 147] on span "▼" at bounding box center [322, 151] width 8 height 11
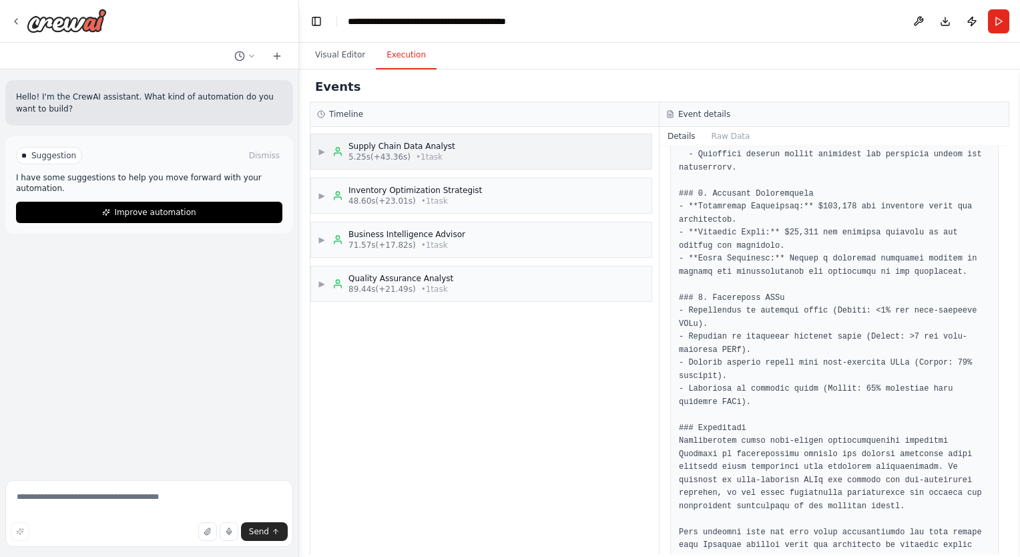
click at [321, 159] on div "▶ Supply Chain Data Analyst 5.25s (+43.36s) • 1 task" at bounding box center [387, 151] width 138 height 21
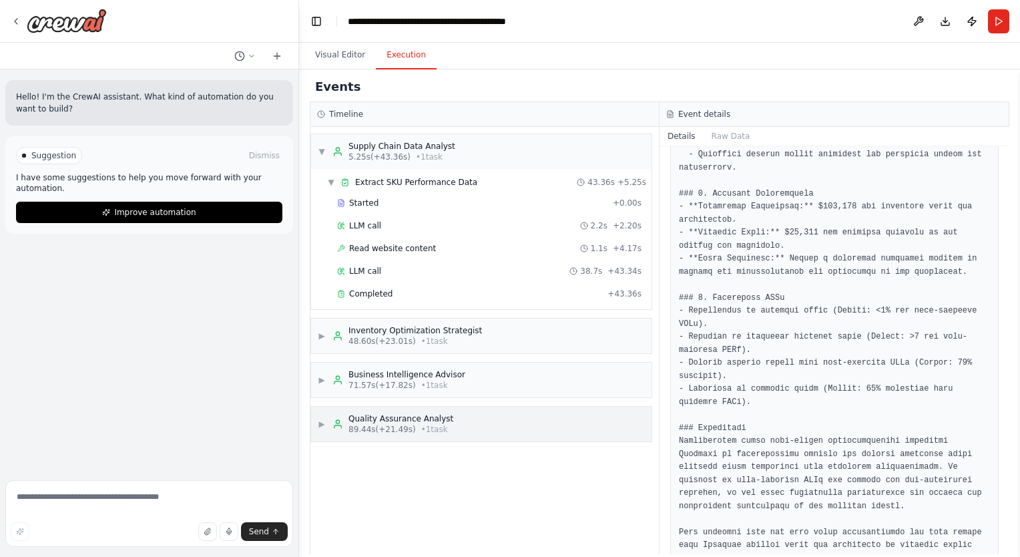
click at [395, 413] on div "Quality Assurance Analyst" at bounding box center [400, 418] width 105 height 11
click at [385, 517] on span "Completed" at bounding box center [370, 520] width 43 height 11
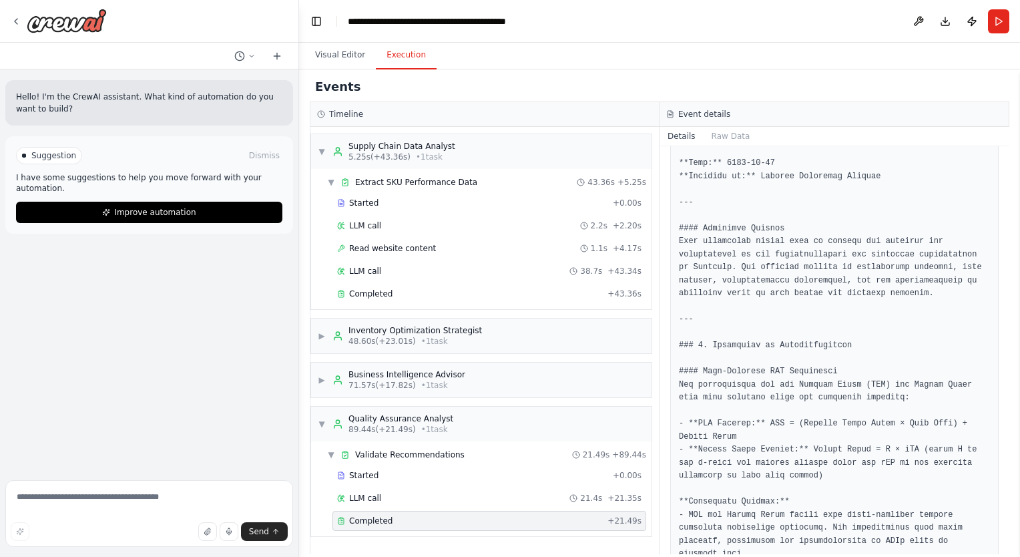
scroll to position [226, 0]
click at [359, 54] on button "Visual Editor" at bounding box center [339, 55] width 71 height 28
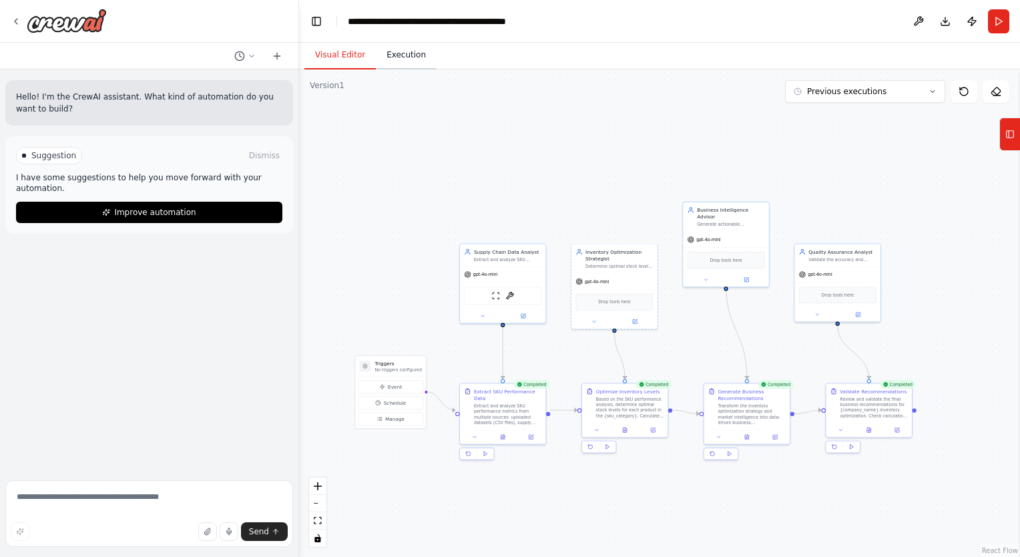
click at [406, 55] on button "Execution" at bounding box center [406, 55] width 61 height 28
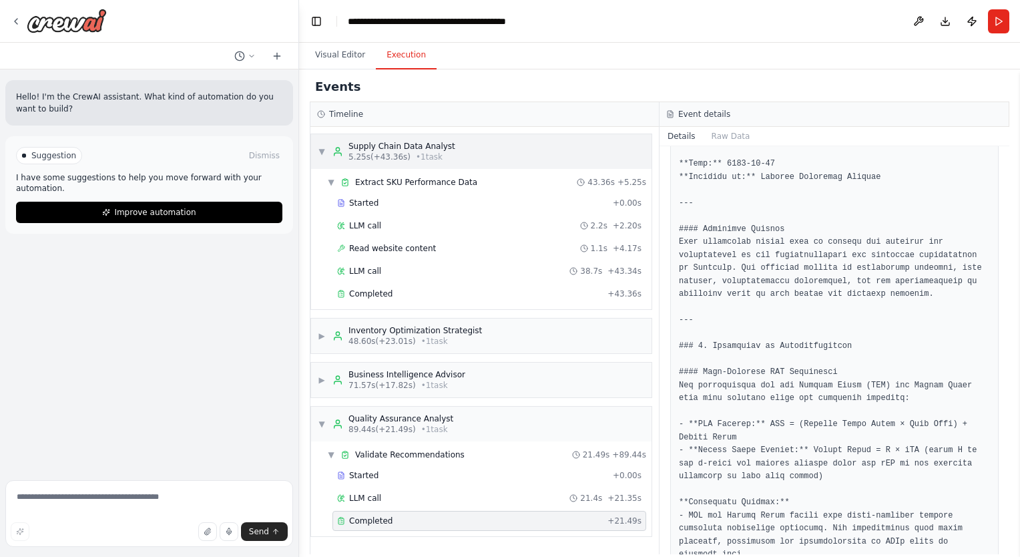
click at [318, 145] on div "▼ Supply Chain Data Analyst 5.25s (+43.36s) • 1 task" at bounding box center [387, 151] width 138 height 21
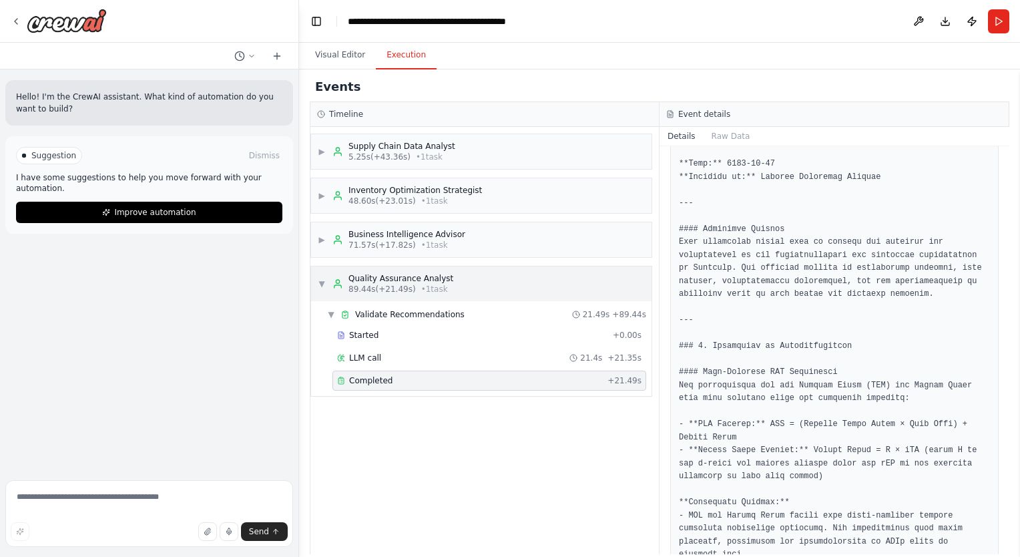
click at [318, 282] on span "▼" at bounding box center [322, 283] width 8 height 11
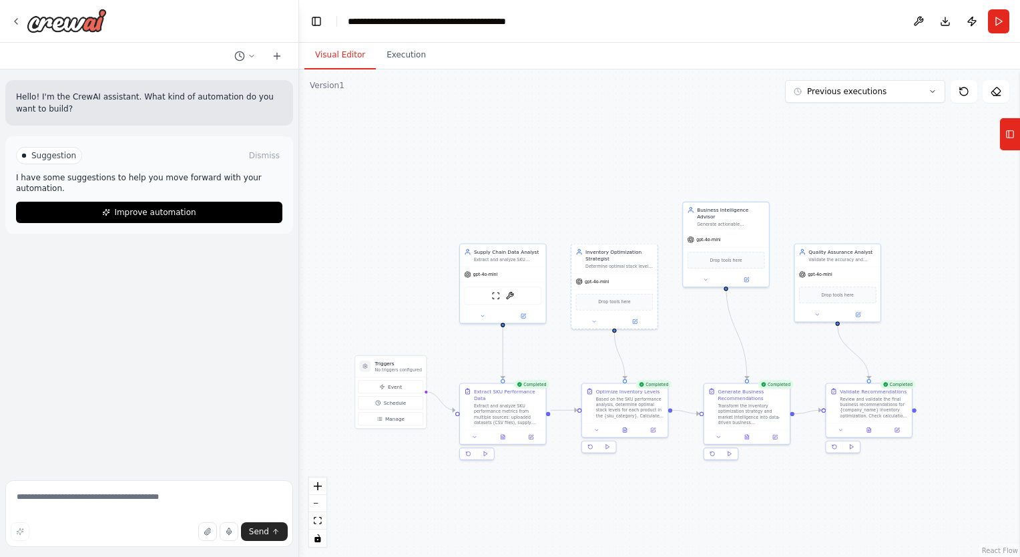
click at [328, 60] on button "Visual Editor" at bounding box center [339, 55] width 71 height 28
drag, startPoint x: 737, startPoint y: 220, endPoint x: 742, endPoint y: 261, distance: 41.0
click at [742, 261] on div "Business Intelligence Advisor Generate actionable recommendations for {company_…" at bounding box center [732, 256] width 85 height 29
drag, startPoint x: 838, startPoint y: 266, endPoint x: 870, endPoint y: 268, distance: 32.2
click at [870, 268] on div "gpt-4o-mini" at bounding box center [865, 272] width 85 height 15
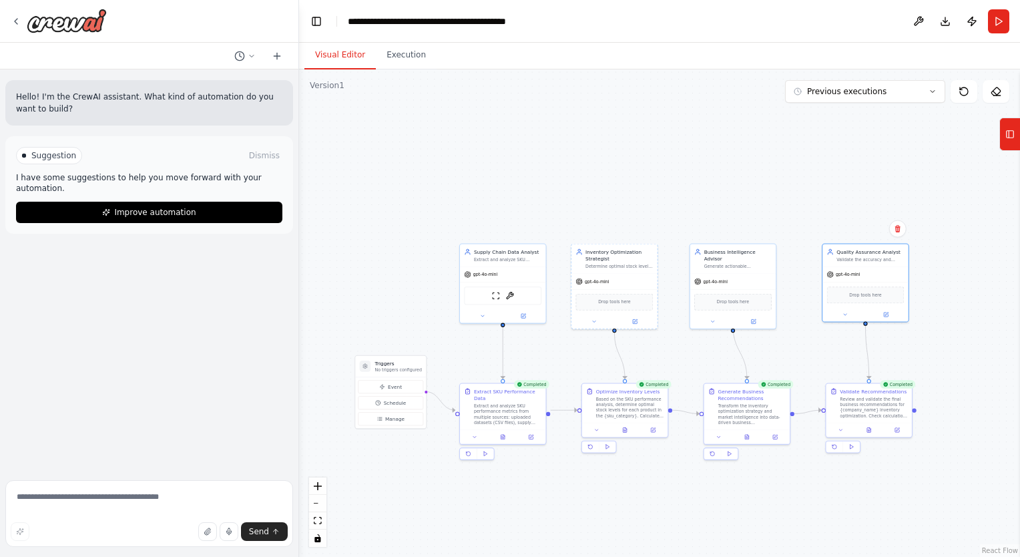
click at [707, 146] on div ".deletable-edge-delete-btn { width: 20px; height: 20px; border: 0px solid #ffff…" at bounding box center [659, 312] width 721 height 487
click at [401, 57] on button "Execution" at bounding box center [406, 55] width 61 height 28
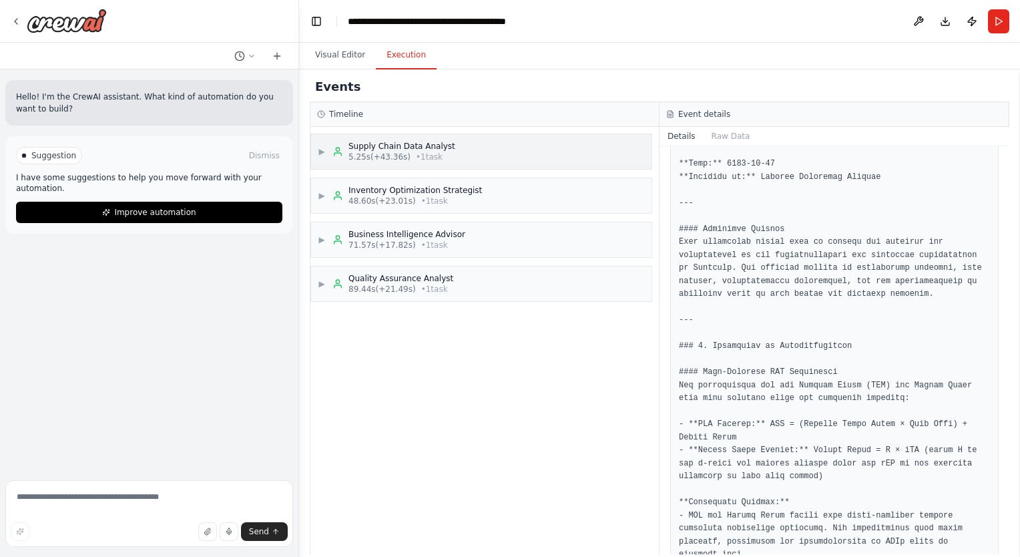
click at [318, 154] on span "▶" at bounding box center [322, 151] width 8 height 11
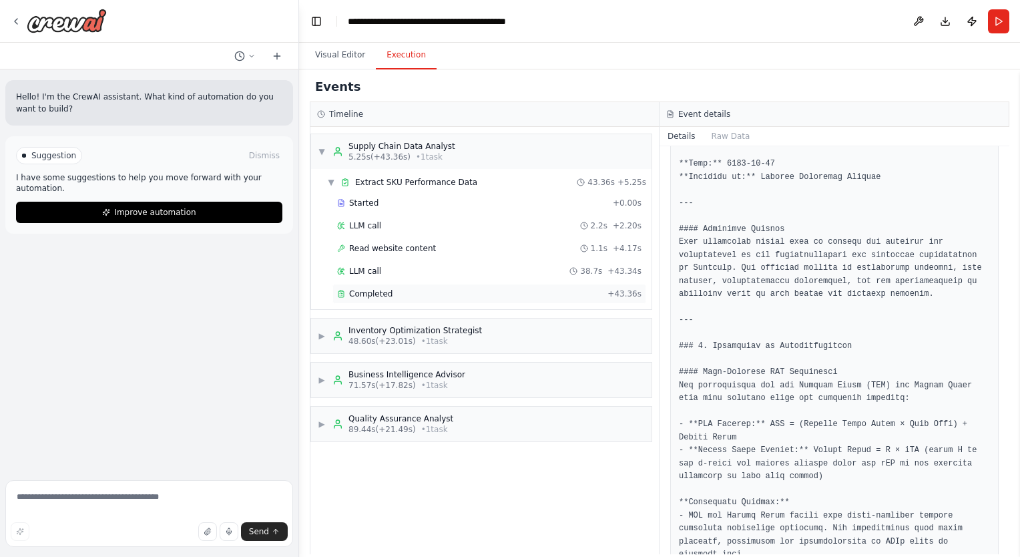
click at [358, 298] on div "Completed + 43.36s" at bounding box center [489, 294] width 314 height 20
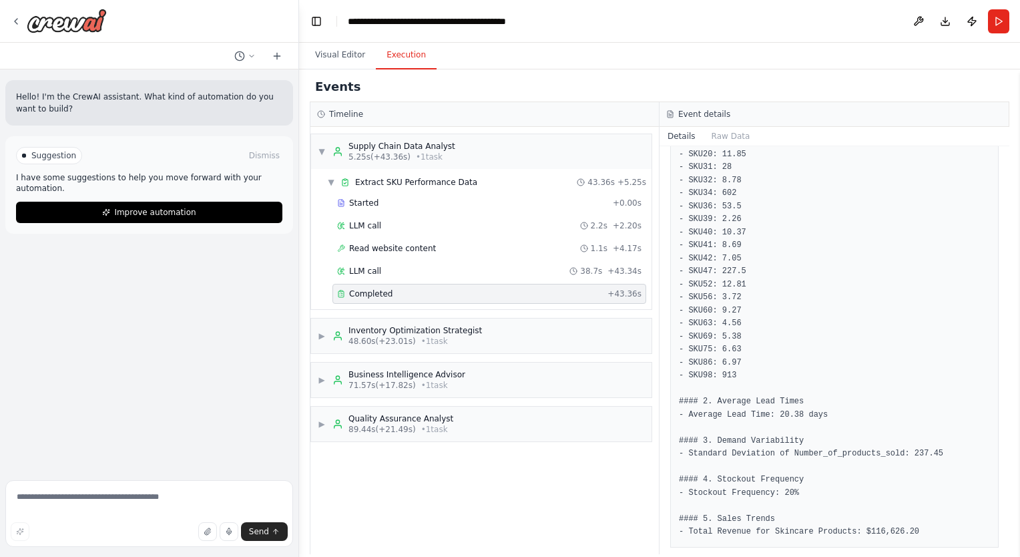
scroll to position [0, 0]
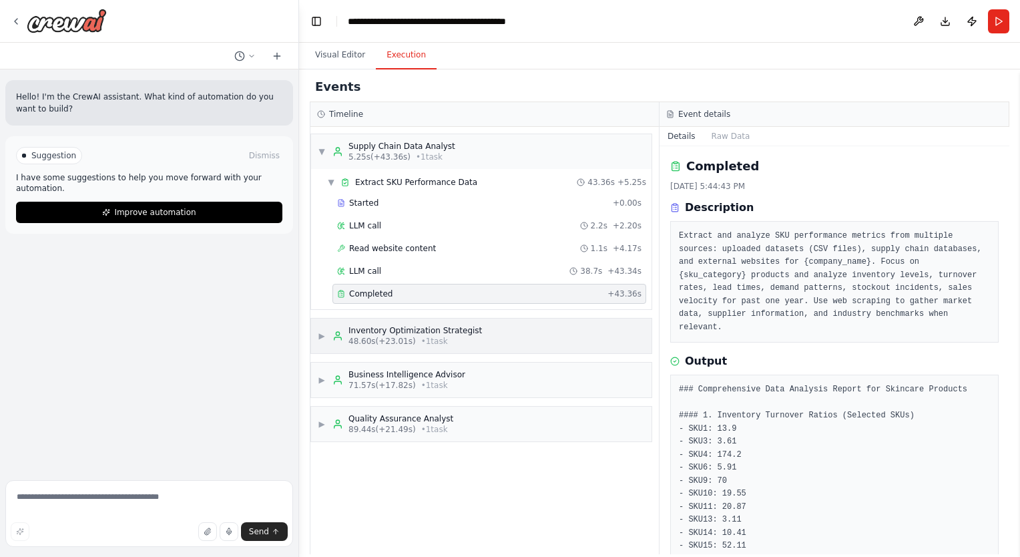
click at [324, 326] on div "▶ Inventory Optimization Strategist 48.60s (+23.01s) • 1 task" at bounding box center [400, 335] width 164 height 21
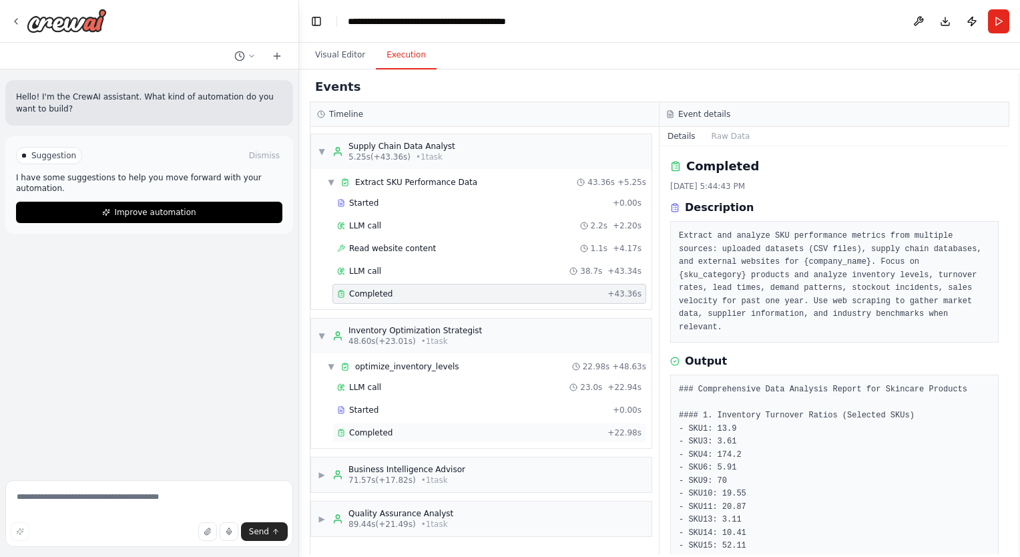
click at [427, 429] on div "Completed" at bounding box center [469, 432] width 265 height 11
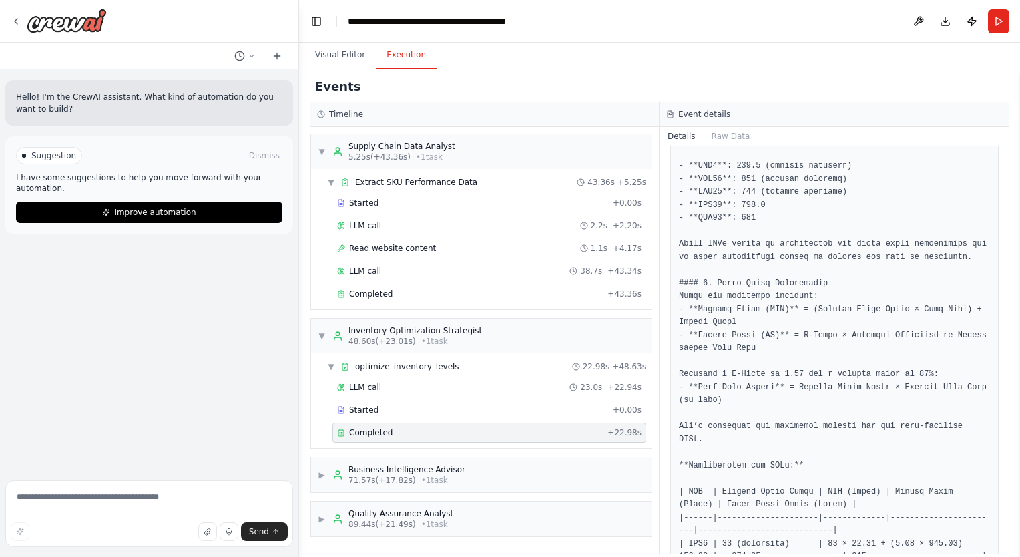
scroll to position [304, 0]
click at [322, 327] on div "▼ Inventory Optimization Strategist 48.60s (+23.01s) • 1 task" at bounding box center [400, 335] width 164 height 21
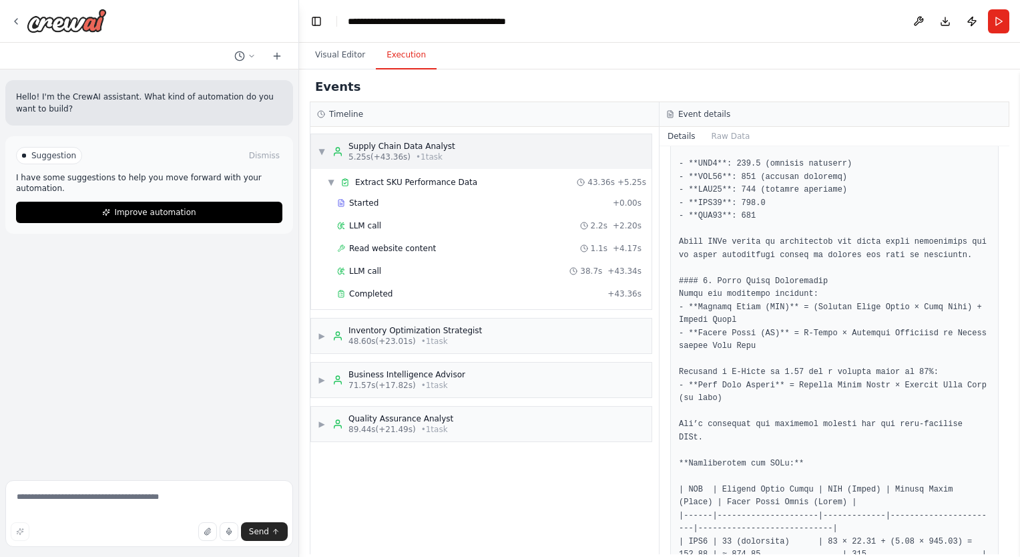
click at [320, 152] on span "▼" at bounding box center [322, 151] width 8 height 11
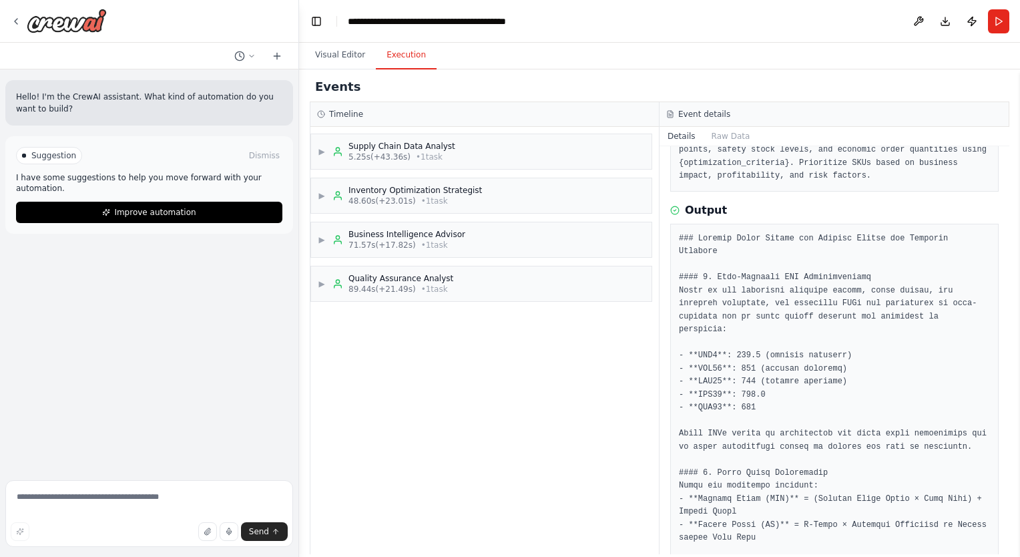
scroll to position [0, 0]
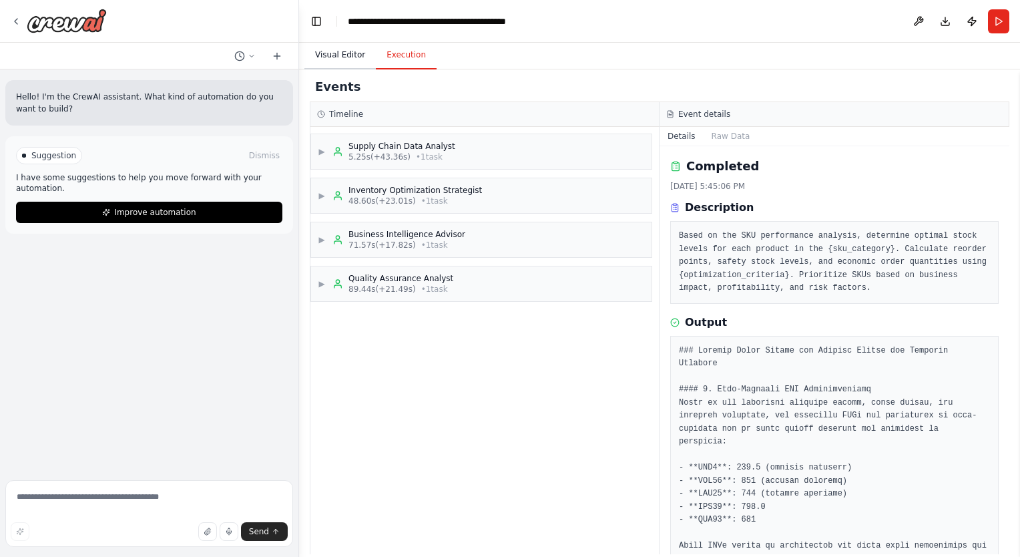
click at [329, 57] on button "Visual Editor" at bounding box center [339, 55] width 71 height 28
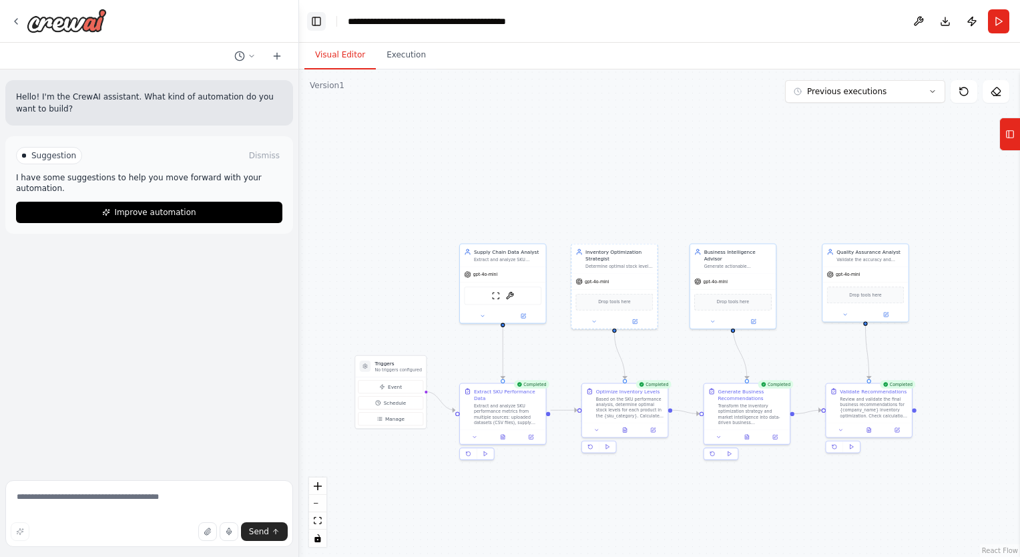
click at [311, 30] on button "Toggle Left Sidebar" at bounding box center [316, 21] width 19 height 19
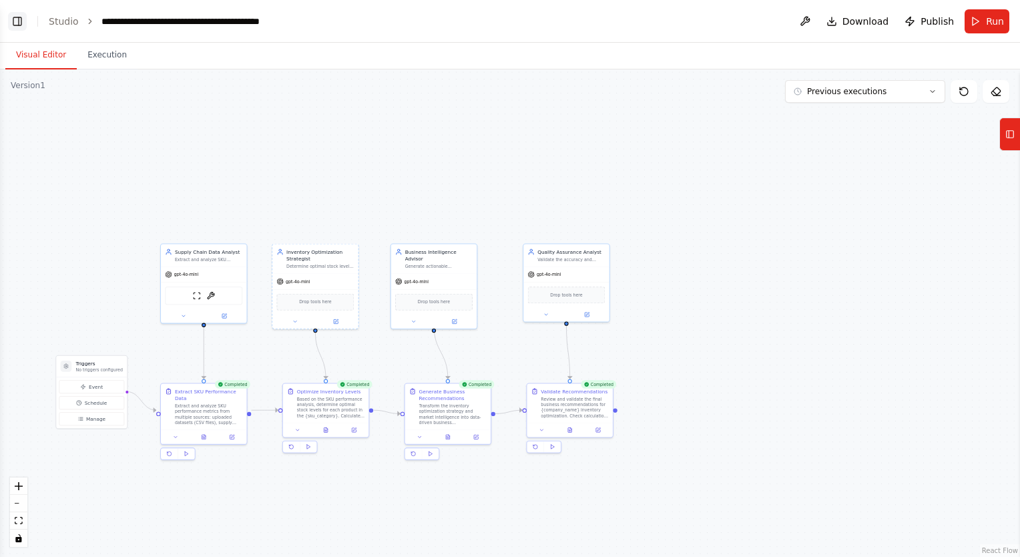
click at [11, 12] on button "Toggle Left Sidebar" at bounding box center [17, 21] width 19 height 19
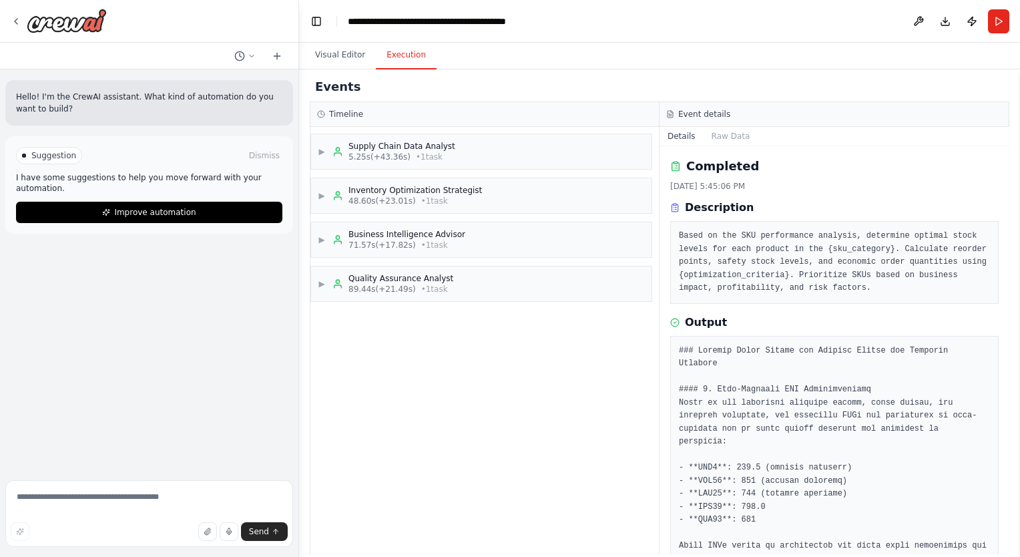
click at [405, 55] on button "Execution" at bounding box center [406, 55] width 61 height 28
click at [405, 138] on div "▶ Supply Chain Data Analyst 5.25s (+43.36s) • 1 task" at bounding box center [481, 151] width 340 height 35
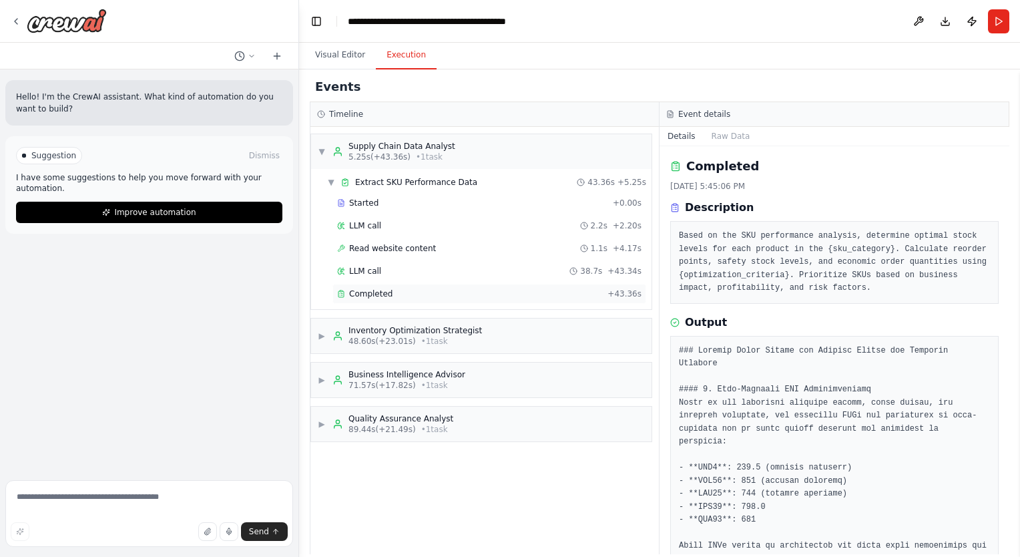
click at [353, 284] on div "Completed + 43.36s" at bounding box center [489, 294] width 314 height 20
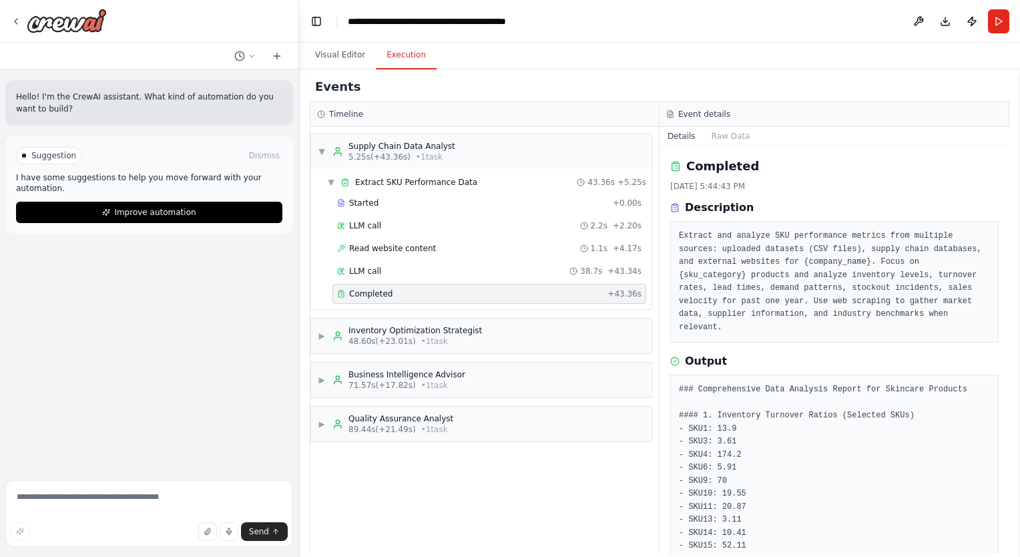
click at [944, 250] on pre "Extract and analyze SKU performance metrics from multiple sources: uploaded dat…" at bounding box center [834, 282] width 311 height 104
drag, startPoint x: 944, startPoint y: 250, endPoint x: 842, endPoint y: 258, distance: 102.4
click at [842, 258] on pre "Extract and analyze SKU performance metrics from multiple sources: uploaded dat…" at bounding box center [834, 282] width 311 height 104
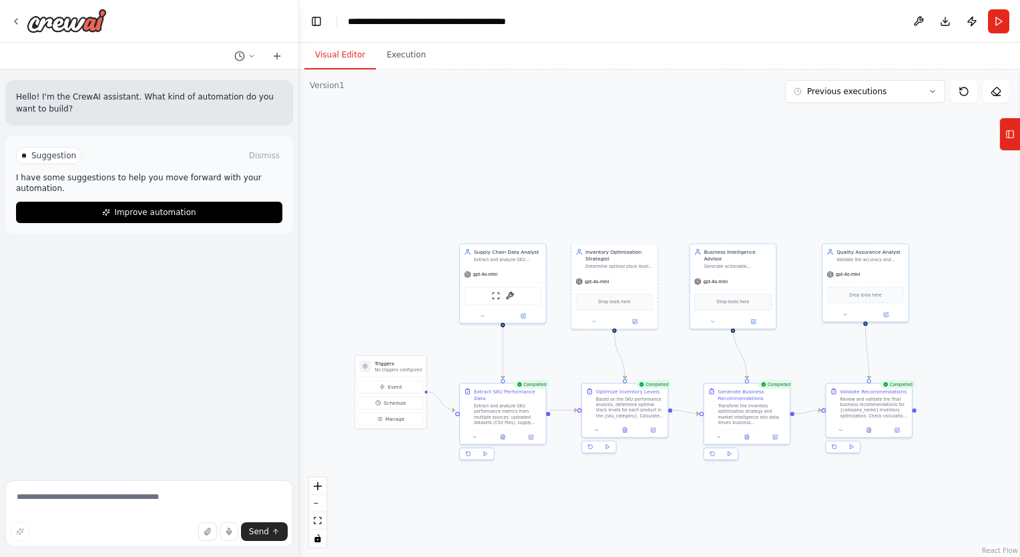
click at [336, 57] on button "Visual Editor" at bounding box center [339, 55] width 71 height 28
click at [527, 431] on button at bounding box center [531, 435] width 24 height 9
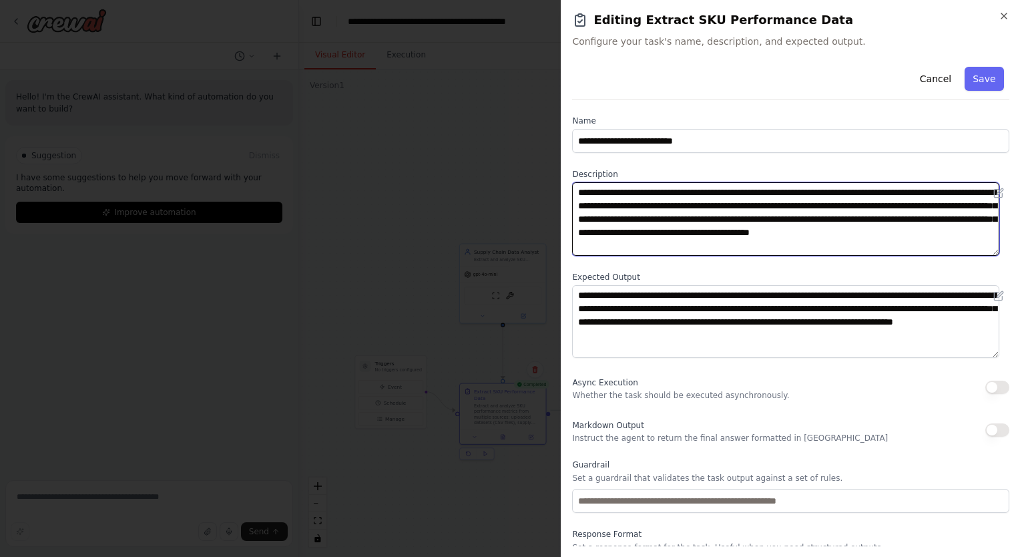
click at [727, 228] on textarea "**********" at bounding box center [785, 218] width 427 height 73
click at [675, 207] on textarea "**********" at bounding box center [785, 218] width 427 height 73
drag, startPoint x: 855, startPoint y: 207, endPoint x: 672, endPoint y: 198, distance: 183.1
click at [672, 198] on textarea "**********" at bounding box center [785, 218] width 427 height 73
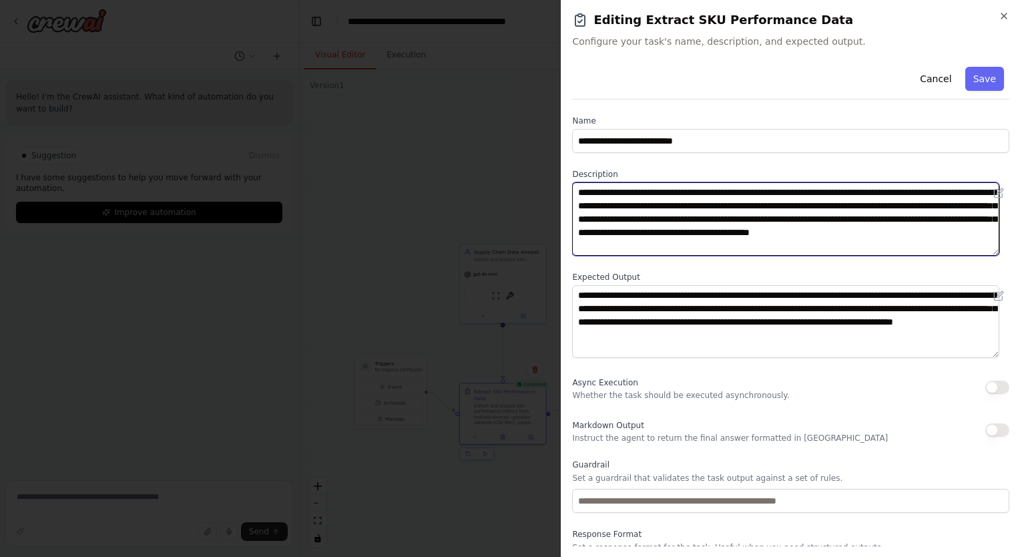
drag, startPoint x: 673, startPoint y: 206, endPoint x: 853, endPoint y: 206, distance: 180.3
click at [853, 206] on textarea "**********" at bounding box center [785, 218] width 427 height 73
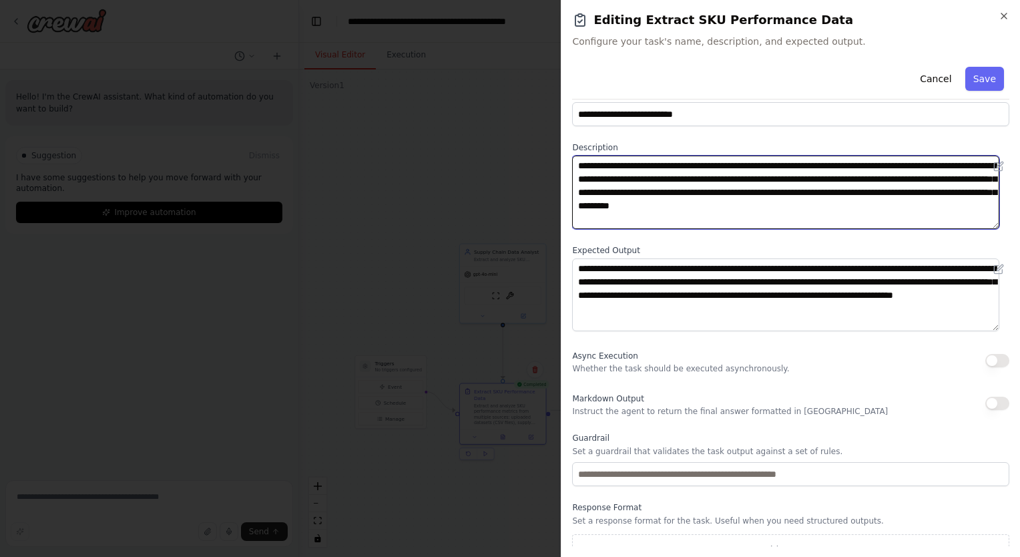
scroll to position [28, 0]
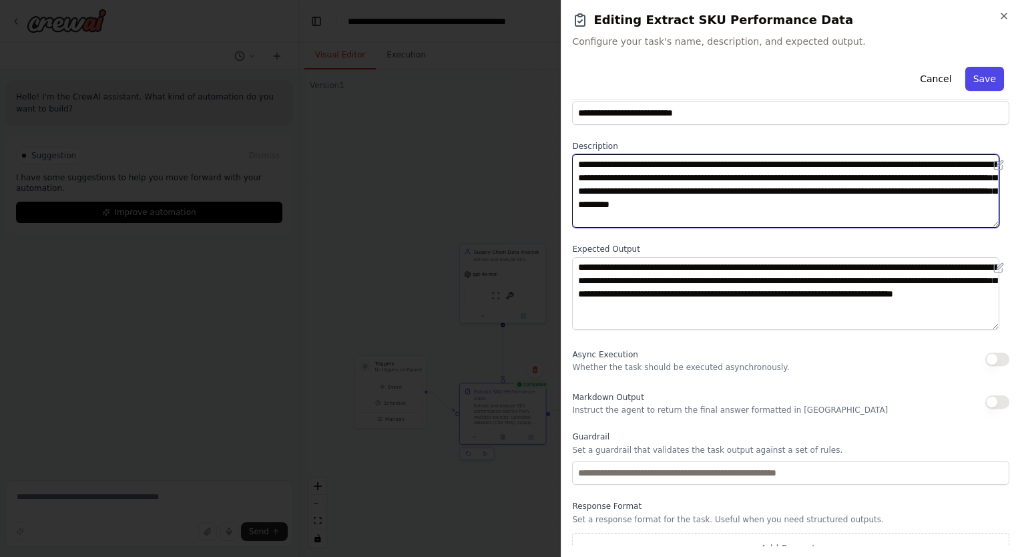
type textarea "**********"
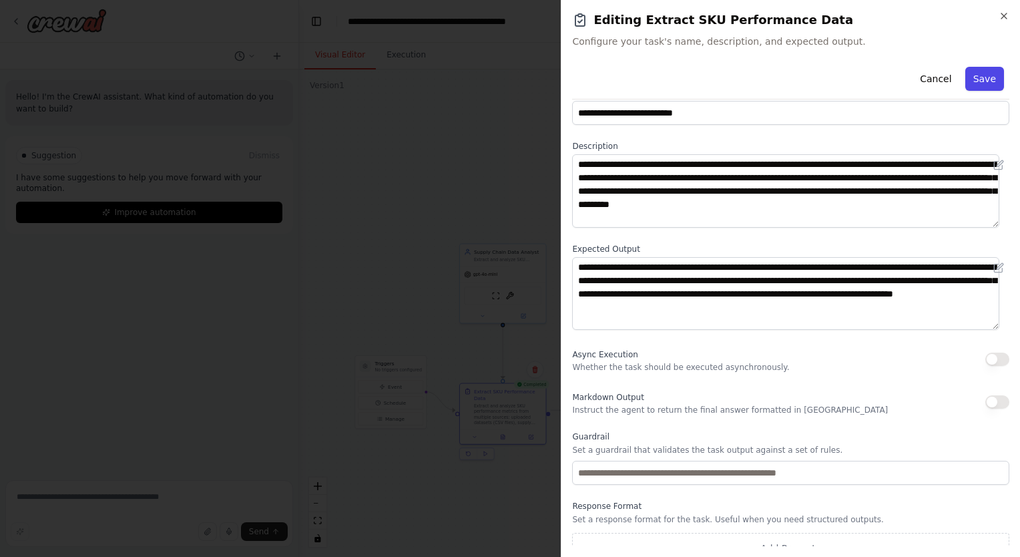
click at [979, 84] on button "Save" at bounding box center [984, 79] width 39 height 24
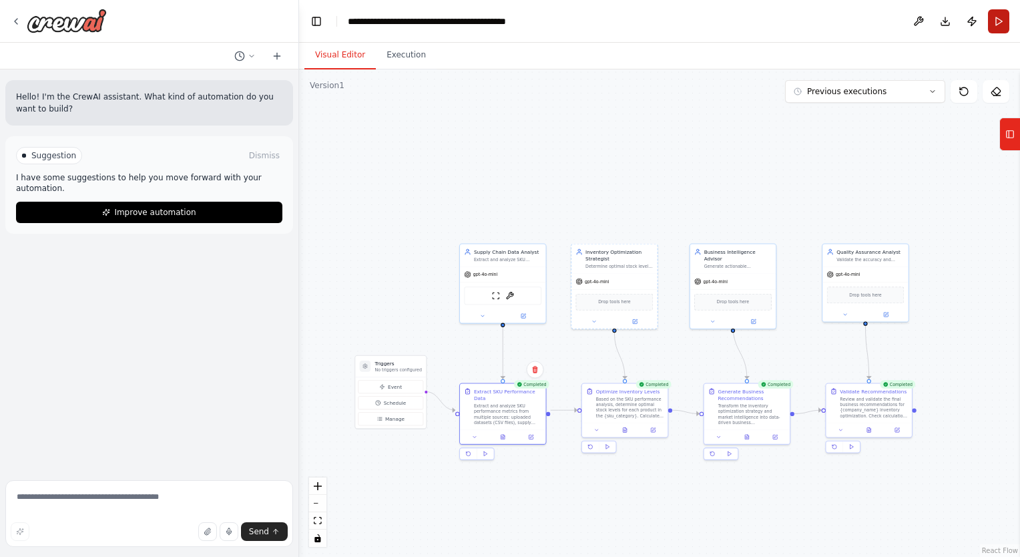
click at [1001, 25] on button "Run" at bounding box center [998, 21] width 21 height 24
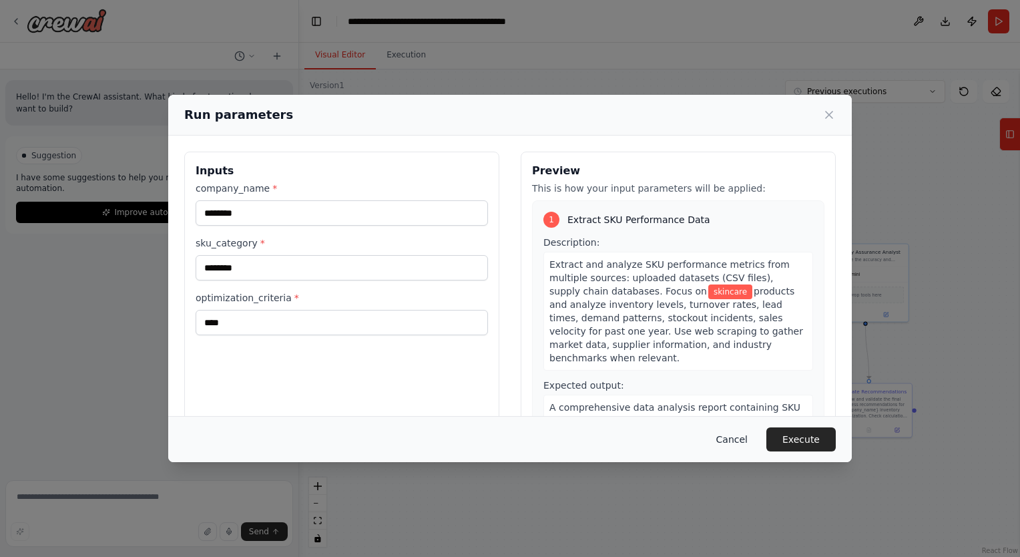
click at [738, 435] on button "Cancel" at bounding box center [732, 439] width 53 height 24
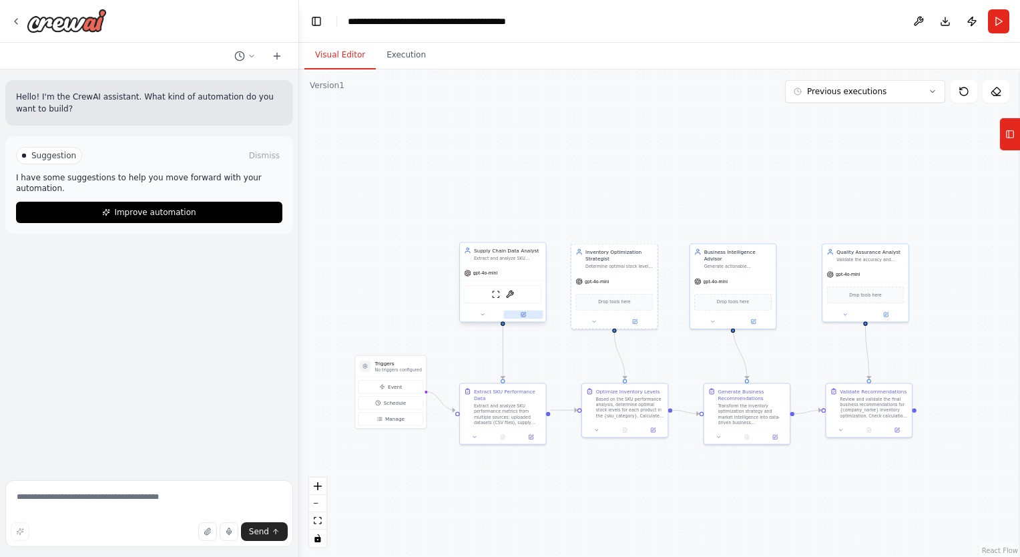
click at [517, 315] on button at bounding box center [522, 314] width 39 height 9
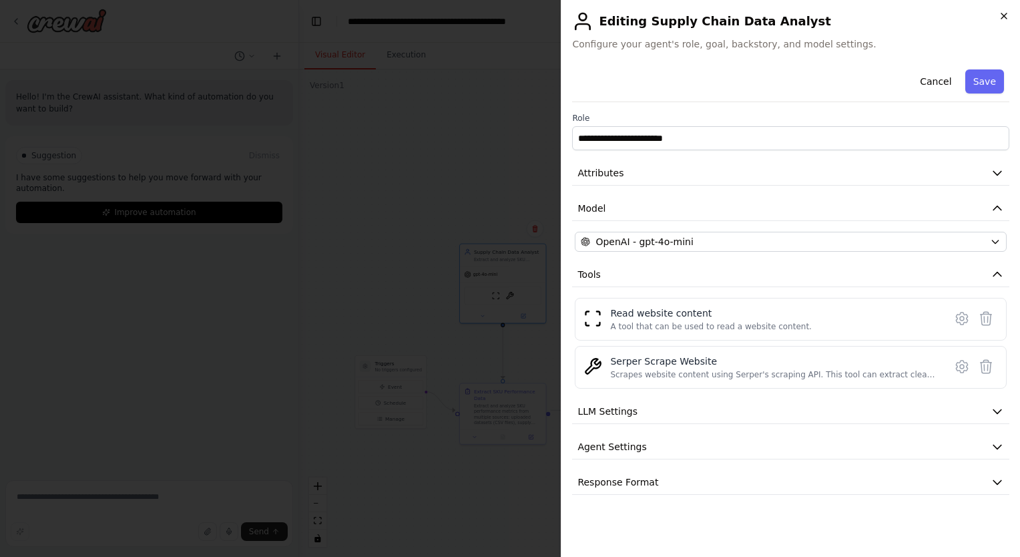
click at [1005, 16] on icon "button" at bounding box center [1004, 16] width 11 height 11
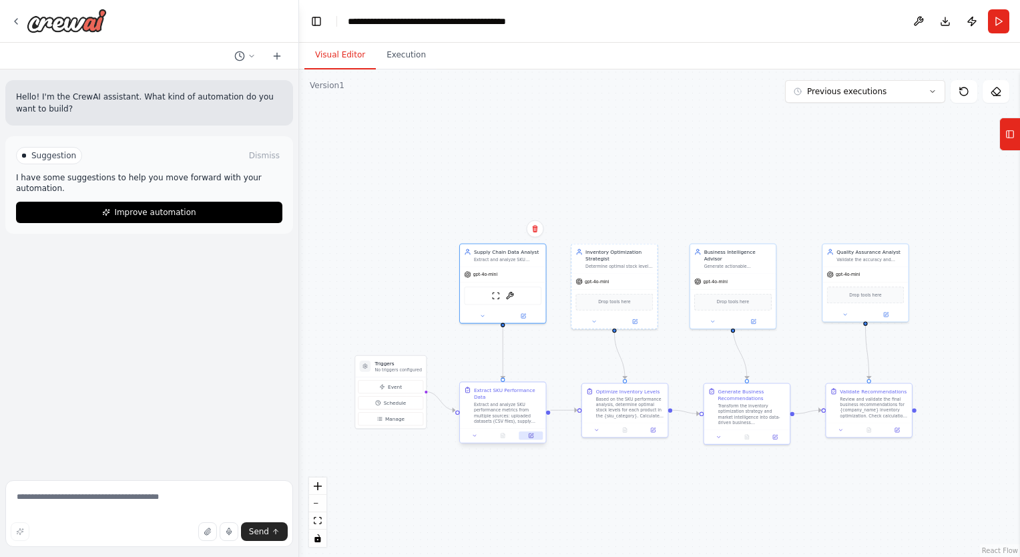
click at [529, 433] on icon at bounding box center [531, 435] width 4 height 4
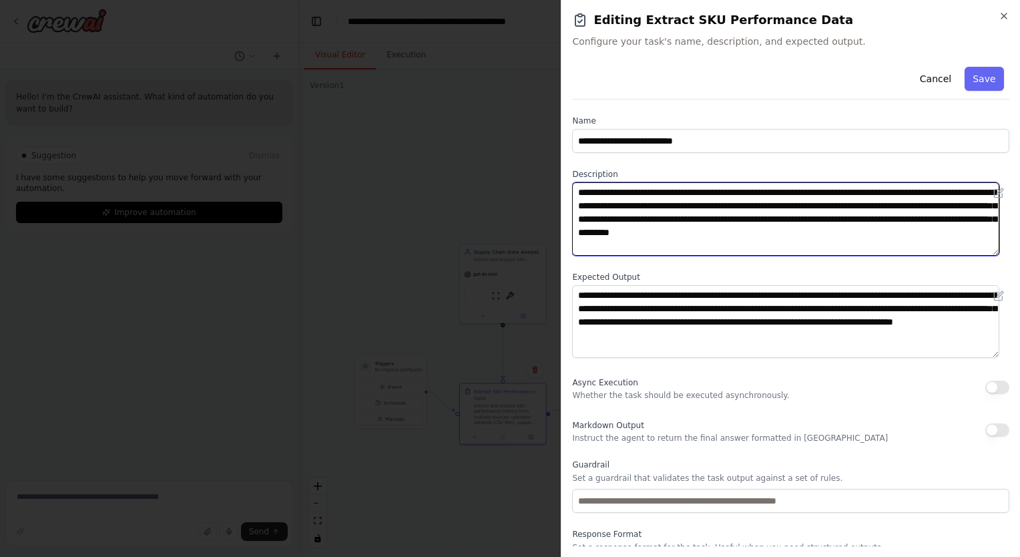
click at [757, 216] on textarea "**********" at bounding box center [785, 218] width 427 height 73
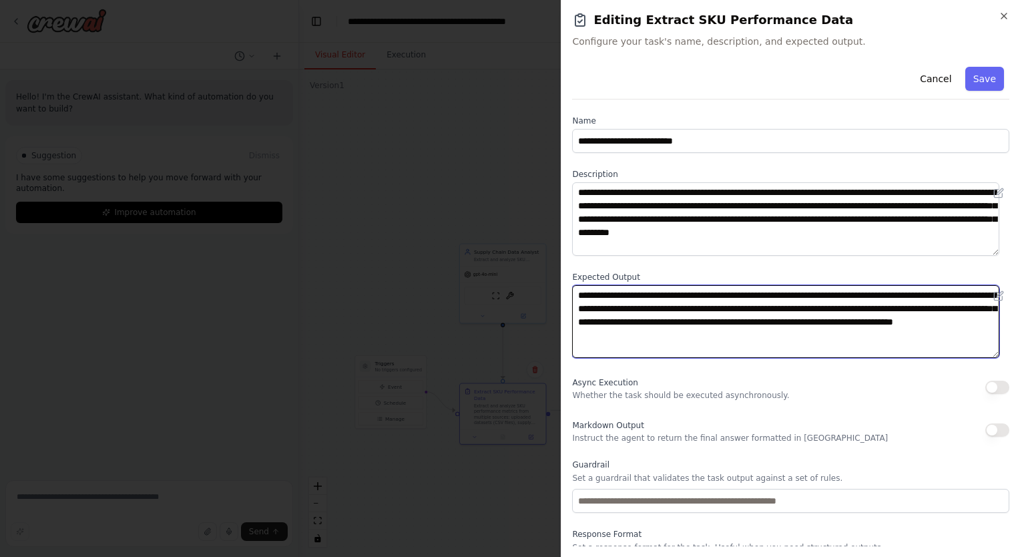
click at [718, 314] on textarea "**********" at bounding box center [785, 321] width 427 height 73
click at [796, 292] on textarea "**********" at bounding box center [785, 321] width 427 height 73
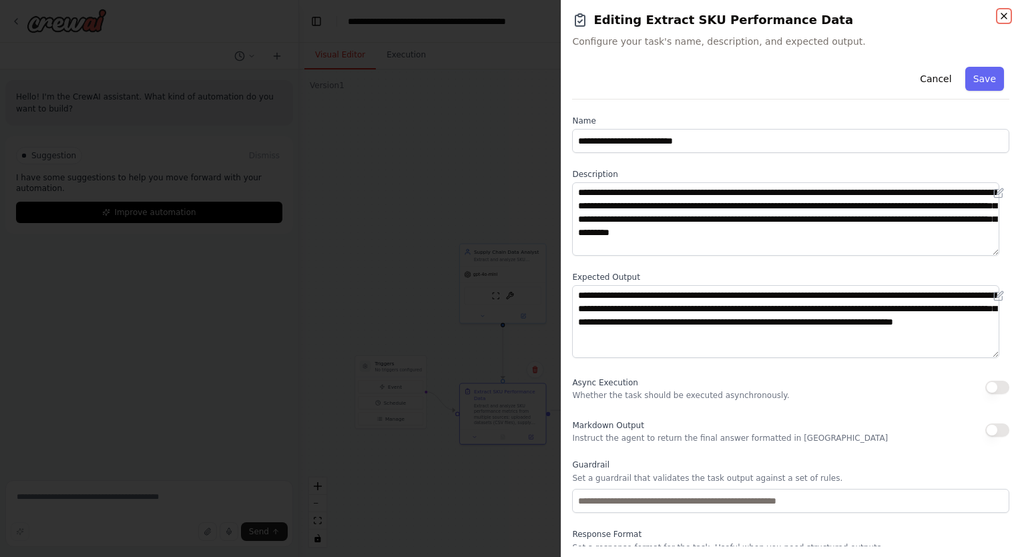
click at [999, 17] on icon "button" at bounding box center [1004, 16] width 11 height 11
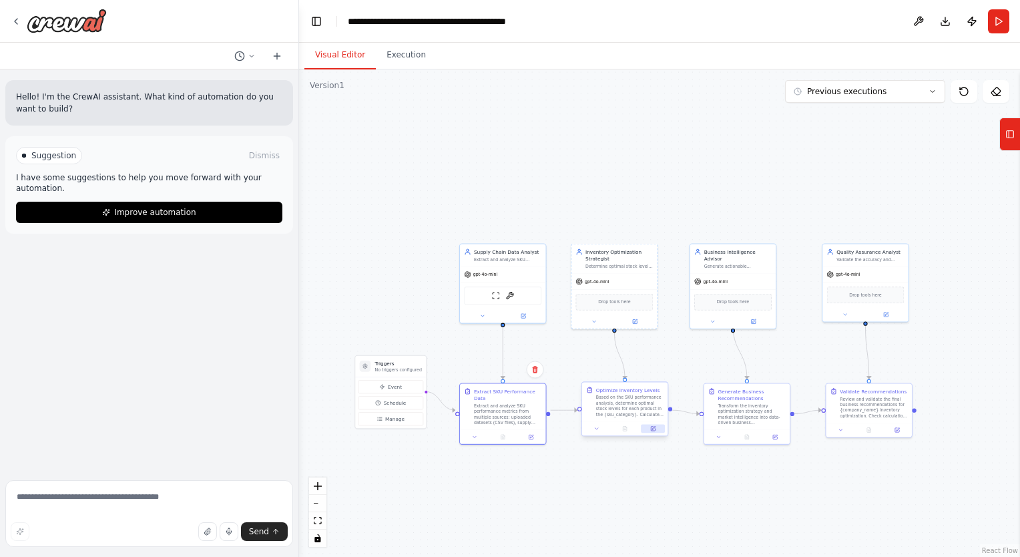
click at [653, 430] on icon at bounding box center [653, 429] width 4 height 4
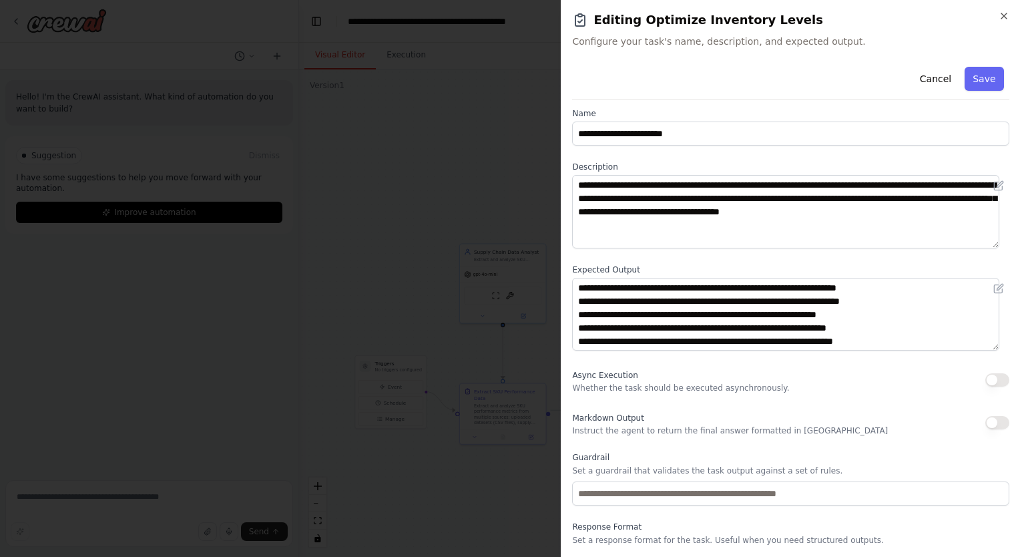
scroll to position [5, 0]
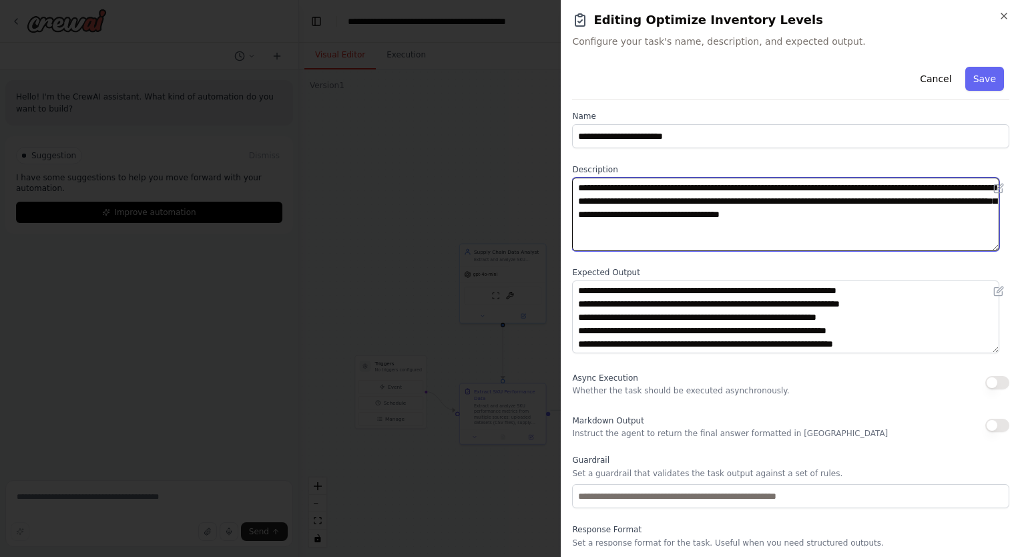
click at [716, 211] on textarea "**********" at bounding box center [785, 214] width 427 height 73
click at [672, 199] on textarea "**********" at bounding box center [785, 214] width 427 height 73
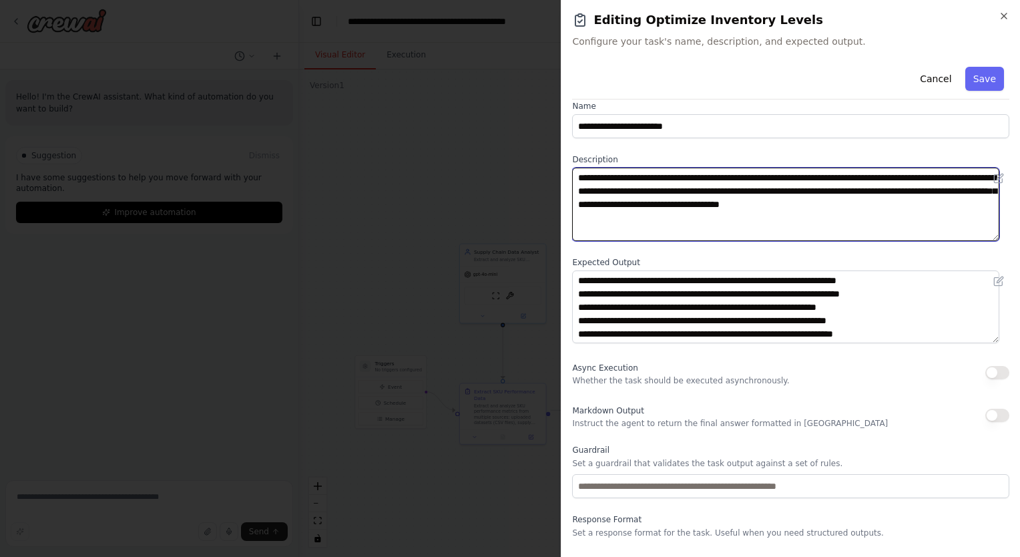
scroll to position [0, 0]
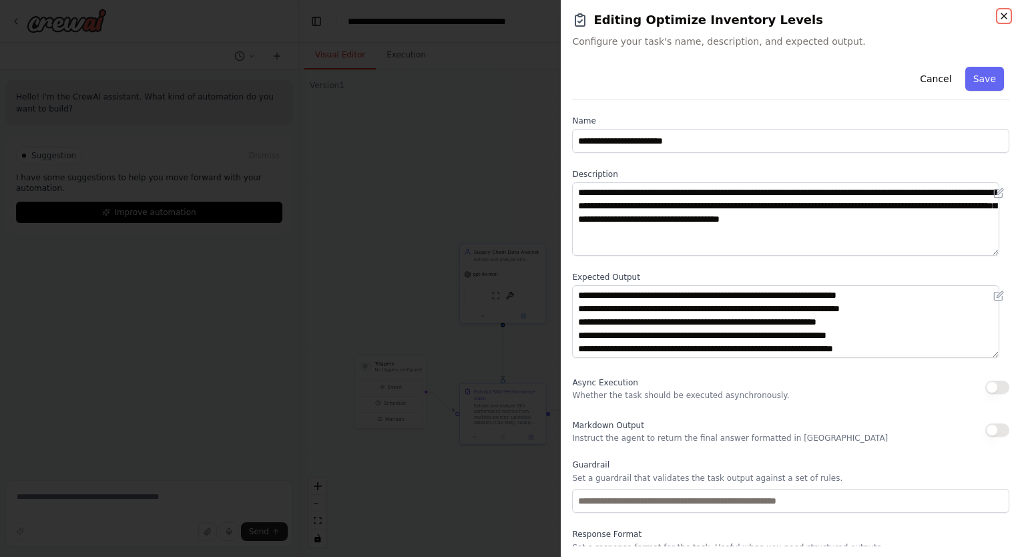
click at [1001, 13] on icon "button" at bounding box center [1003, 15] width 5 height 5
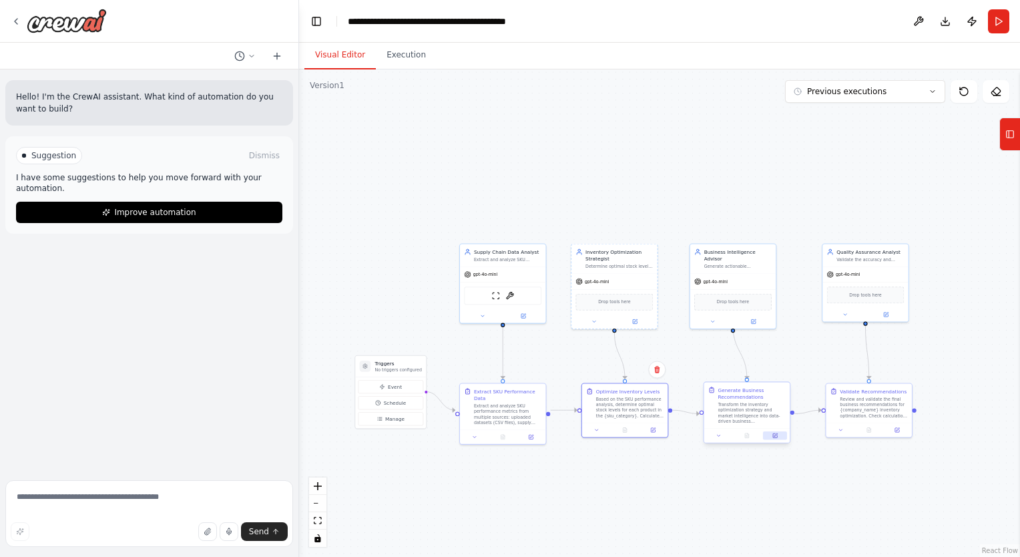
click at [777, 431] on button at bounding box center [775, 435] width 24 height 9
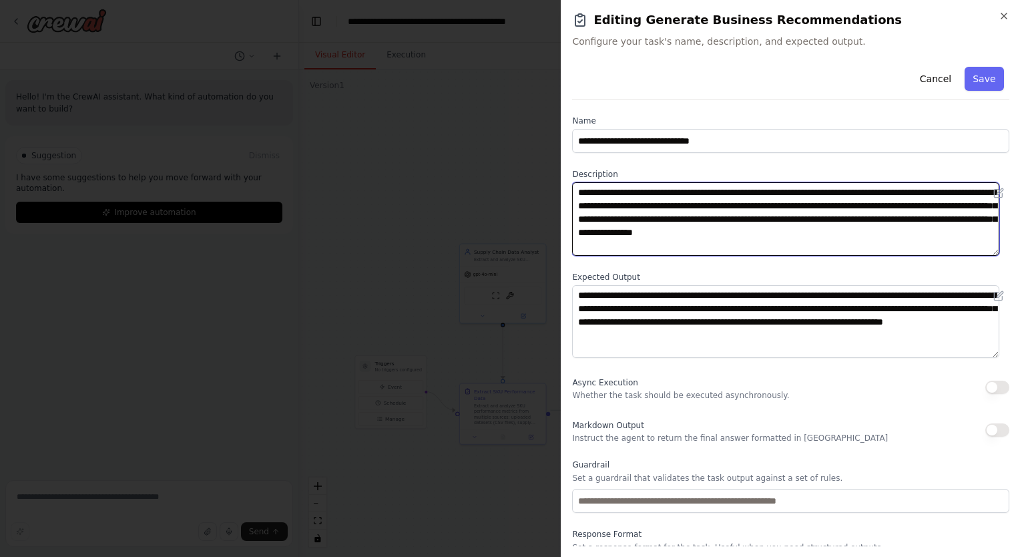
click at [740, 205] on textarea "**********" at bounding box center [785, 218] width 427 height 73
drag, startPoint x: 667, startPoint y: 206, endPoint x: 745, endPoint y: 207, distance: 78.1
click at [745, 207] on textarea "**********" at bounding box center [785, 218] width 427 height 73
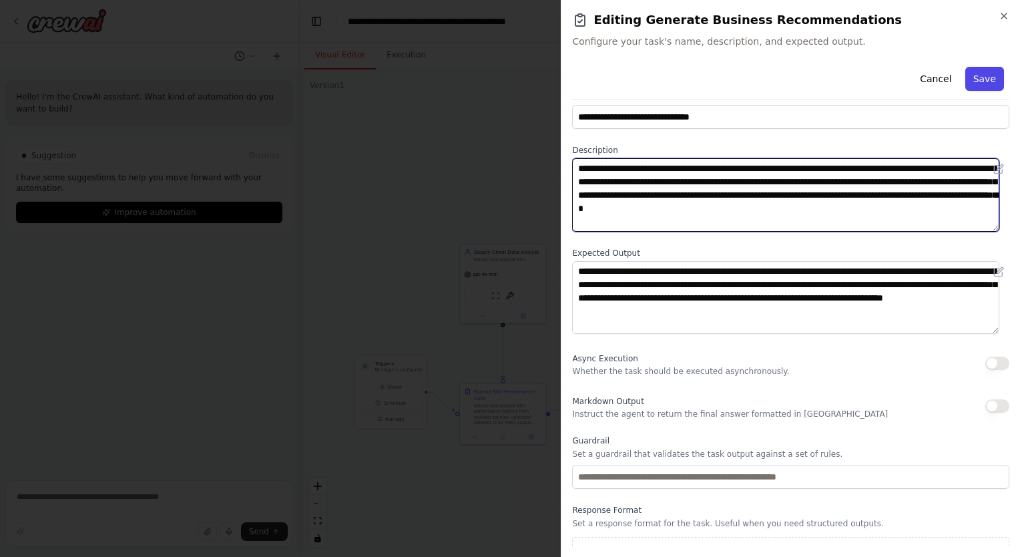
type textarea "**********"
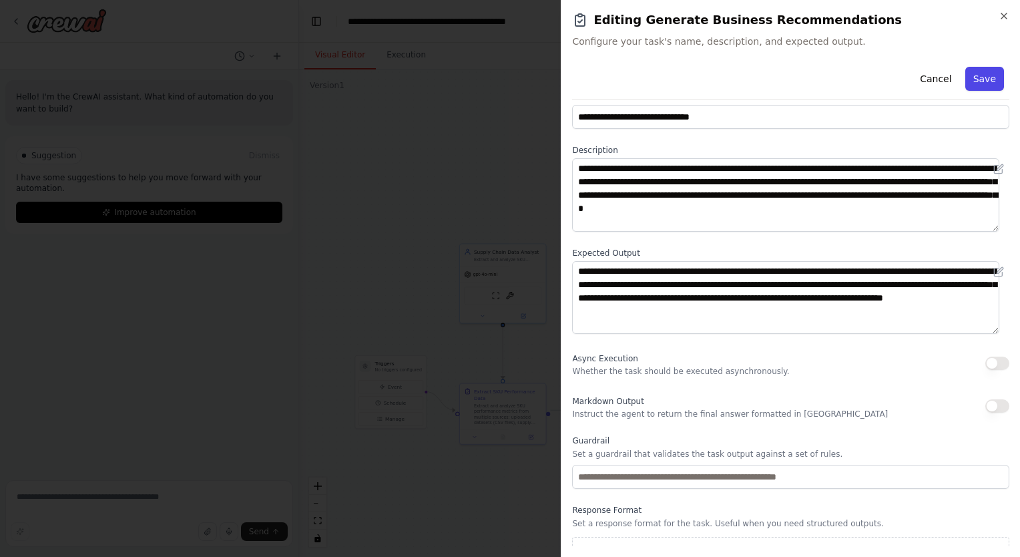
click at [977, 88] on button "Save" at bounding box center [984, 79] width 39 height 24
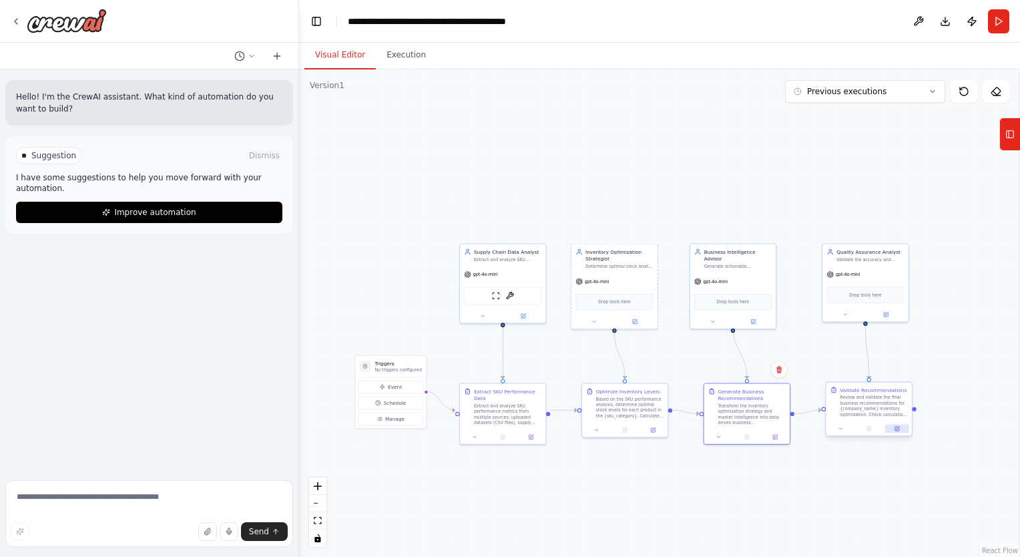
click at [901, 427] on button at bounding box center [897, 429] width 24 height 9
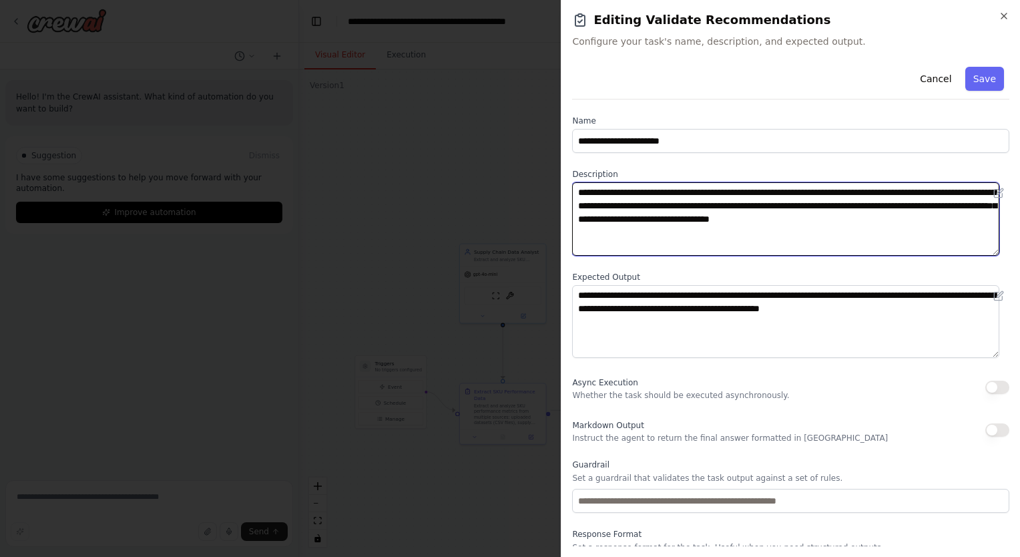
drag, startPoint x: 828, startPoint y: 194, endPoint x: 899, endPoint y: 190, distance: 70.9
click at [899, 190] on textarea "**********" at bounding box center [785, 218] width 427 height 73
type textarea "**********"
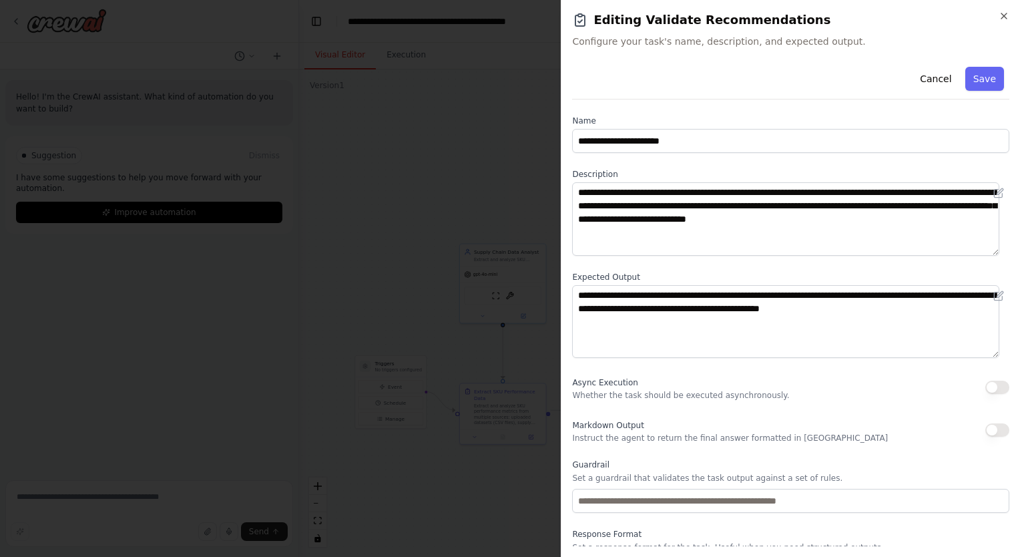
click at [889, 171] on label "Description" at bounding box center [790, 174] width 437 height 11
click at [979, 79] on button "Save" at bounding box center [984, 79] width 39 height 24
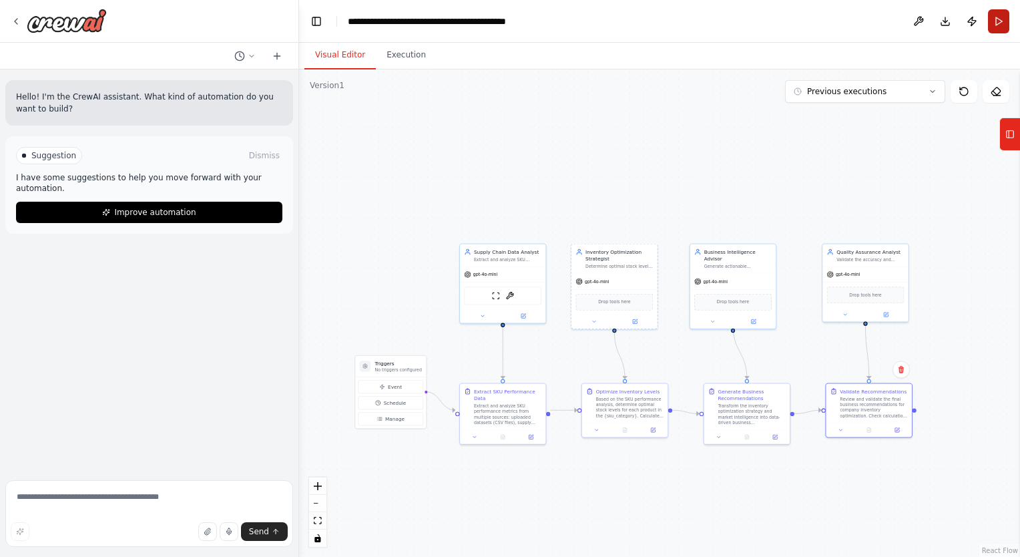
click at [1000, 20] on button "Run" at bounding box center [998, 21] width 21 height 24
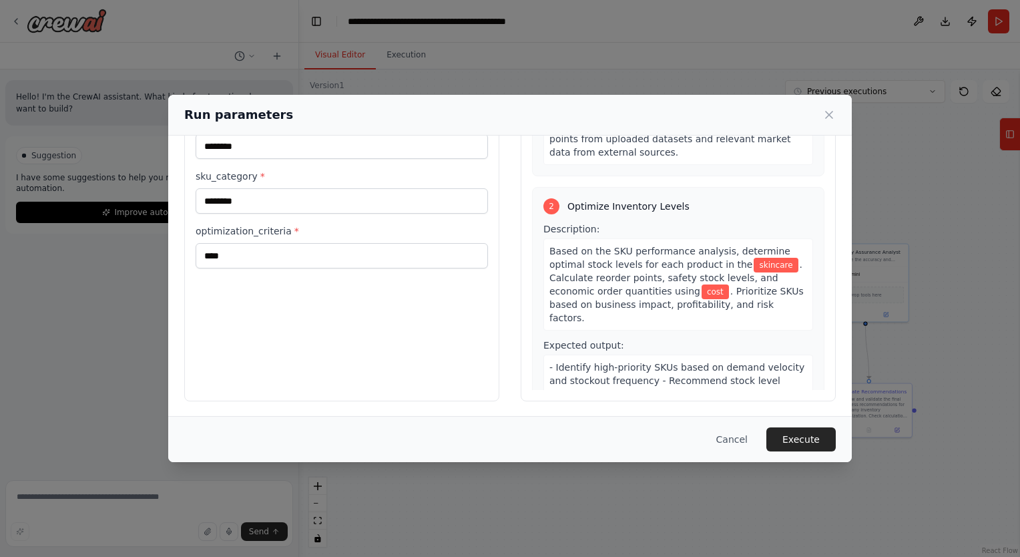
scroll to position [246, 0]
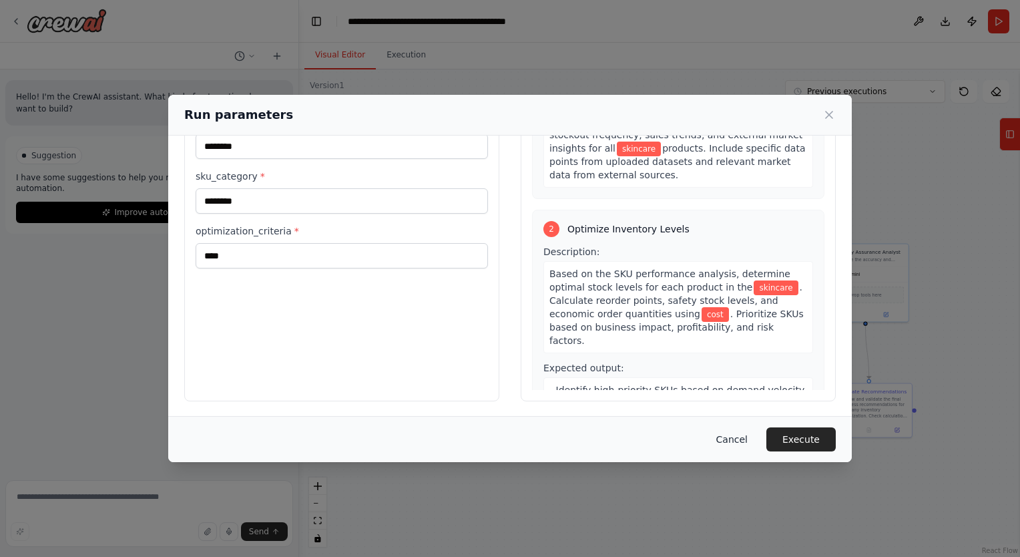
click at [747, 439] on button "Cancel" at bounding box center [732, 439] width 53 height 24
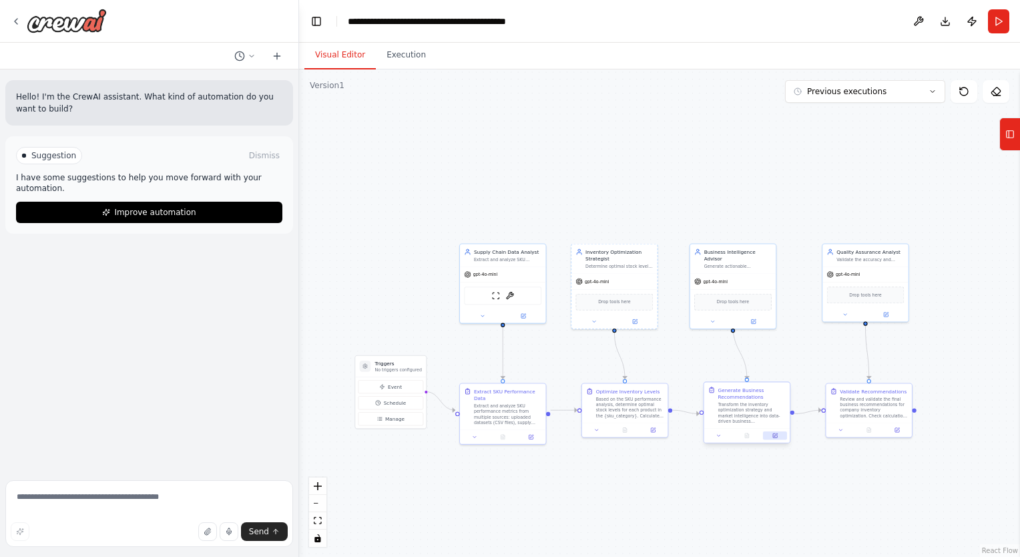
click at [776, 434] on icon at bounding box center [775, 434] width 3 height 3
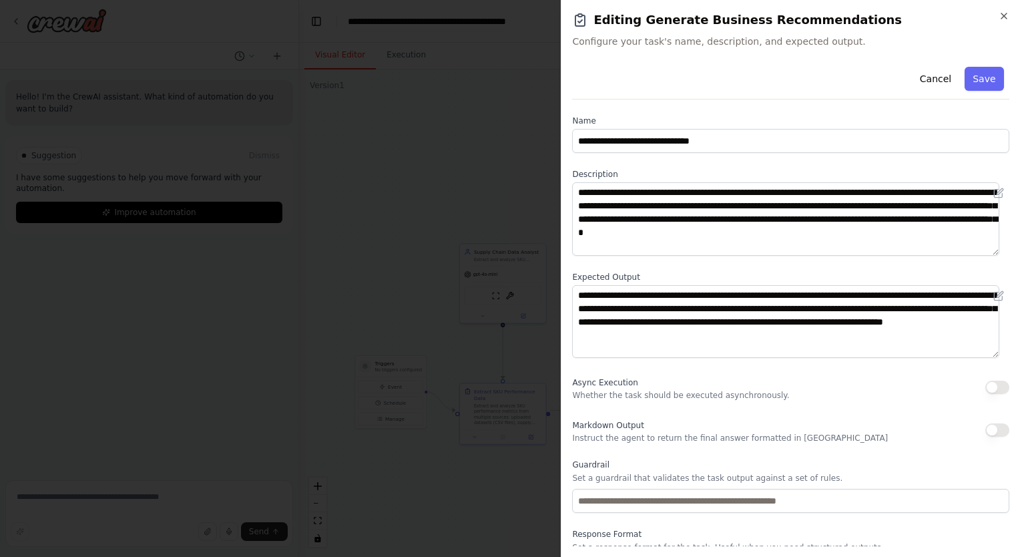
scroll to position [27, 0]
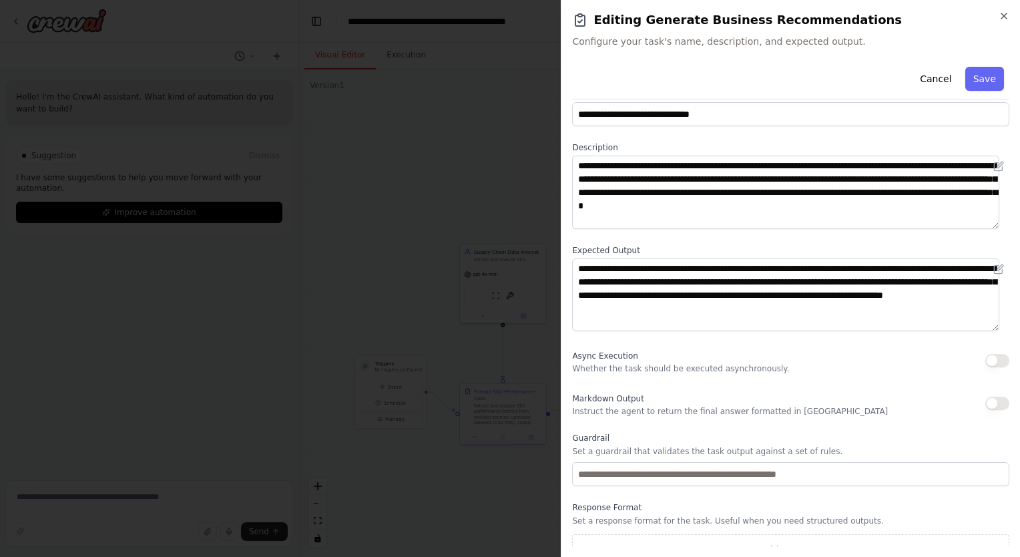
click at [995, 19] on h2 "Editing Generate Business Recommendations" at bounding box center [790, 20] width 437 height 19
click at [999, 17] on icon "button" at bounding box center [1004, 16] width 11 height 11
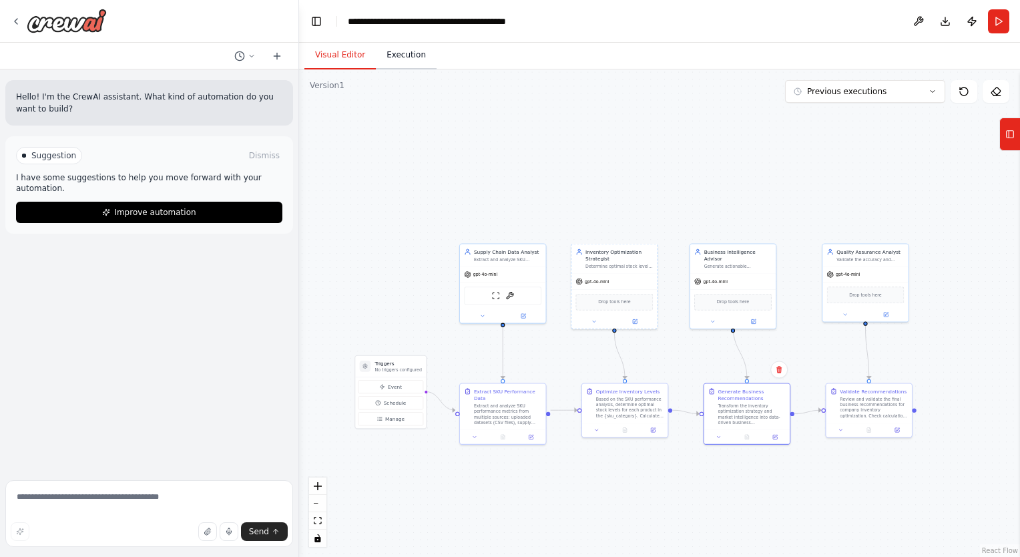
click at [395, 59] on button "Execution" at bounding box center [406, 55] width 61 height 28
click at [325, 50] on button "Visual Editor" at bounding box center [339, 55] width 71 height 28
click at [1005, 28] on button "Run" at bounding box center [998, 21] width 21 height 24
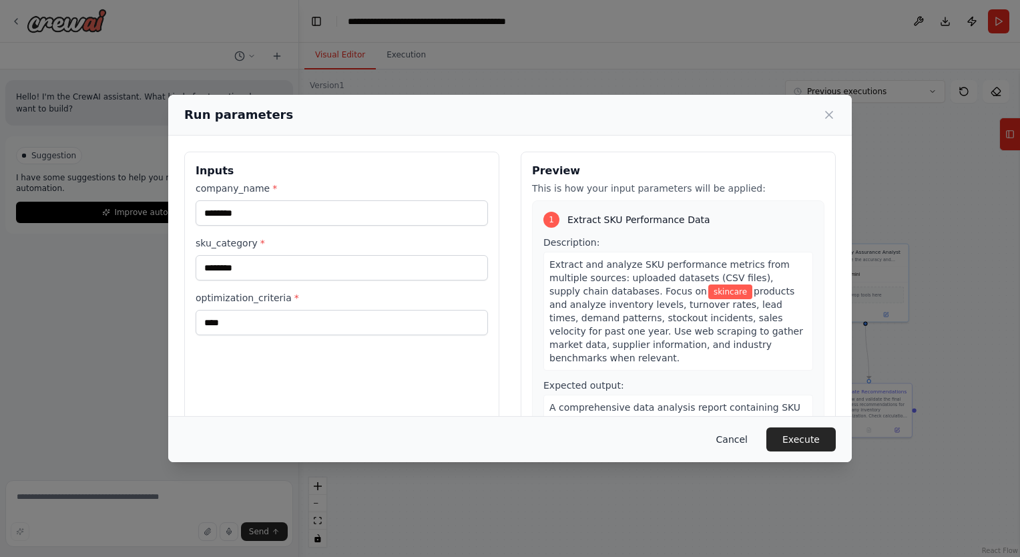
click at [731, 439] on button "Cancel" at bounding box center [732, 439] width 53 height 24
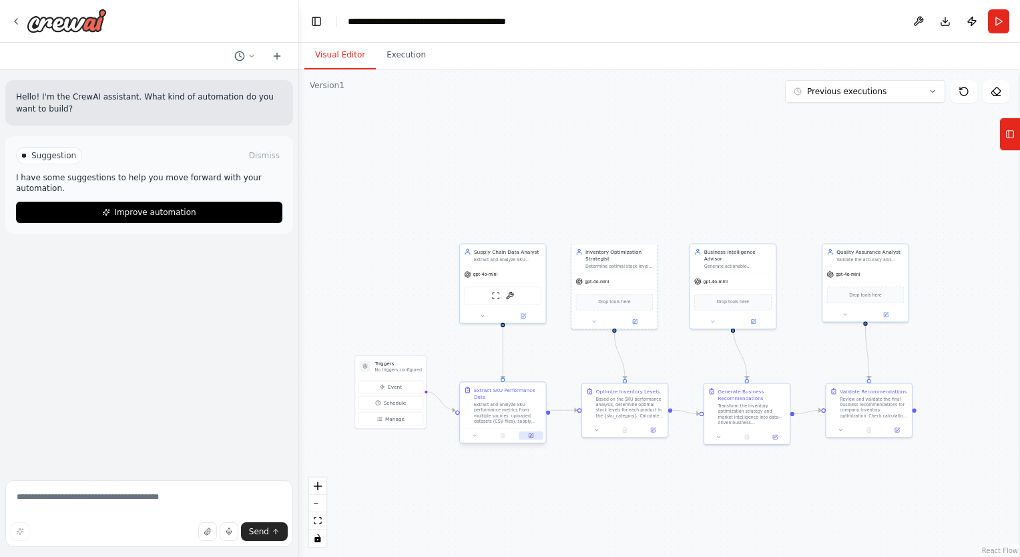
click at [530, 433] on icon at bounding box center [531, 434] width 3 height 3
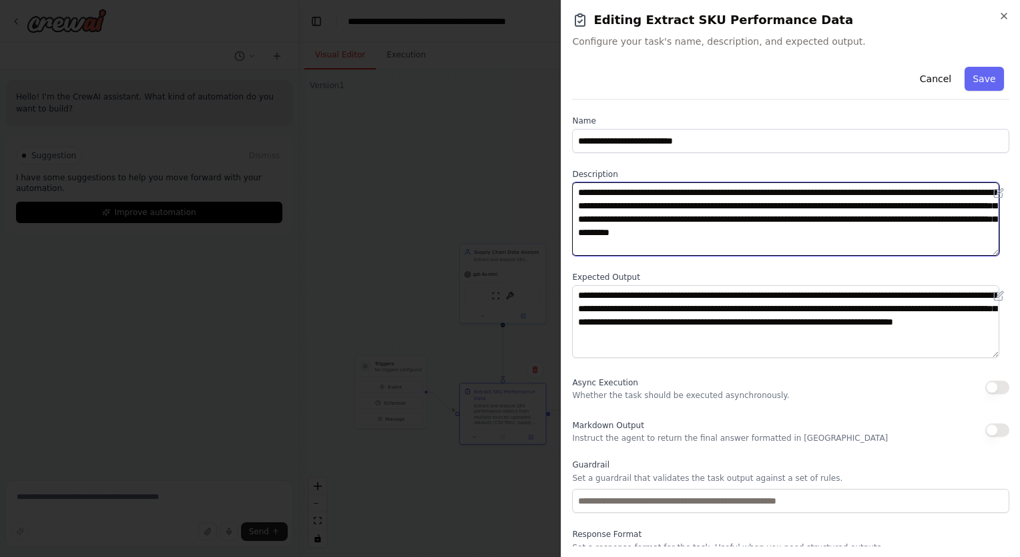
click at [765, 205] on textarea "**********" at bounding box center [785, 218] width 427 height 73
drag, startPoint x: 890, startPoint y: 204, endPoint x: 784, endPoint y: 188, distance: 106.8
click at [784, 188] on textarea "**********" at bounding box center [785, 218] width 427 height 73
drag, startPoint x: 791, startPoint y: 192, endPoint x: 860, endPoint y: 192, distance: 68.8
click at [860, 192] on textarea "**********" at bounding box center [785, 218] width 427 height 73
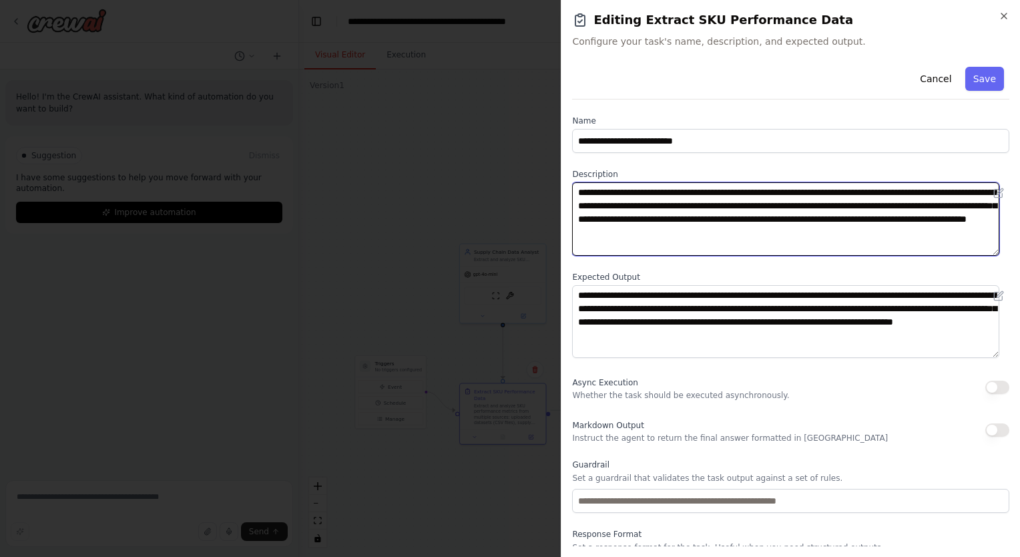
drag, startPoint x: 907, startPoint y: 192, endPoint x: 618, endPoint y: 210, distance: 288.9
click at [618, 210] on textarea "**********" at bounding box center [785, 218] width 427 height 73
click at [851, 192] on textarea "**********" at bounding box center [785, 218] width 427 height 73
click at [912, 193] on textarea "**********" at bounding box center [785, 218] width 427 height 73
drag, startPoint x: 618, startPoint y: 206, endPoint x: 575, endPoint y: 206, distance: 43.4
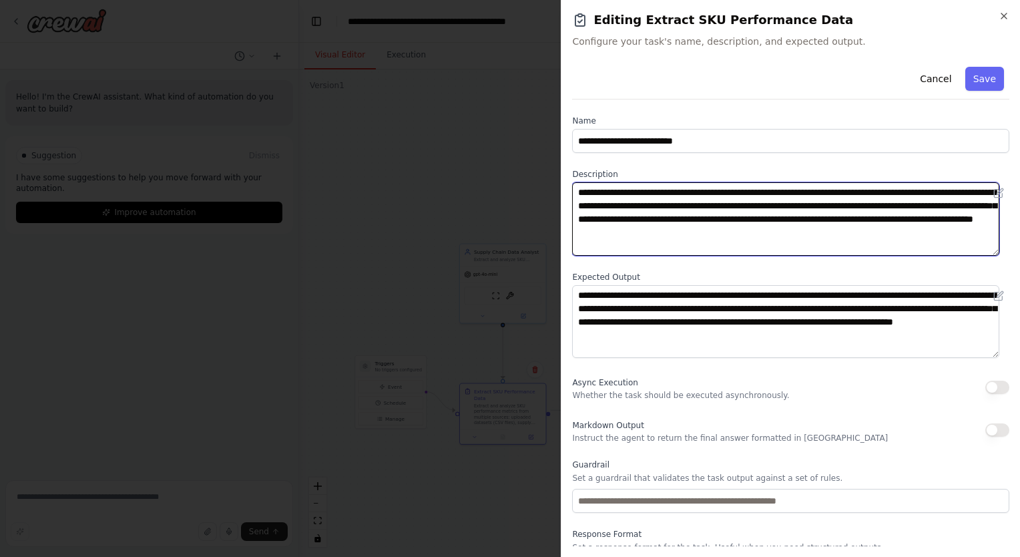
click at [575, 206] on textarea "**********" at bounding box center [785, 218] width 427 height 73
type textarea "**********"
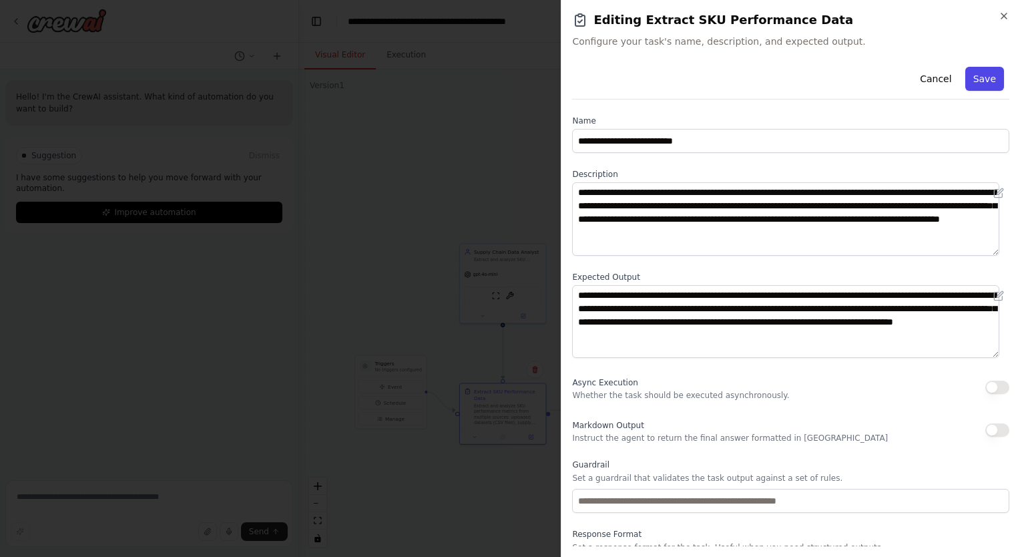
click at [969, 73] on button "Save" at bounding box center [984, 79] width 39 height 24
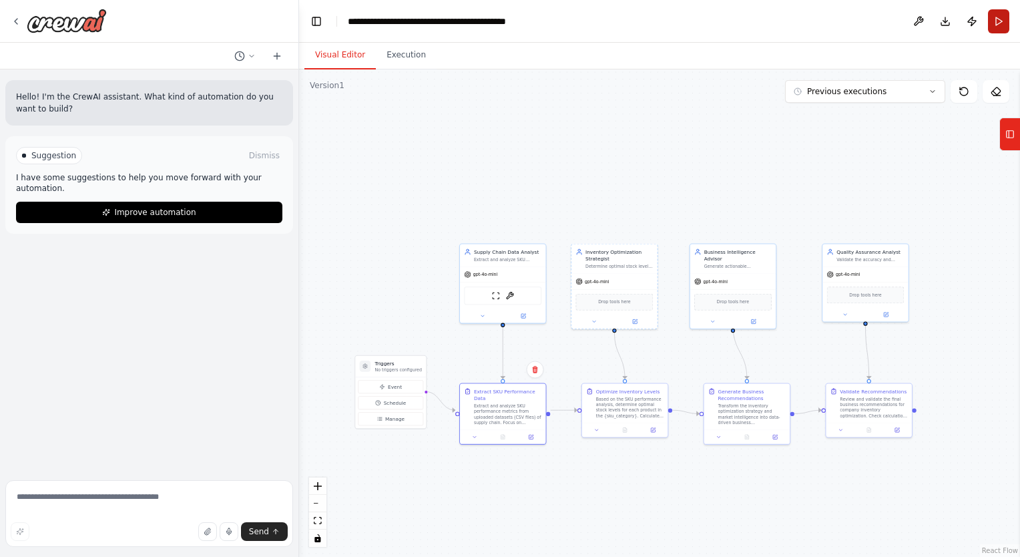
click at [1001, 23] on button "Run" at bounding box center [998, 21] width 21 height 24
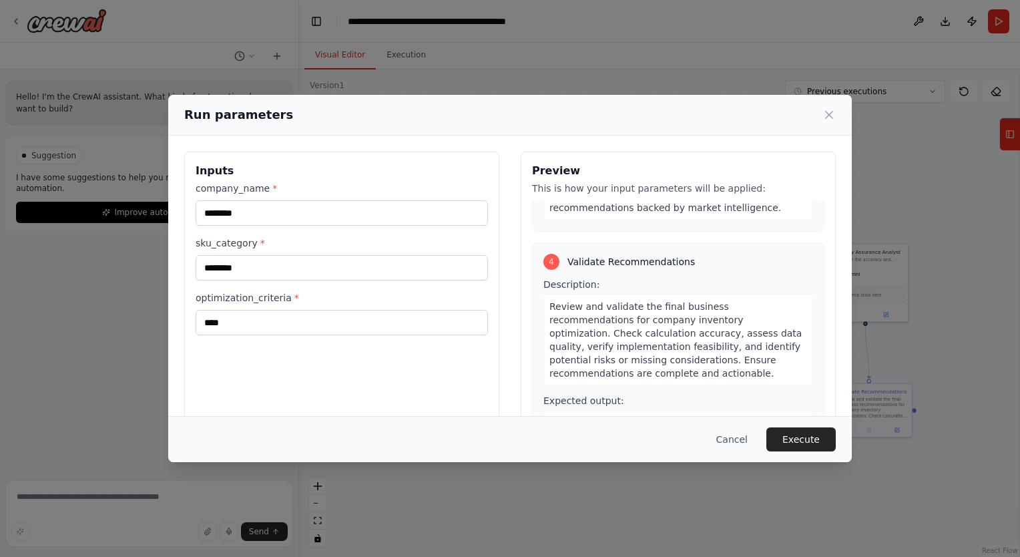
scroll to position [67, 0]
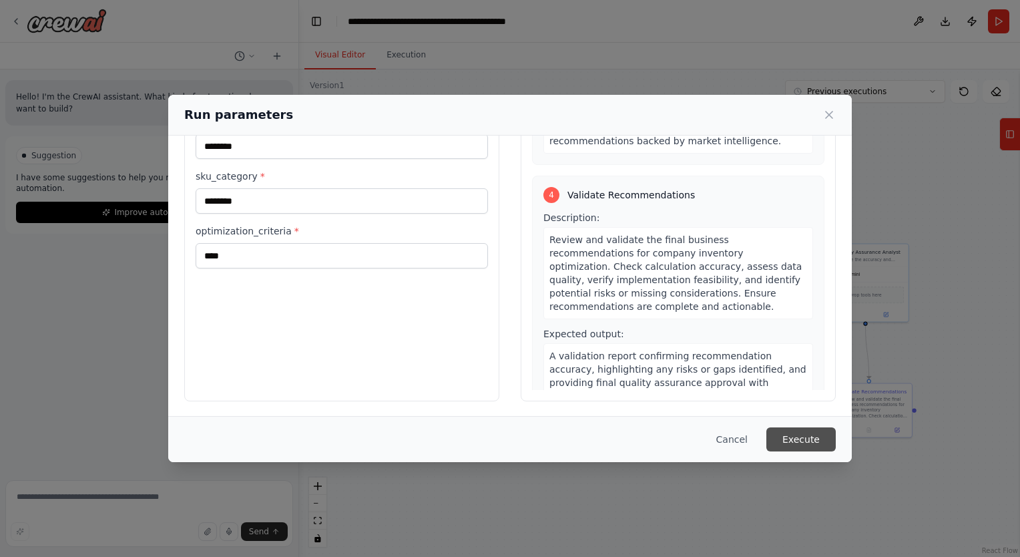
click at [790, 437] on button "Execute" at bounding box center [800, 439] width 69 height 24
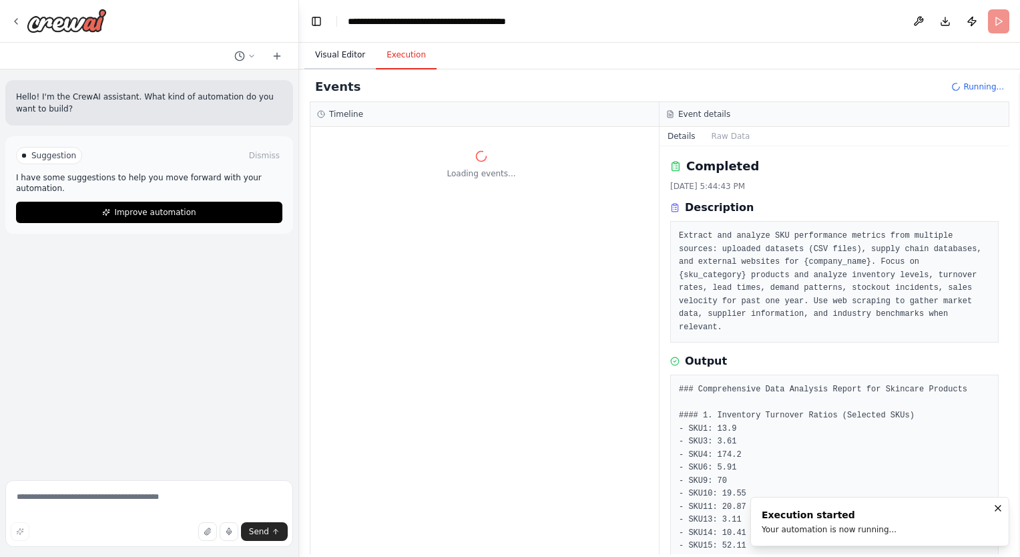
click at [328, 57] on button "Visual Editor" at bounding box center [339, 55] width 71 height 28
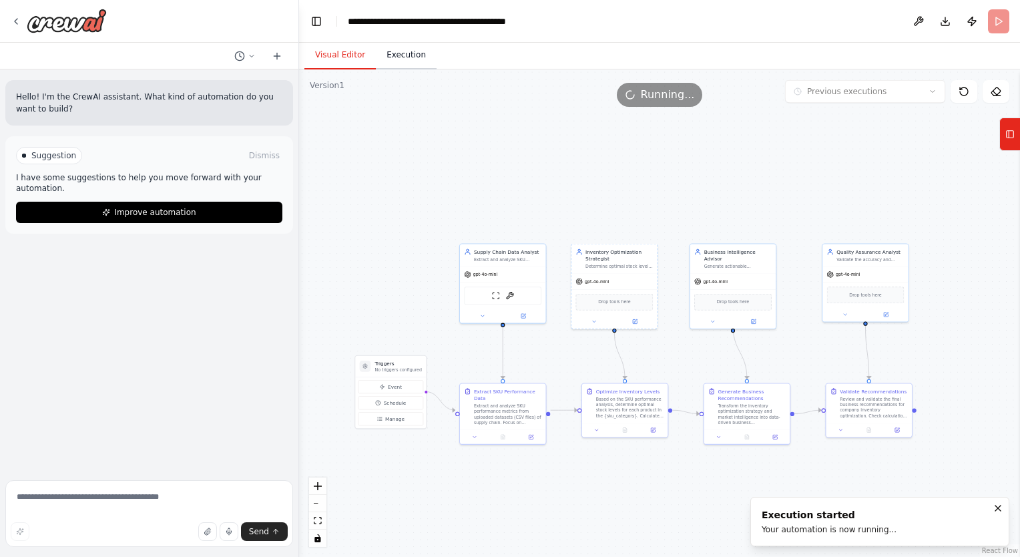
click at [379, 57] on button "Execution" at bounding box center [406, 55] width 61 height 28
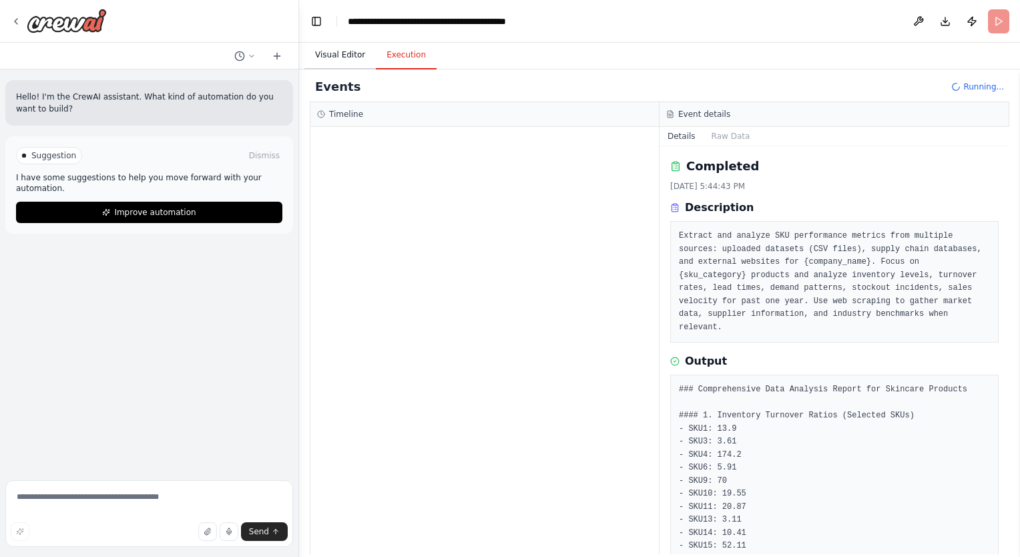
click at [335, 59] on button "Visual Editor" at bounding box center [339, 55] width 71 height 28
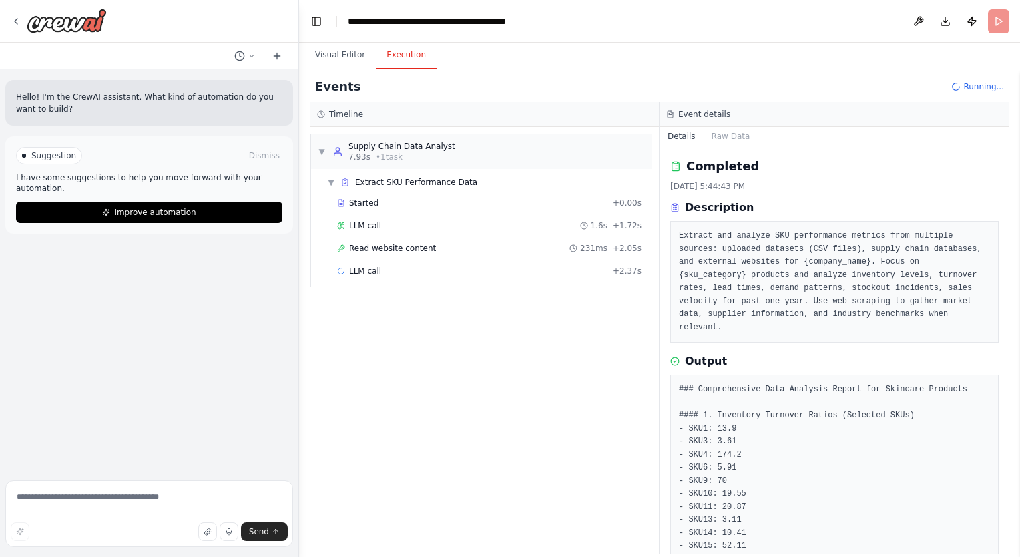
click at [417, 59] on button "Execution" at bounding box center [406, 55] width 61 height 28
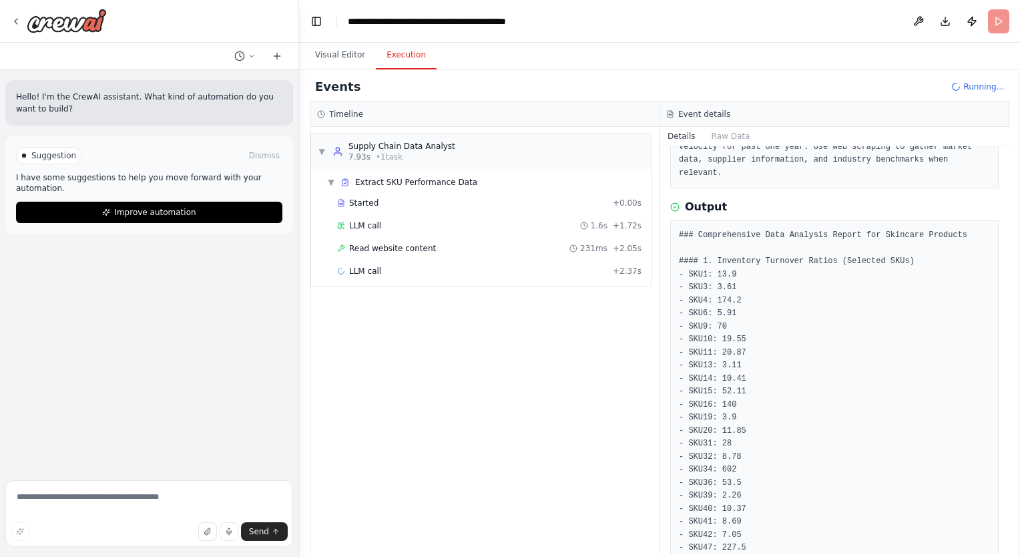
scroll to position [0, 0]
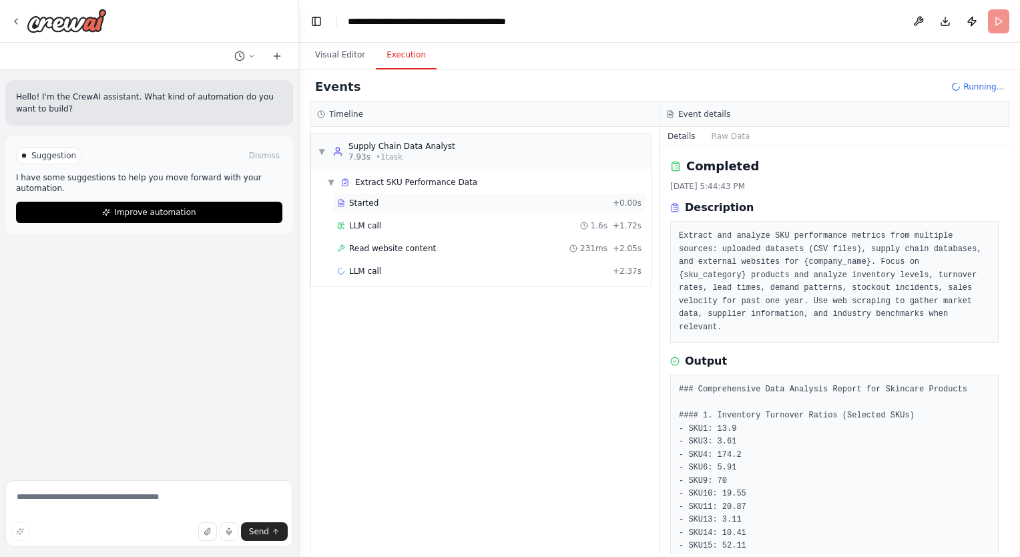
click at [355, 207] on span "Started" at bounding box center [363, 203] width 29 height 11
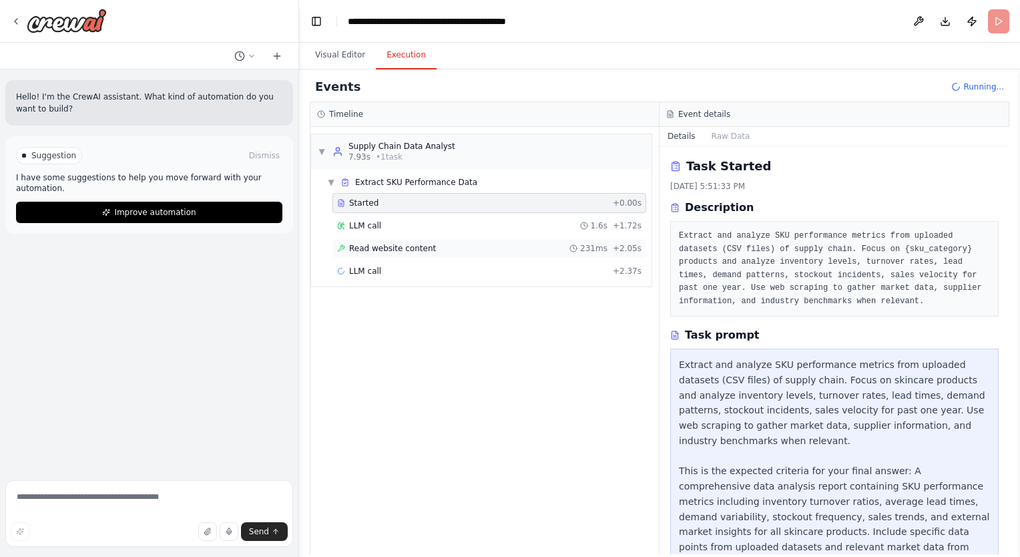
click at [387, 246] on span "Read website content" at bounding box center [392, 248] width 87 height 11
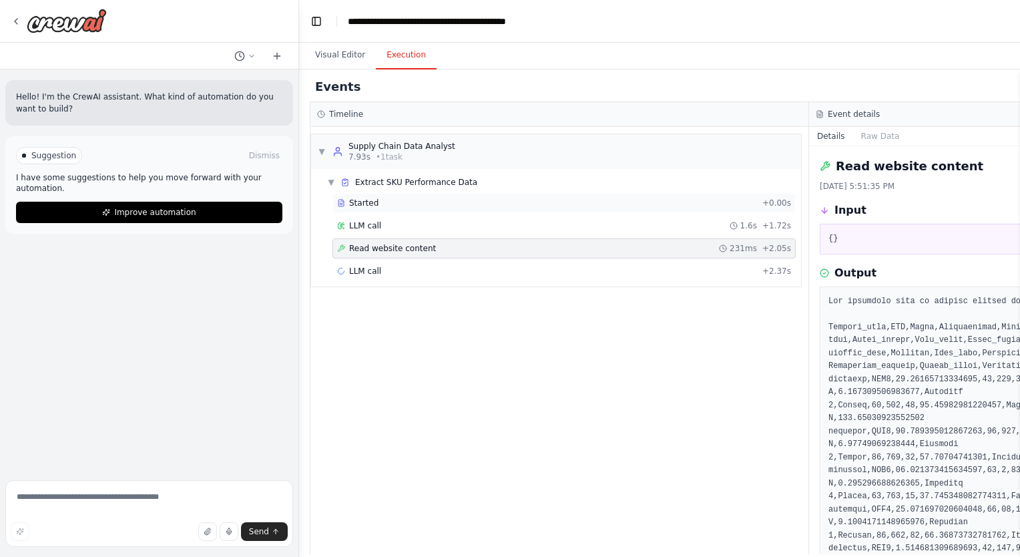
click at [427, 204] on div "Started" at bounding box center [547, 203] width 420 height 11
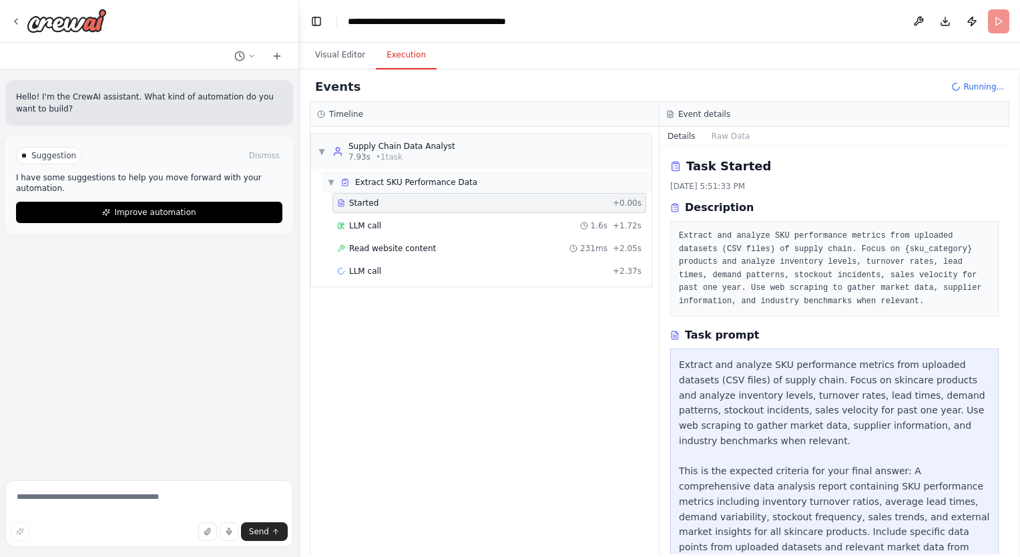
click at [326, 187] on div "▼ Extract SKU Performance Data" at bounding box center [487, 182] width 330 height 21
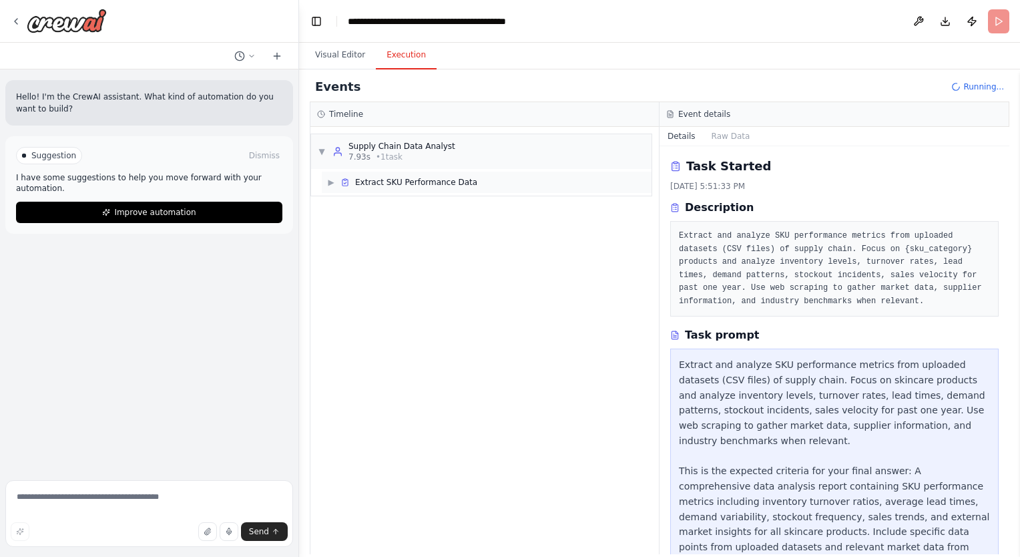
click at [326, 187] on div "▶ Extract SKU Performance Data" at bounding box center [487, 182] width 330 height 21
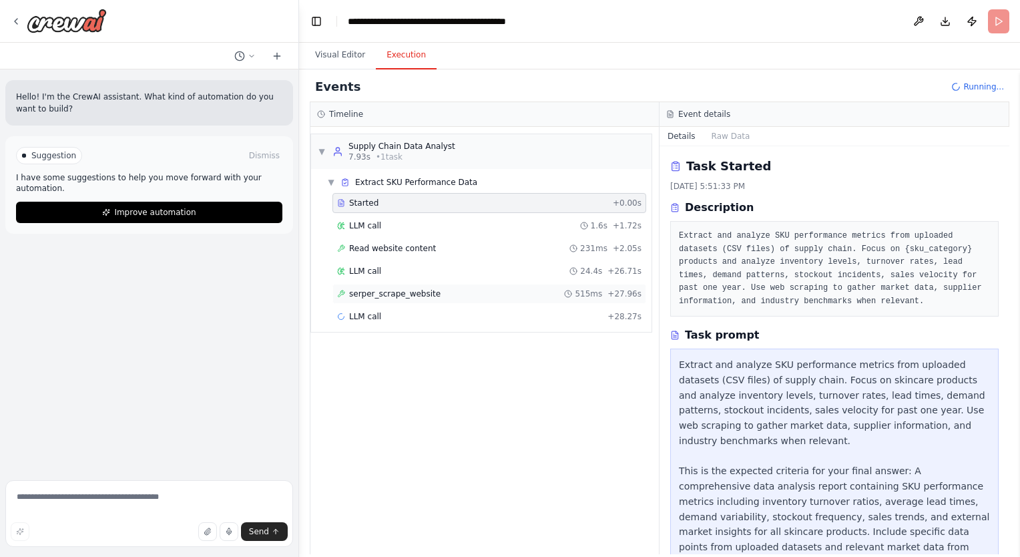
click at [368, 290] on span "serper_scrape_website" at bounding box center [394, 293] width 91 height 11
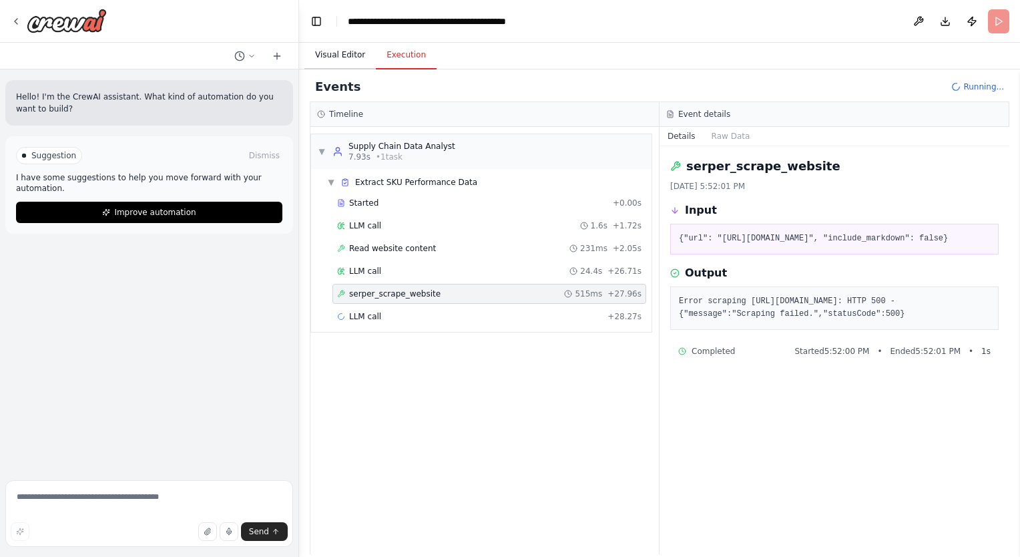
click at [342, 62] on button "Visual Editor" at bounding box center [339, 55] width 71 height 28
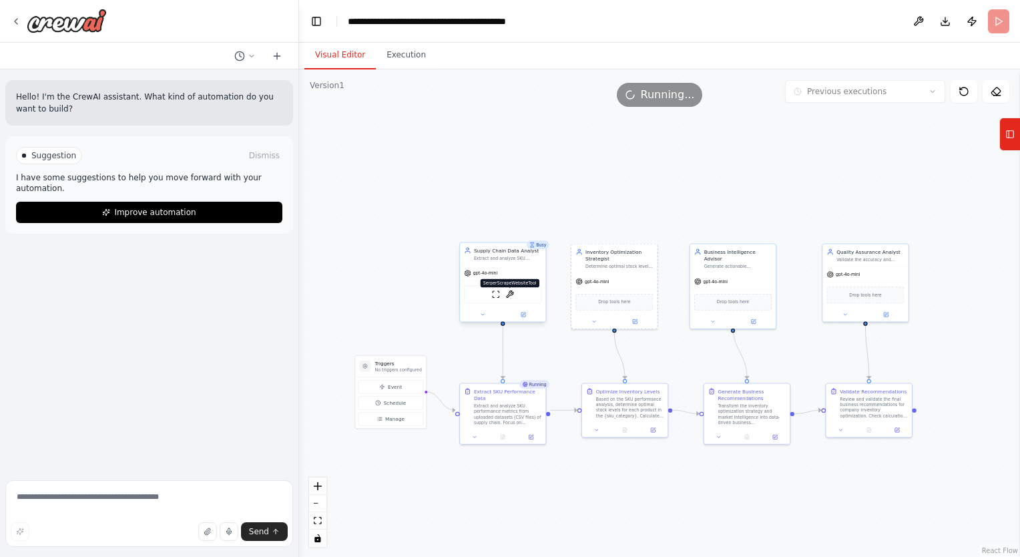
click at [507, 295] on img at bounding box center [509, 294] width 9 height 9
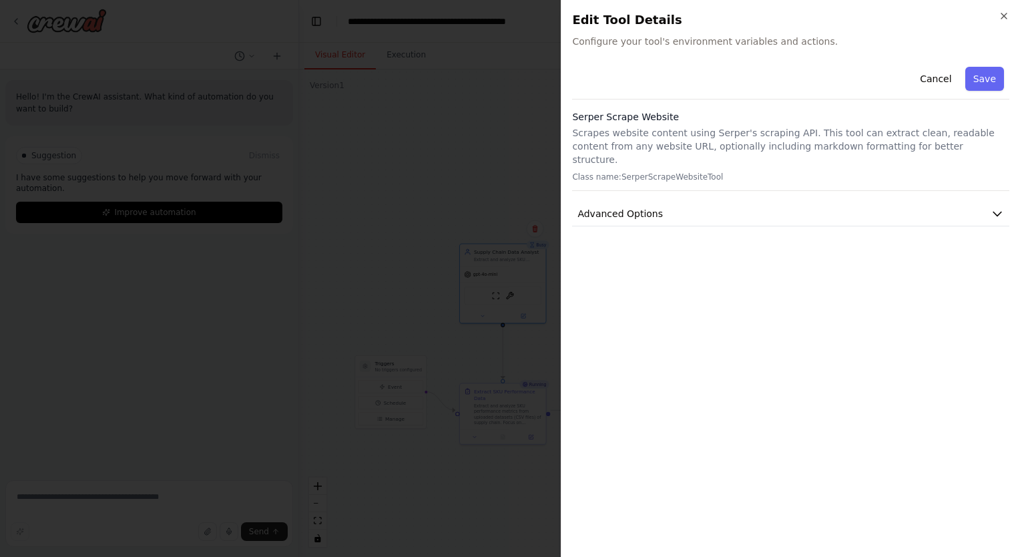
click at [644, 184] on div "Cancel Save [PERSON_NAME] Scrape Website Scrapes website content using [PERSON_…" at bounding box center [790, 143] width 437 height 165
click at [649, 207] on span "Advanced Options" at bounding box center [619, 213] width 85 height 13
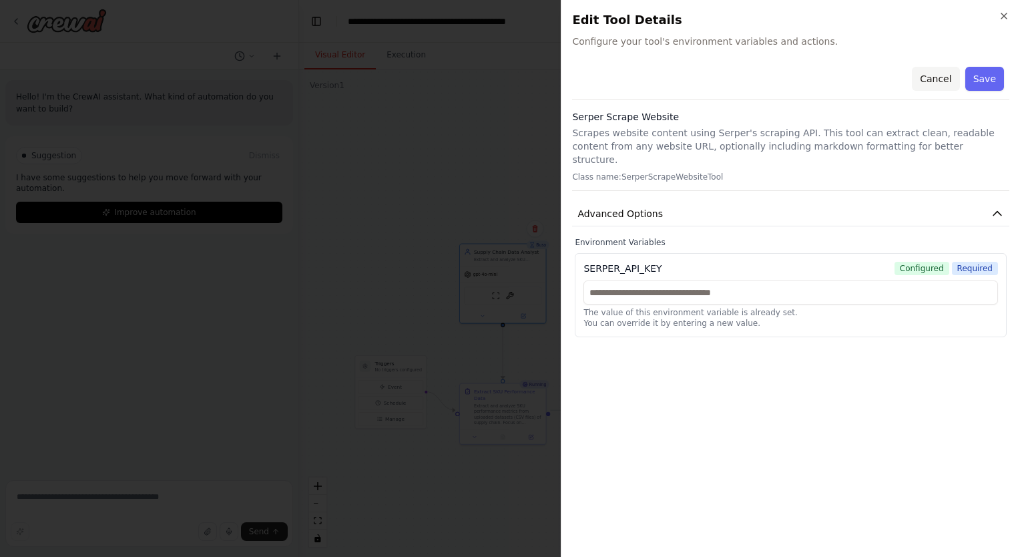
click at [937, 75] on button "Cancel" at bounding box center [935, 79] width 47 height 24
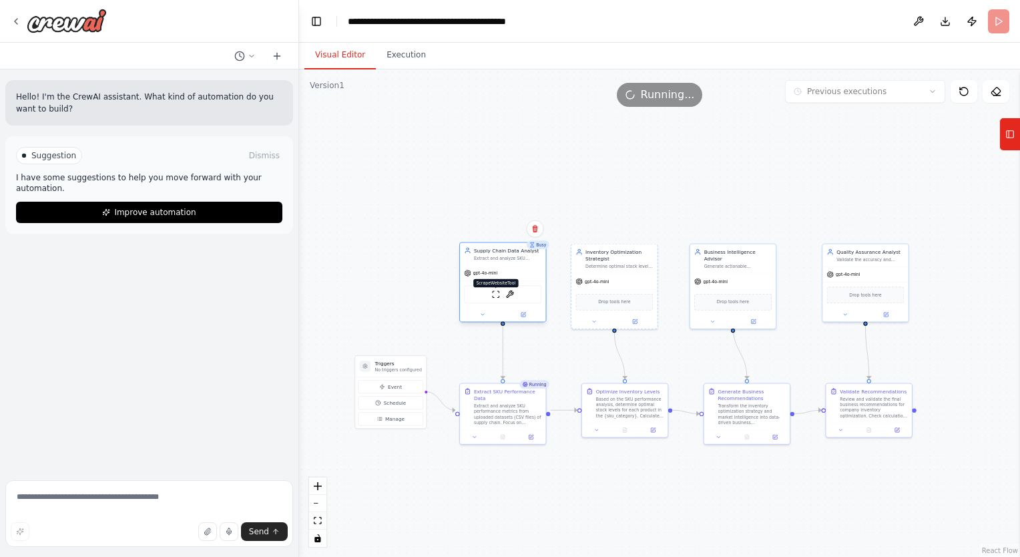
click at [496, 297] on img at bounding box center [496, 294] width 9 height 9
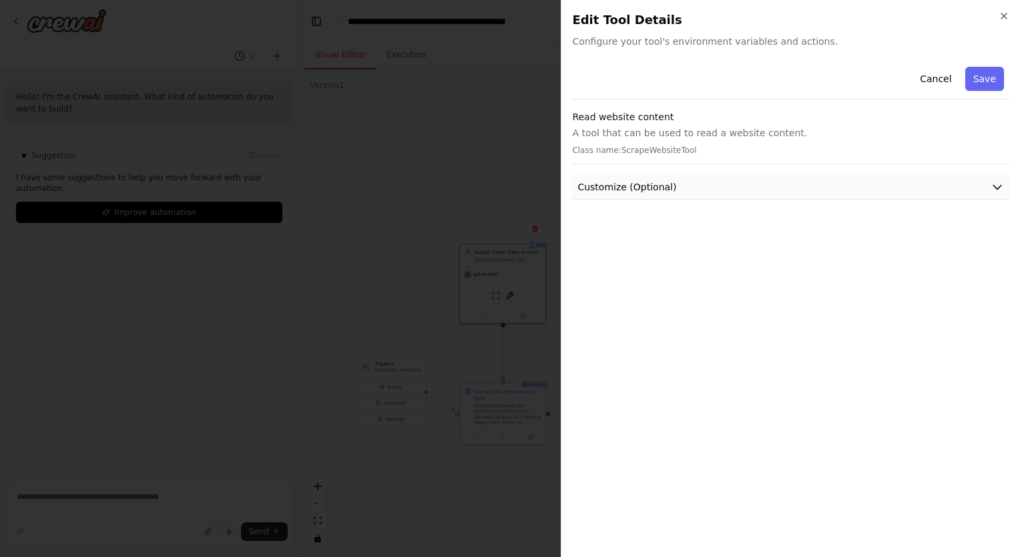
click at [665, 184] on span "Customize (Optional)" at bounding box center [626, 186] width 99 height 13
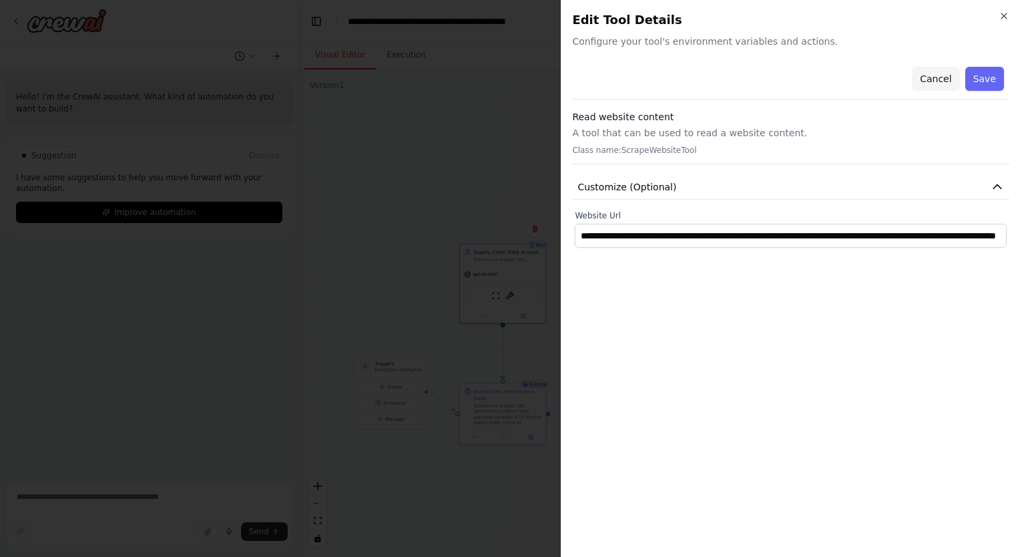
click at [946, 77] on button "Cancel" at bounding box center [935, 79] width 47 height 24
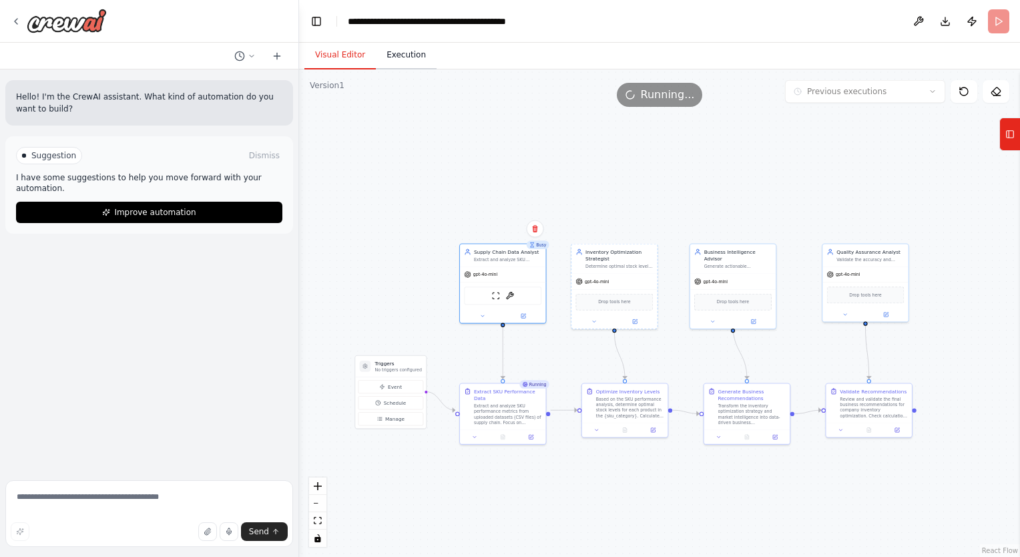
click at [411, 57] on button "Execution" at bounding box center [406, 55] width 61 height 28
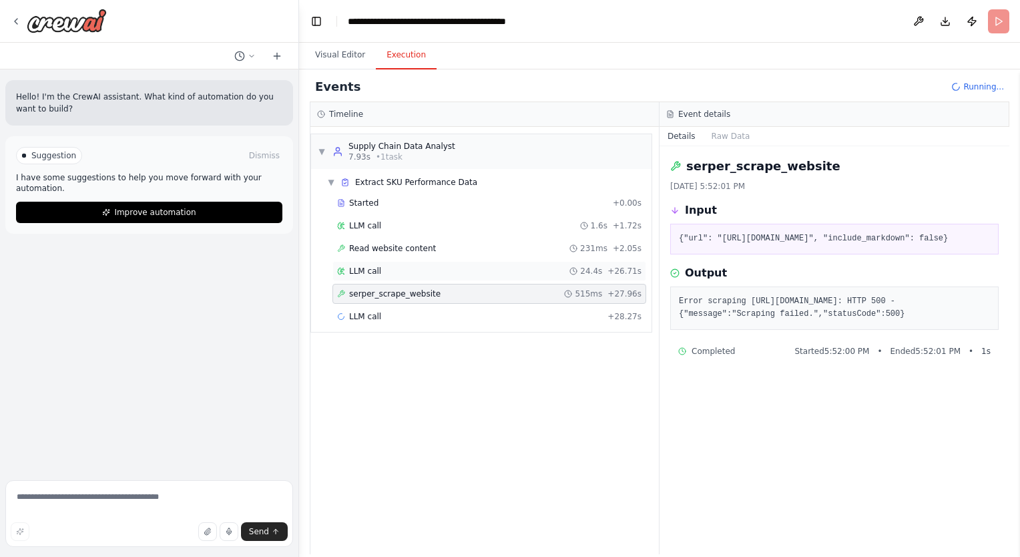
click at [452, 271] on div "LLM call 24.4s + 26.71s" at bounding box center [489, 271] width 304 height 11
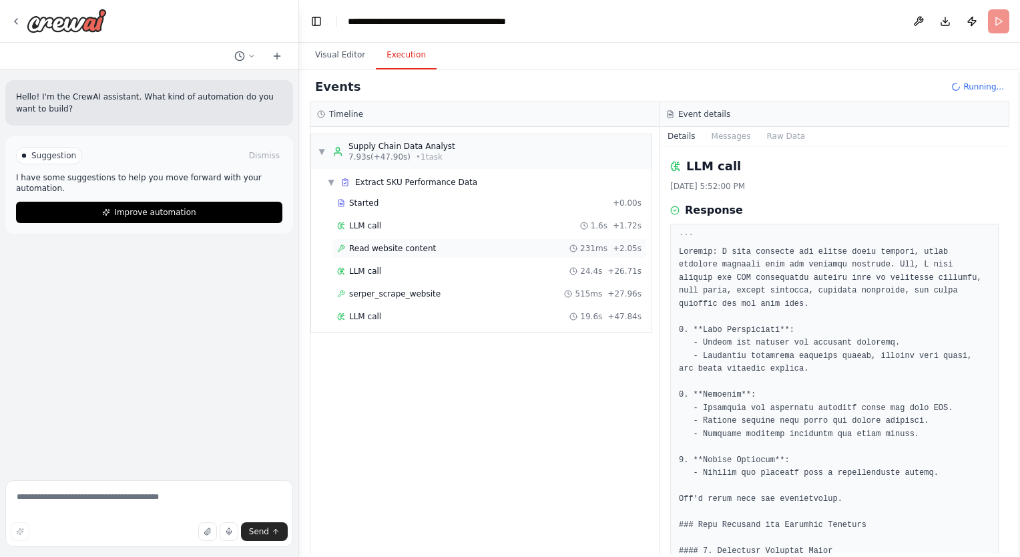
click at [441, 248] on div "Read website content 231ms + 2.05s" at bounding box center [489, 248] width 304 height 11
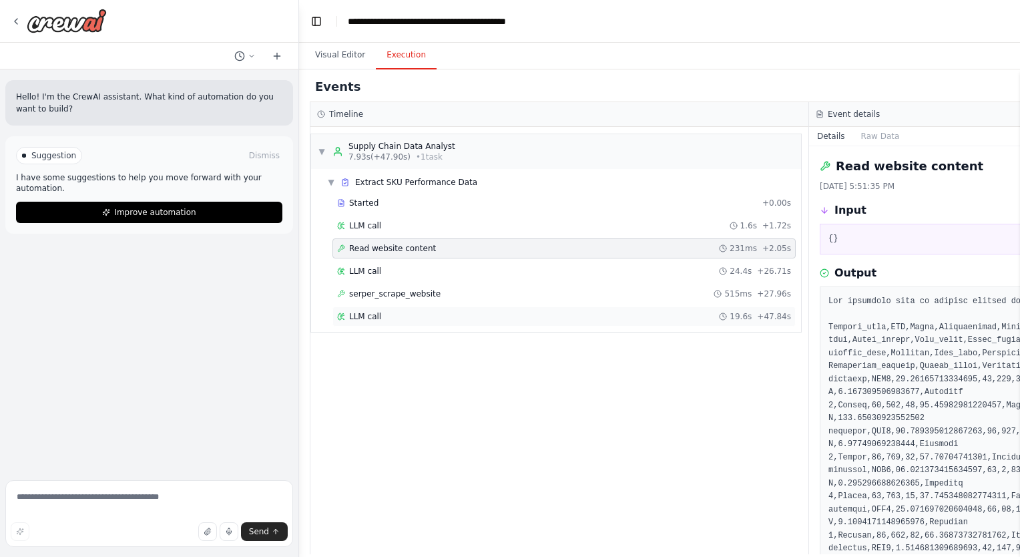
click at [377, 307] on div "LLM call 19.6s + 47.84s" at bounding box center [563, 316] width 463 height 20
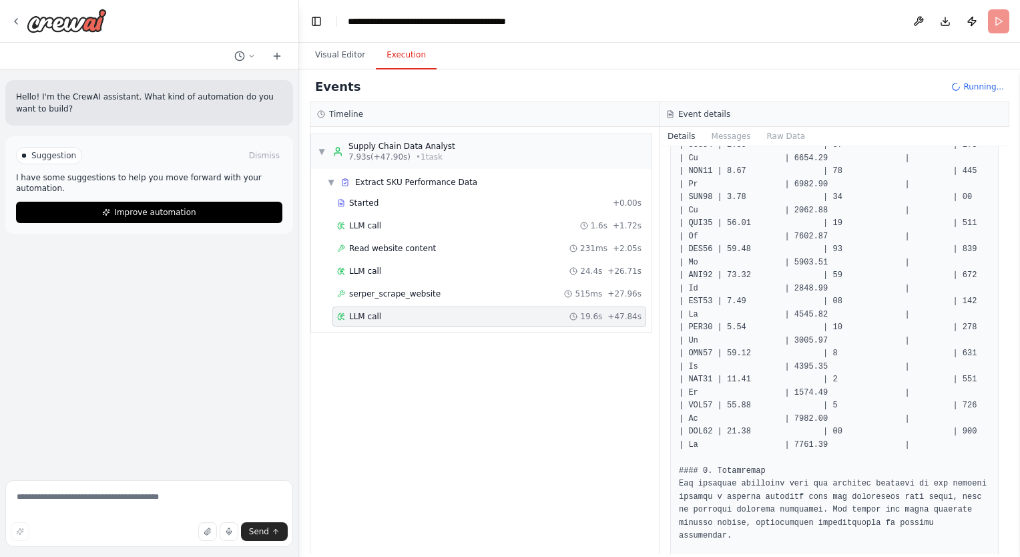
scroll to position [1182, 0]
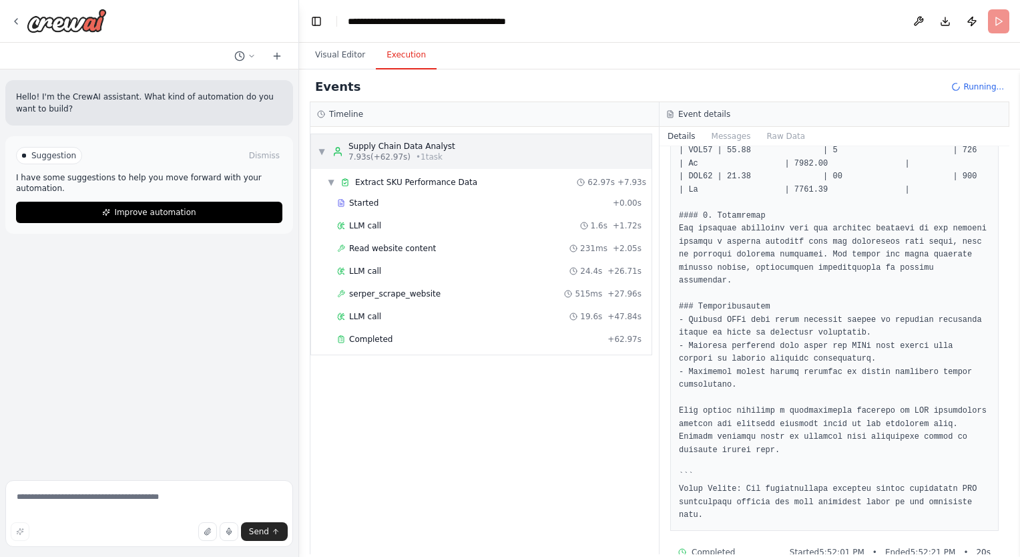
click at [320, 148] on span "▼" at bounding box center [322, 151] width 8 height 11
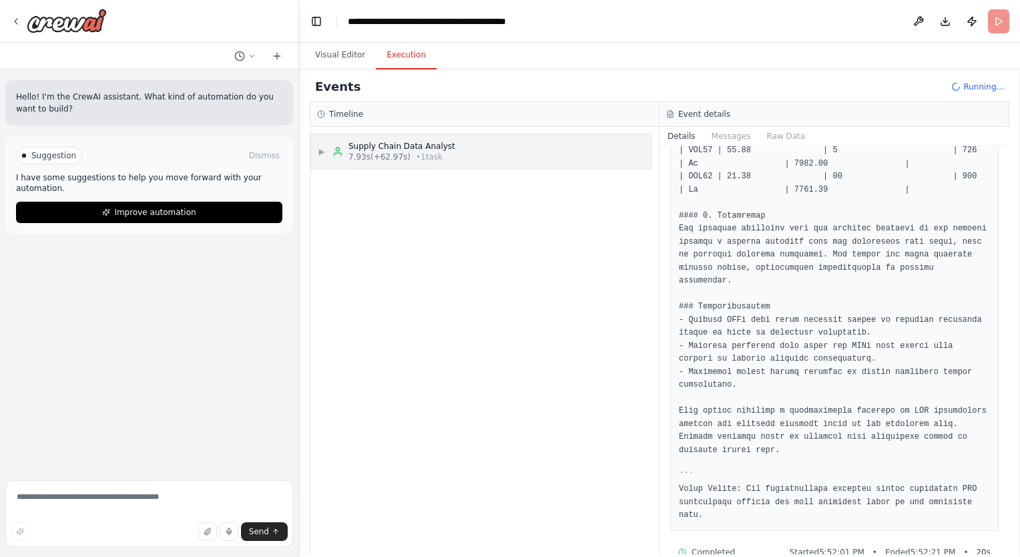
click at [320, 148] on span "▶" at bounding box center [322, 151] width 8 height 11
click at [323, 149] on span "▶" at bounding box center [322, 151] width 8 height 11
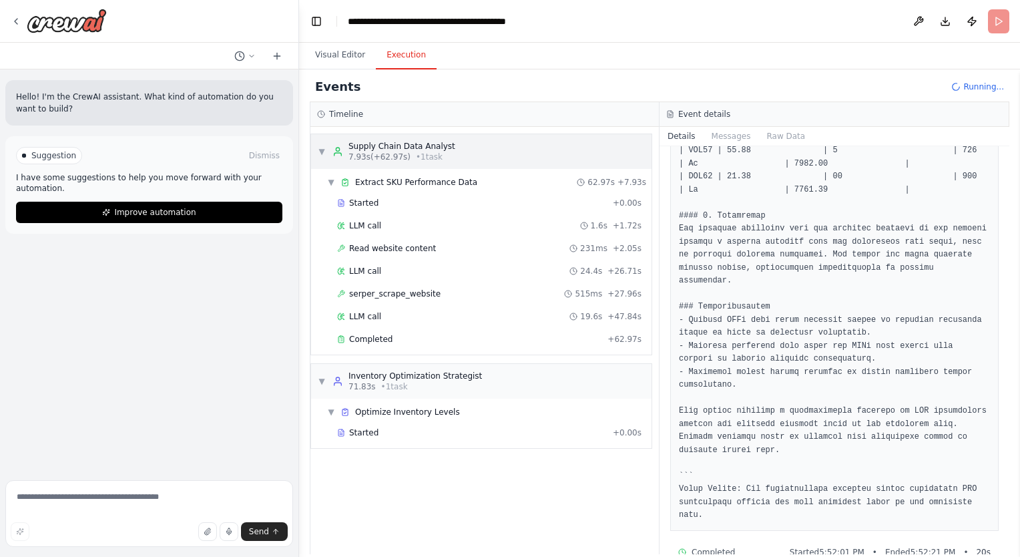
click at [383, 154] on span "7.93s (+62.97s)" at bounding box center [379, 157] width 62 height 11
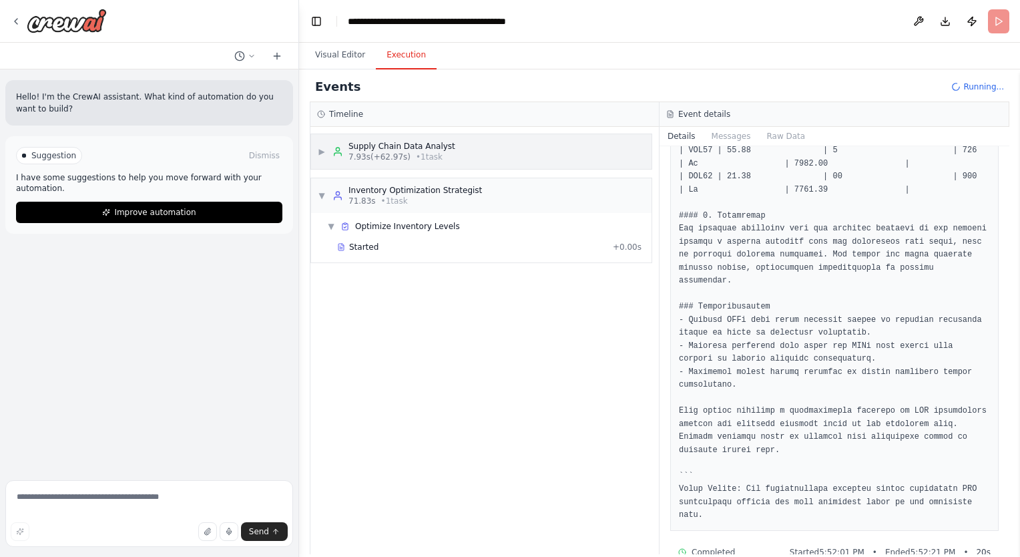
click at [316, 150] on div "▶ Supply Chain Data Analyst 7.93s (+62.97s) • 1 task" at bounding box center [481, 151] width 340 height 35
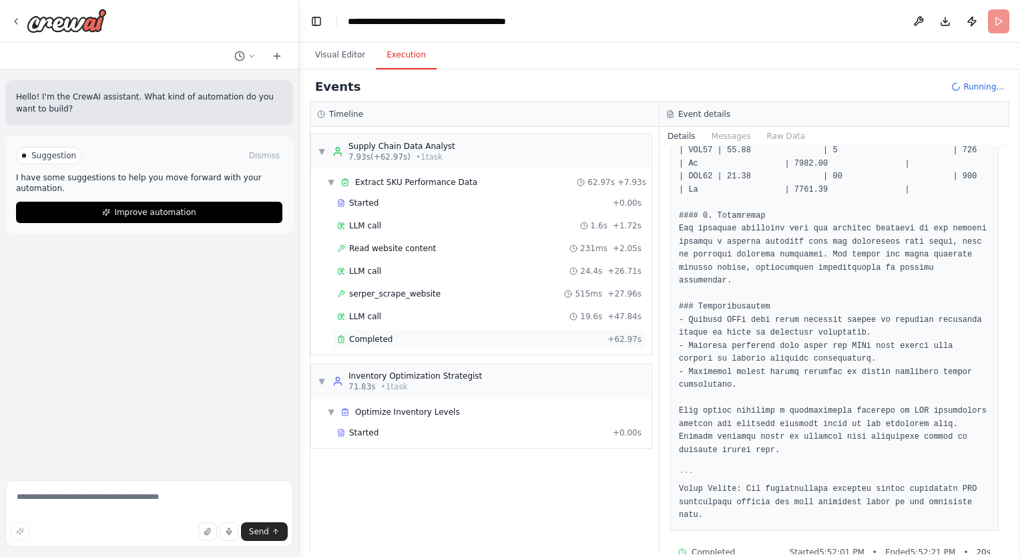
click at [367, 338] on span "Completed" at bounding box center [370, 339] width 43 height 11
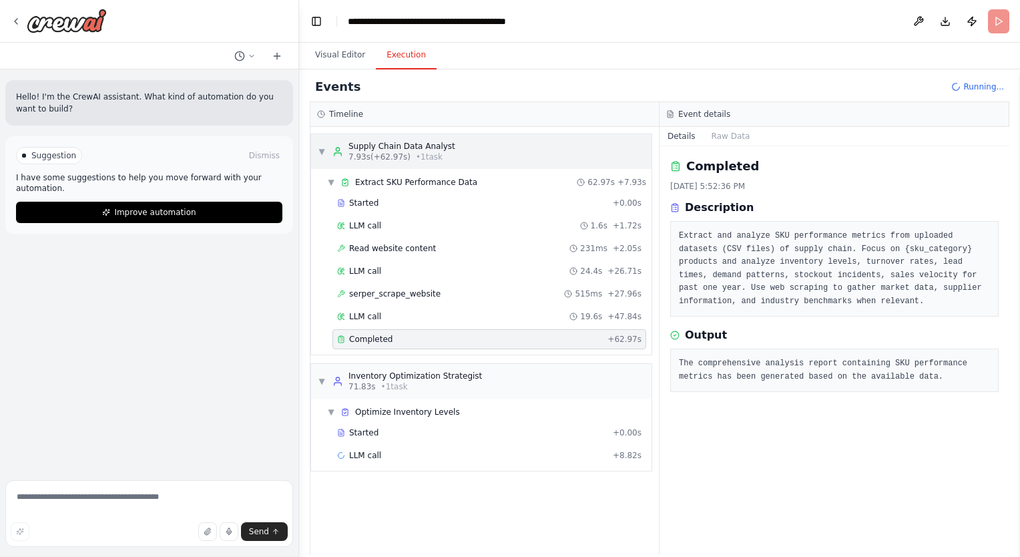
click at [322, 151] on span "▼" at bounding box center [322, 151] width 8 height 11
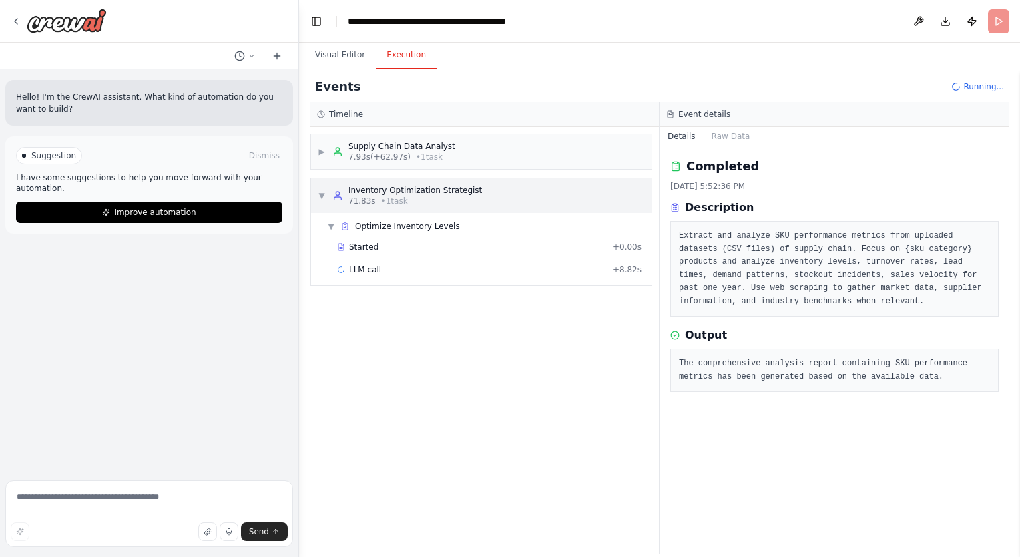
click at [320, 194] on span "▼" at bounding box center [322, 195] width 8 height 11
click at [320, 194] on span "▶" at bounding box center [322, 195] width 8 height 11
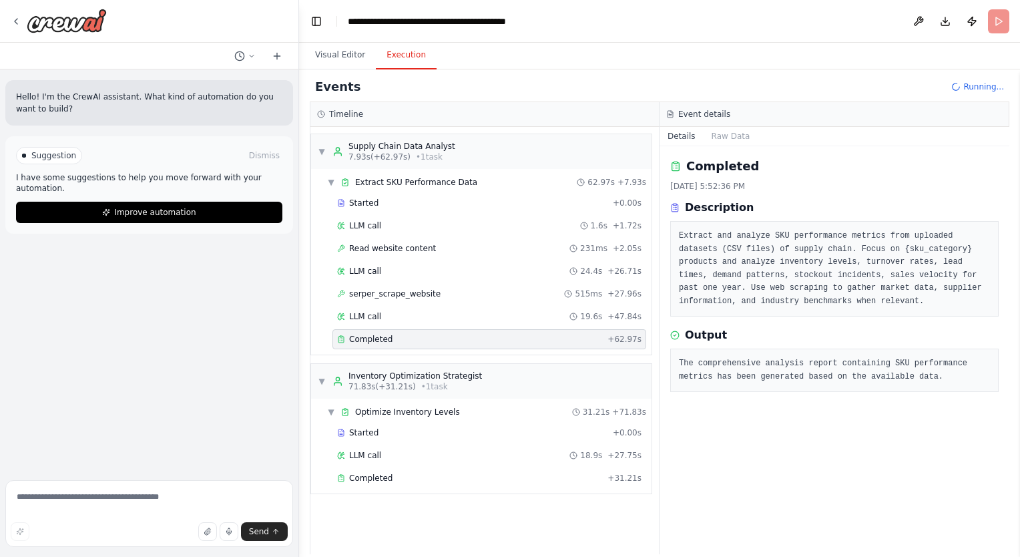
click at [477, 336] on div "Completed" at bounding box center [469, 339] width 265 height 11
click at [318, 153] on span "▼" at bounding box center [322, 151] width 8 height 11
click at [365, 294] on span "serper_scrape_website" at bounding box center [394, 293] width 91 height 11
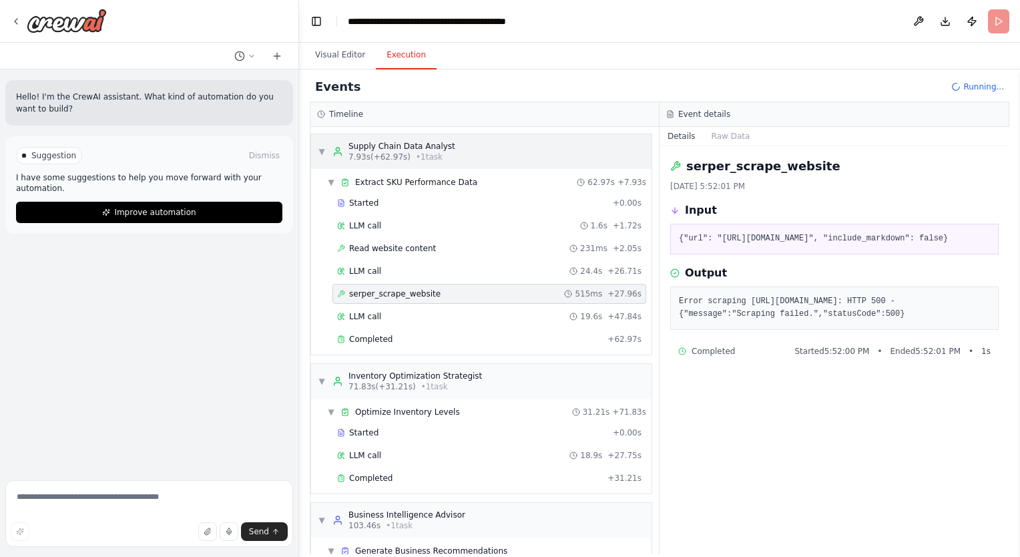
click at [324, 156] on span "▼" at bounding box center [322, 151] width 8 height 11
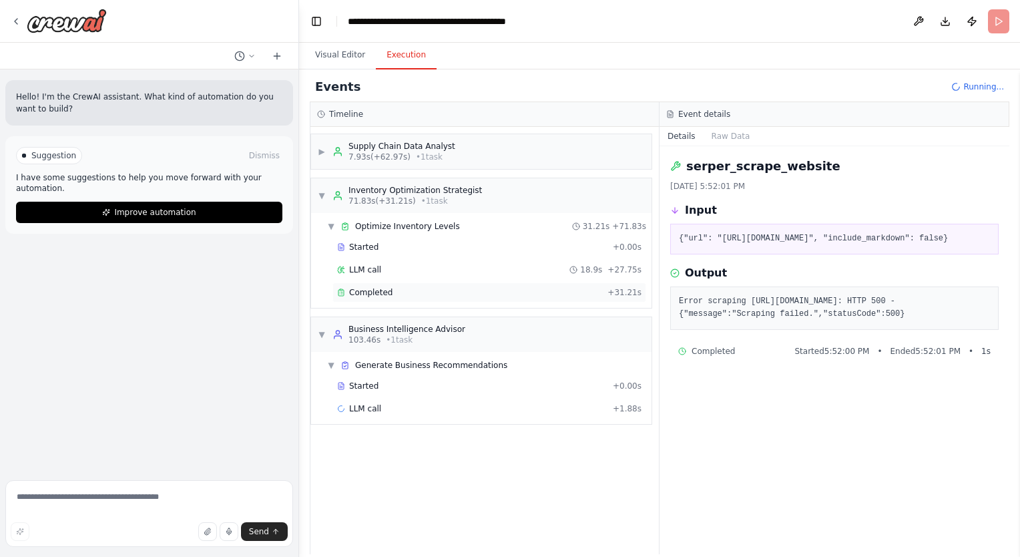
click at [371, 295] on span "Completed" at bounding box center [370, 292] width 43 height 11
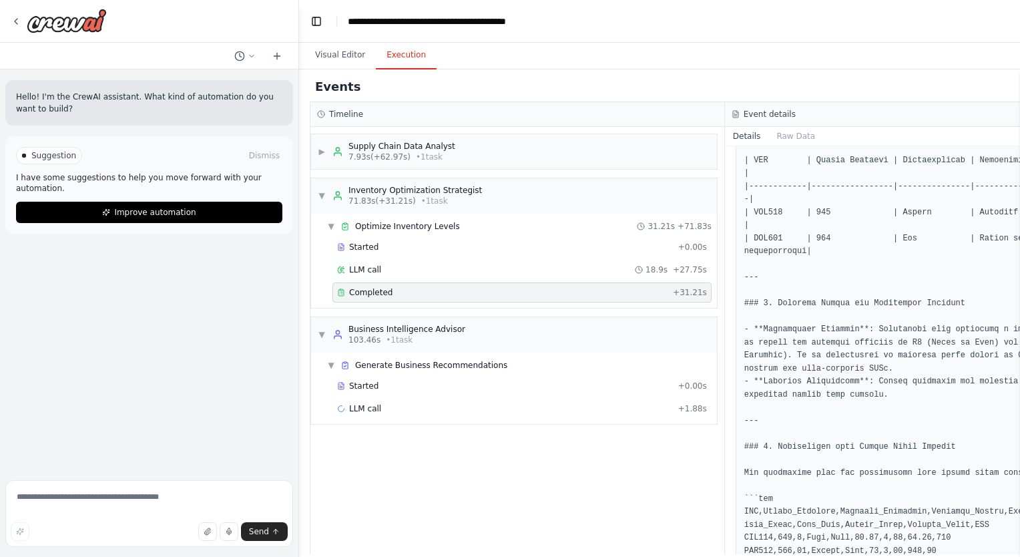
scroll to position [1049, 0]
click at [320, 333] on span "▼" at bounding box center [322, 334] width 8 height 11
click at [318, 192] on span "▼" at bounding box center [322, 195] width 8 height 11
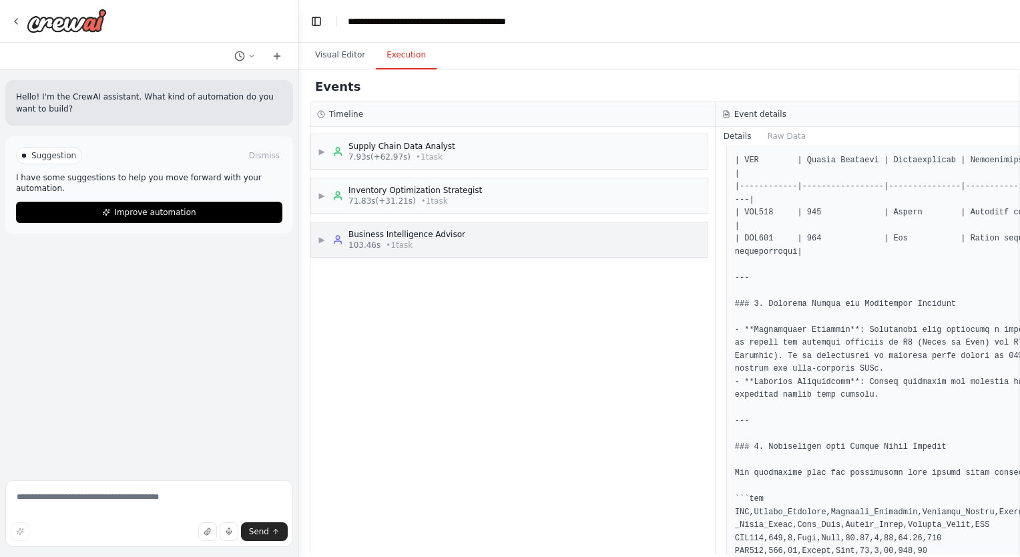
click at [322, 236] on span "▶" at bounding box center [322, 239] width 8 height 11
click at [322, 236] on span "▼" at bounding box center [322, 239] width 8 height 11
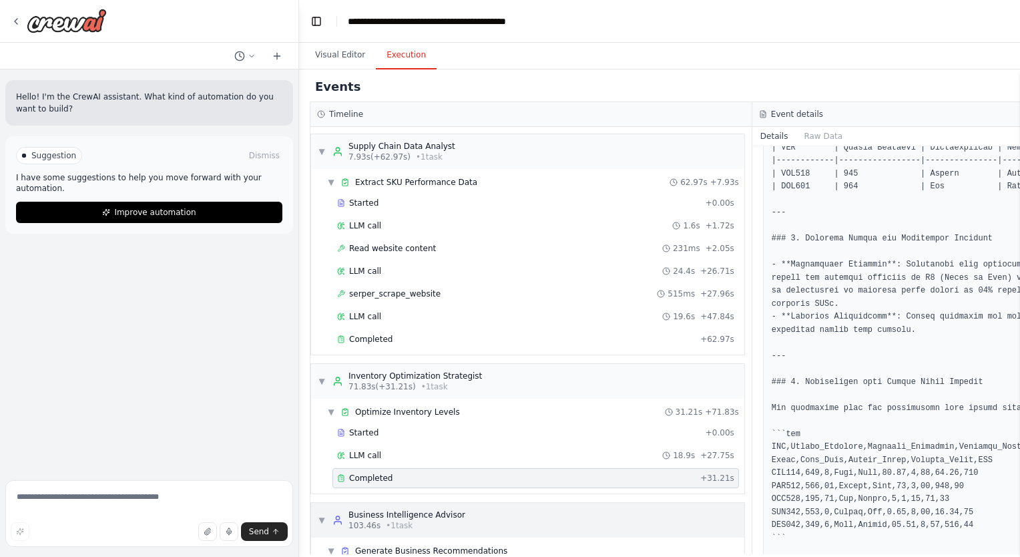
scroll to position [1049, 0]
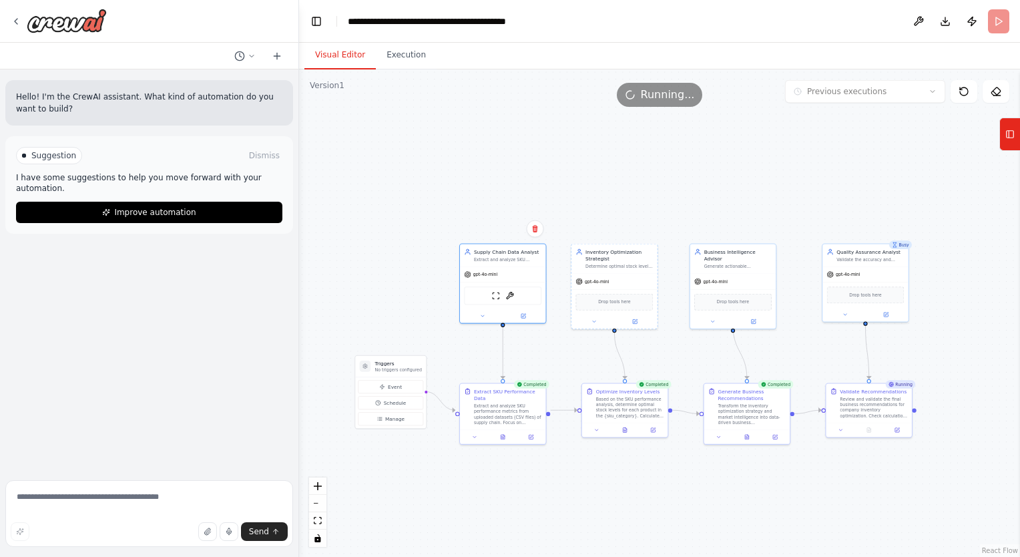
click at [346, 60] on button "Visual Editor" at bounding box center [339, 55] width 71 height 28
click at [633, 267] on div "Determine optimal stock levels and prioritize SKUs for {company_name} based on …" at bounding box center [618, 264] width 67 height 5
click at [398, 62] on button "Execution" at bounding box center [406, 55] width 61 height 28
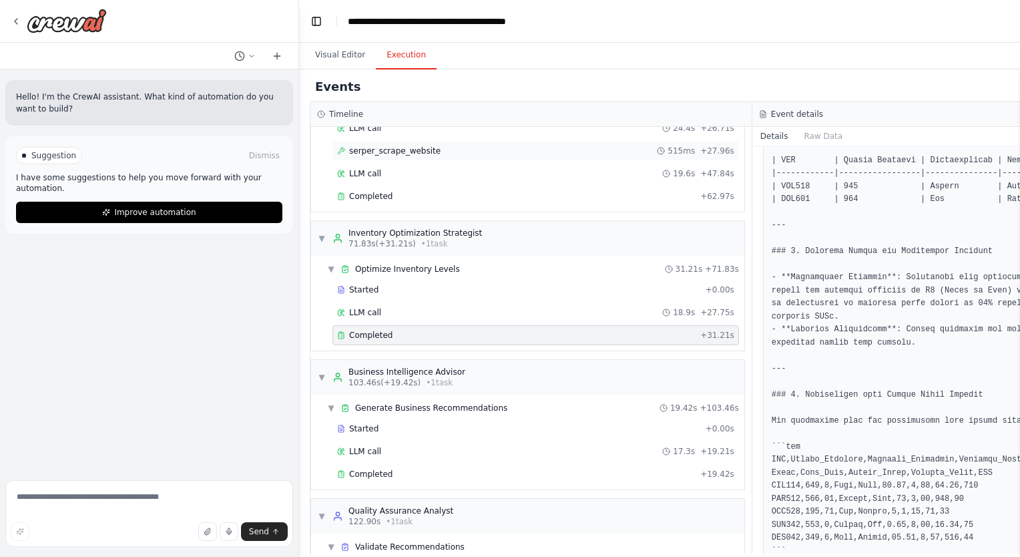
scroll to position [0, 0]
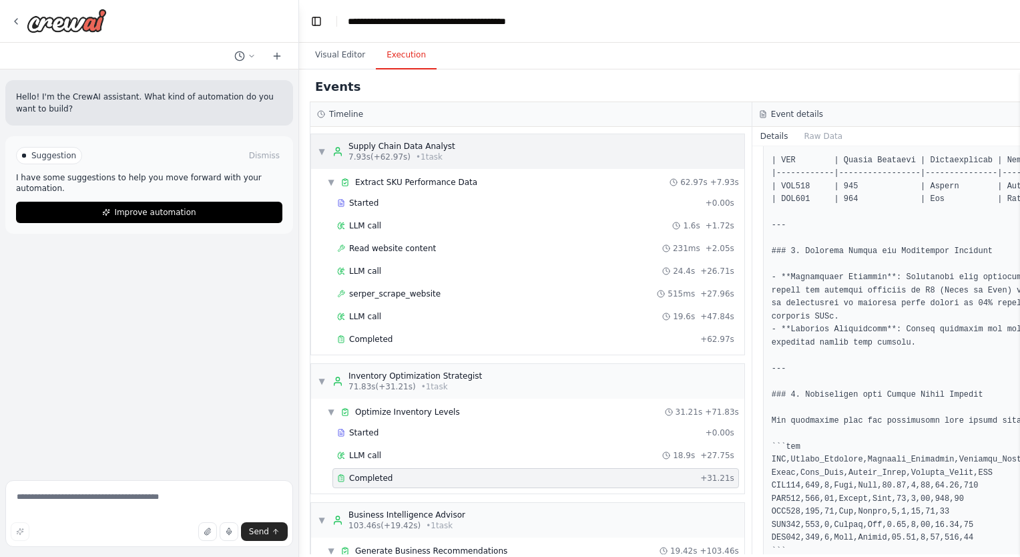
click at [331, 157] on div "▼ Supply Chain Data Analyst 7.93s (+62.97s) • 1 task" at bounding box center [387, 151] width 138 height 21
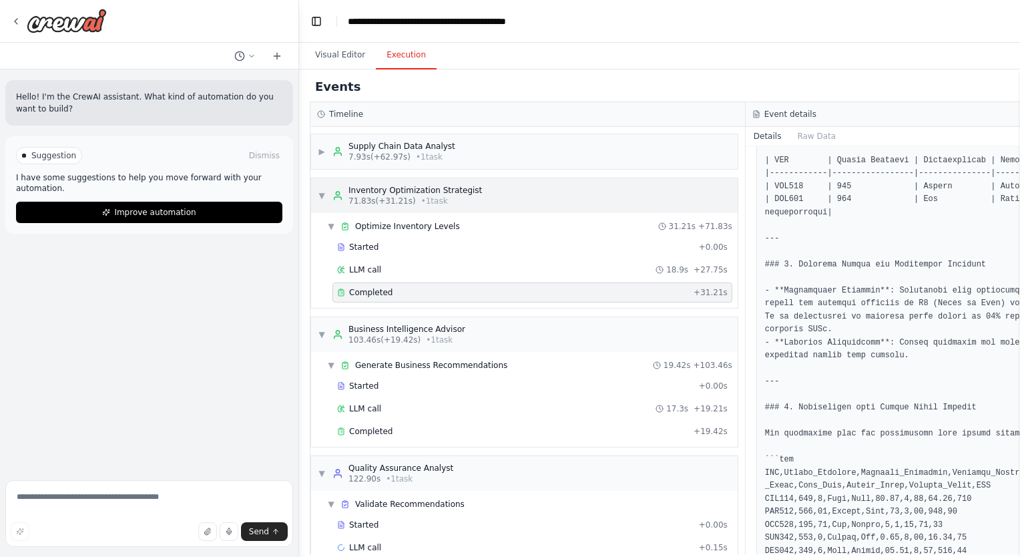
click at [324, 191] on span "▼" at bounding box center [322, 195] width 8 height 11
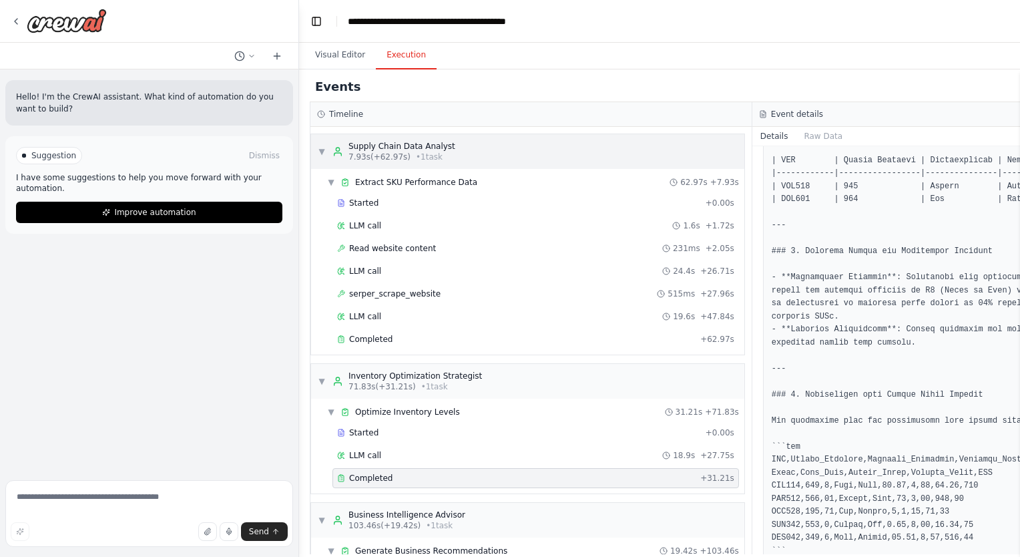
click at [319, 154] on span "▼" at bounding box center [322, 151] width 8 height 11
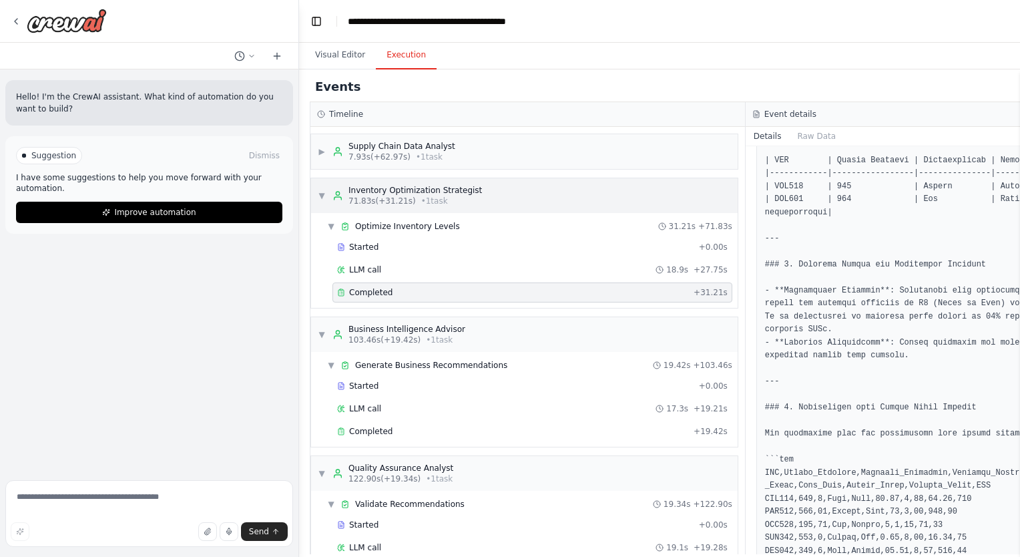
click at [325, 191] on span "▼" at bounding box center [322, 195] width 8 height 11
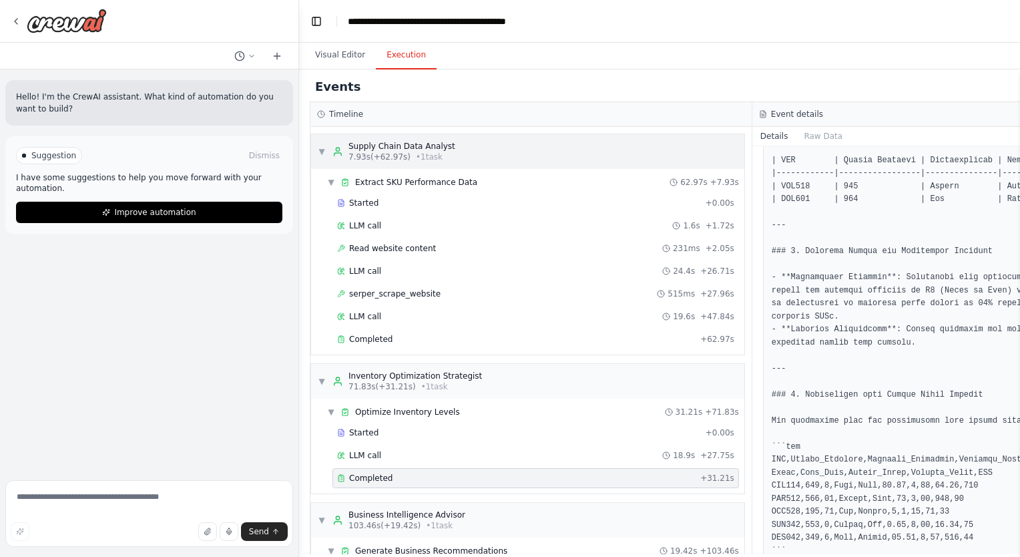
click at [312, 150] on div "▼ Supply Chain Data Analyst 7.93s (+62.97s) • 1 task" at bounding box center [527, 151] width 433 height 35
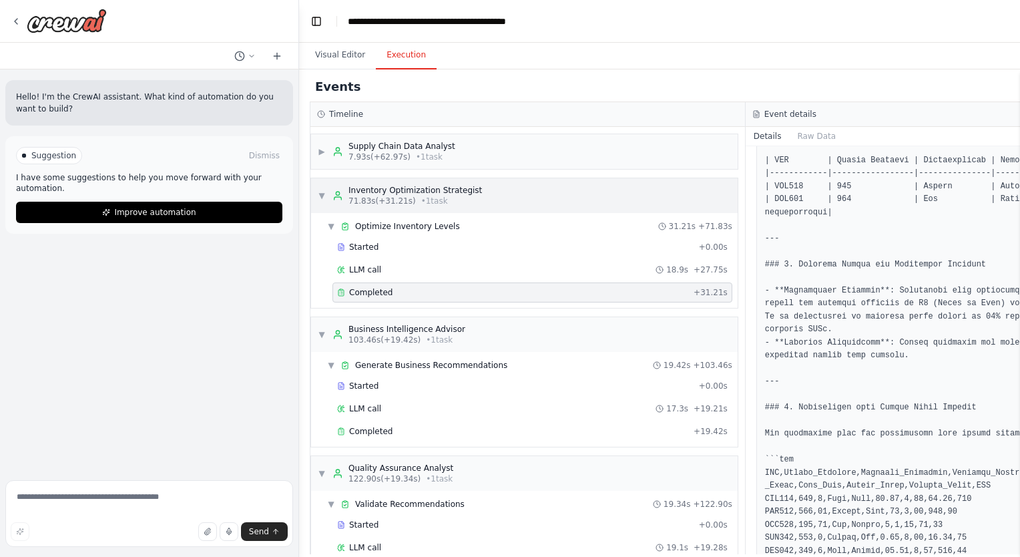
click at [318, 202] on div "▼ Inventory Optimization Strategist 71.83s (+31.21s) • 1 task" at bounding box center [400, 195] width 164 height 21
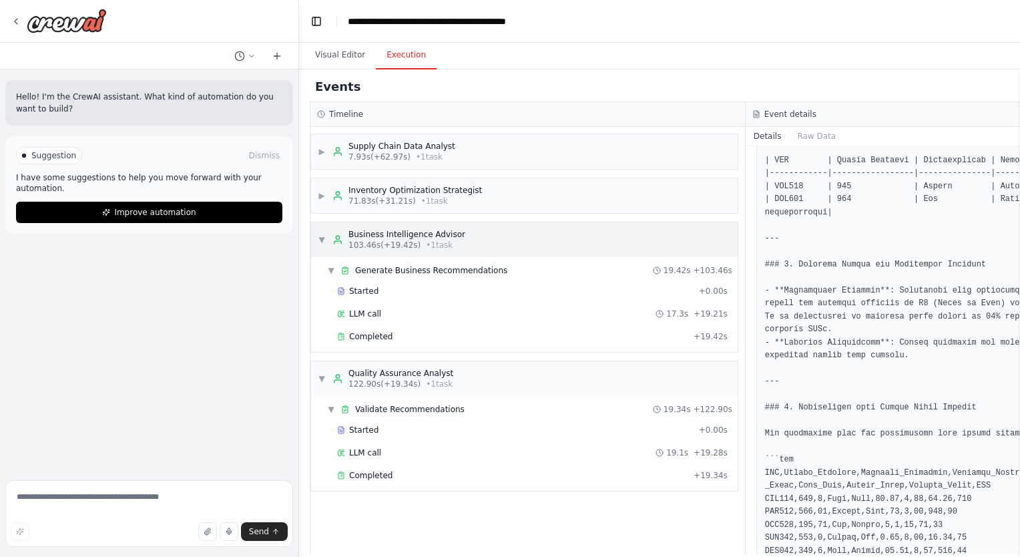
click at [316, 238] on div "▼ Business Intelligence Advisor 103.46s (+19.42s) • 1 task" at bounding box center [524, 239] width 427 height 35
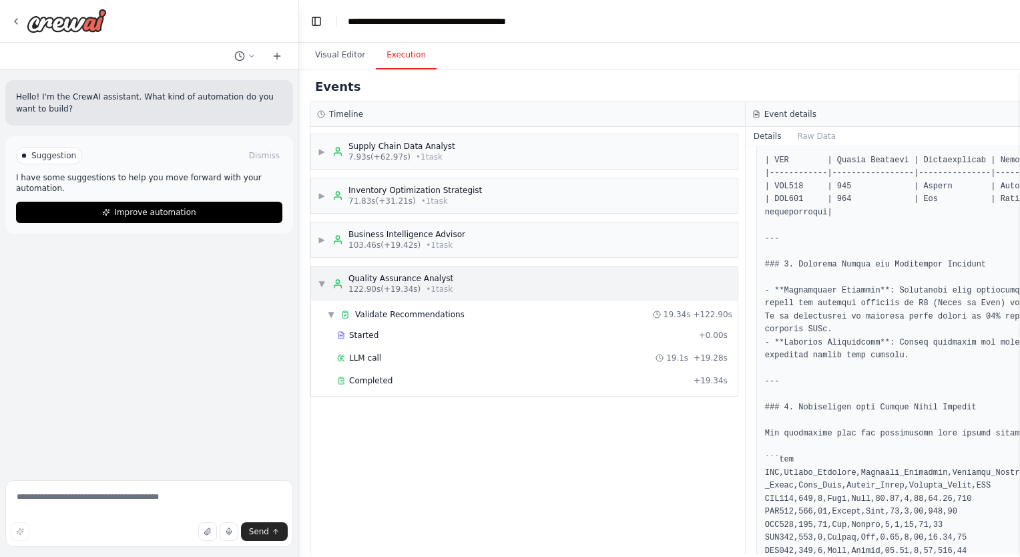
click at [322, 280] on span "▼" at bounding box center [322, 283] width 8 height 11
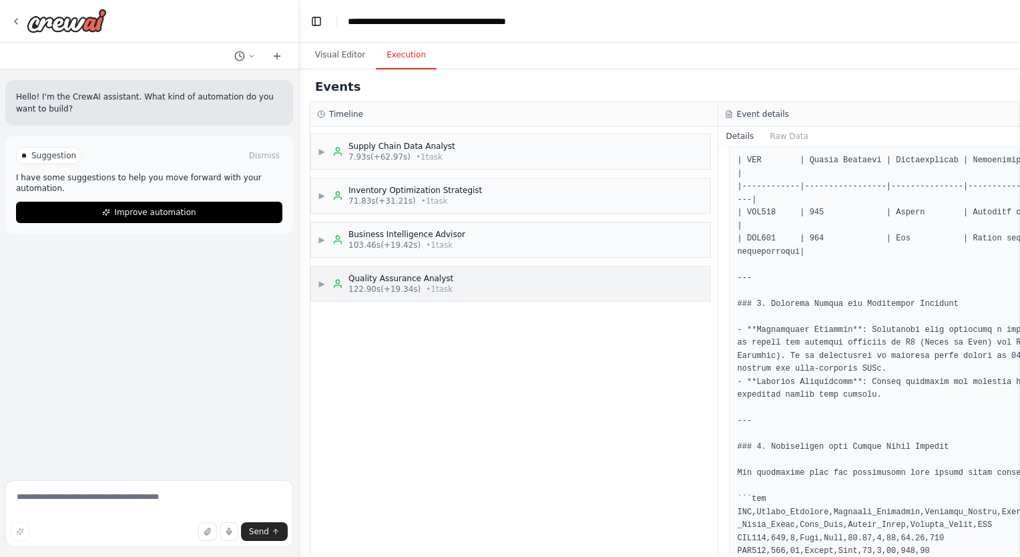
click at [322, 280] on span "▶" at bounding box center [322, 283] width 8 height 11
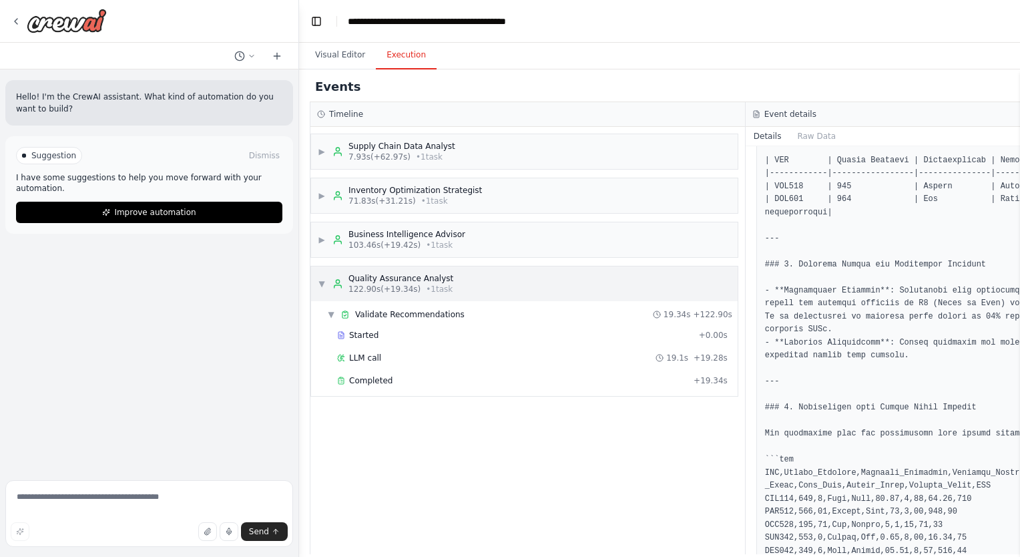
click at [318, 274] on div "▼ Quality Assurance Analyst 122.90s (+19.34s) • 1 task" at bounding box center [386, 283] width 136 height 21
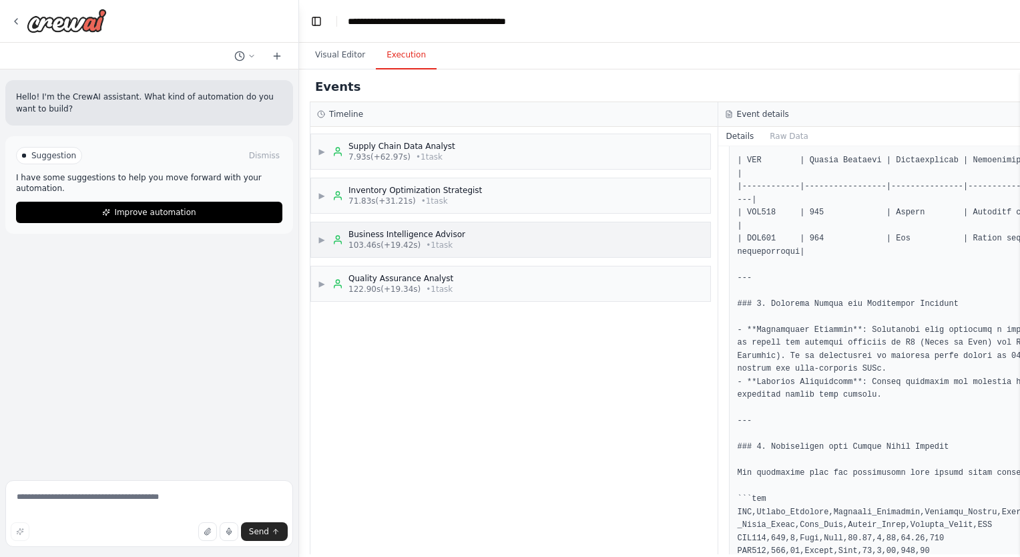
click at [325, 230] on div "▶ Business Intelligence Advisor 103.46s (+19.42s) • 1 task" at bounding box center [392, 239] width 148 height 21
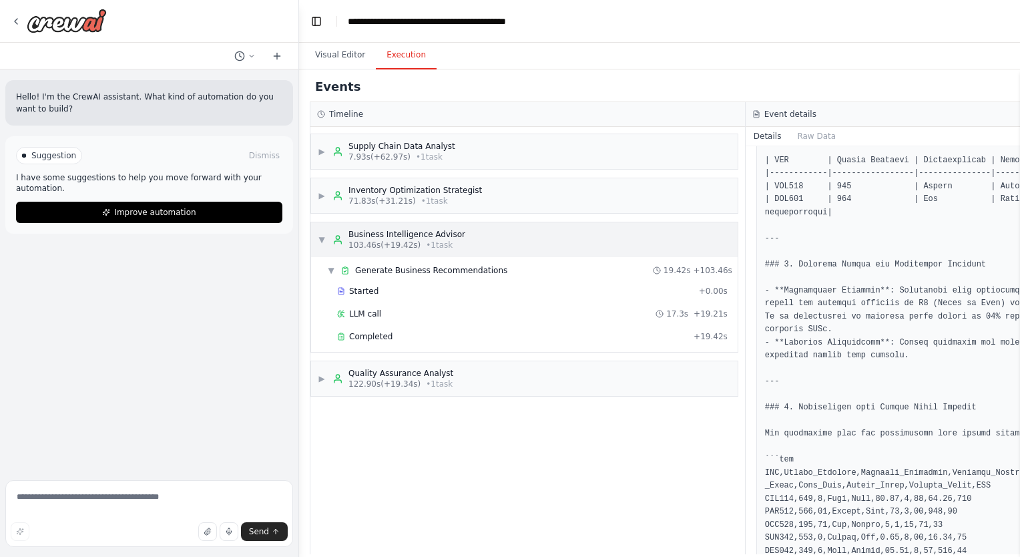
click at [325, 230] on div "▼ Business Intelligence Advisor 103.46s (+19.42s) • 1 task" at bounding box center [392, 239] width 148 height 21
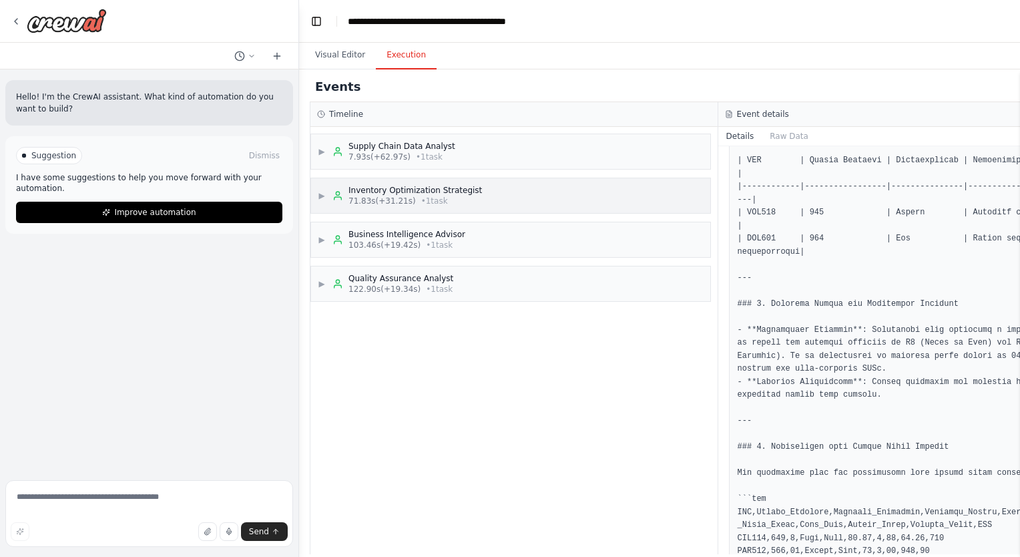
click at [318, 208] on div "▶ Inventory Optimization Strategist 71.83s (+31.21s) • 1 task" at bounding box center [510, 195] width 399 height 35
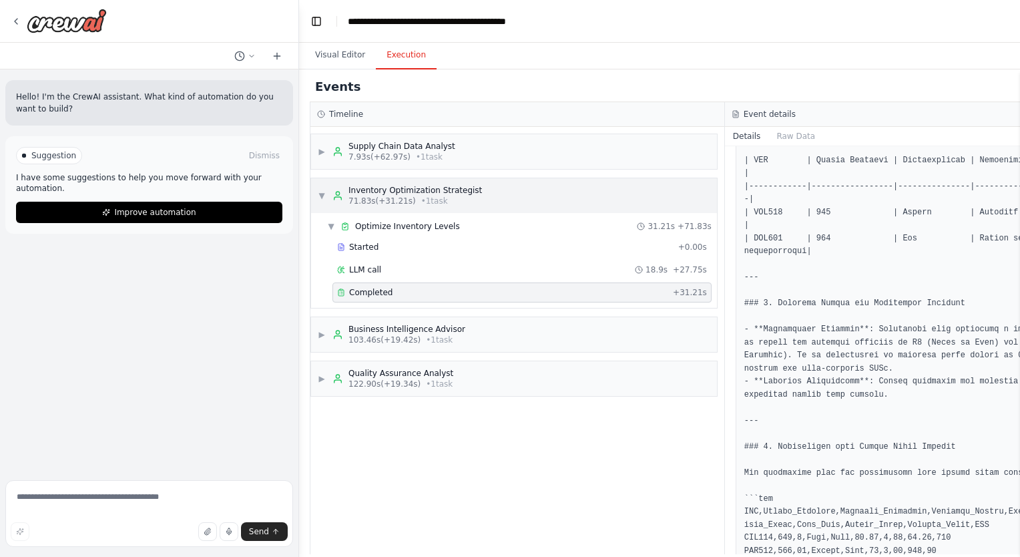
click at [318, 208] on div "▼ Inventory Optimization Strategist 71.83s (+31.21s) • 1 task" at bounding box center [514, 195] width 406 height 35
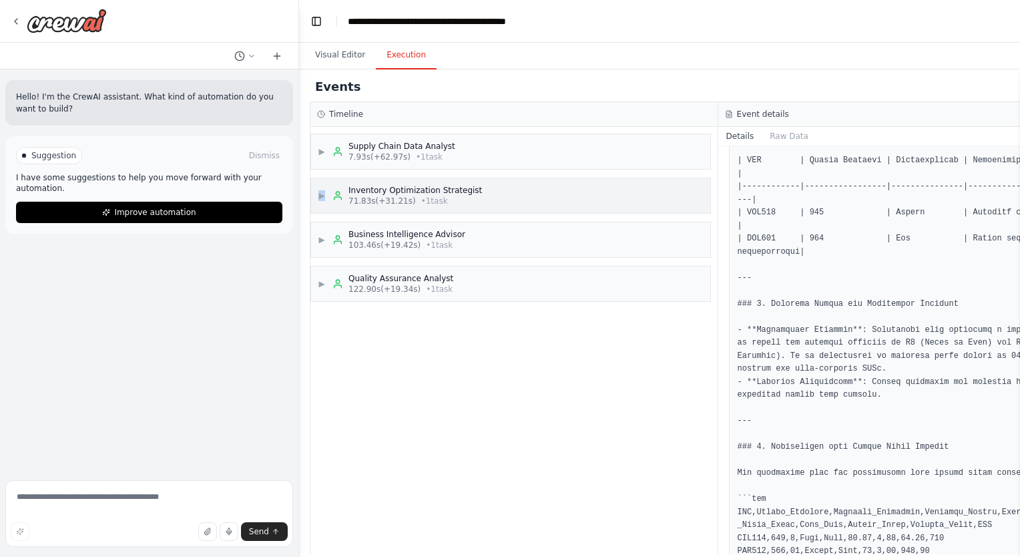
click at [318, 208] on div "▶ Inventory Optimization Strategist 71.83s (+31.21s) • 1 task" at bounding box center [510, 195] width 399 height 35
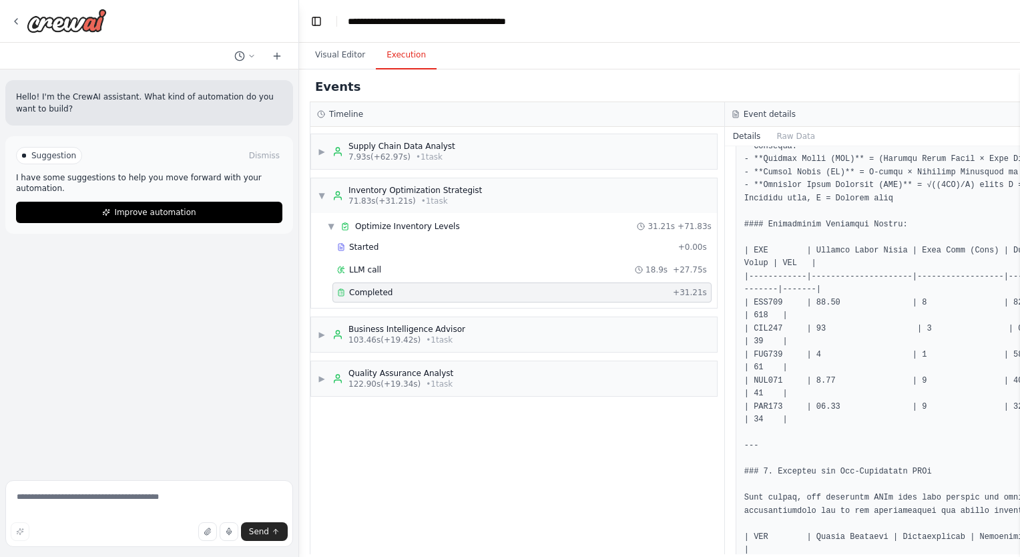
scroll to position [0, 0]
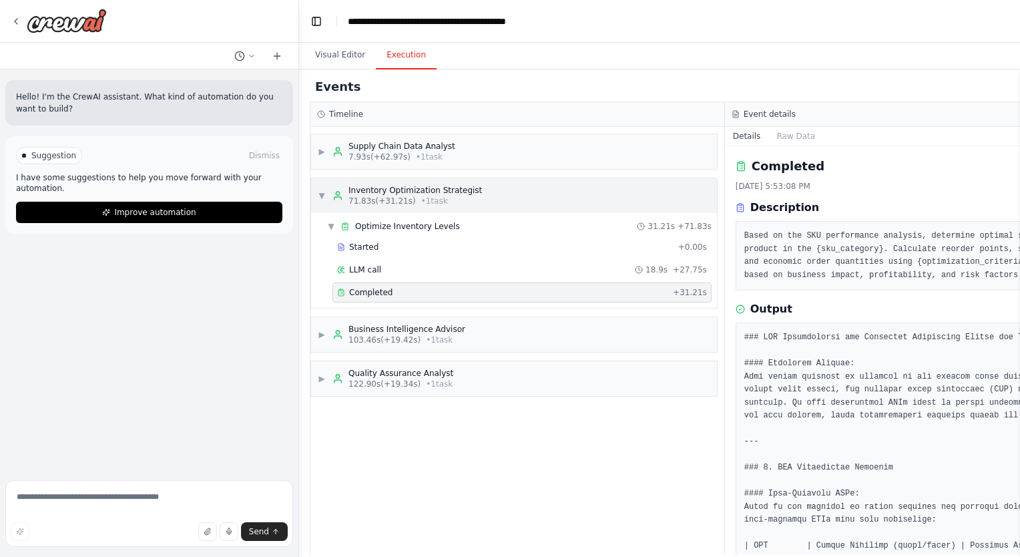
click at [315, 200] on div "▼ Inventory Optimization Strategist 71.83s (+31.21s) • 1 task" at bounding box center [514, 195] width 406 height 35
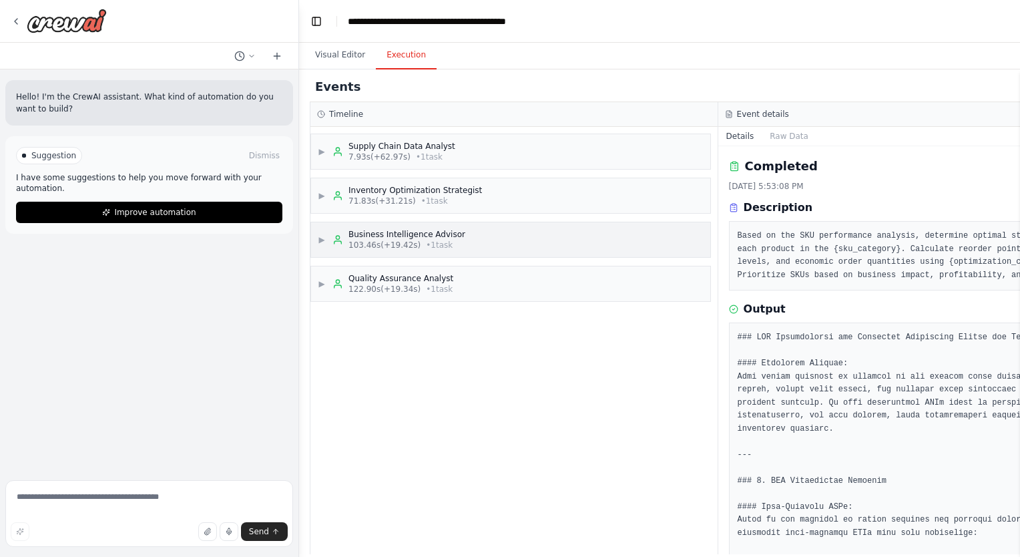
click at [322, 231] on div "▶ Business Intelligence Advisor 103.46s (+19.42s) • 1 task" at bounding box center [392, 239] width 148 height 21
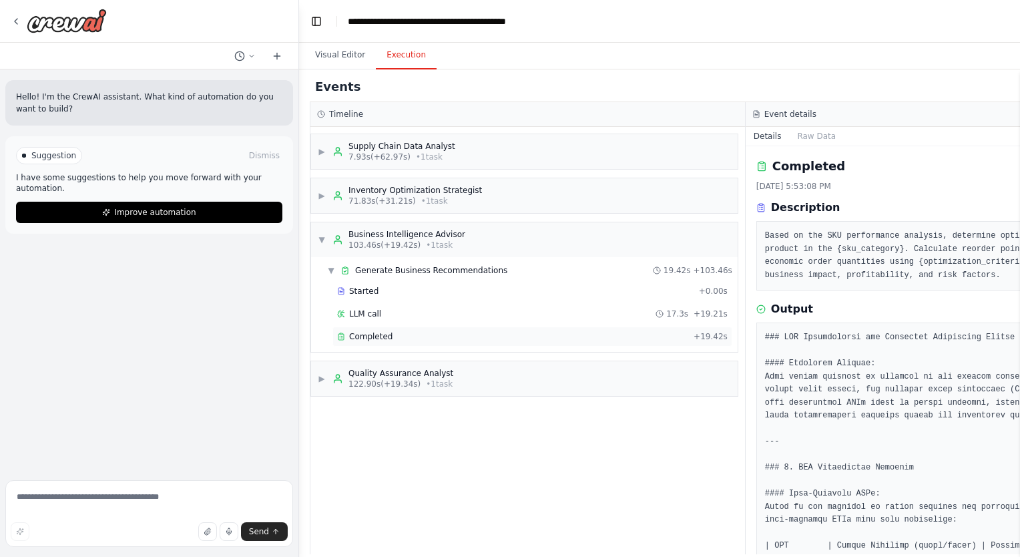
click at [457, 338] on div "Completed" at bounding box center [512, 336] width 351 height 11
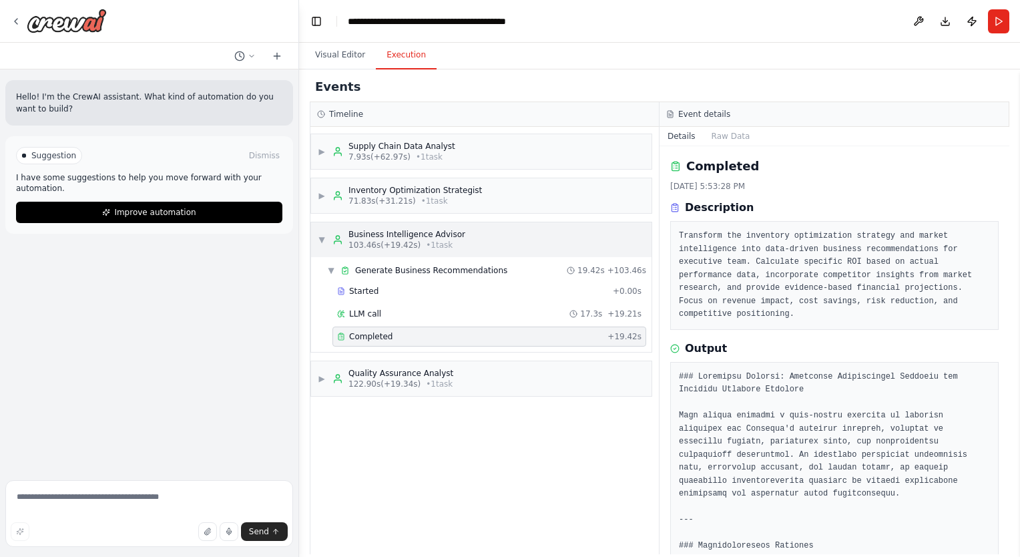
click at [322, 234] on span "▼" at bounding box center [322, 239] width 8 height 11
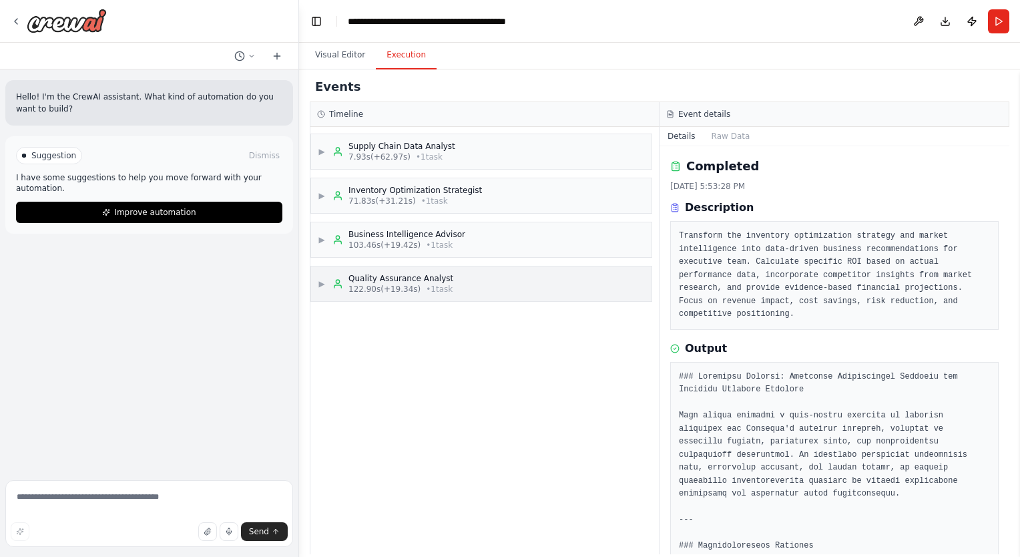
click at [324, 289] on div "▶ Quality Assurance Analyst 122.90s (+19.34s) • 1 task" at bounding box center [386, 283] width 136 height 21
click at [376, 375] on span "Completed" at bounding box center [370, 380] width 43 height 11
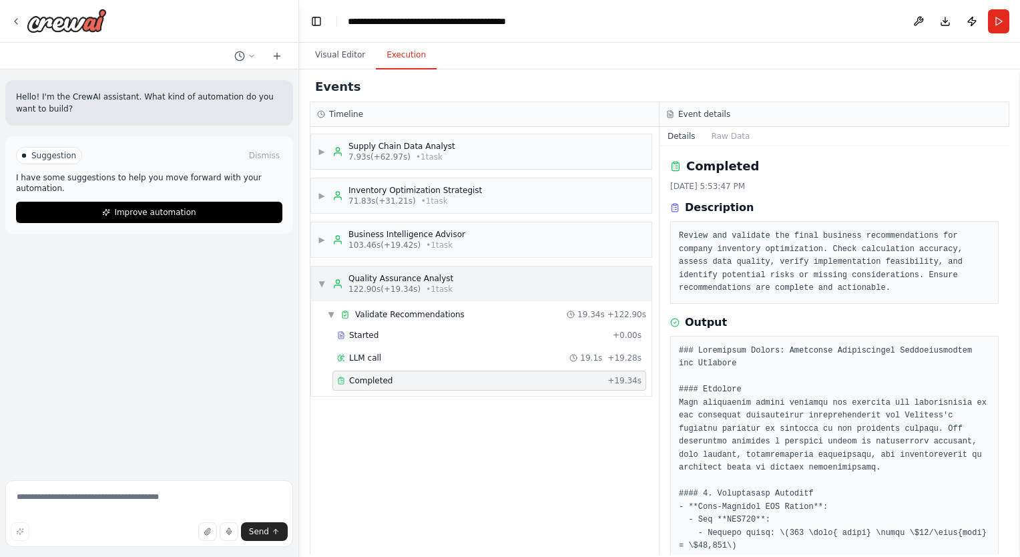
click at [322, 282] on span "▼" at bounding box center [322, 283] width 8 height 11
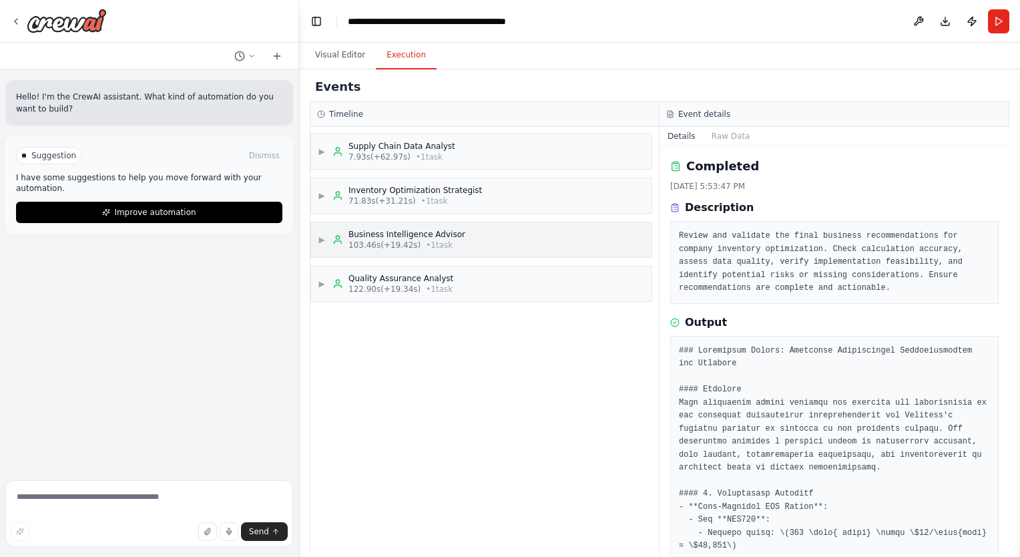
click at [326, 236] on span "▶" at bounding box center [322, 239] width 8 height 11
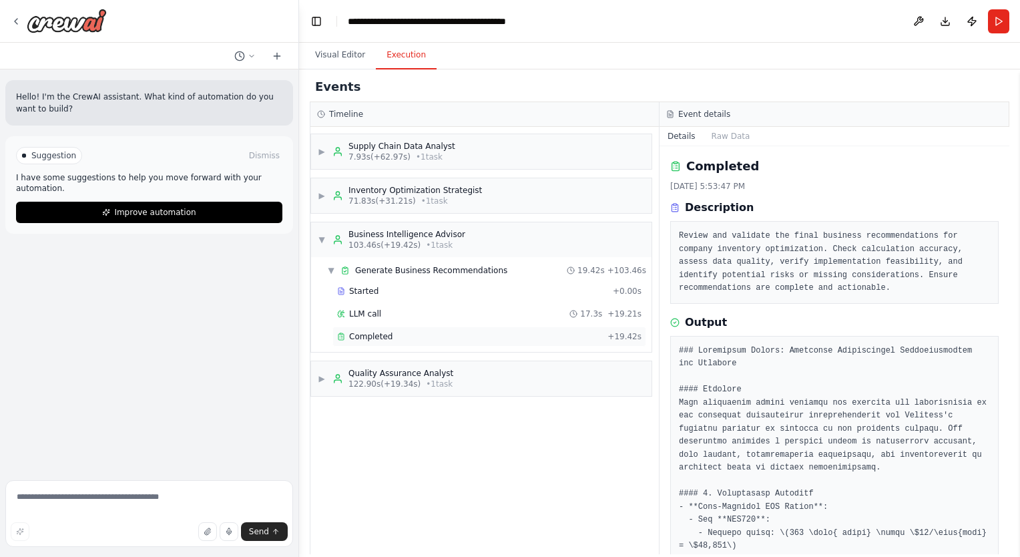
click at [367, 340] on div "Completed + 19.42s" at bounding box center [489, 336] width 314 height 20
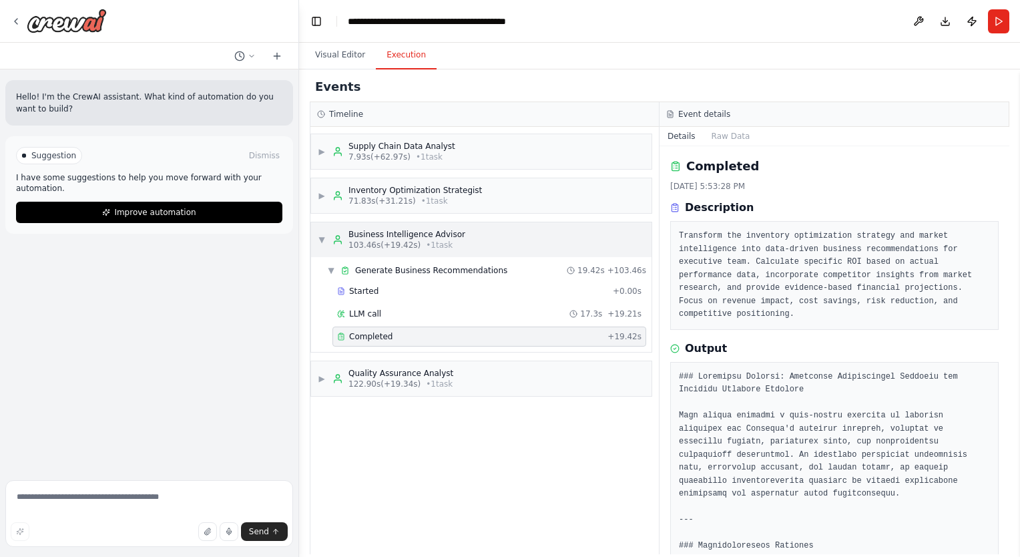
click at [323, 238] on span "▼" at bounding box center [322, 239] width 8 height 11
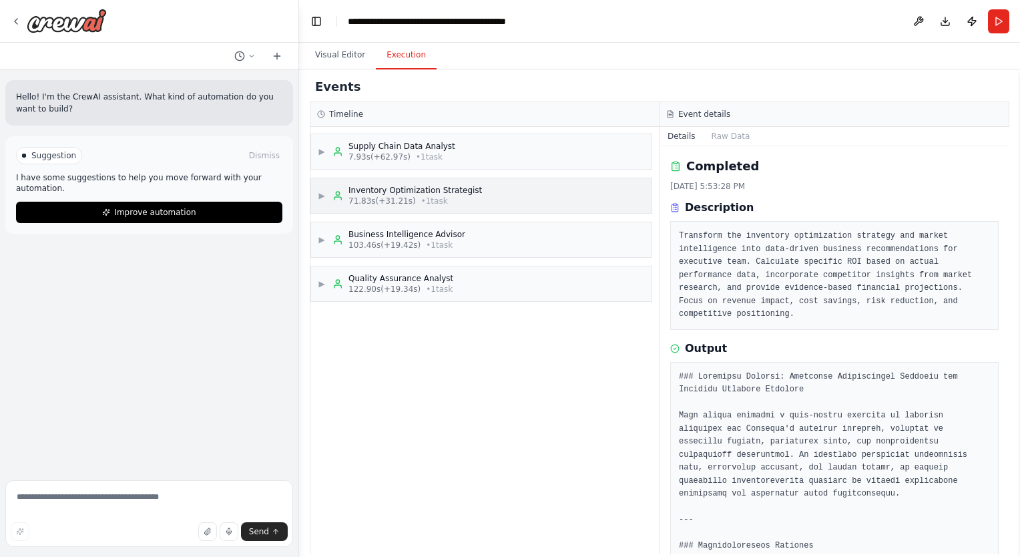
click at [316, 198] on div "▶ Inventory Optimization Strategist 71.83s (+31.21s) • 1 task" at bounding box center [481, 195] width 340 height 35
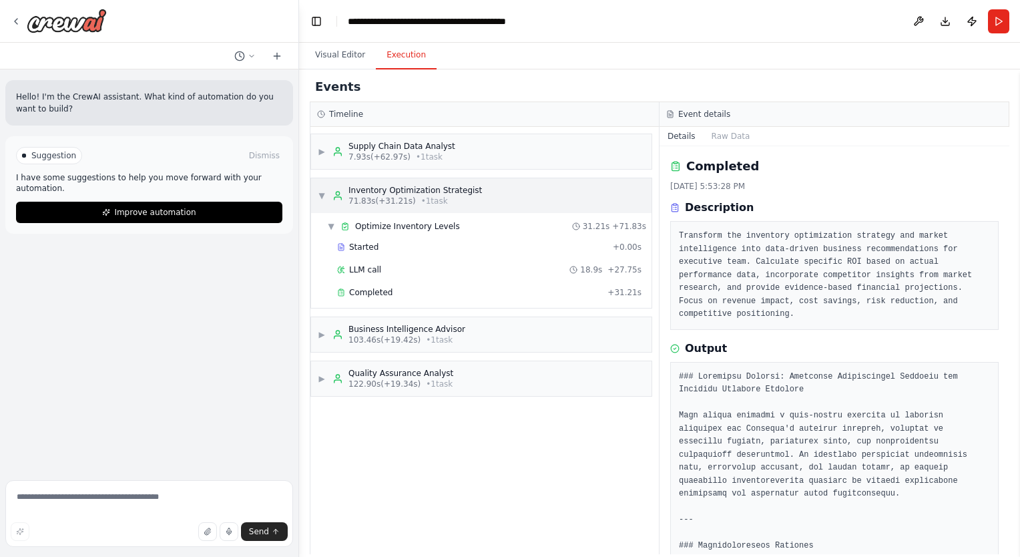
click at [316, 198] on div "▼ Inventory Optimization Strategist 71.83s (+31.21s) • 1 task" at bounding box center [481, 195] width 340 height 35
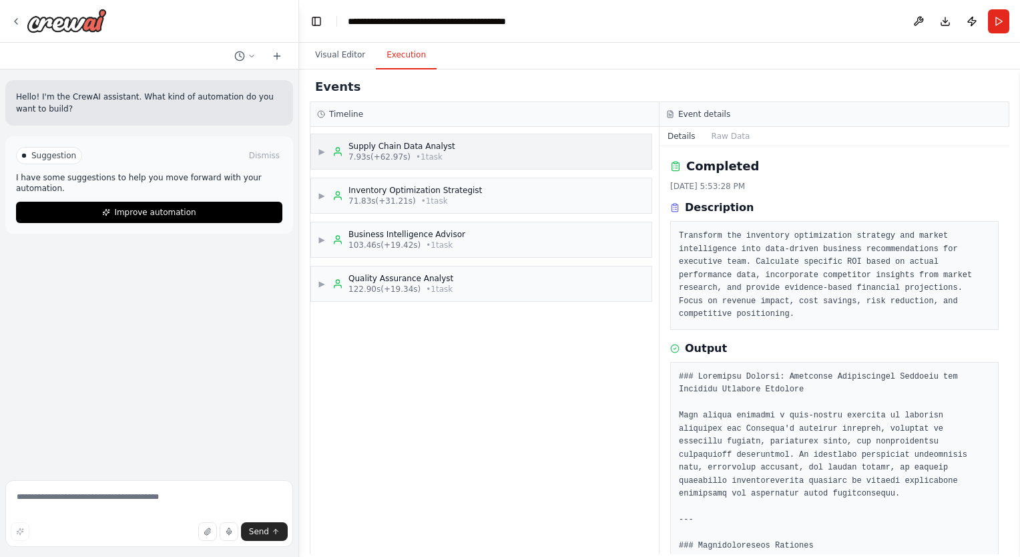
click at [322, 156] on span "▶" at bounding box center [322, 151] width 8 height 11
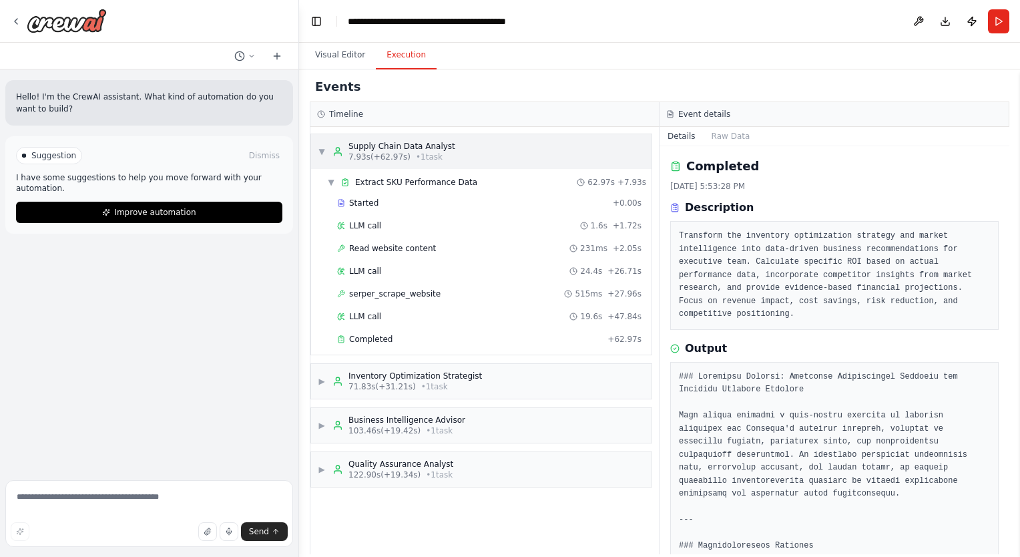
click at [322, 156] on span "▼" at bounding box center [322, 151] width 8 height 11
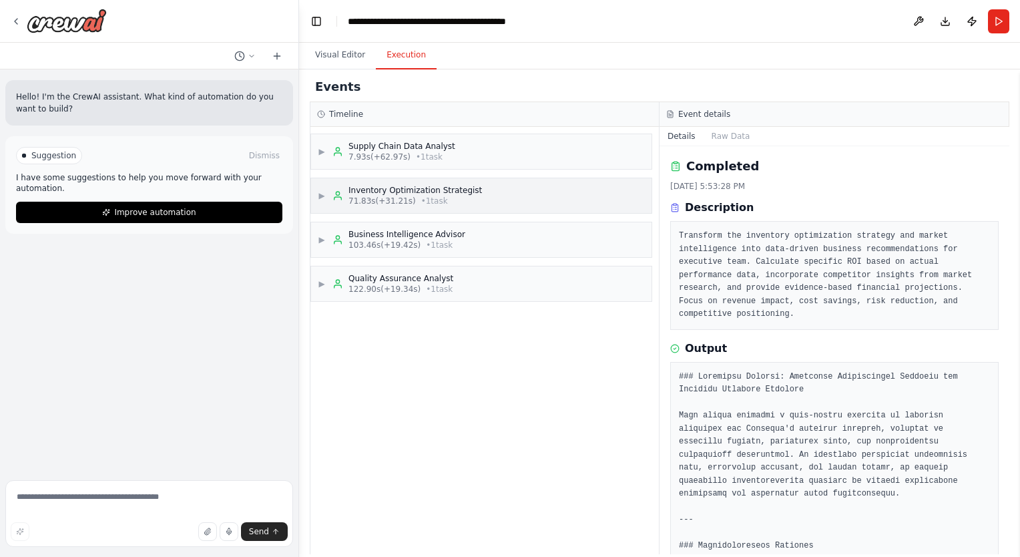
click at [326, 205] on div "▶ Inventory Optimization Strategist 71.83s (+31.21s) • 1 task" at bounding box center [400, 195] width 164 height 21
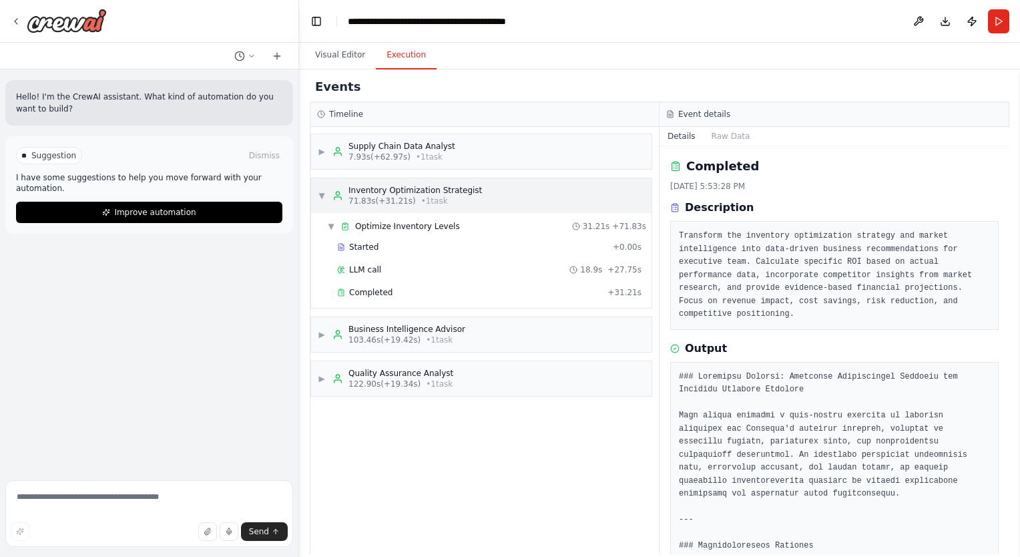
click at [326, 205] on div "▼ Inventory Optimization Strategist 71.83s (+31.21s) • 1 task" at bounding box center [400, 195] width 164 height 21
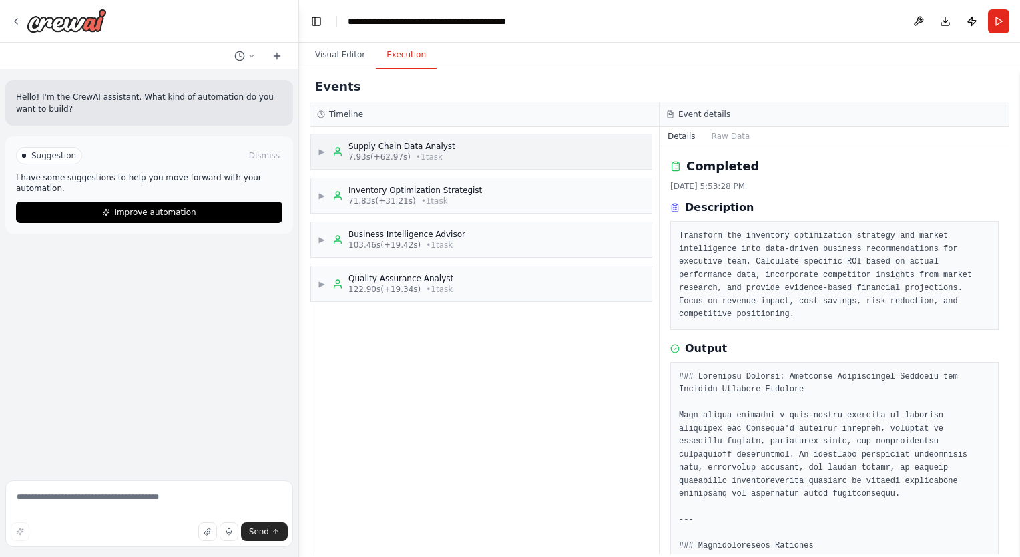
click at [320, 159] on div "▶ Supply Chain Data Analyst 7.93s (+62.97s) • 1 task" at bounding box center [387, 151] width 138 height 21
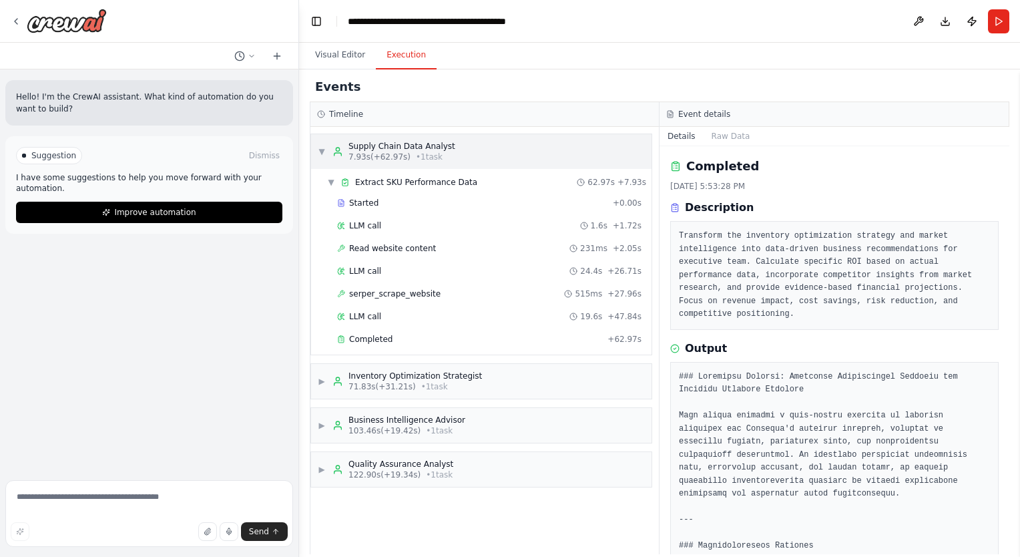
click at [320, 159] on div "▼ Supply Chain Data Analyst 7.93s (+62.97s) • 1 task" at bounding box center [387, 151] width 138 height 21
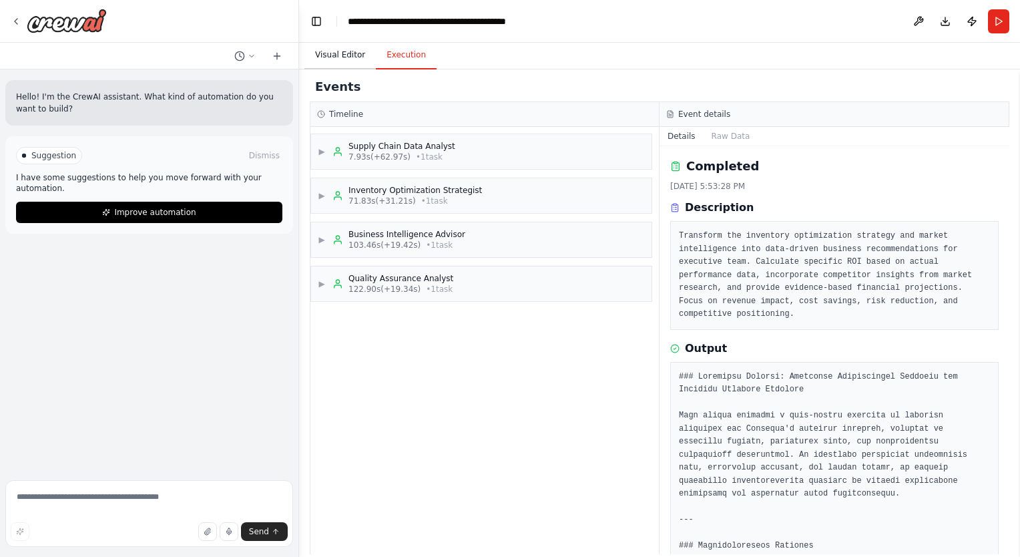
click at [338, 45] on button "Visual Editor" at bounding box center [339, 55] width 71 height 28
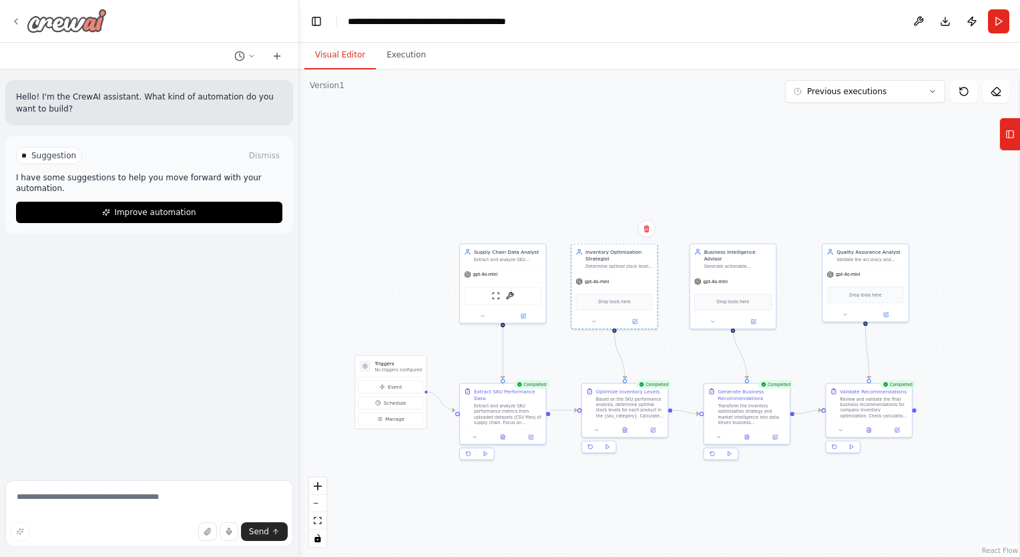
click at [24, 19] on div at bounding box center [59, 21] width 96 height 24
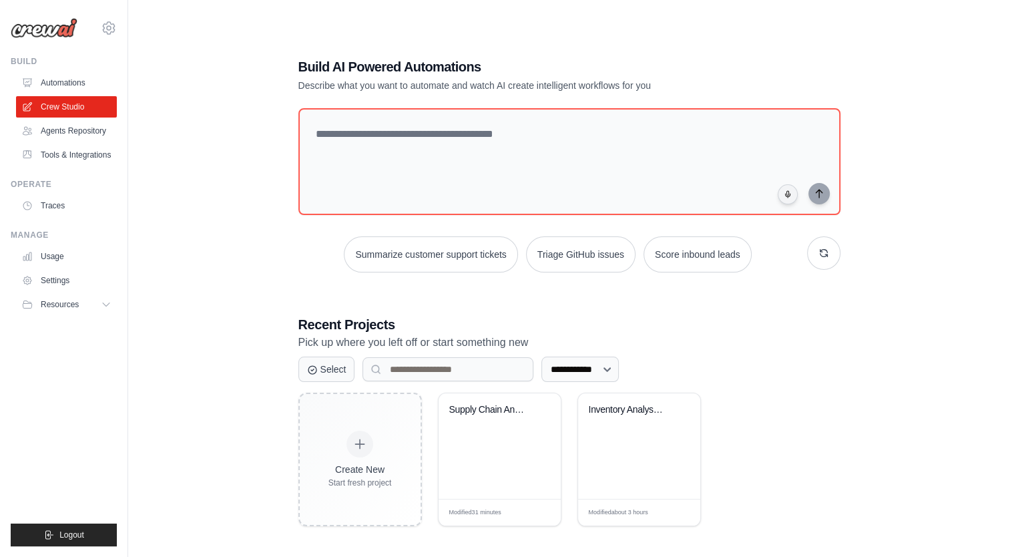
click at [577, 86] on p "Describe what you want to automate and watch AI create intelligent workflows fo…" at bounding box center [522, 85] width 449 height 13
click at [585, 86] on p "Describe what you want to automate and watch AI create intelligent workflows fo…" at bounding box center [522, 85] width 449 height 13
drag, startPoint x: 585, startPoint y: 86, endPoint x: 525, endPoint y: 81, distance: 60.3
click at [525, 81] on p "Describe what you want to automate and watch AI create intelligent workflows fo…" at bounding box center [522, 85] width 449 height 13
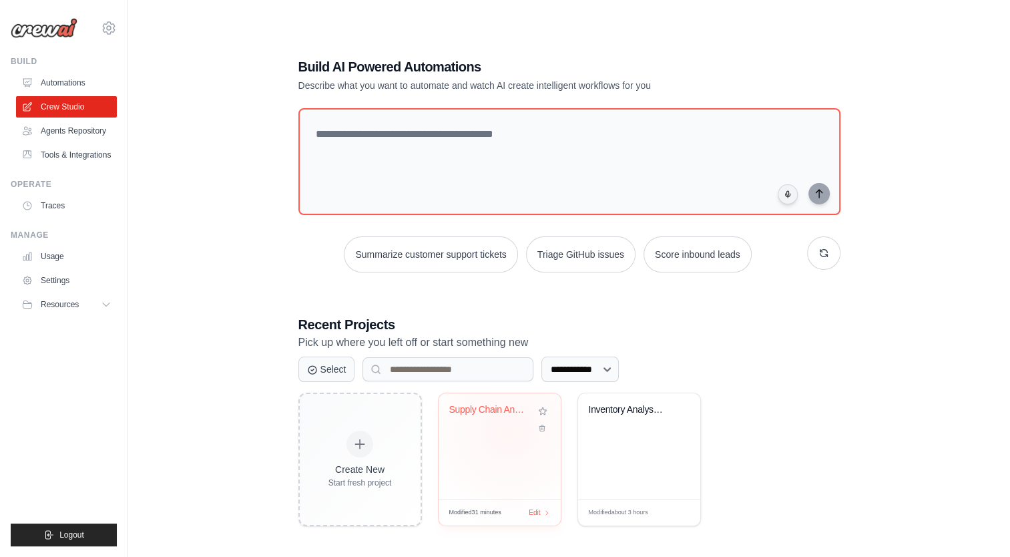
click at [508, 431] on div "Supply Chain Analytics & Inventory ..." at bounding box center [499, 419] width 101 height 31
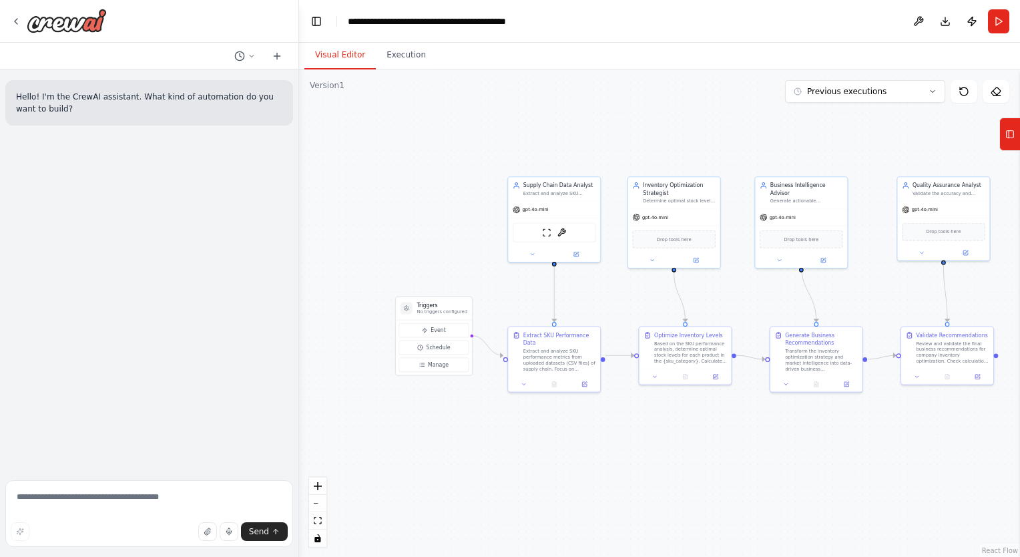
click at [397, 69] on div ".deletable-edge-delete-btn { width: 20px; height: 20px; border: 0px solid #ffff…" at bounding box center [659, 312] width 721 height 487
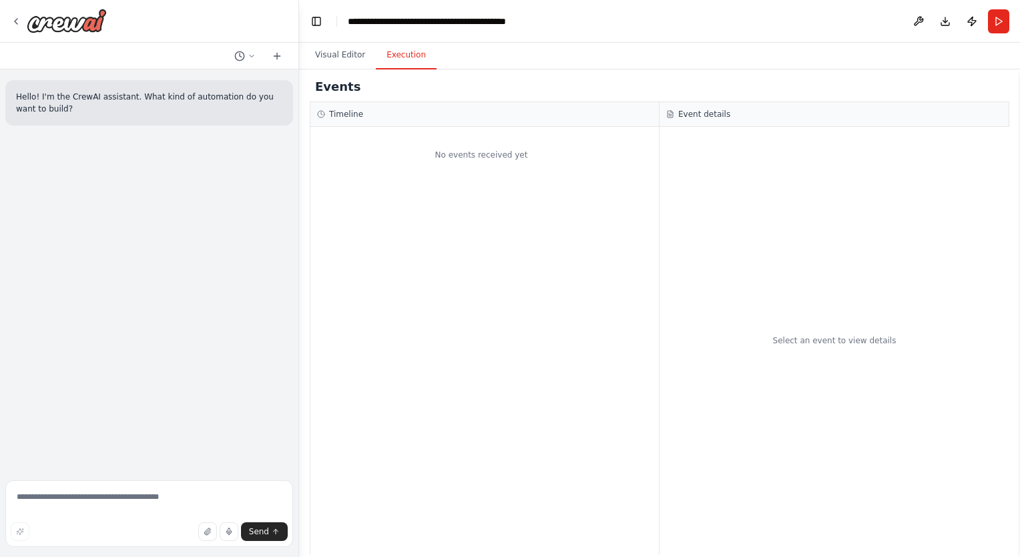
click at [393, 60] on button "Execution" at bounding box center [406, 55] width 61 height 28
click at [332, 63] on button "Visual Editor" at bounding box center [339, 55] width 71 height 28
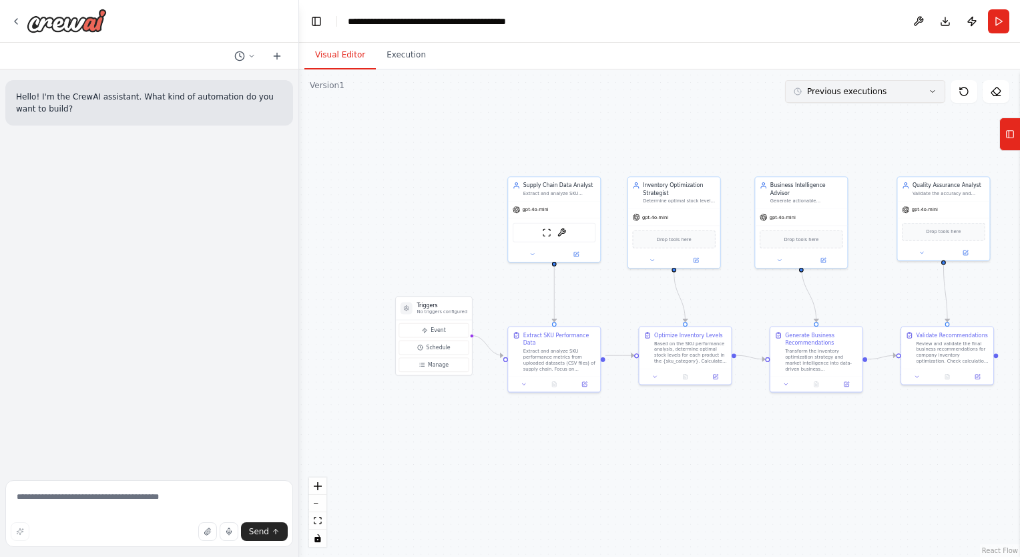
click at [819, 99] on button "Previous executions" at bounding box center [865, 91] width 160 height 23
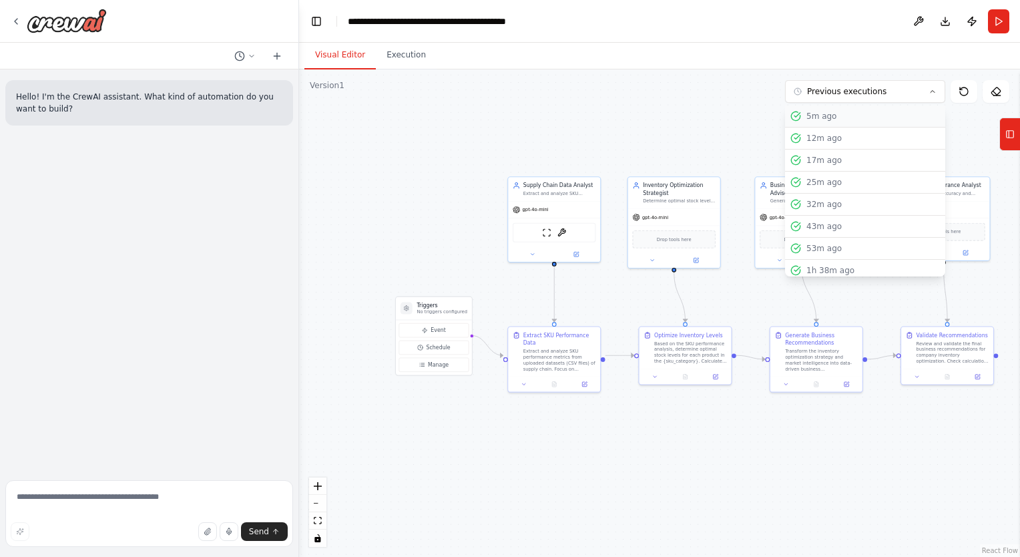
click at [814, 121] on div "5m ago" at bounding box center [873, 116] width 134 height 11
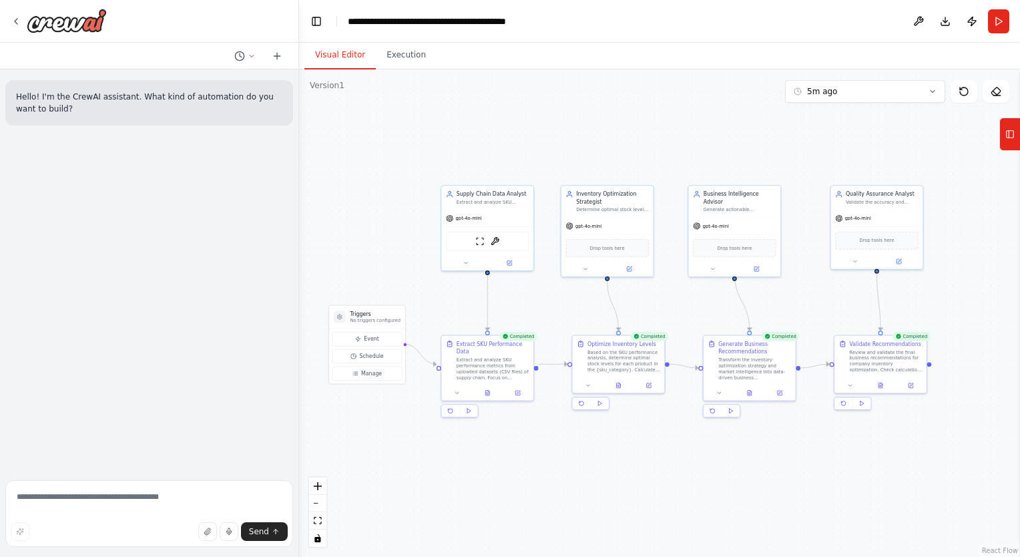
drag, startPoint x: 451, startPoint y: 233, endPoint x: 385, endPoint y: 242, distance: 67.3
click at [385, 242] on div ".deletable-edge-delete-btn { width: 20px; height: 20px; border: 0px solid #ffff…" at bounding box center [659, 312] width 721 height 487
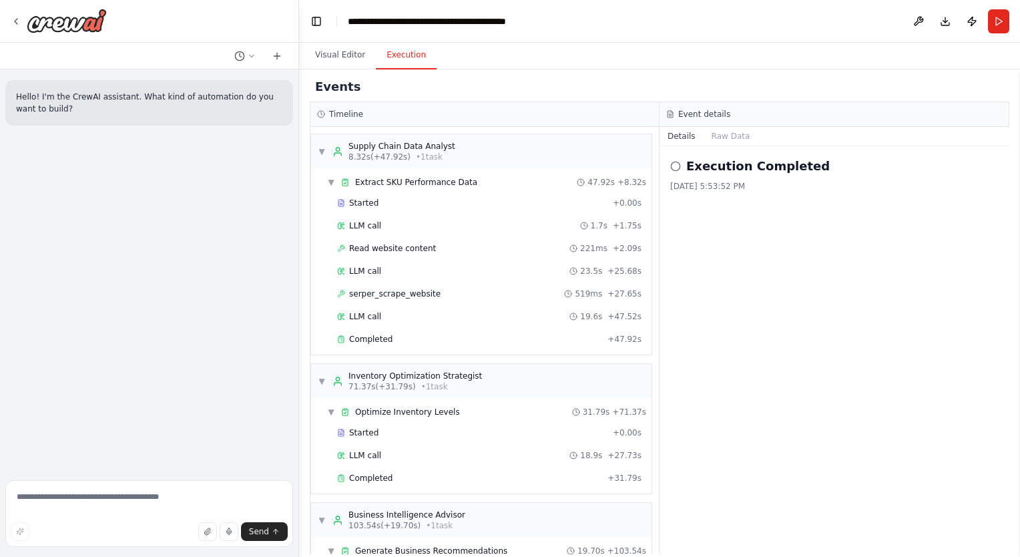
click at [385, 49] on button "Execution" at bounding box center [406, 55] width 61 height 28
click at [315, 152] on div "▼ Supply Chain Data Analyst 8.32s (+47.92s) • 1 task" at bounding box center [481, 151] width 340 height 35
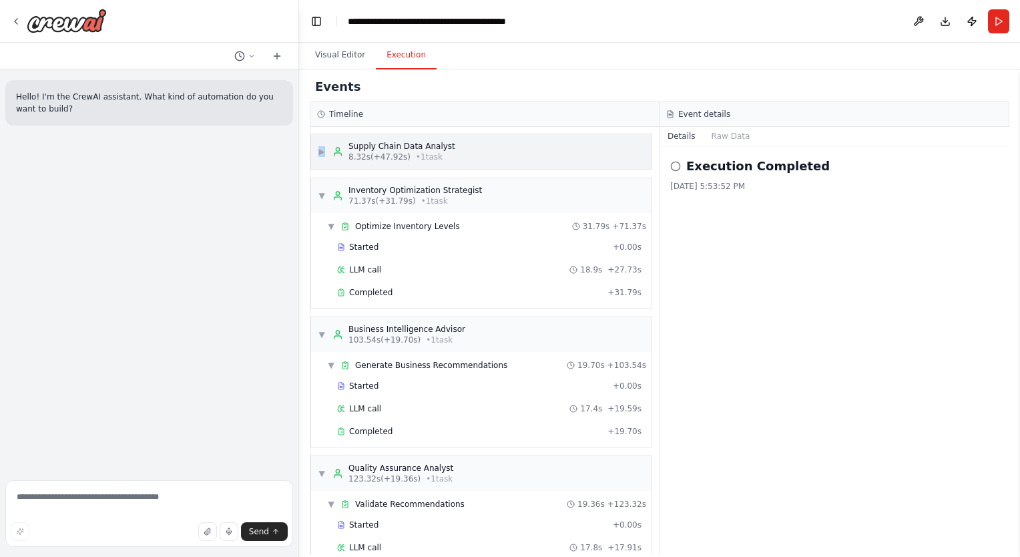
click at [315, 152] on div "▶ Supply Chain Data Analyst 8.32s (+47.92s) • 1 task" at bounding box center [481, 151] width 340 height 35
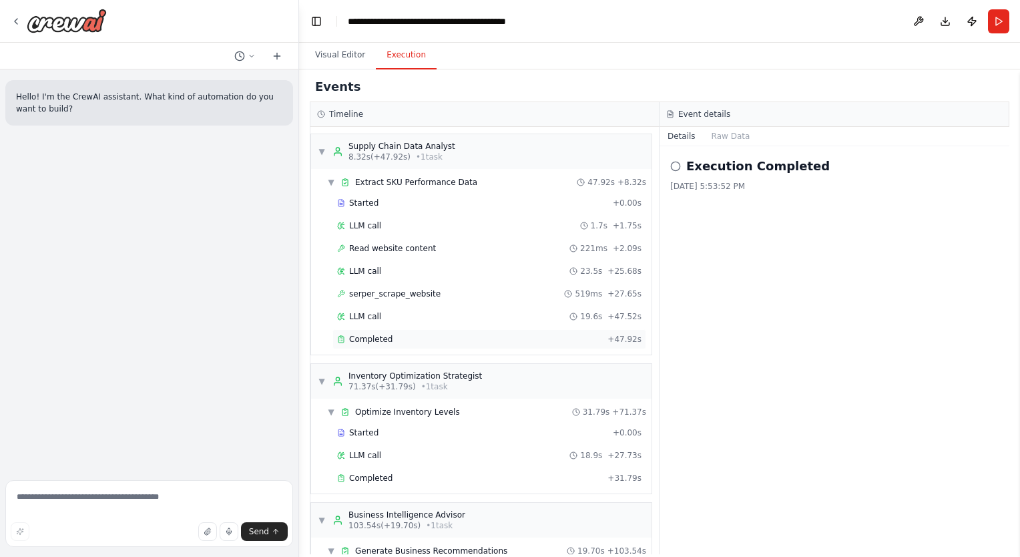
click at [371, 338] on span "Completed" at bounding box center [370, 339] width 43 height 11
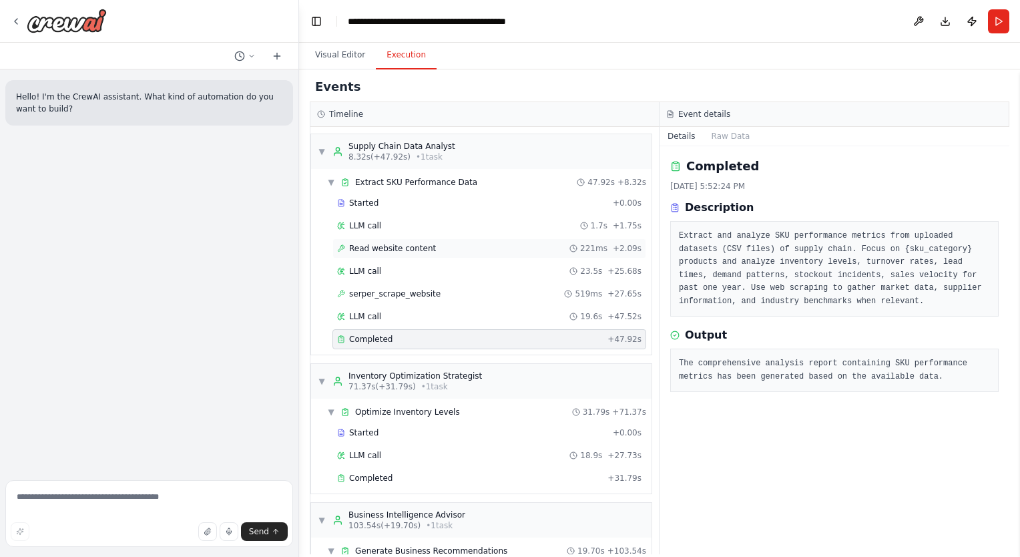
click at [403, 238] on div "Read website content 221ms + 2.09s" at bounding box center [489, 248] width 314 height 20
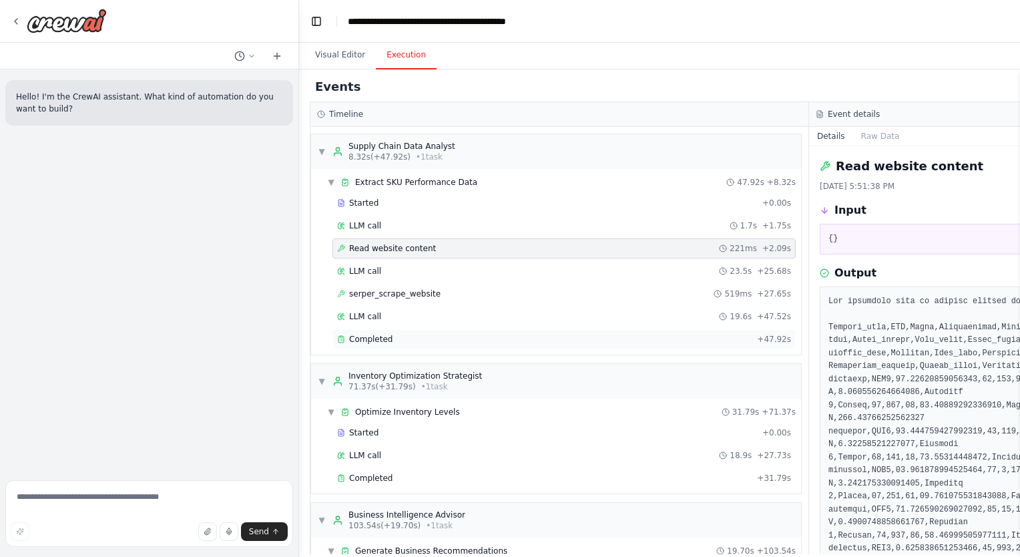
click at [391, 334] on div "Completed" at bounding box center [544, 339] width 415 height 11
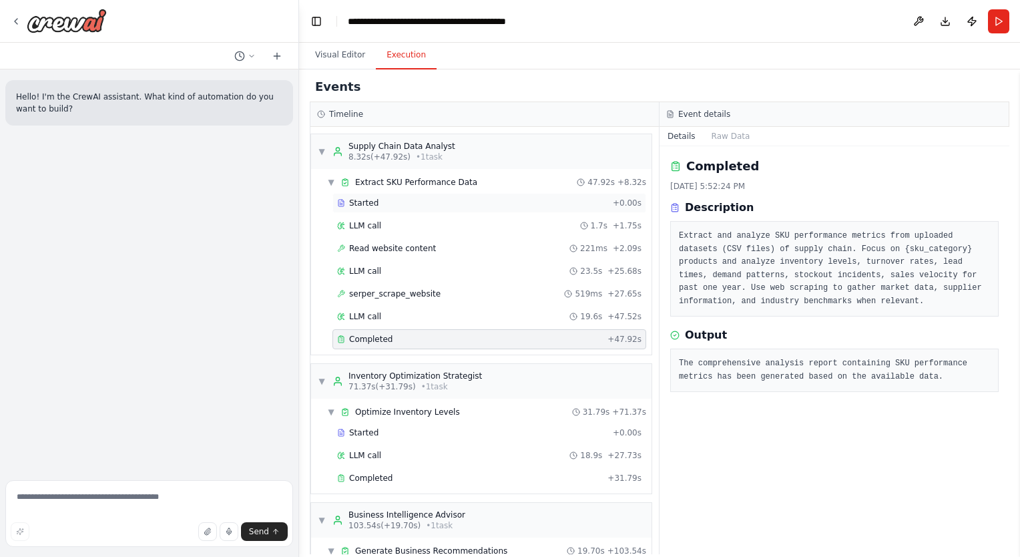
click at [383, 206] on div "Started" at bounding box center [472, 203] width 270 height 11
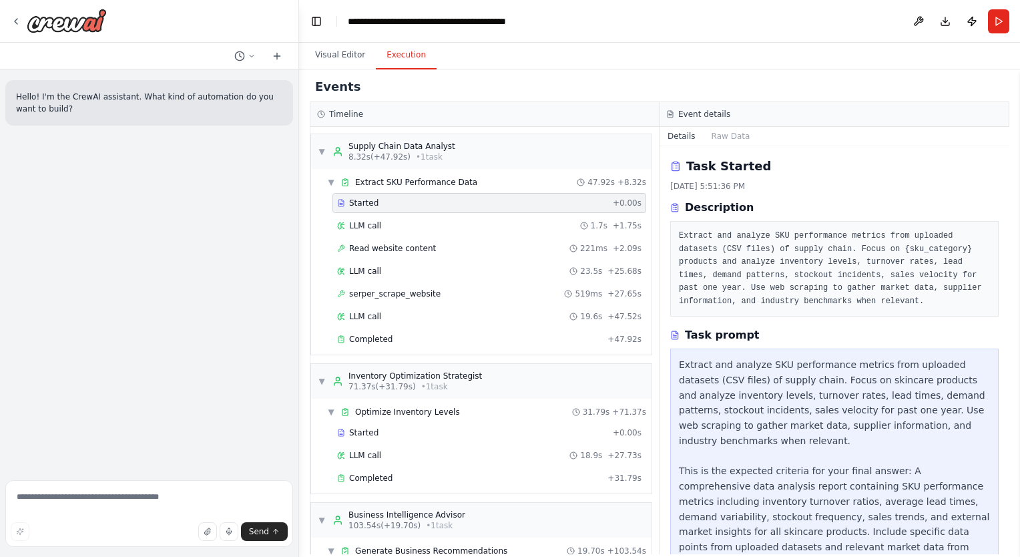
click at [394, 169] on div "▼ Extract SKU Performance Data 47.92s + 8.32s Started + 0.00s LLM call 1.7s + 1…" at bounding box center [481, 262] width 340 height 186
click at [386, 178] on span "Extract SKU Performance Data" at bounding box center [416, 182] width 122 height 11
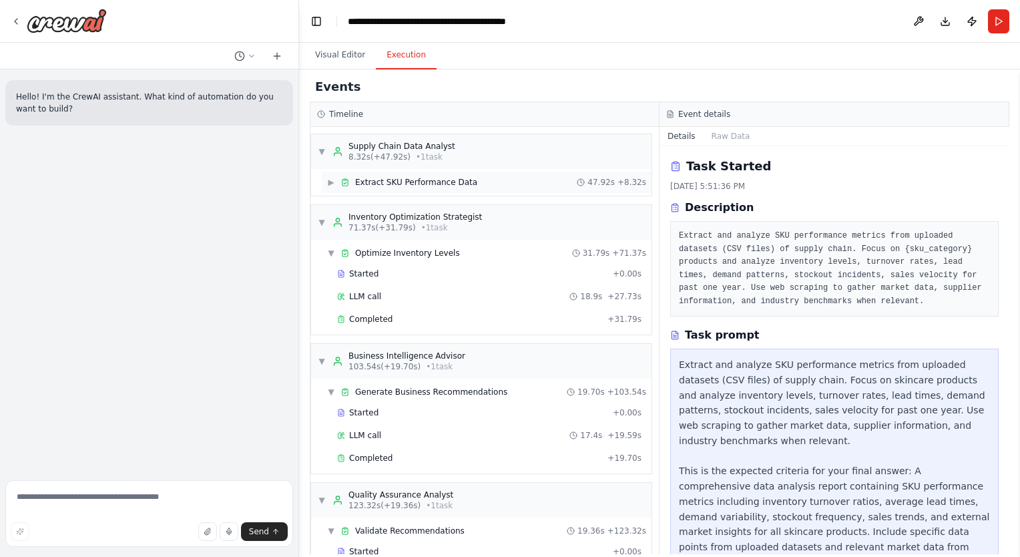
click at [333, 178] on span "▶" at bounding box center [331, 182] width 8 height 11
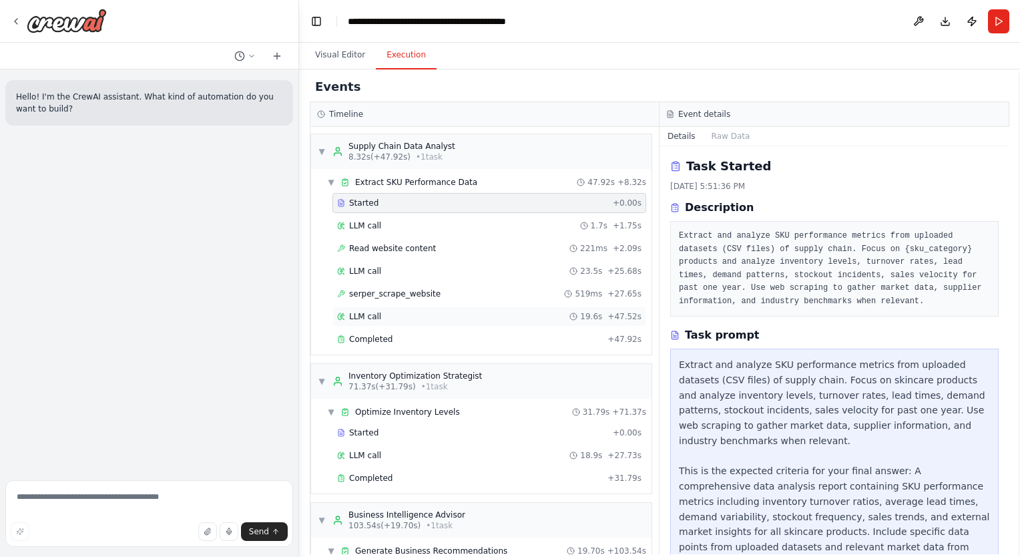
click at [373, 313] on span "LLM call" at bounding box center [365, 316] width 32 height 11
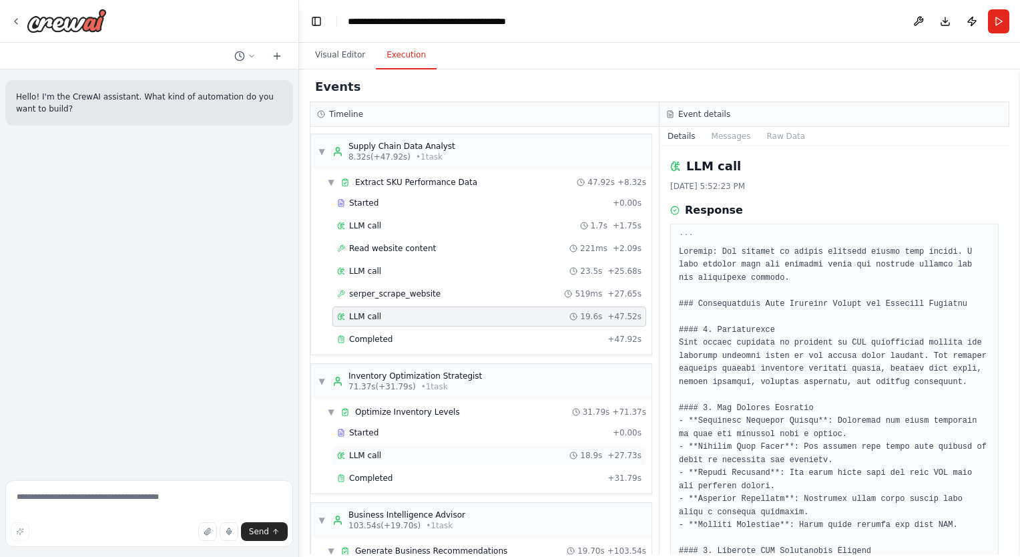
click at [423, 455] on div "LLM call 18.9s + 27.73s" at bounding box center [489, 455] width 304 height 11
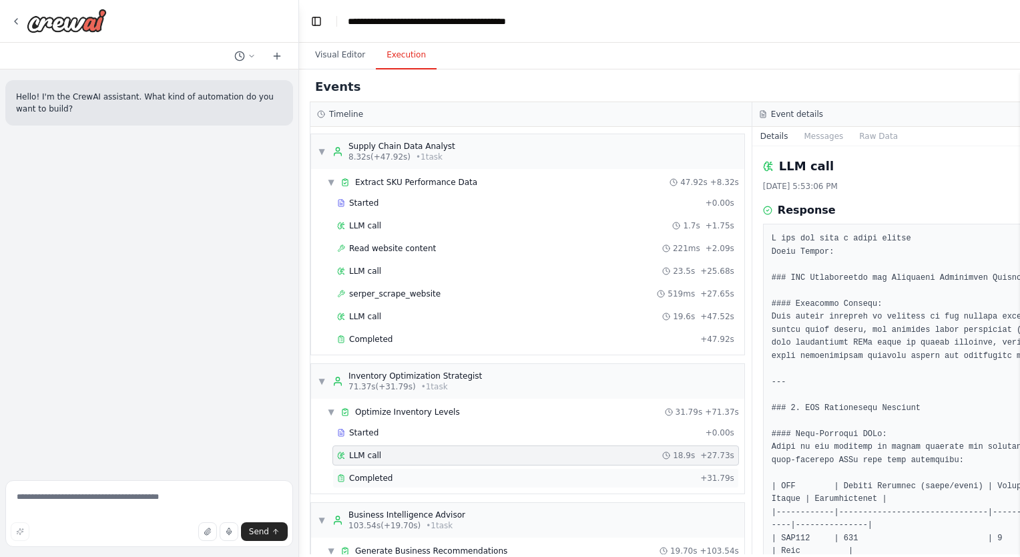
click at [601, 473] on div "Completed" at bounding box center [516, 478] width 358 height 11
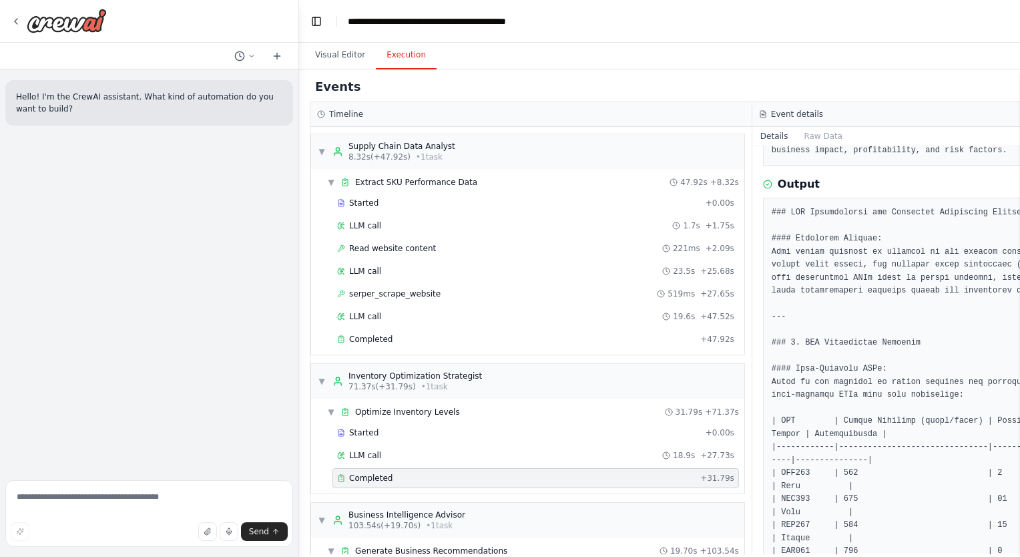
scroll to position [123, 0]
click at [563, 457] on div "LLM call 18.9s + 27.73s" at bounding box center [535, 455] width 397 height 11
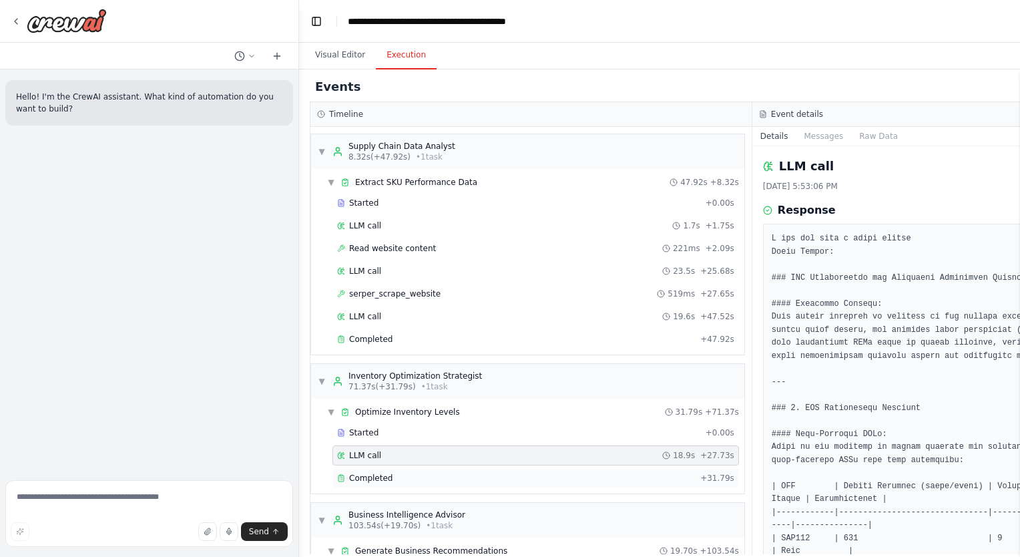
click at [527, 479] on div "Completed" at bounding box center [516, 478] width 358 height 11
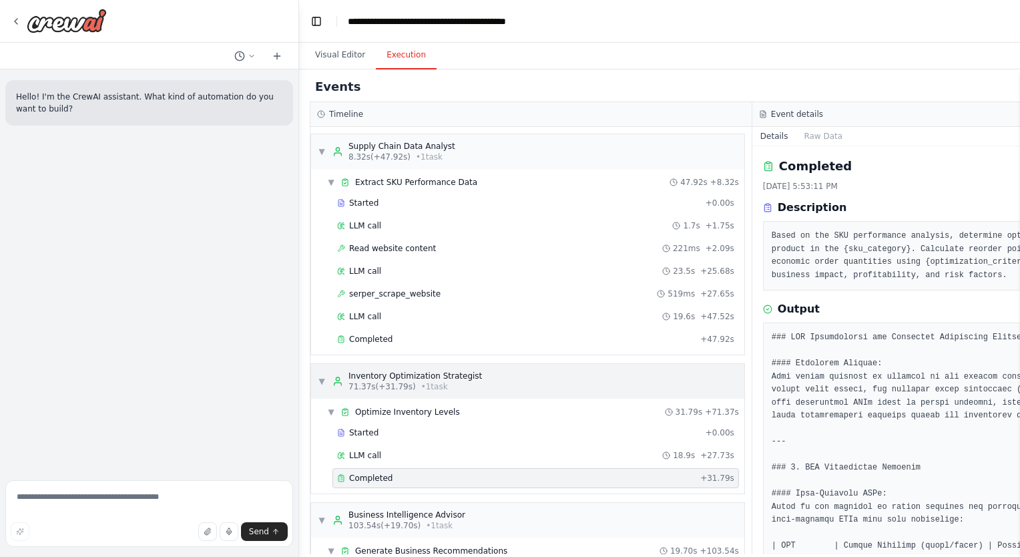
click at [321, 371] on div "▼ Inventory Optimization Strategist 71.37s (+31.79s) • 1 task" at bounding box center [400, 381] width 164 height 21
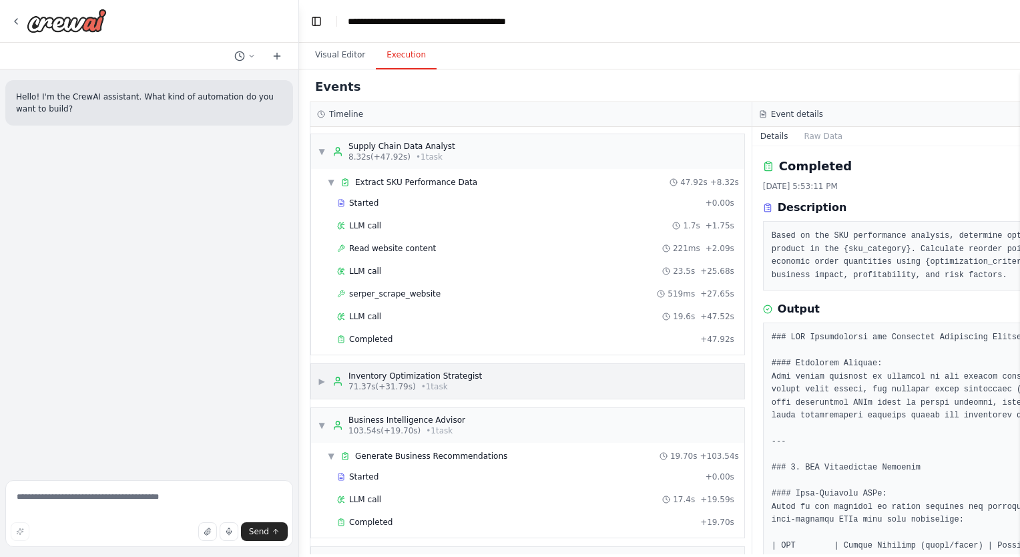
click at [321, 371] on div "▶ Inventory Optimization Strategist 71.37s (+31.79s) • 1 task" at bounding box center [400, 381] width 164 height 21
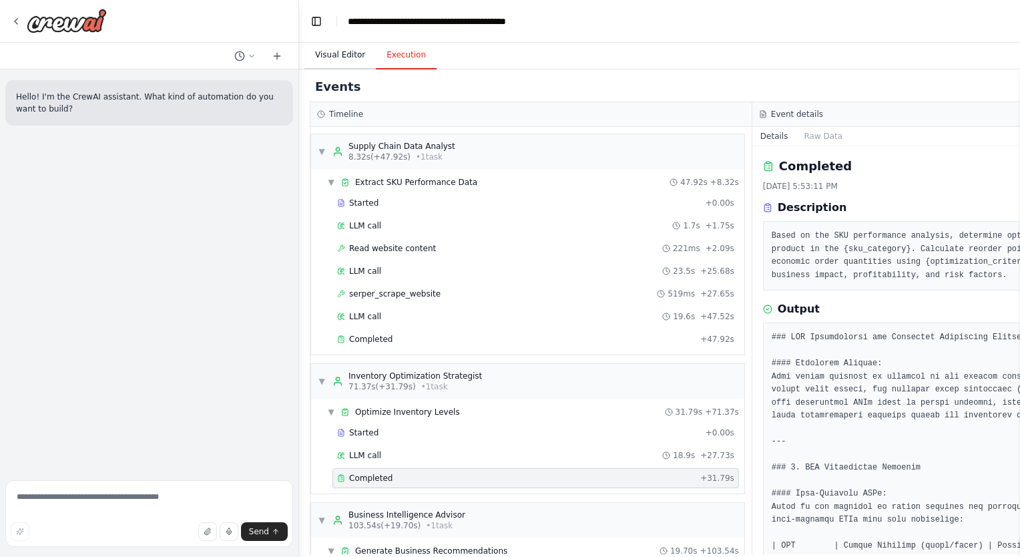
click at [332, 59] on button "Visual Editor" at bounding box center [339, 55] width 71 height 28
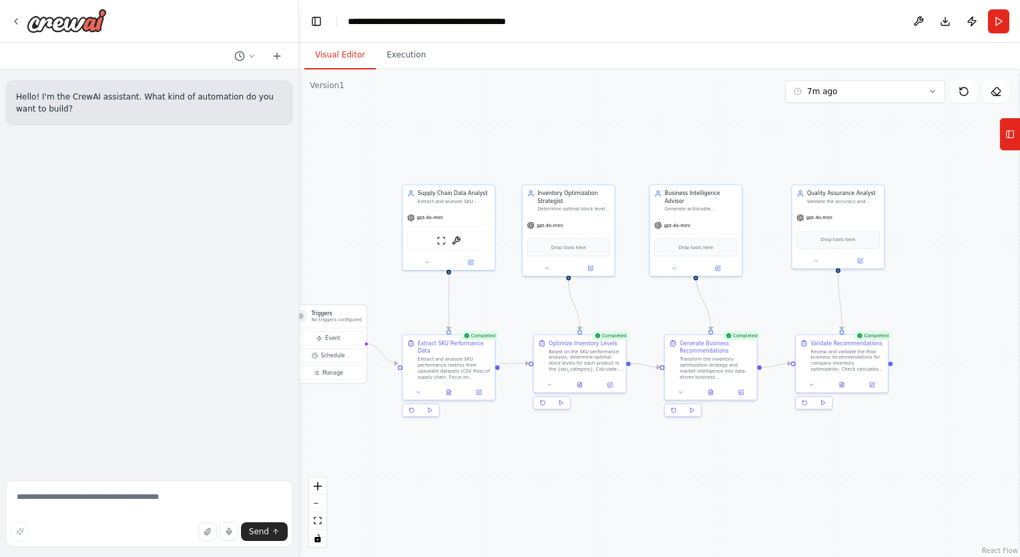
drag, startPoint x: 655, startPoint y: 132, endPoint x: 616, endPoint y: 132, distance: 38.7
click at [616, 132] on div ".deletable-edge-delete-btn { width: 20px; height: 20px; border: 0px solid #ffff…" at bounding box center [659, 312] width 721 height 487
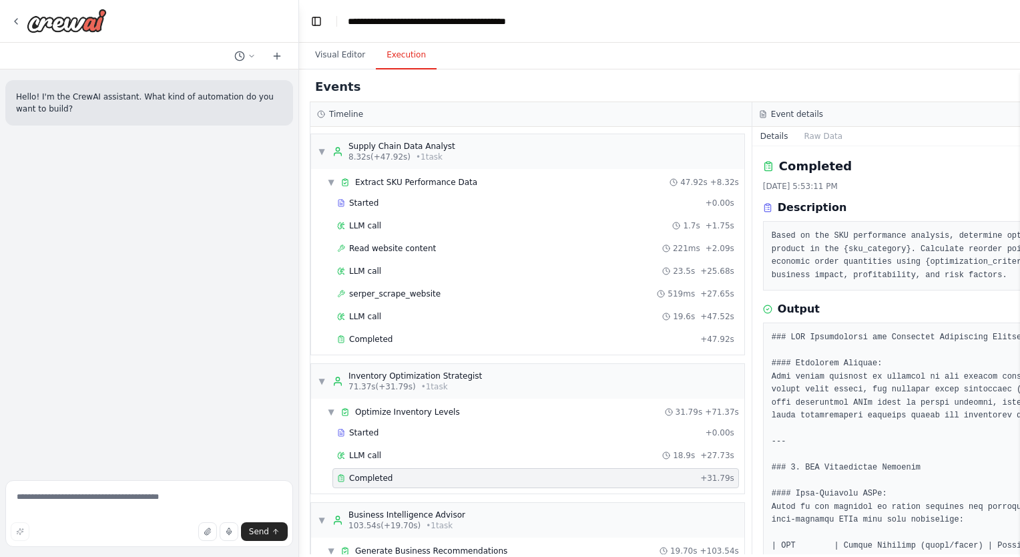
click at [414, 54] on button "Execution" at bounding box center [406, 55] width 61 height 28
click at [318, 154] on span "▼" at bounding box center [322, 151] width 8 height 11
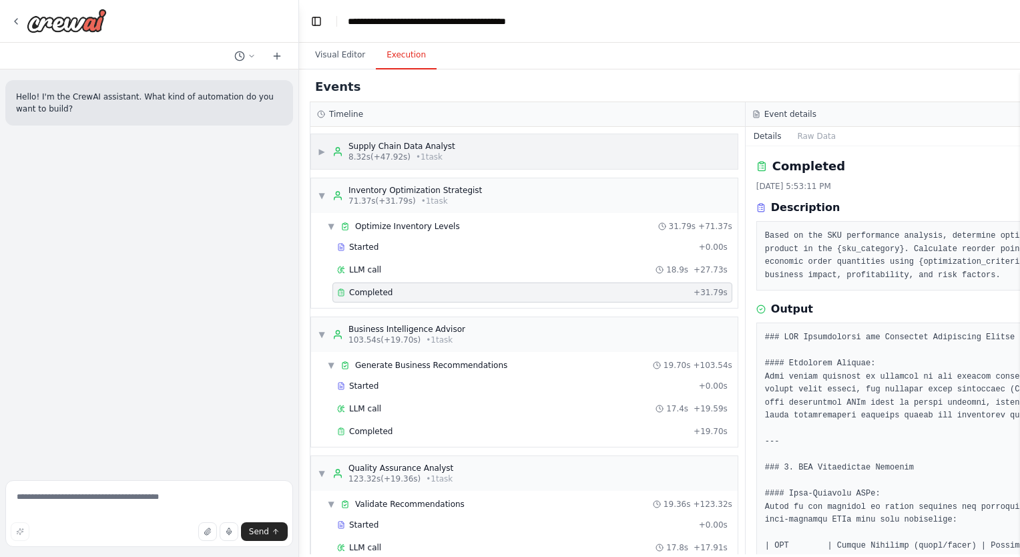
click at [318, 154] on span "▶" at bounding box center [322, 151] width 8 height 11
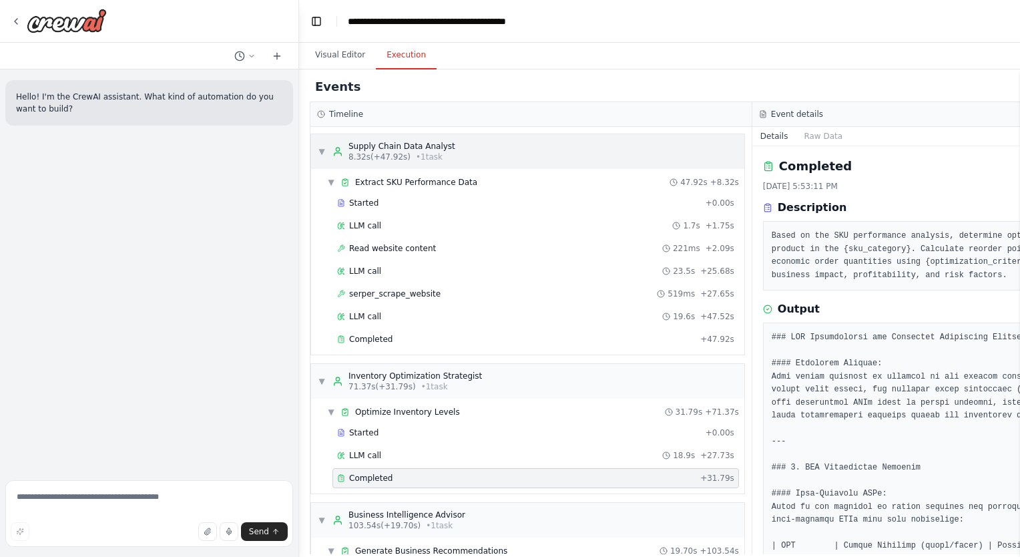
click at [322, 152] on span "▼" at bounding box center [322, 151] width 8 height 11
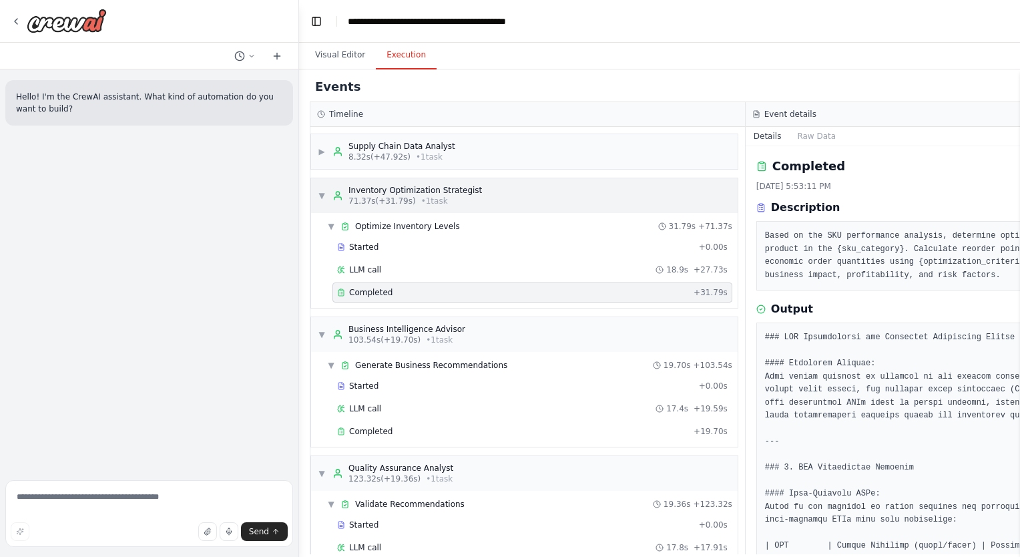
click at [324, 191] on span "▼" at bounding box center [322, 195] width 8 height 11
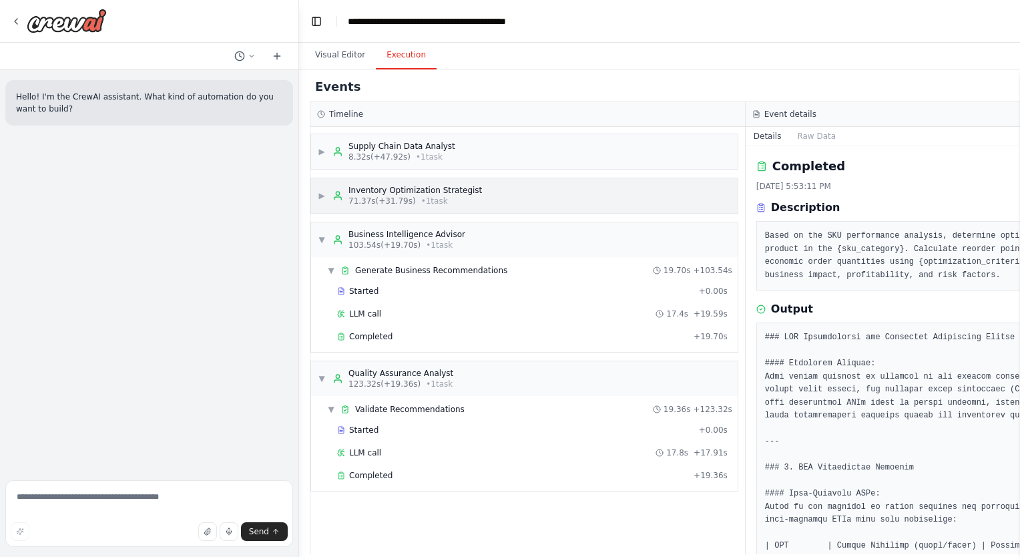
click at [324, 191] on span "▶" at bounding box center [322, 195] width 8 height 11
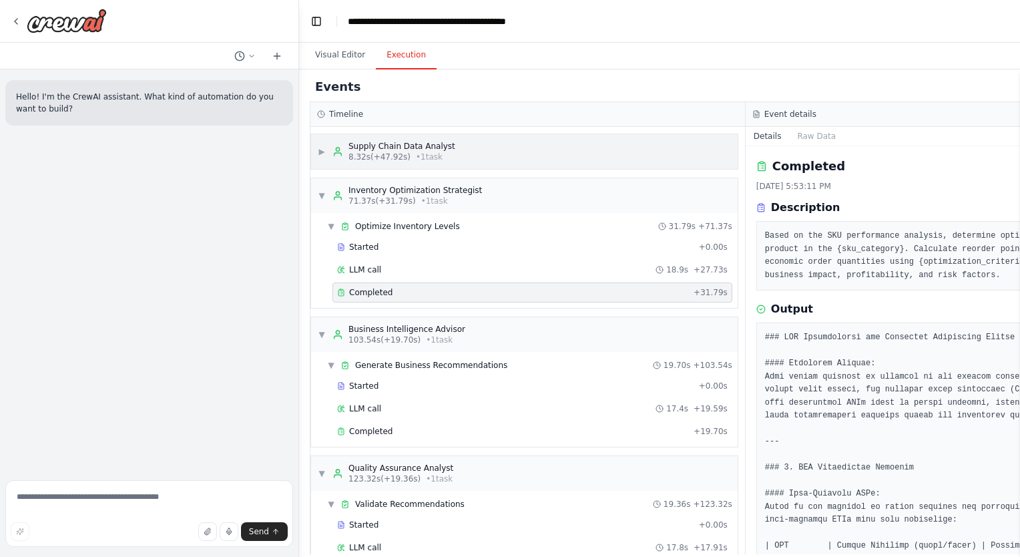
click at [322, 161] on div "▶ Supply Chain Data Analyst 8.32s (+47.92s) • 1 task" at bounding box center [387, 151] width 138 height 21
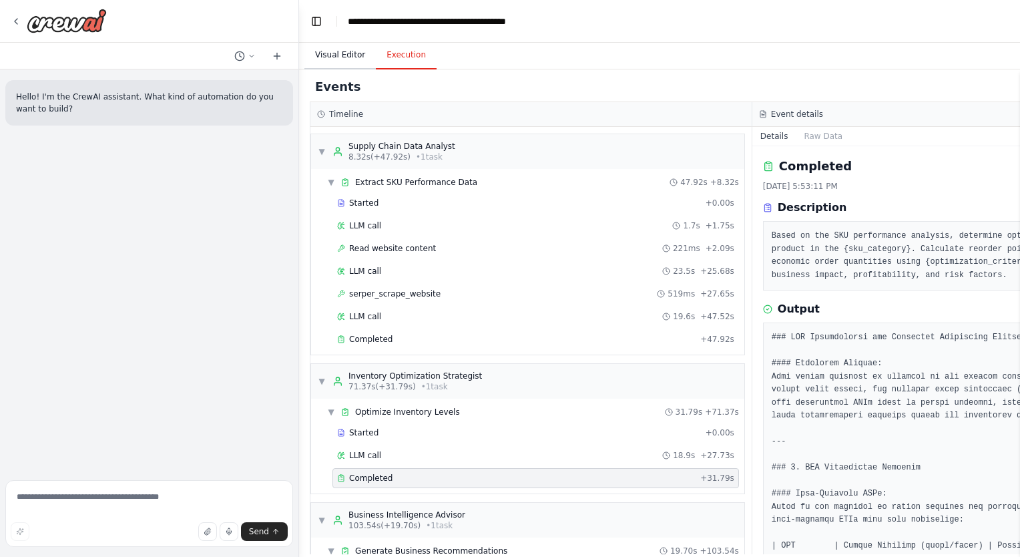
click at [340, 65] on button "Visual Editor" at bounding box center [339, 55] width 71 height 28
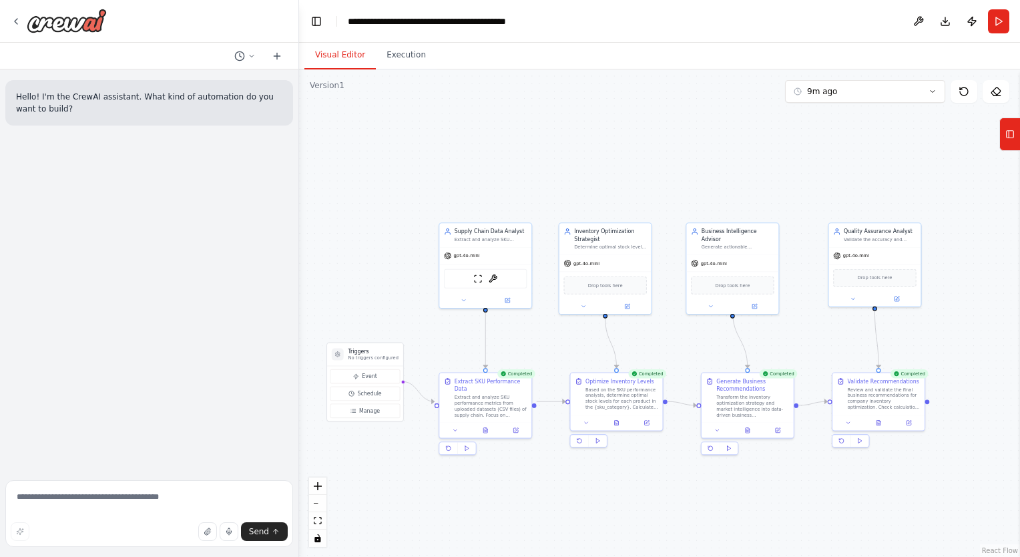
drag, startPoint x: 404, startPoint y: 141, endPoint x: 441, endPoint y: 178, distance: 52.4
click at [441, 178] on div ".deletable-edge-delete-btn { width: 20px; height: 20px; border: 0px solid #ffff…" at bounding box center [659, 312] width 721 height 487
click at [397, 57] on button "Execution" at bounding box center [406, 55] width 61 height 28
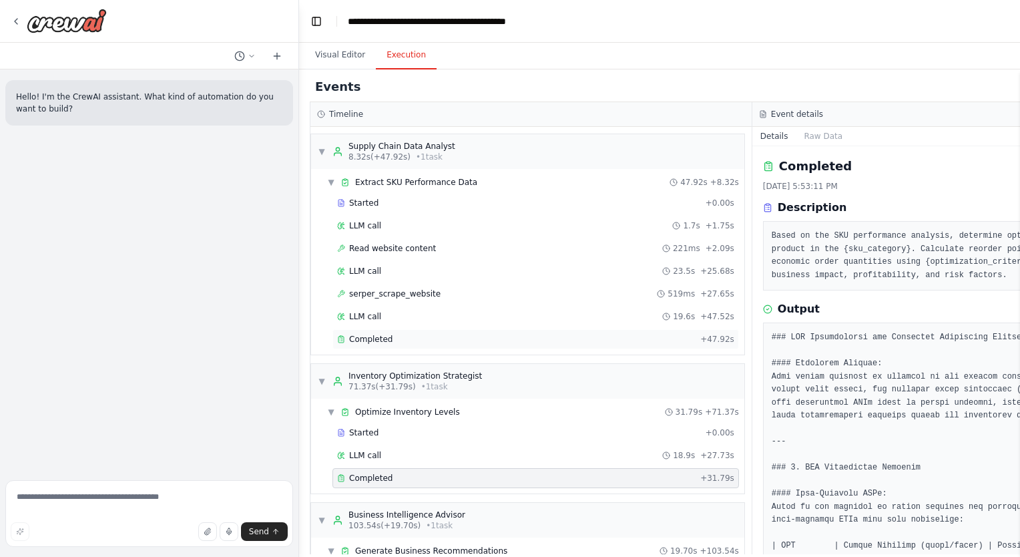
click at [415, 340] on div "Completed" at bounding box center [516, 339] width 358 height 11
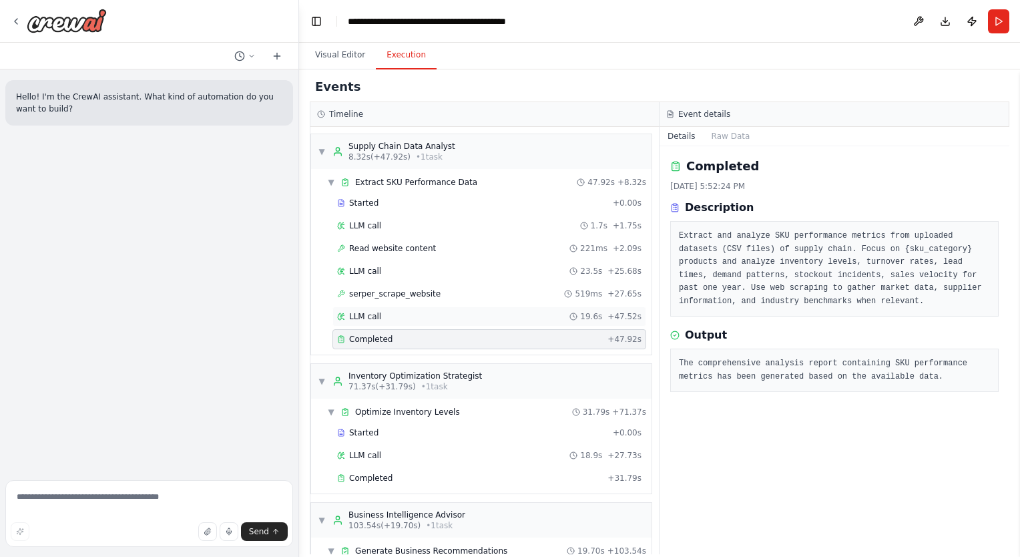
click at [403, 320] on div "LLM call 19.6s + 47.52s" at bounding box center [489, 316] width 314 height 20
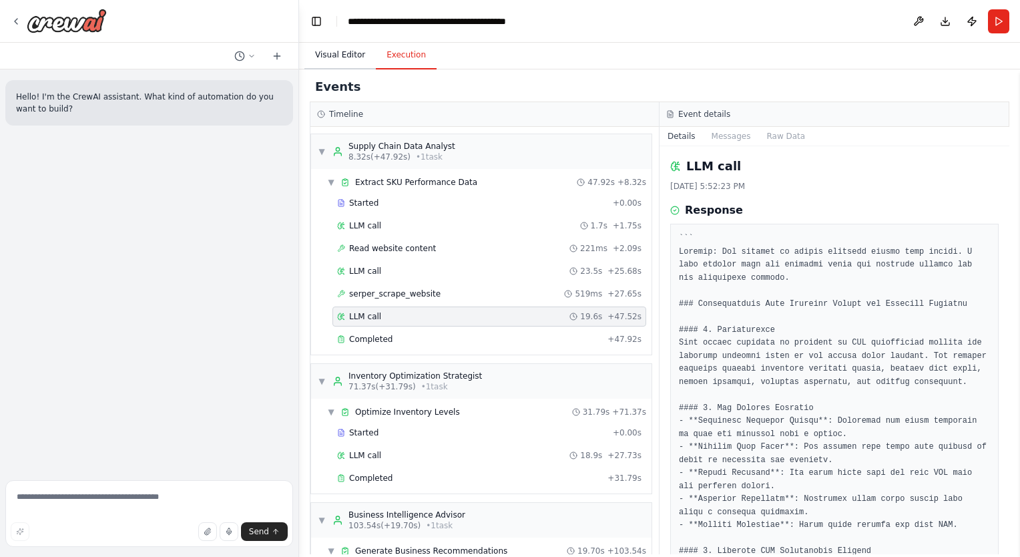
click at [348, 57] on button "Visual Editor" at bounding box center [339, 55] width 71 height 28
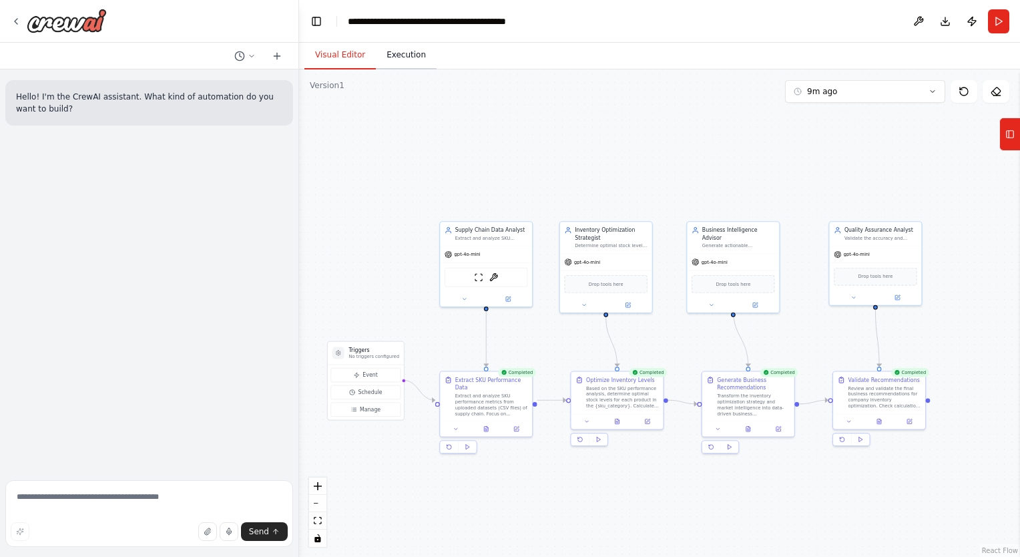
click at [387, 55] on button "Execution" at bounding box center [406, 55] width 61 height 28
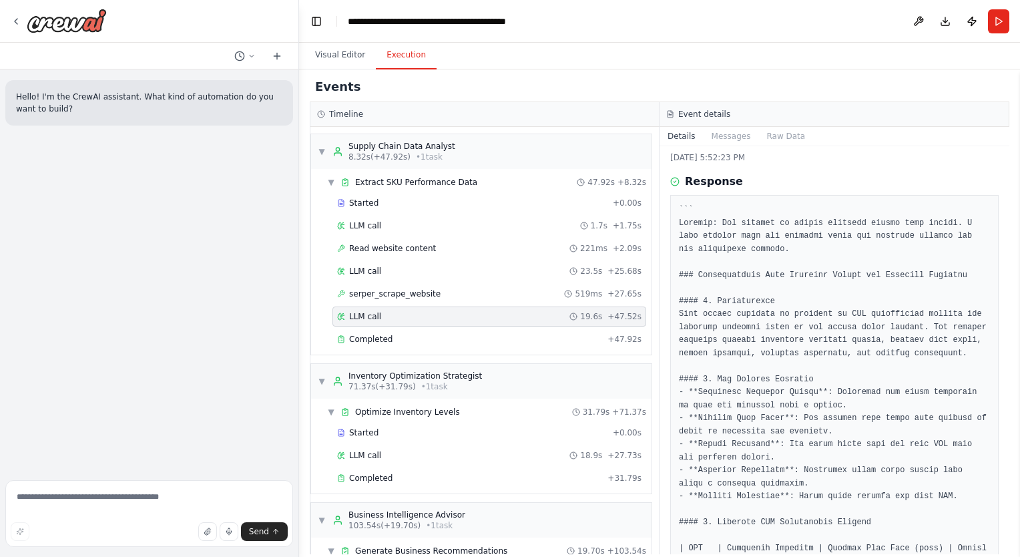
scroll to position [0, 0]
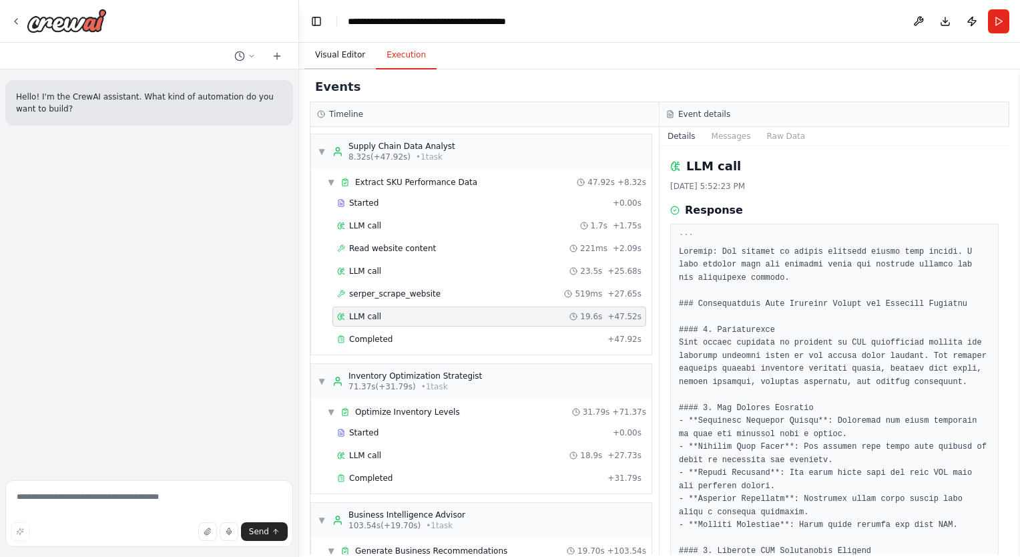
click at [326, 51] on button "Visual Editor" at bounding box center [339, 55] width 71 height 28
click at [404, 47] on button "Execution" at bounding box center [406, 55] width 61 height 28
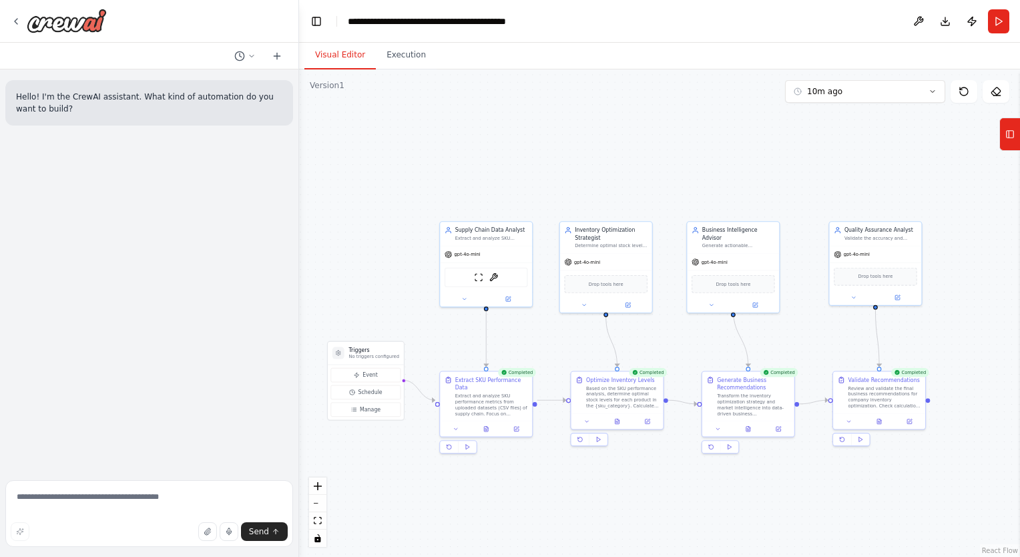
click at [361, 55] on button "Visual Editor" at bounding box center [339, 55] width 71 height 28
